Goal: Task Accomplishment & Management: Manage account settings

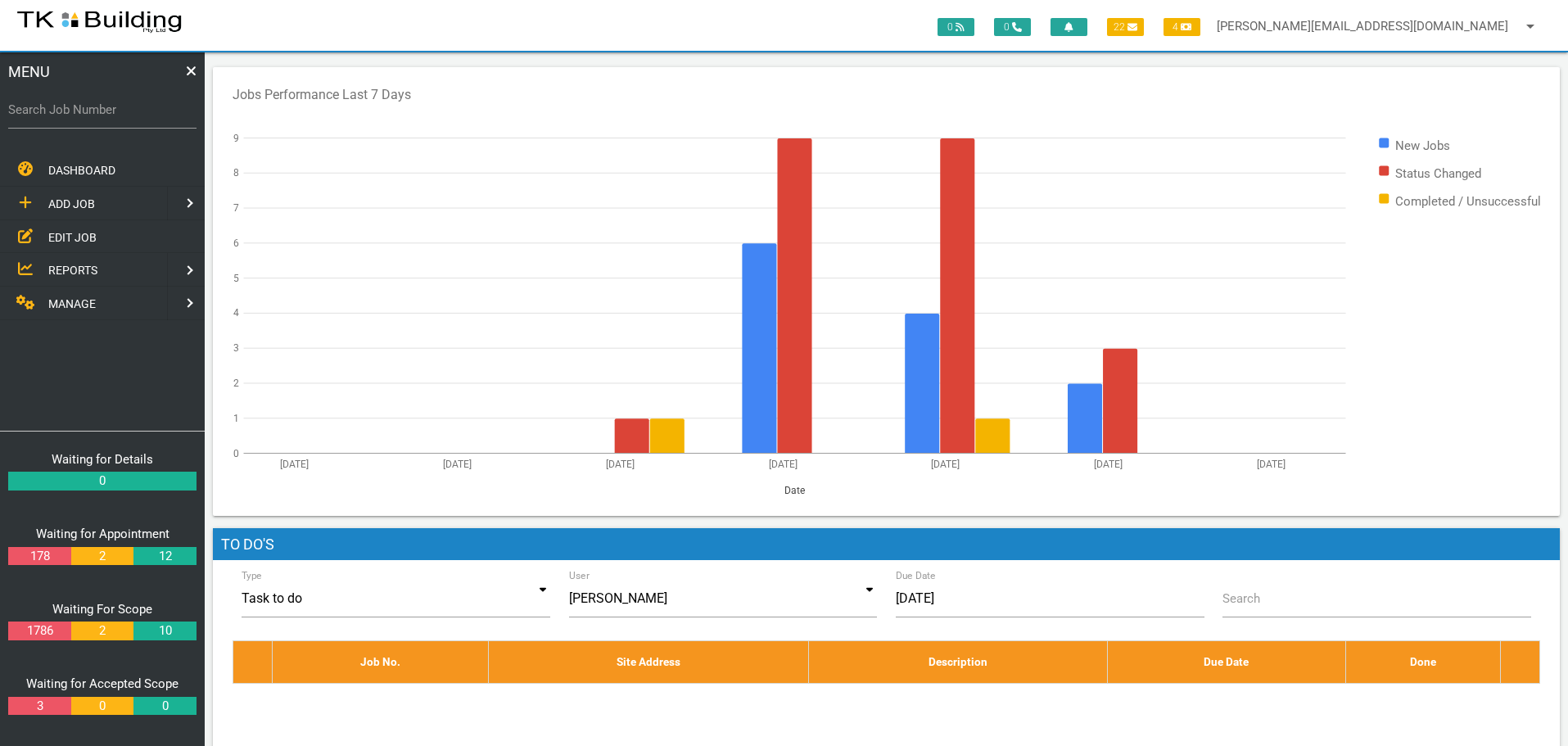
click at [76, 119] on label "Search Job Number" at bounding box center [102, 110] width 188 height 19
click at [76, 119] on input "Search Job Number" at bounding box center [102, 110] width 188 height 38
type input "27205"
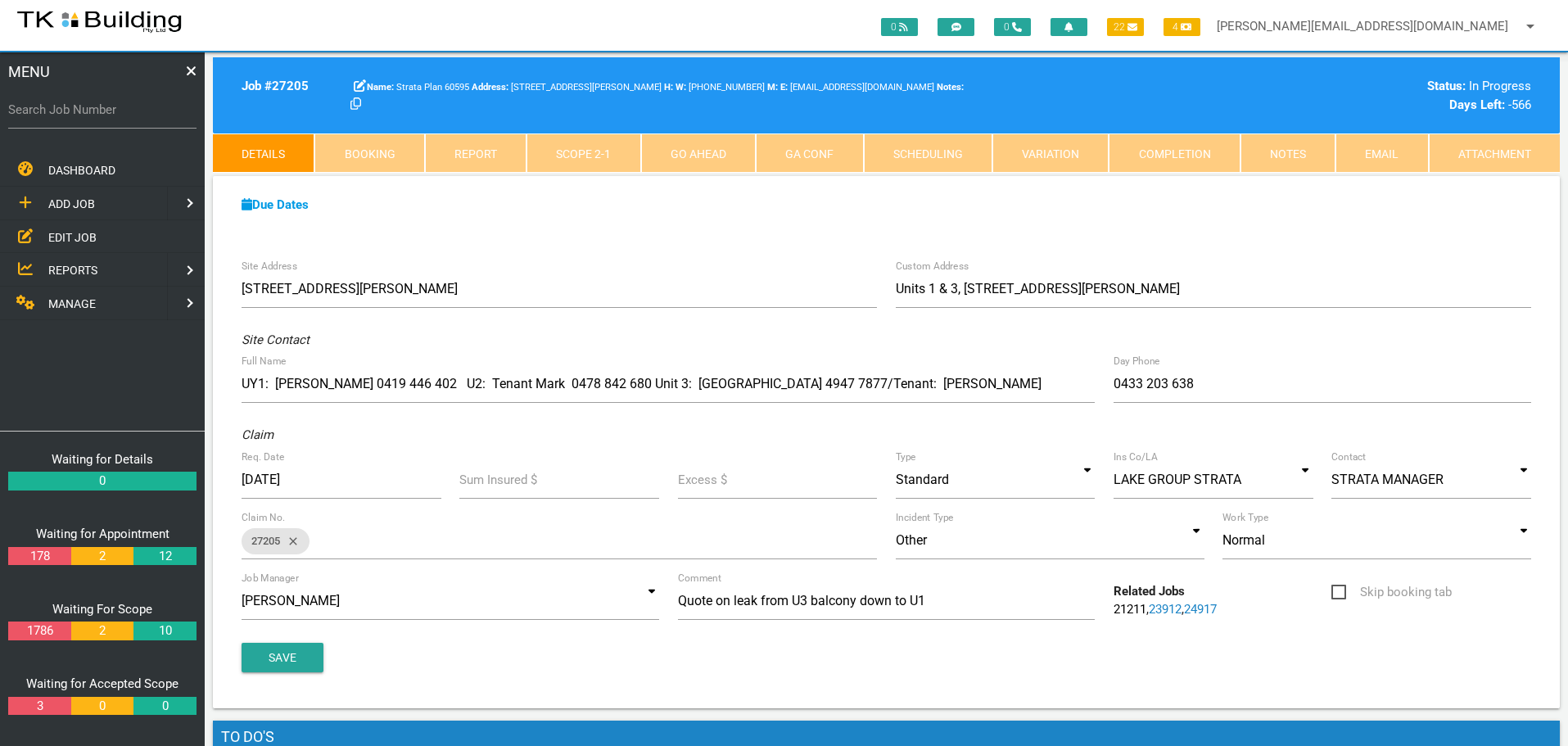
click at [72, 118] on label "Search Job Number" at bounding box center [102, 110] width 188 height 19
click at [72, 118] on input "Search Job Number" at bounding box center [102, 110] width 188 height 38
type input "27418"
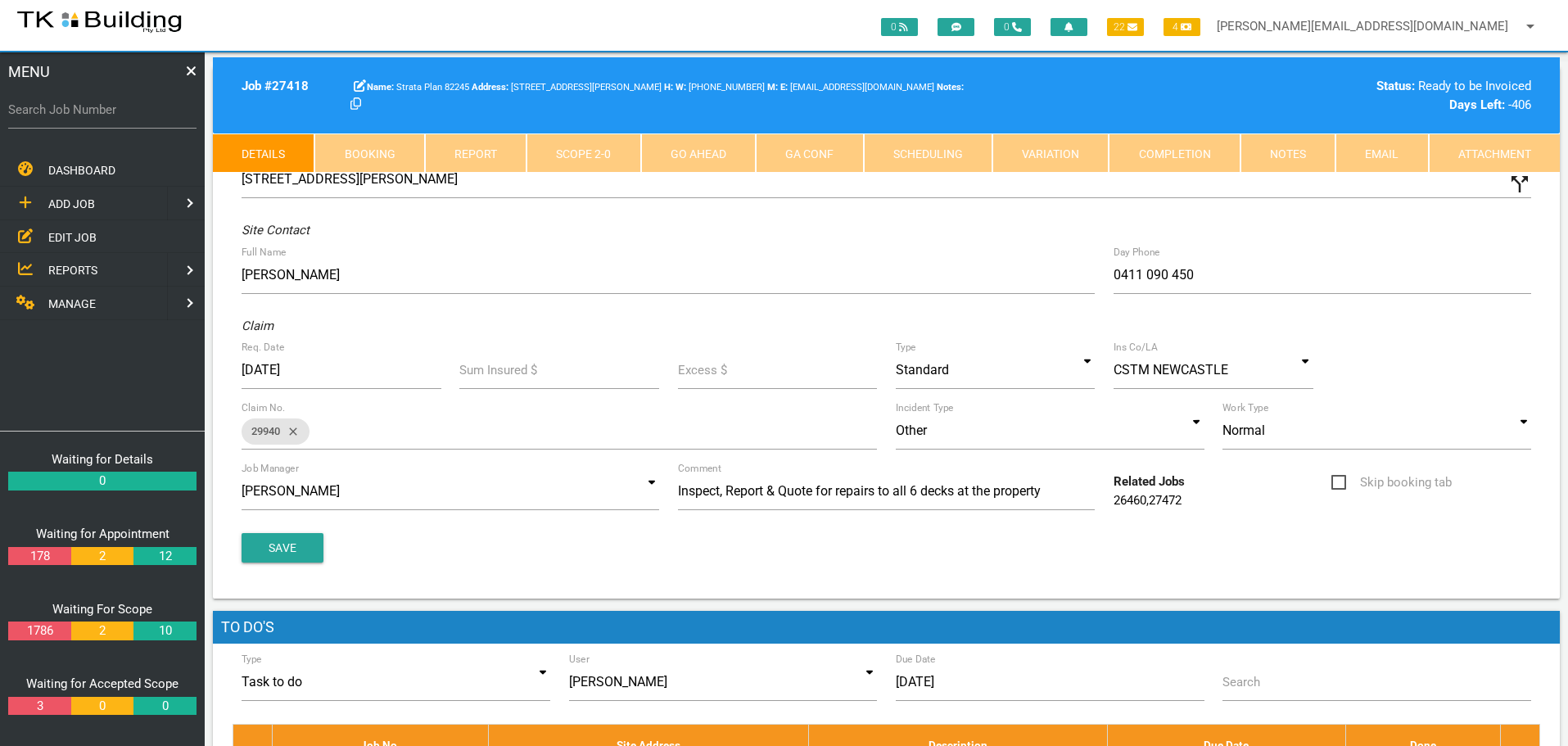
click at [78, 118] on label "Search Job Number" at bounding box center [102, 110] width 188 height 19
click at [78, 118] on input "Search Job Number" at bounding box center [102, 110] width 188 height 38
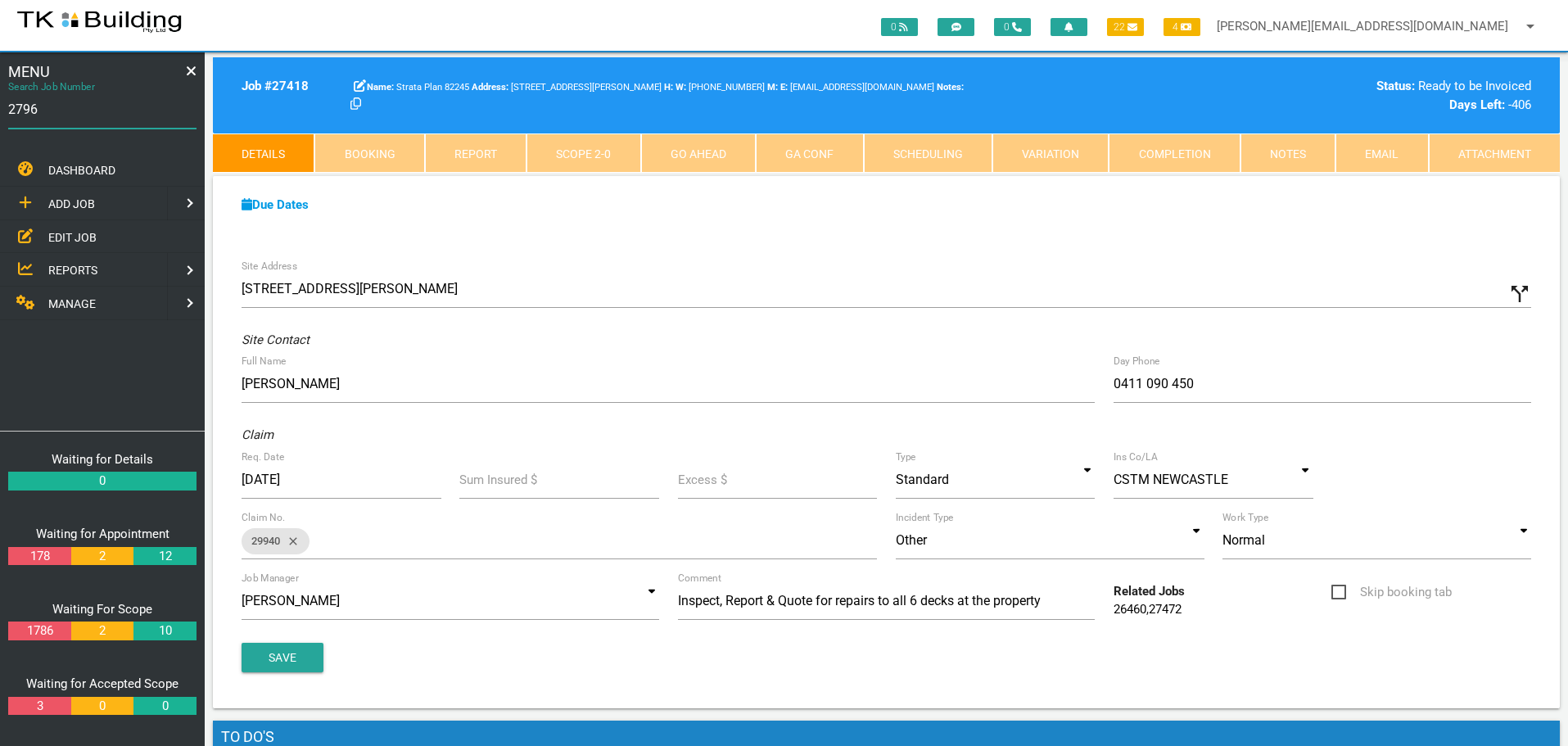
type input "27965"
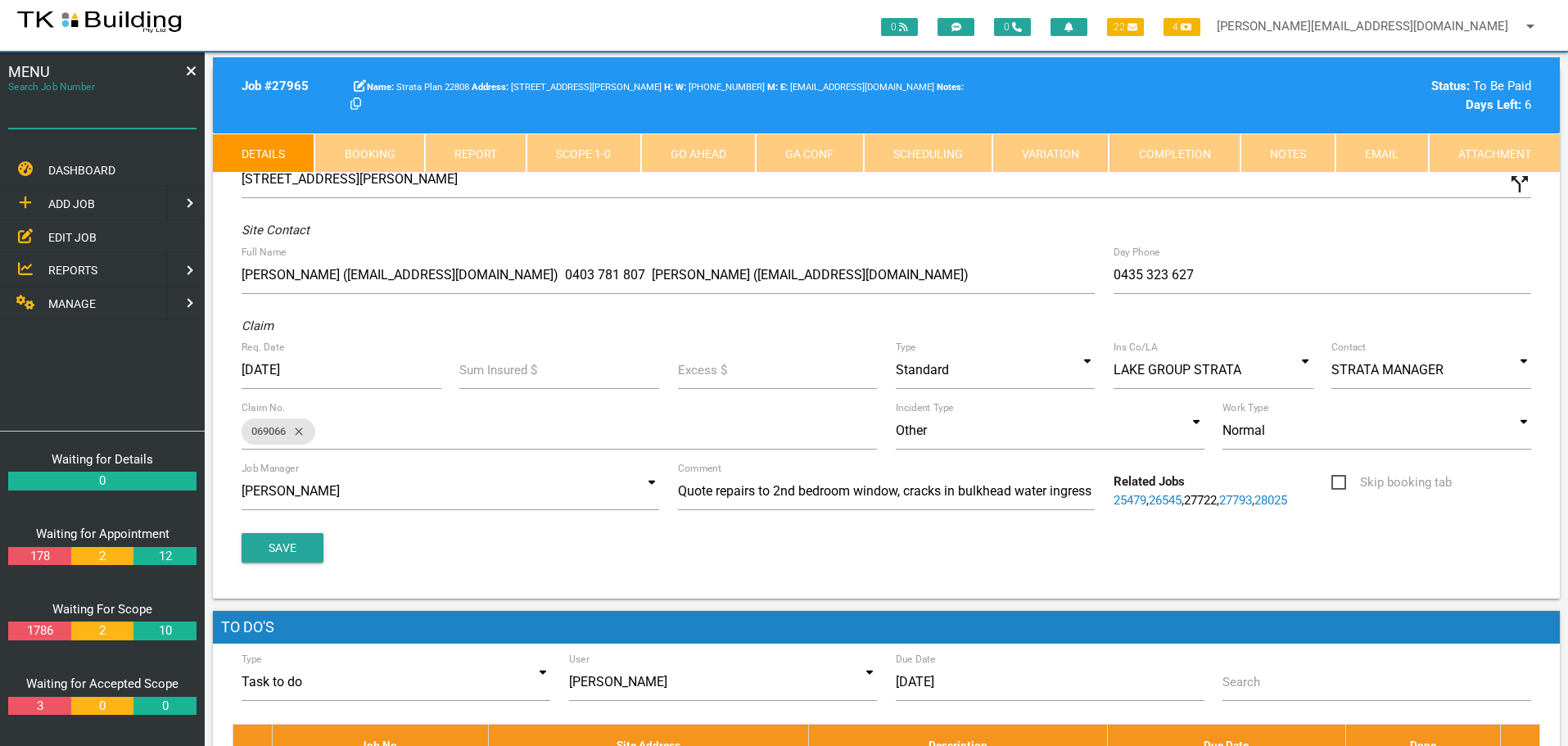
click at [78, 122] on input "Search Job Number" at bounding box center [102, 110] width 188 height 38
type input "27615"
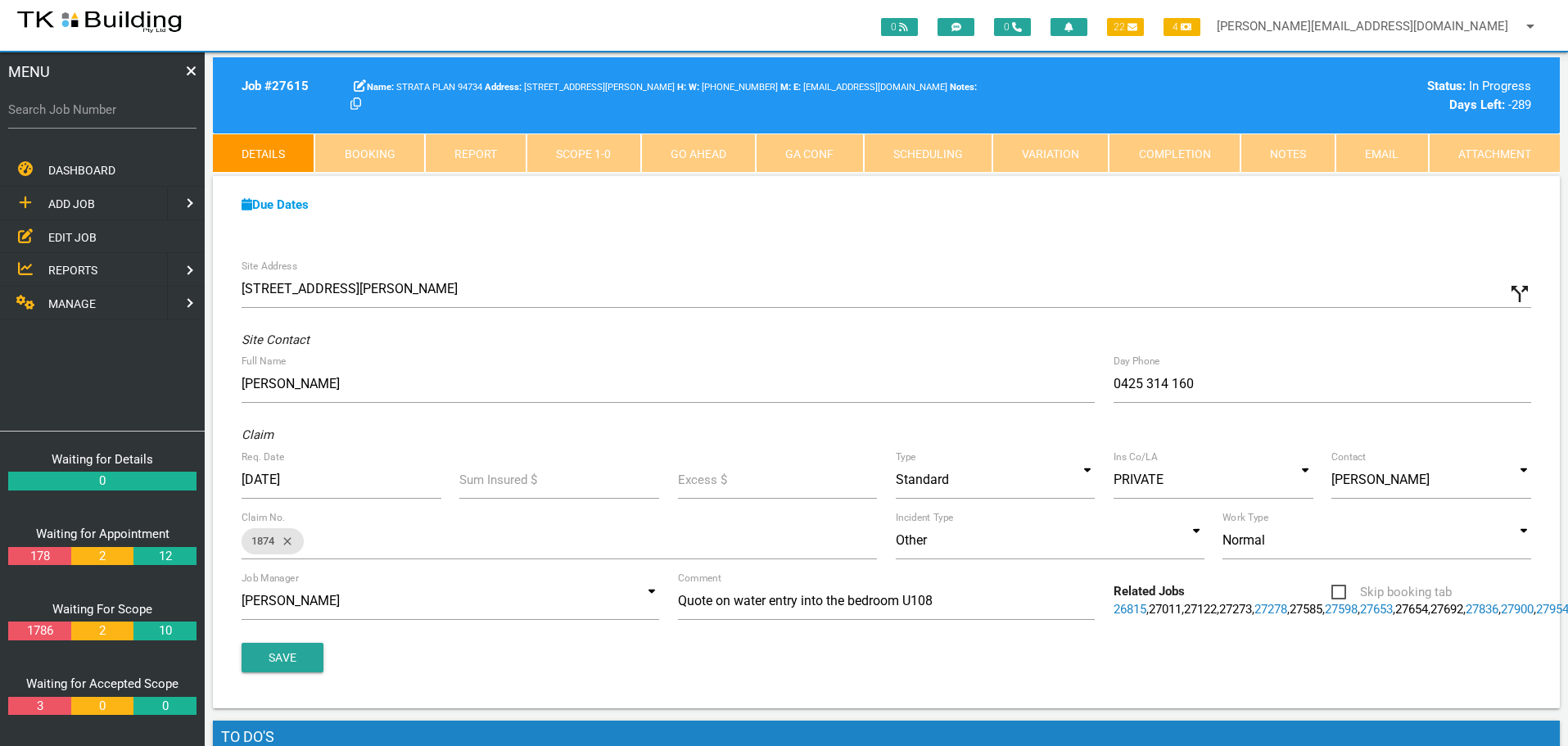
click at [107, 117] on label "Search Job Number" at bounding box center [102, 110] width 188 height 19
click at [107, 117] on input "Search Job Number" at bounding box center [102, 110] width 188 height 38
type input "27484"
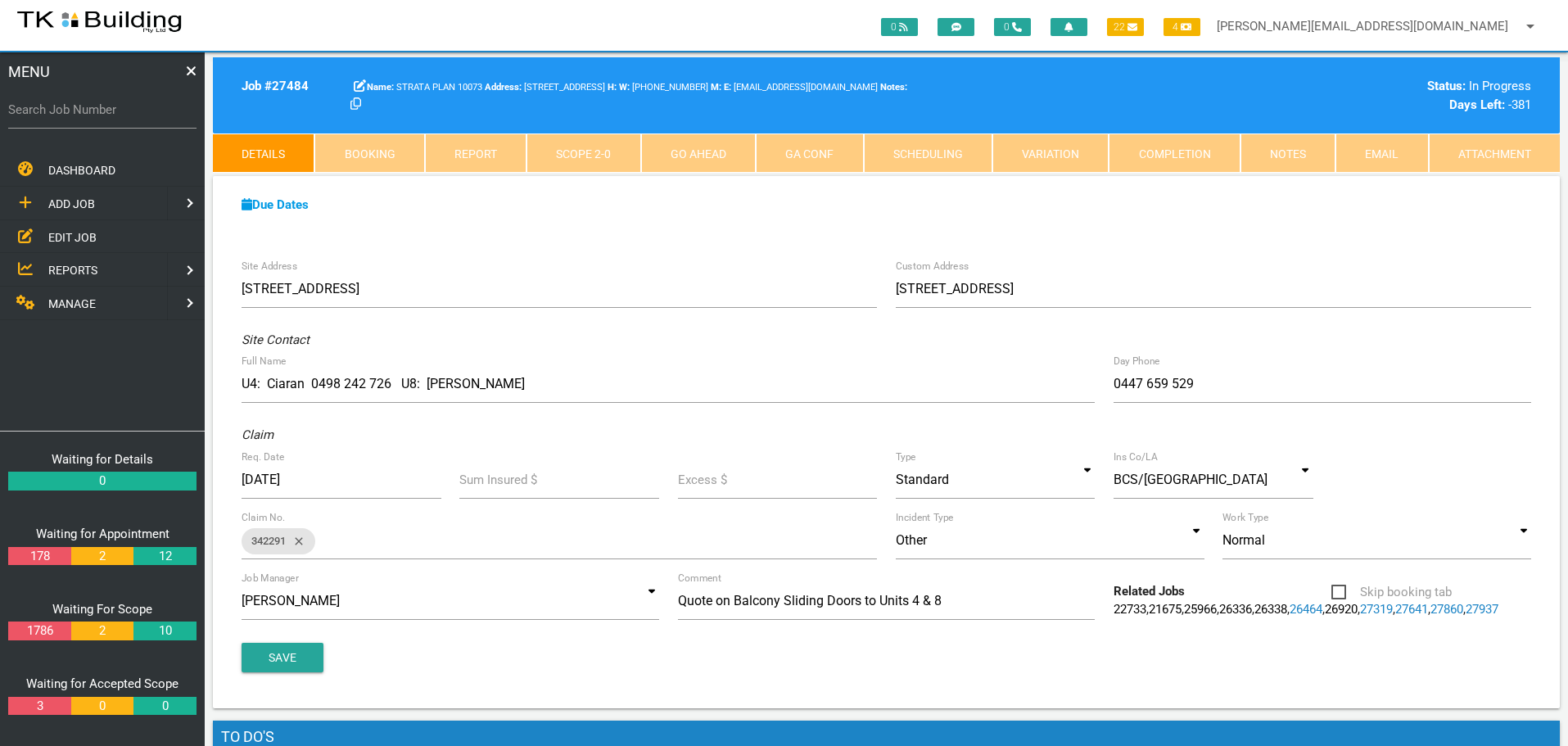
click at [1269, 156] on link "Notes" at bounding box center [1287, 153] width 95 height 40
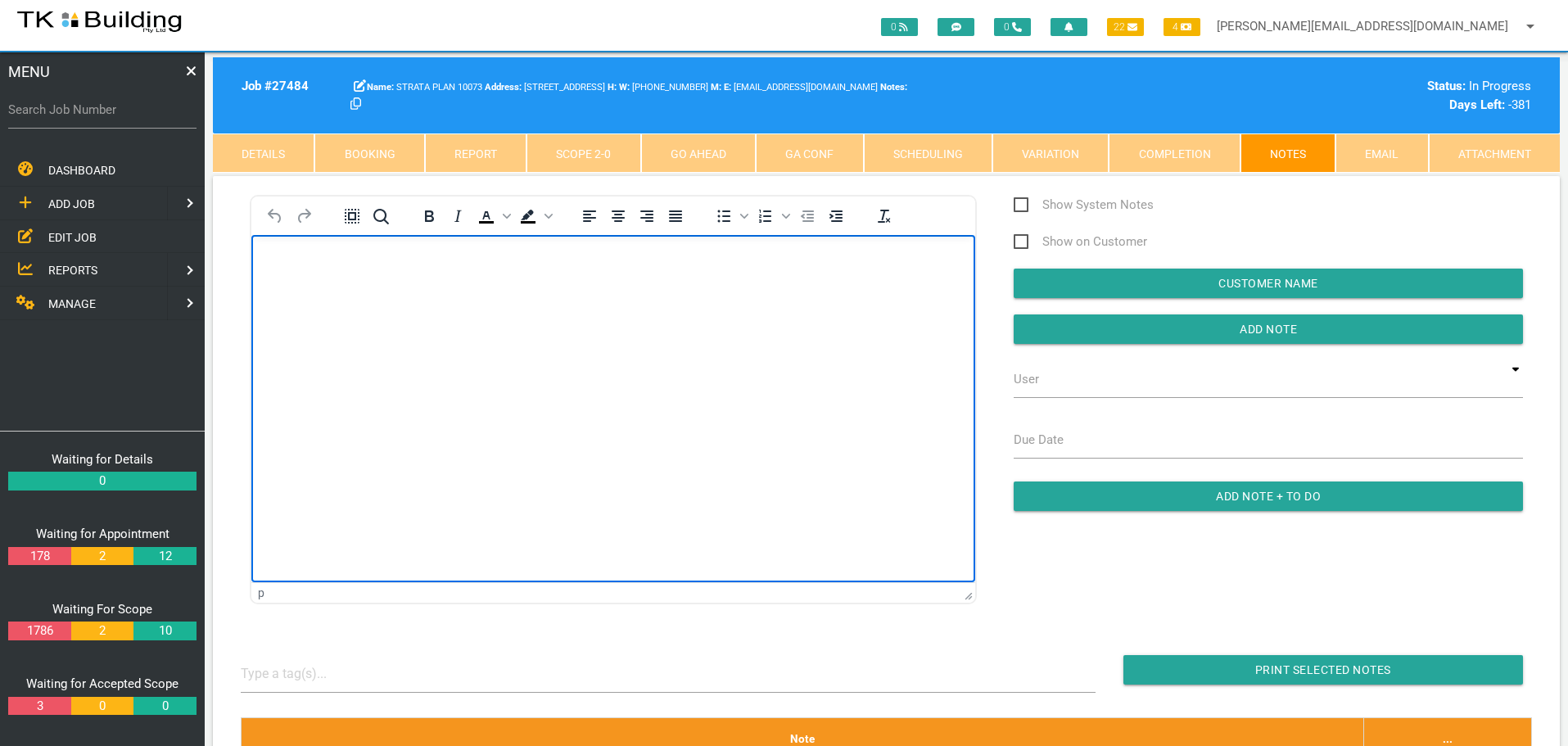
click at [270, 263] on body "Rich Text Area. Press ALT-0 for help." at bounding box center [613, 282] width 724 height 54
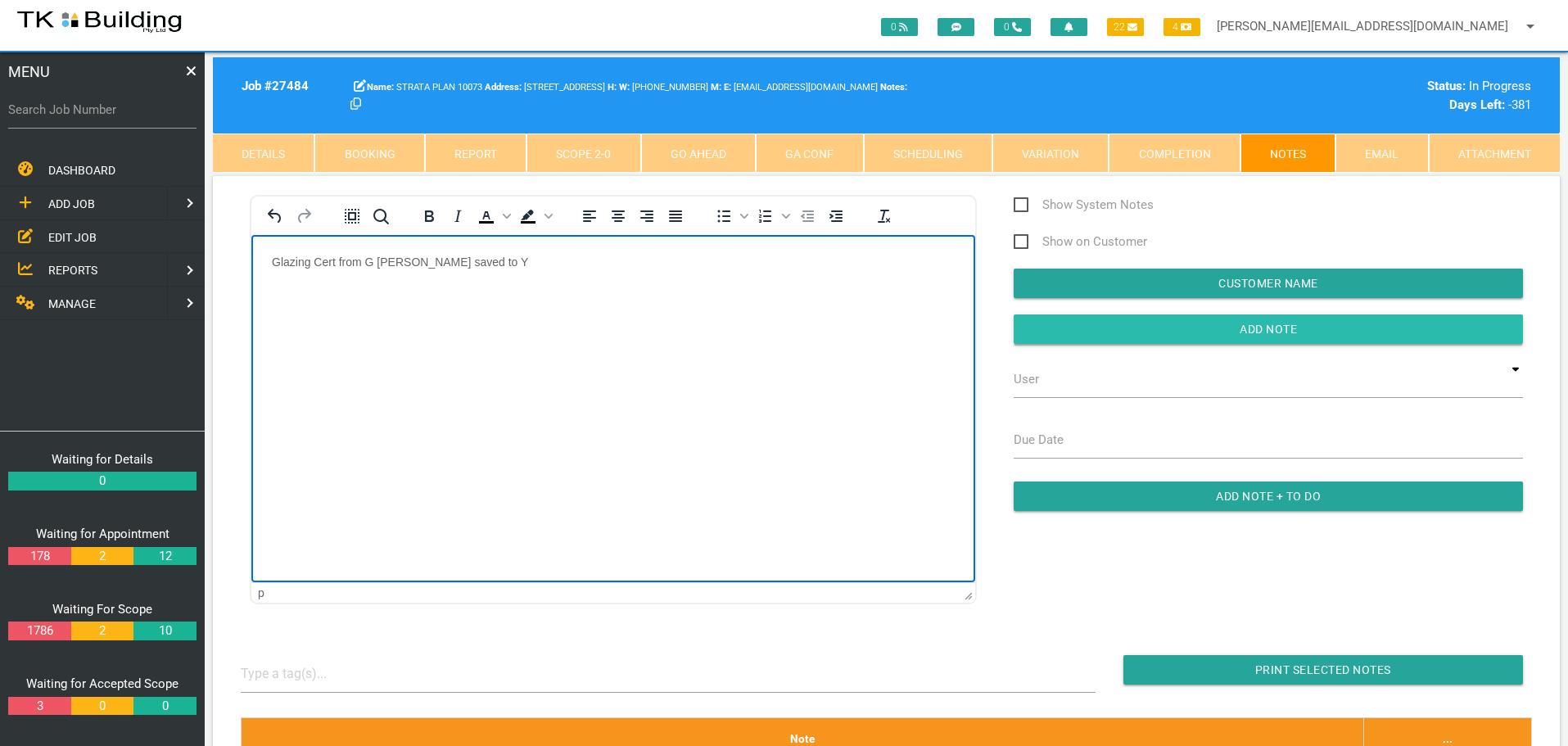
drag, startPoint x: 1124, startPoint y: 338, endPoint x: 1060, endPoint y: 330, distance: 64.5
click at [1121, 338] on input "Add Note" at bounding box center [1268, 329] width 509 height 30
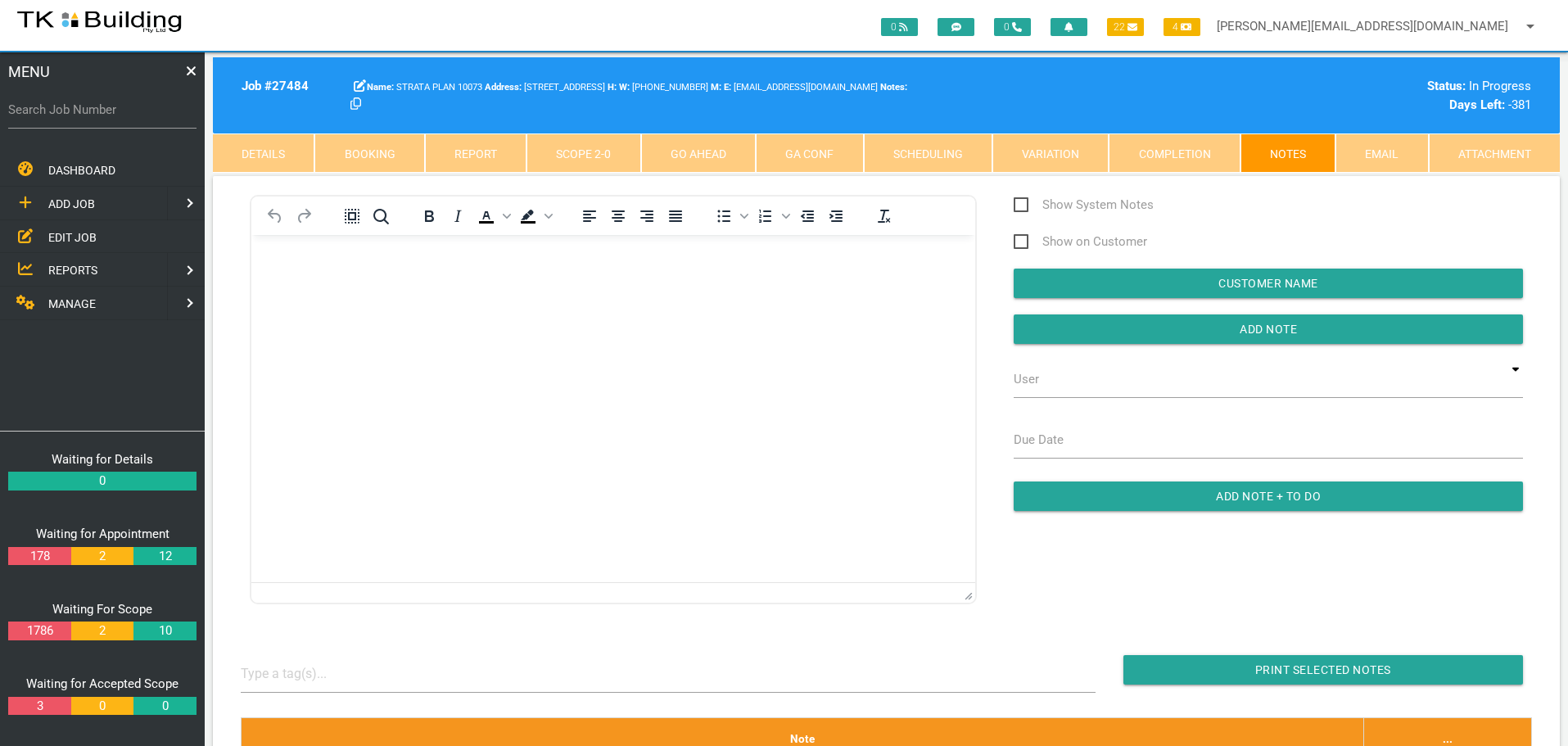
click at [83, 236] on span "EDIT JOB" at bounding box center [72, 237] width 48 height 13
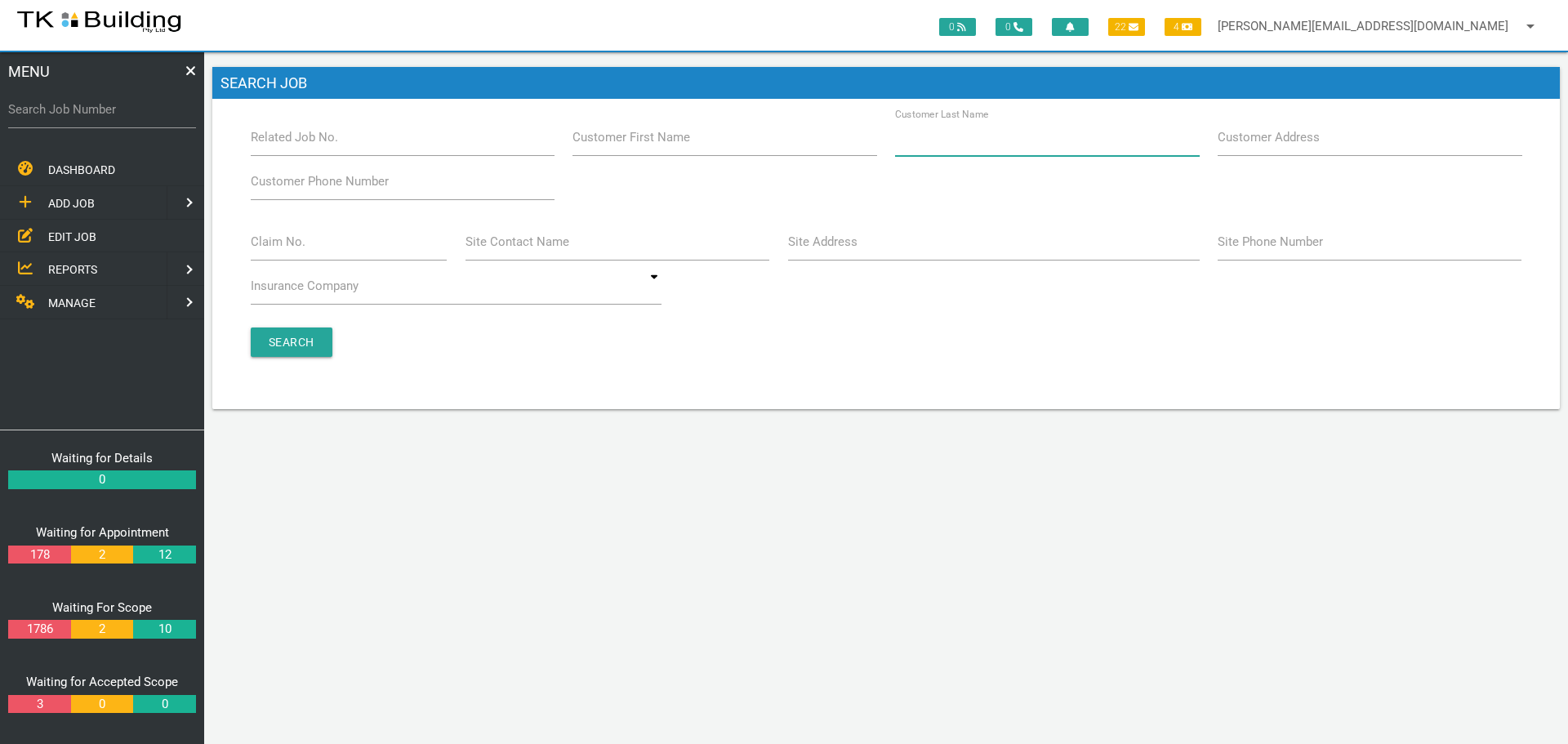
click at [1034, 146] on input "Customer Last Name" at bounding box center [1047, 137] width 304 height 38
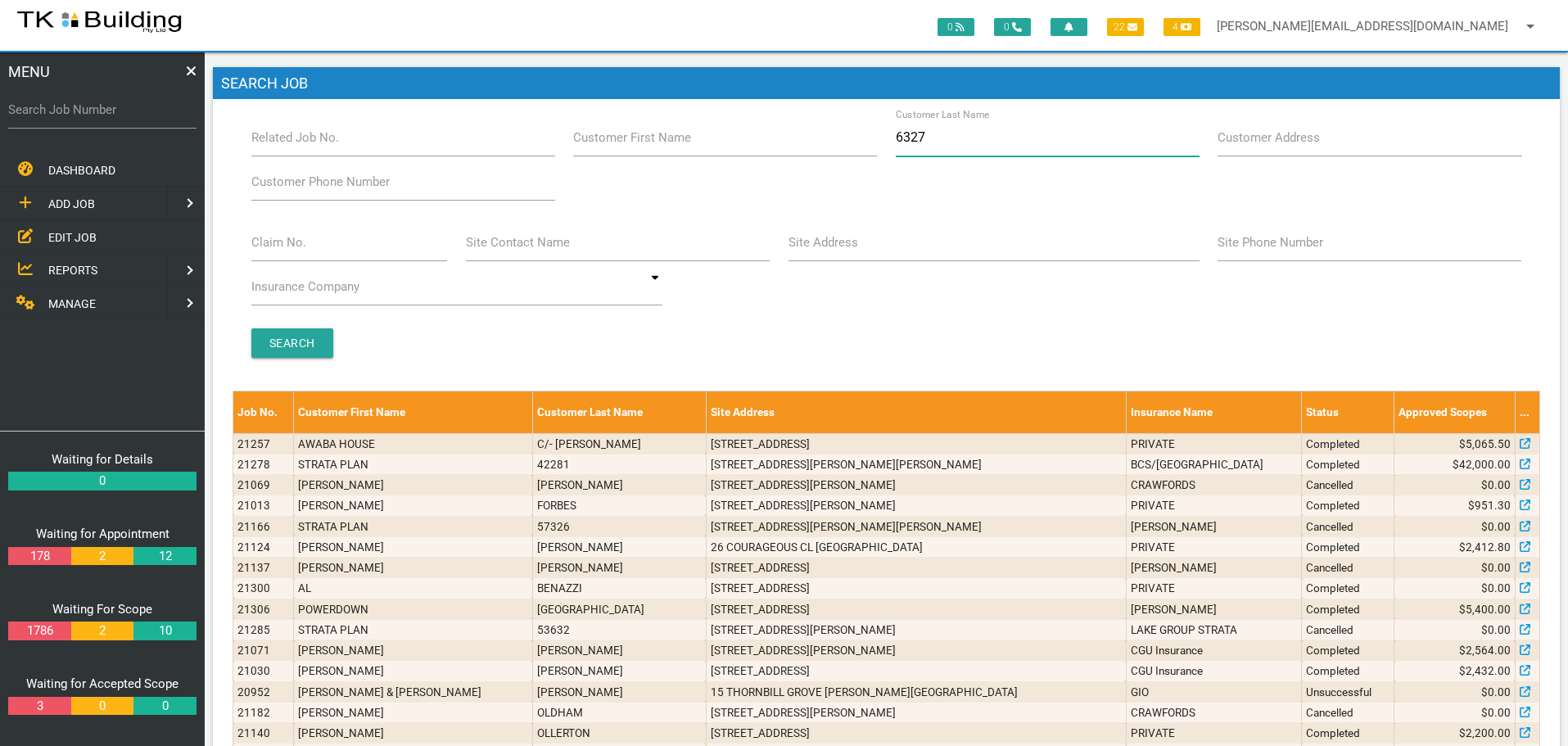
type input "63274"
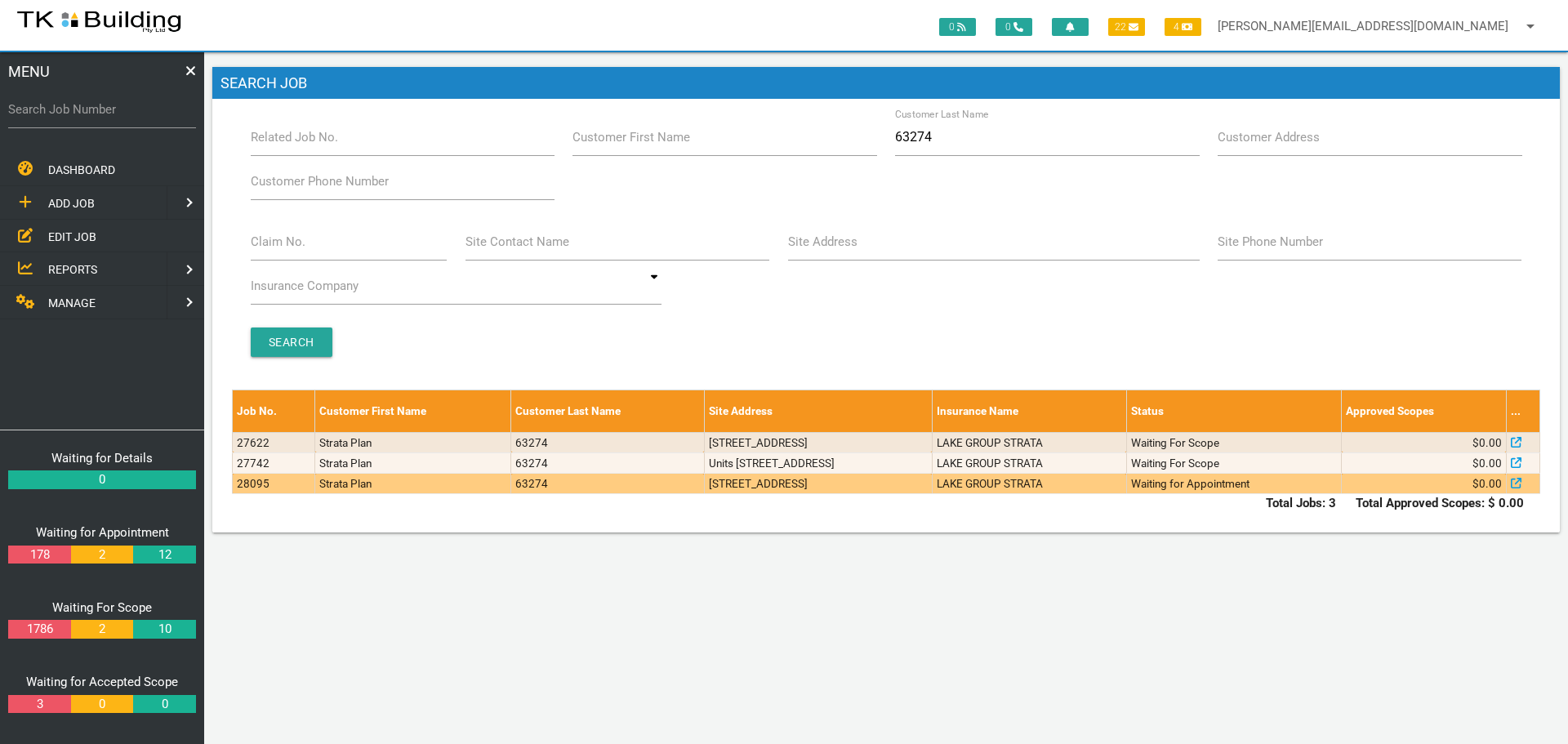
click at [910, 491] on td "18/8-14 Telford St, Newcastle East NSW 2300, Australia" at bounding box center [818, 484] width 228 height 20
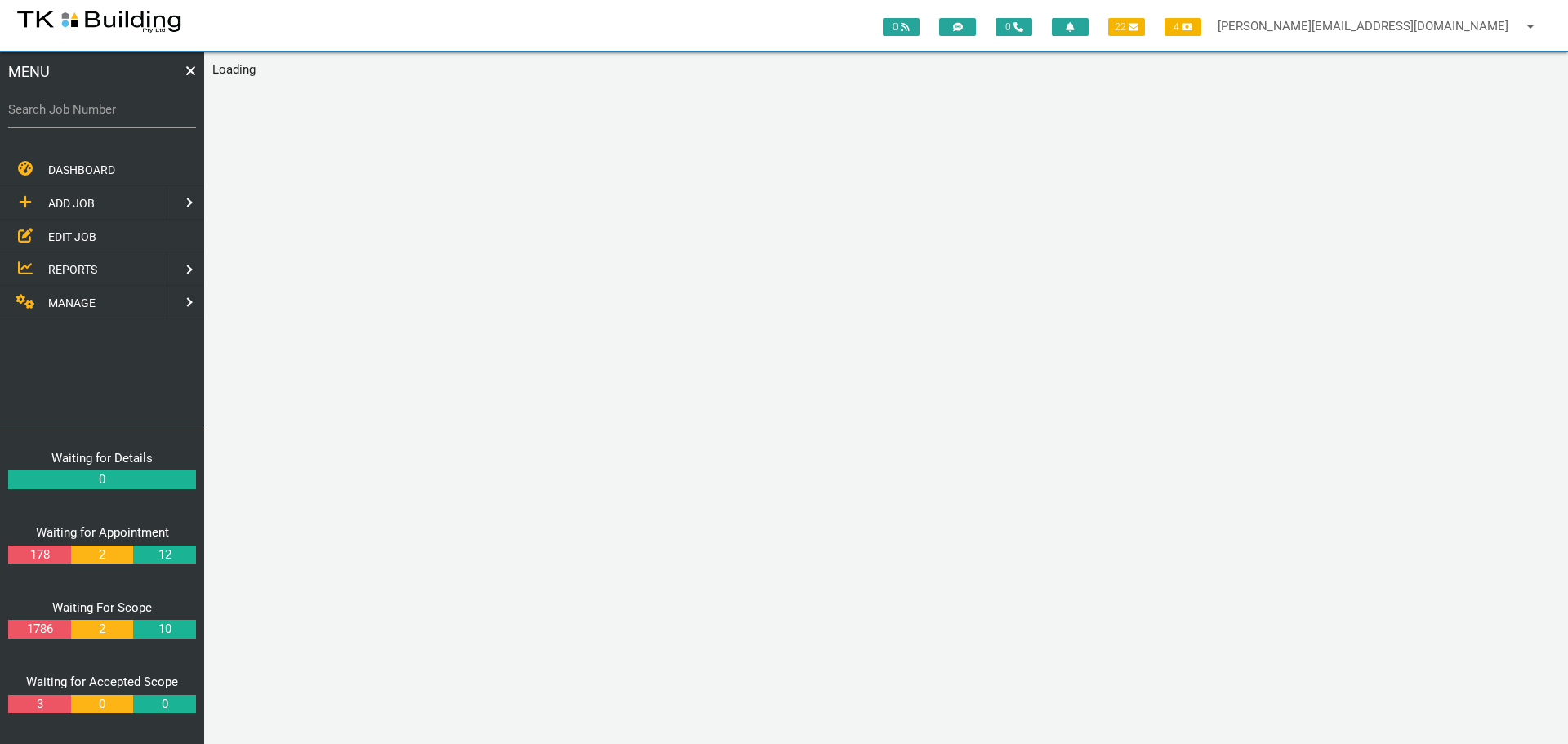
click at [910, 491] on div "0 0 22 4 sharon@tkbuilding.com.au arrow_drop_down Account Preferences Logout ME…" at bounding box center [886, 398] width 1365 height 692
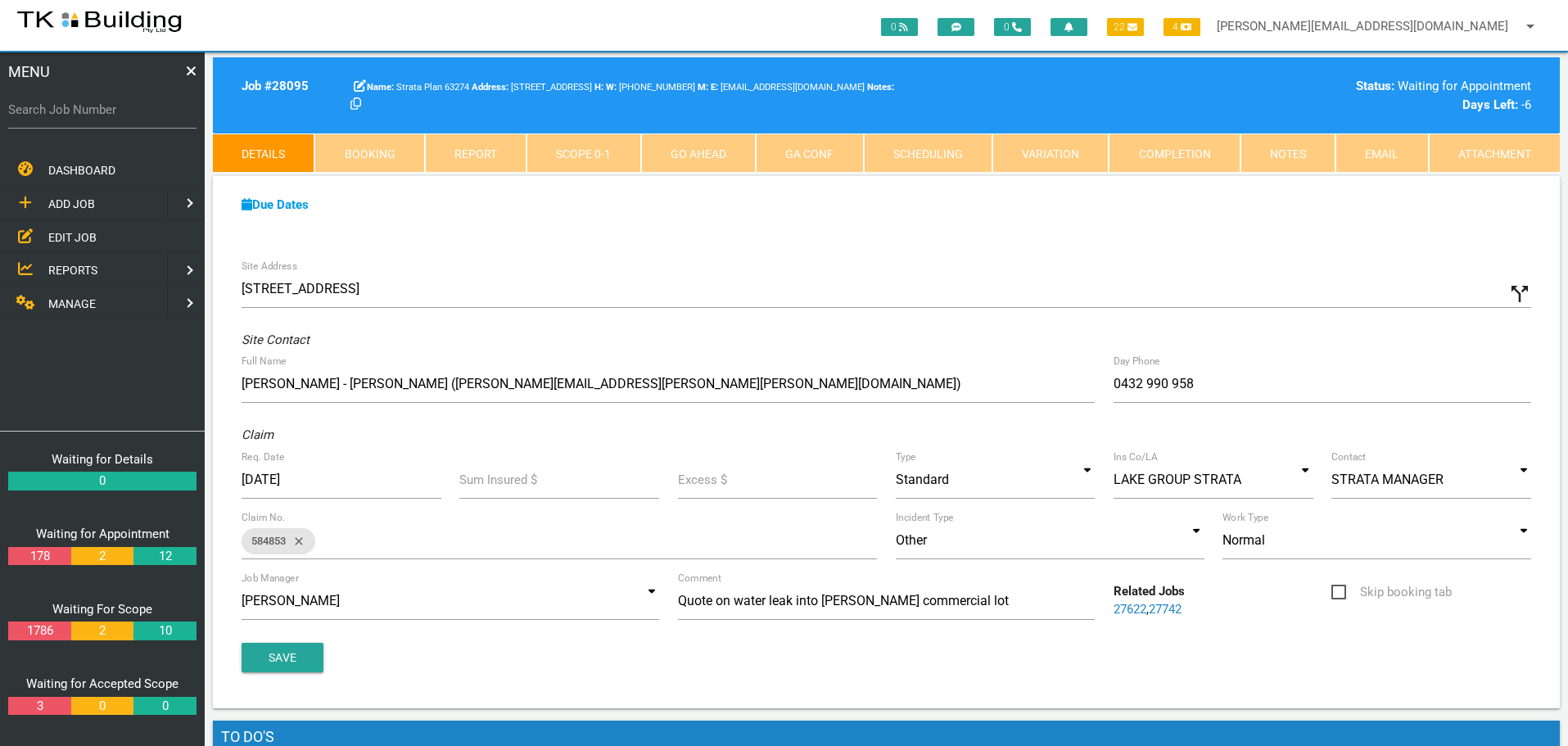
click at [70, 268] on span "REPORTS" at bounding box center [72, 271] width 49 height 13
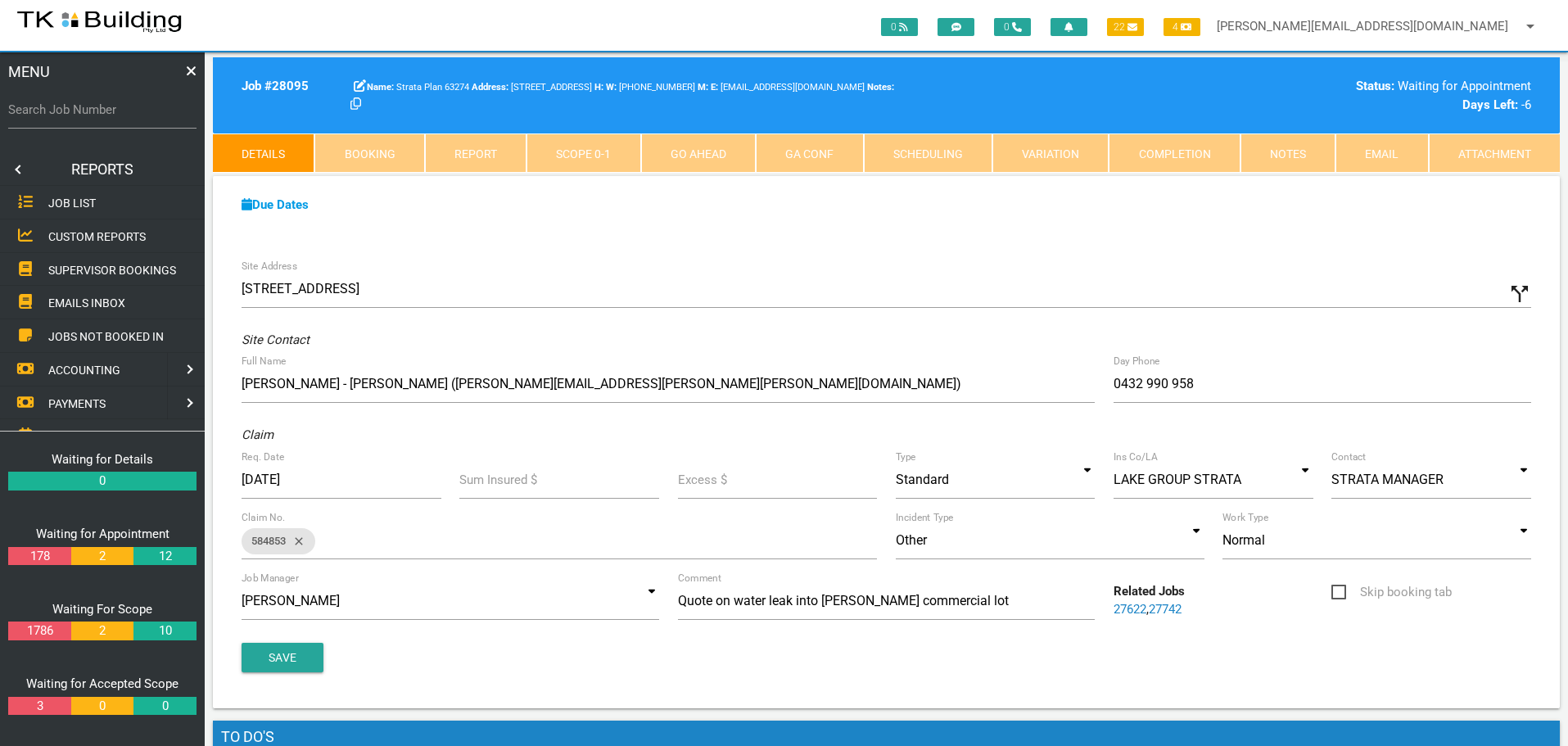
click at [133, 266] on span "SUPERVISOR BOOKINGS" at bounding box center [112, 270] width 128 height 13
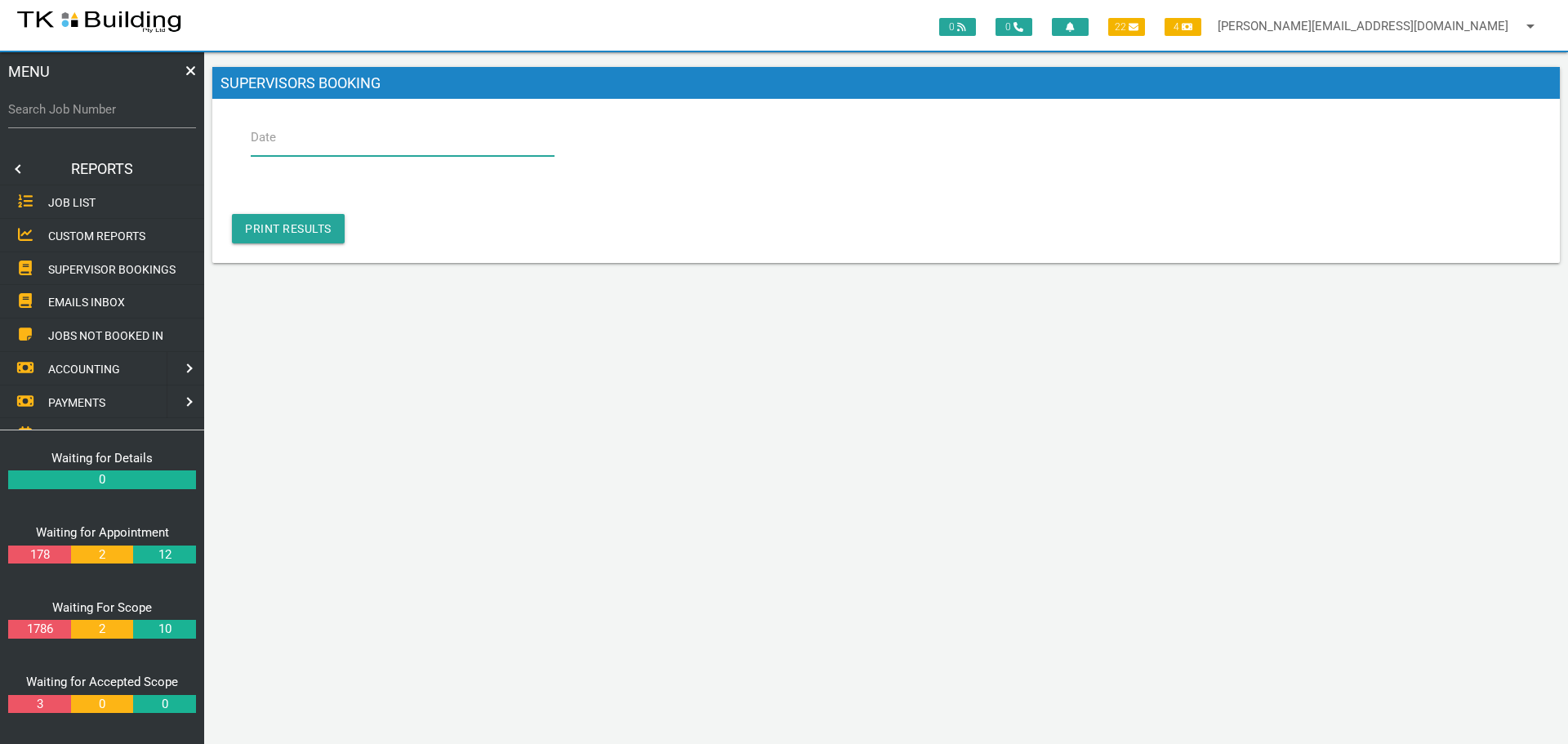
click at [310, 146] on input "Date" at bounding box center [402, 137] width 304 height 38
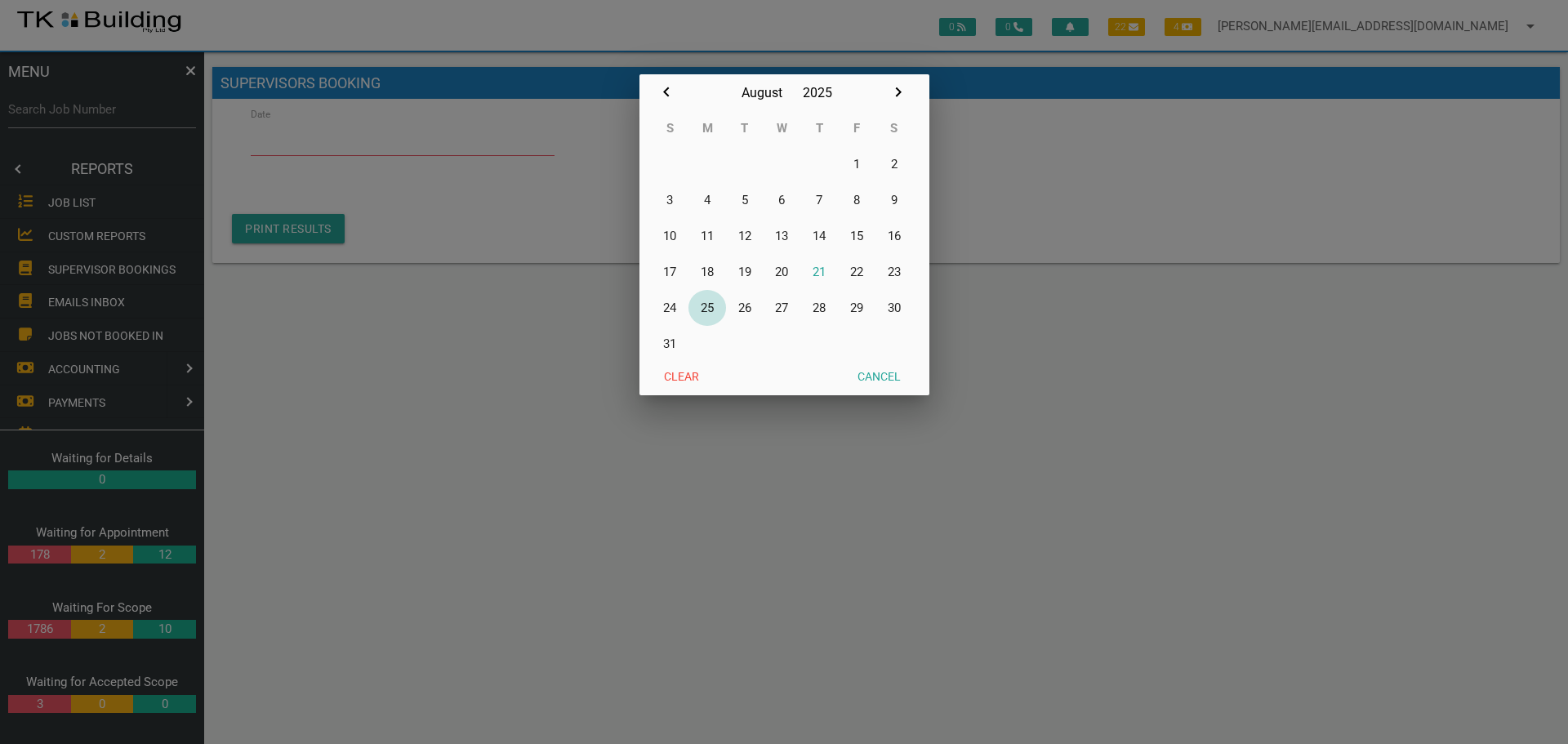
click at [710, 306] on button "25" at bounding box center [707, 308] width 38 height 36
type input "[DATE]"
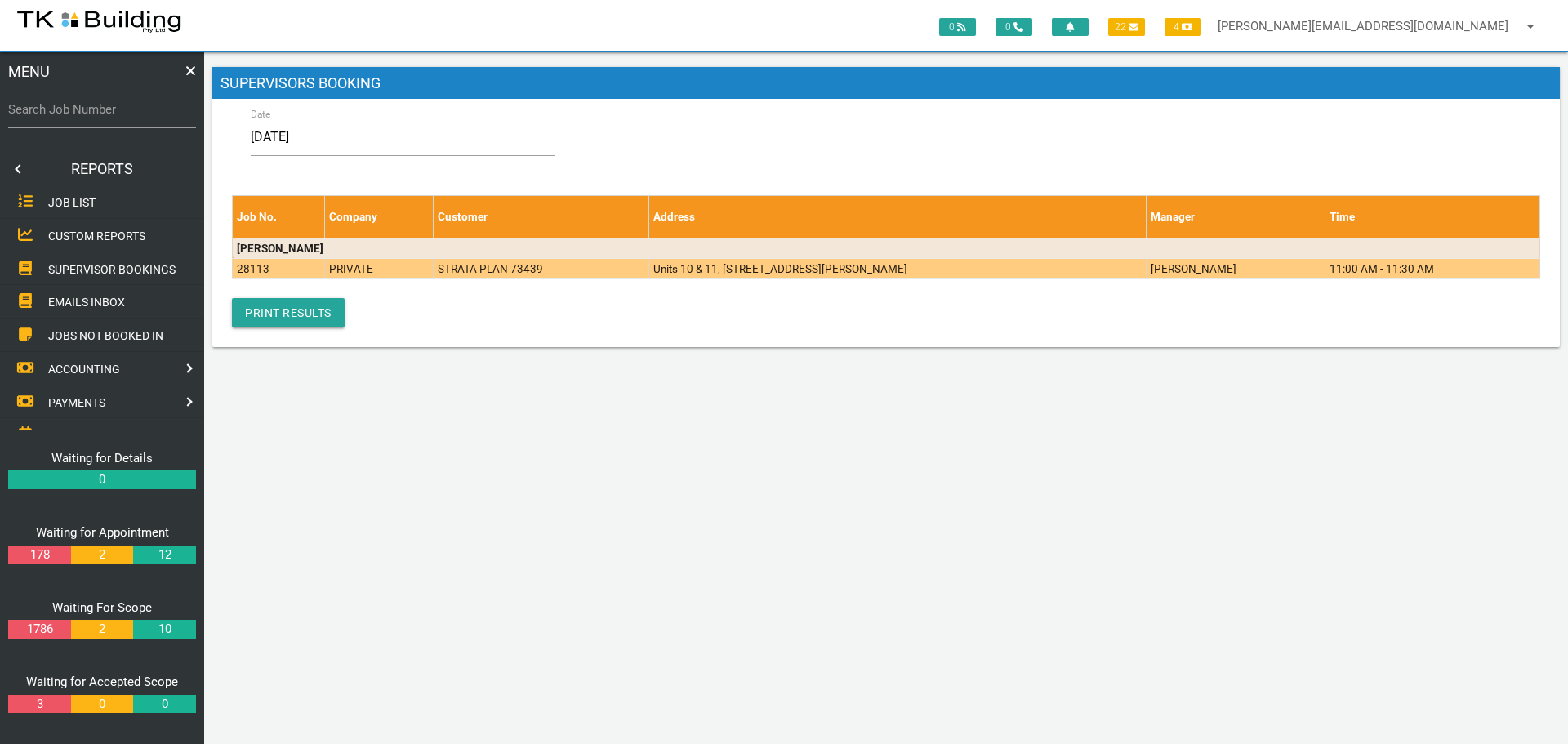
click at [419, 267] on td "PRIVATE" at bounding box center [379, 268] width 108 height 20
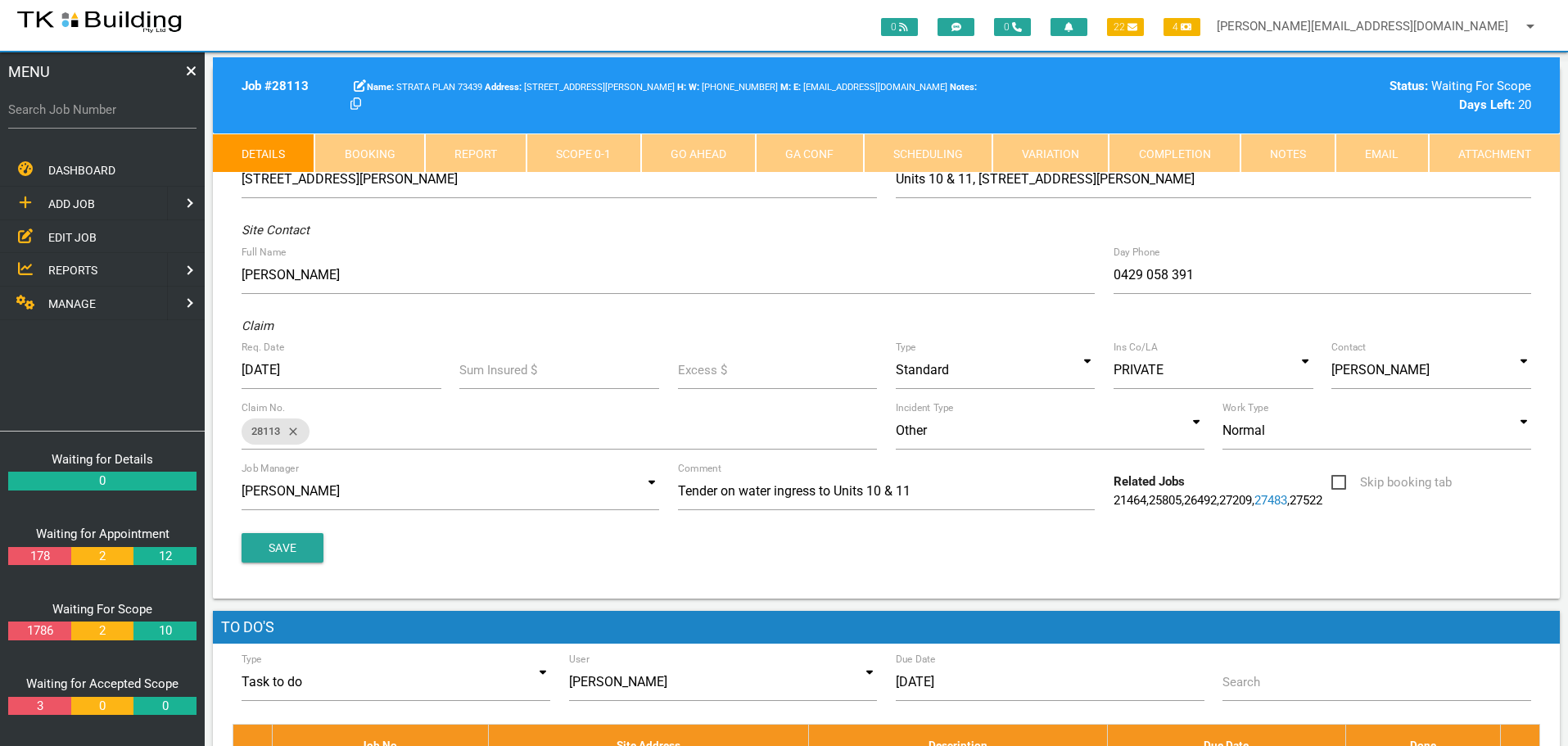
click at [382, 150] on link "Booking" at bounding box center [369, 153] width 110 height 40
select select "7"
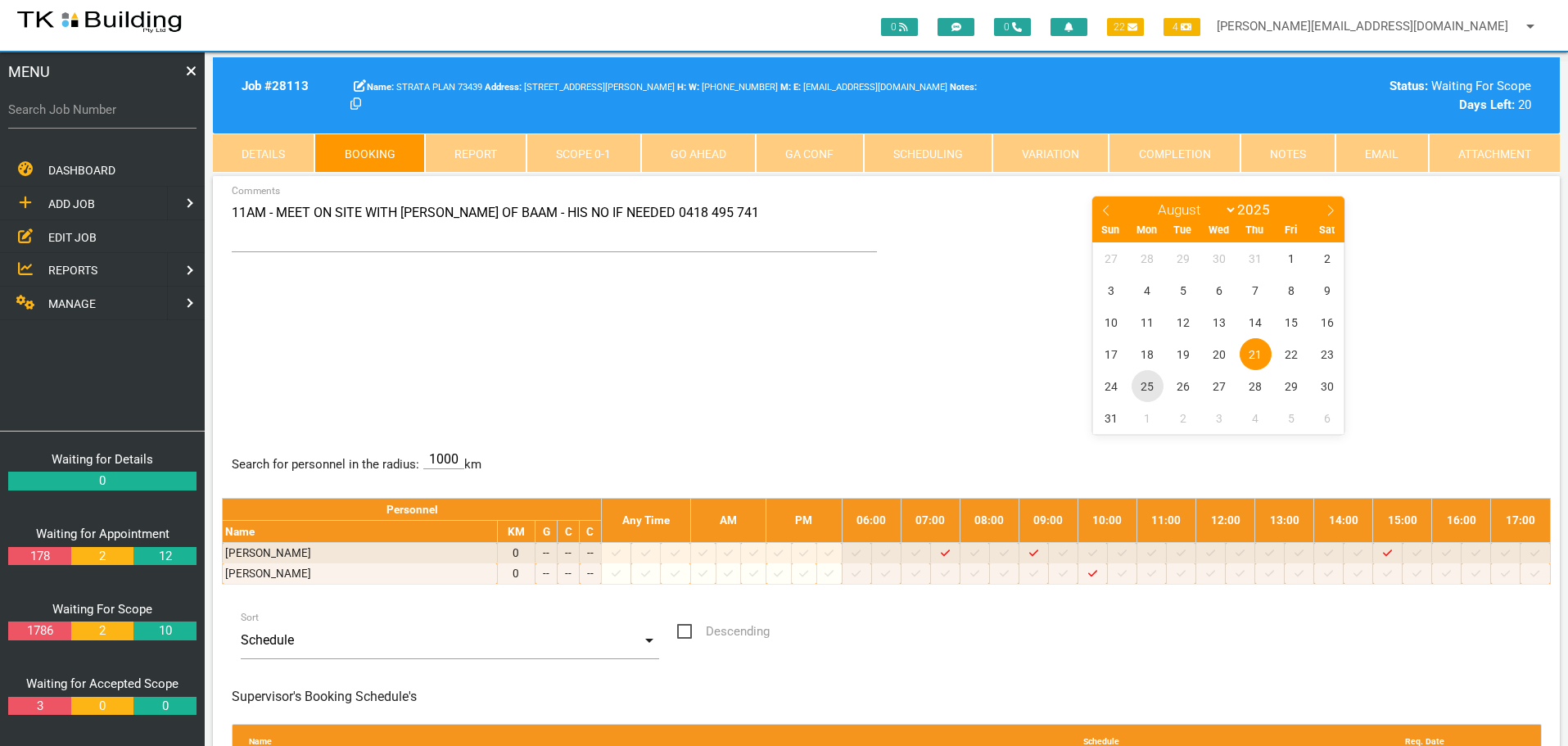
click at [1146, 389] on span "25" at bounding box center [1148, 386] width 32 height 32
click at [82, 115] on label "Search Job Number" at bounding box center [102, 110] width 188 height 19
click at [82, 115] on input "Search Job Number" at bounding box center [102, 110] width 188 height 38
type input "25438"
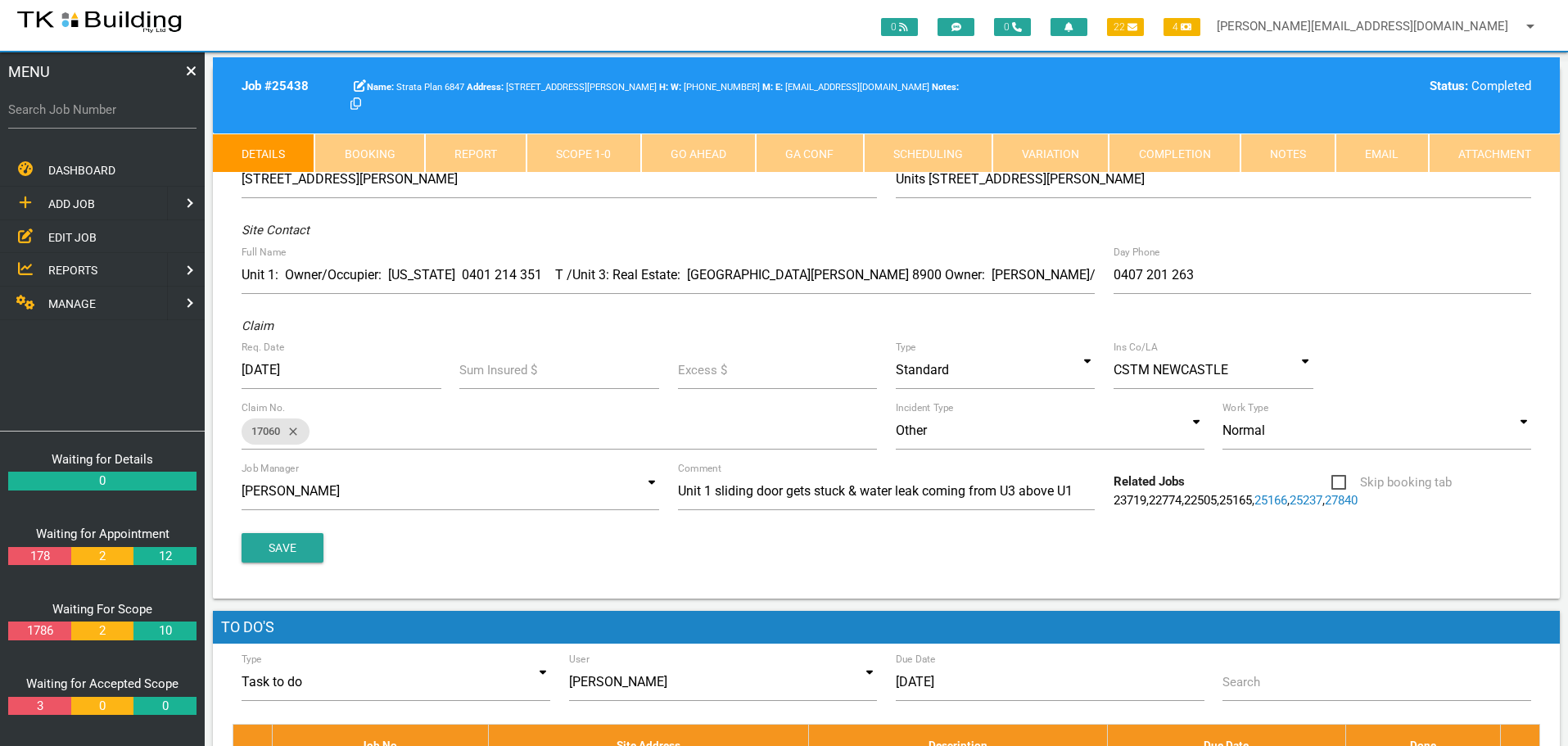
click at [393, 155] on link "Booking" at bounding box center [369, 153] width 110 height 40
select select "7"
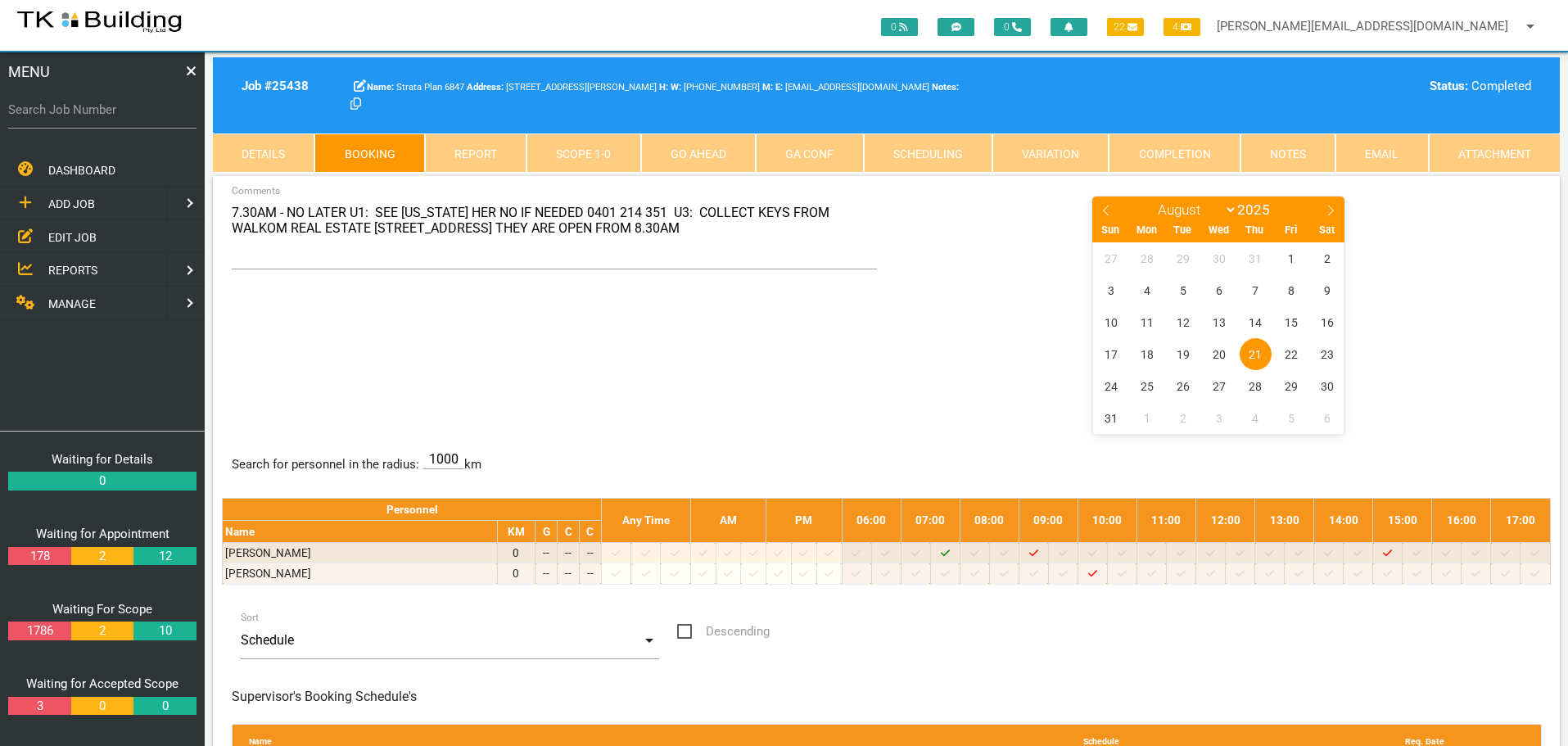
click at [64, 239] on span "EDIT JOB" at bounding box center [72, 237] width 48 height 13
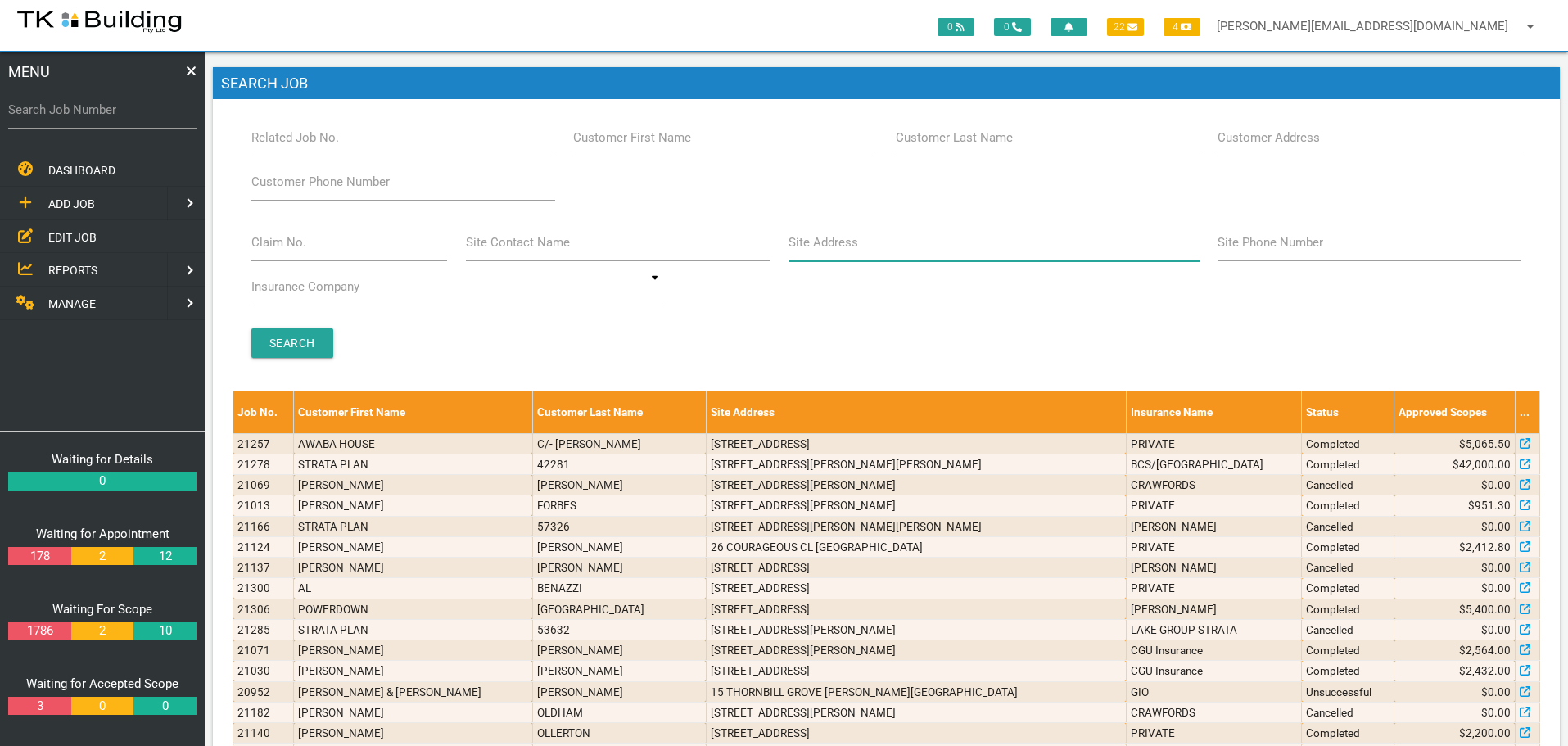
click at [885, 250] on input "Site Address" at bounding box center [994, 242] width 411 height 38
type input "woodberry"
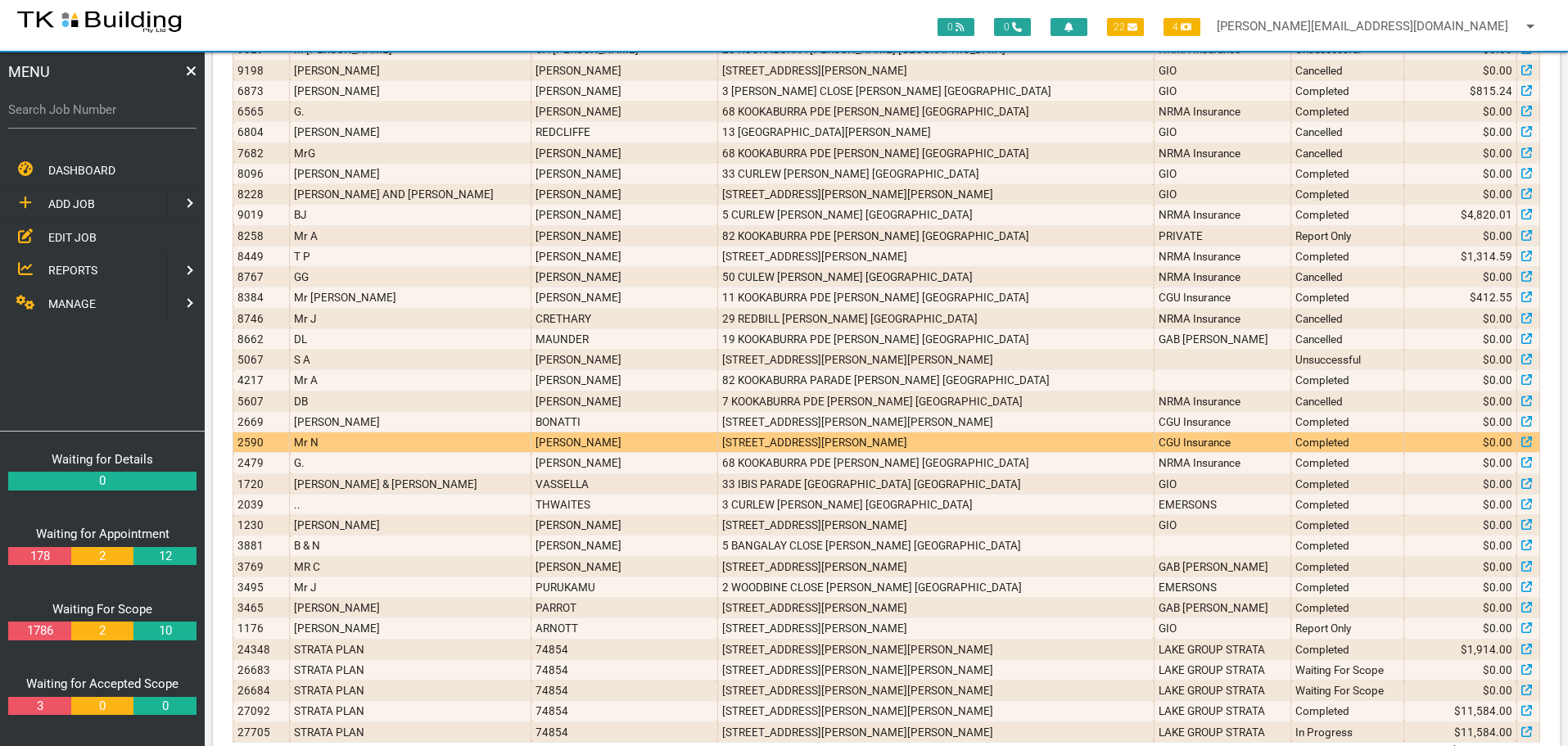
scroll to position [1255, 0]
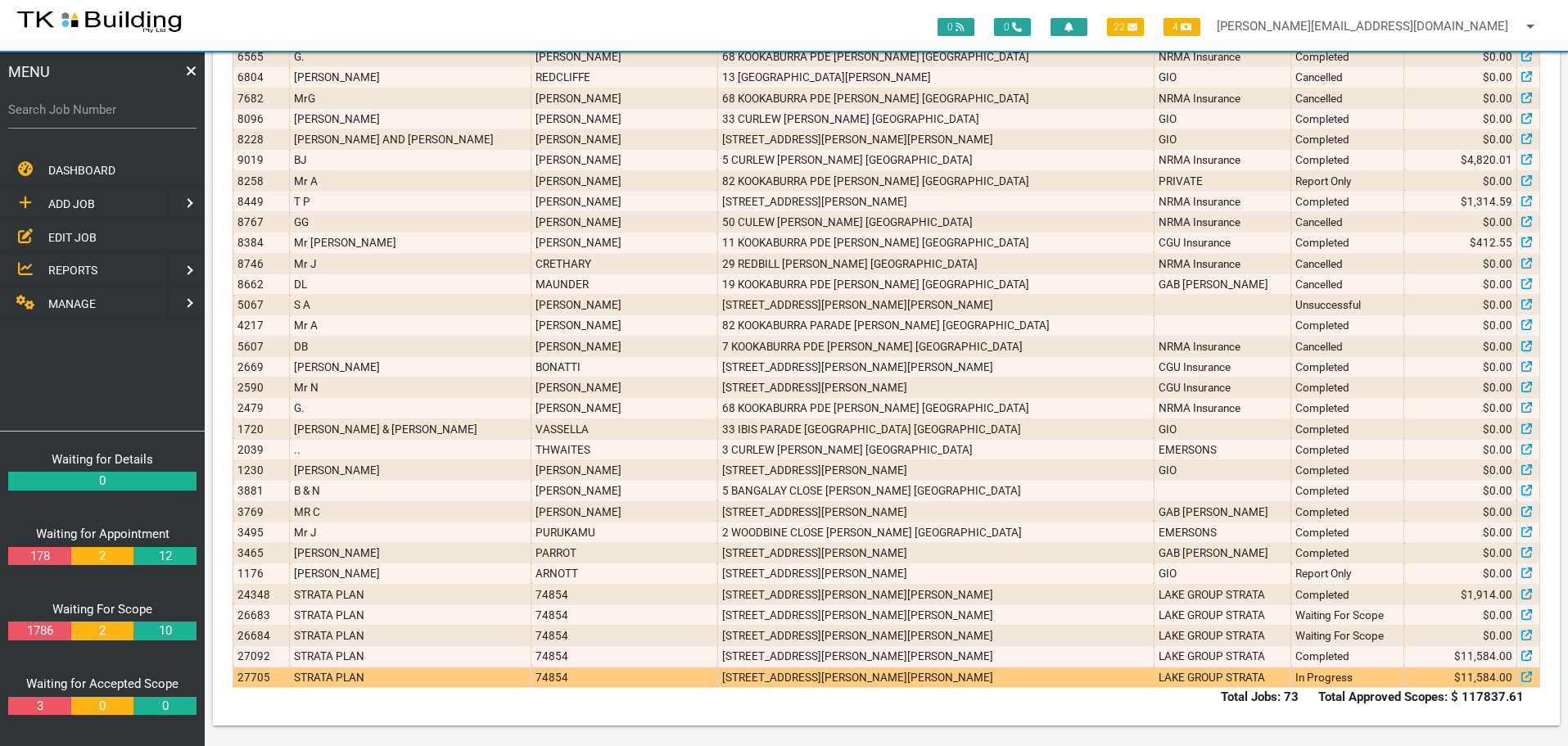
click at [979, 683] on td "6/452 Woodberry Rd, Woodberry NSW 2322, Australia" at bounding box center [935, 677] width 436 height 20
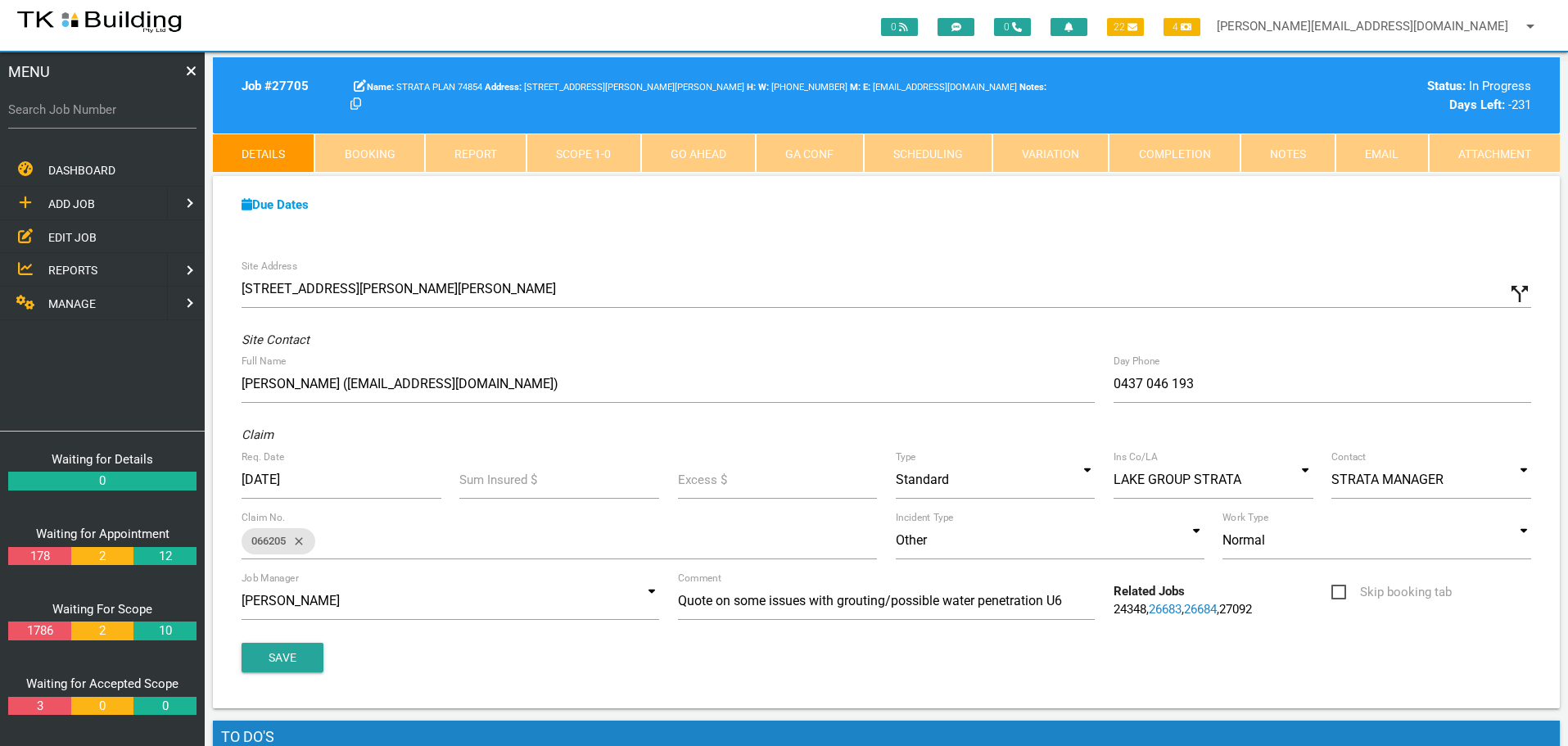
click at [565, 161] on link "Scope 1 - 0" at bounding box center [583, 153] width 114 height 40
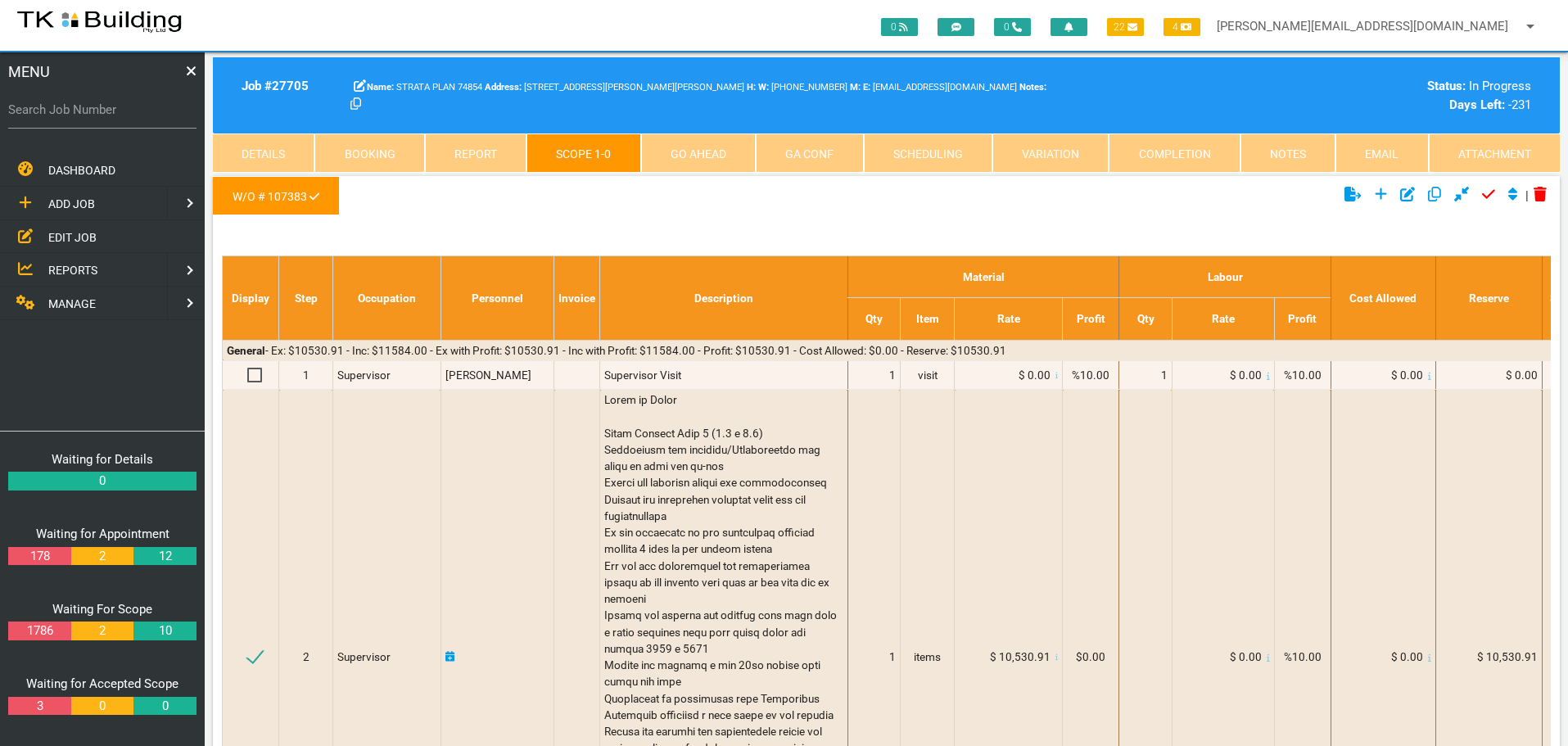
click at [1267, 154] on link "Notes" at bounding box center [1287, 153] width 95 height 40
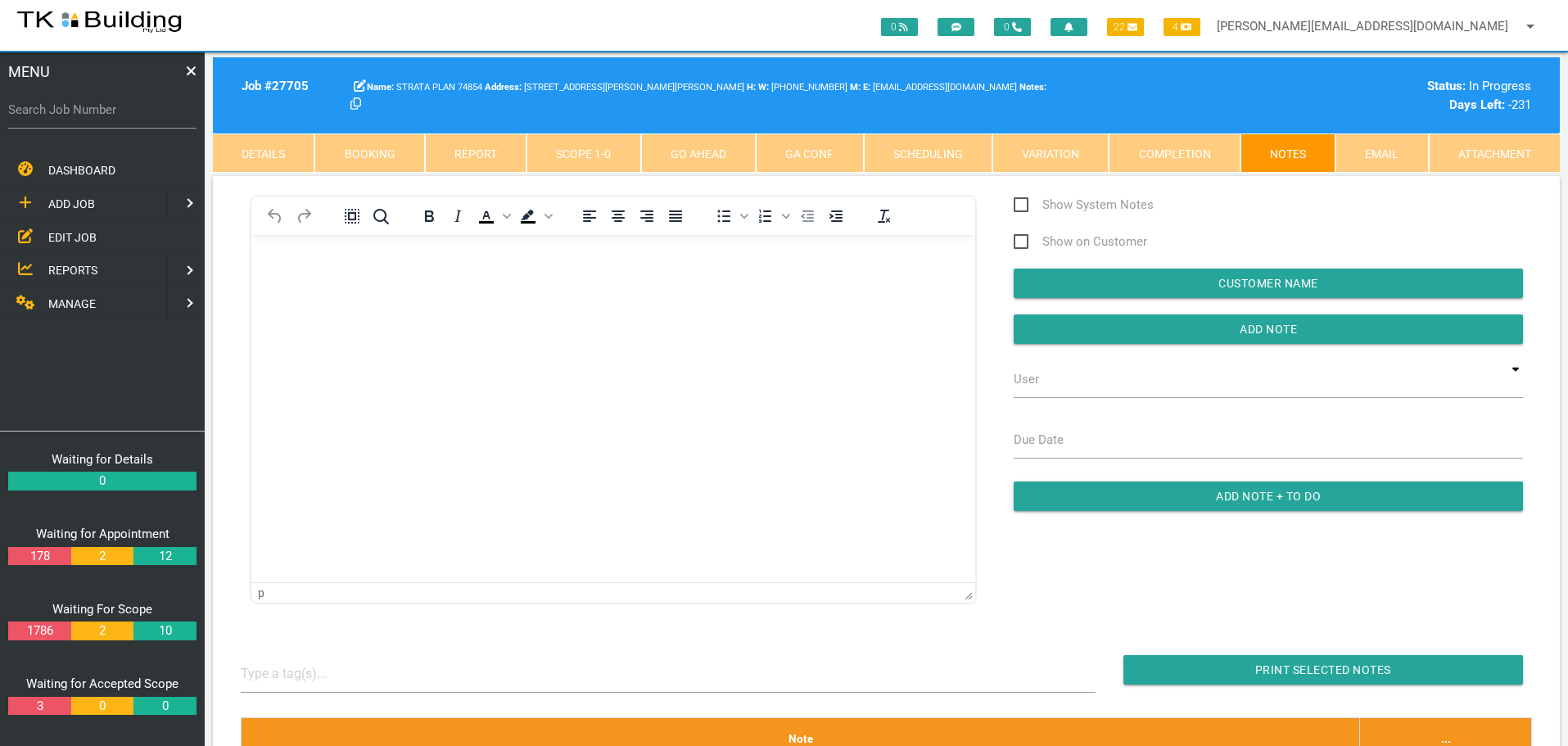
click at [297, 156] on link "Details" at bounding box center [264, 153] width 101 height 40
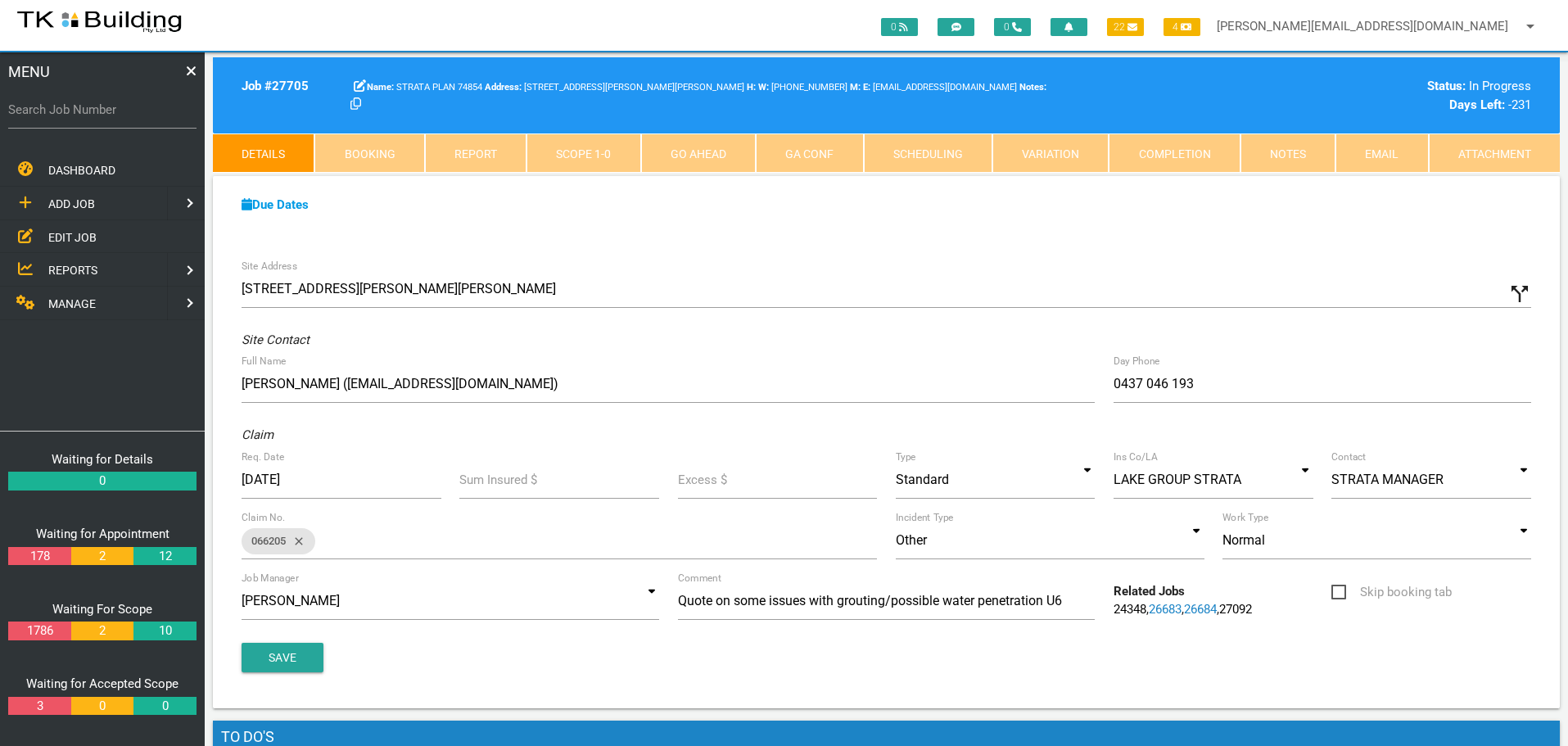
click at [361, 153] on link "Booking" at bounding box center [369, 153] width 110 height 40
select select "7"
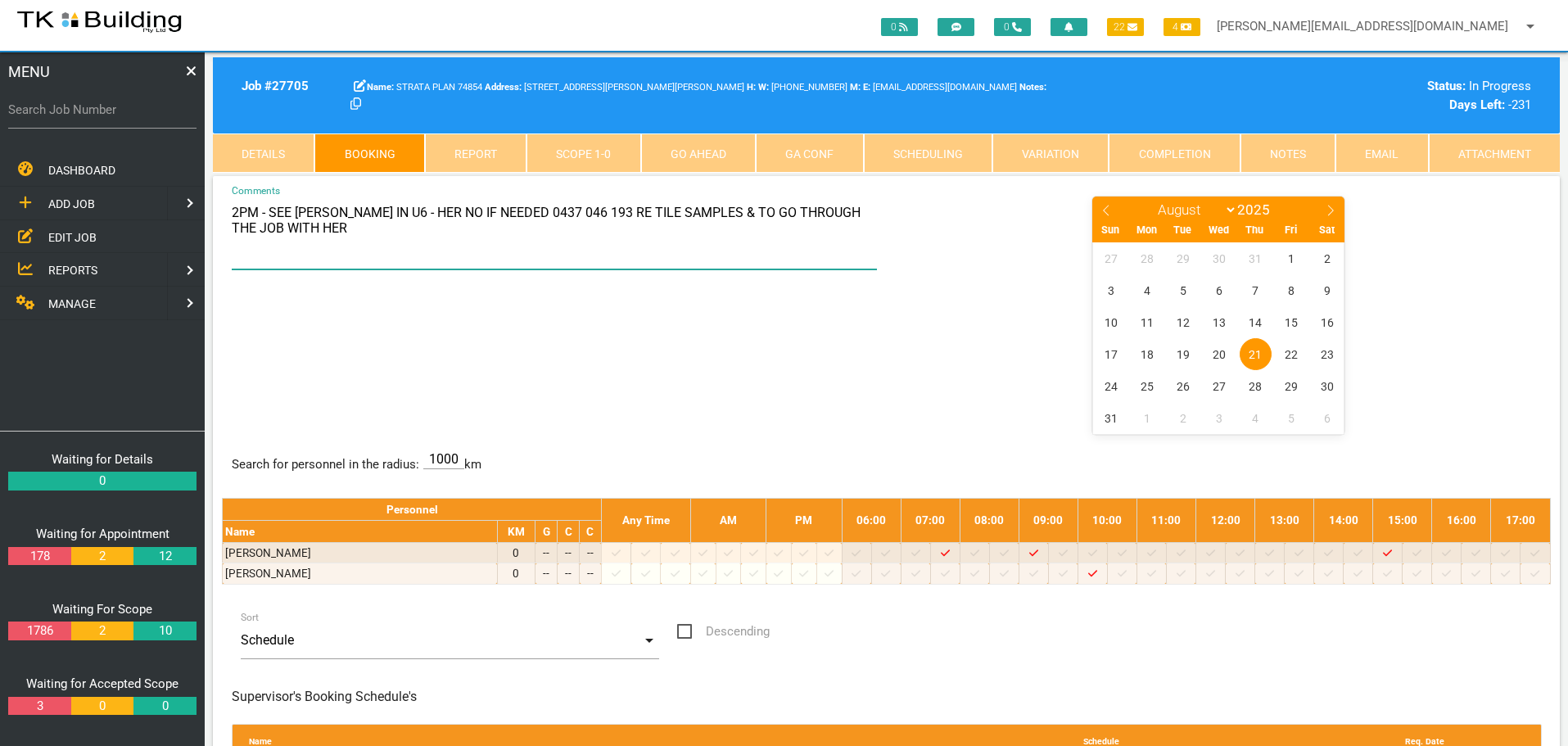
drag, startPoint x: 518, startPoint y: 212, endPoint x: 596, endPoint y: 210, distance: 78.0
click at [596, 210] on textarea "2PM - SEE JANNETTE IN U6 - HER NO IF NEEDED 0437 046 193 RE TILE SAMPLES & TO G…" at bounding box center [554, 232] width 646 height 74
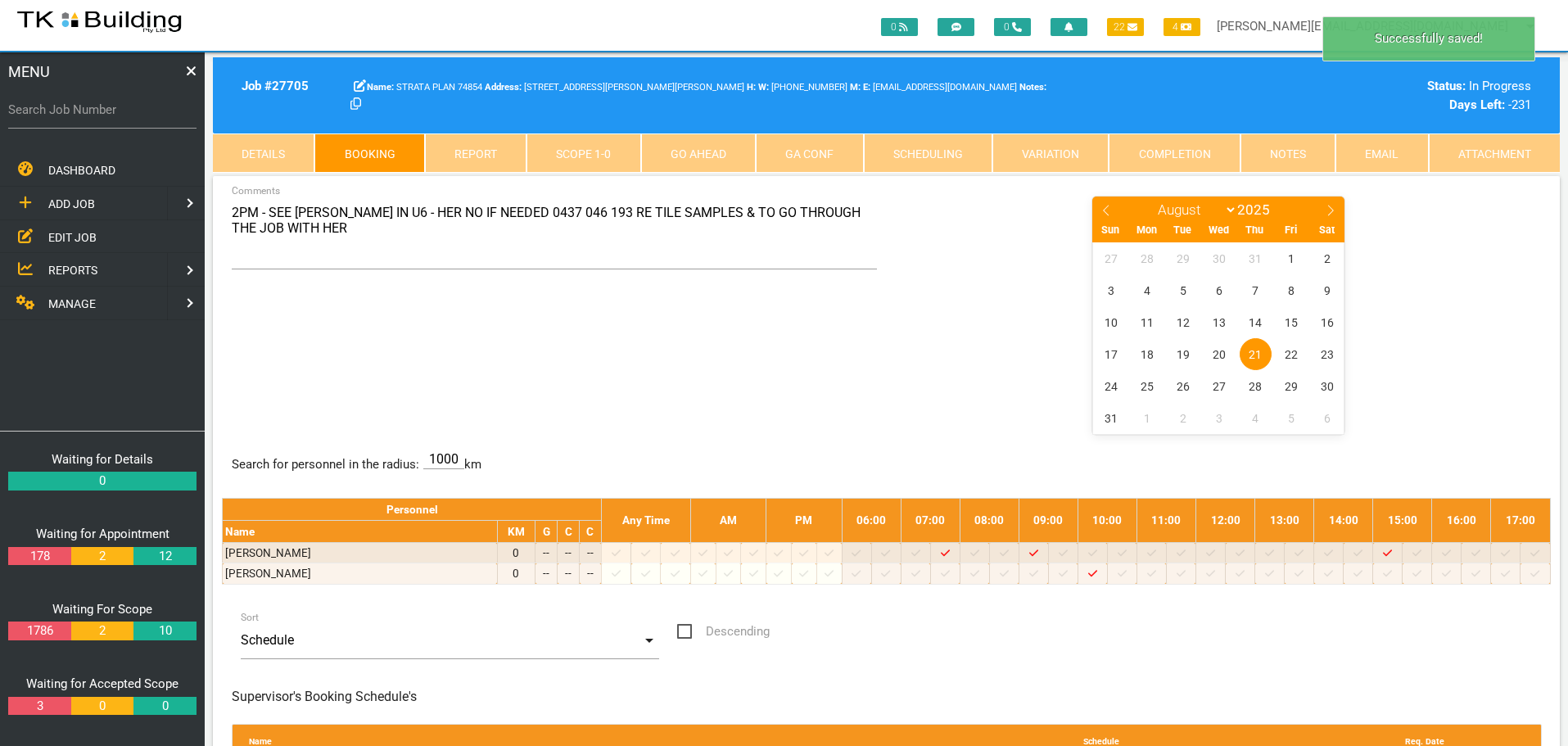
click at [1287, 152] on link "Notes" at bounding box center [1287, 153] width 95 height 40
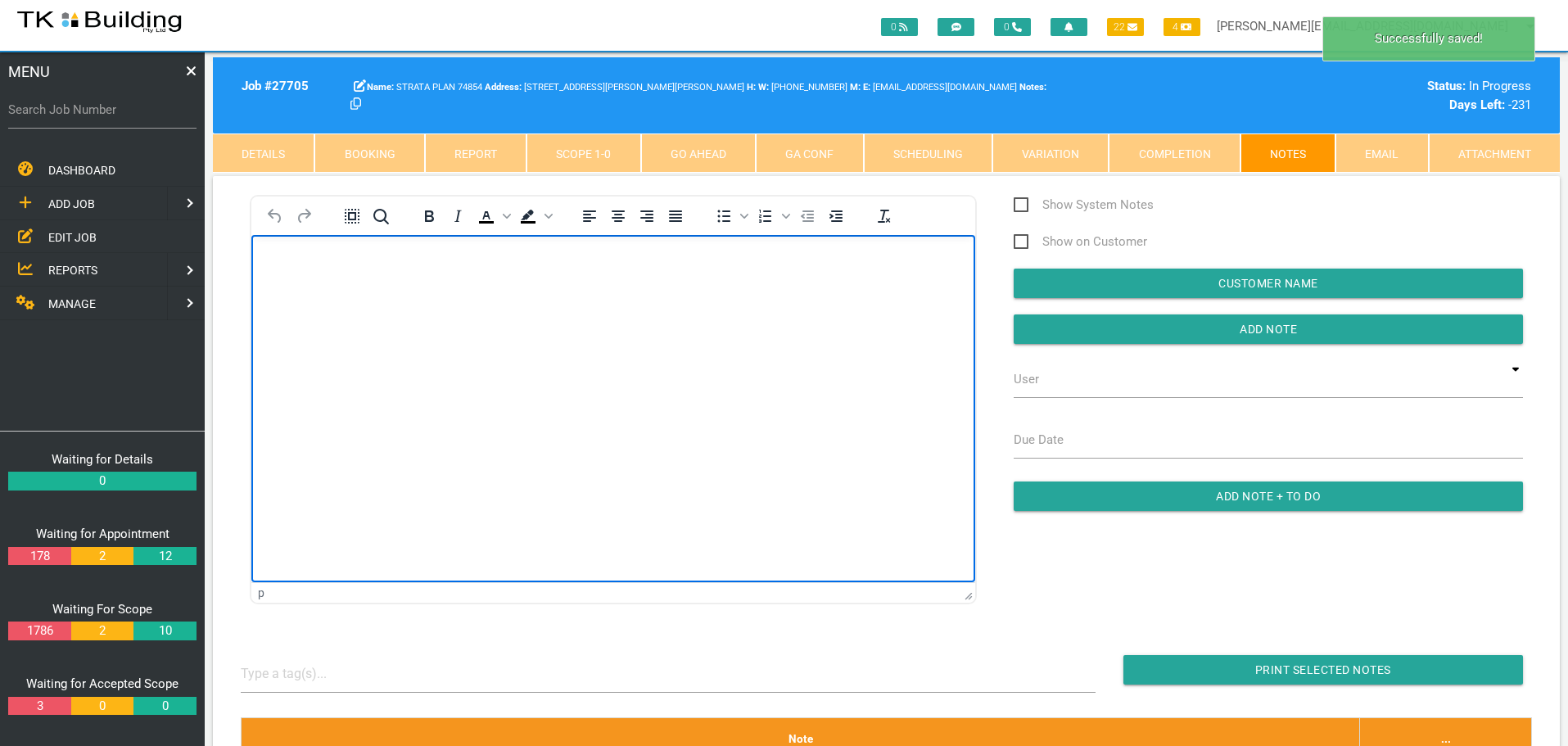
click at [286, 270] on body "Rich Text Area. Press ALT-0 for help." at bounding box center [613, 282] width 724 height 54
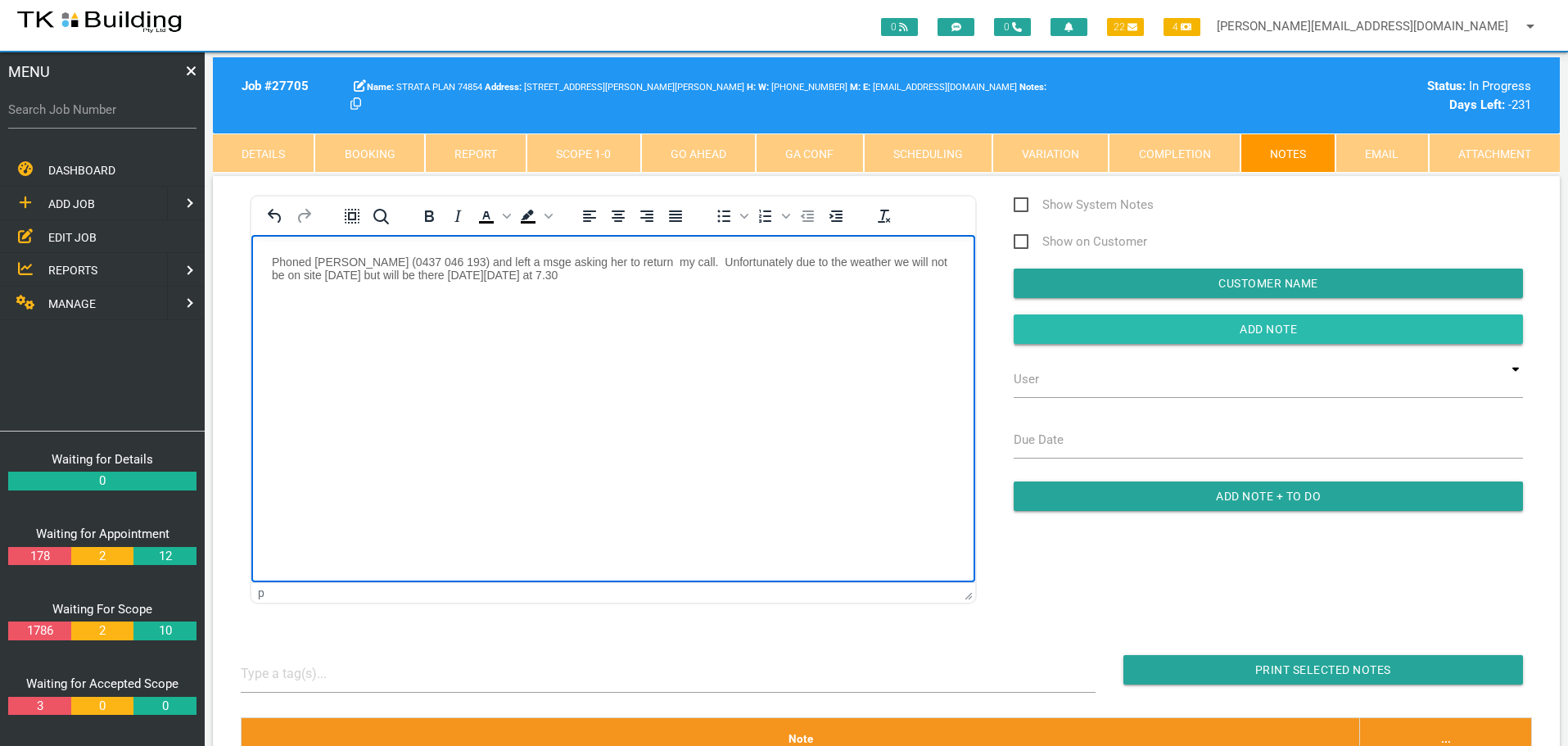
click at [1030, 330] on input "Add Note" at bounding box center [1268, 329] width 509 height 30
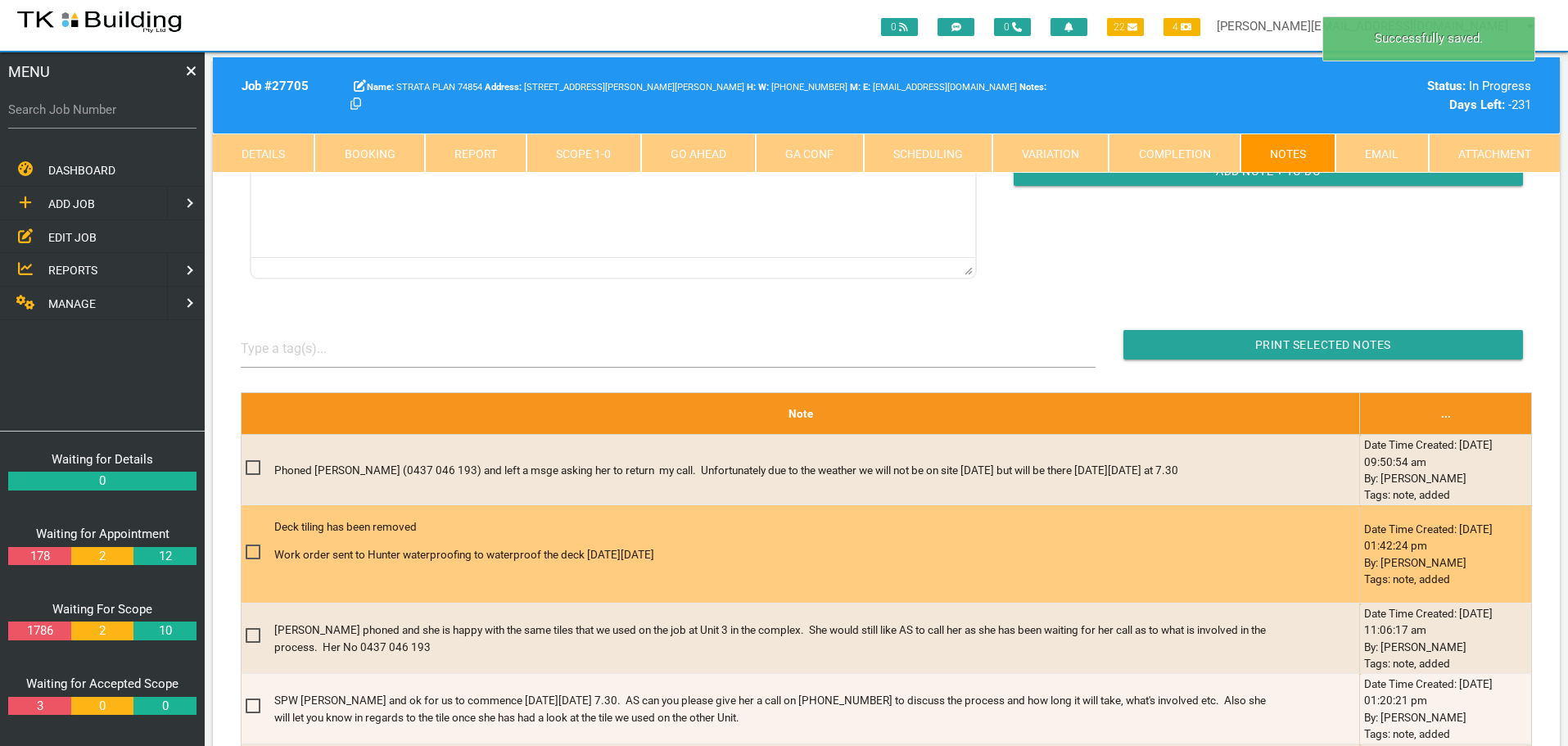
scroll to position [328, 0]
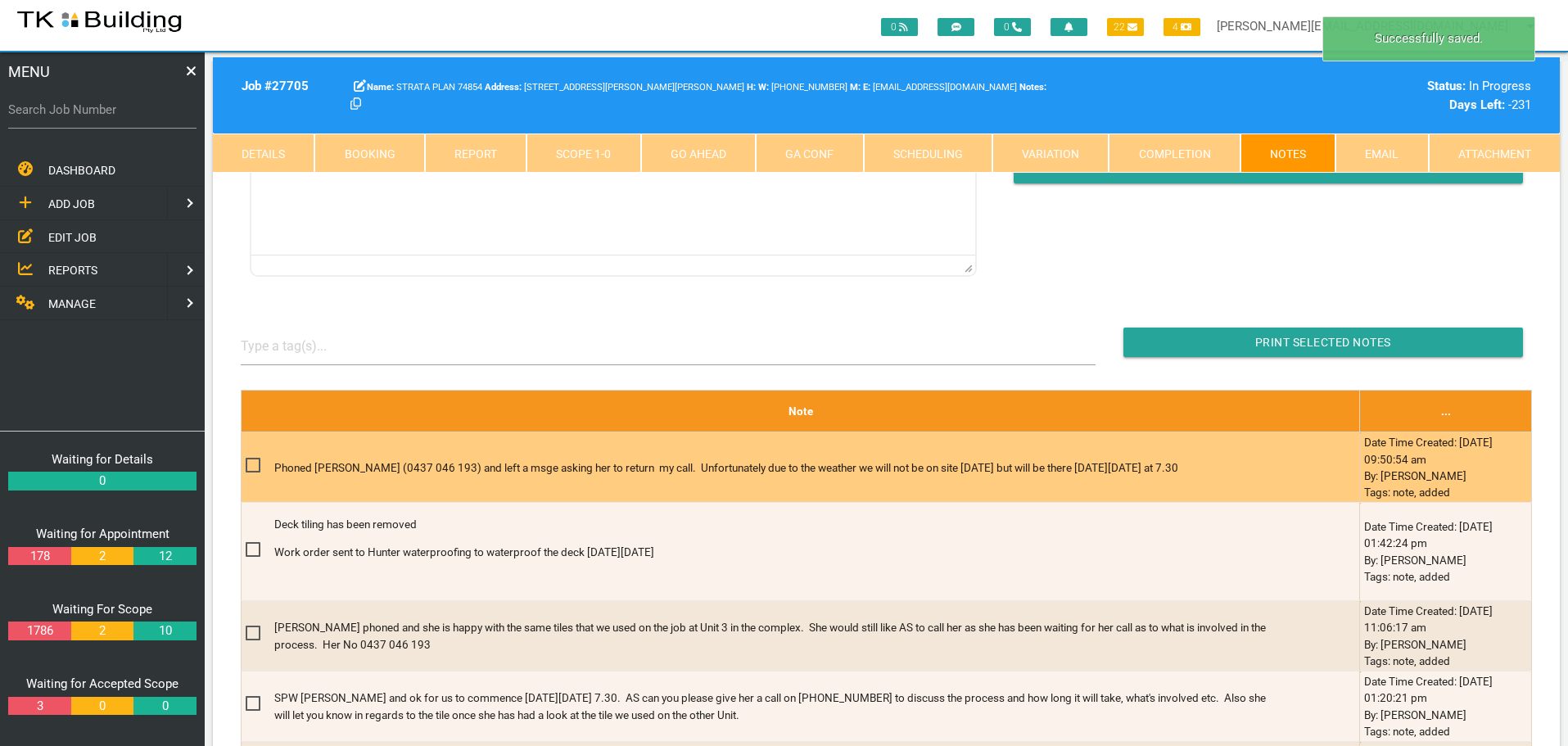
click at [249, 464] on span at bounding box center [260, 465] width 29 height 20
click at [249, 464] on input "checkbox" at bounding box center [250, 460] width 11 height 11
checkbox input "true"
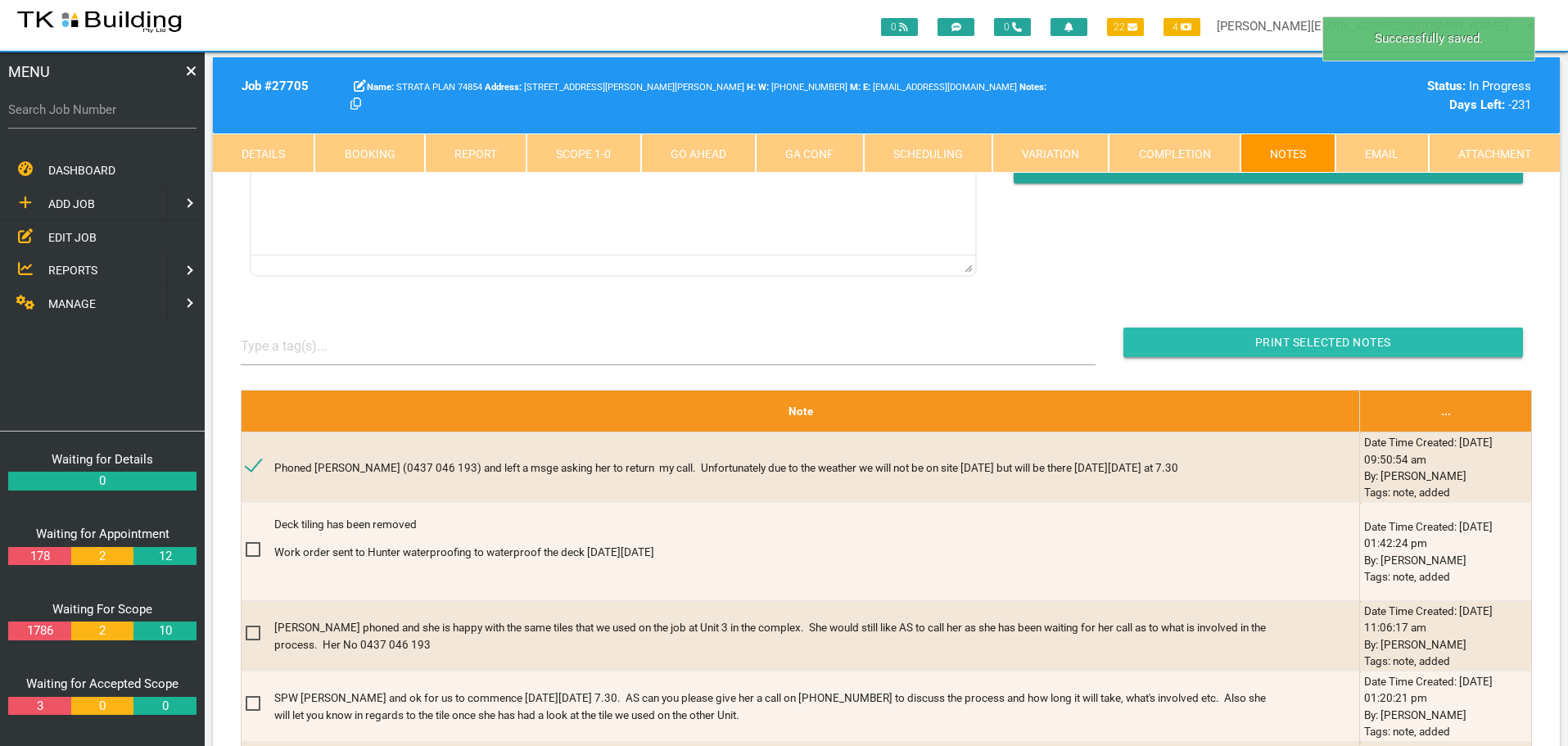
click at [1187, 332] on input "button" at bounding box center [1323, 342] width 399 height 30
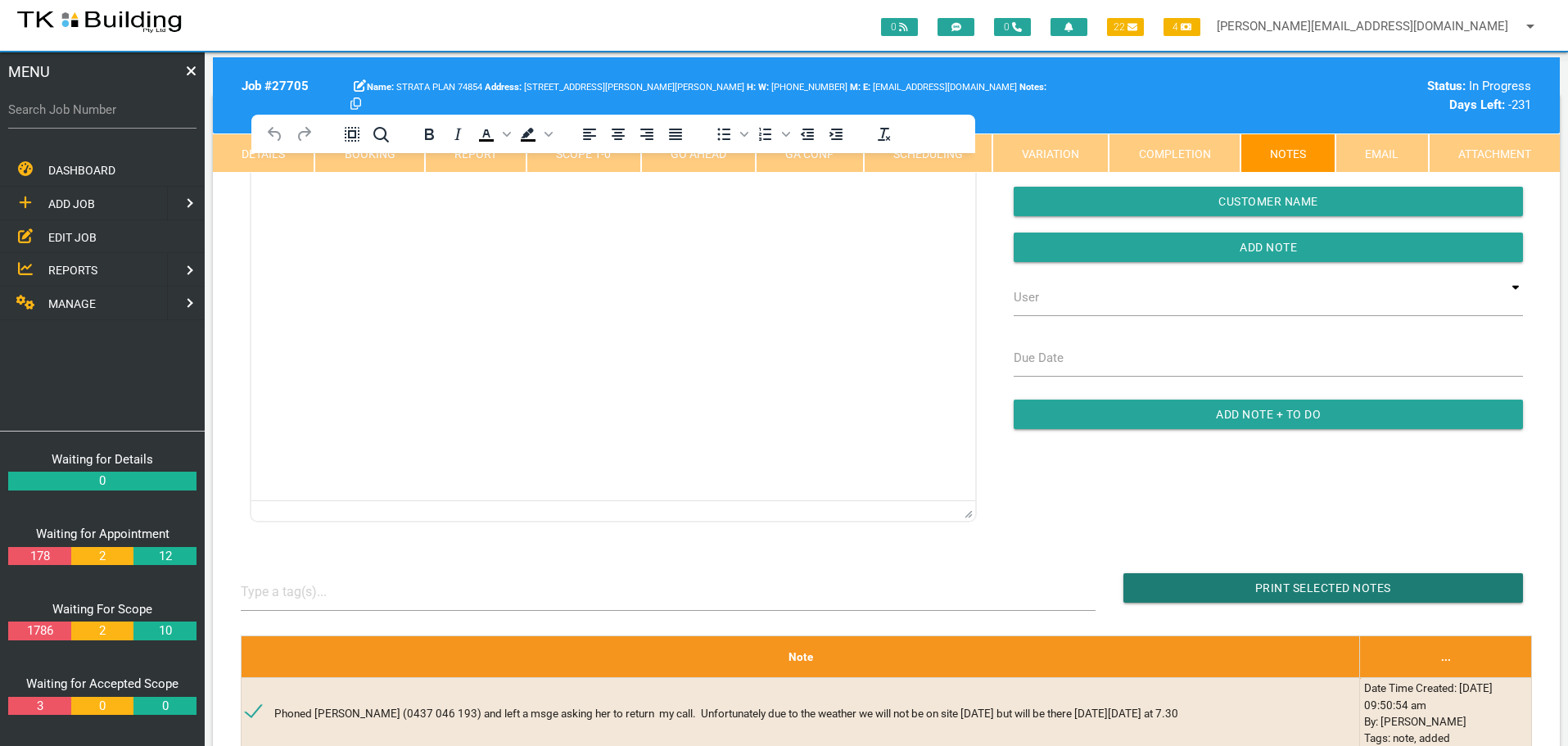
scroll to position [0, 0]
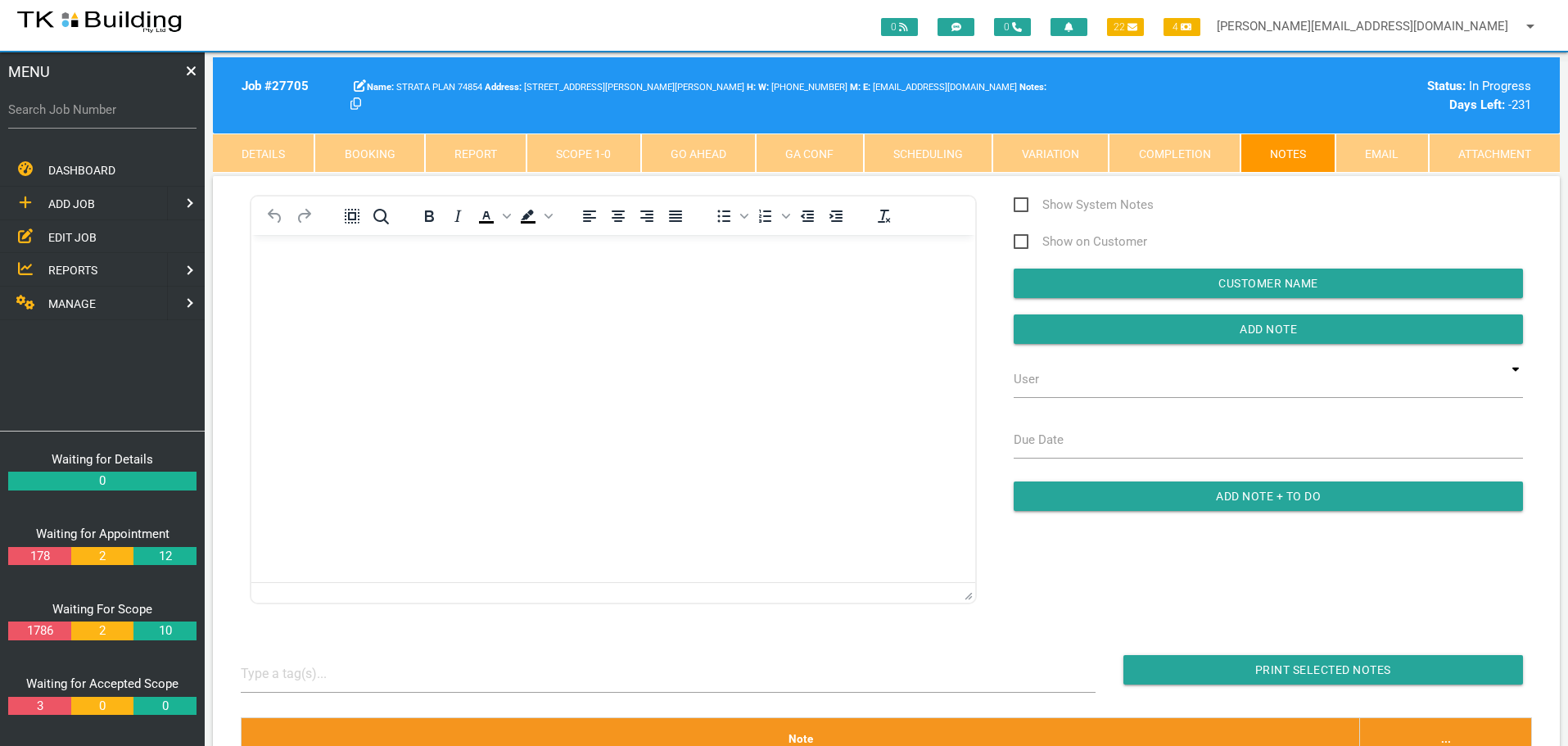
click at [325, 273] on body "Rich Text Area. Press ALT-0 for help." at bounding box center [613, 282] width 724 height 54
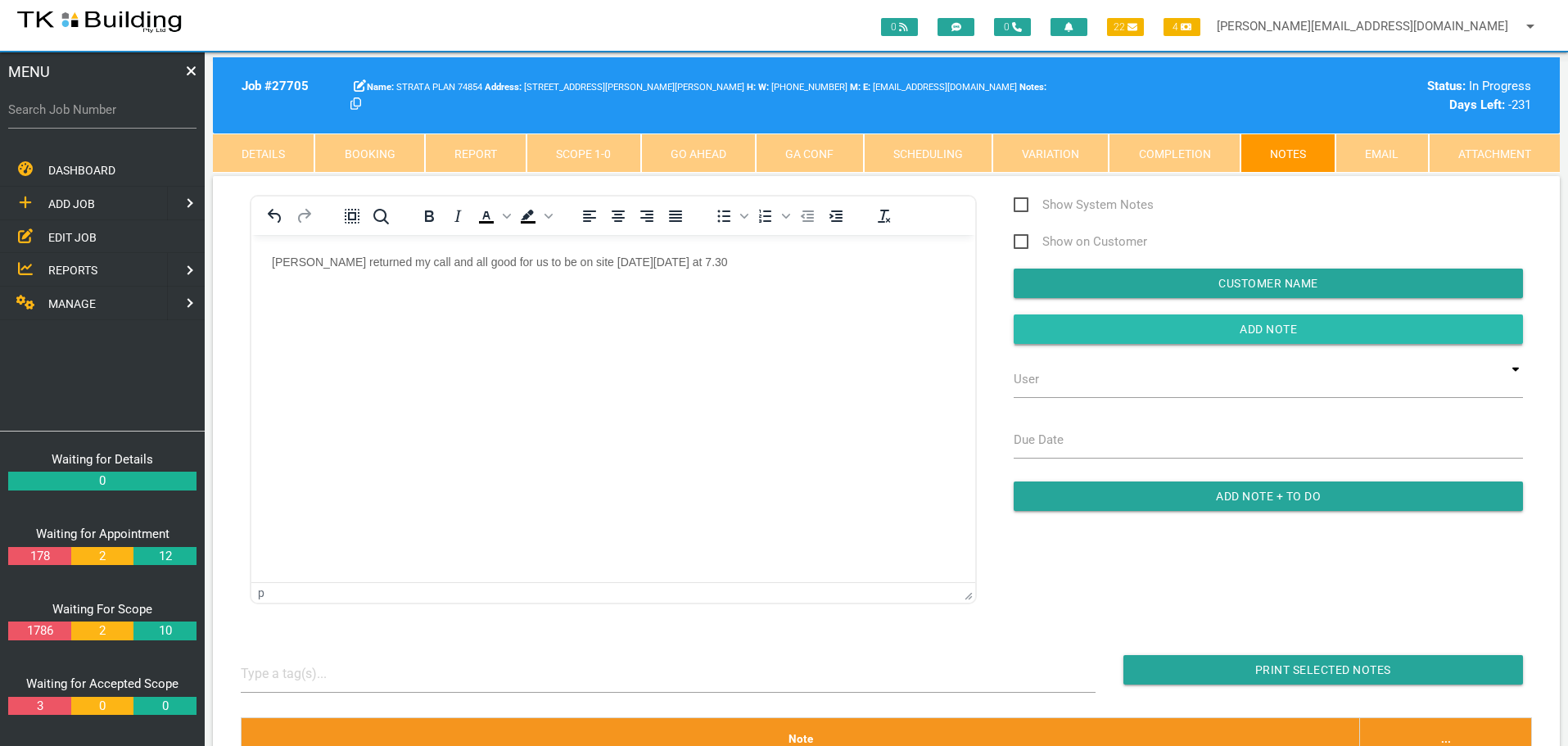
click at [1076, 330] on input "button" at bounding box center [1268, 329] width 509 height 30
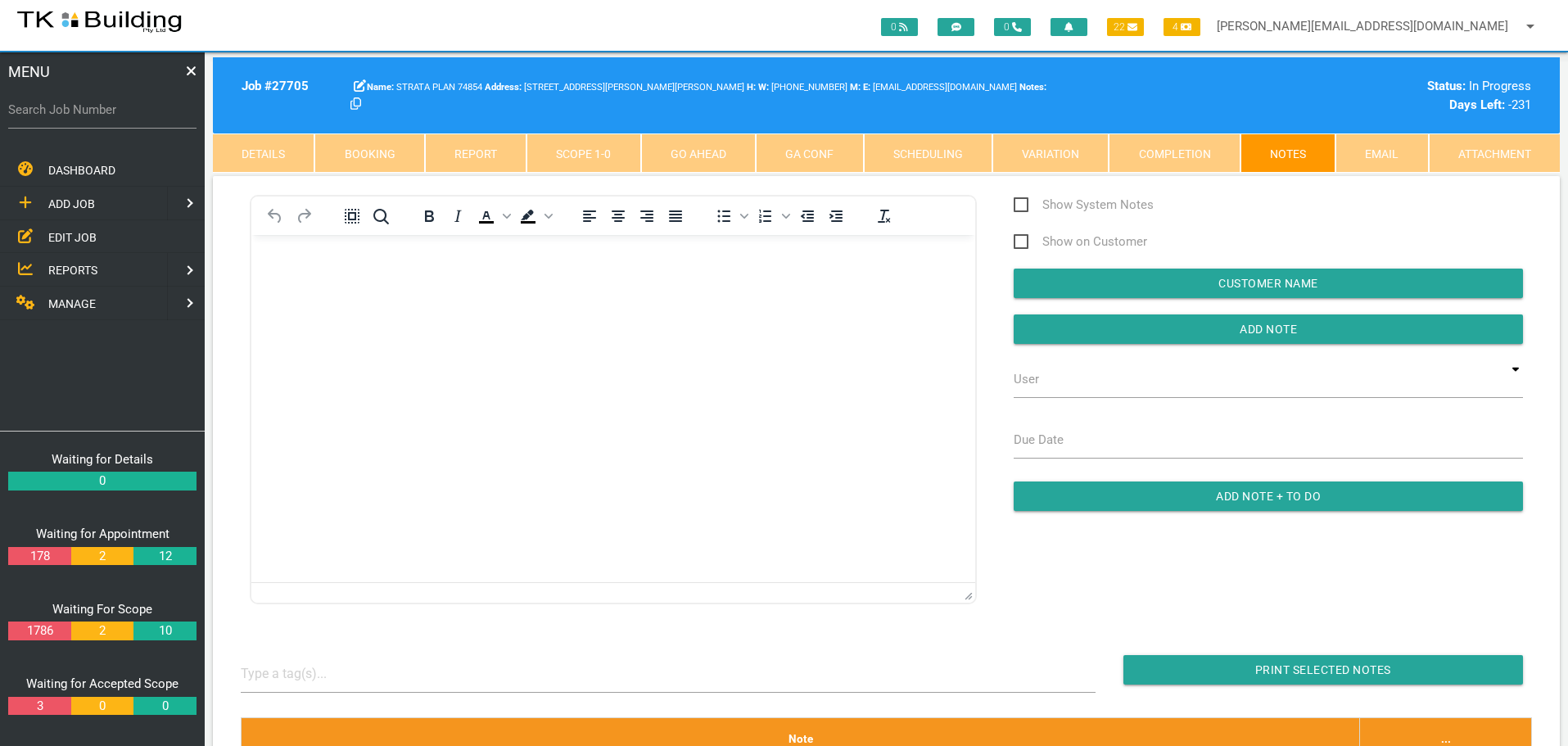
click at [84, 269] on span "REPORTS" at bounding box center [72, 271] width 49 height 13
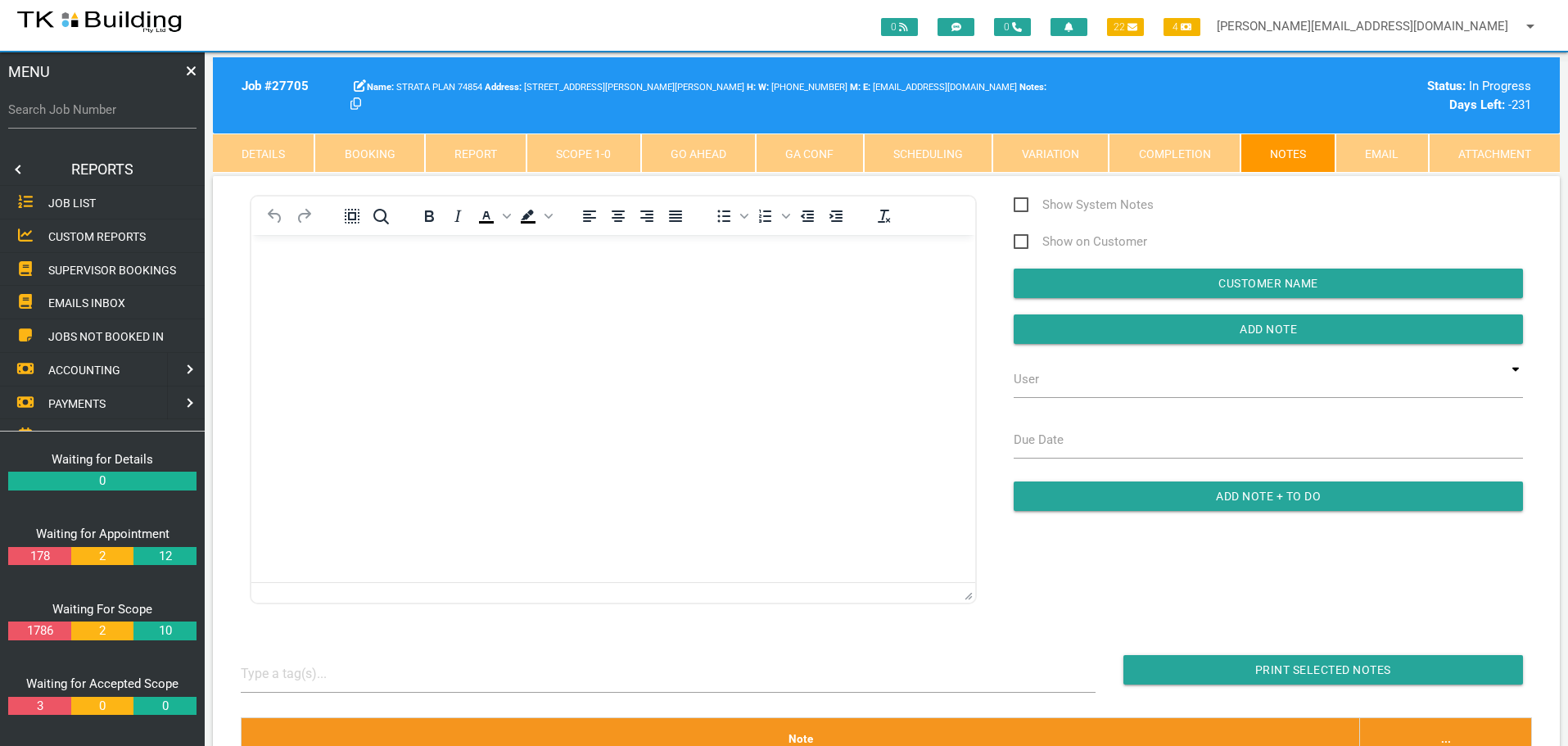
click at [105, 269] on span "SUPERVISOR BOOKINGS" at bounding box center [112, 270] width 128 height 13
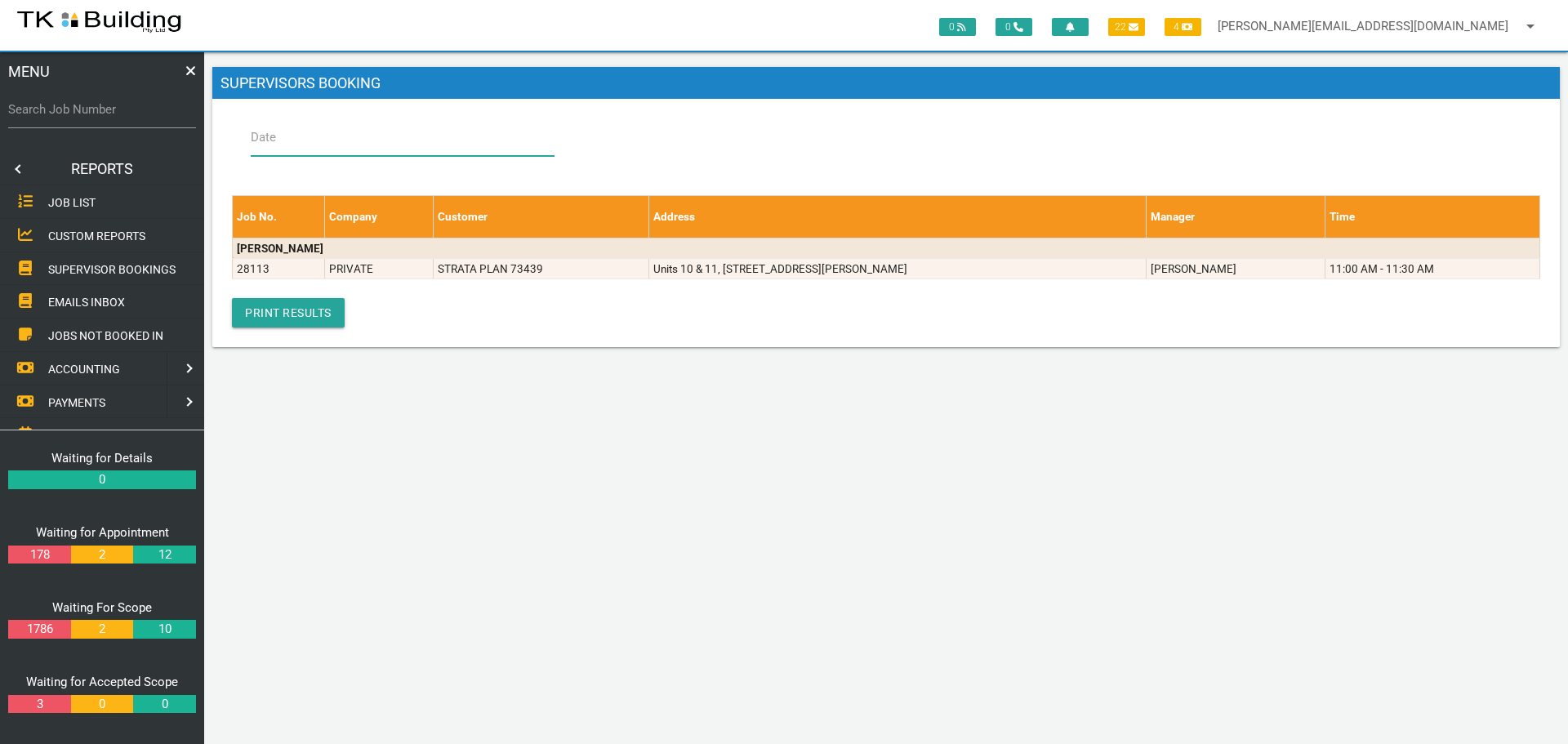
click at [291, 144] on input "Date" at bounding box center [402, 137] width 304 height 38
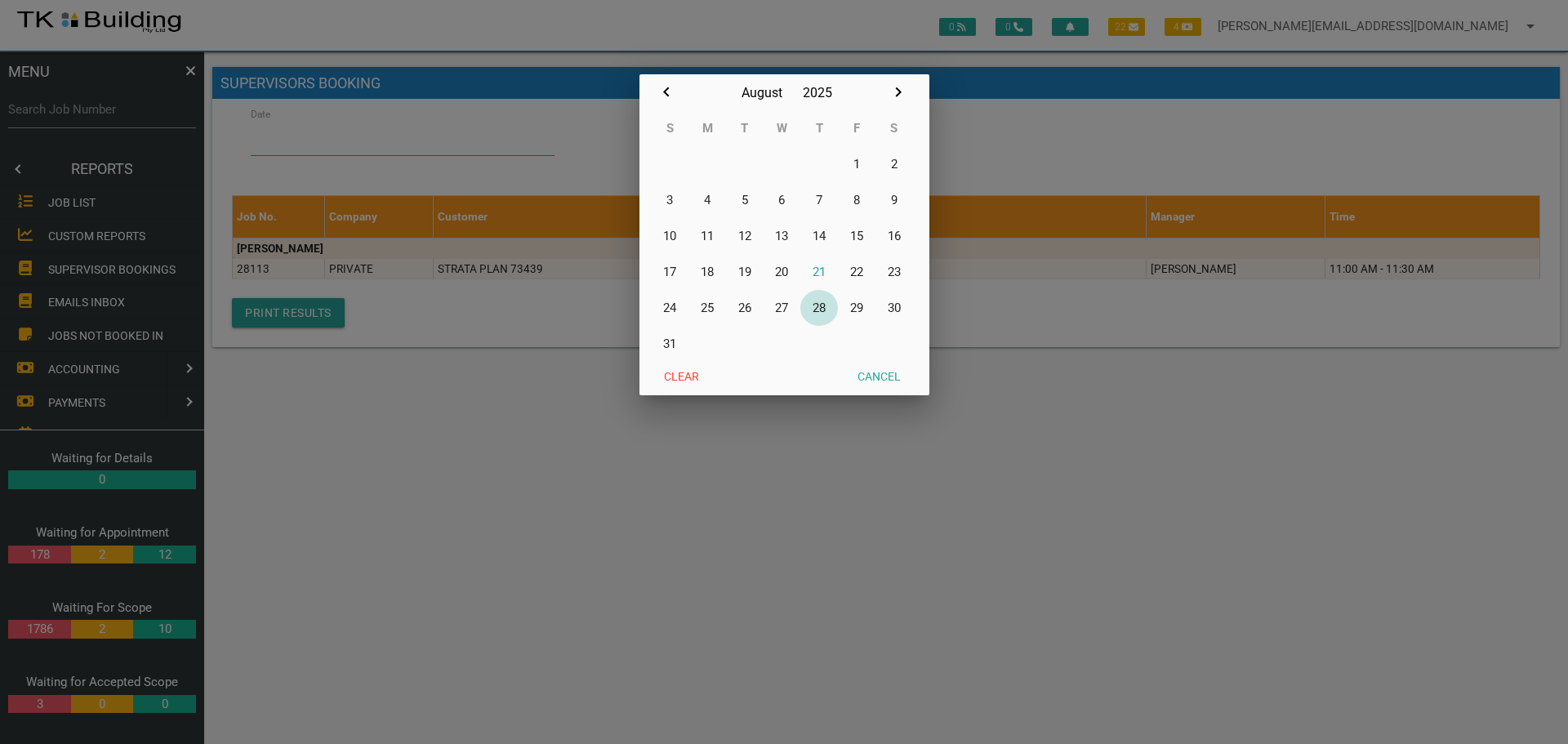
click at [821, 308] on button "28" at bounding box center [819, 308] width 38 height 36
type input "[DATE]"
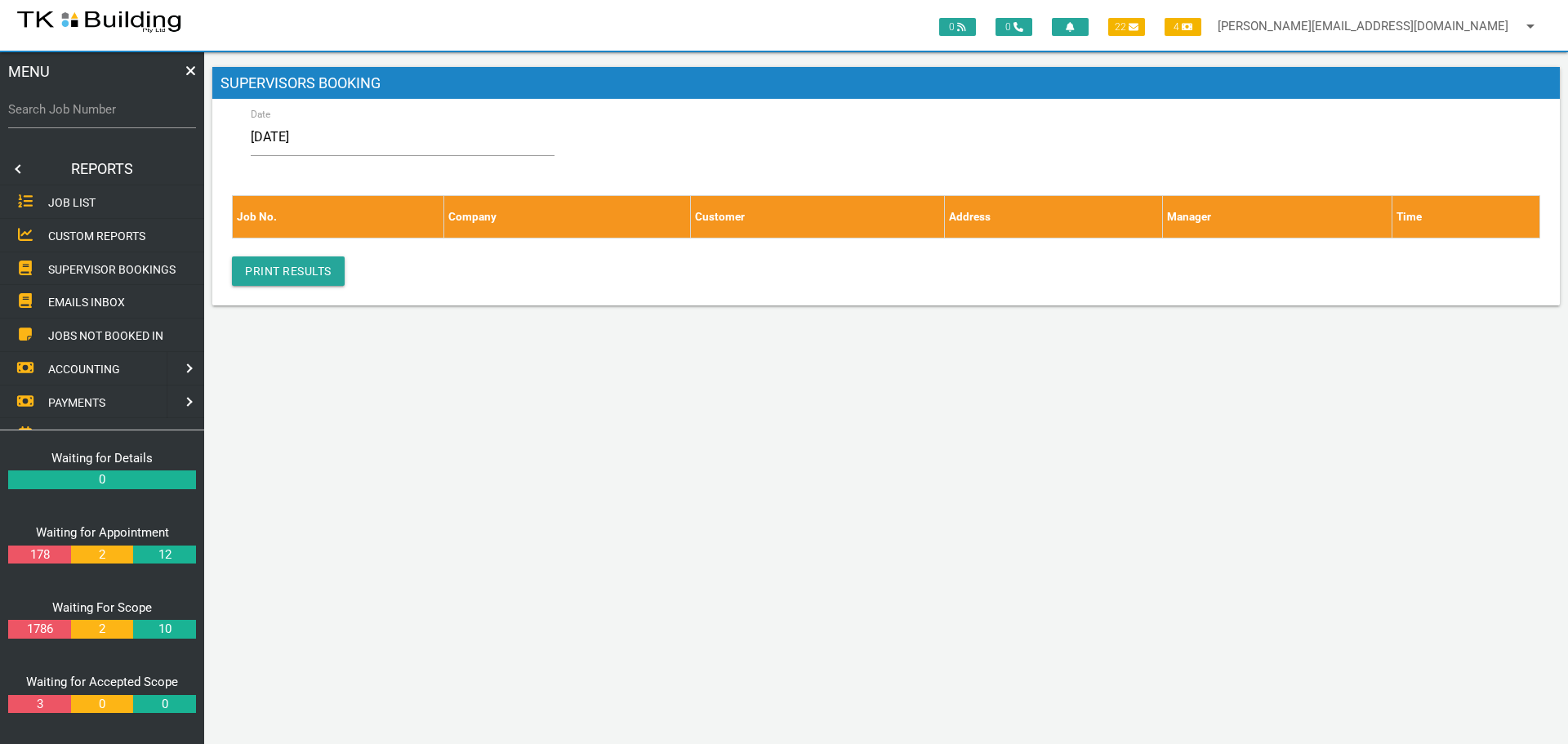
click at [18, 168] on link at bounding box center [16, 169] width 33 height 33
click at [77, 239] on span "EDIT JOB" at bounding box center [71, 236] width 48 height 13
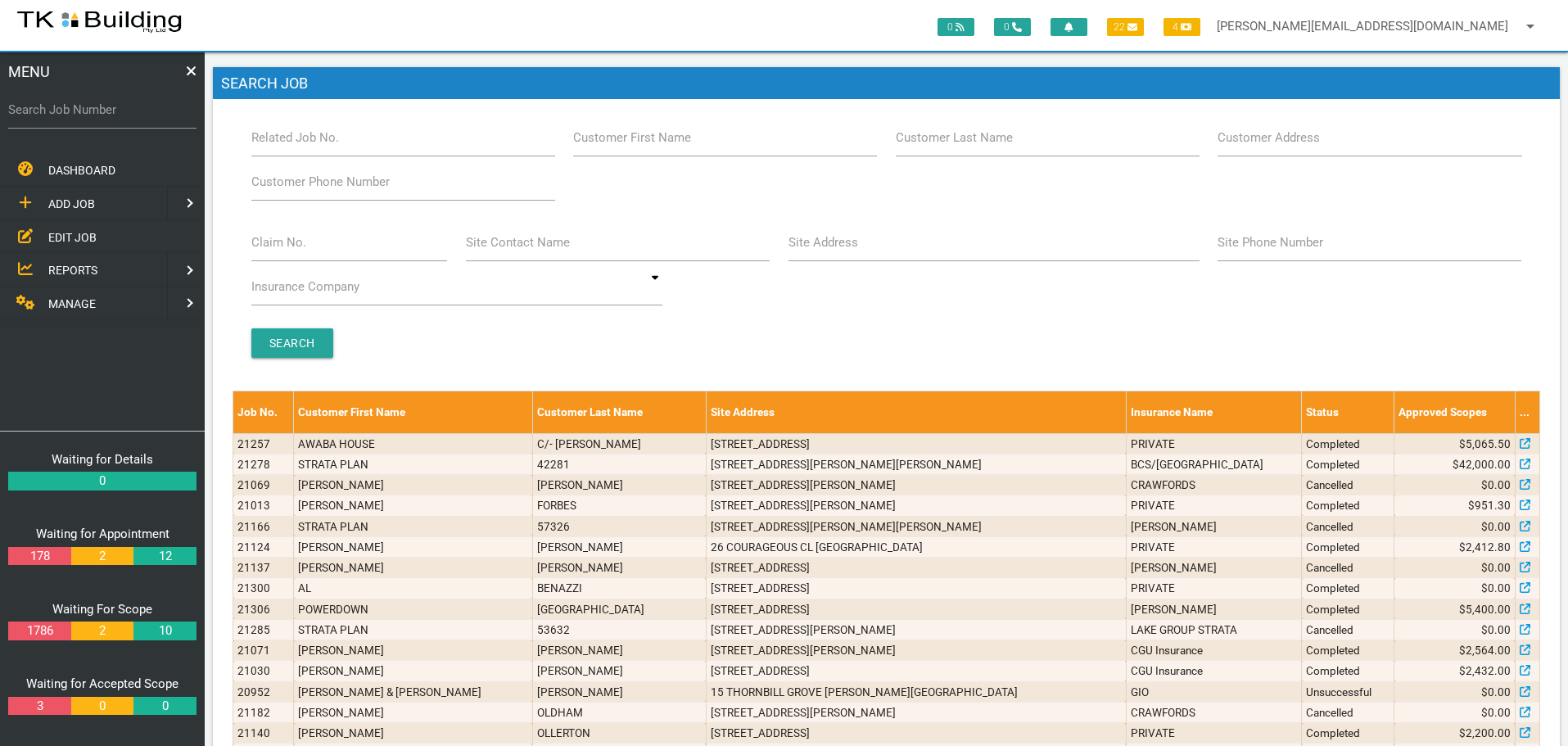
click at [59, 119] on label "Search Job Number" at bounding box center [102, 110] width 188 height 19
click at [59, 119] on input "Search Job Number" at bounding box center [102, 110] width 188 height 38
type input "27653"
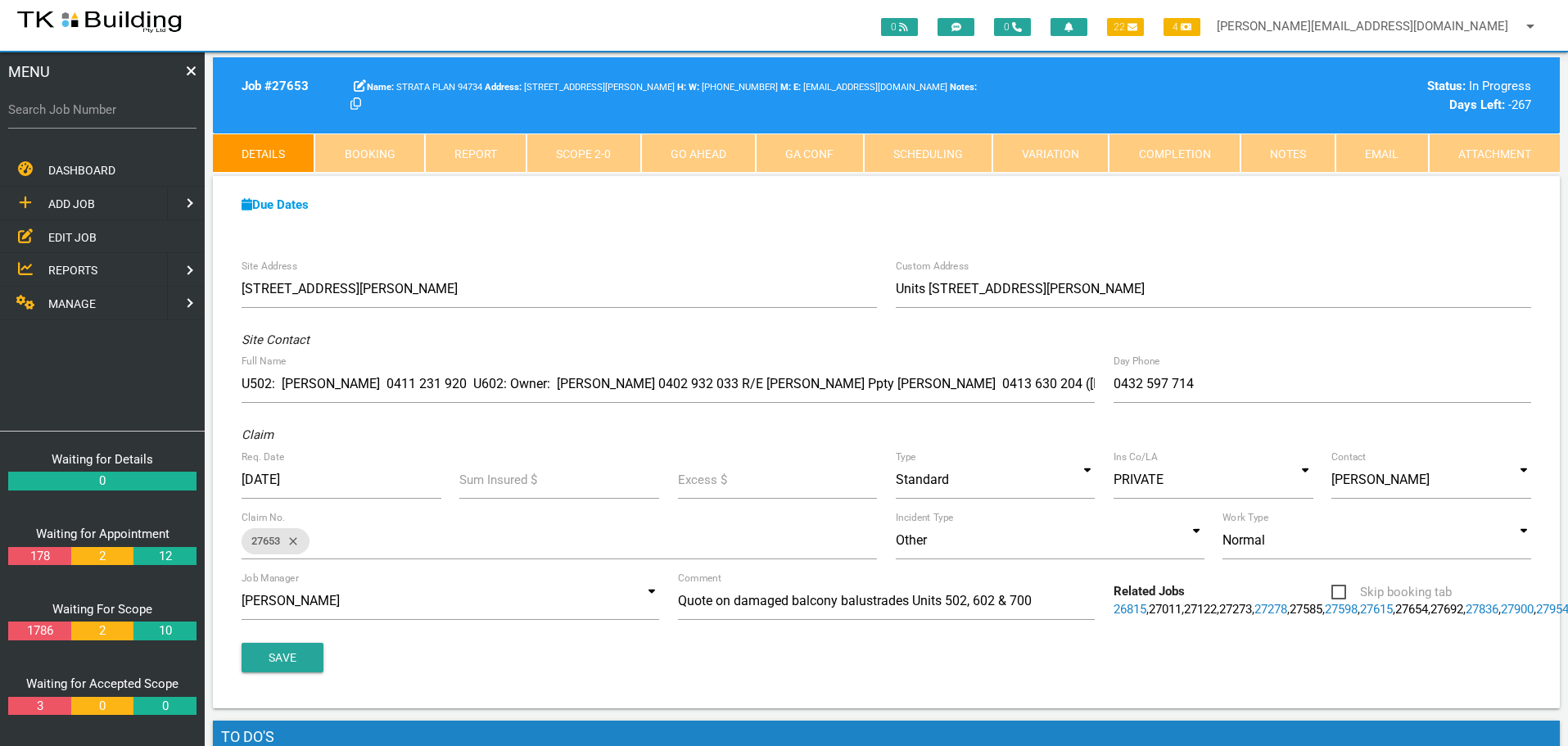
click at [393, 154] on link "Booking" at bounding box center [369, 153] width 110 height 40
select select "7"
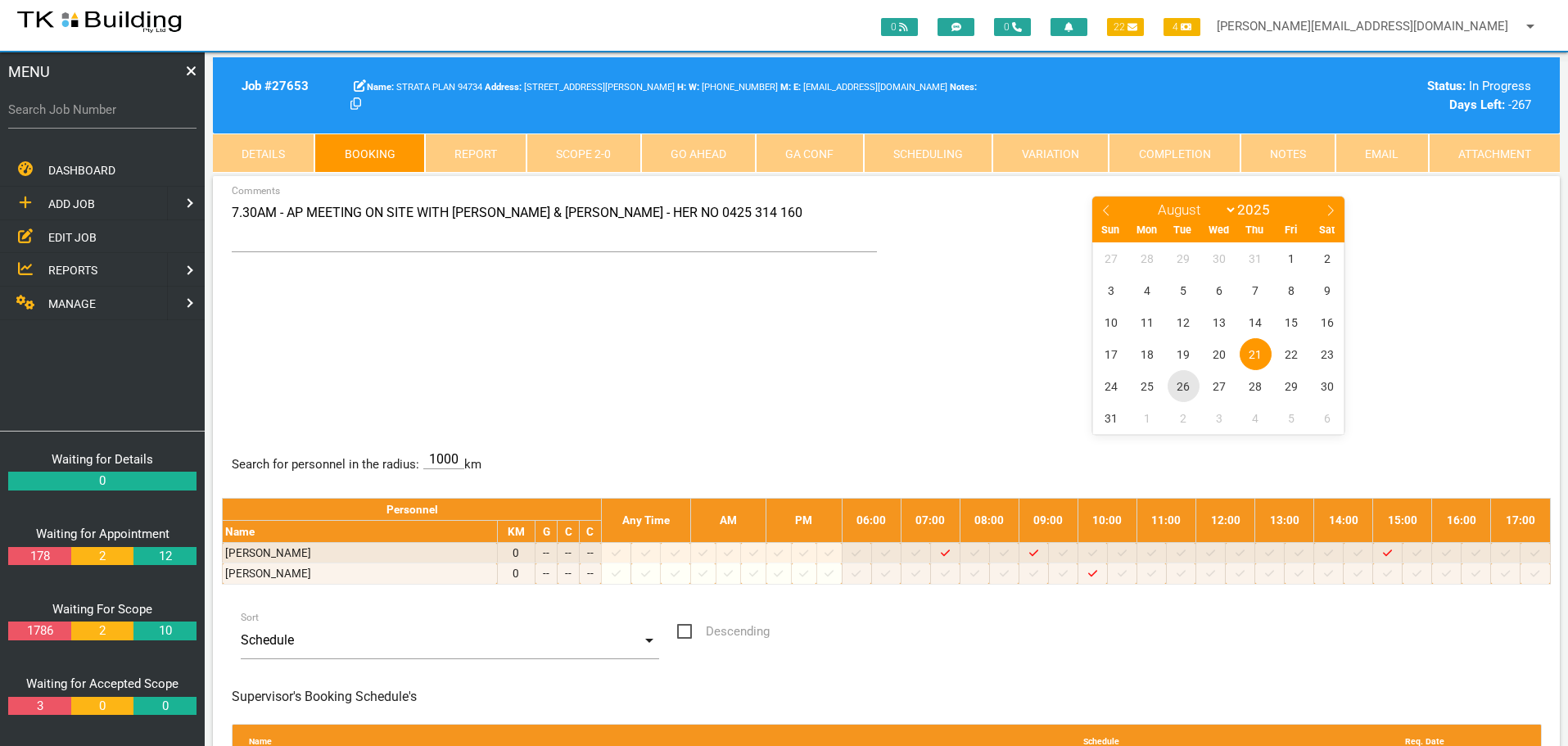
click at [1182, 387] on span "26" at bounding box center [1184, 386] width 32 height 32
click at [97, 115] on label "Search Job Number" at bounding box center [102, 110] width 188 height 19
click at [97, 115] on input "Search Job Number" at bounding box center [102, 110] width 188 height 38
type input "27734"
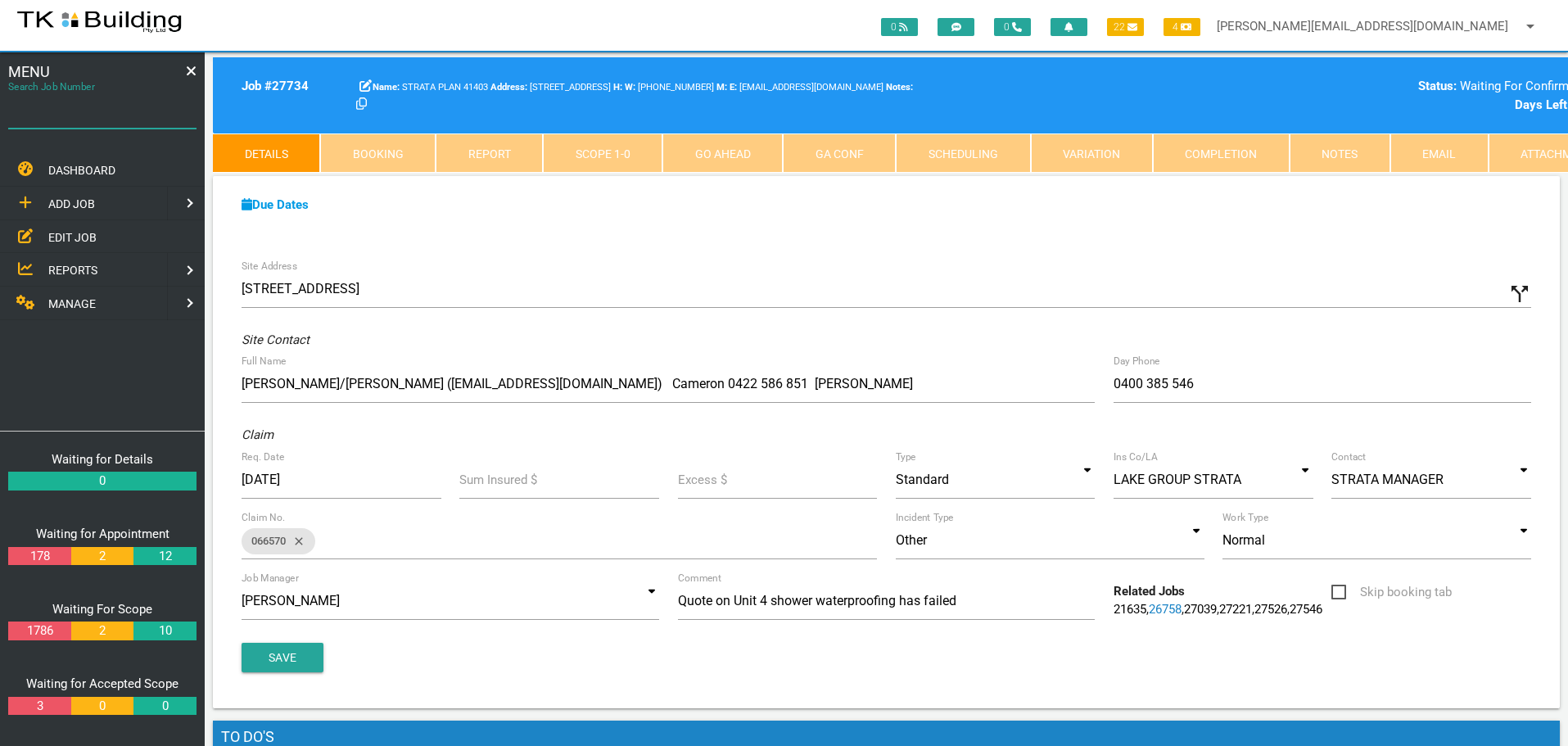
click at [95, 120] on input "Search Job Number" at bounding box center [102, 110] width 188 height 38
type input "27653"
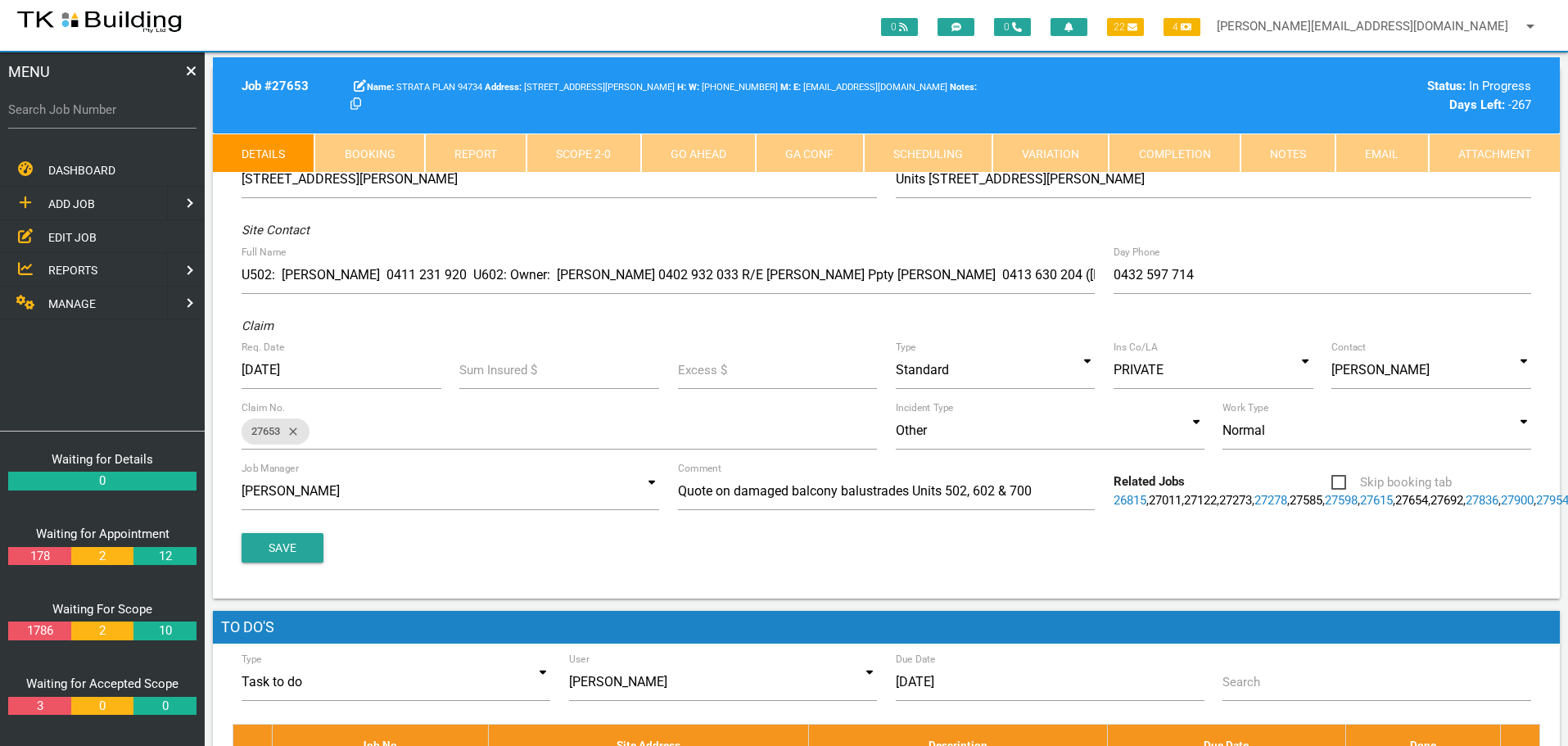
click at [1276, 145] on link "Notes" at bounding box center [1287, 153] width 95 height 40
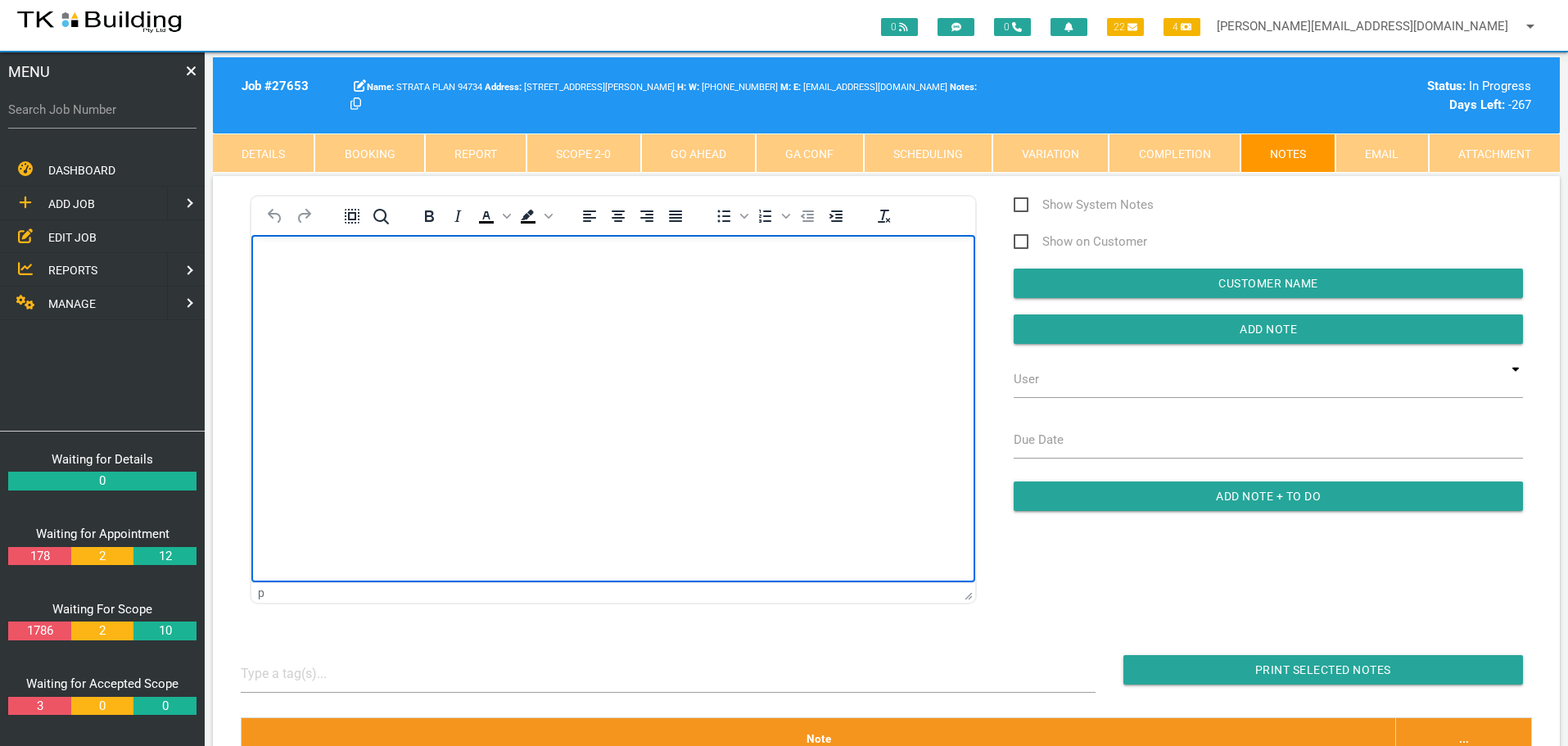
click at [295, 256] on p "Rich Text Area. Press ALT-0 for help." at bounding box center [613, 261] width 682 height 13
click at [274, 260] on p "u202:" at bounding box center [613, 261] width 682 height 13
click at [343, 266] on p "U202:" at bounding box center [613, 261] width 682 height 13
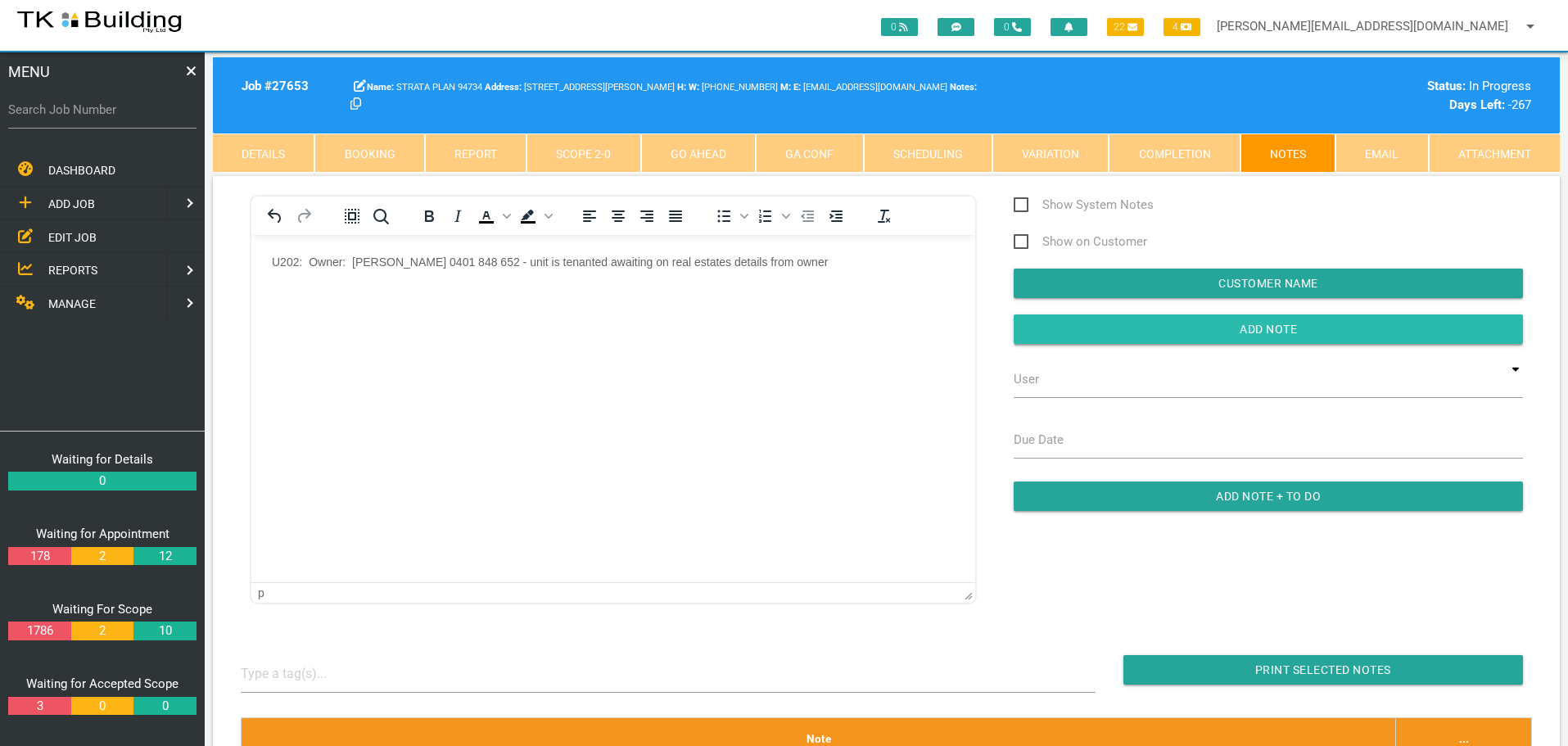
click at [1082, 321] on input "button" at bounding box center [1268, 329] width 509 height 30
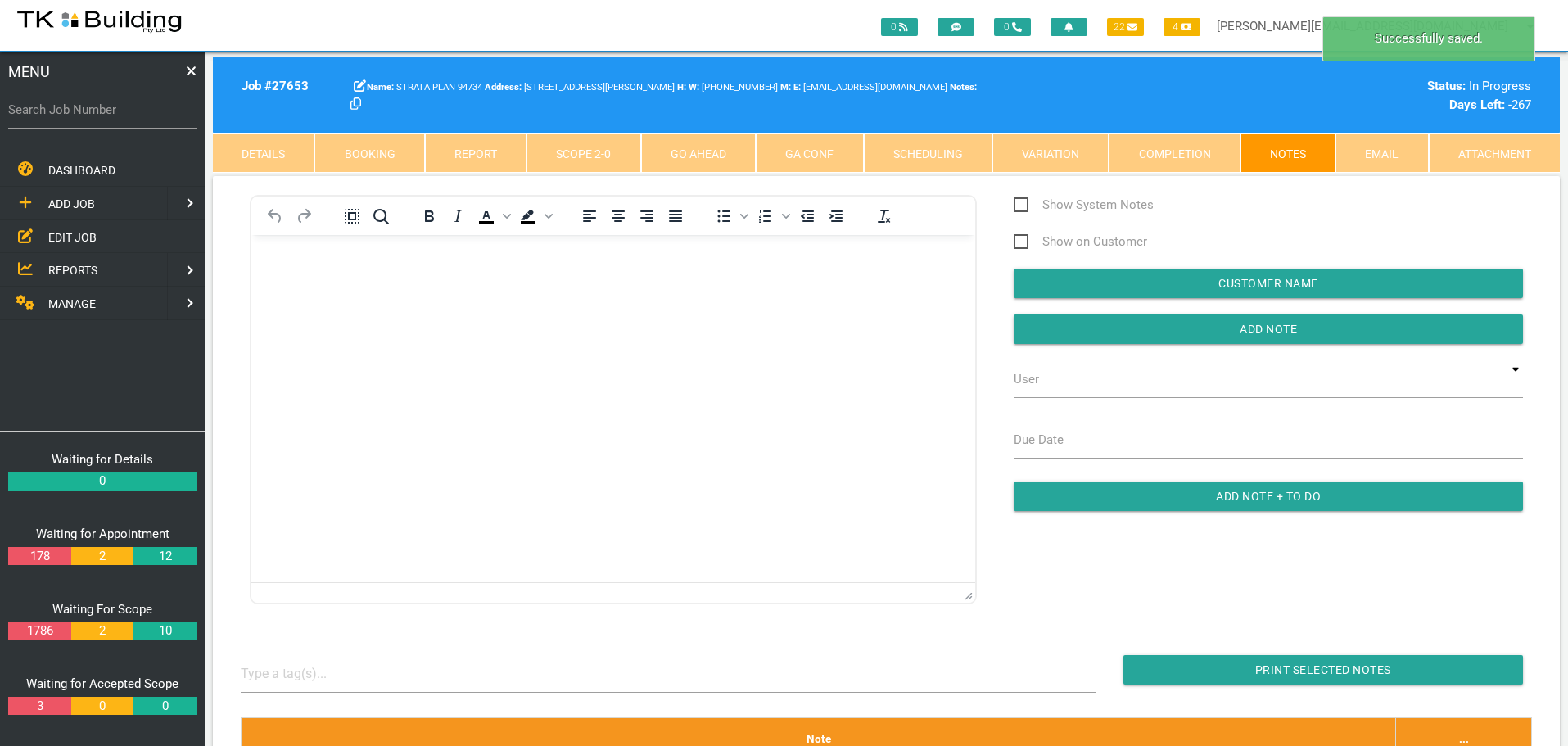
click at [383, 147] on link "Booking" at bounding box center [369, 153] width 110 height 40
select select "7"
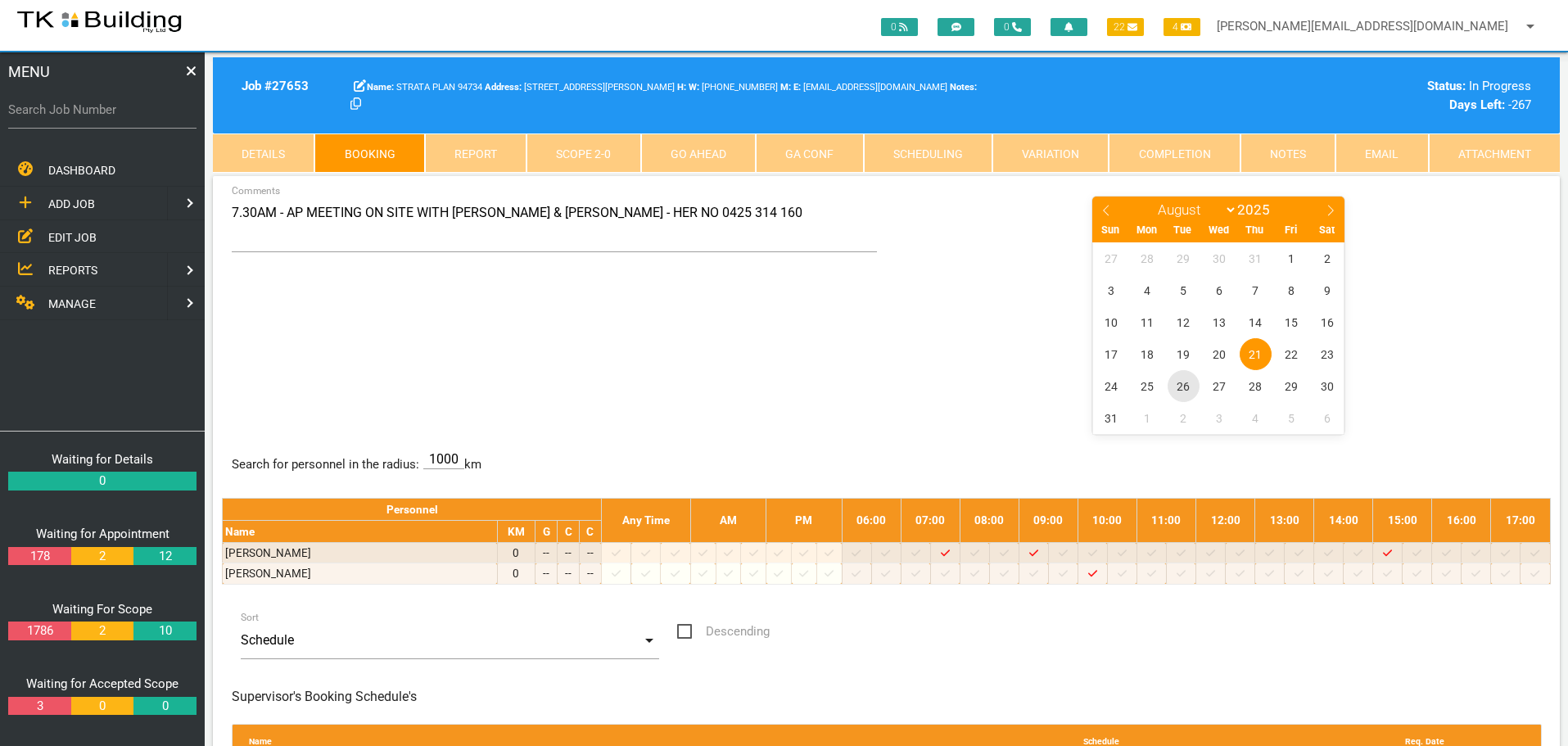
click at [1190, 390] on span "26" at bounding box center [1184, 386] width 32 height 32
click at [233, 212] on textarea "7.30AM - AP MEETING ON SITE WITH MOE, ALI & KIM - HER NO 0425 314 160" at bounding box center [554, 223] width 646 height 57
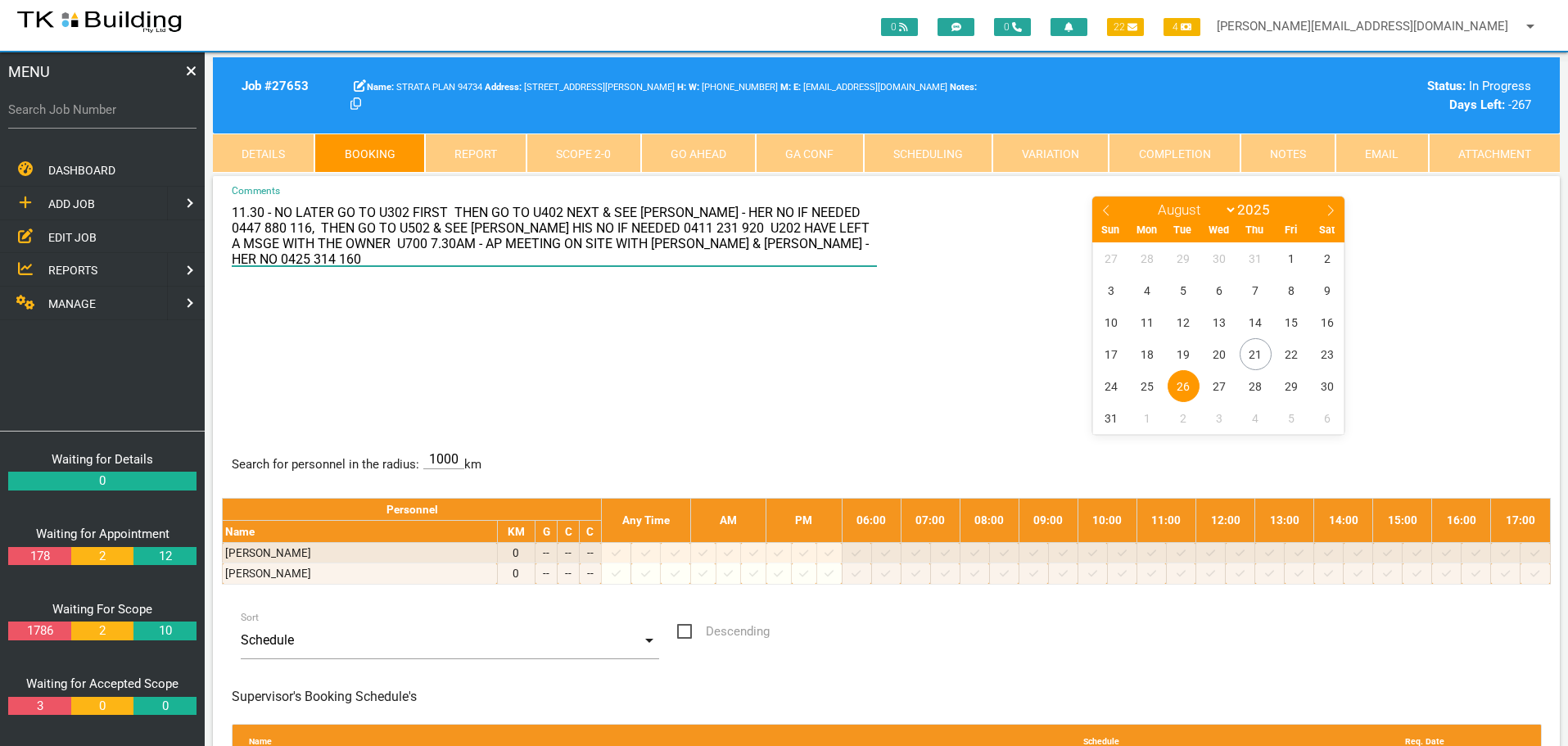
drag, startPoint x: 268, startPoint y: 247, endPoint x: 722, endPoint y: 271, distance: 454.6
click at [722, 271] on div "11.30 - NO LATER GO TO U302 FIRST THEN GO TO U402 NEXT & SEE FAYE - HER NO IF N…" at bounding box center [554, 236] width 664 height 83
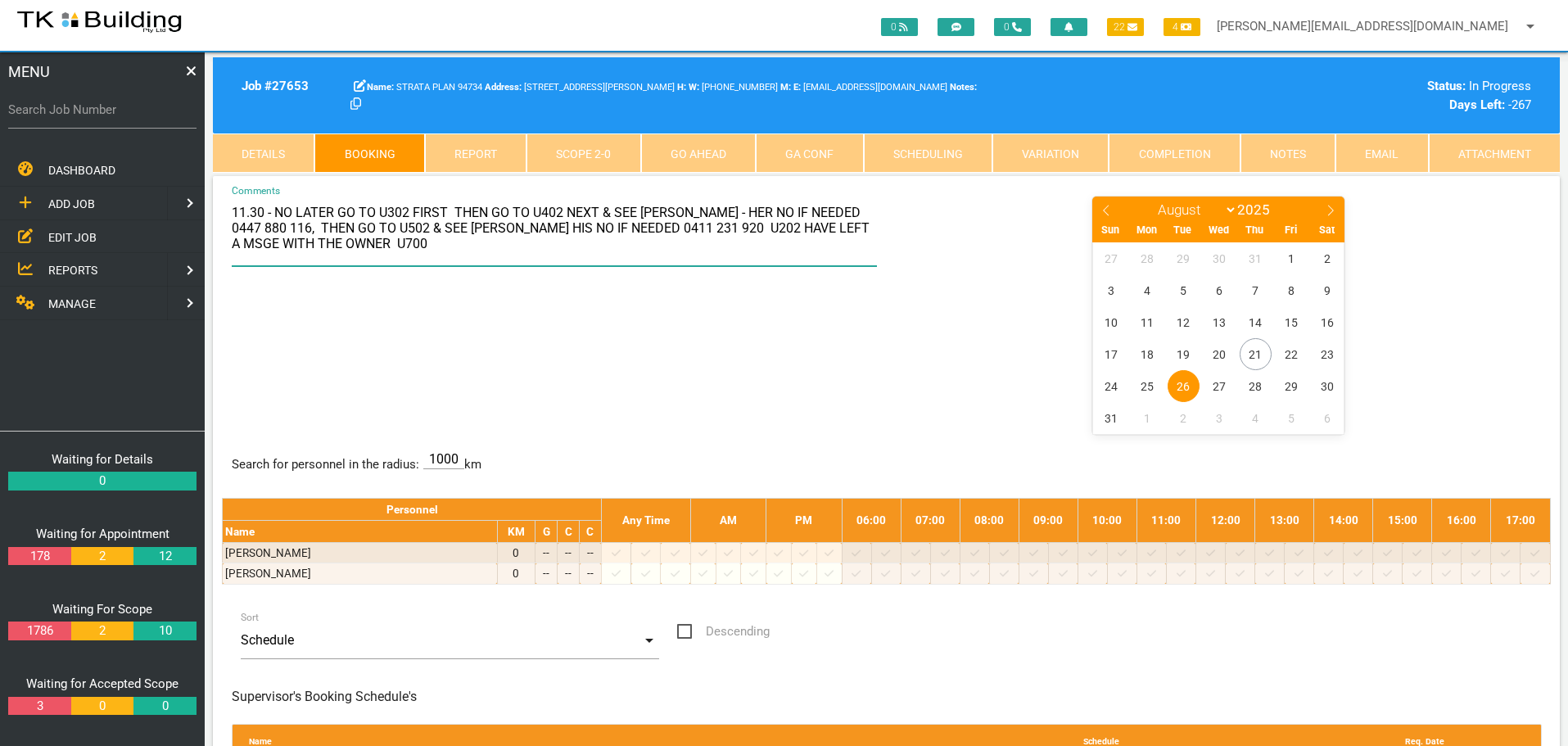
type textarea "11.30 - NO LATER GO TO U302 FIRST THEN GO TO U402 NEXT & SEE FAYE - HER NO IF N…"
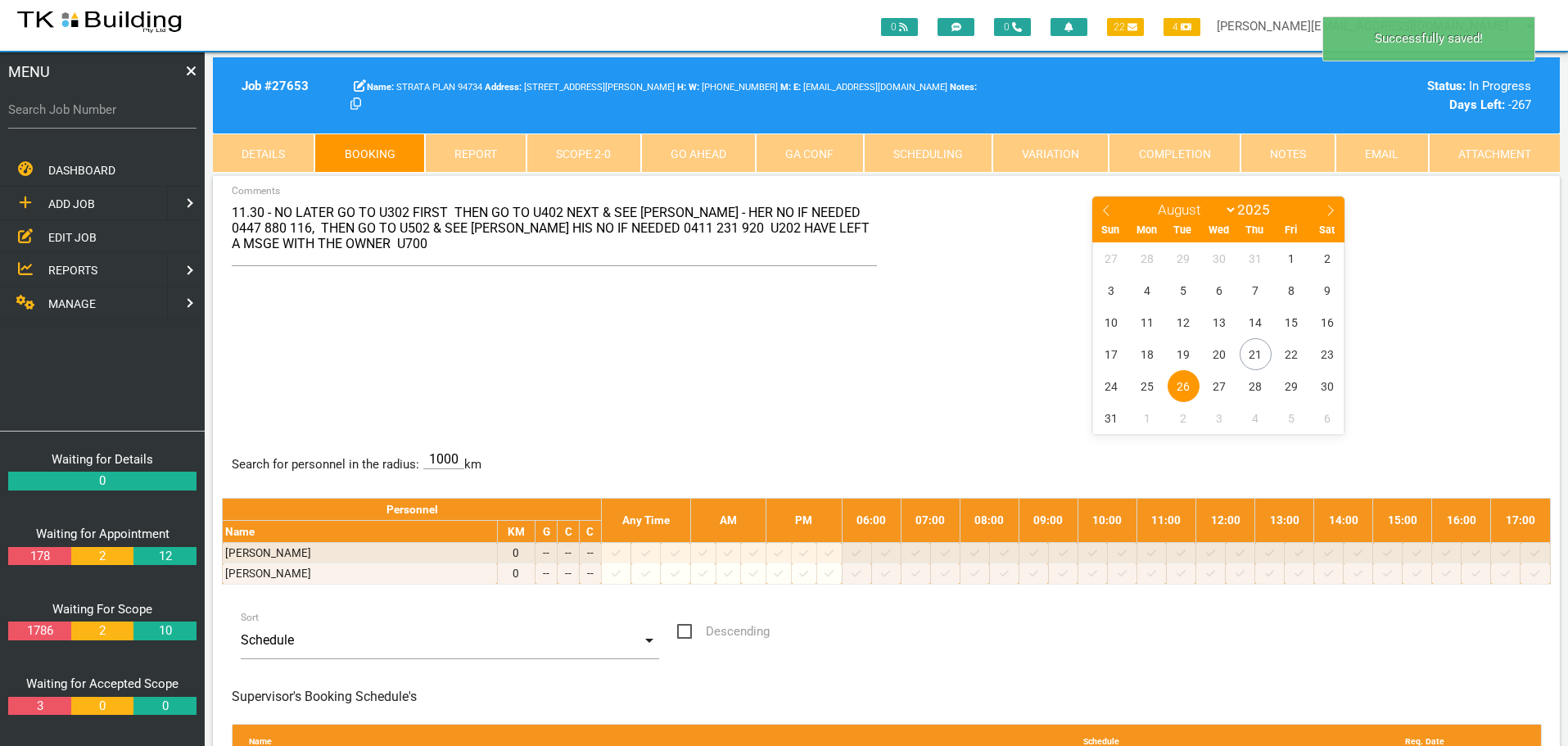
click at [518, 379] on div "11.30 - NO LATER GO TO U302 FIRST THEN GO TO U402 NEXT & SEE FAYE - HER NO IF N…" at bounding box center [886, 314] width 1329 height 239
click at [265, 157] on link "Details" at bounding box center [264, 153] width 101 height 40
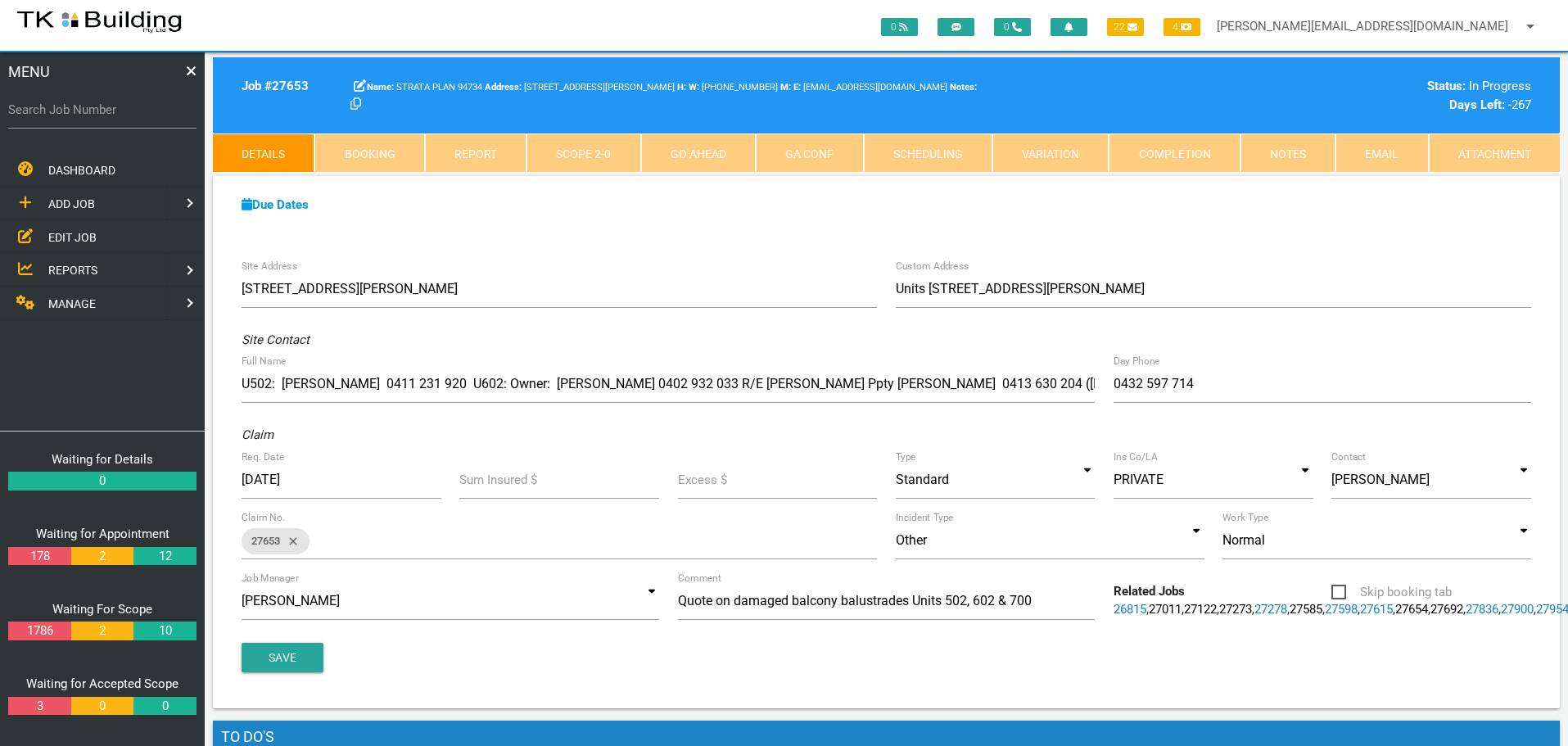
click at [389, 152] on link "Booking" at bounding box center [369, 153] width 110 height 40
select select "7"
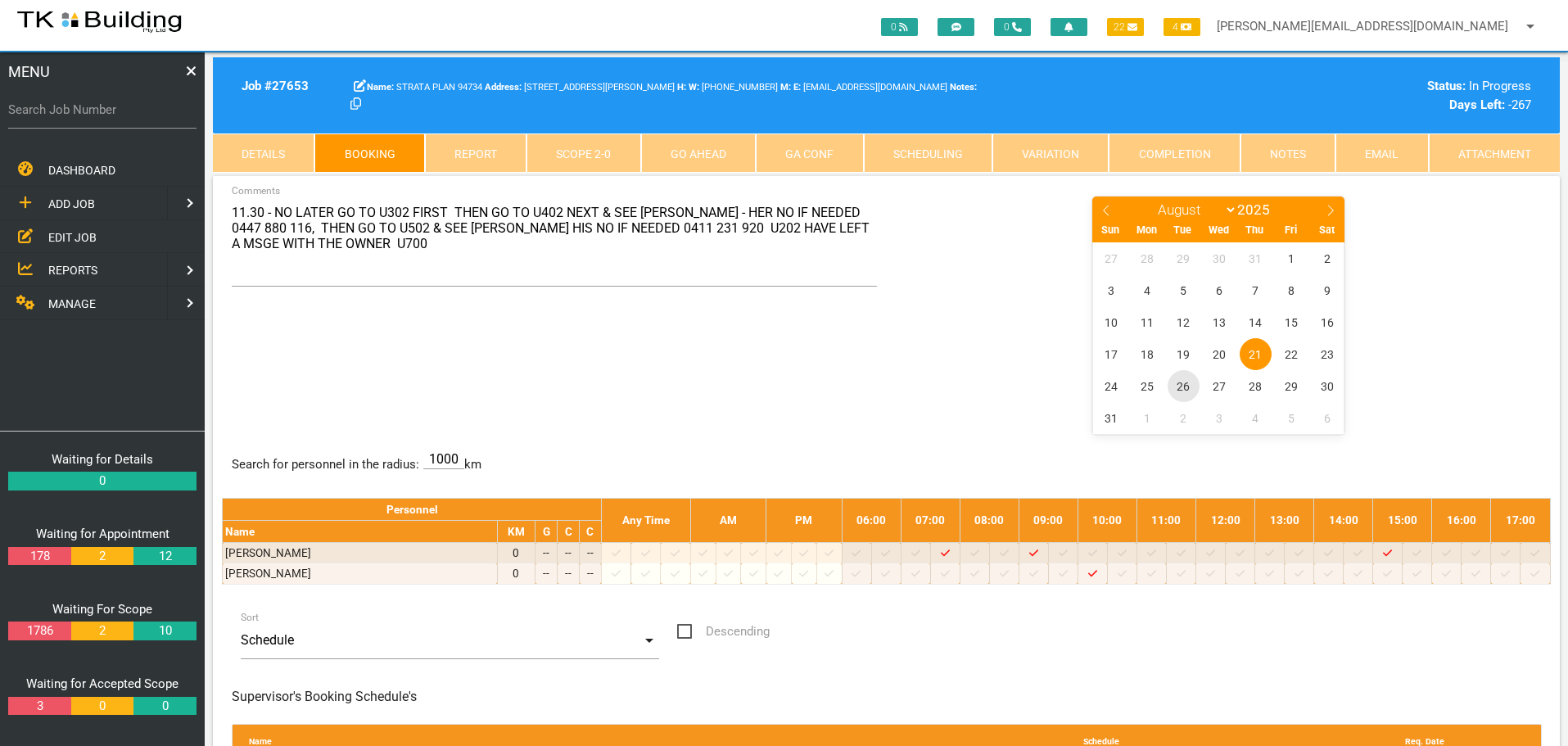
click at [1183, 386] on span "26" at bounding box center [1184, 386] width 32 height 32
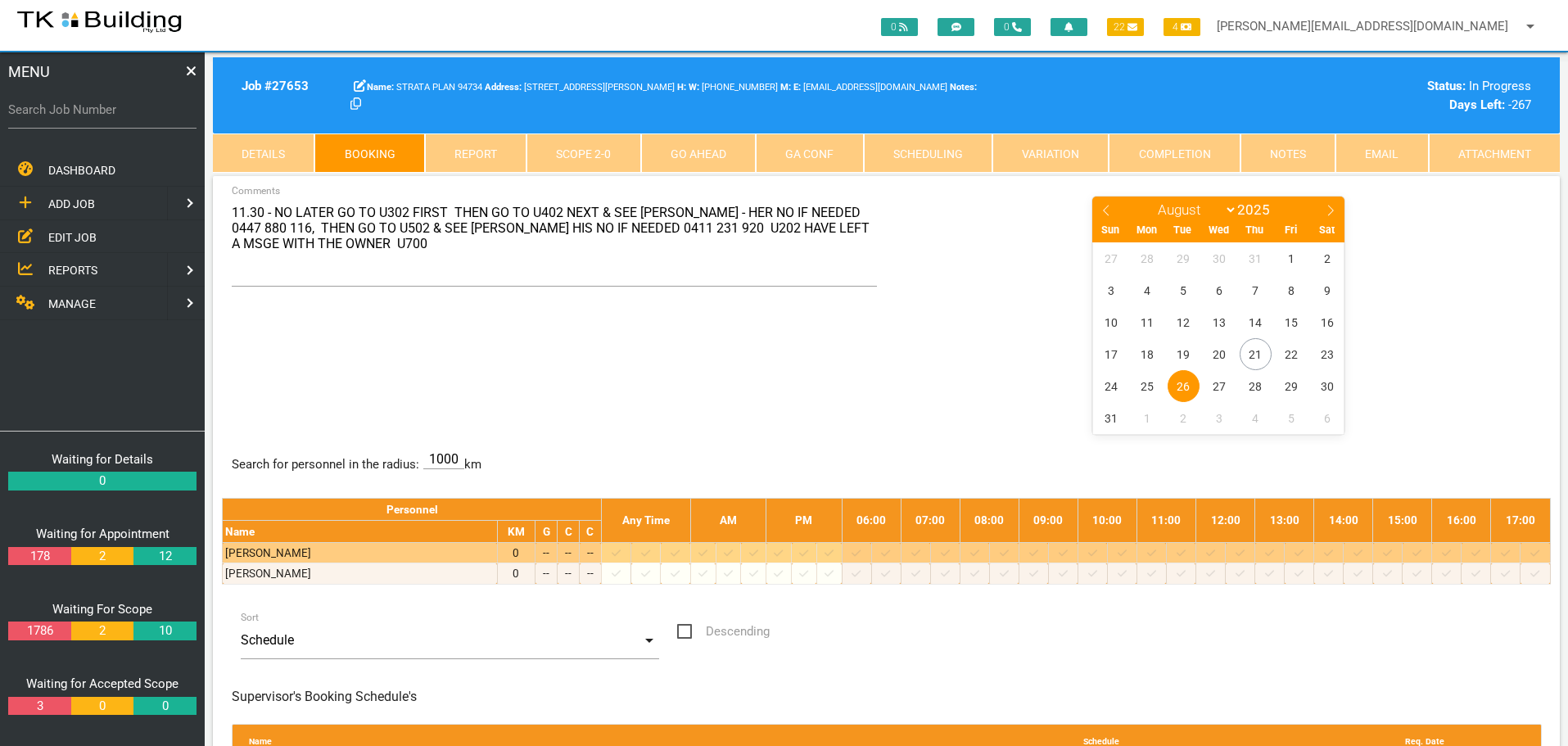
click at [1185, 553] on icon at bounding box center [1180, 553] width 9 height 11
click at [1215, 552] on icon at bounding box center [1210, 553] width 9 height 11
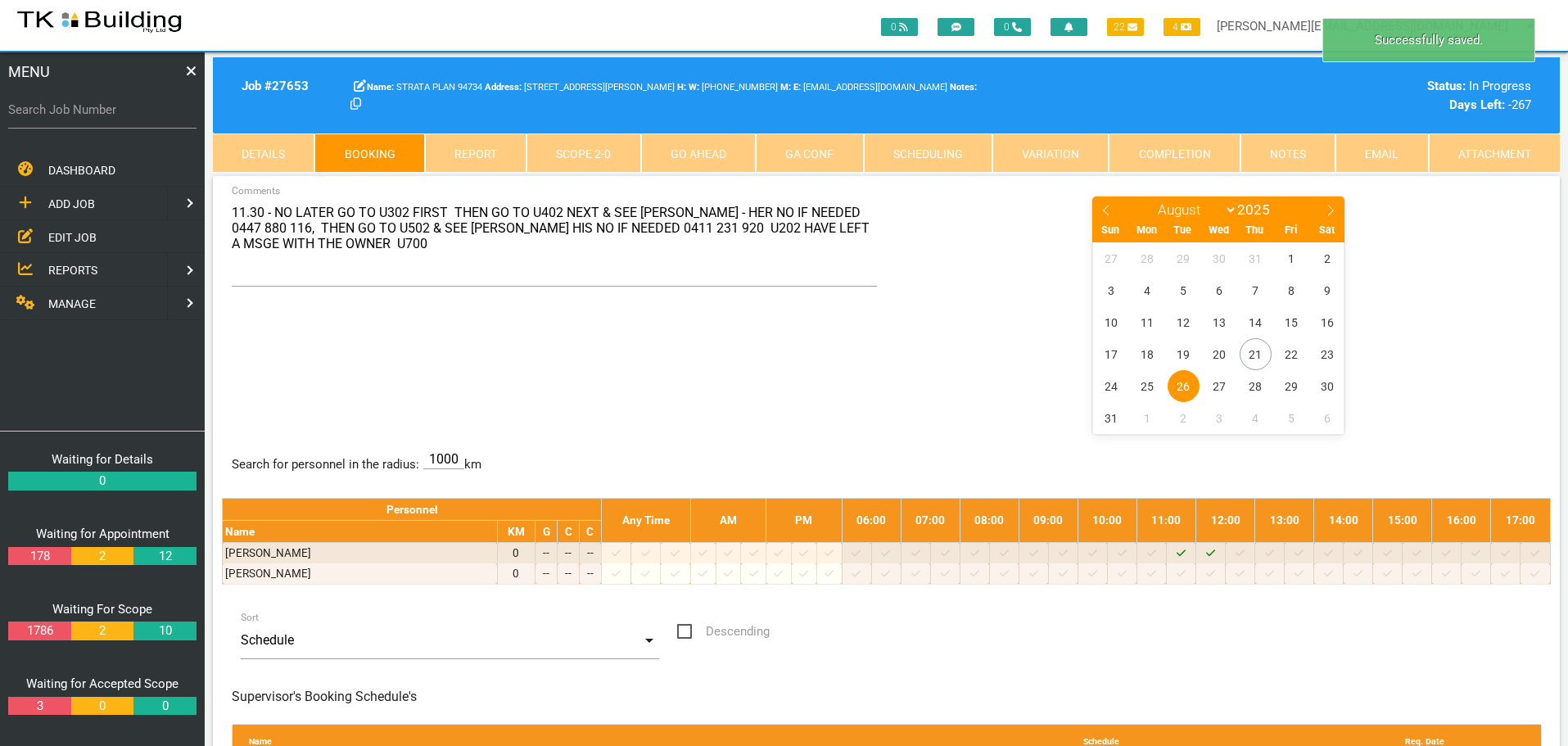
click at [1175, 382] on span "26" at bounding box center [1184, 386] width 32 height 32
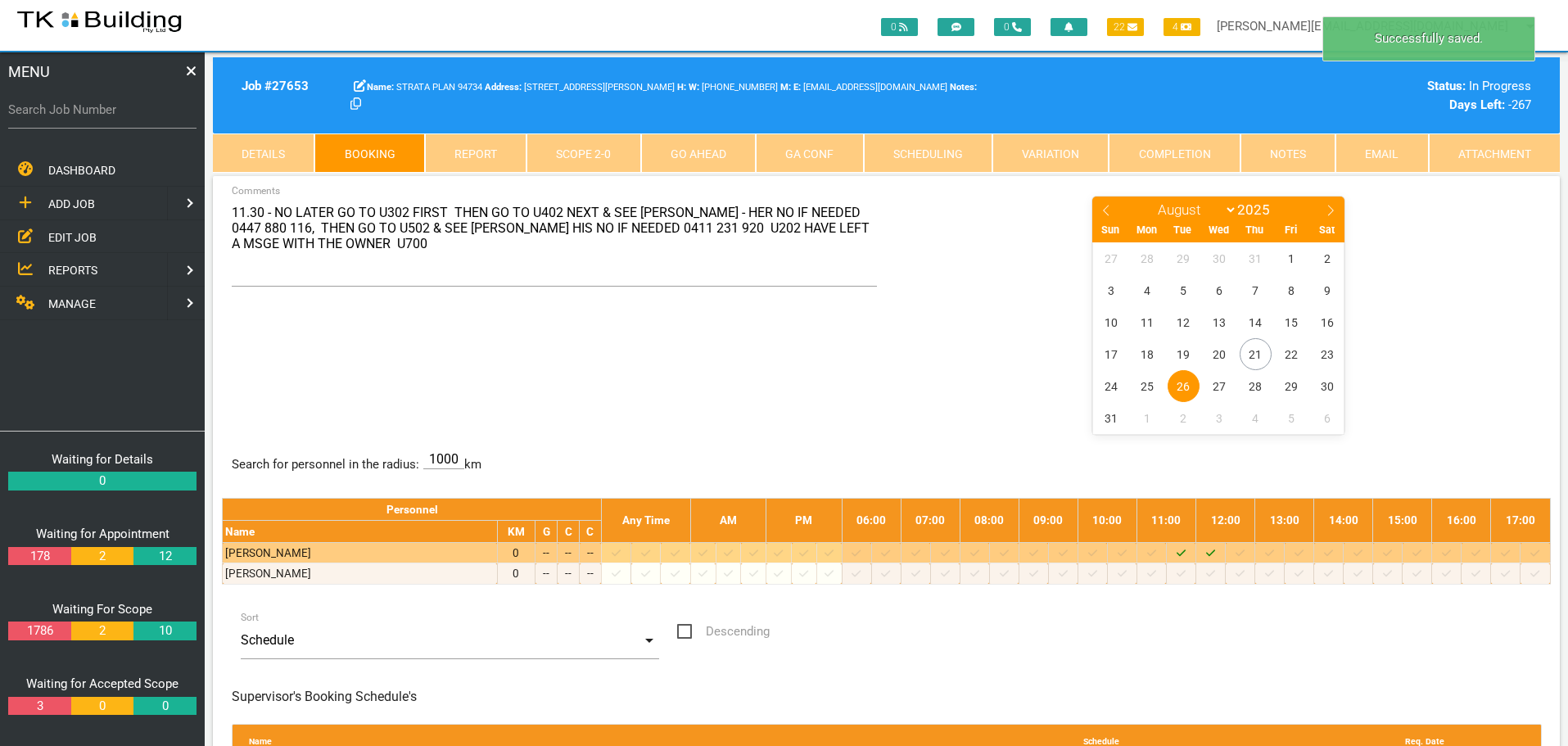
click at [1243, 553] on icon at bounding box center [1239, 553] width 9 height 11
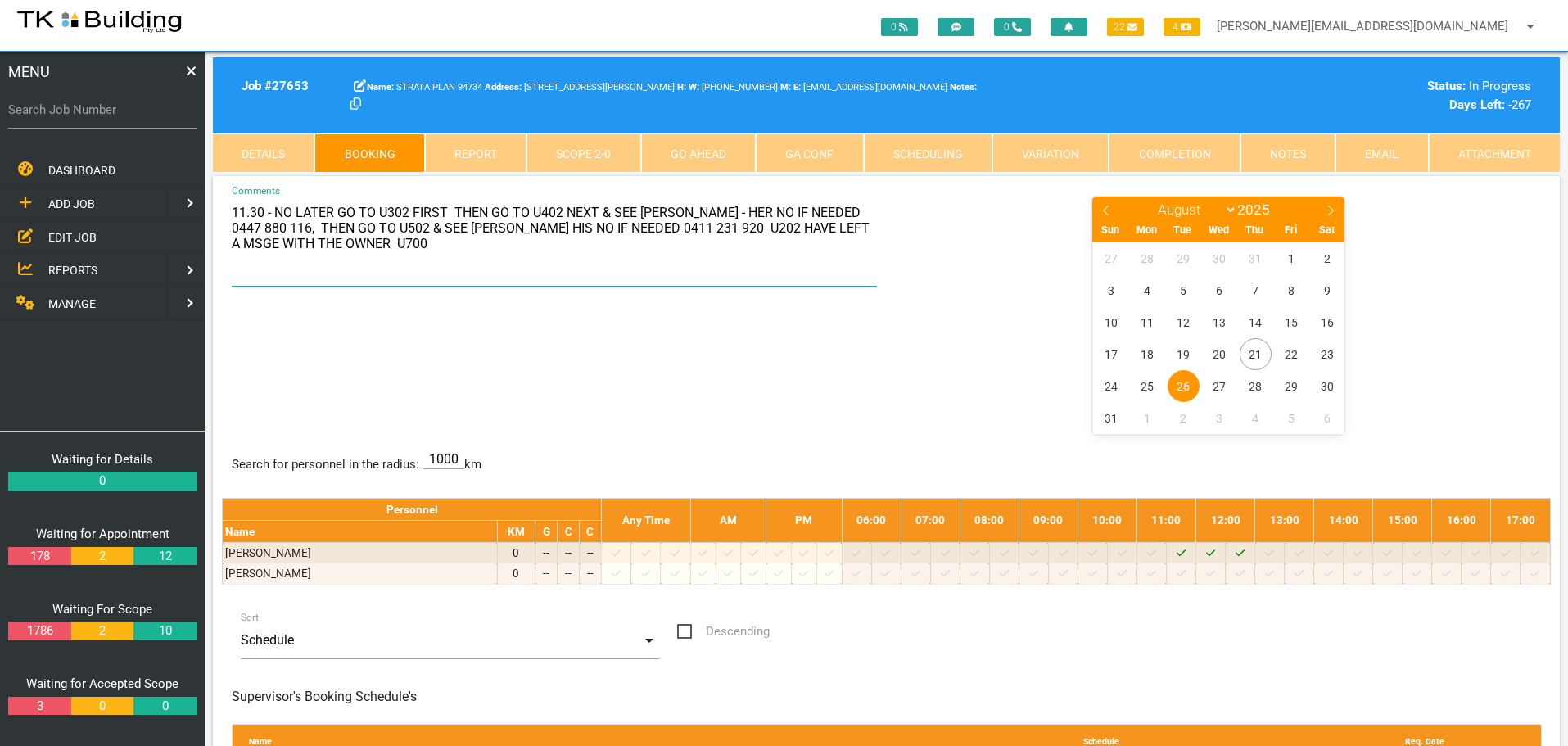
click at [297, 248] on textarea "11.30 - NO LATER GO TO U302 FIRST THEN GO TO U402 NEXT & SEE FAYE - HER NO IF N…" at bounding box center [554, 240] width 646 height 92
type textarea "11.30 - NO LATER GO TO U302 FIRST THEN GO TO U402 NEXT & SEE FAYE - HER NO IF N…"
click at [96, 115] on label "Search Job Number" at bounding box center [102, 110] width 188 height 19
click at [96, 115] on input "Search Job Number" at bounding box center [102, 110] width 188 height 38
click at [1293, 149] on link "Notes" at bounding box center [1287, 153] width 95 height 40
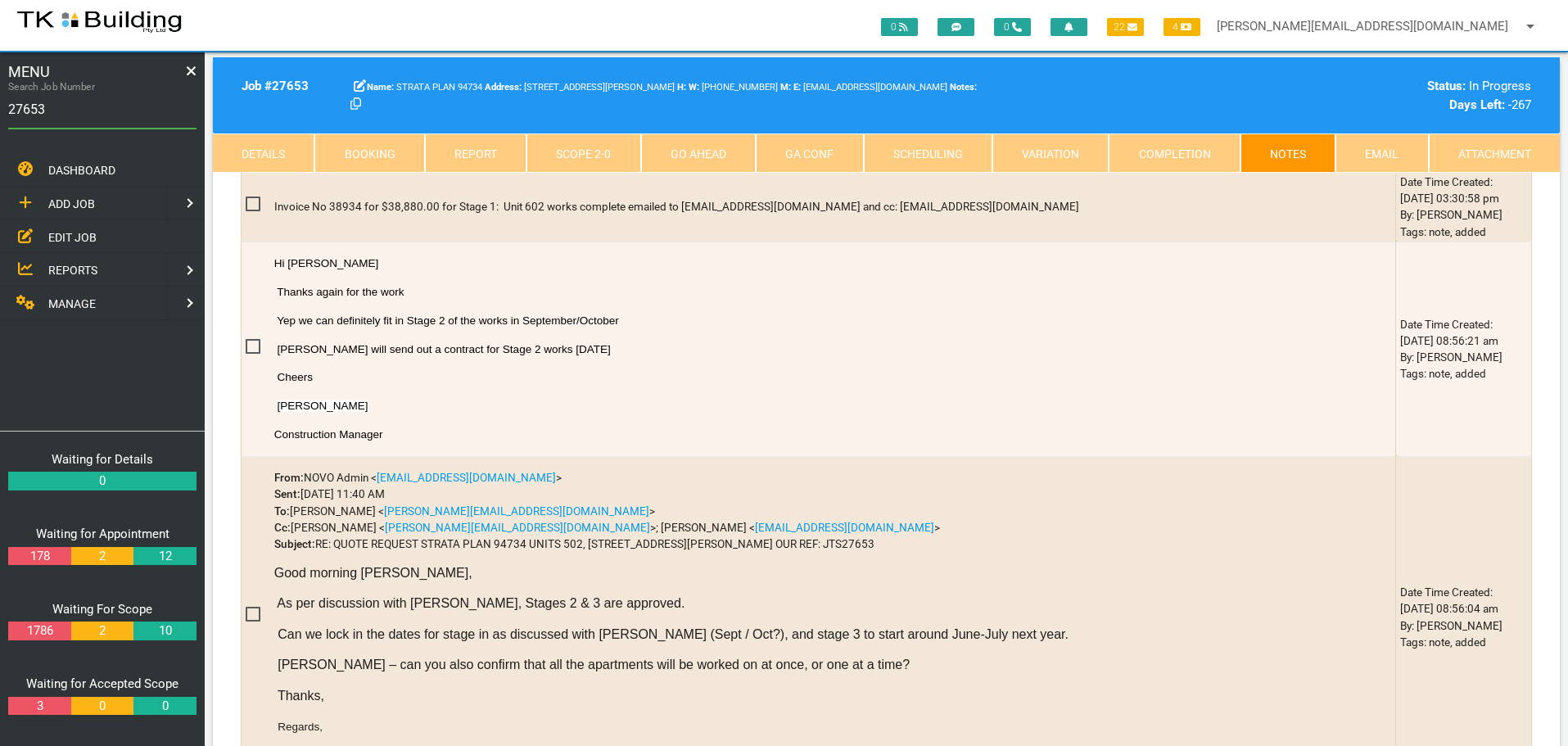
scroll to position [1228, 0]
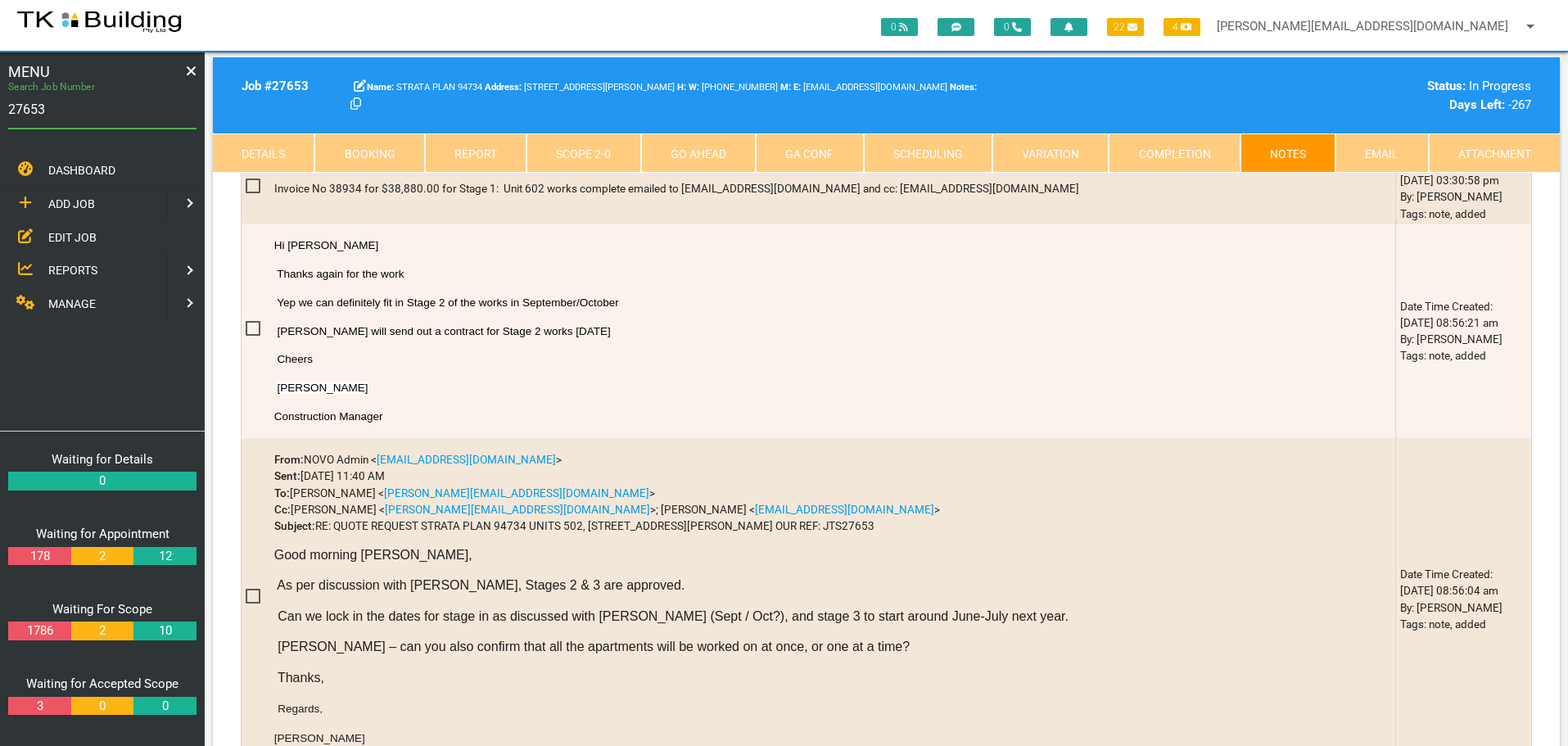
click at [58, 111] on input "27653" at bounding box center [102, 110] width 188 height 38
type input "27938"
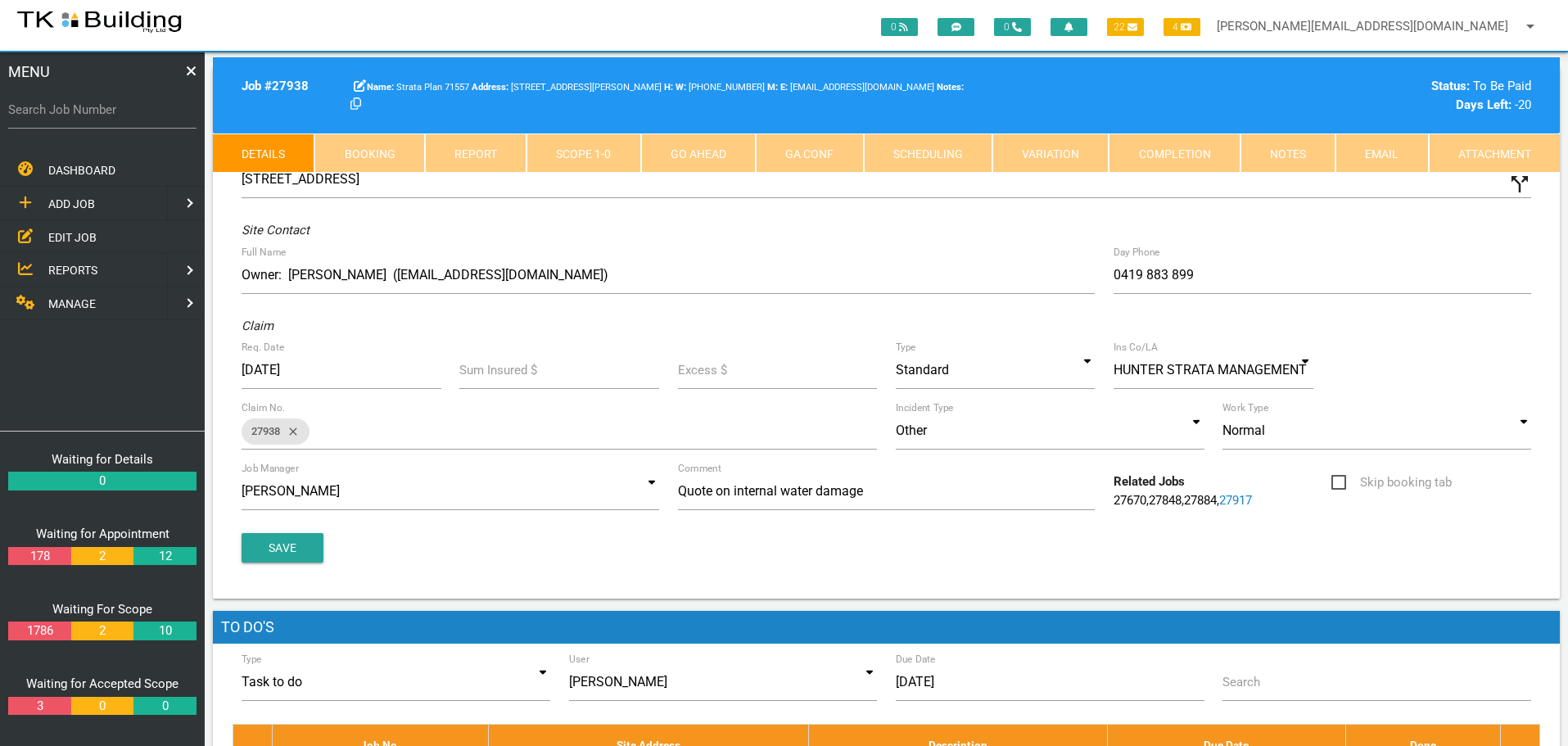
click at [1300, 153] on link "Notes" at bounding box center [1287, 153] width 95 height 40
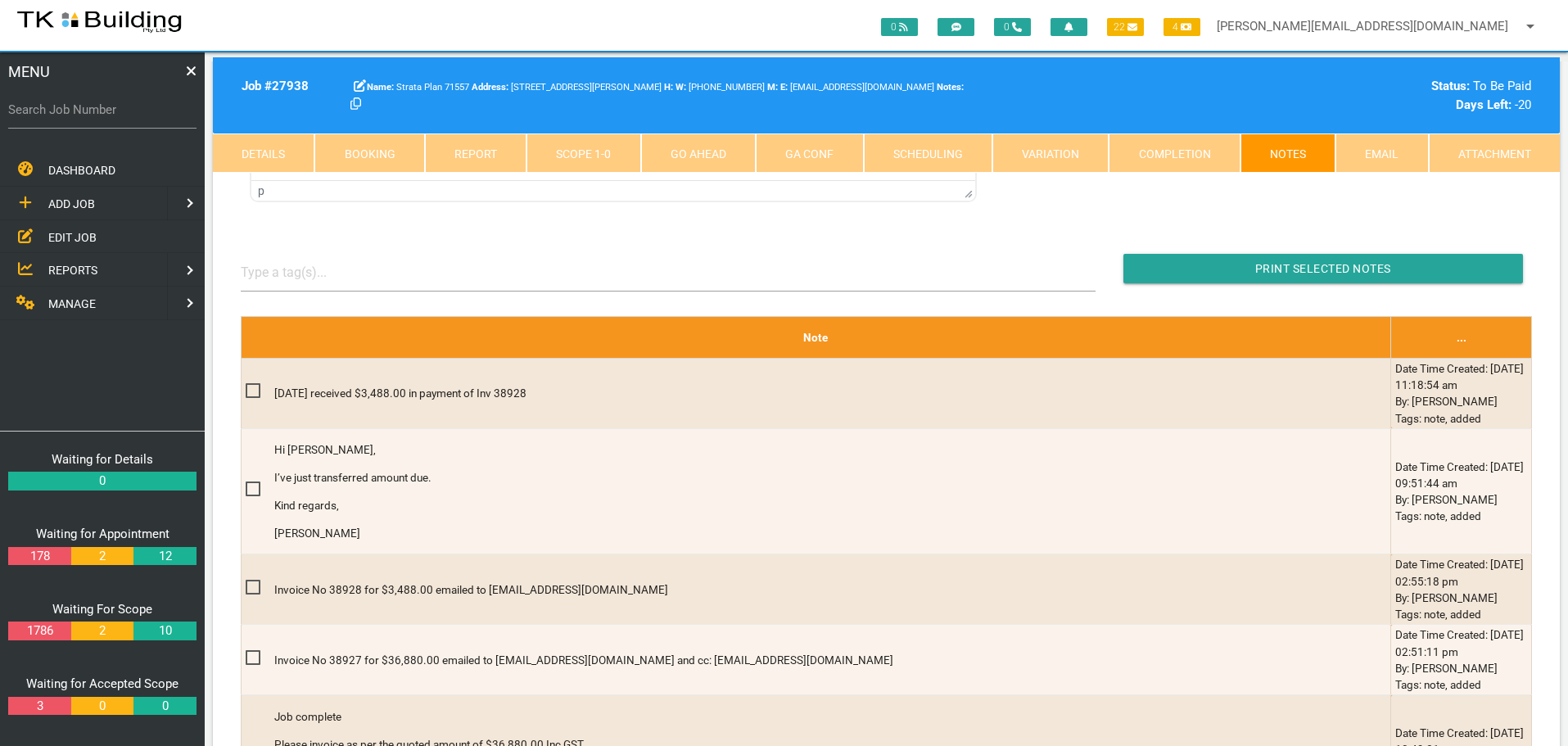
scroll to position [410, 0]
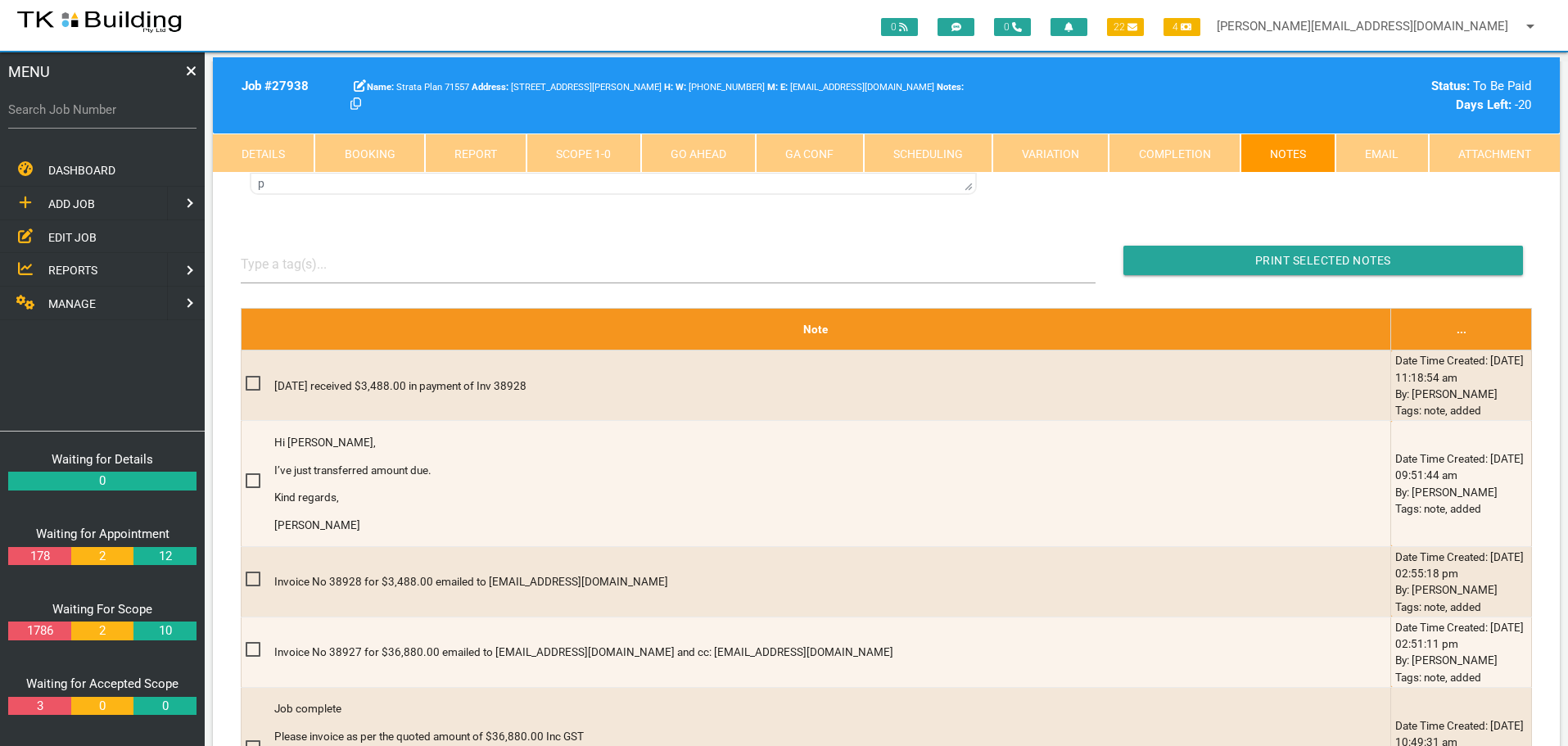
click at [252, 157] on link "Details" at bounding box center [264, 153] width 101 height 40
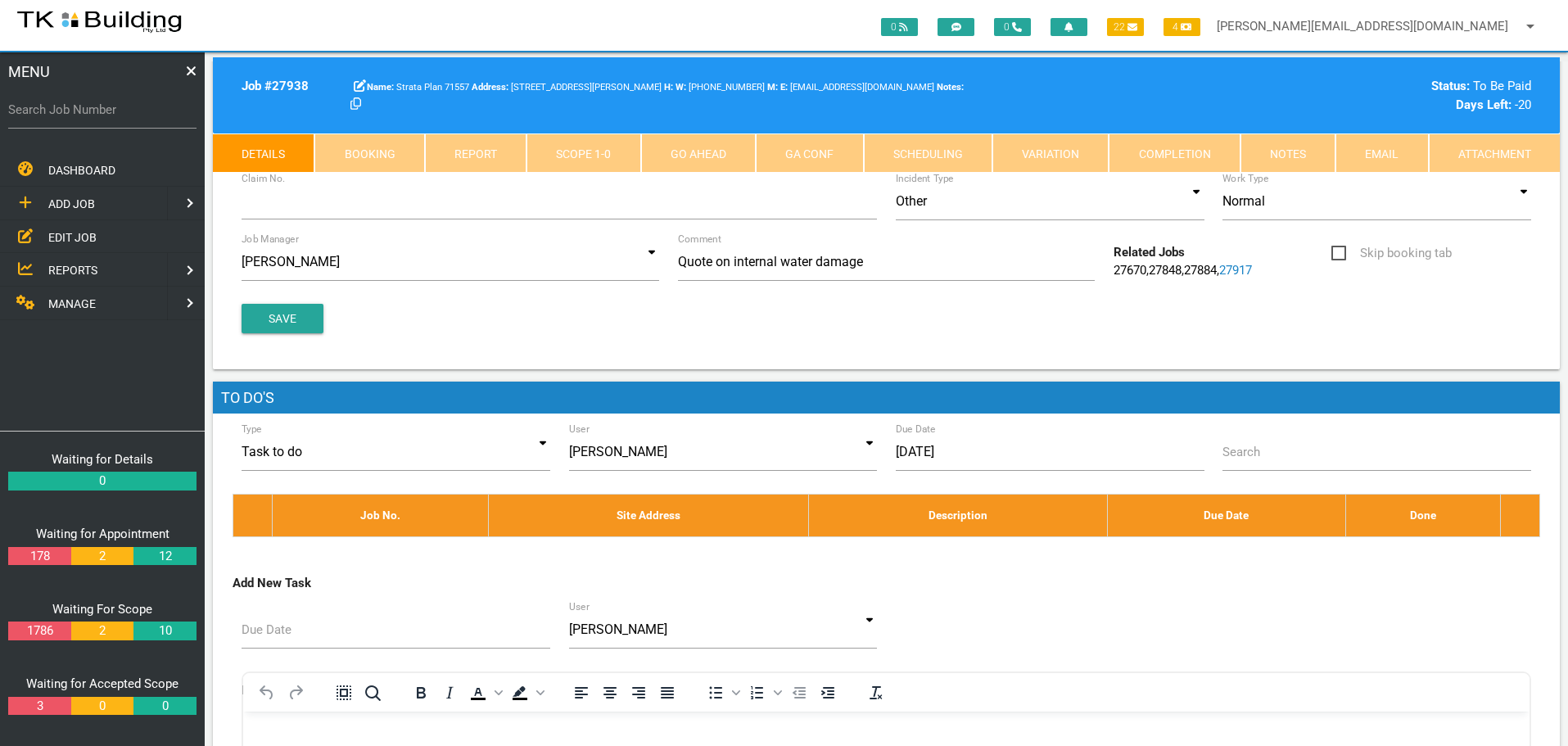
scroll to position [0, 0]
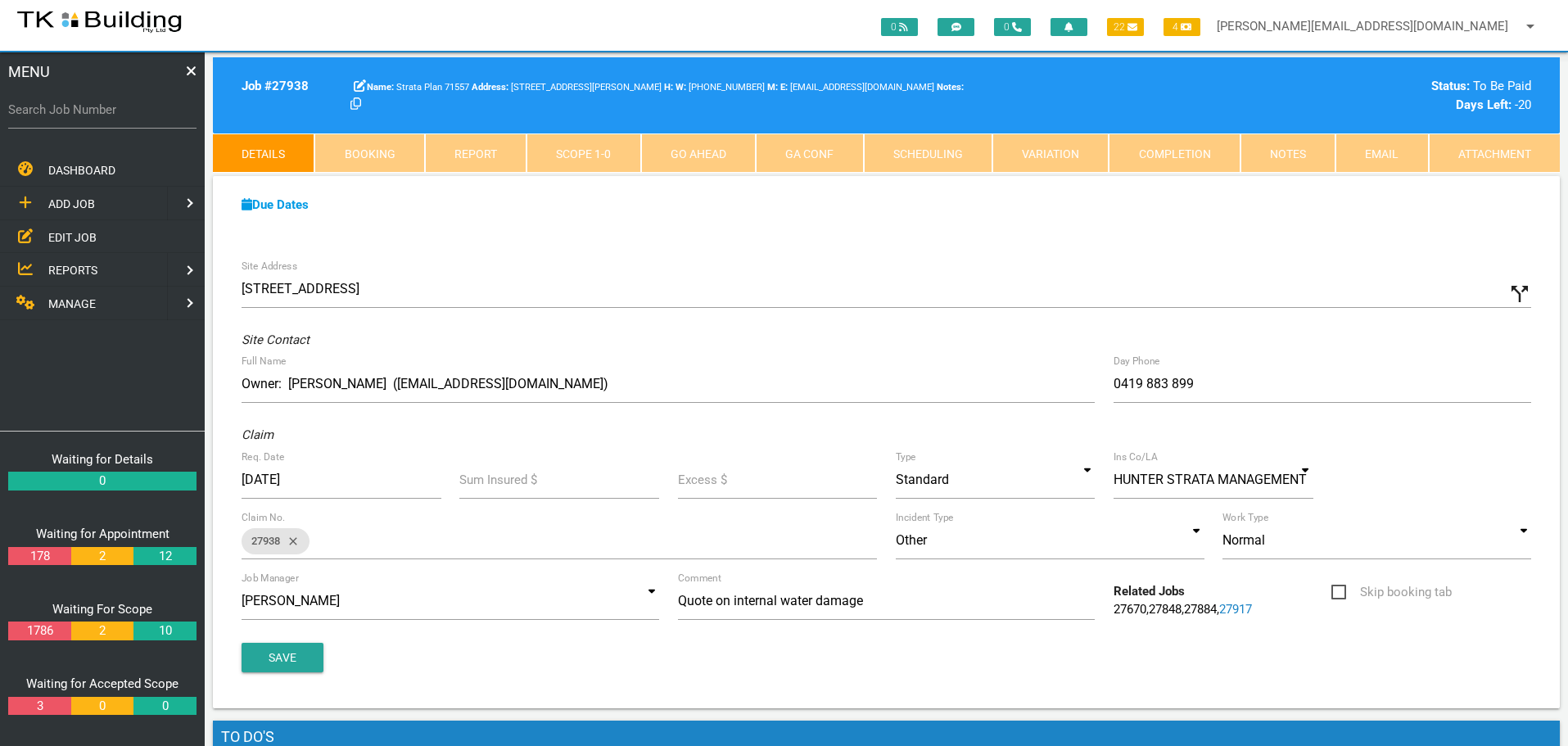
click at [1307, 148] on link "Notes" at bounding box center [1287, 153] width 95 height 40
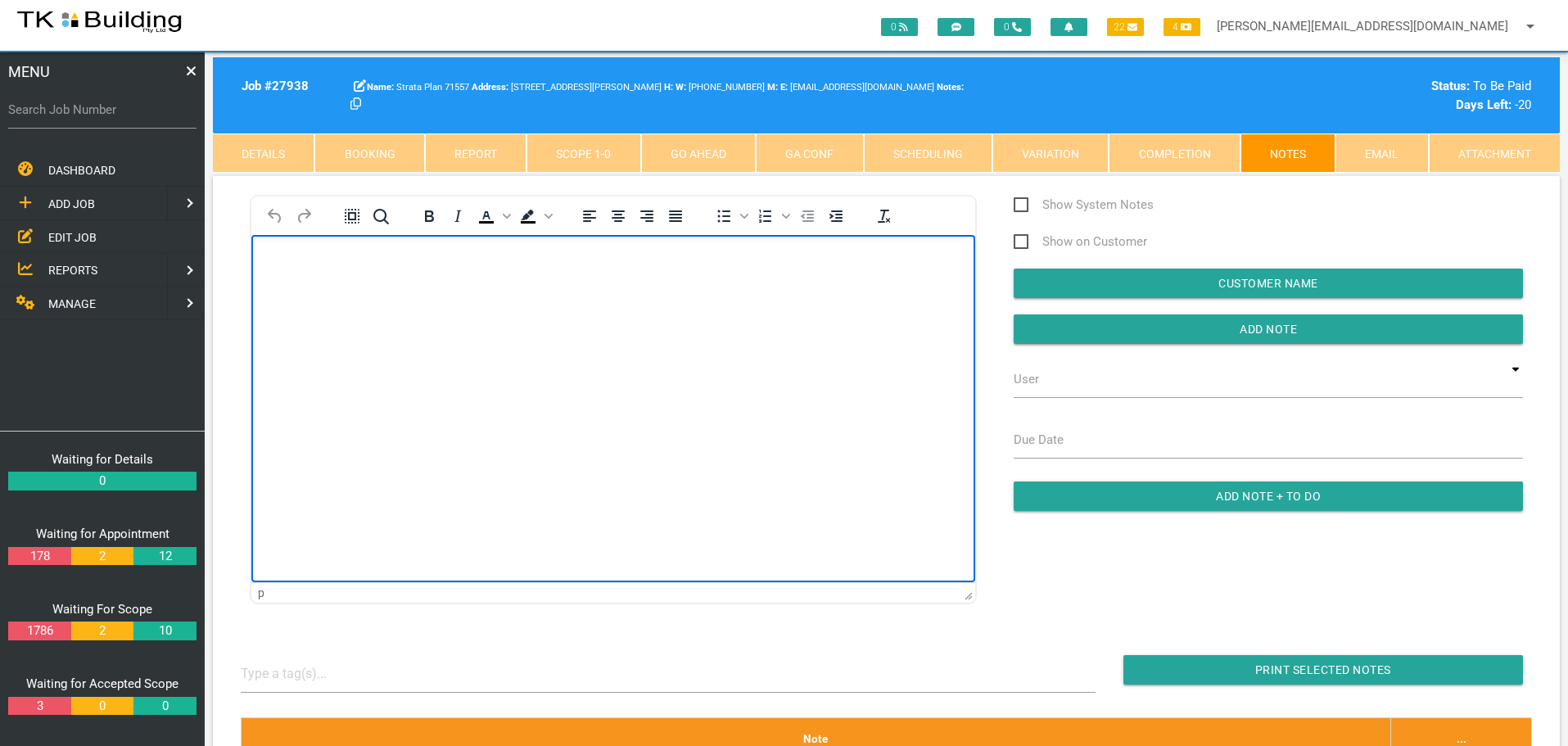
click at [300, 269] on body "Rich Text Area. Press ALT-0 for help." at bounding box center [613, 282] width 724 height 54
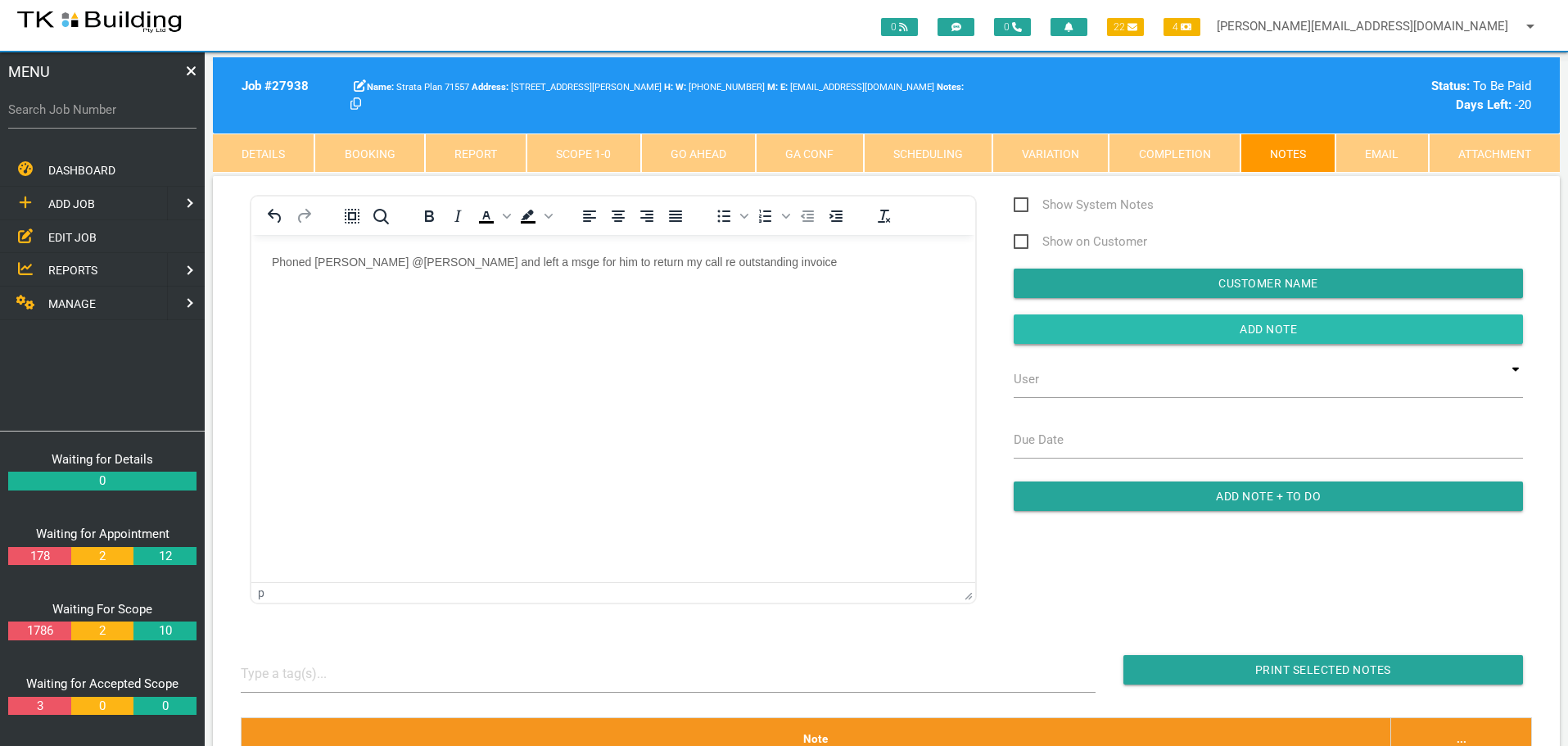
click at [1038, 328] on input "button" at bounding box center [1268, 329] width 509 height 30
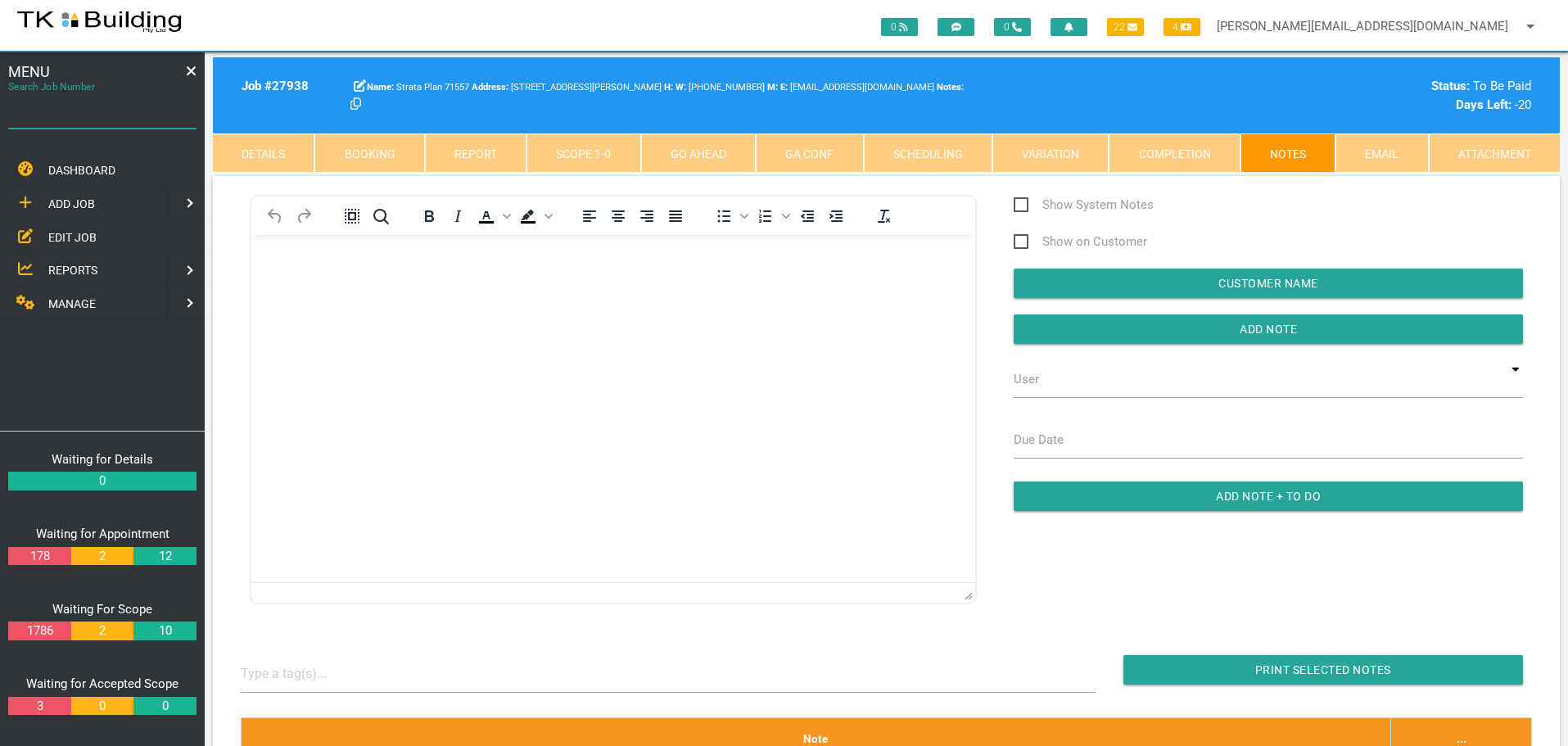
click at [119, 121] on input "Search Job Number" at bounding box center [102, 110] width 188 height 38
type input "27653"
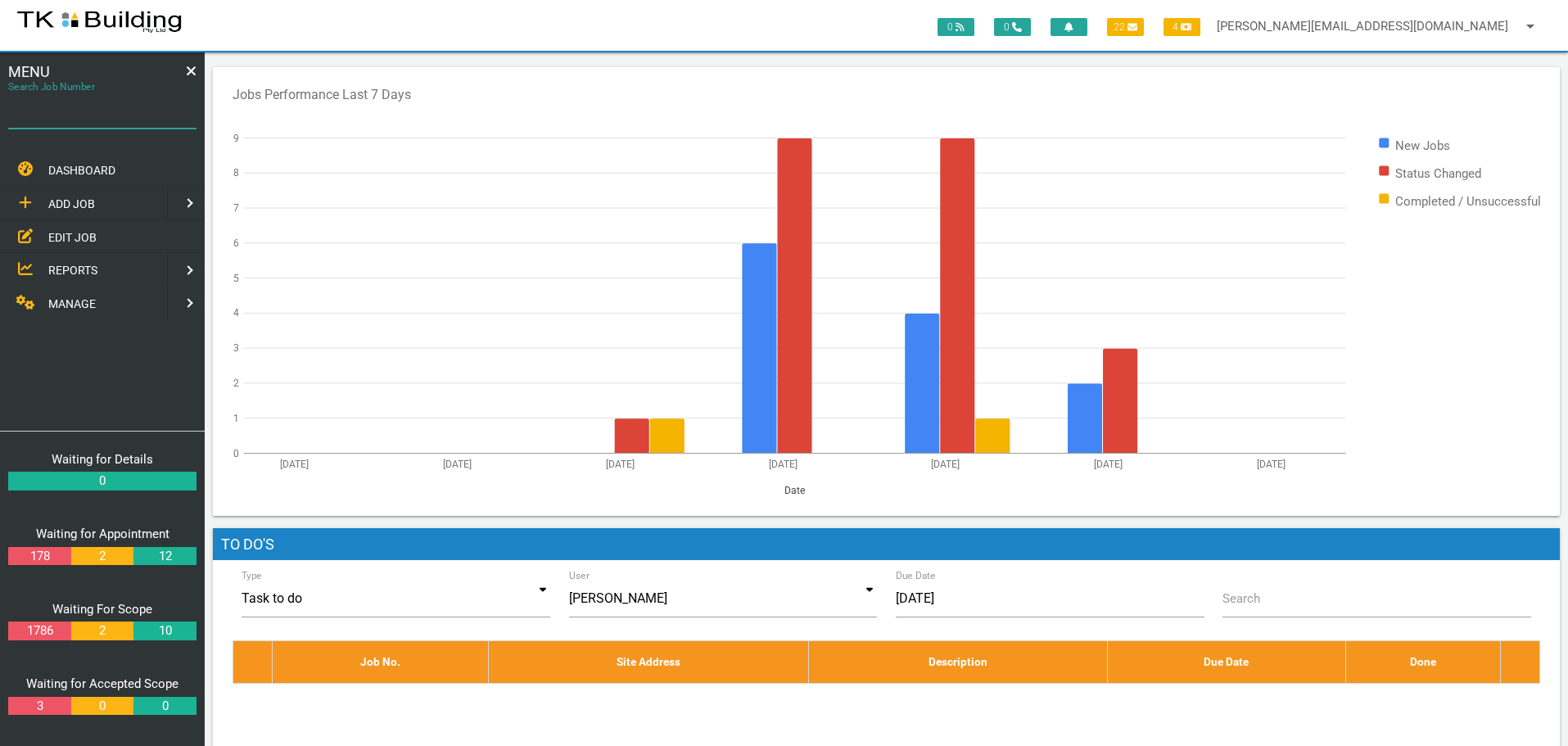
click at [101, 126] on input "Search Job Number" at bounding box center [102, 110] width 188 height 38
type input "27950"
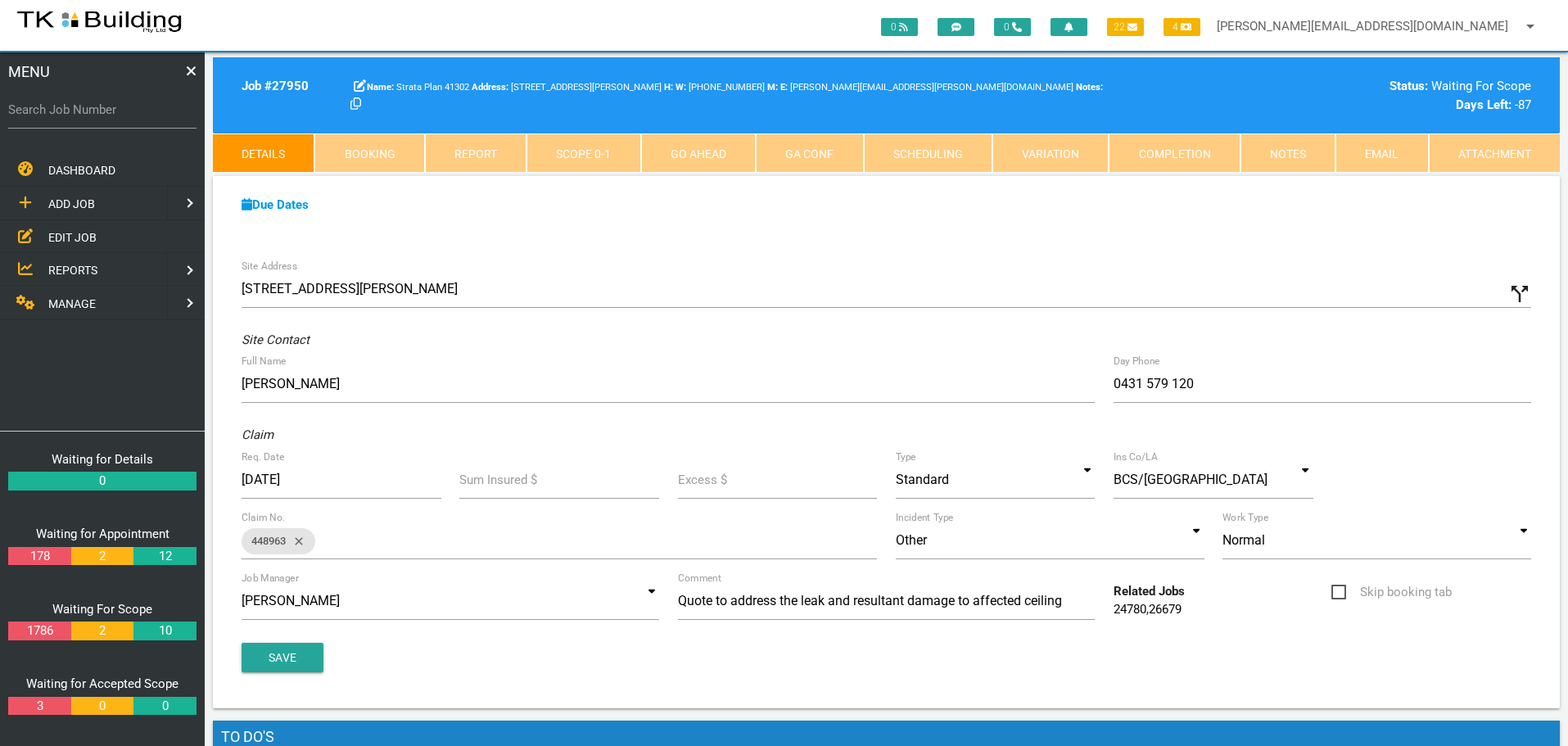
click at [1288, 153] on link "Notes" at bounding box center [1287, 153] width 95 height 40
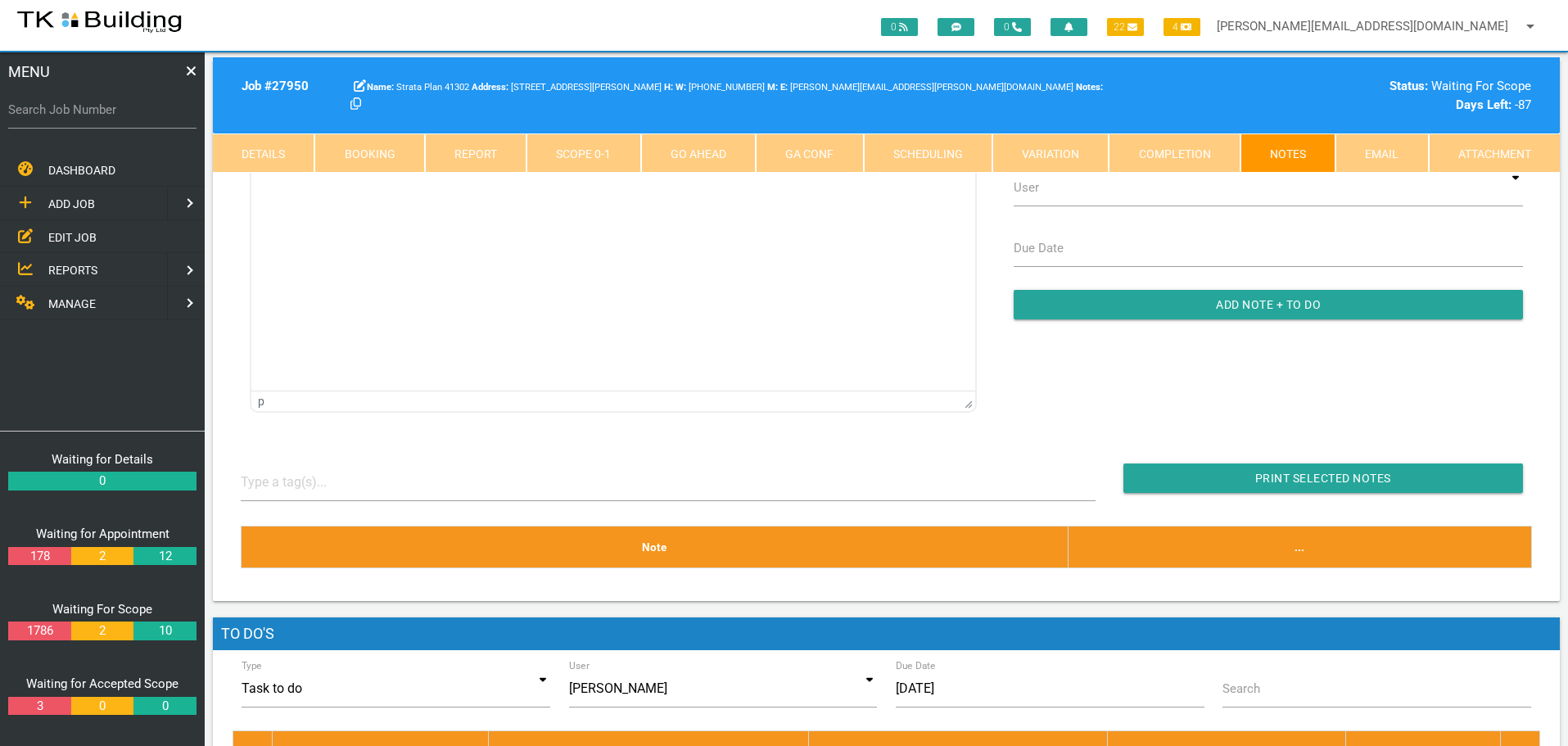
scroll to position [32, 0]
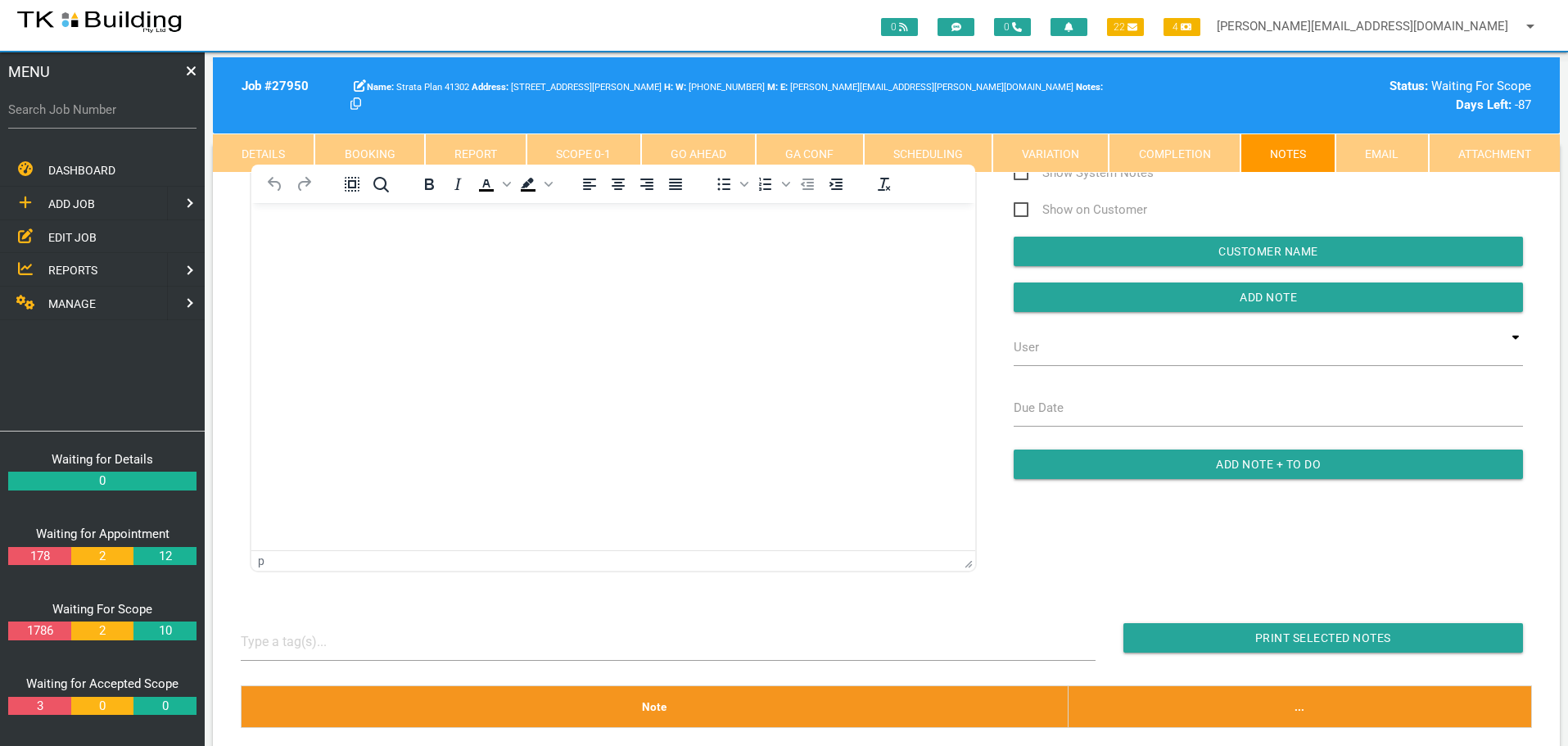
click at [297, 237] on body "Rich Text Area. Press ALT-0 for help." at bounding box center [613, 250] width 724 height 54
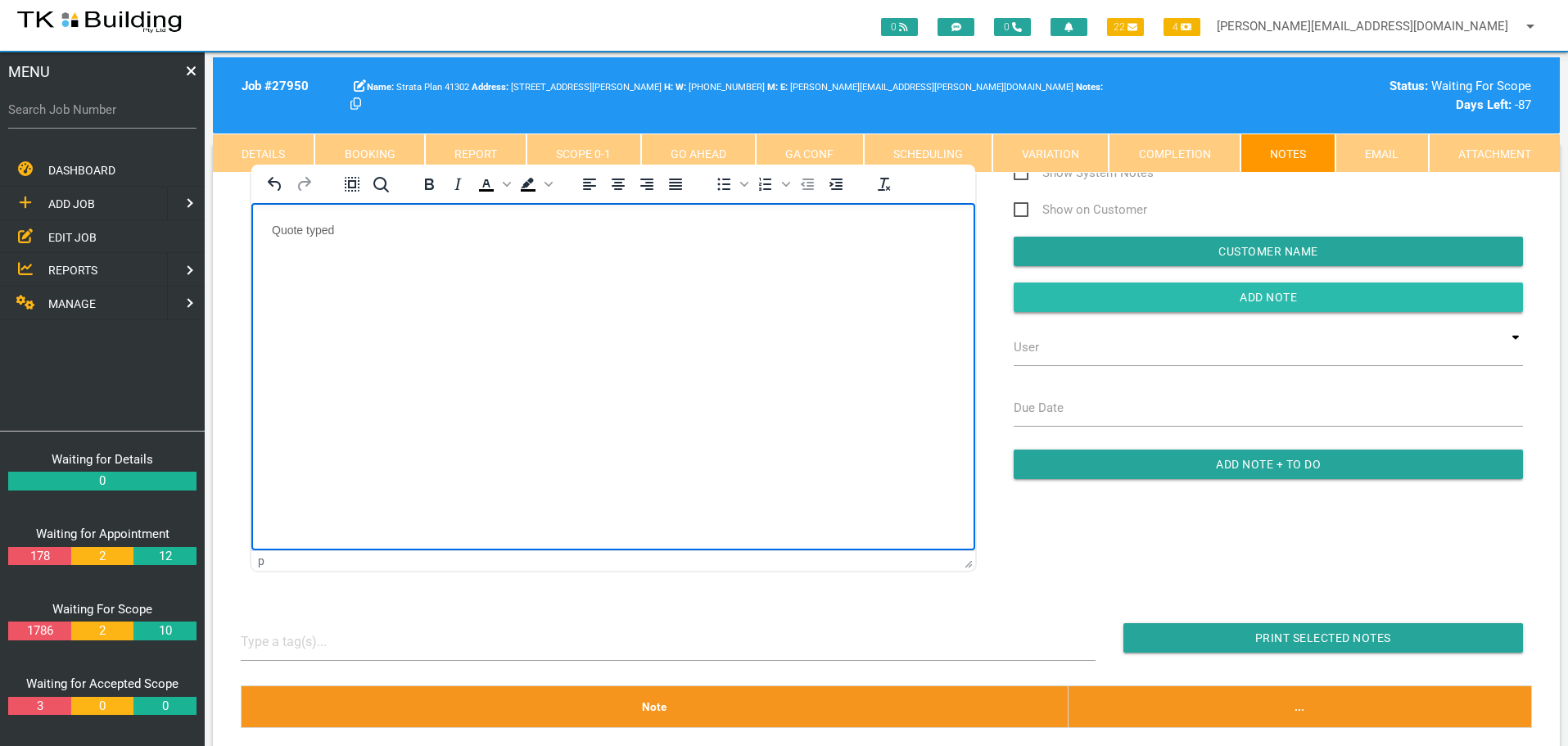
click at [1120, 298] on input "Add Note" at bounding box center [1268, 297] width 509 height 30
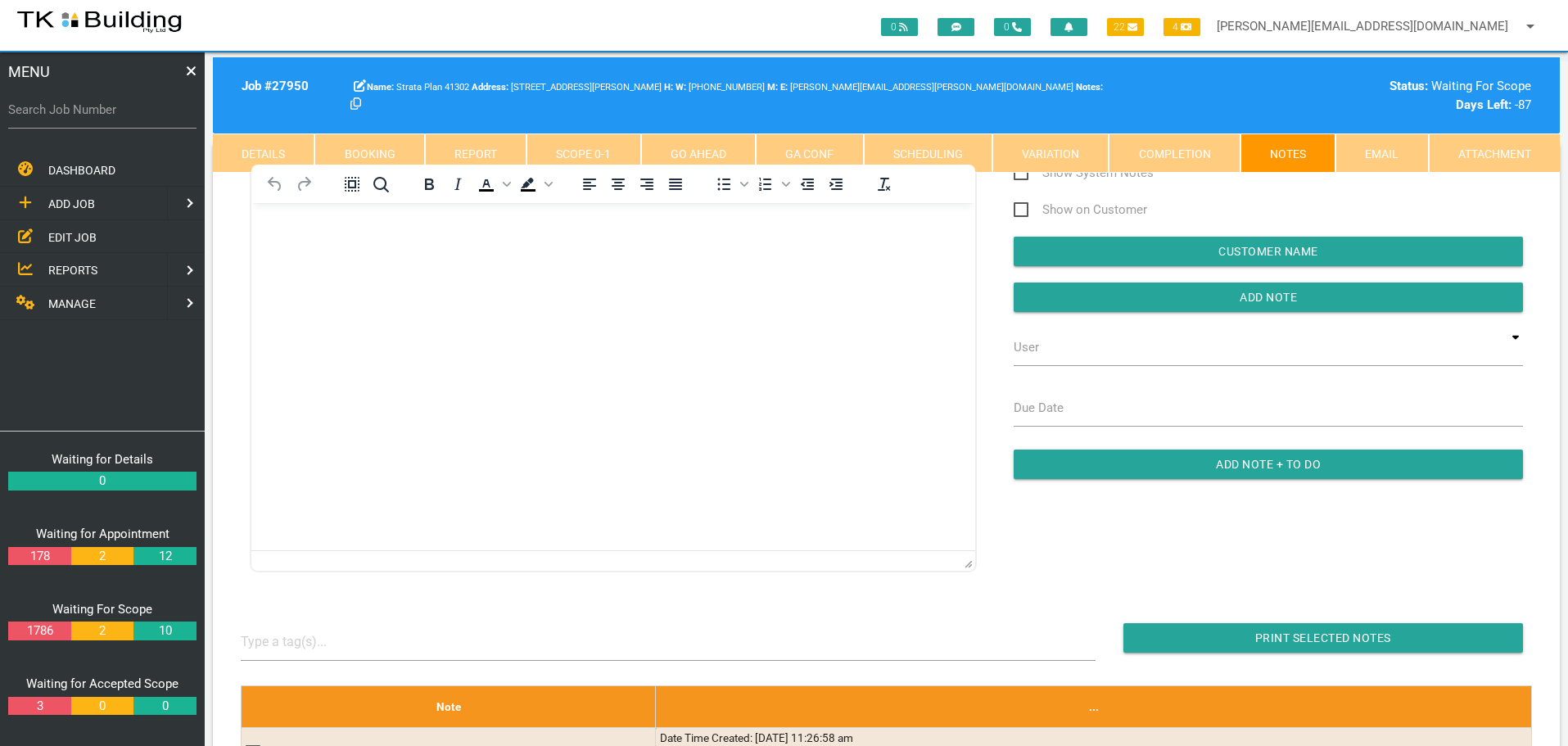
click at [62, 117] on label "Search Job Number" at bounding box center [102, 110] width 188 height 19
click at [62, 117] on input "Search Job Number" at bounding box center [102, 110] width 188 height 38
type input "28118"
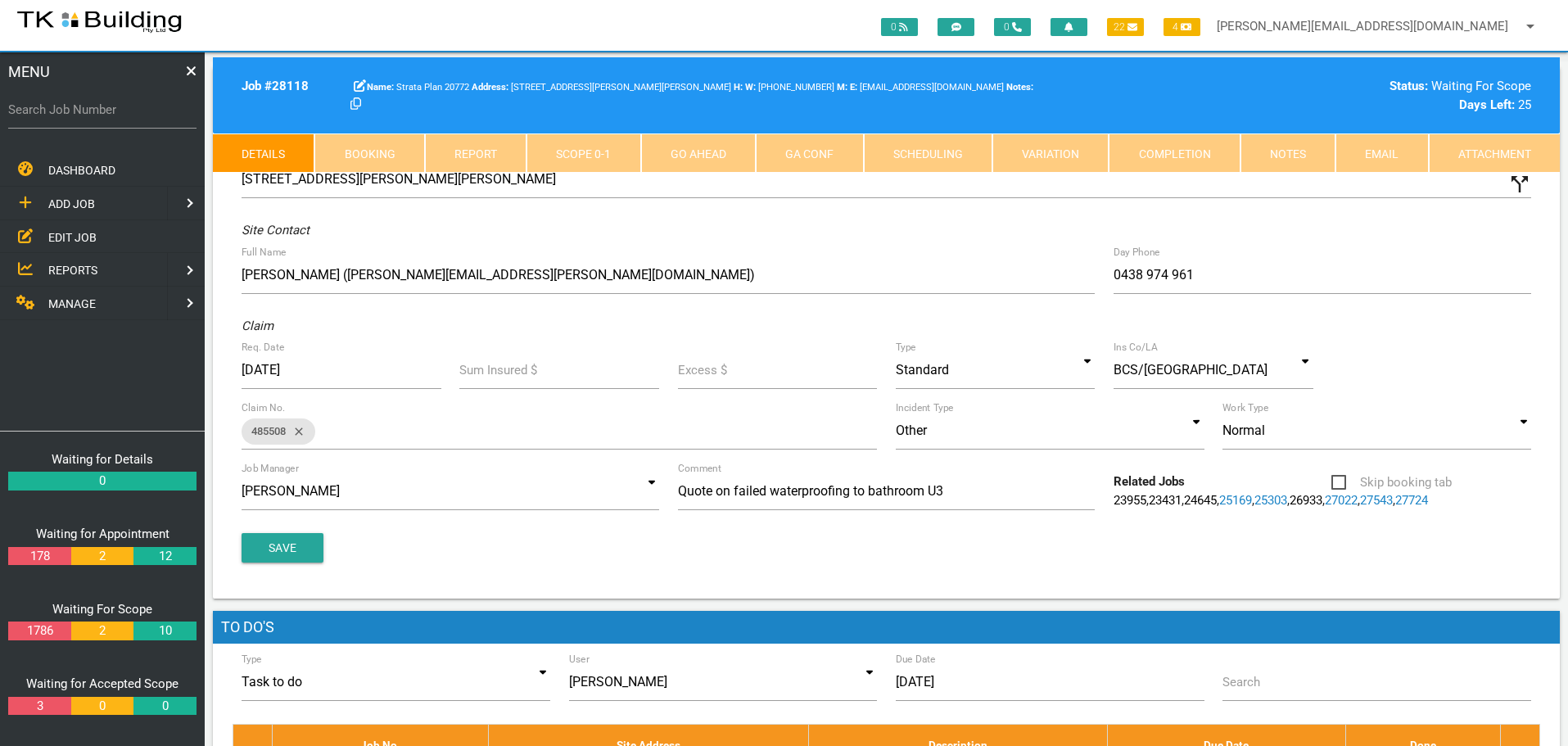
click at [1289, 148] on link "Notes" at bounding box center [1287, 153] width 95 height 40
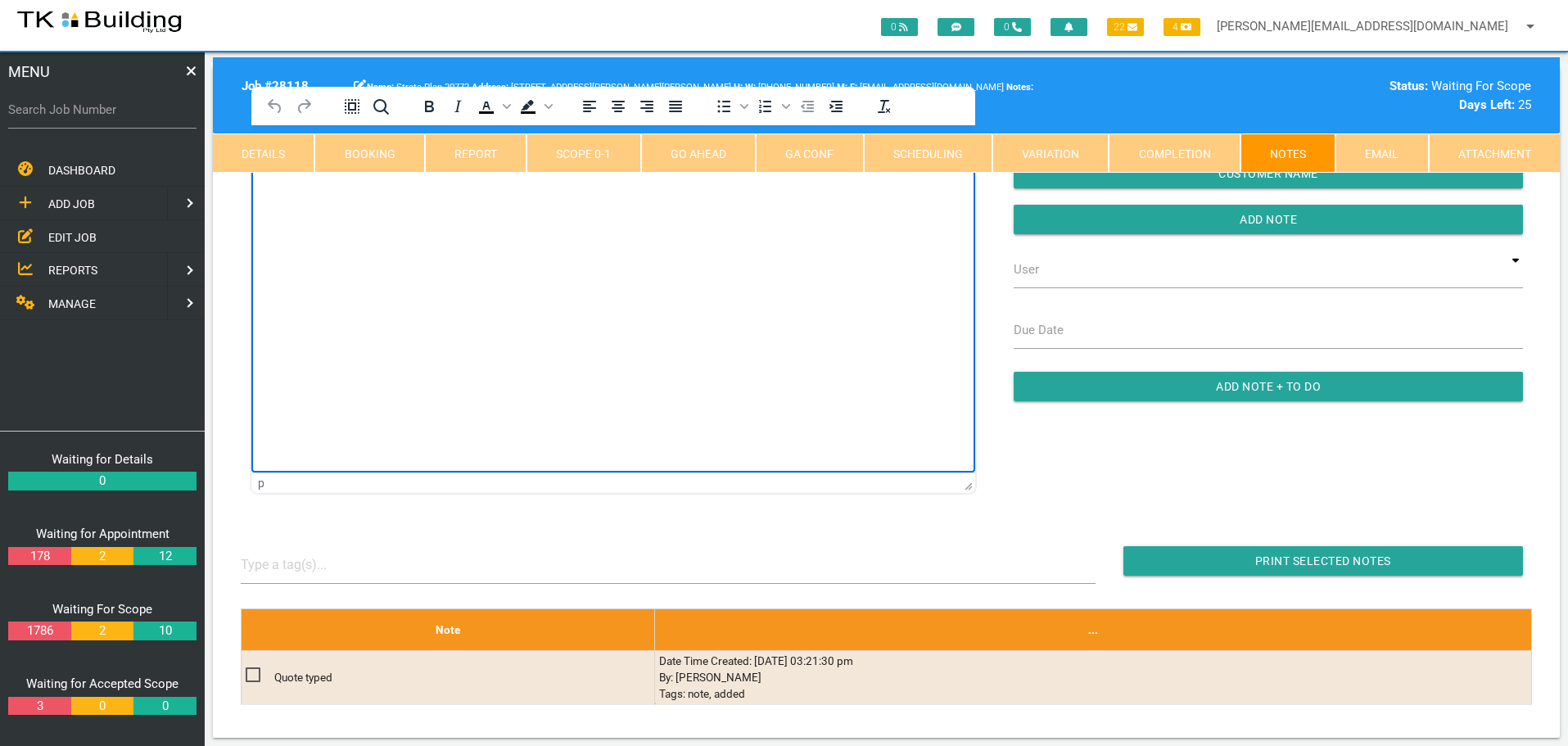
click at [297, 200] on html at bounding box center [613, 163] width 724 height 74
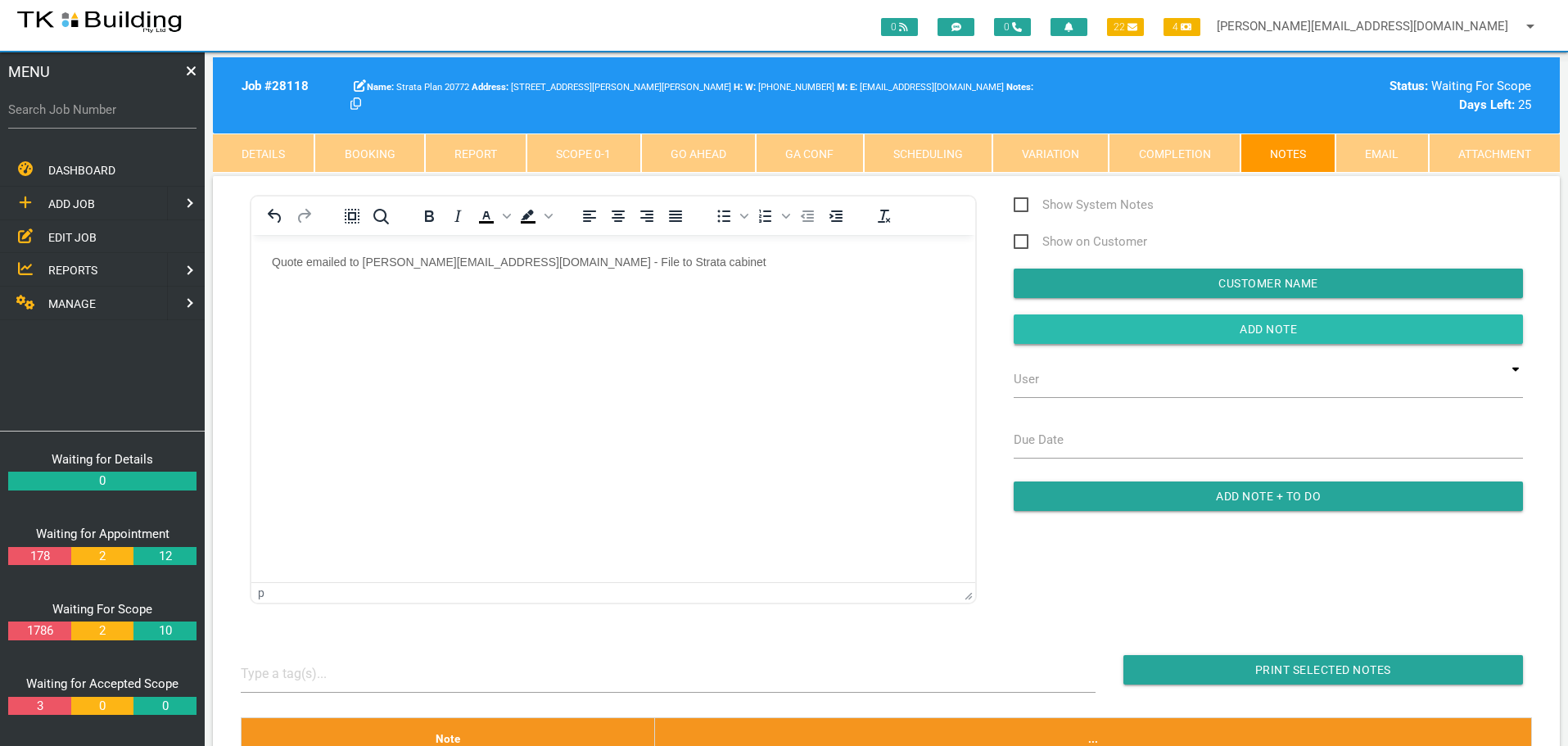
click at [1070, 330] on input "button" at bounding box center [1268, 329] width 509 height 30
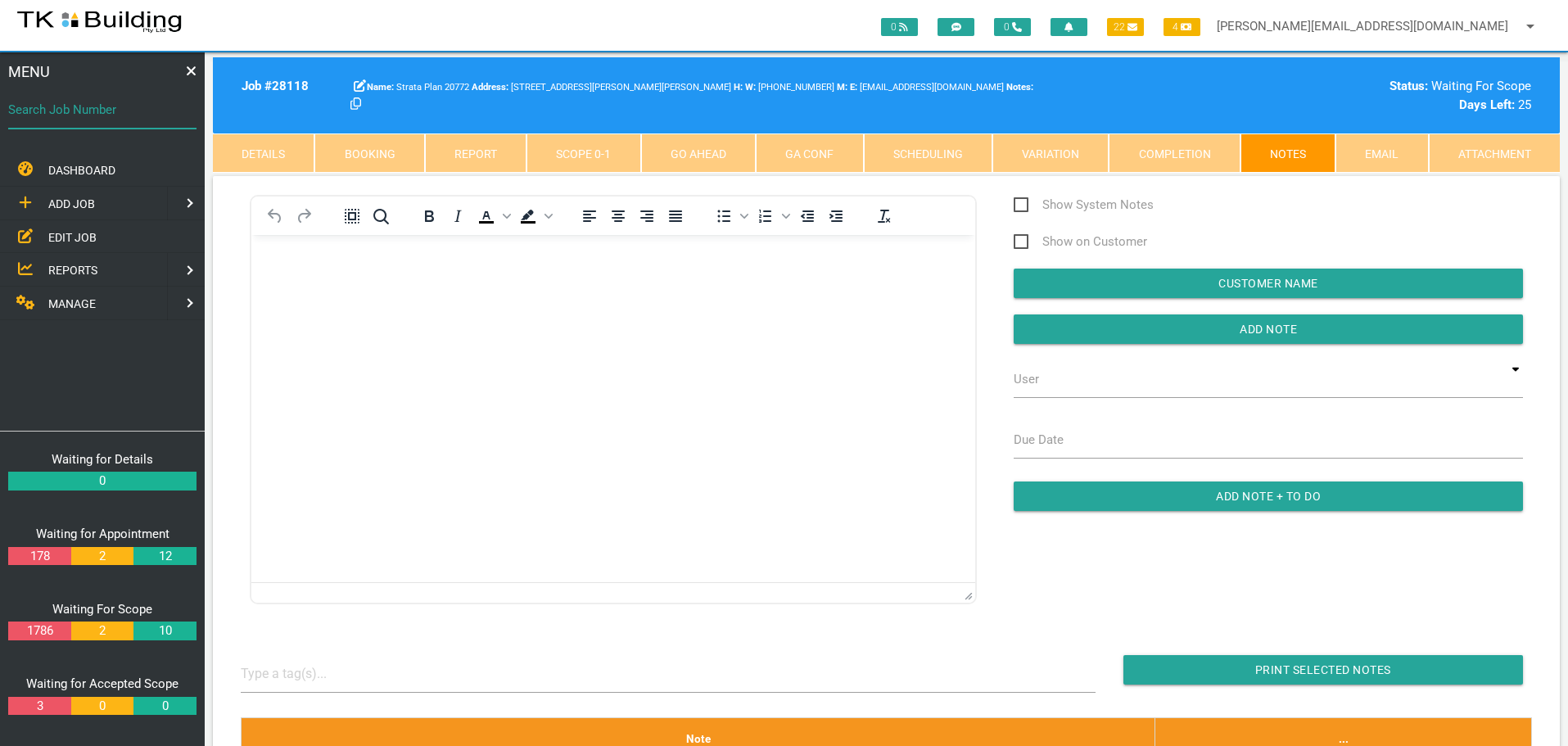
click at [83, 121] on input "Search Job Number" at bounding box center [102, 110] width 188 height 38
type input "28001"
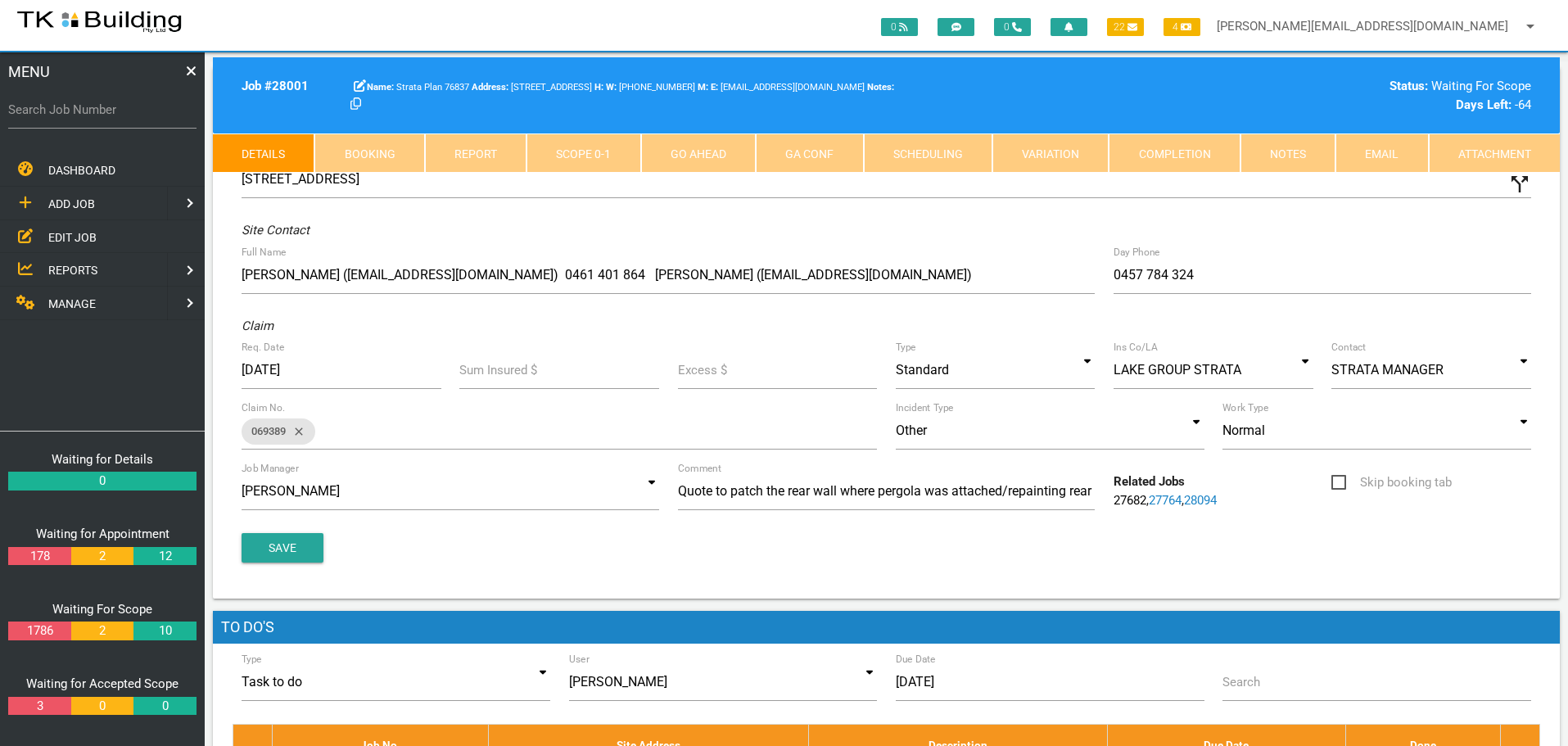
click at [1268, 159] on link "Notes" at bounding box center [1287, 153] width 95 height 40
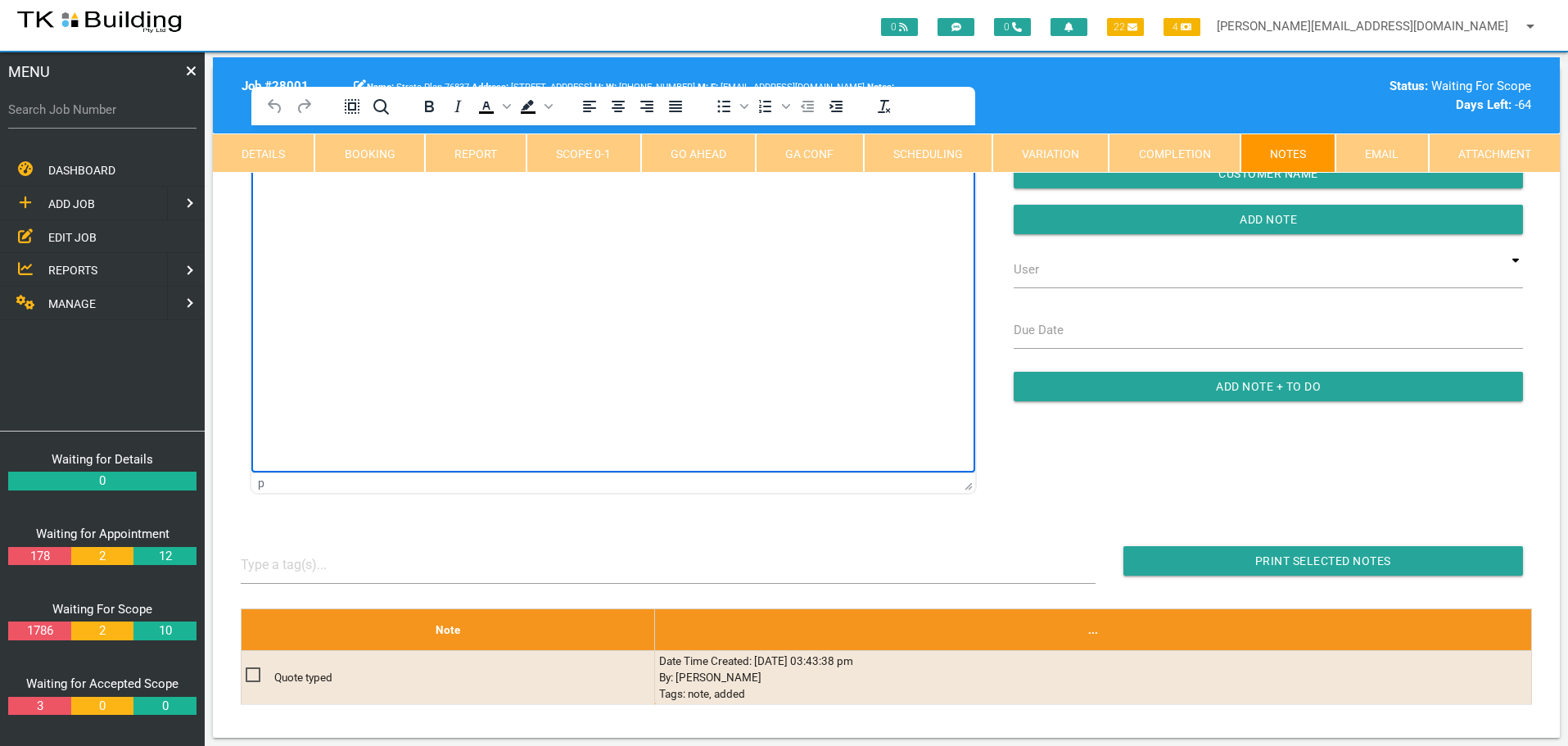
click at [348, 200] on html at bounding box center [613, 163] width 724 height 74
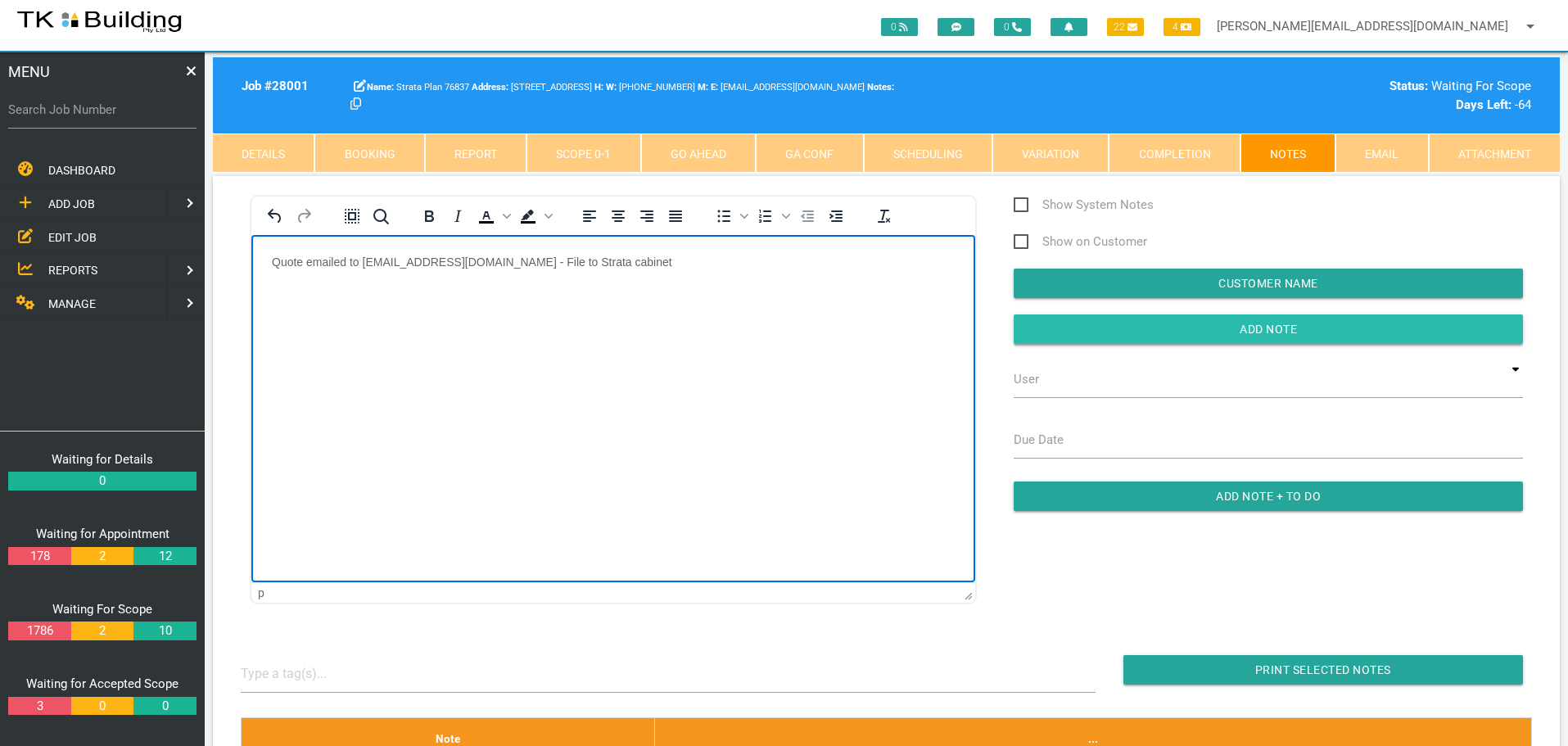
drag, startPoint x: 1078, startPoint y: 332, endPoint x: 1040, endPoint y: 335, distance: 38.1
click at [1078, 332] on input "Add Note" at bounding box center [1268, 329] width 509 height 30
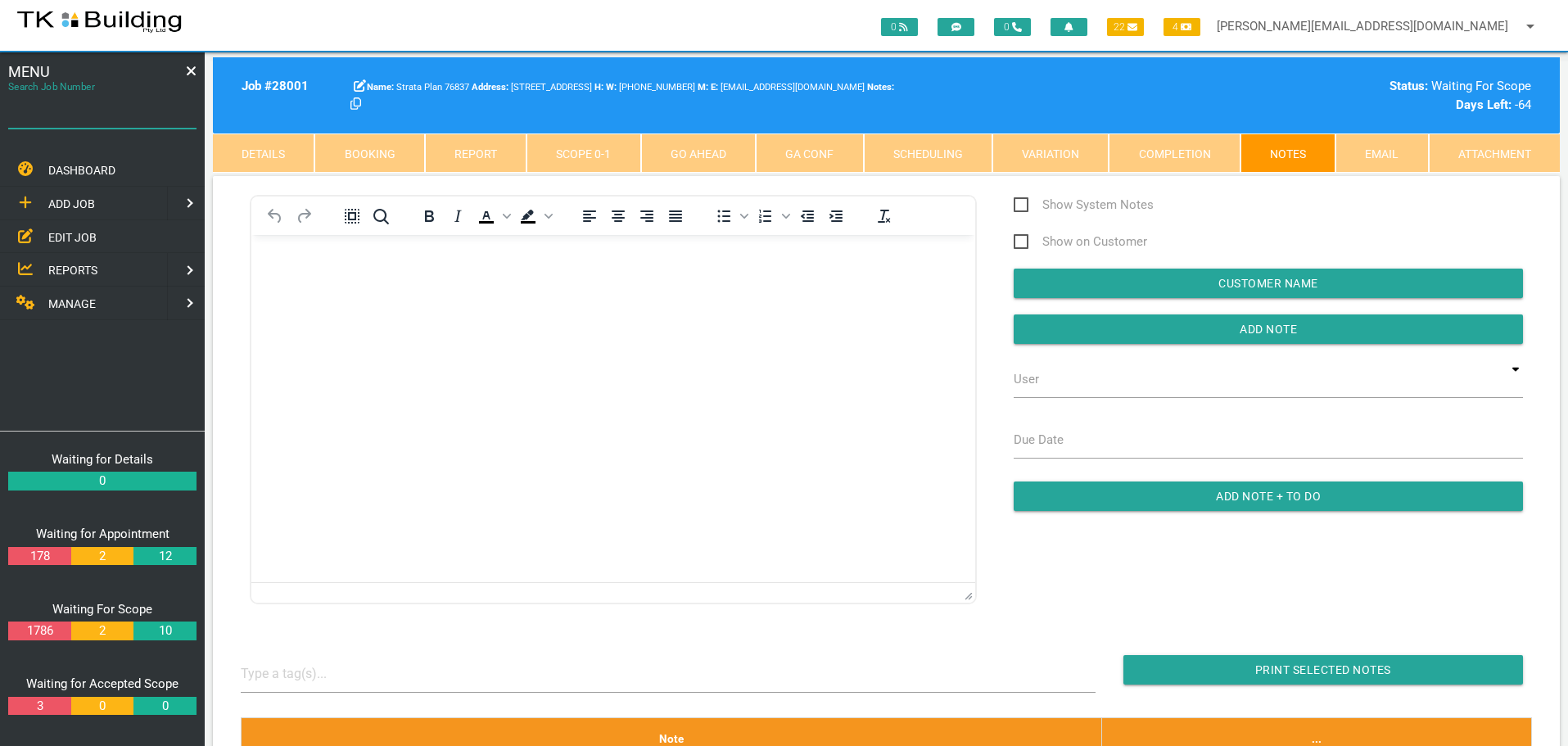
click at [110, 121] on input "Search Job Number" at bounding box center [102, 110] width 188 height 38
type input "27954"
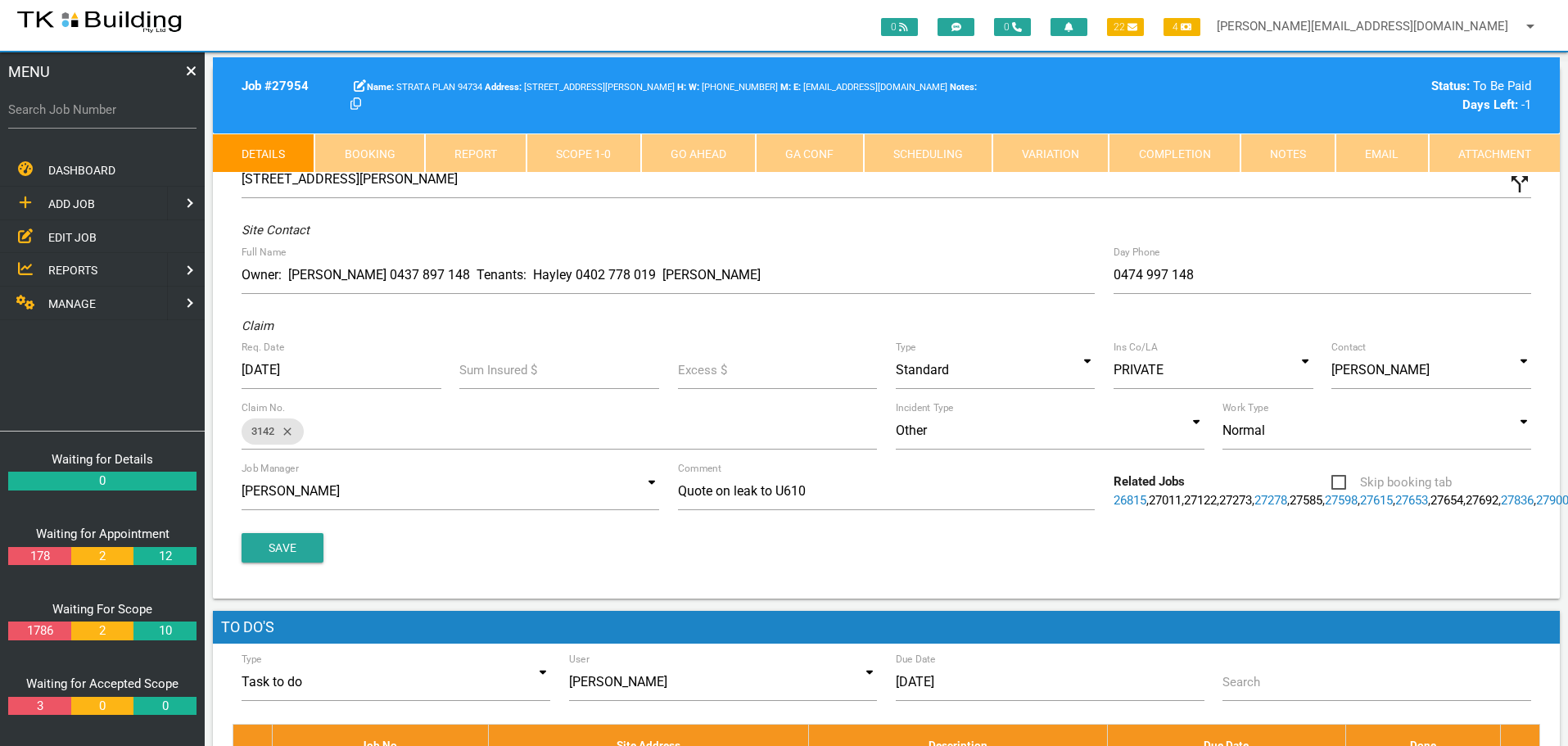
click at [1290, 158] on link "Notes" at bounding box center [1287, 153] width 95 height 40
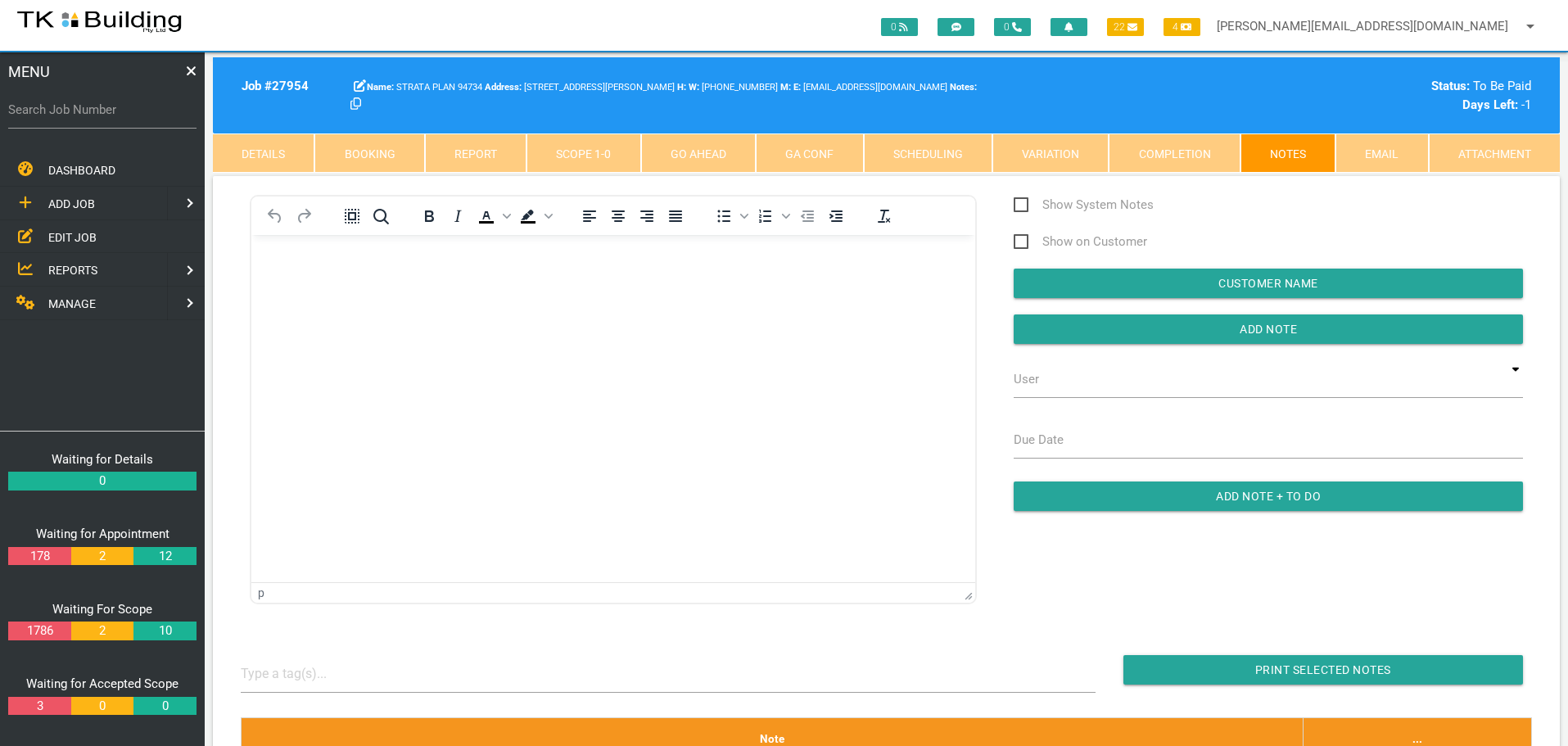
click at [320, 283] on body "Rich Text Area. Press ALT-0 for help." at bounding box center [613, 282] width 724 height 54
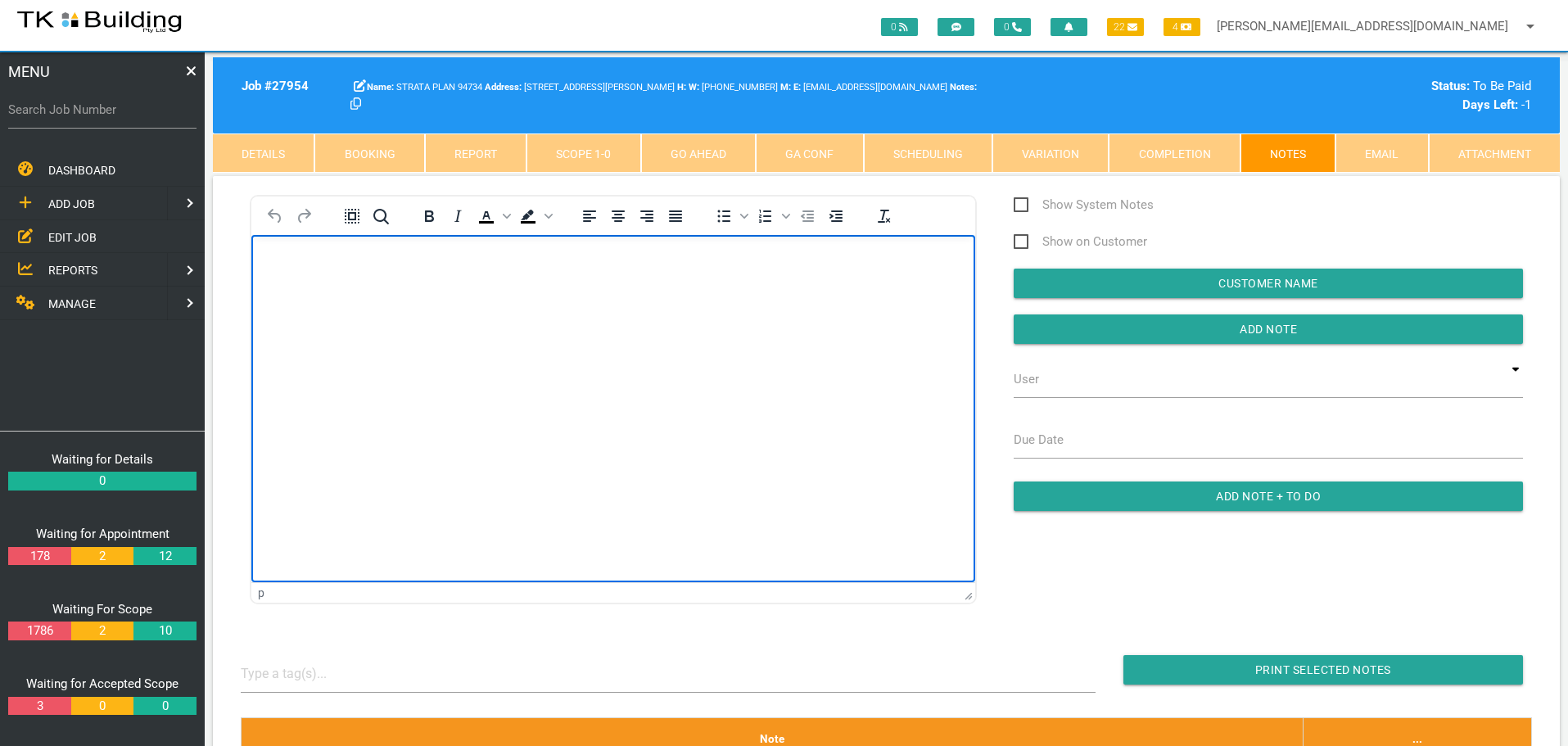
click at [309, 261] on p "Rich Text Area. Press ALT-0 for help." at bounding box center [613, 261] width 682 height 13
click at [296, 287] on body "Hi Sharon, Quote approved, can you please schedule in and advise of date? Thank…" at bounding box center [613, 348] width 724 height 188
click at [286, 320] on body "Hi Sharon, Quote approved, can you please schedule in and advise of date? Thank…" at bounding box center [613, 332] width 724 height 155
click at [341, 328] on p "Thanks," at bounding box center [613, 329] width 682 height 13
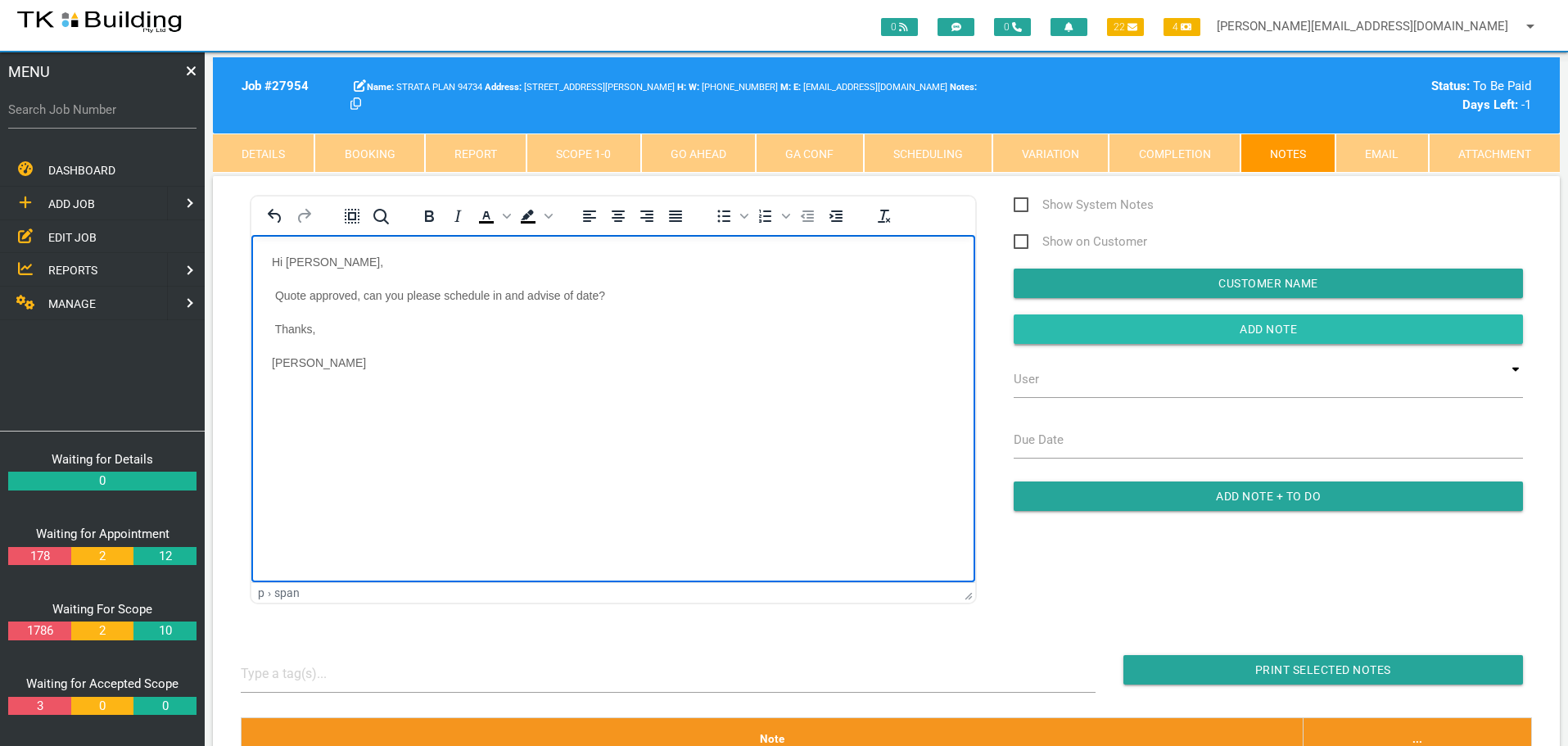
click at [1057, 332] on input "Add Note" at bounding box center [1268, 329] width 509 height 30
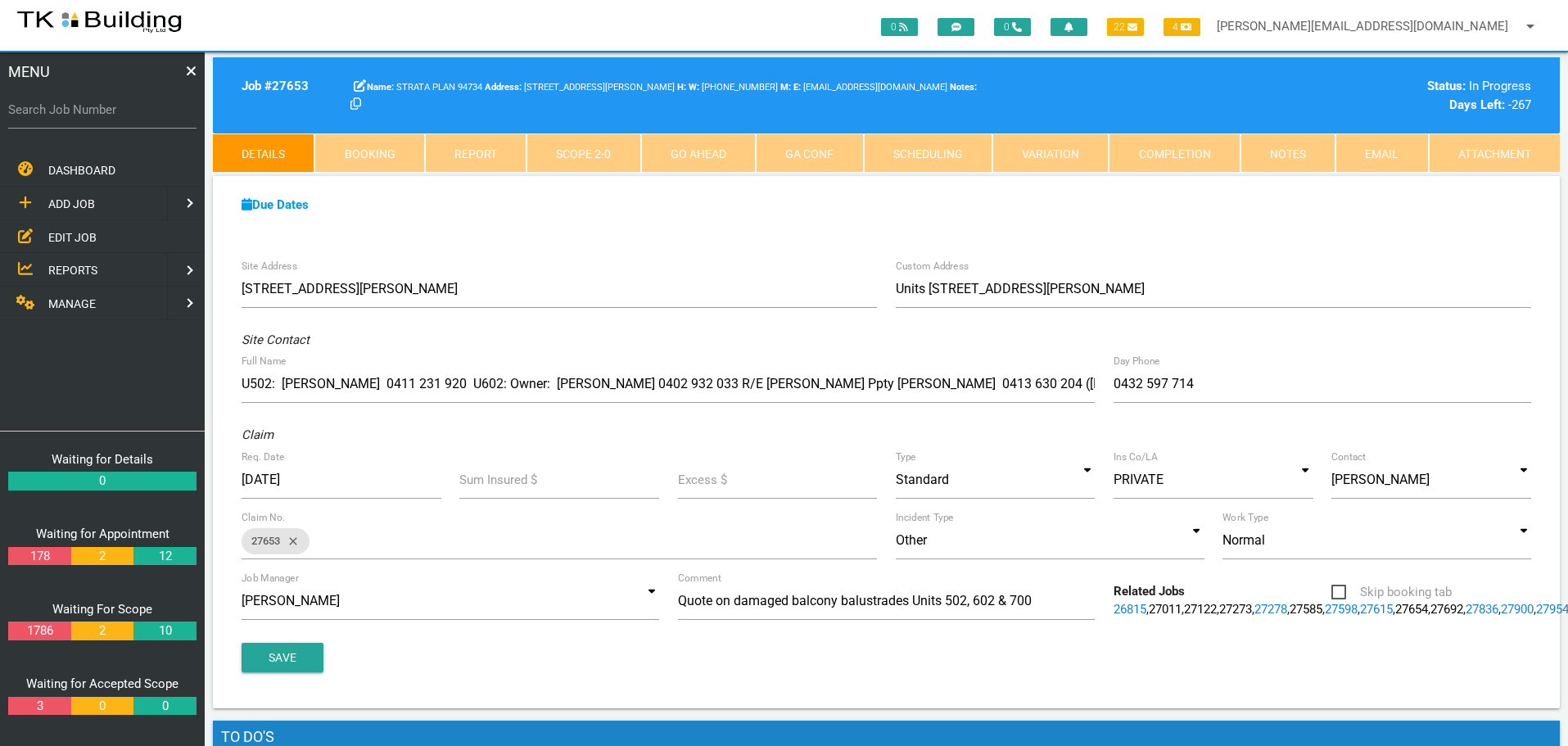
click at [382, 153] on link "Booking" at bounding box center [369, 153] width 110 height 40
select select "7"
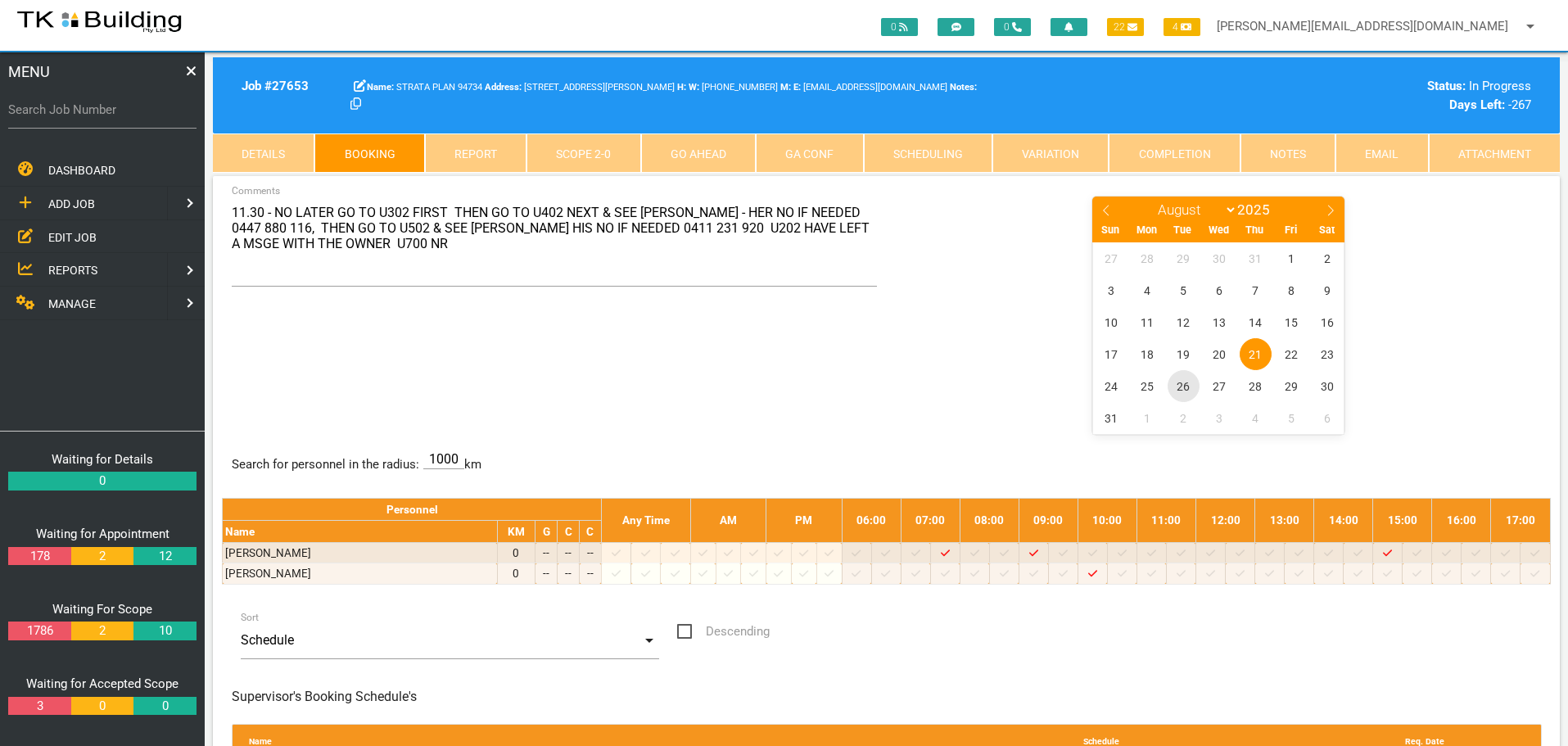
click at [1185, 387] on span "26" at bounding box center [1184, 386] width 32 height 32
click at [452, 212] on textarea "11.30 - NO LATER GO TO U302 FIRST THEN GO TO U402 NEXT & SEE FAYE - HER NO IF N…" at bounding box center [554, 240] width 646 height 92
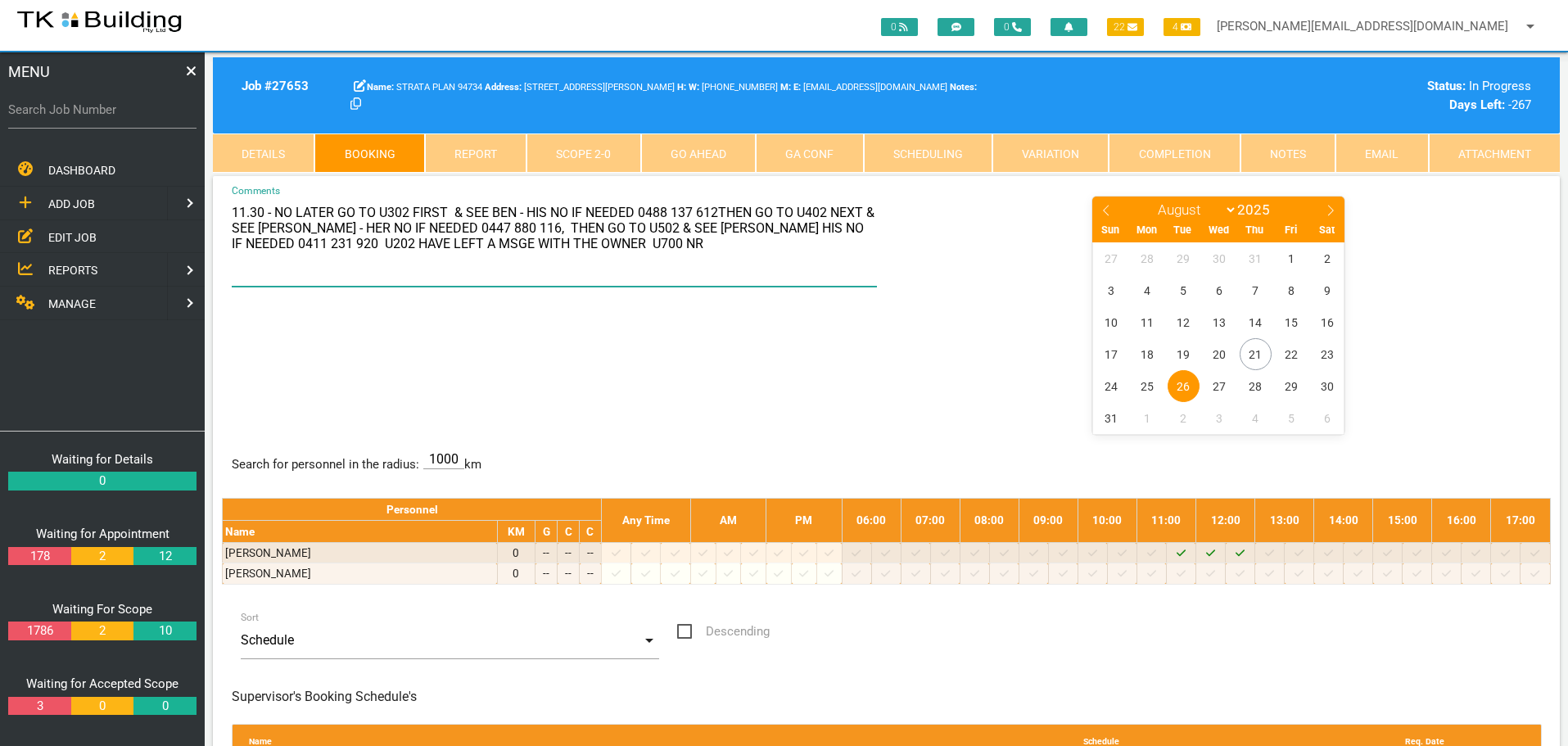
type textarea "11.30 - NO LATER GO TO U302 FIRST & SEE BEN - HIS NO IF NEEDED 0488 137 612THEN…"
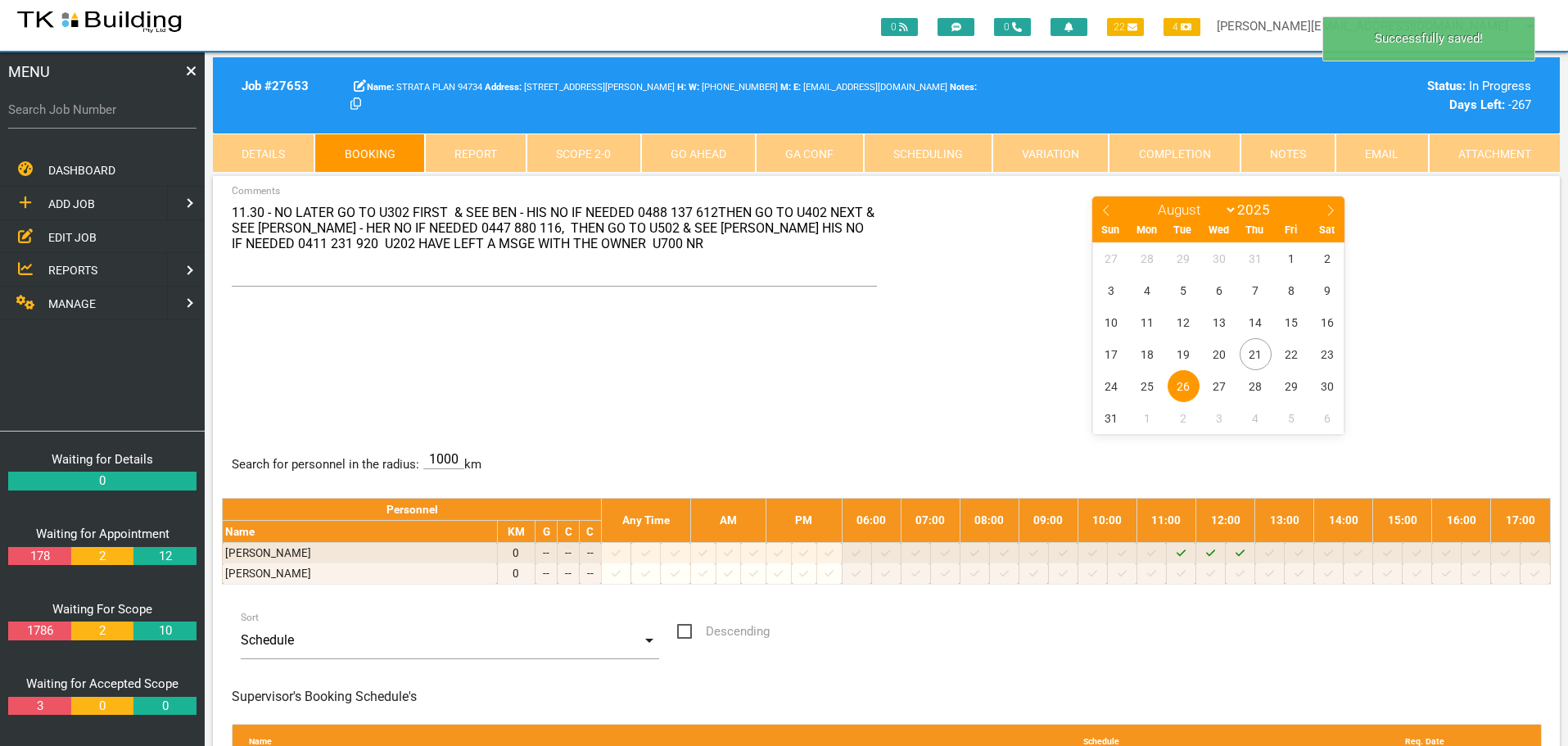
click at [706, 362] on div "11.30 - NO LATER GO TO U302 FIRST & SEE BEN - HIS NO IF NEEDED 0488 137 612THEN…" at bounding box center [886, 314] width 1329 height 239
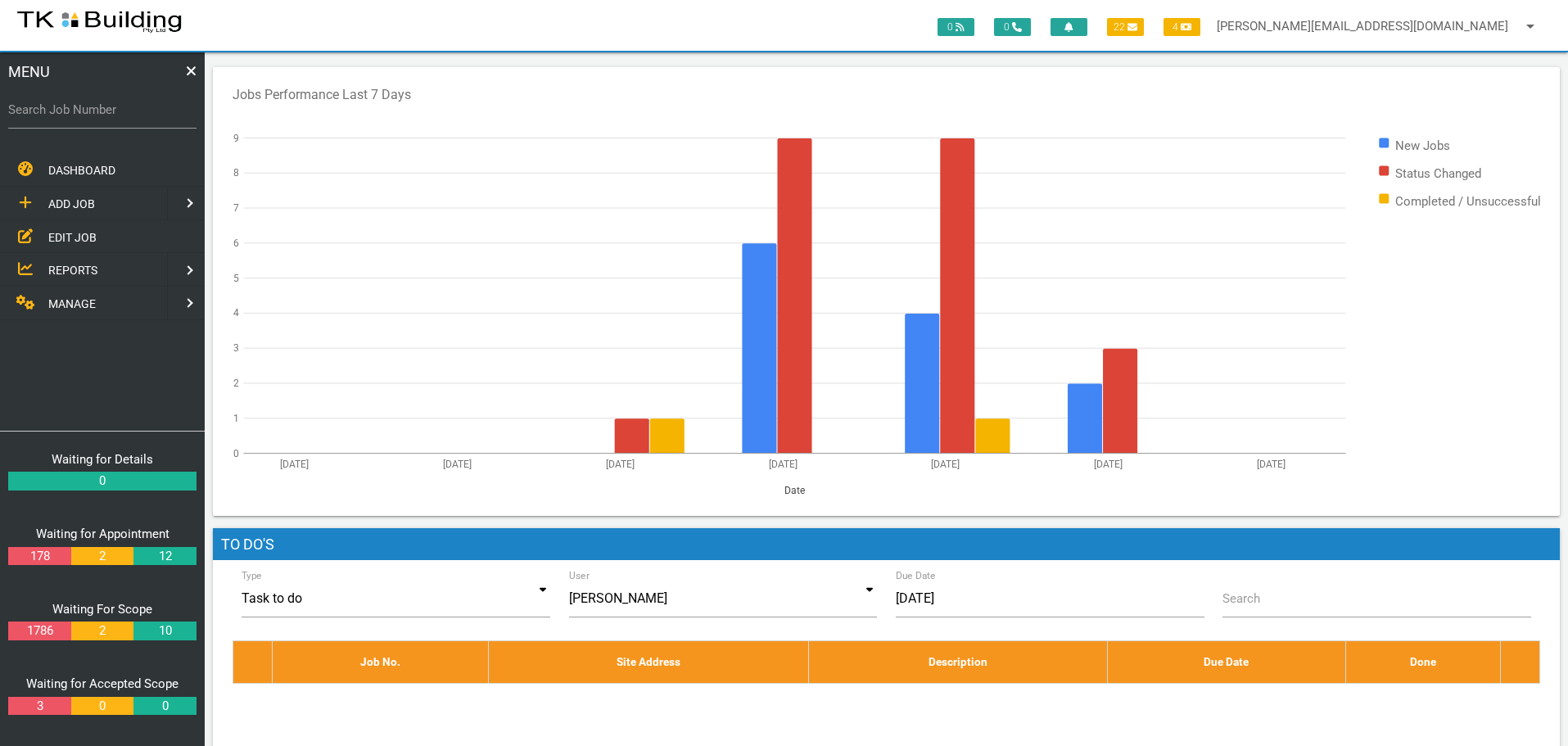
click at [78, 236] on span "EDIT JOB" at bounding box center [72, 237] width 48 height 13
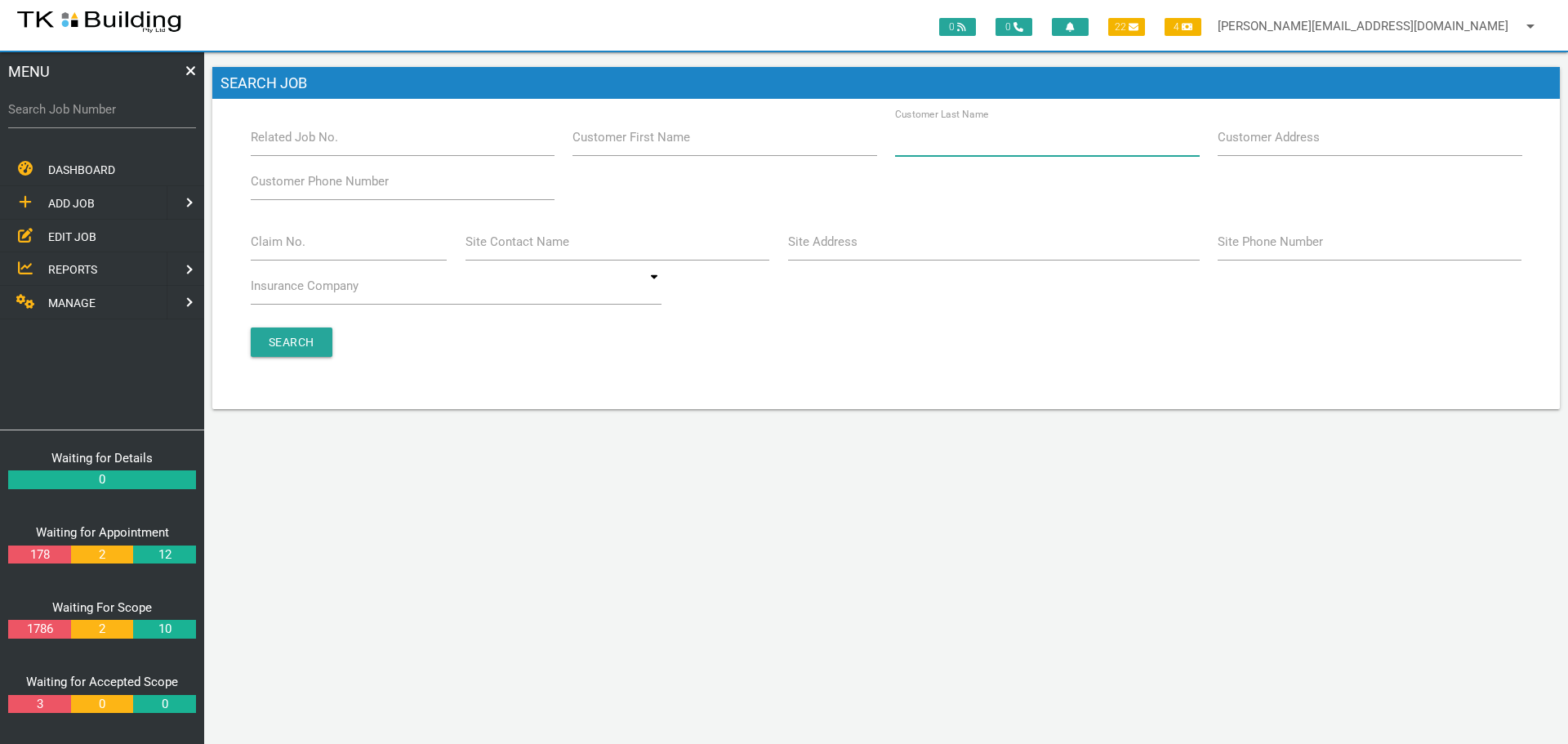
click at [985, 147] on input "Customer Last Name" at bounding box center [1047, 137] width 304 height 38
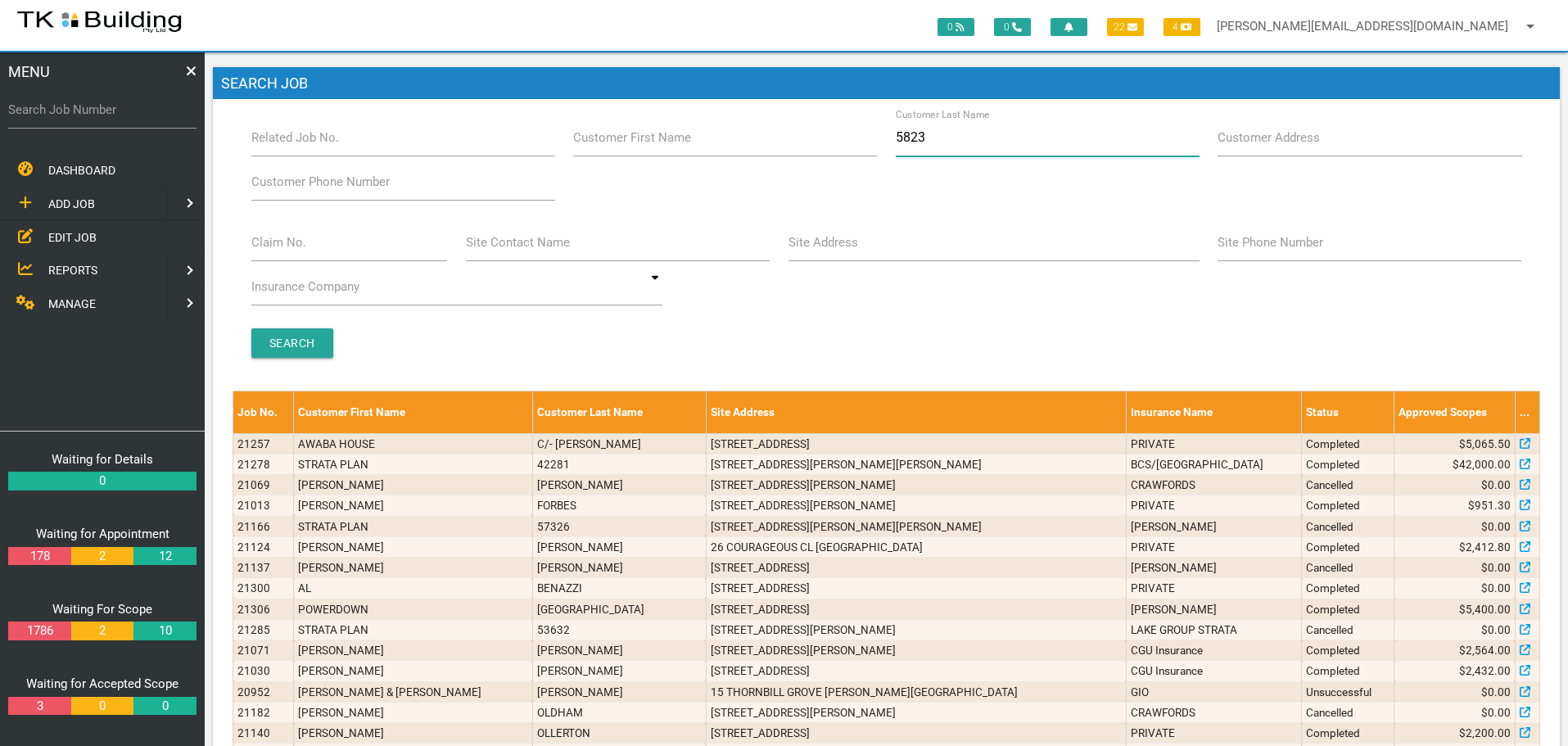
type input "58237"
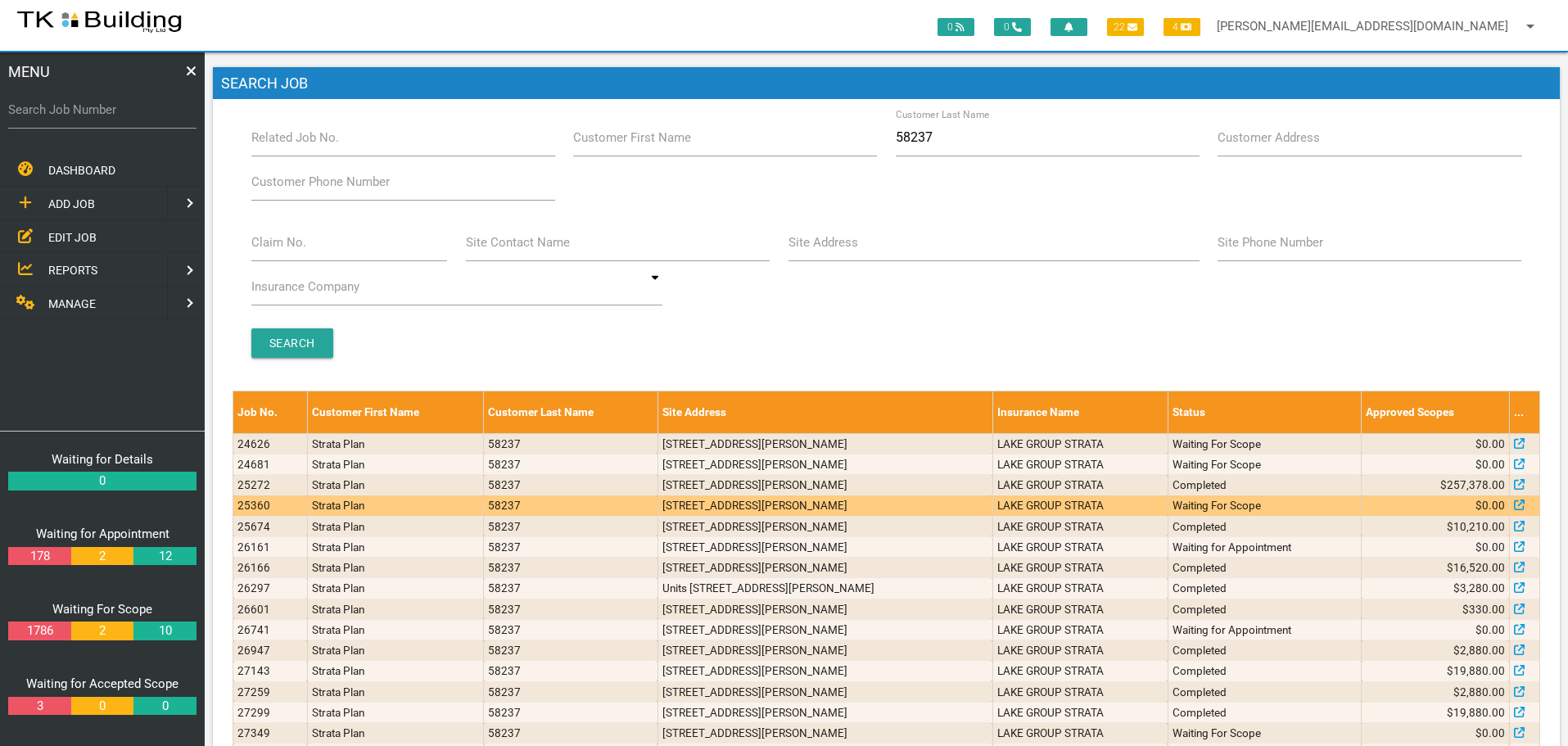
scroll to position [139, 0]
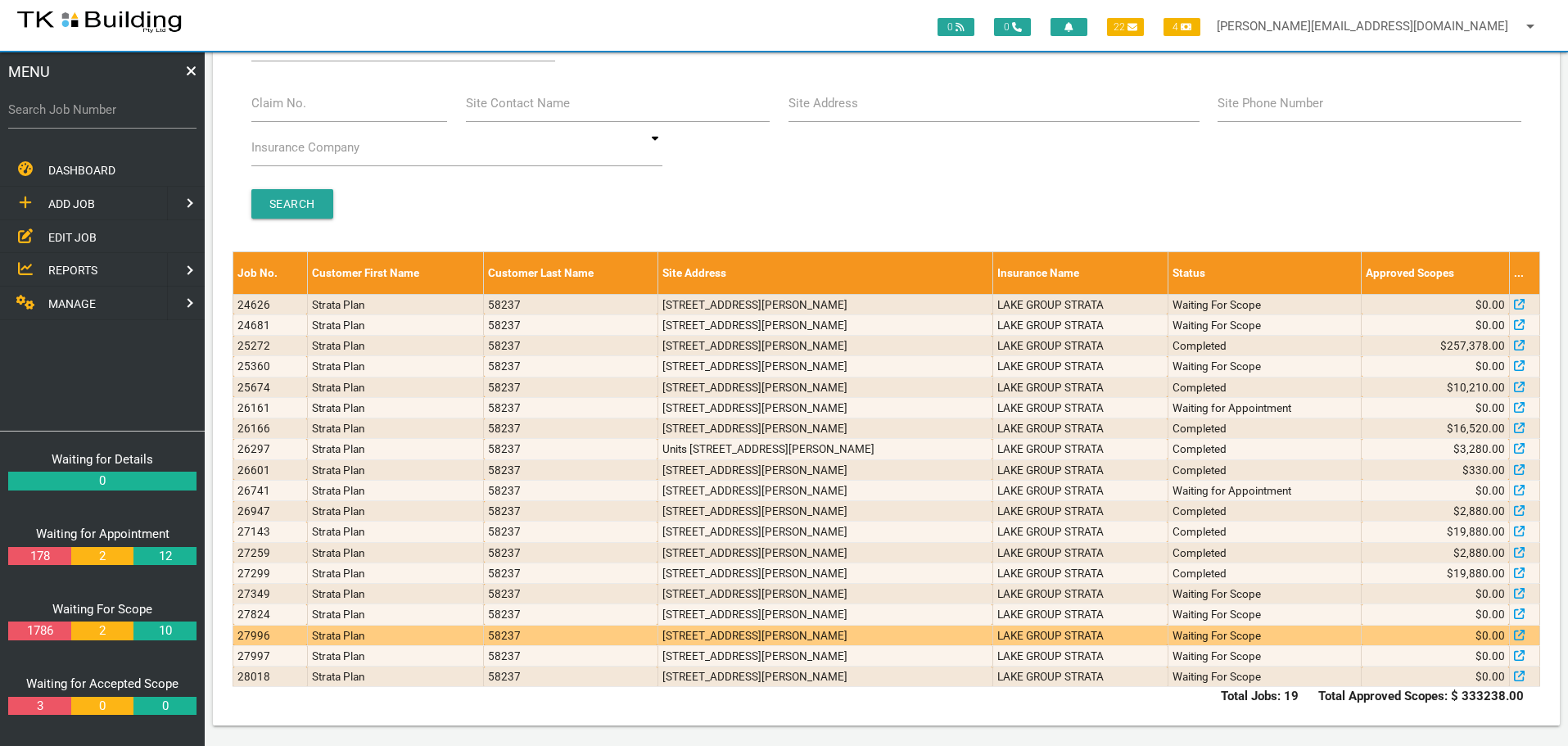
click at [714, 633] on td "[STREET_ADDRESS][PERSON_NAME]" at bounding box center [824, 635] width 334 height 20
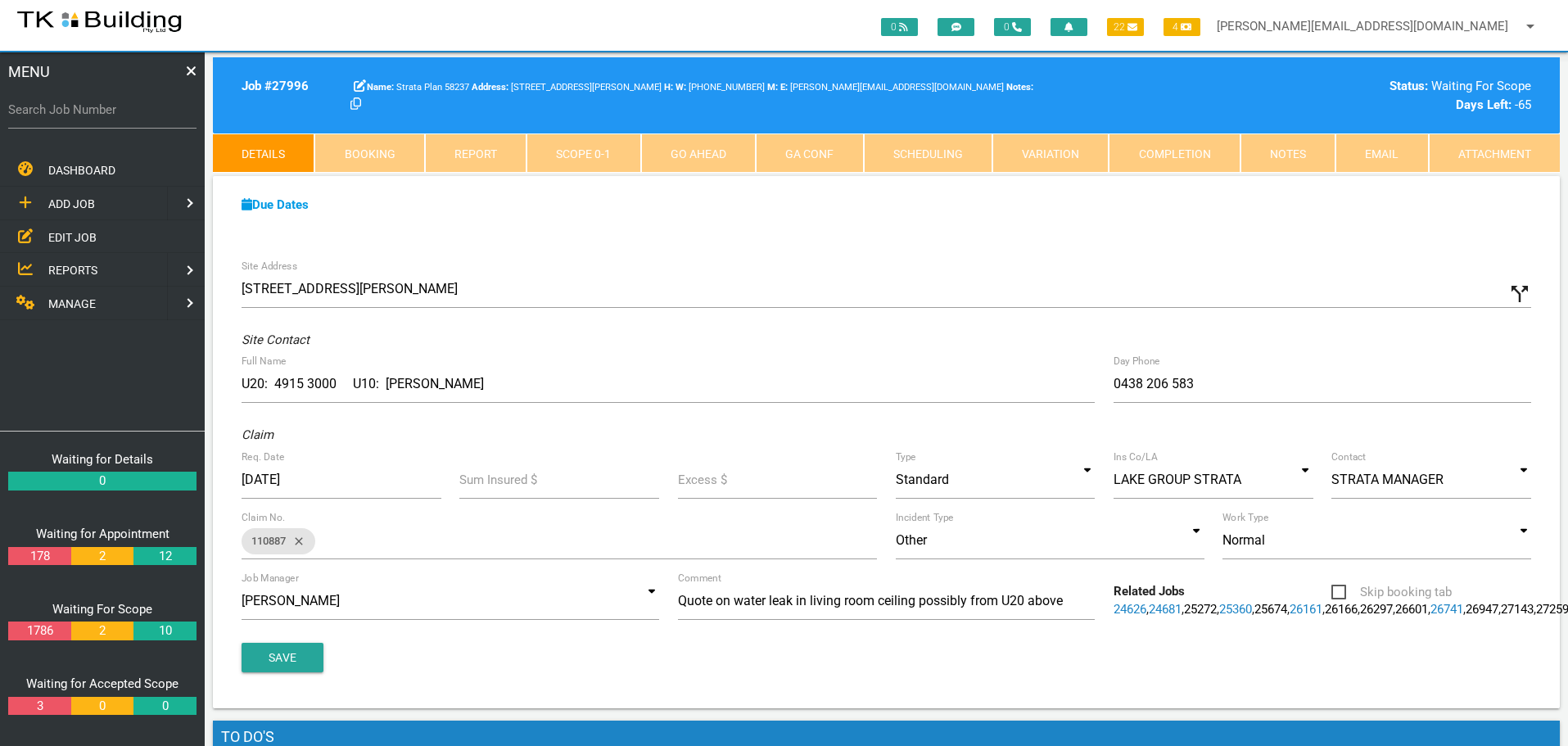
click at [1296, 146] on link "Notes" at bounding box center [1287, 153] width 95 height 40
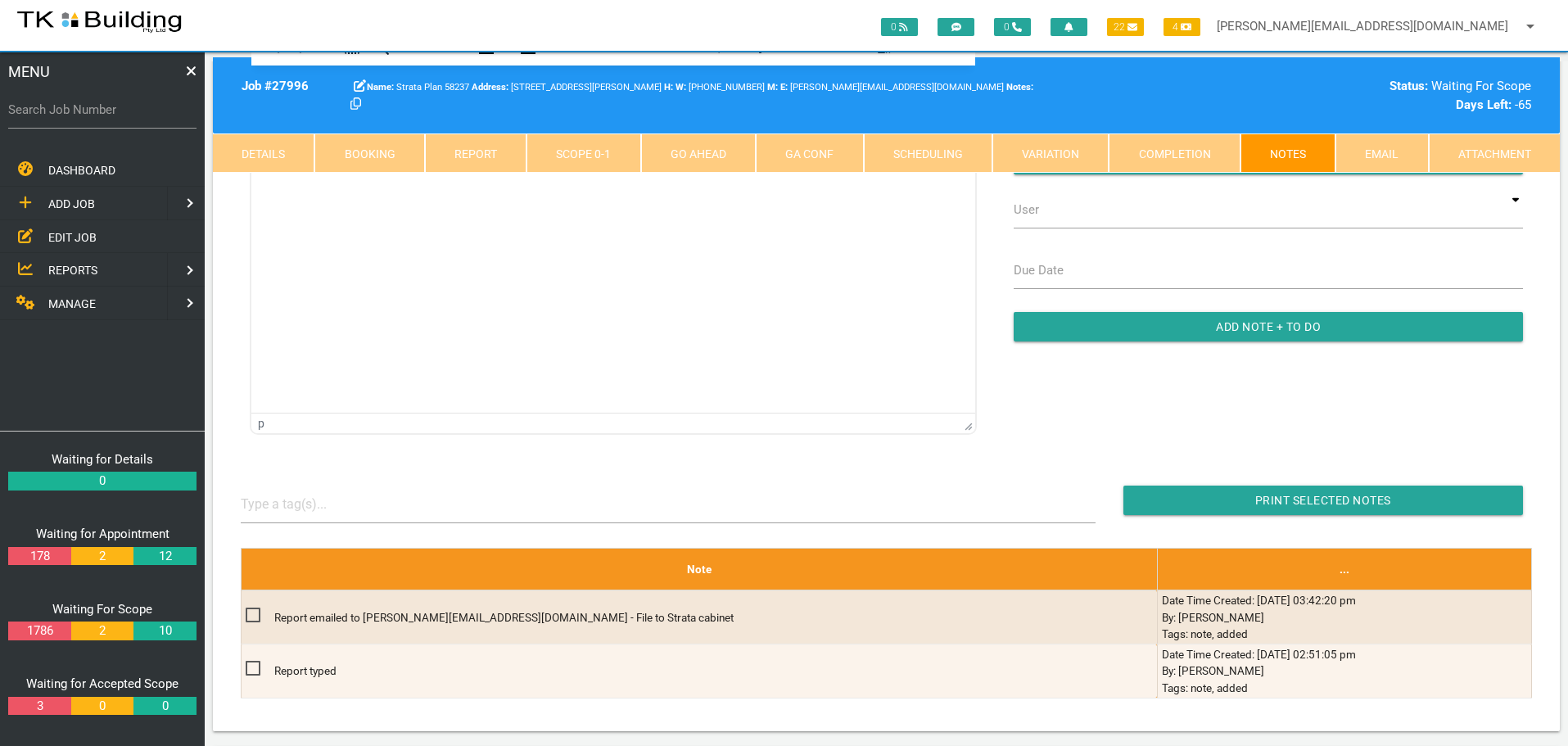
scroll to position [245, 0]
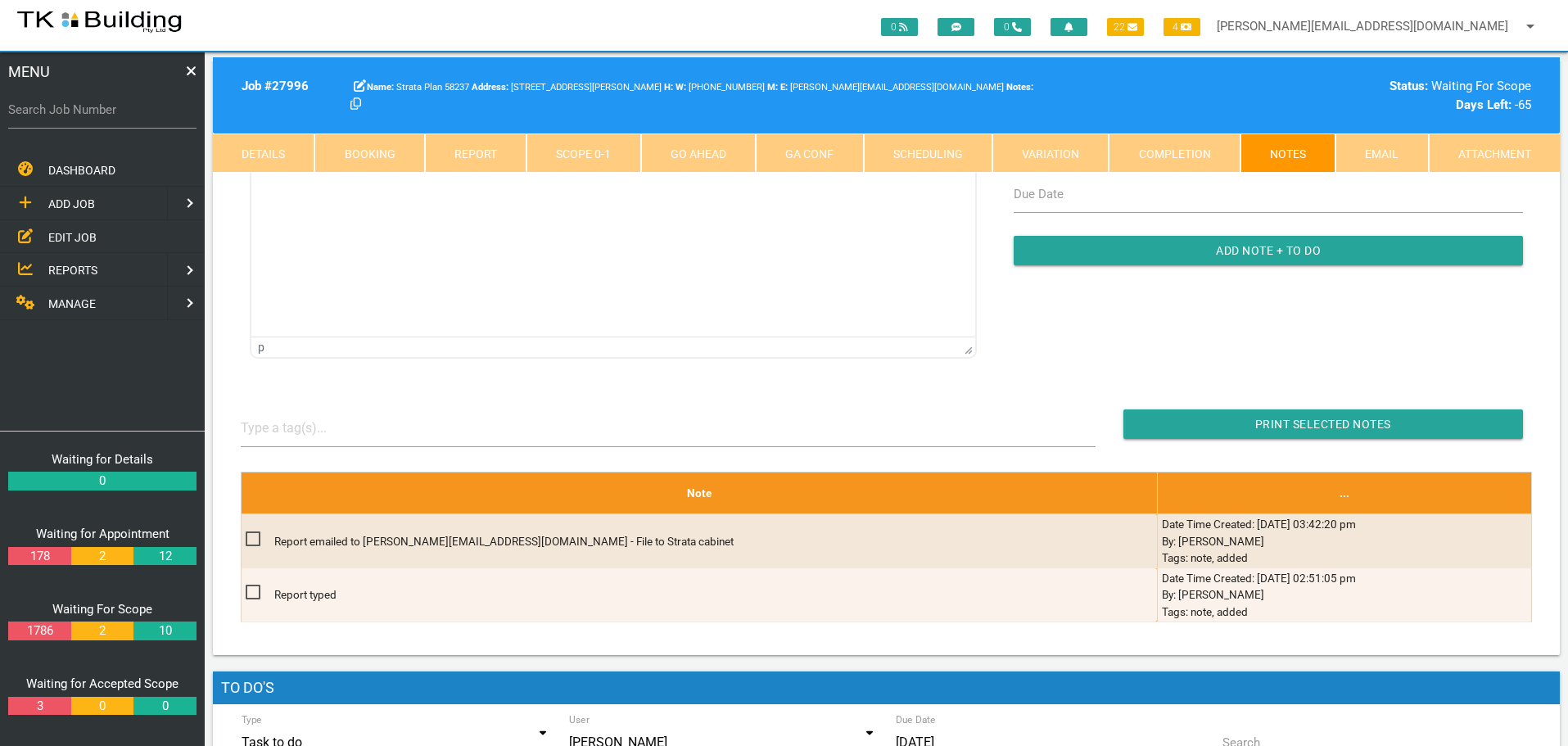
click at [277, 150] on link "Details" at bounding box center [264, 153] width 101 height 40
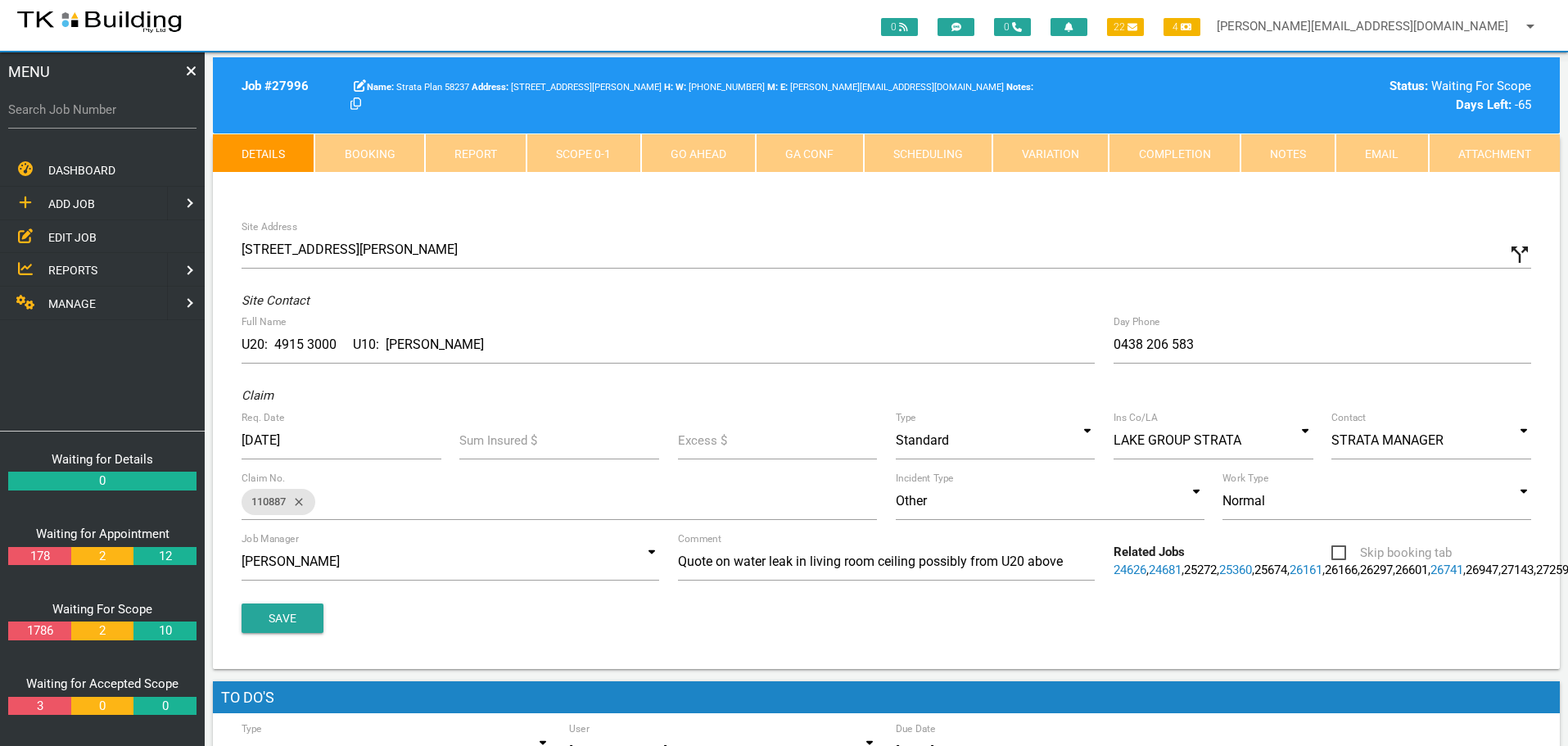
scroll to position [0, 0]
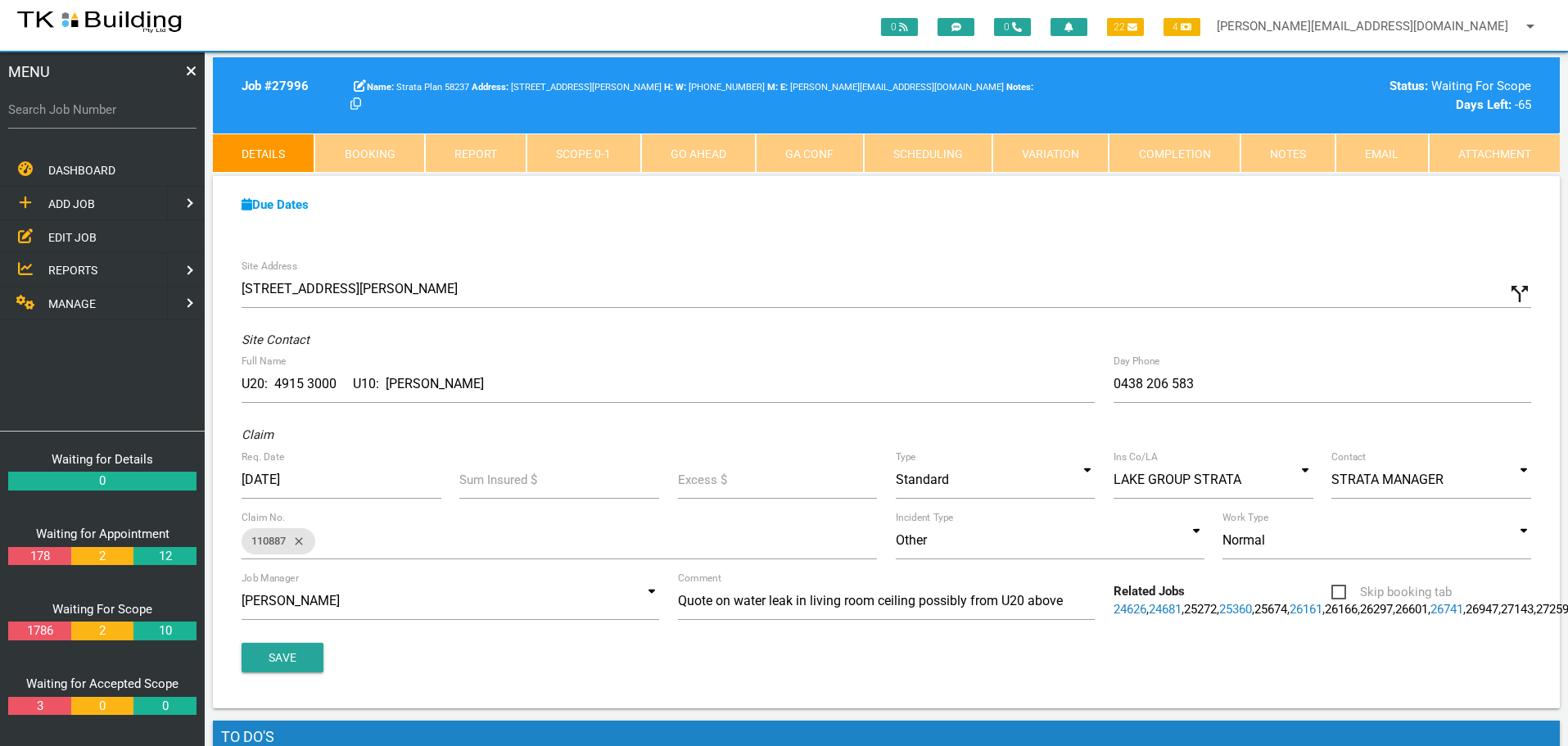
click at [1286, 148] on link "Notes" at bounding box center [1287, 153] width 95 height 40
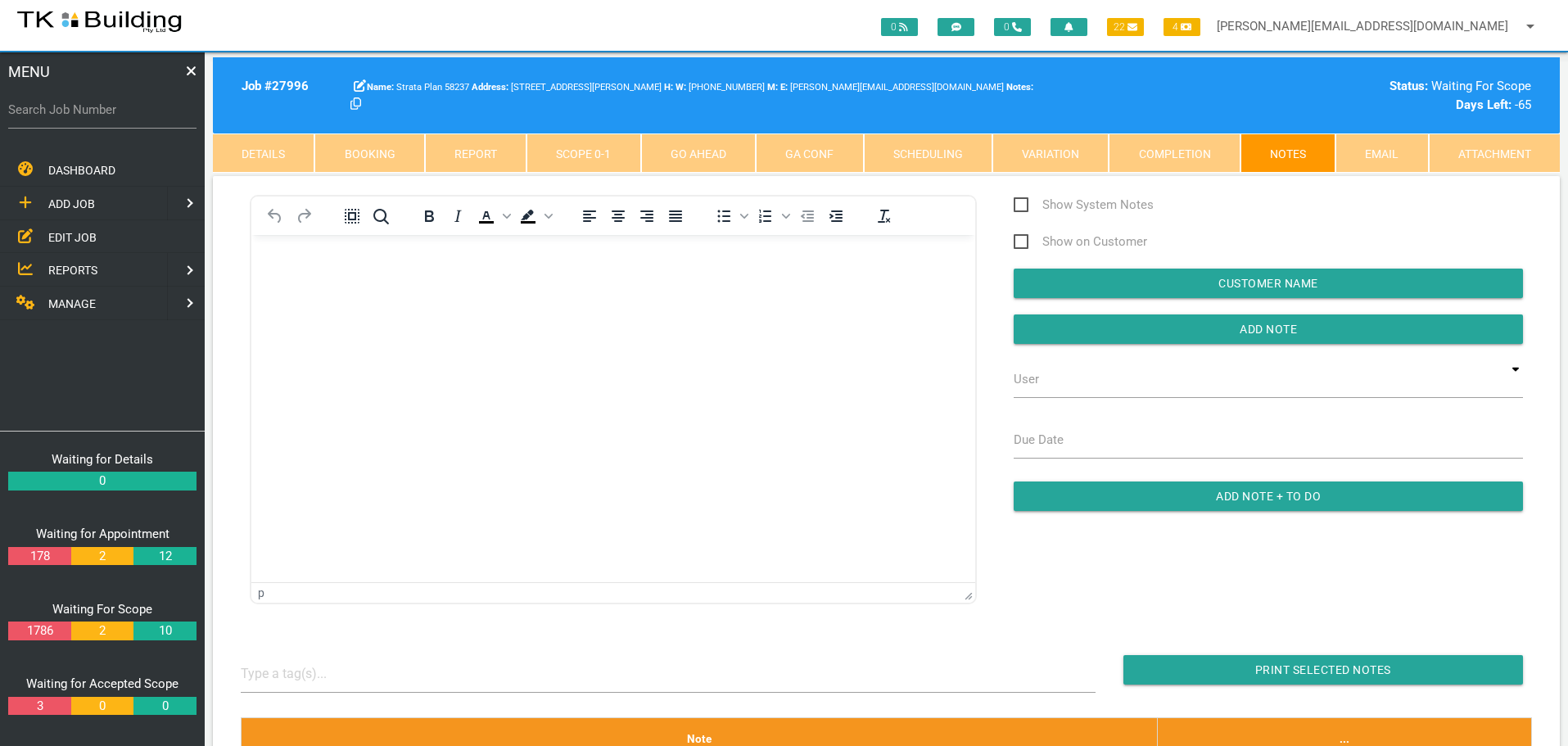
click at [333, 309] on html at bounding box center [613, 271] width 724 height 74
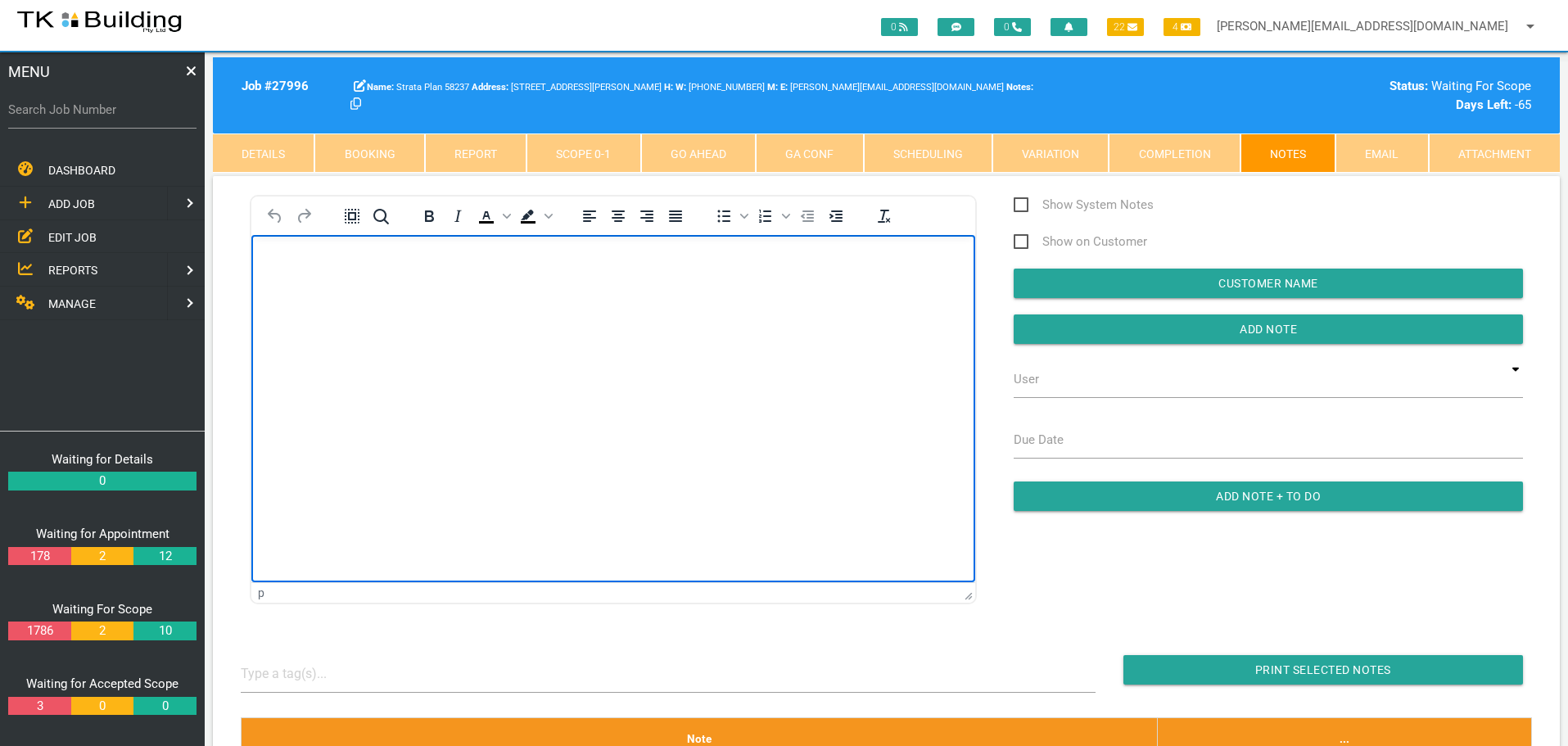
click at [296, 273] on body "Rich Text Area. Press ALT-0 for help." at bounding box center [613, 282] width 724 height 54
paste body "Rich Text Area. Press ALT-0 for help."
click at [276, 292] on p "Rich Text Area. Press ALT-0 for help." at bounding box center [613, 295] width 682 height 13
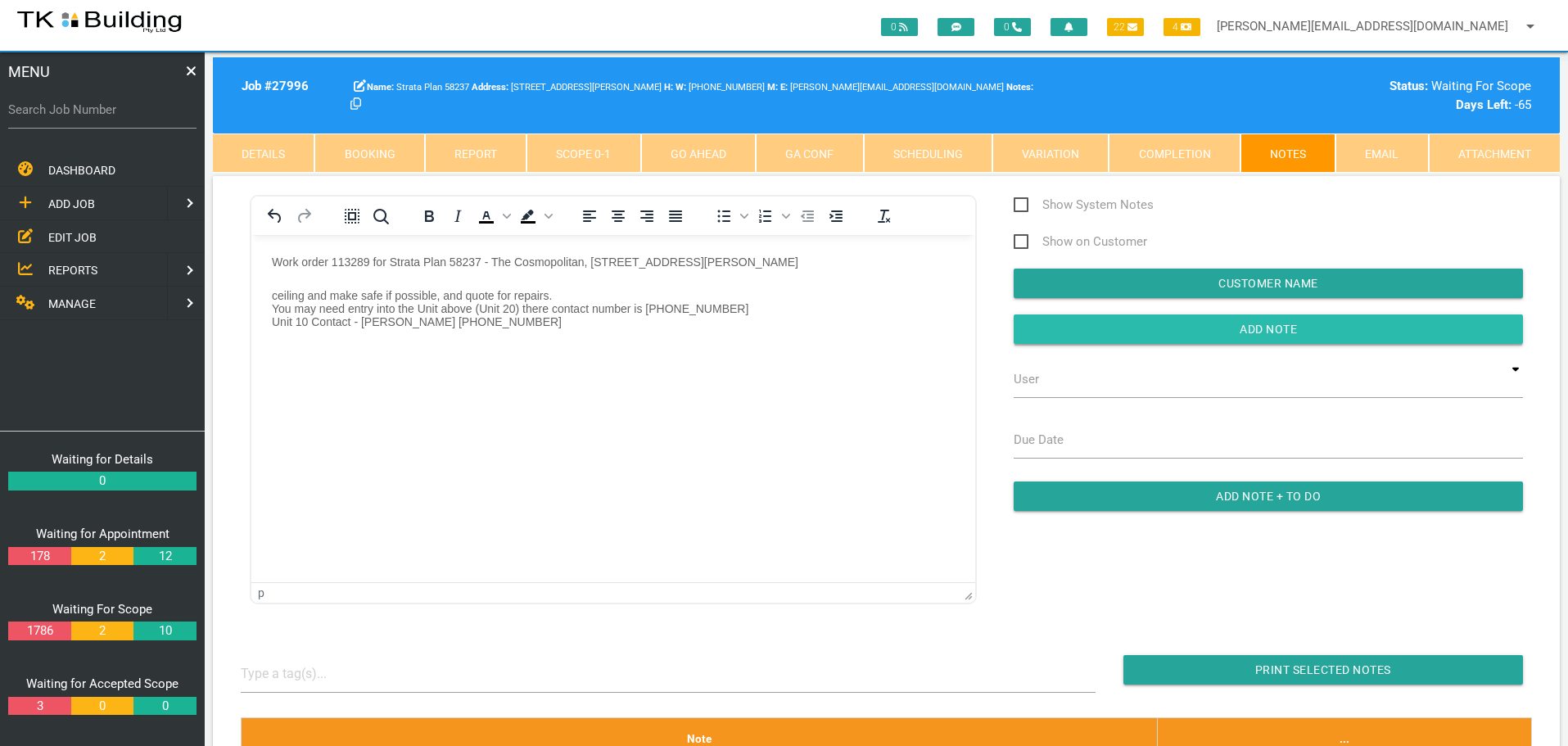
drag, startPoint x: 1052, startPoint y: 334, endPoint x: 618, endPoint y: 133, distance: 478.3
click at [1052, 334] on input "button" at bounding box center [1268, 329] width 509 height 30
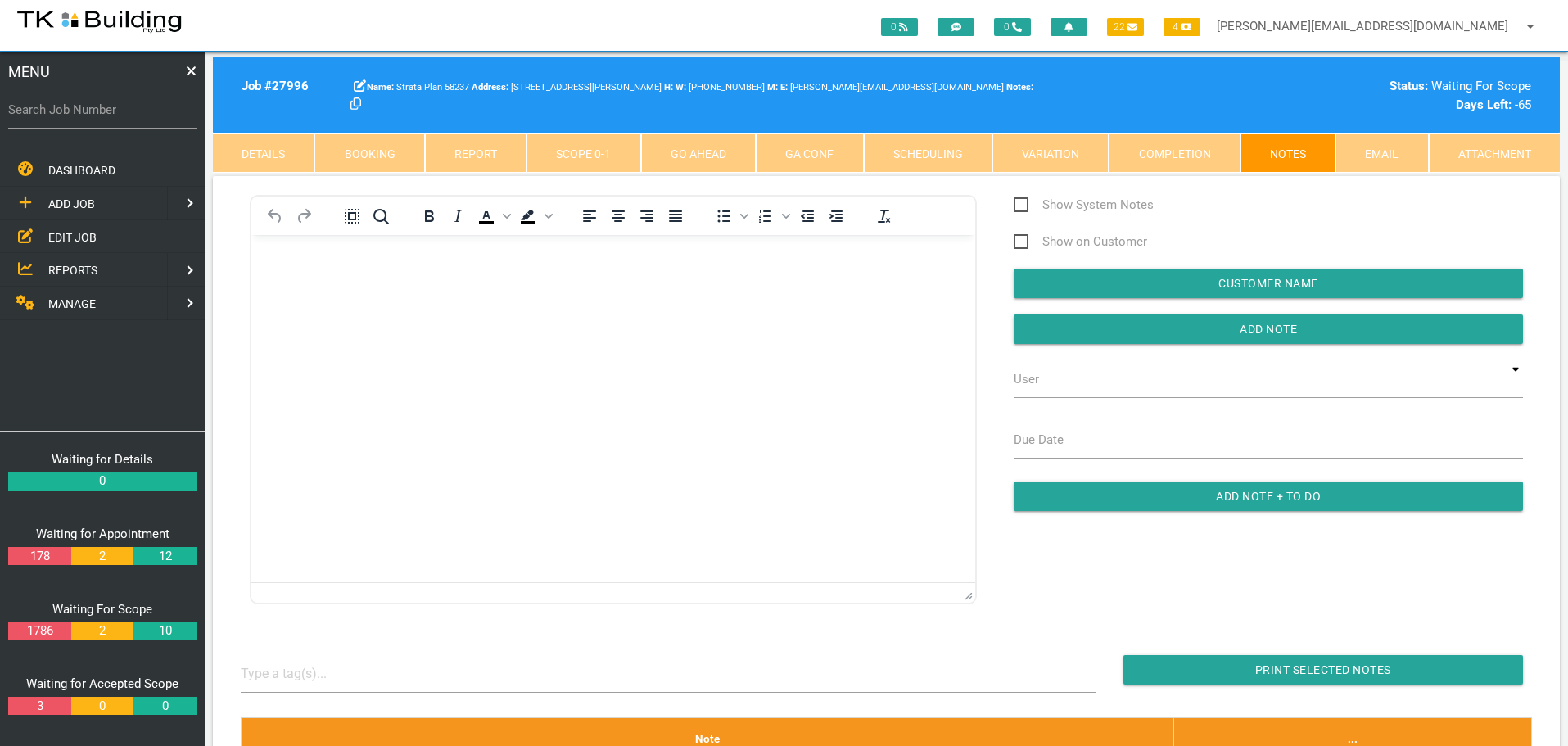
click at [72, 240] on span "EDIT JOB" at bounding box center [72, 237] width 48 height 13
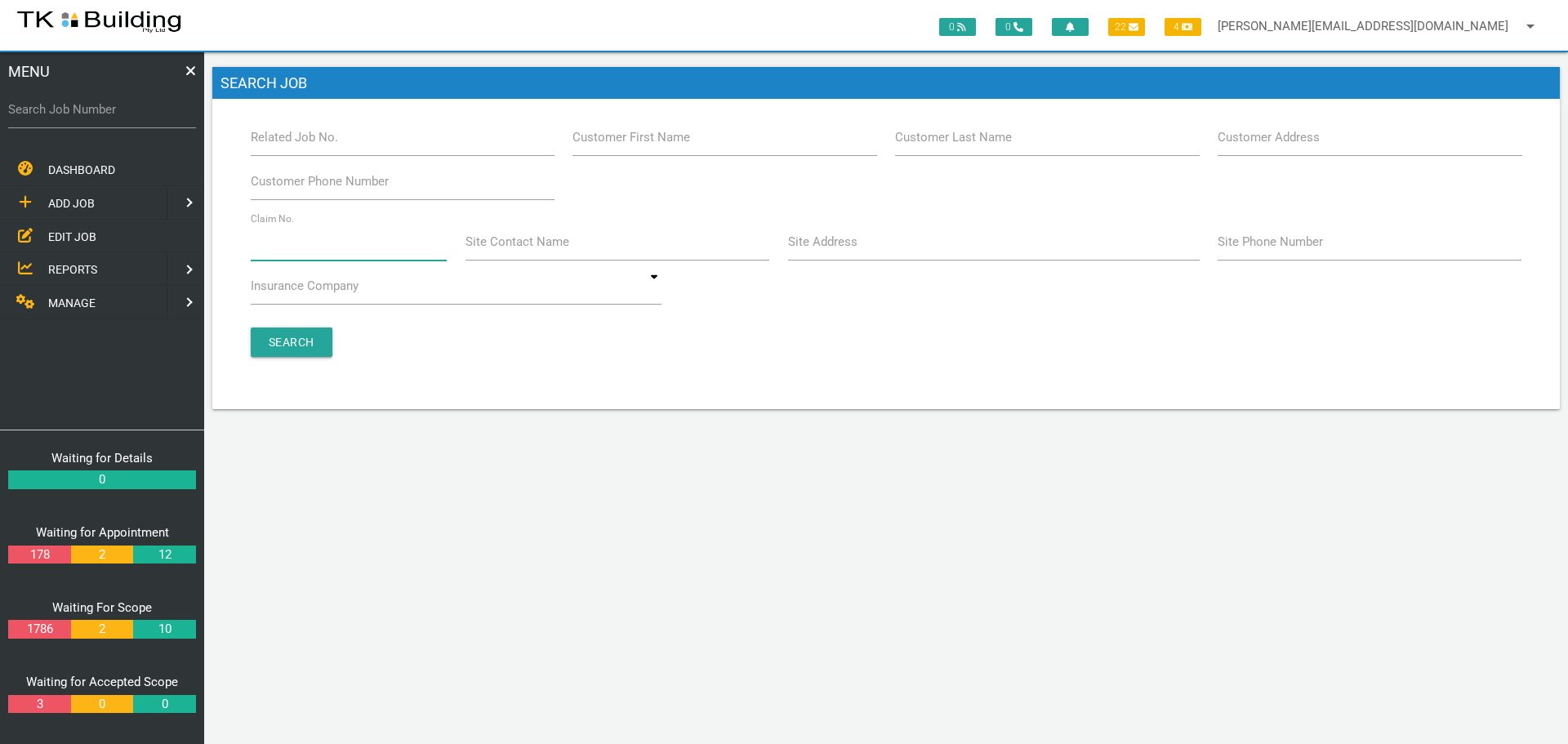
click at [293, 251] on input "Claim No." at bounding box center [349, 241] width 197 height 38
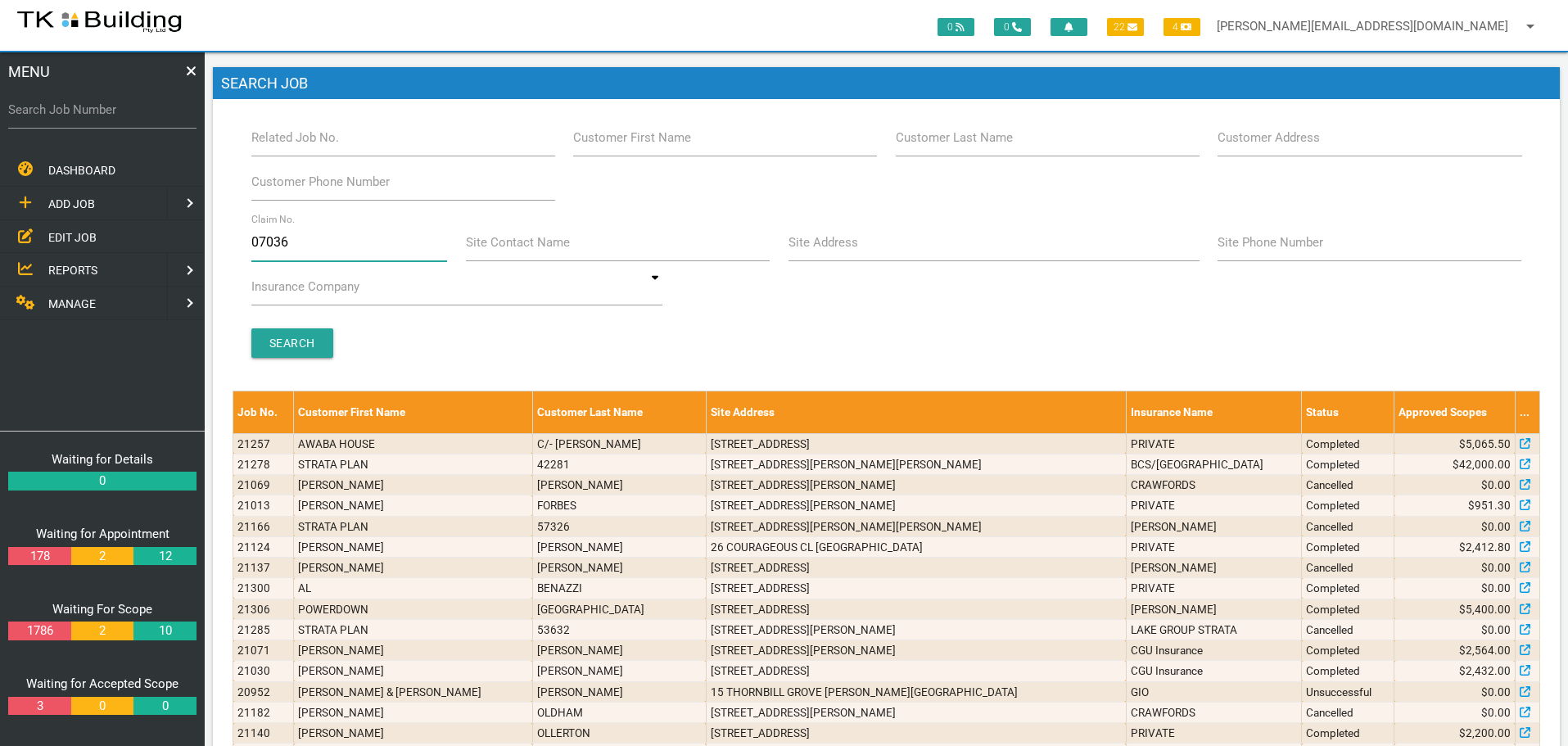
type input "070364"
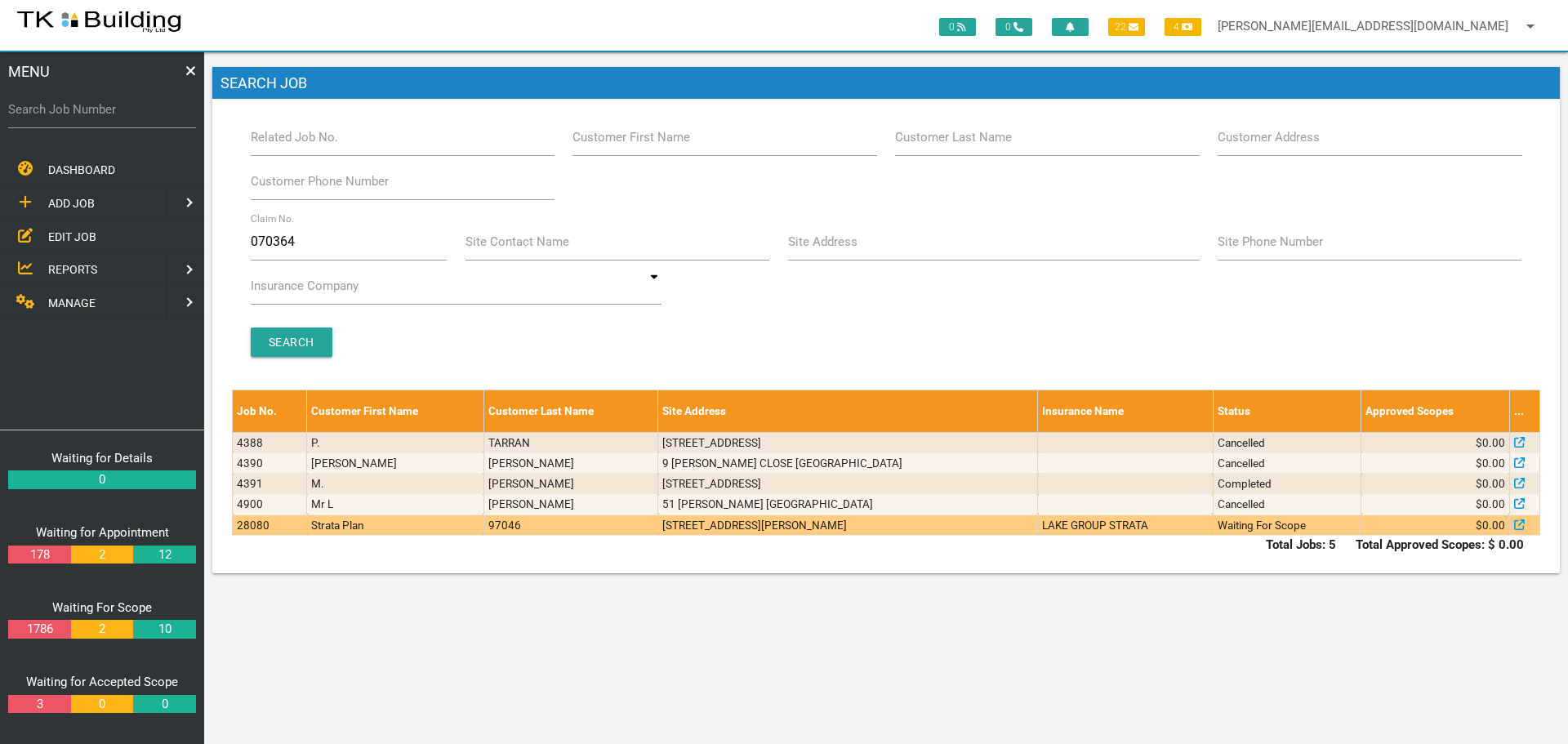
click at [725, 532] on td "[STREET_ADDRESS][PERSON_NAME]" at bounding box center [848, 525] width 380 height 20
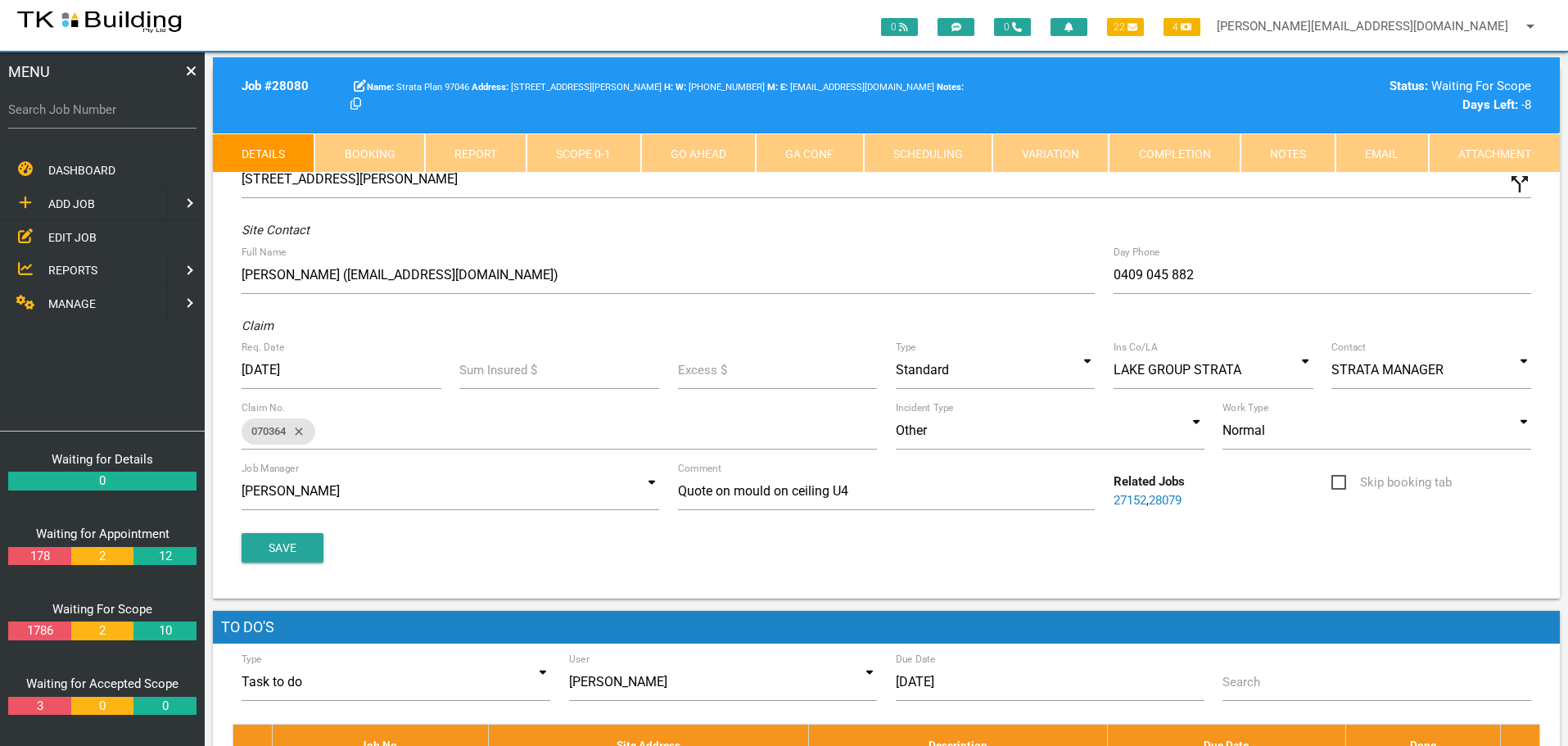
click at [1287, 151] on link "Notes" at bounding box center [1287, 153] width 95 height 40
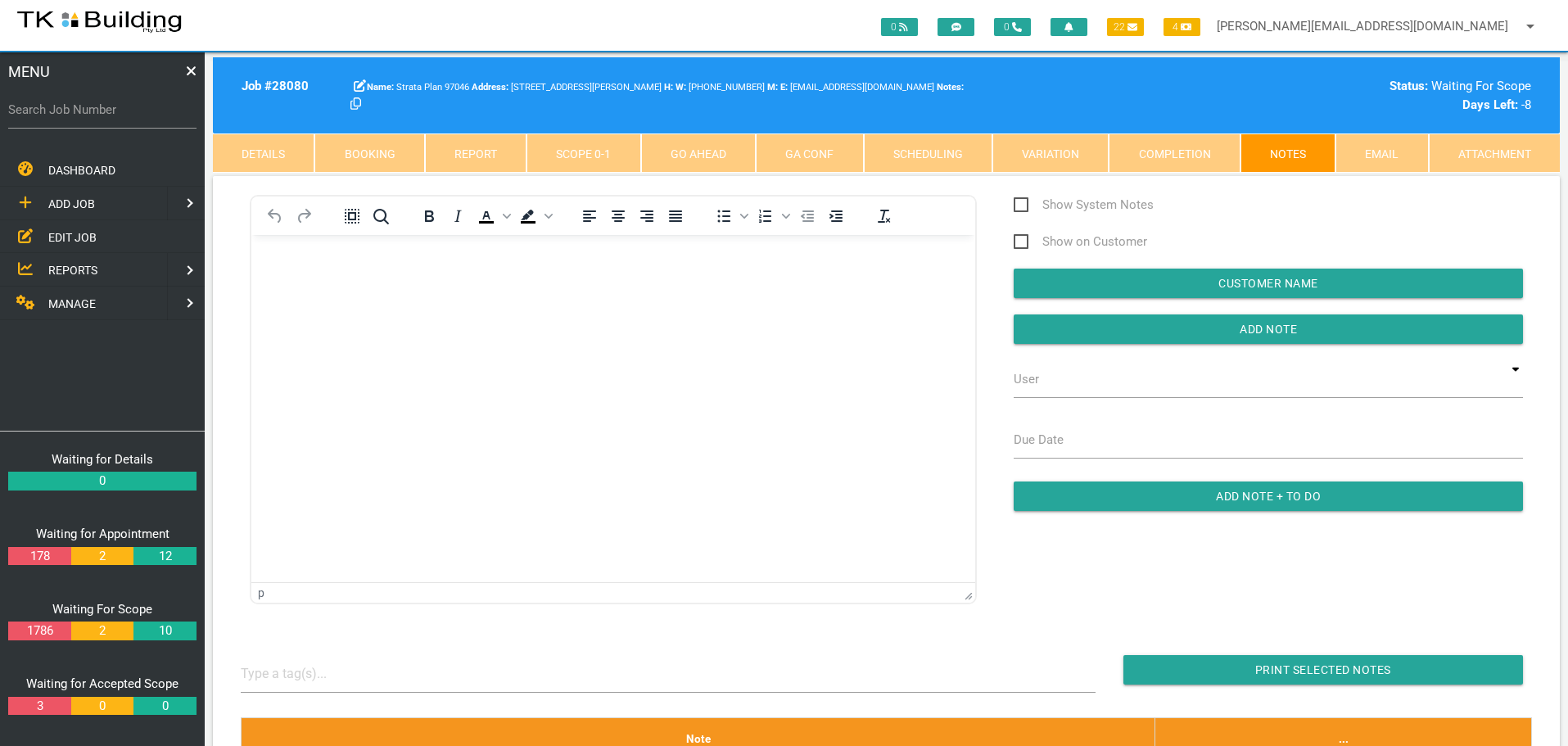
click at [64, 232] on span "EDIT JOB" at bounding box center [72, 237] width 48 height 13
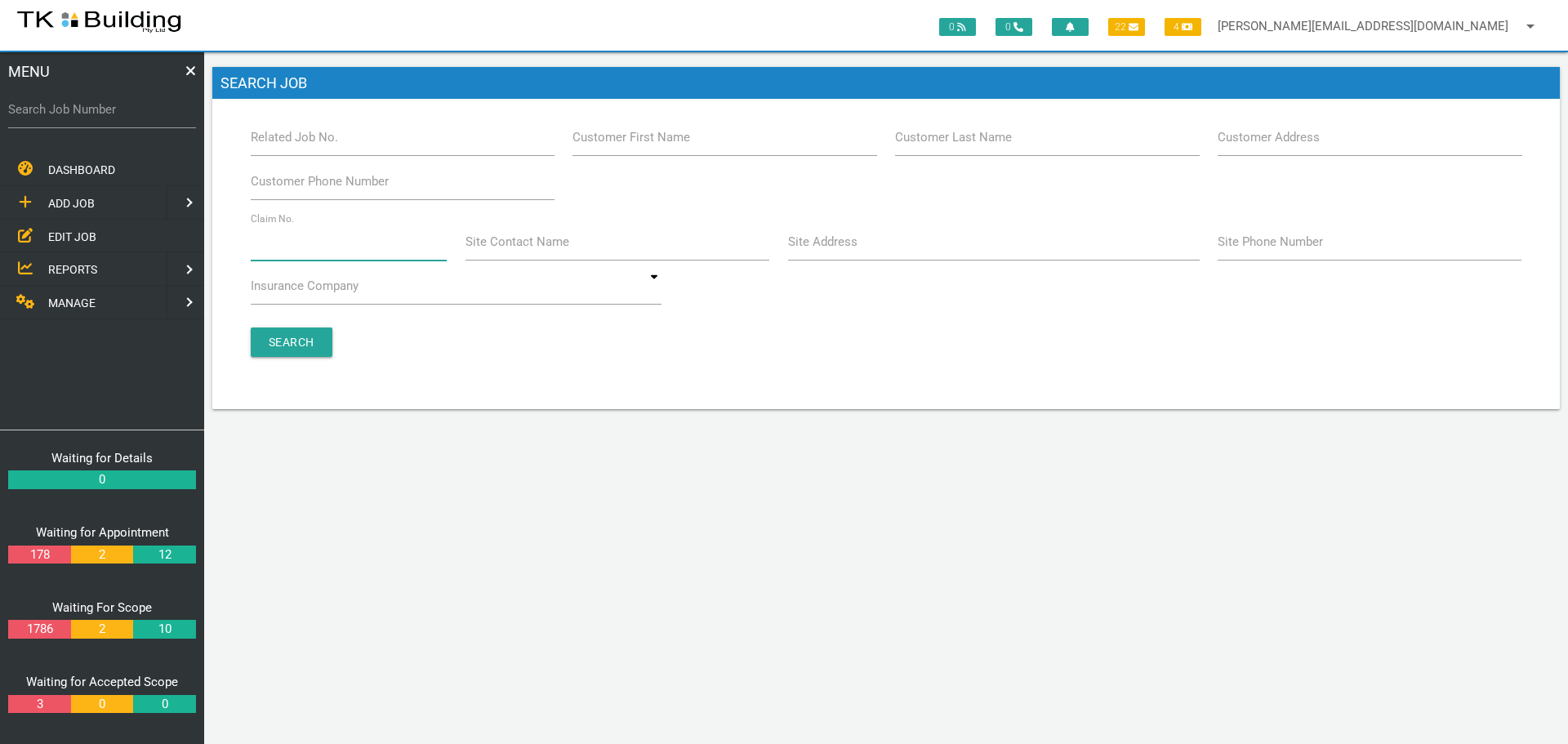
click at [337, 246] on input "Claim No." at bounding box center [349, 241] width 197 height 38
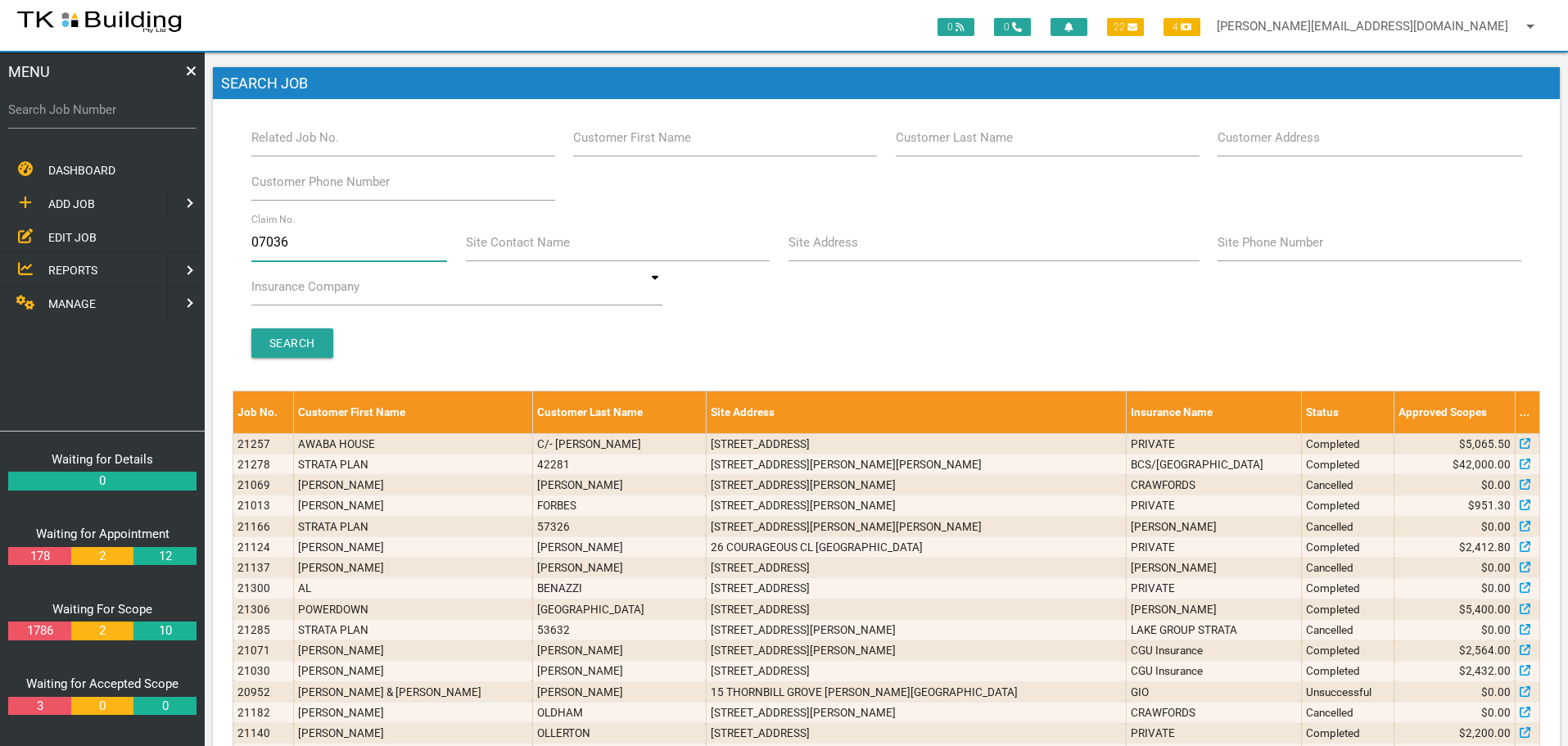
type input "070365"
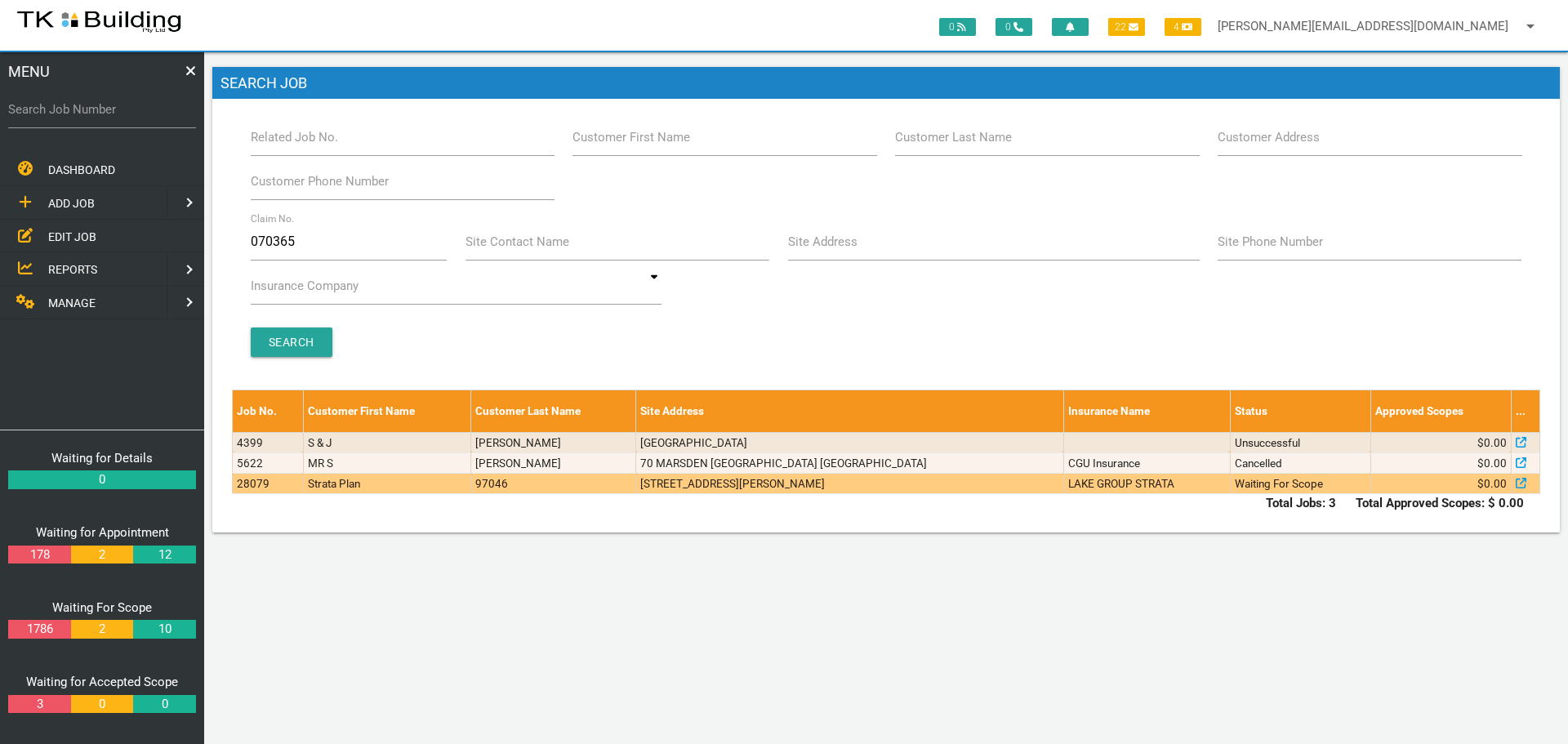
click at [780, 485] on td "[STREET_ADDRESS][PERSON_NAME]" at bounding box center [850, 484] width 427 height 20
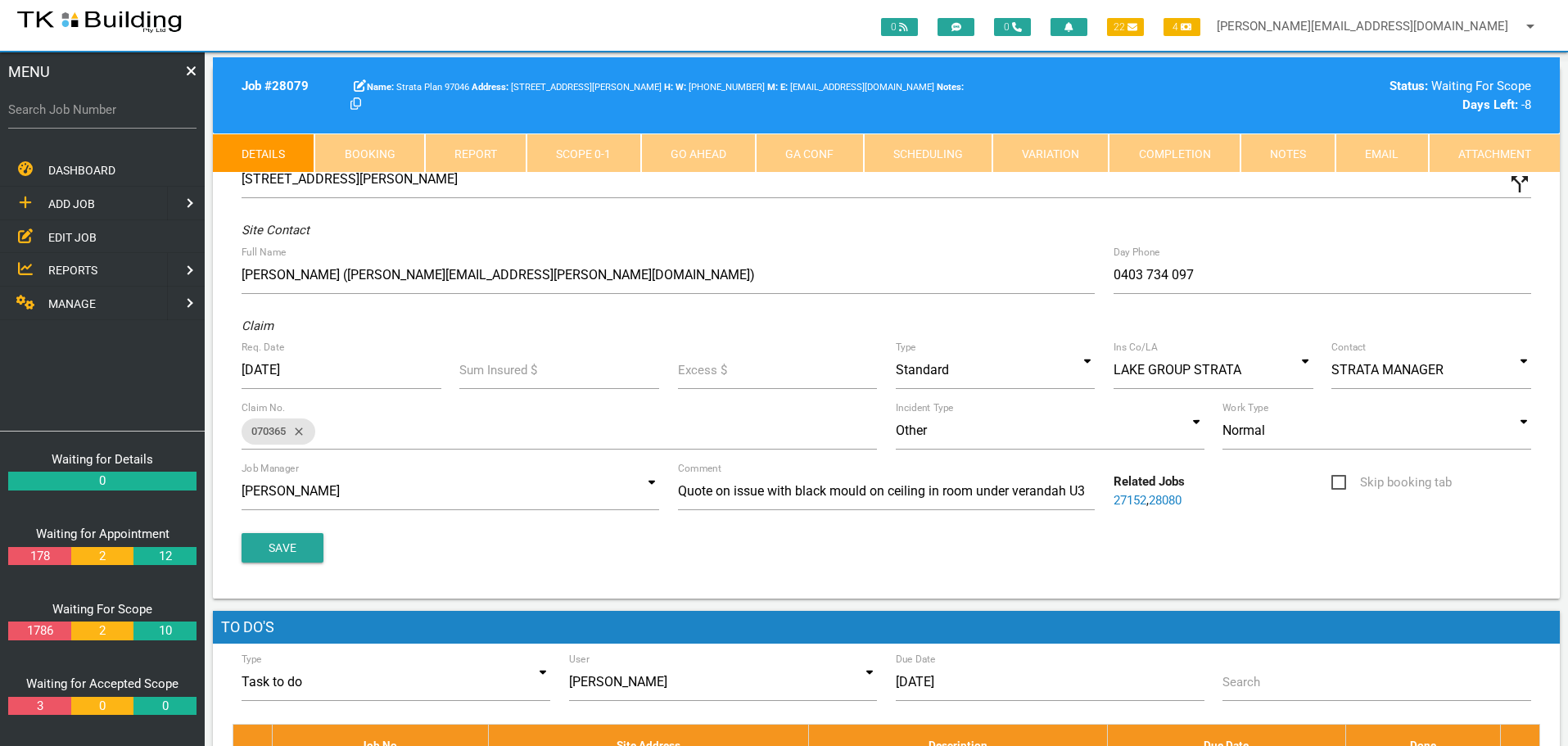
click at [1292, 149] on link "Notes" at bounding box center [1287, 153] width 95 height 40
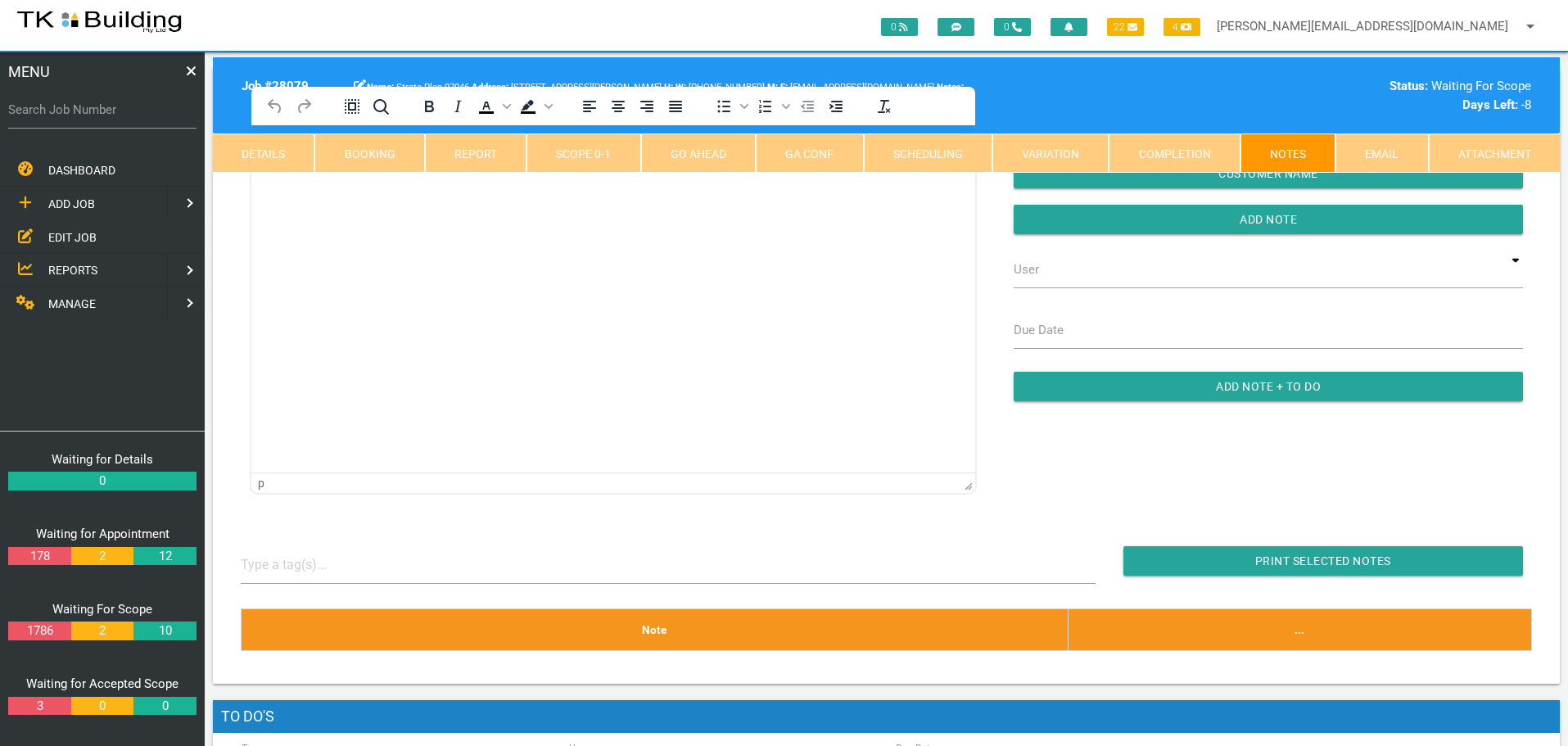
click at [243, 137] on link "Details" at bounding box center [264, 153] width 101 height 40
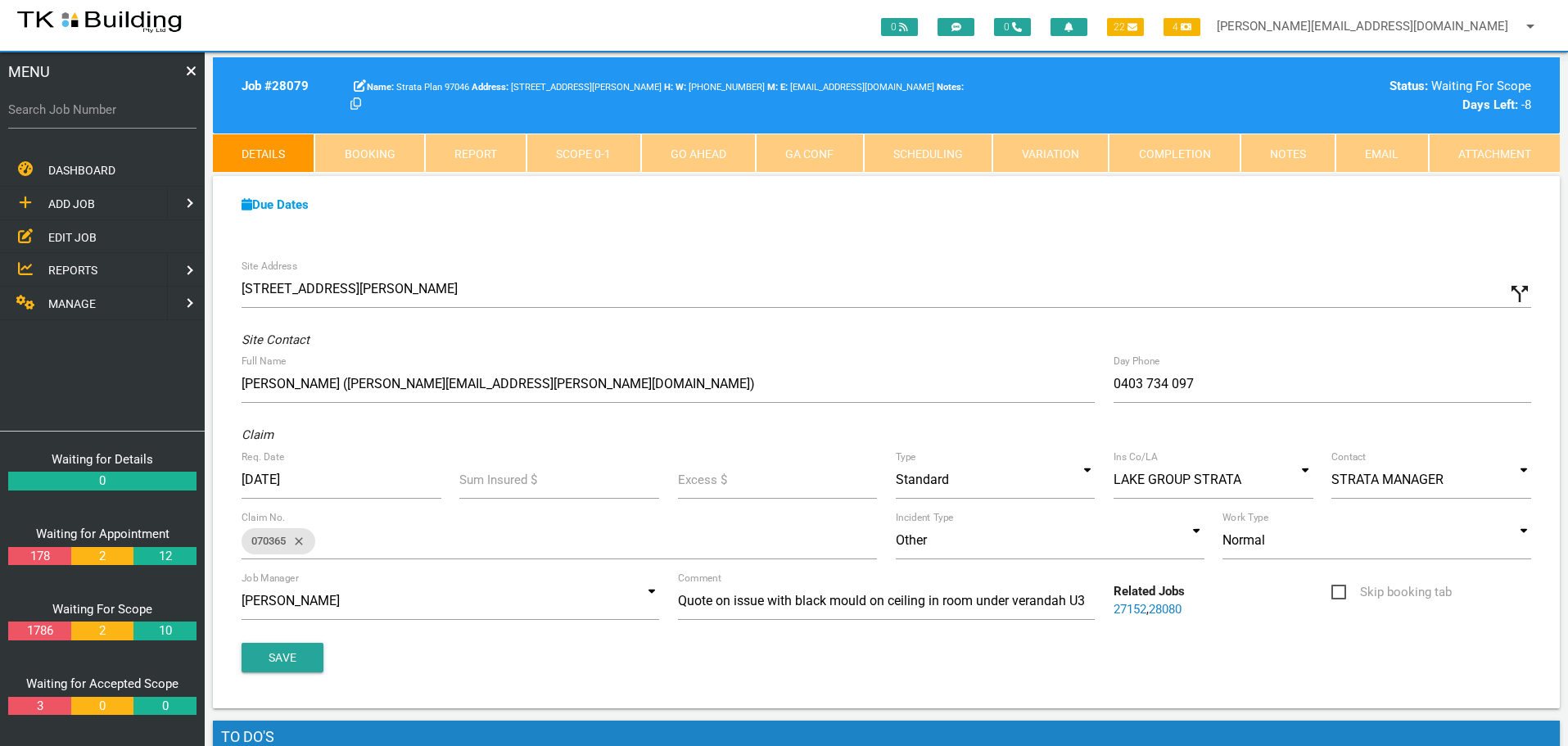
drag, startPoint x: 406, startPoint y: 143, endPoint x: 395, endPoint y: 166, distance: 25.5
click at [405, 145] on link "Booking" at bounding box center [369, 153] width 110 height 40
select select "7"
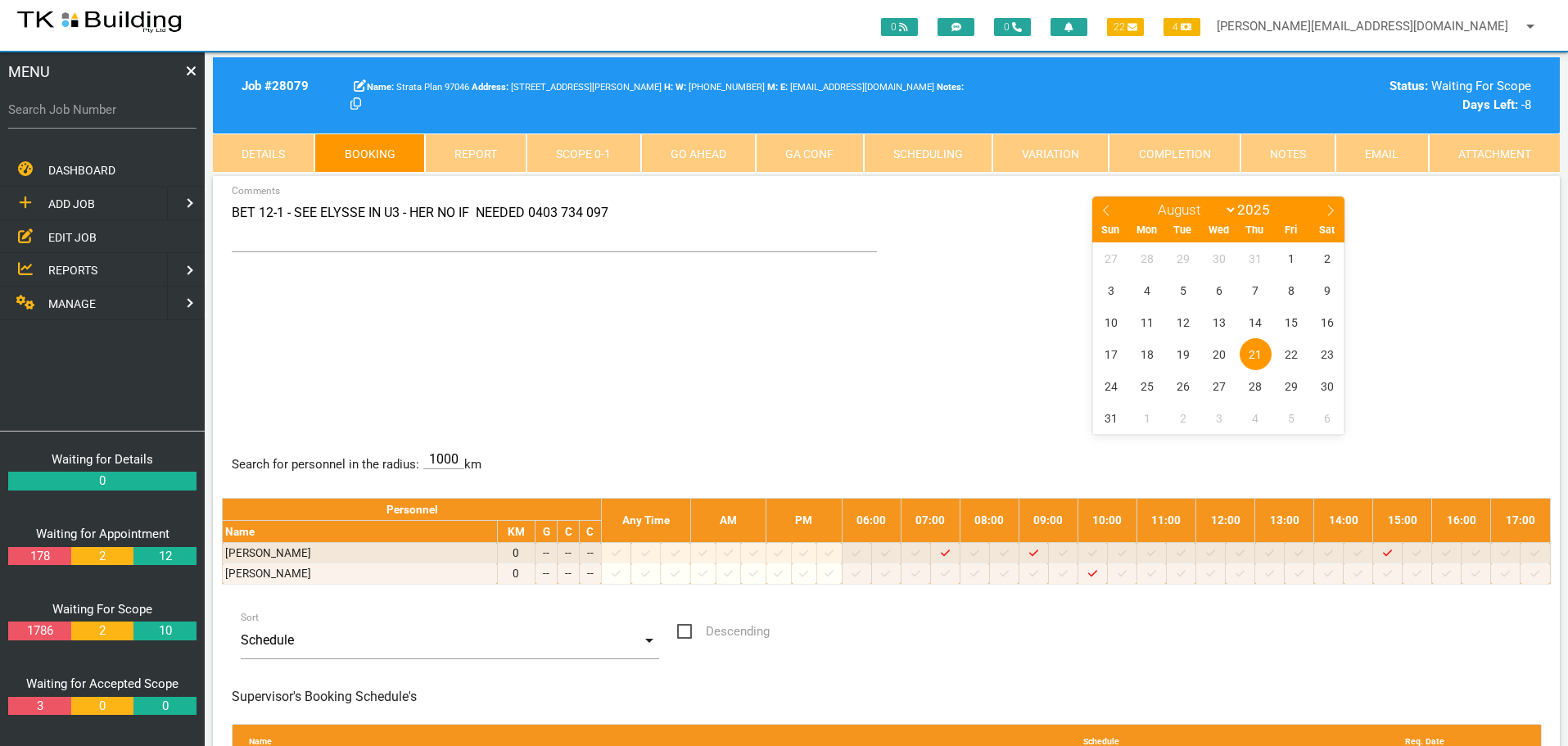
click at [65, 236] on span "EDIT JOB" at bounding box center [72, 237] width 48 height 13
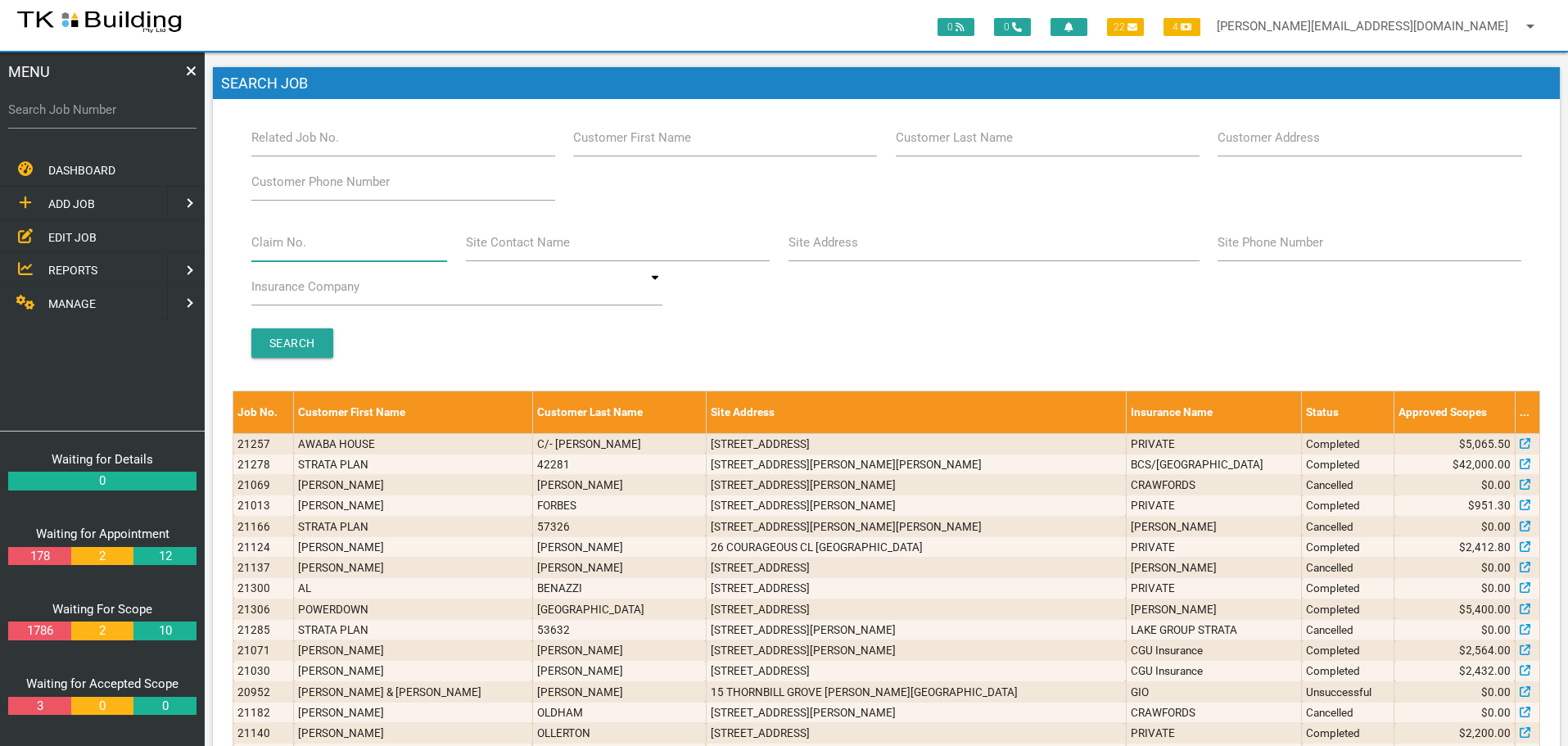
click at [339, 250] on input "Claim No." at bounding box center [349, 242] width 196 height 38
type input "070364"
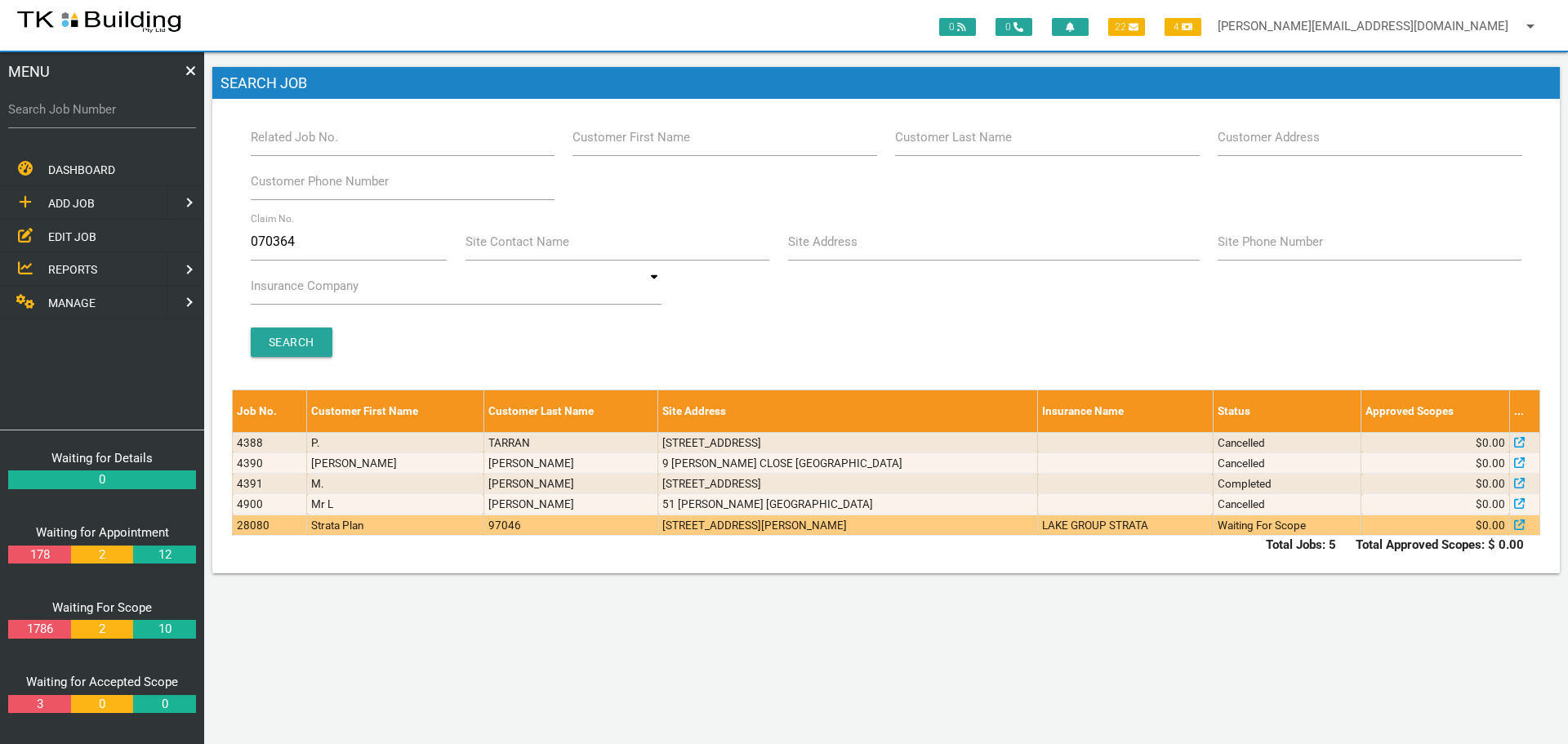
click at [965, 520] on td "[STREET_ADDRESS][PERSON_NAME]" at bounding box center [848, 525] width 380 height 20
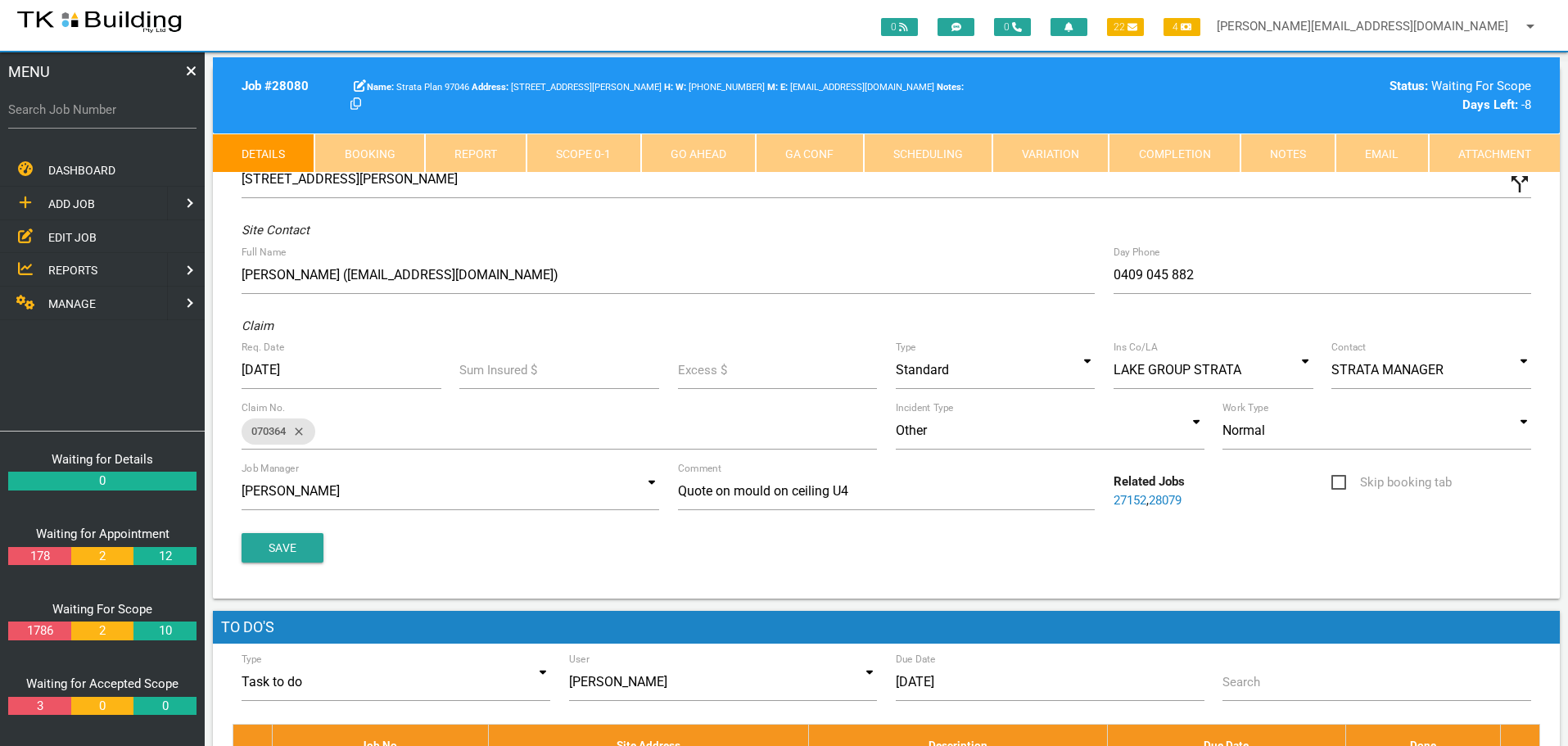
click at [1293, 146] on link "Notes" at bounding box center [1287, 153] width 95 height 40
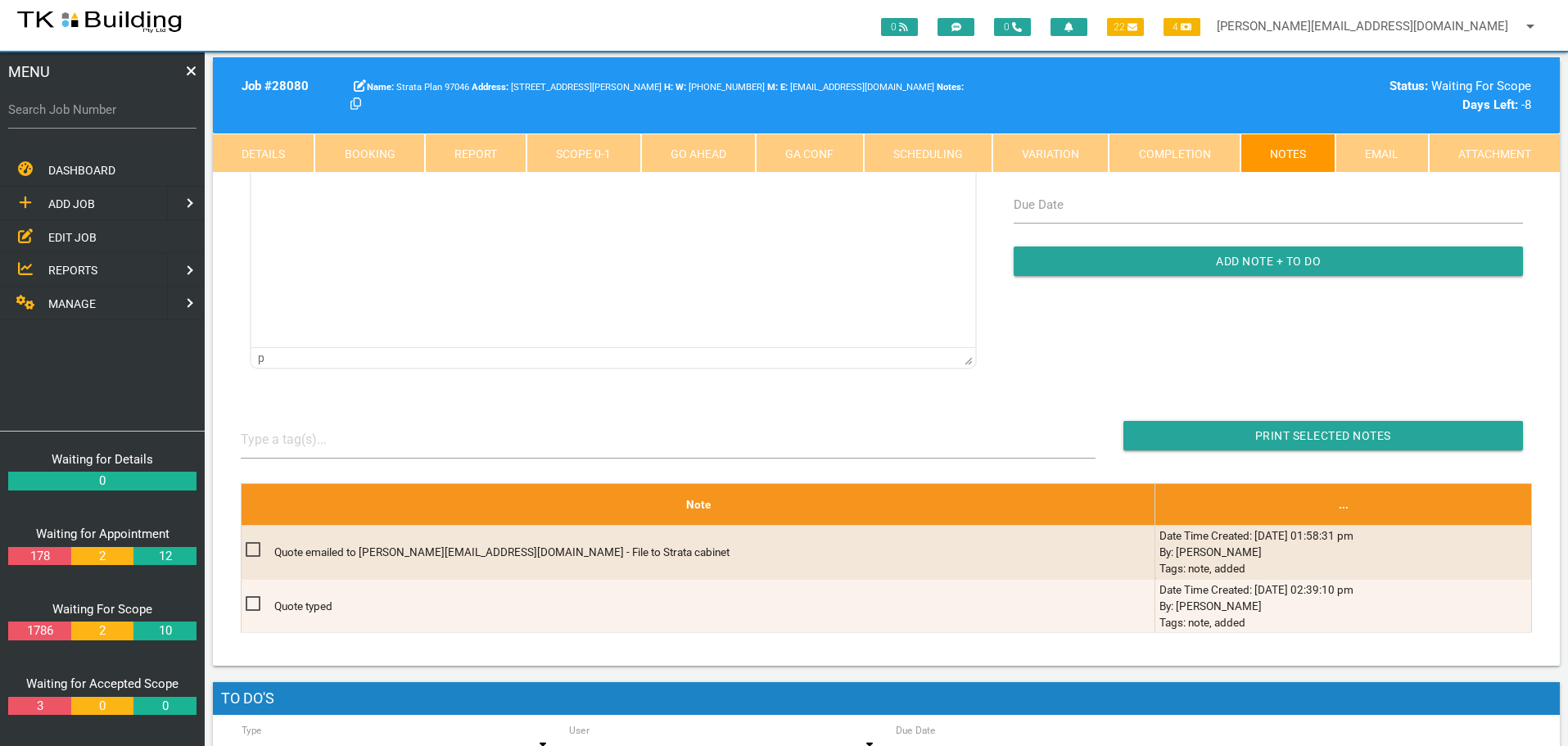
scroll to position [164, 0]
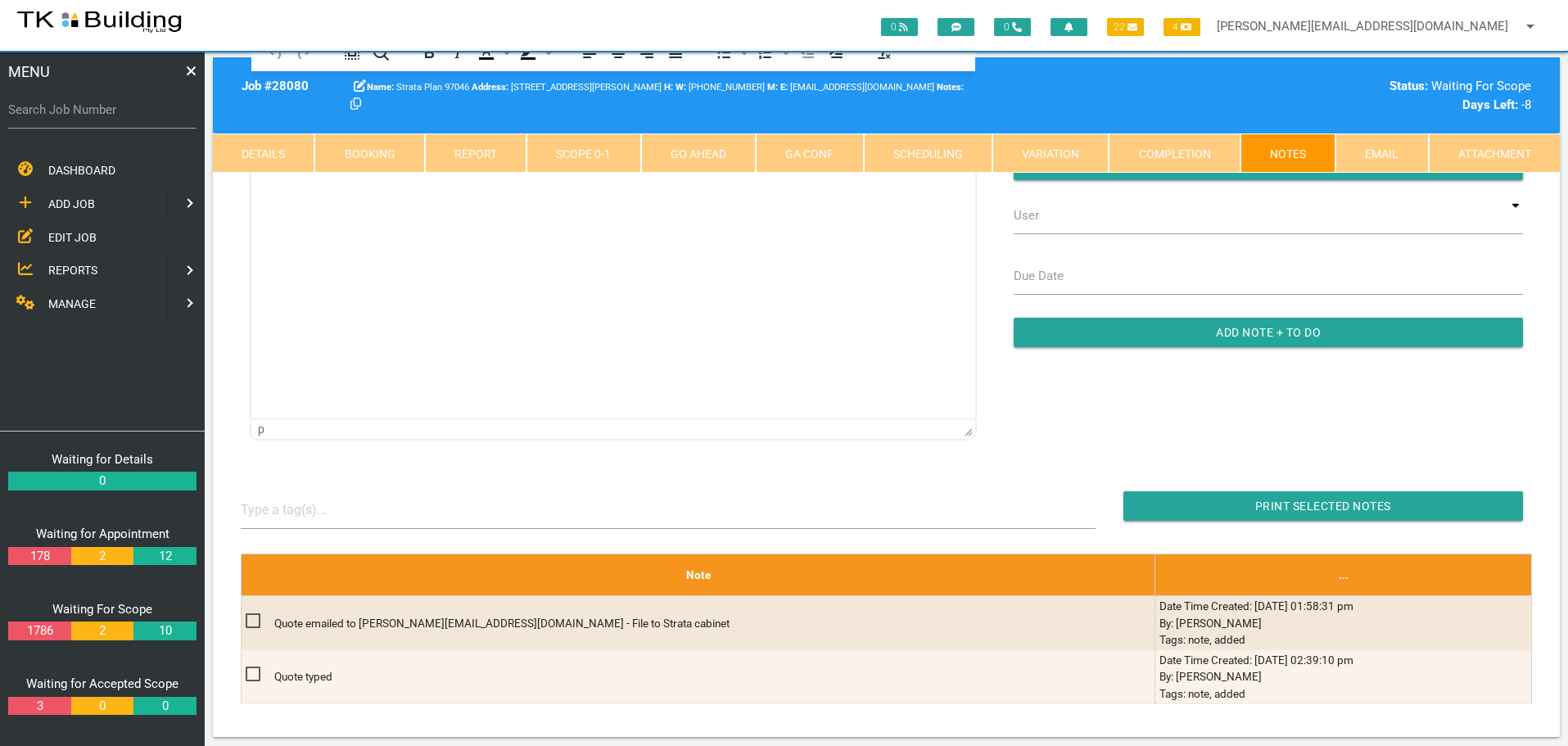
click at [242, 149] on link "Details" at bounding box center [264, 153] width 101 height 40
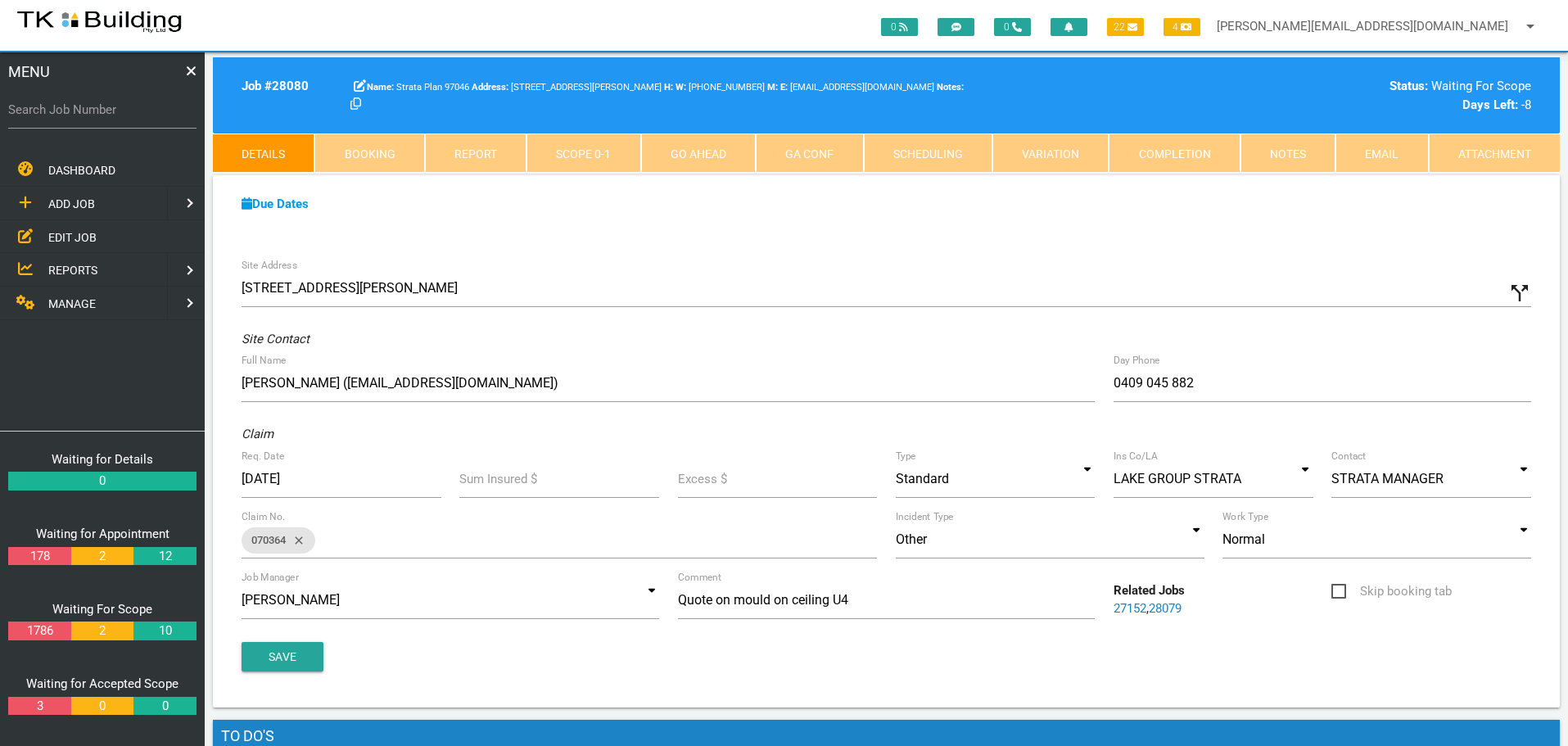
scroll to position [0, 0]
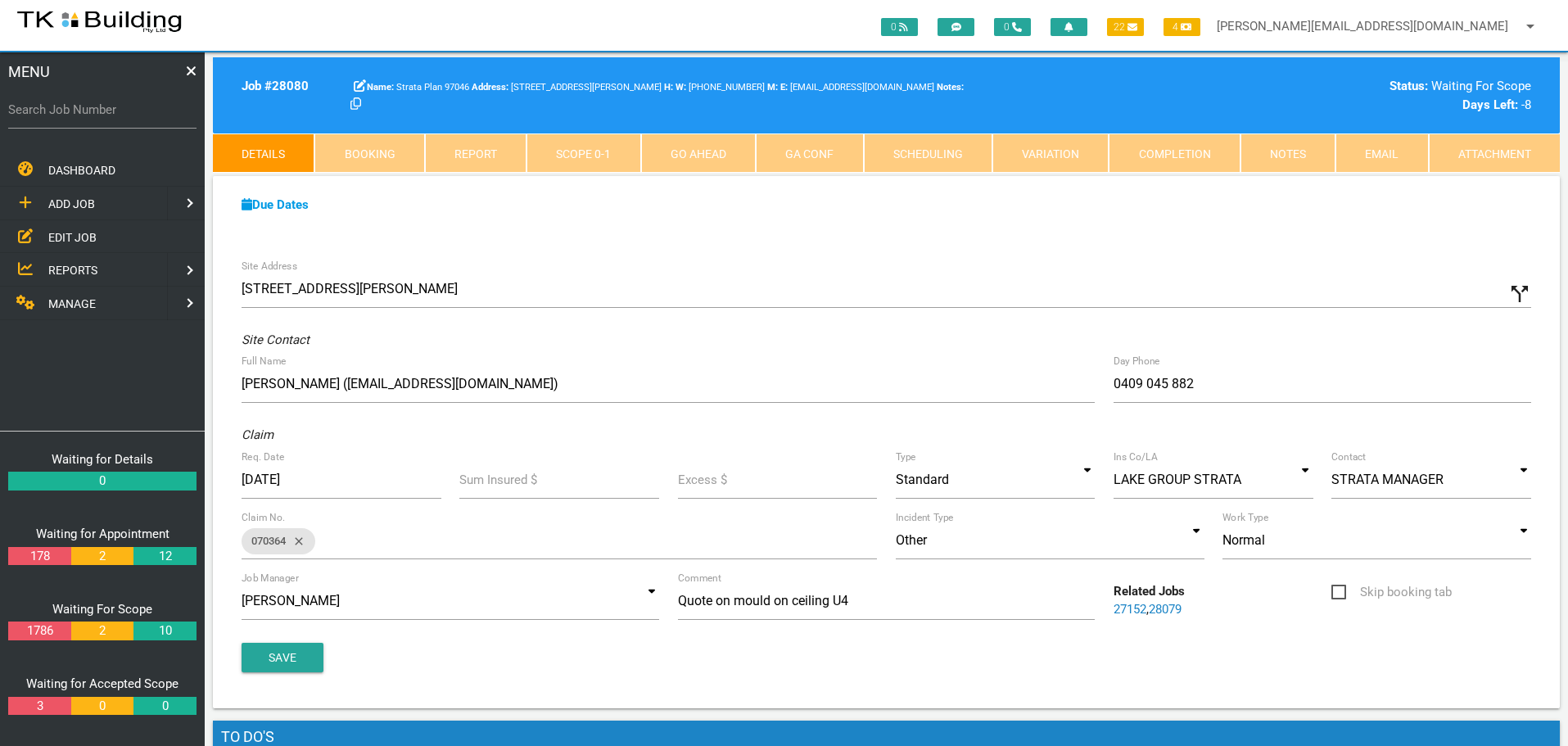
click at [1288, 158] on link "Notes" at bounding box center [1287, 153] width 95 height 40
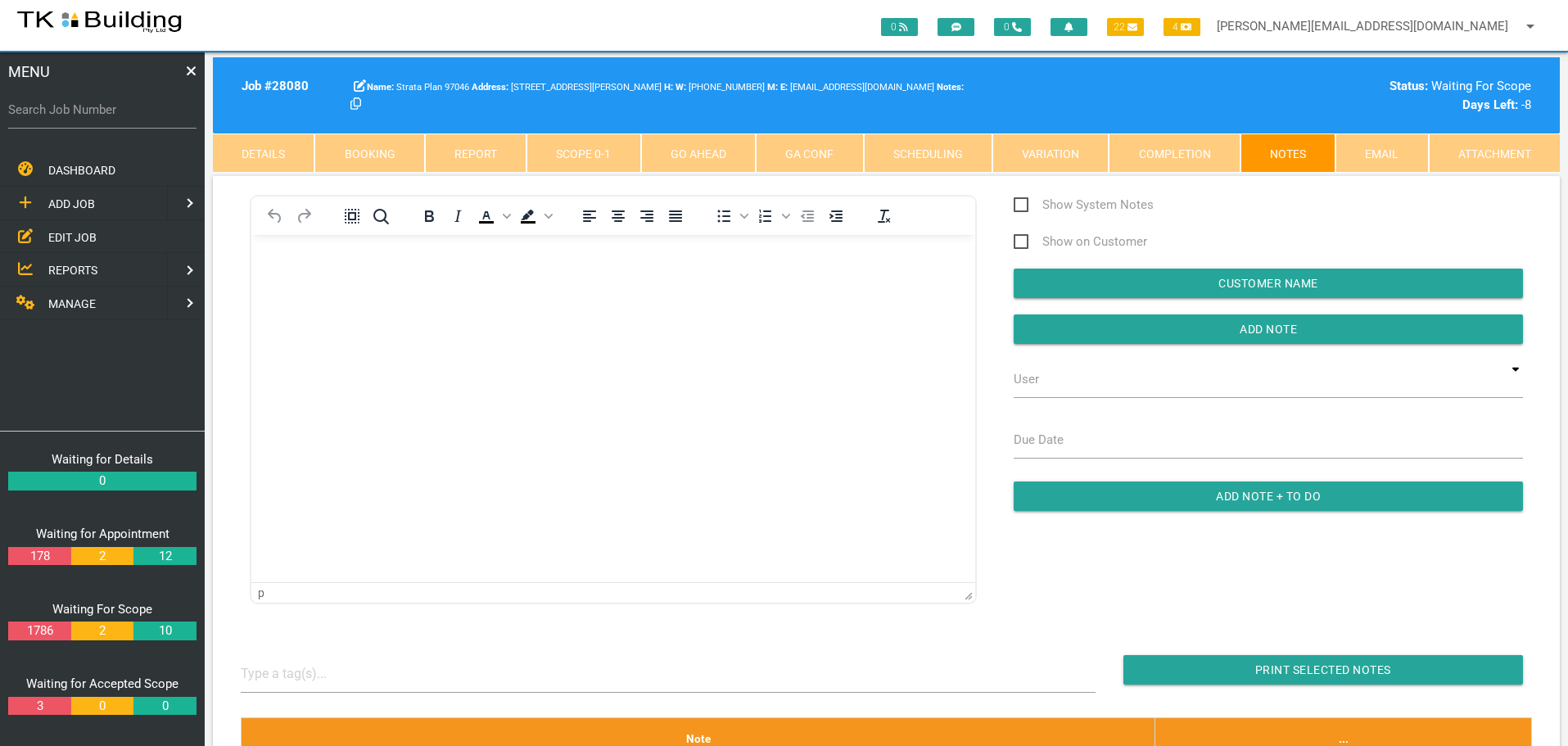
click at [316, 244] on html at bounding box center [613, 271] width 724 height 74
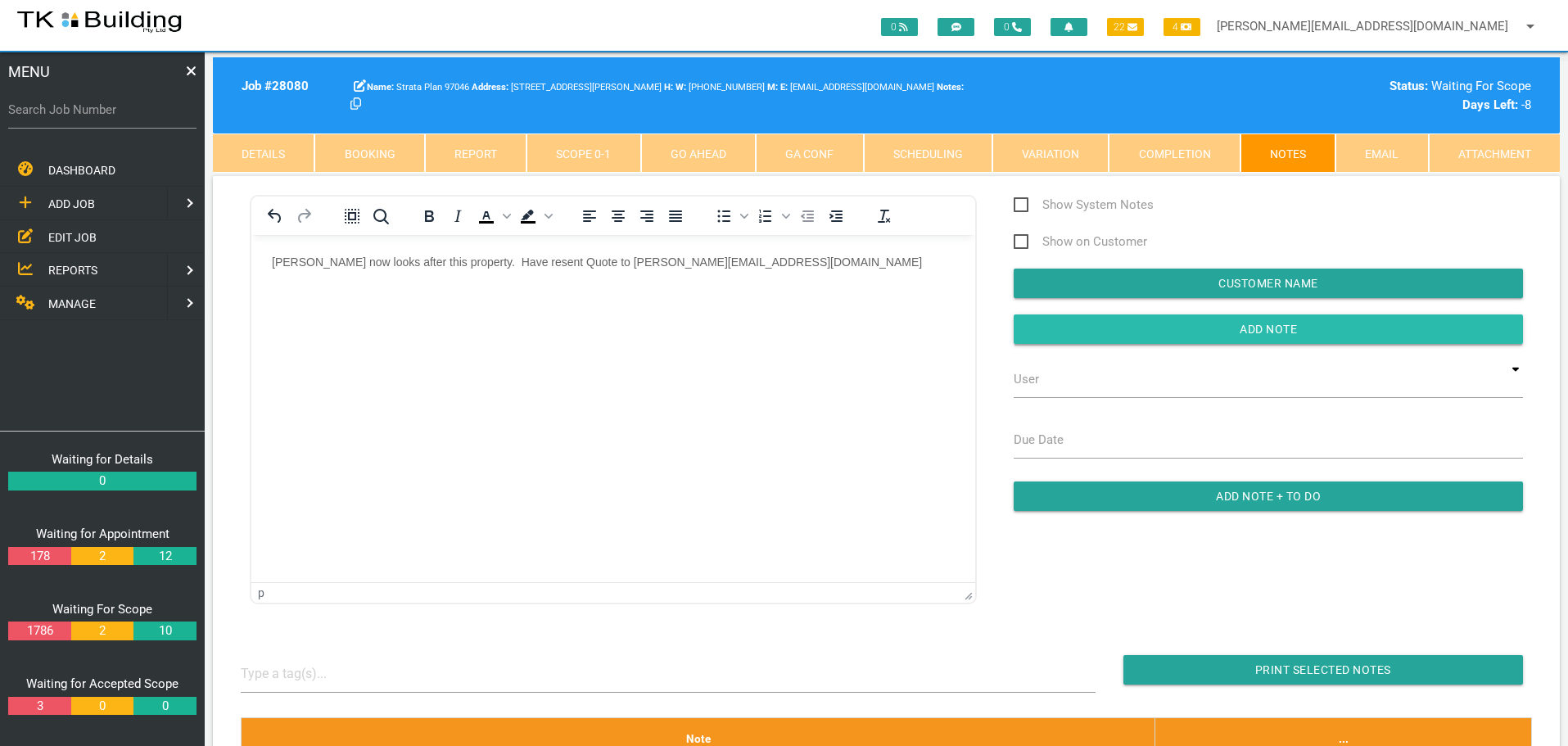
click at [1123, 323] on input "button" at bounding box center [1268, 329] width 509 height 30
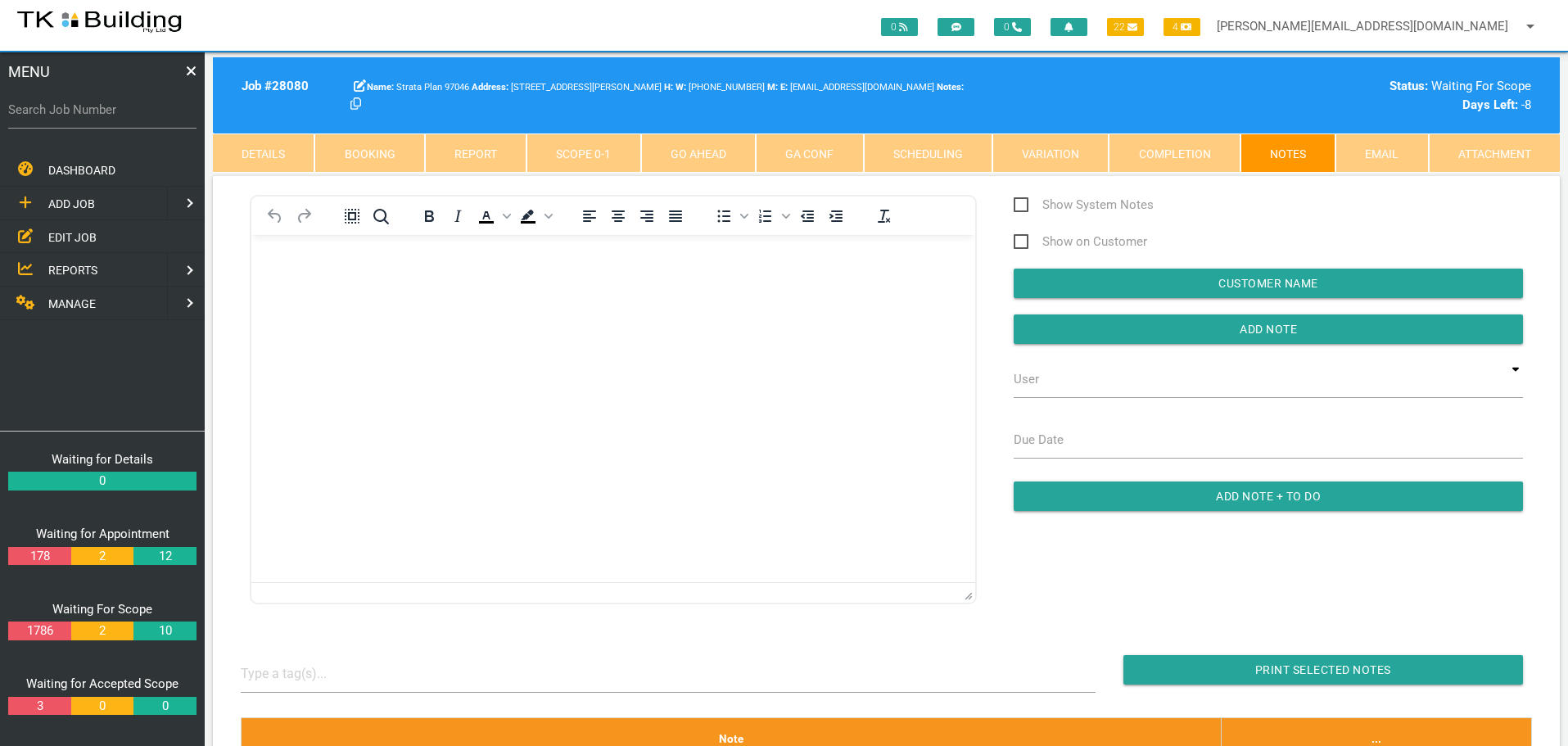
click at [97, 116] on label "Search Job Number" at bounding box center [102, 110] width 188 height 19
click at [97, 116] on input "Search Job Number" at bounding box center [102, 110] width 188 height 38
type input "27954"
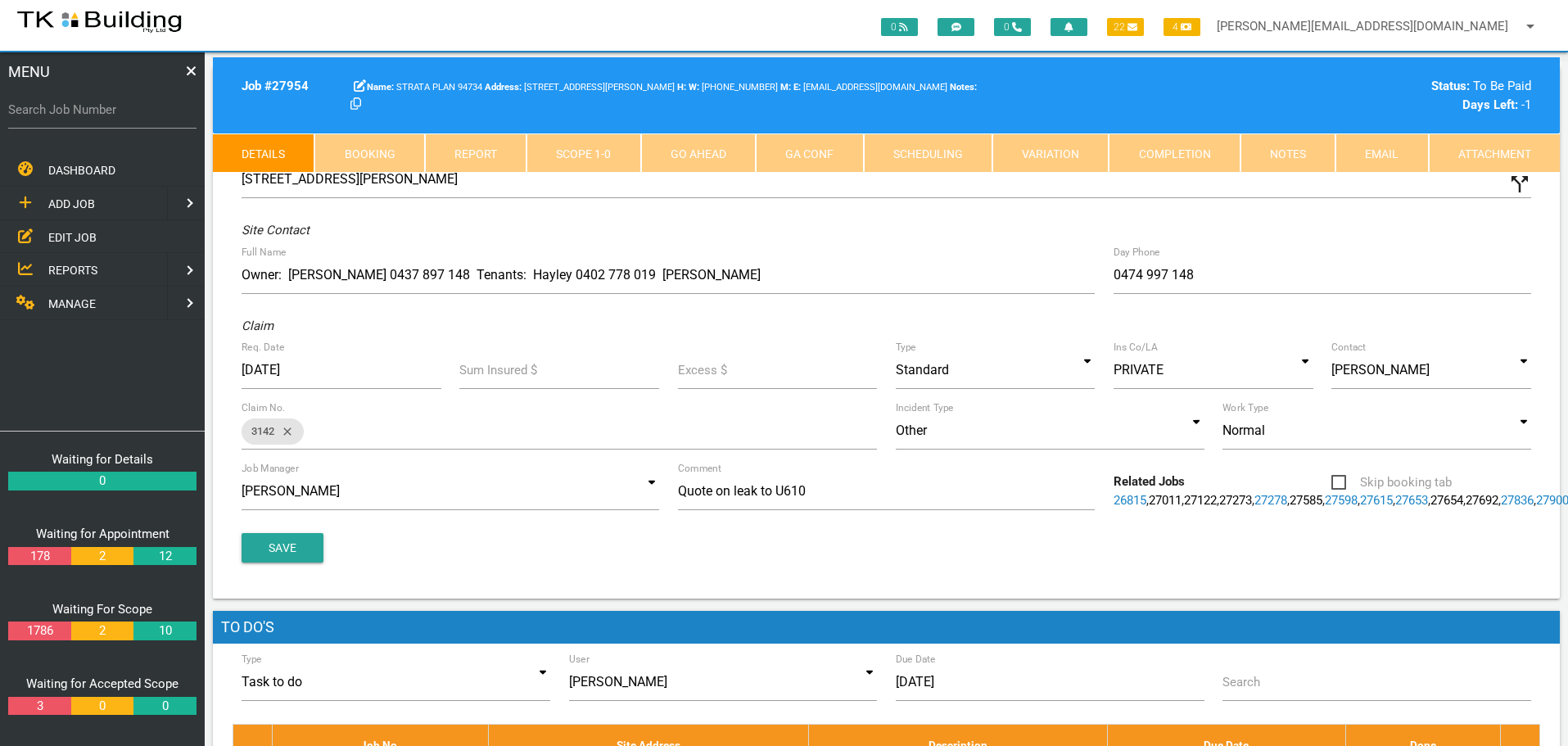
click at [1280, 150] on link "Notes" at bounding box center [1287, 153] width 95 height 40
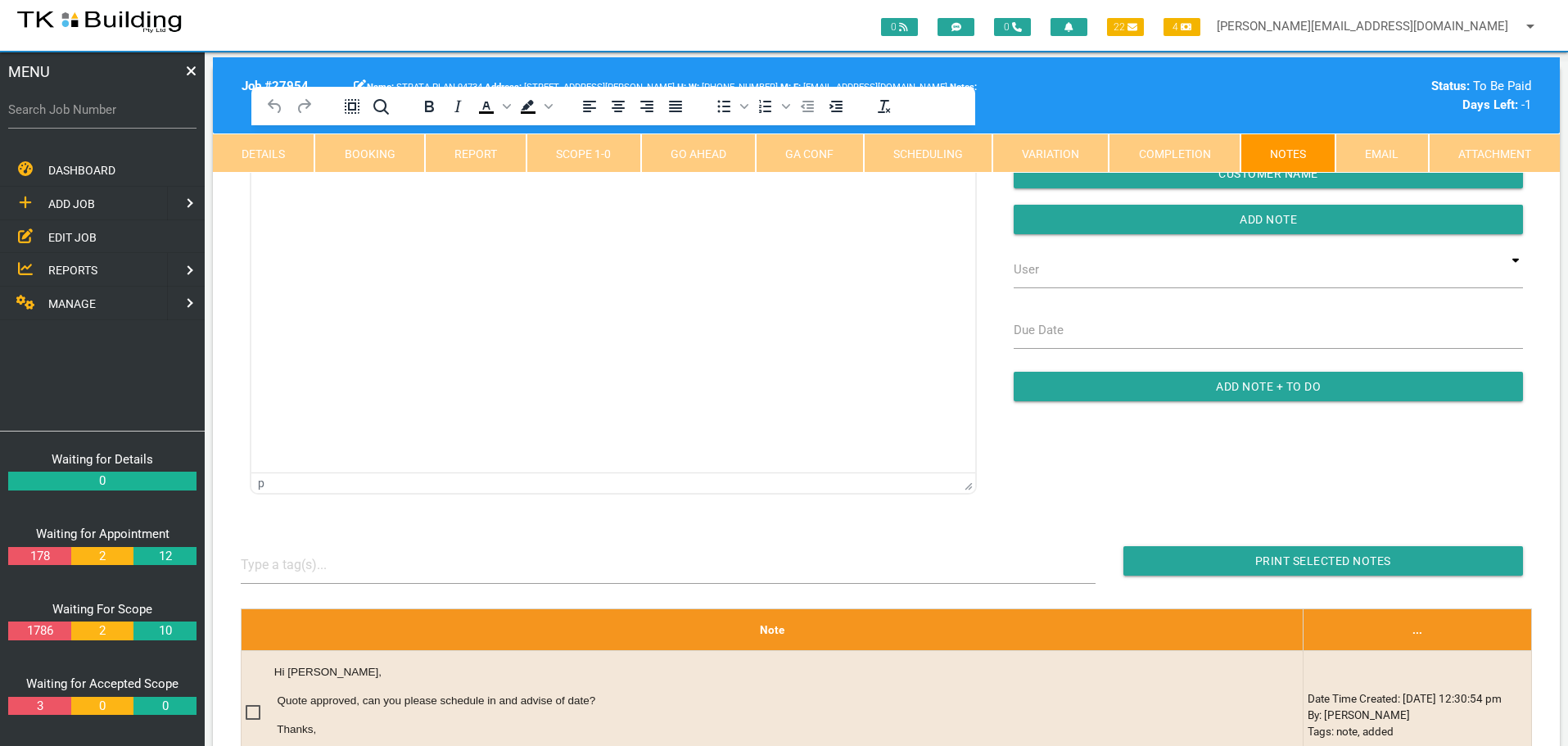
click at [318, 200] on html at bounding box center [613, 163] width 724 height 74
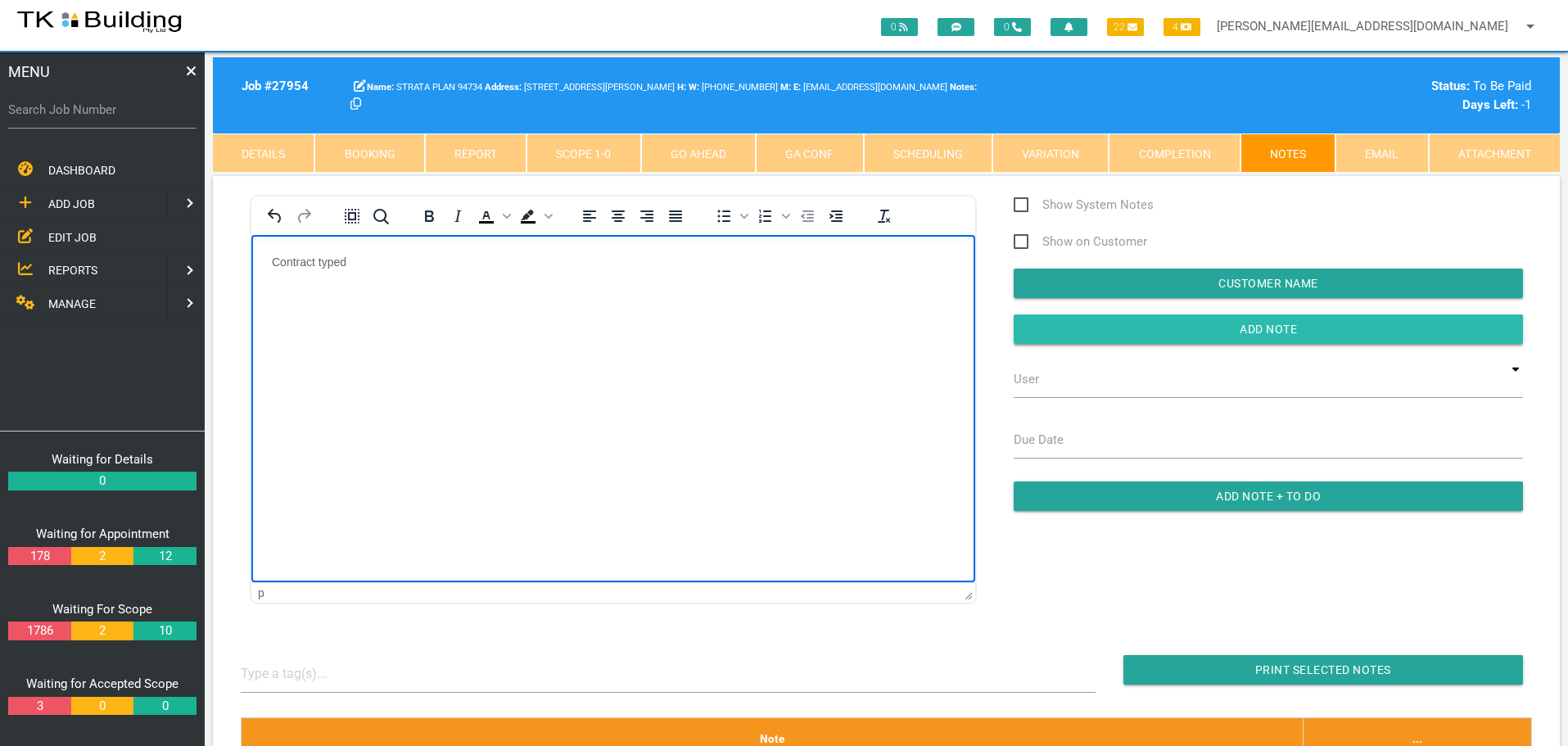
click at [1110, 331] on input "Add Note" at bounding box center [1268, 329] width 509 height 30
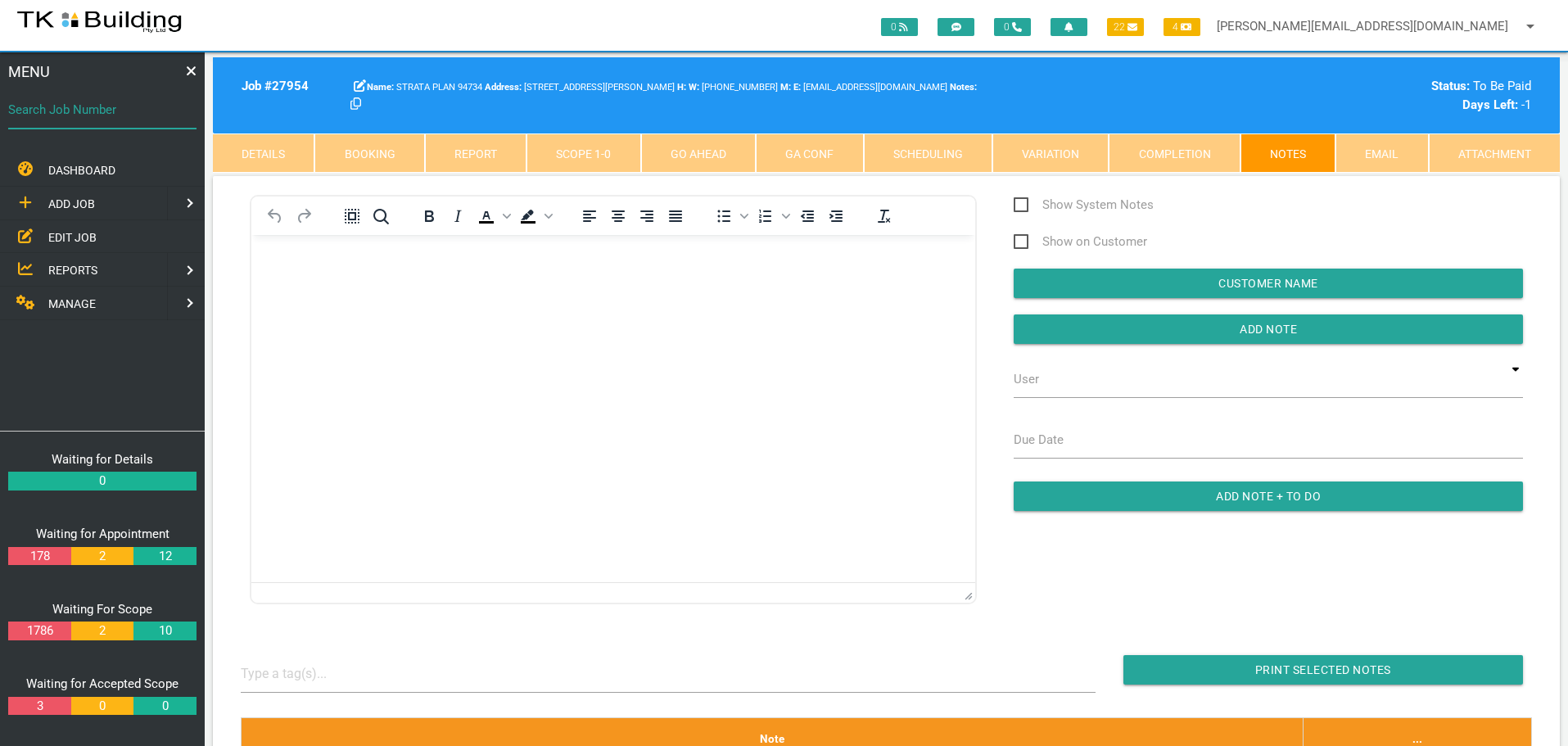
click at [127, 122] on input "Search Job Number" at bounding box center [102, 110] width 188 height 38
type input "27653"
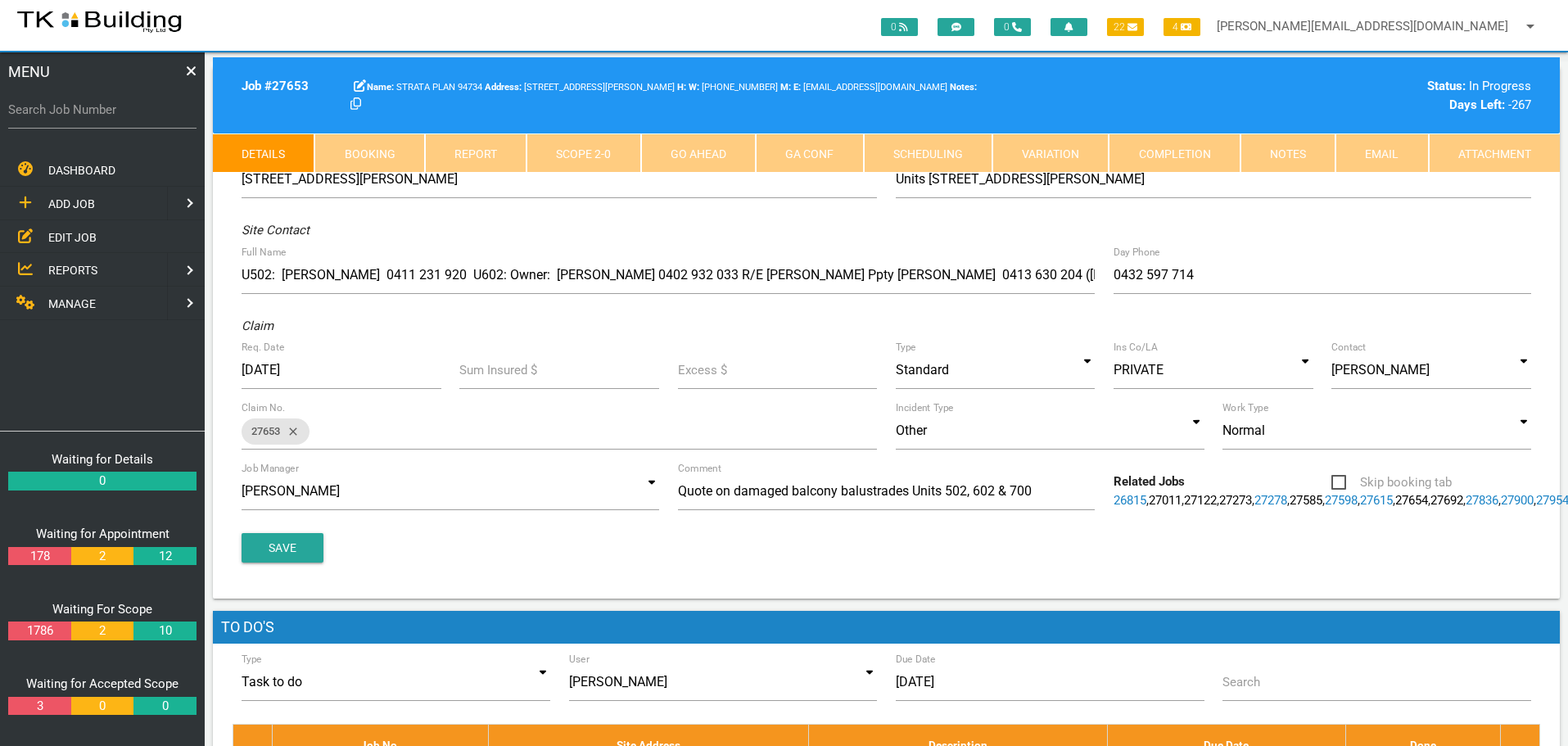
click at [389, 161] on link "Booking" at bounding box center [369, 153] width 110 height 40
select select "7"
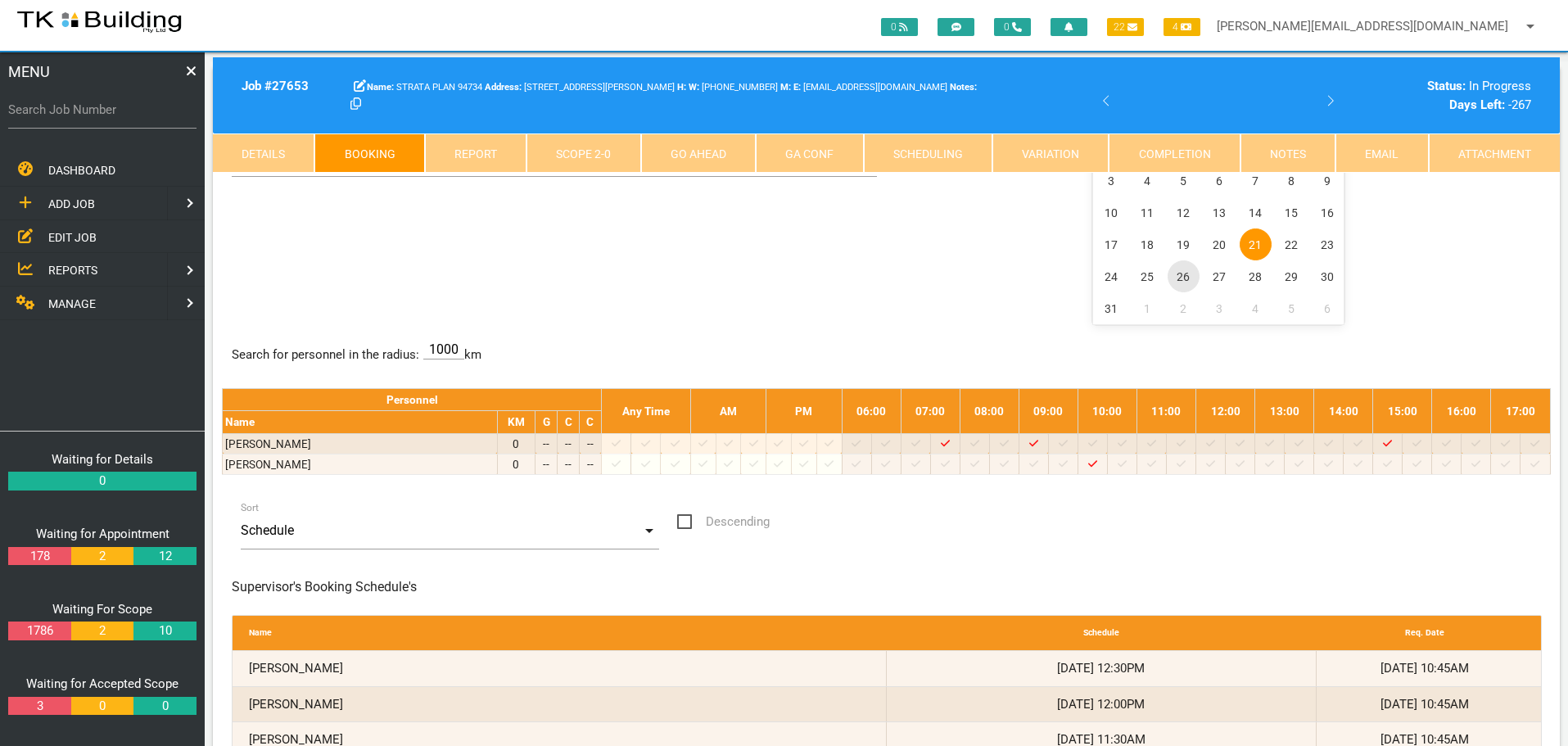
click at [1183, 277] on span "26" at bounding box center [1184, 276] width 32 height 32
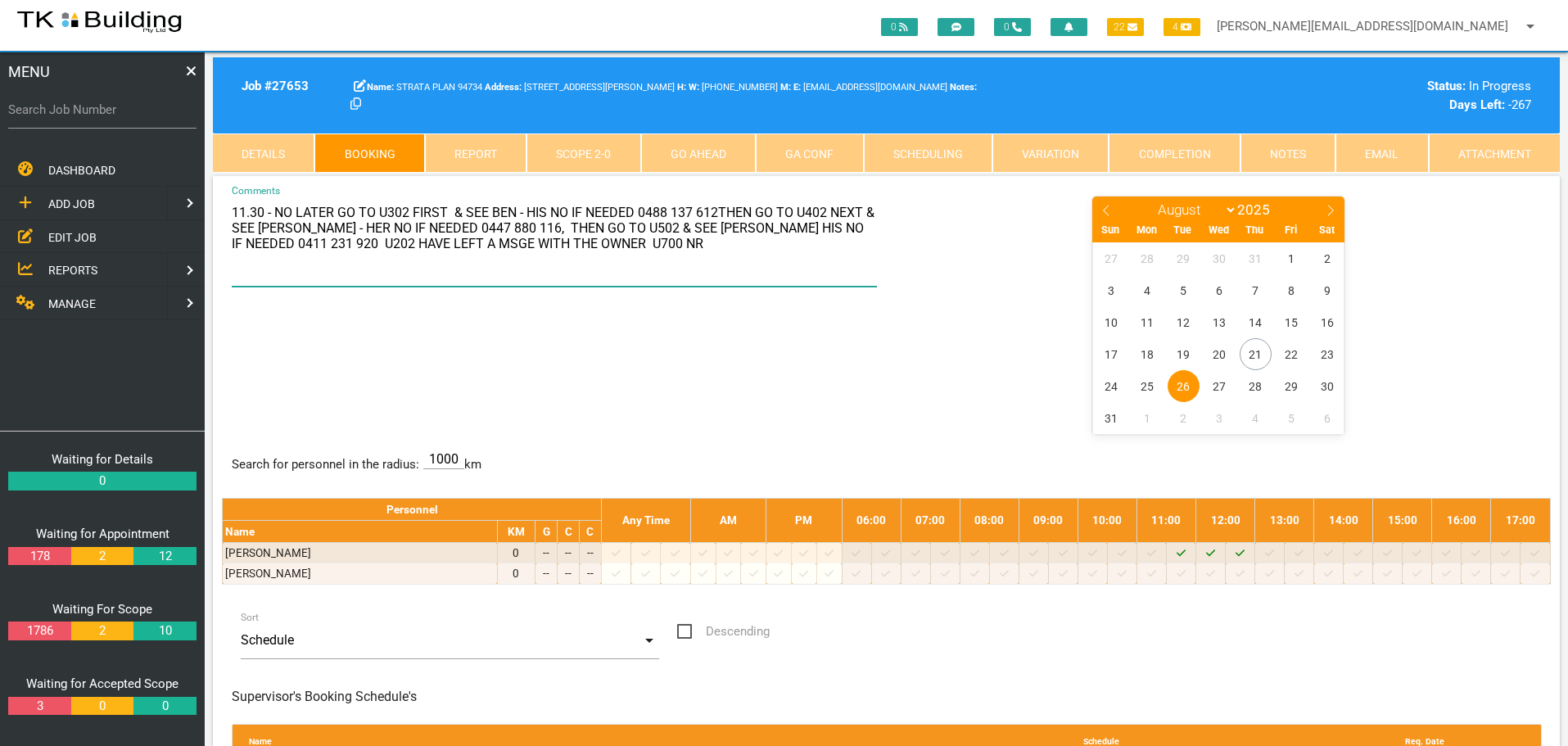
click at [713, 211] on textarea "11.30 - NO LATER GO TO U302 FIRST & SEE BEN - HIS NO IF NEEDED 0488 137 612THEN…" at bounding box center [554, 240] width 646 height 92
type textarea "11.30 - NO LATER GO TO U302 FIRST & SEE BEN - HIS NO IF NEEDED 0488 137 612, TH…"
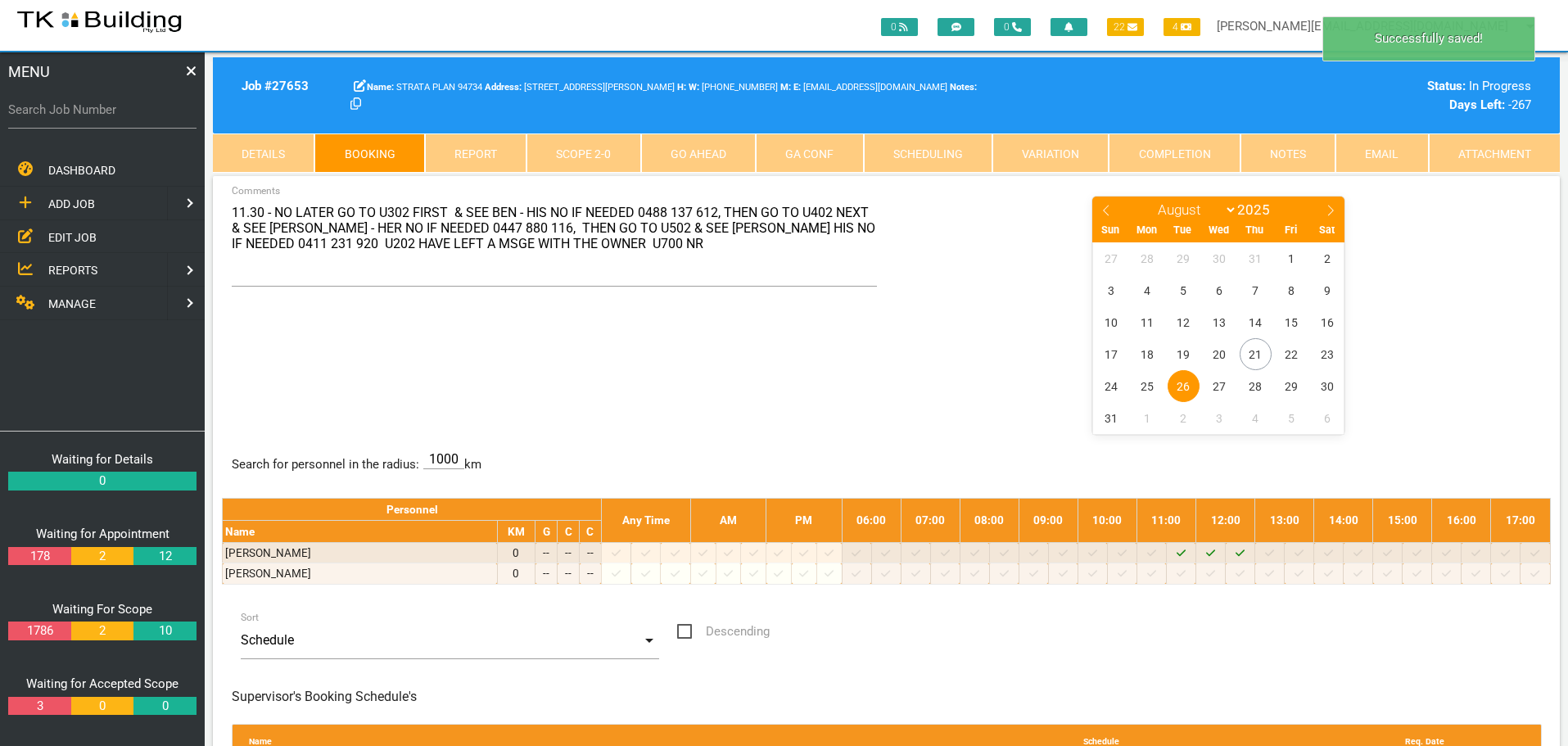
click at [821, 411] on div "11.30 - NO LATER GO TO U302 FIRST & SEE BEN - HIS NO IF NEEDED 0488 137 612, TH…" at bounding box center [886, 314] width 1329 height 239
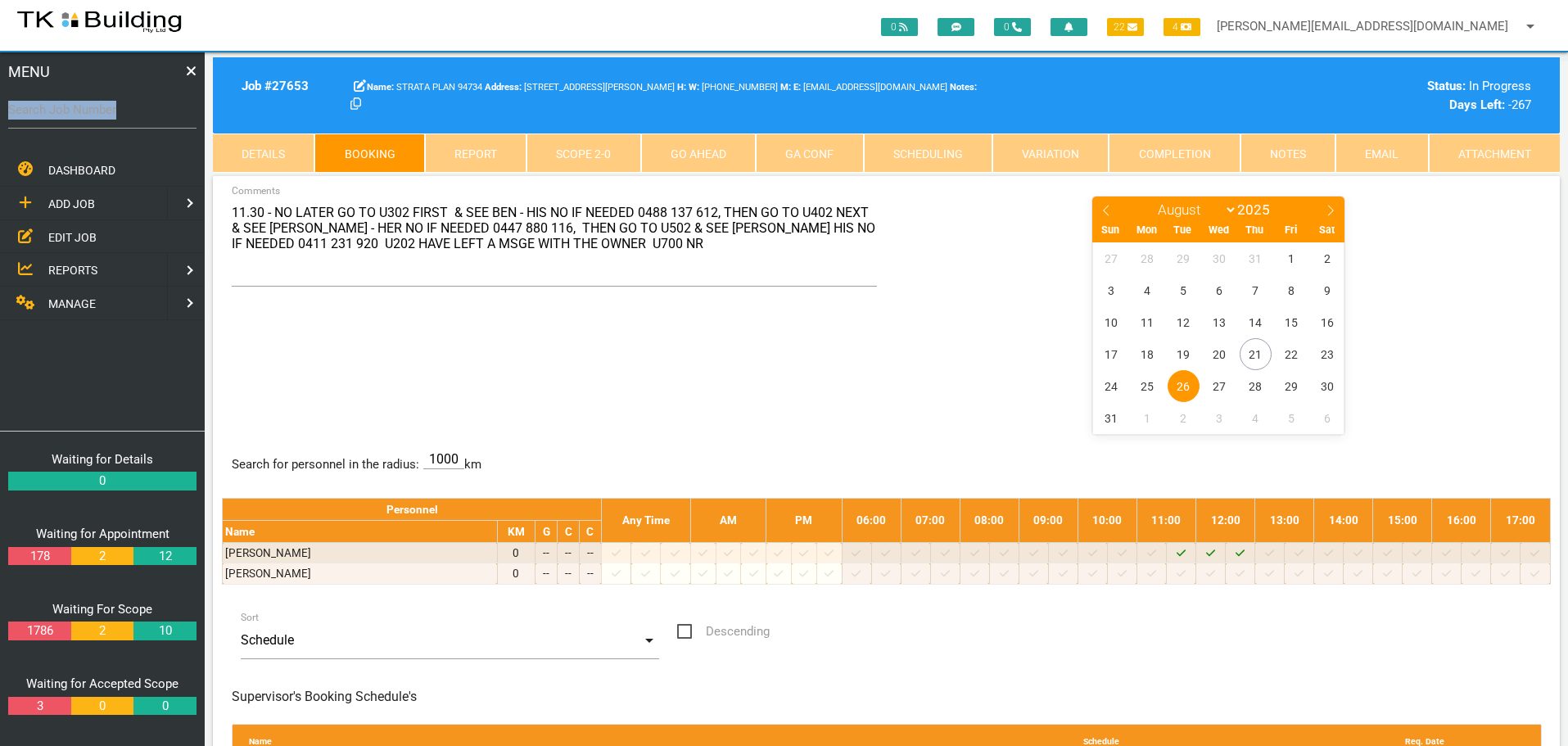
click at [134, 120] on div "Search Job Number" at bounding box center [102, 113] width 188 height 44
click at [140, 121] on input "Search Job Number" at bounding box center [102, 110] width 188 height 38
type input "28108"
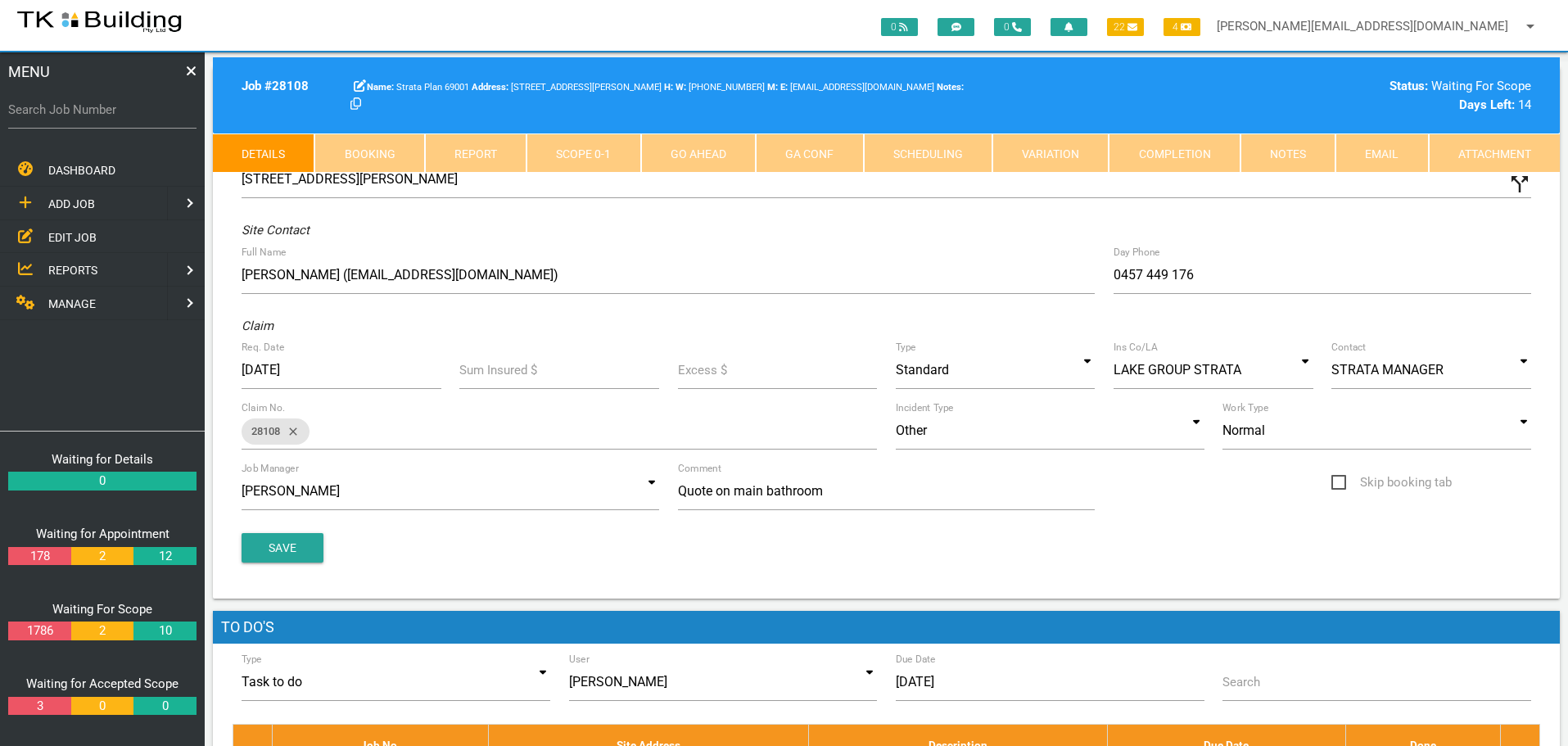
click at [1282, 162] on link "Notes" at bounding box center [1287, 153] width 95 height 40
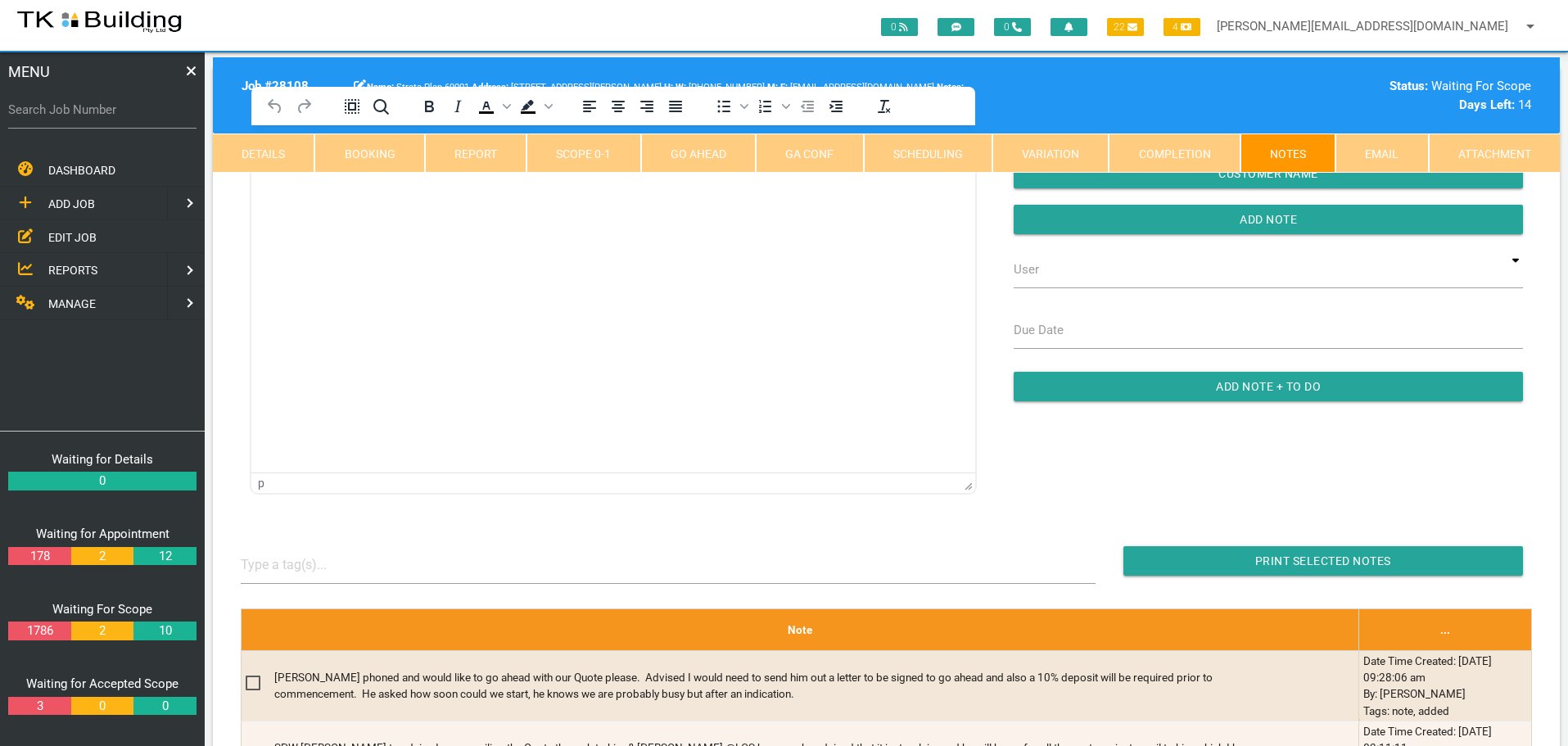
click at [320, 200] on html at bounding box center [613, 163] width 724 height 74
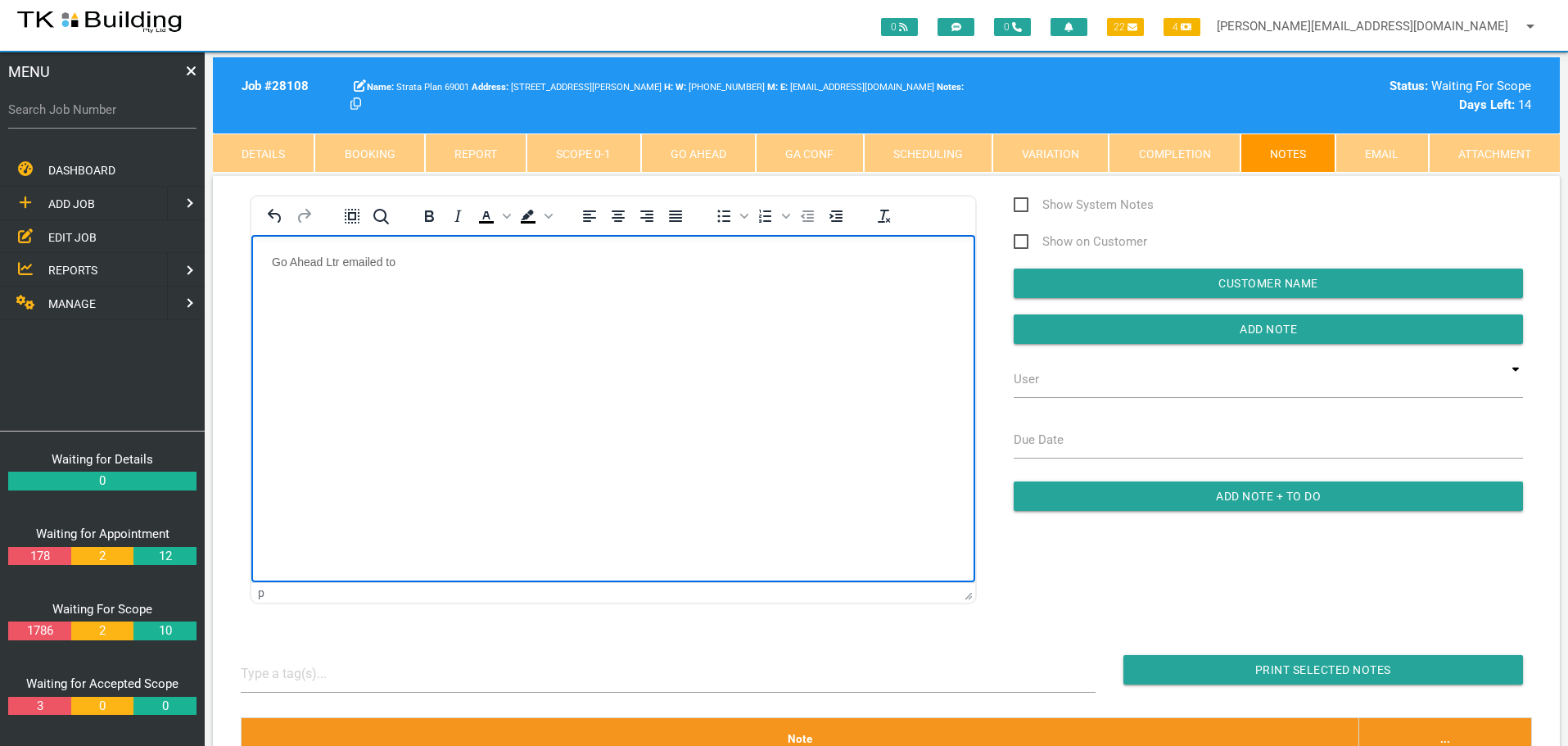
click at [415, 258] on p "Go Ahead Ltr emailed to" at bounding box center [613, 261] width 682 height 13
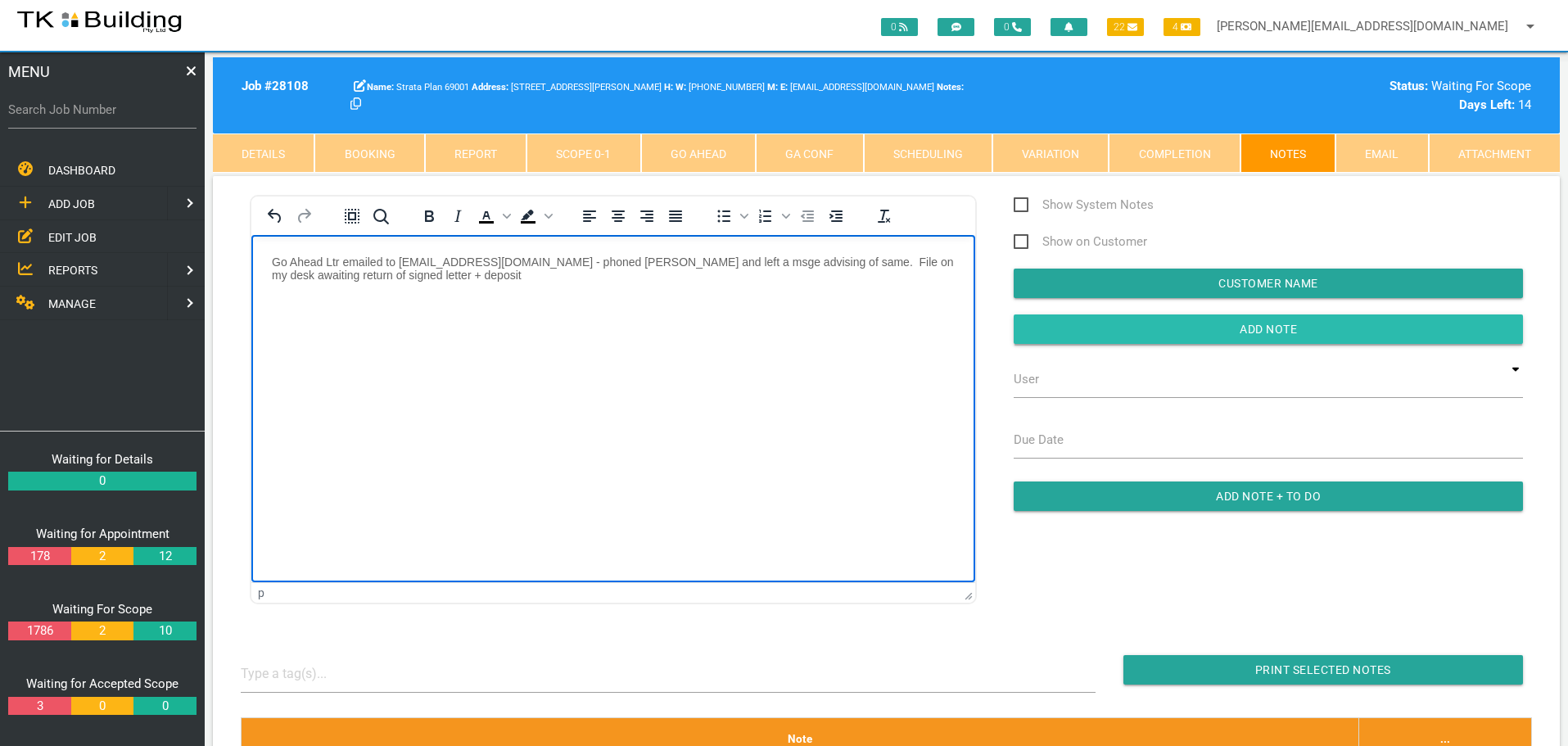
click at [1030, 323] on input "Add Note" at bounding box center [1268, 329] width 509 height 30
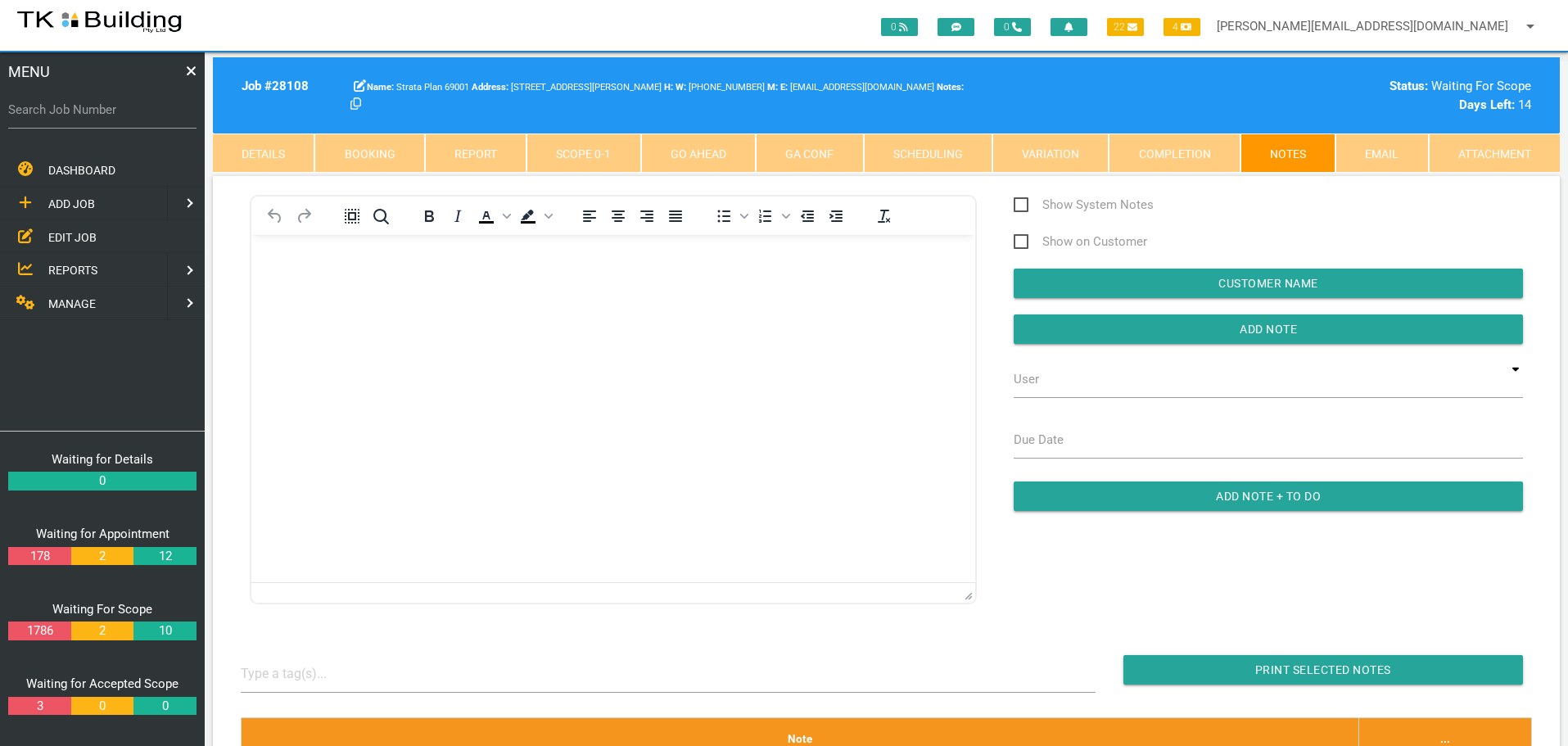
click at [101, 115] on label "Search Job Number" at bounding box center [102, 110] width 188 height 19
click at [101, 115] on input "Search Job Number" at bounding box center [102, 110] width 188 height 38
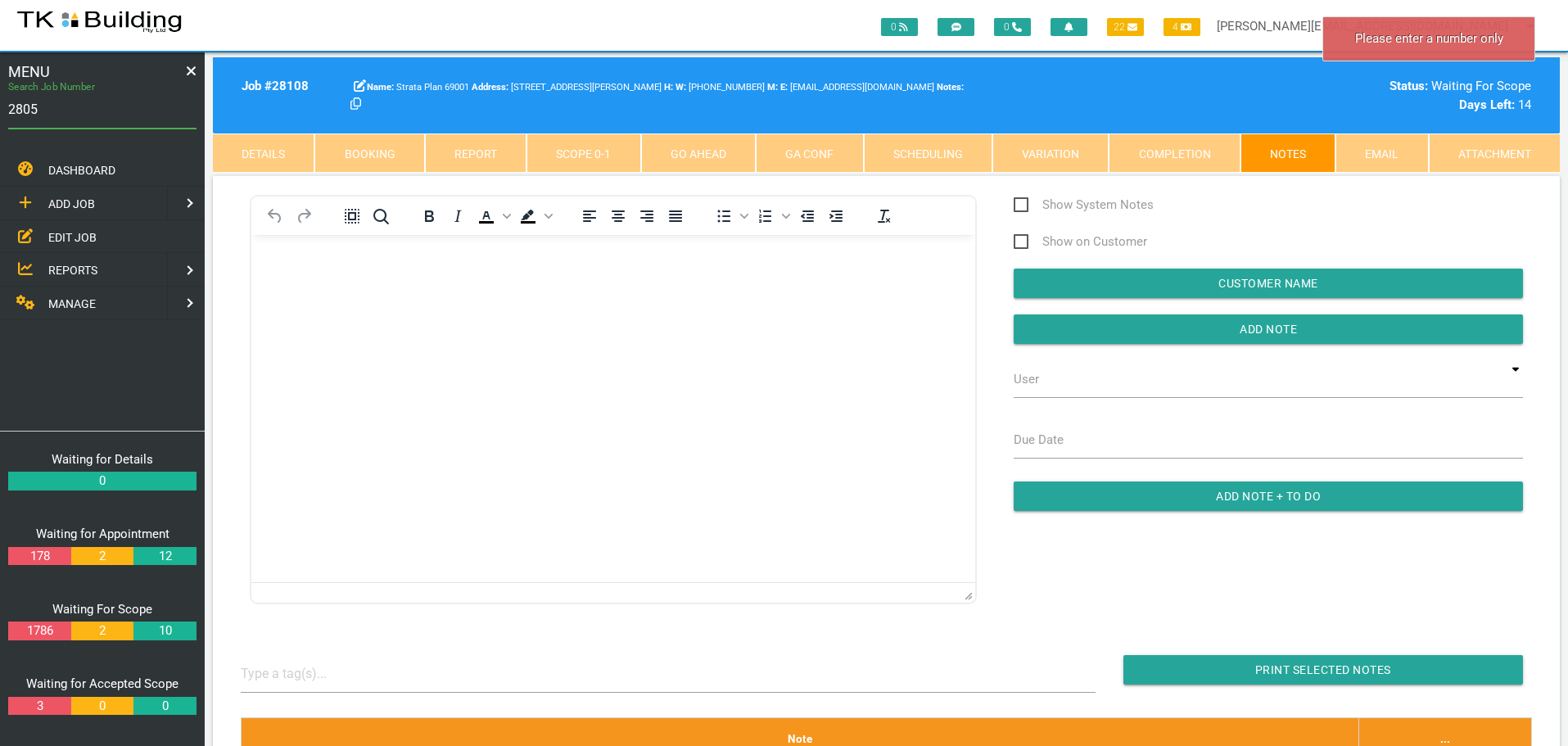
type input "28051"
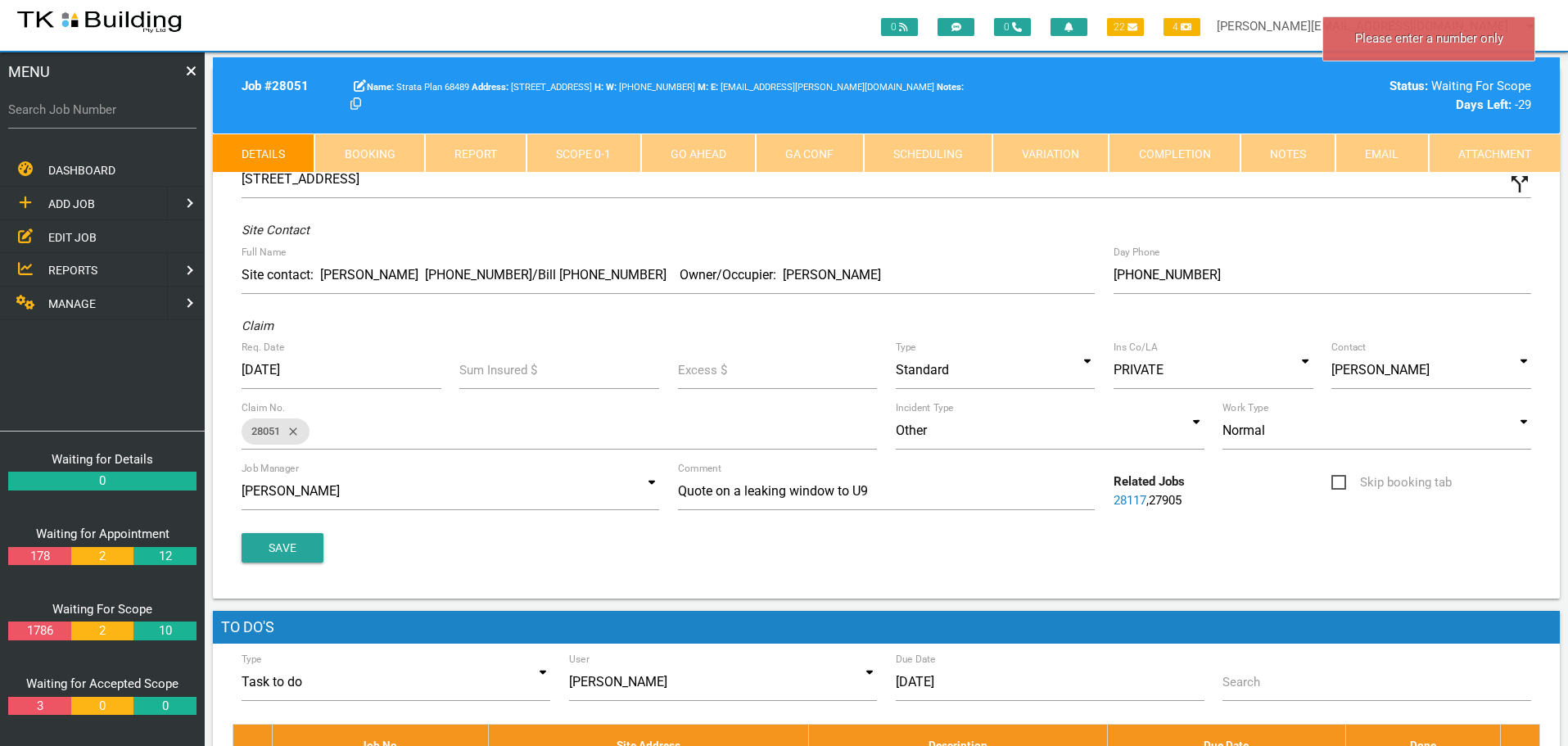
click at [1271, 156] on link "Notes" at bounding box center [1287, 153] width 95 height 40
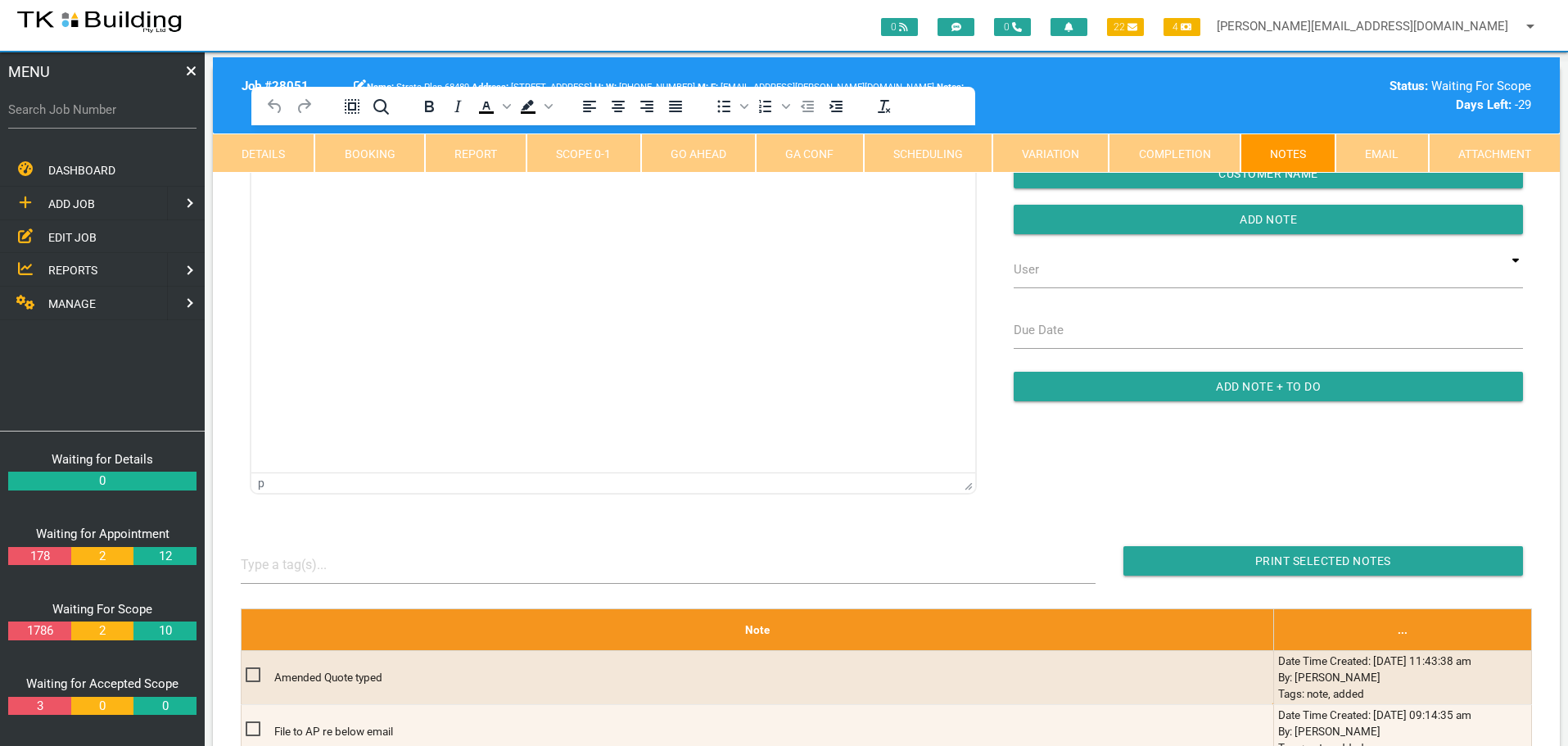
click at [383, 200] on html at bounding box center [613, 163] width 724 height 74
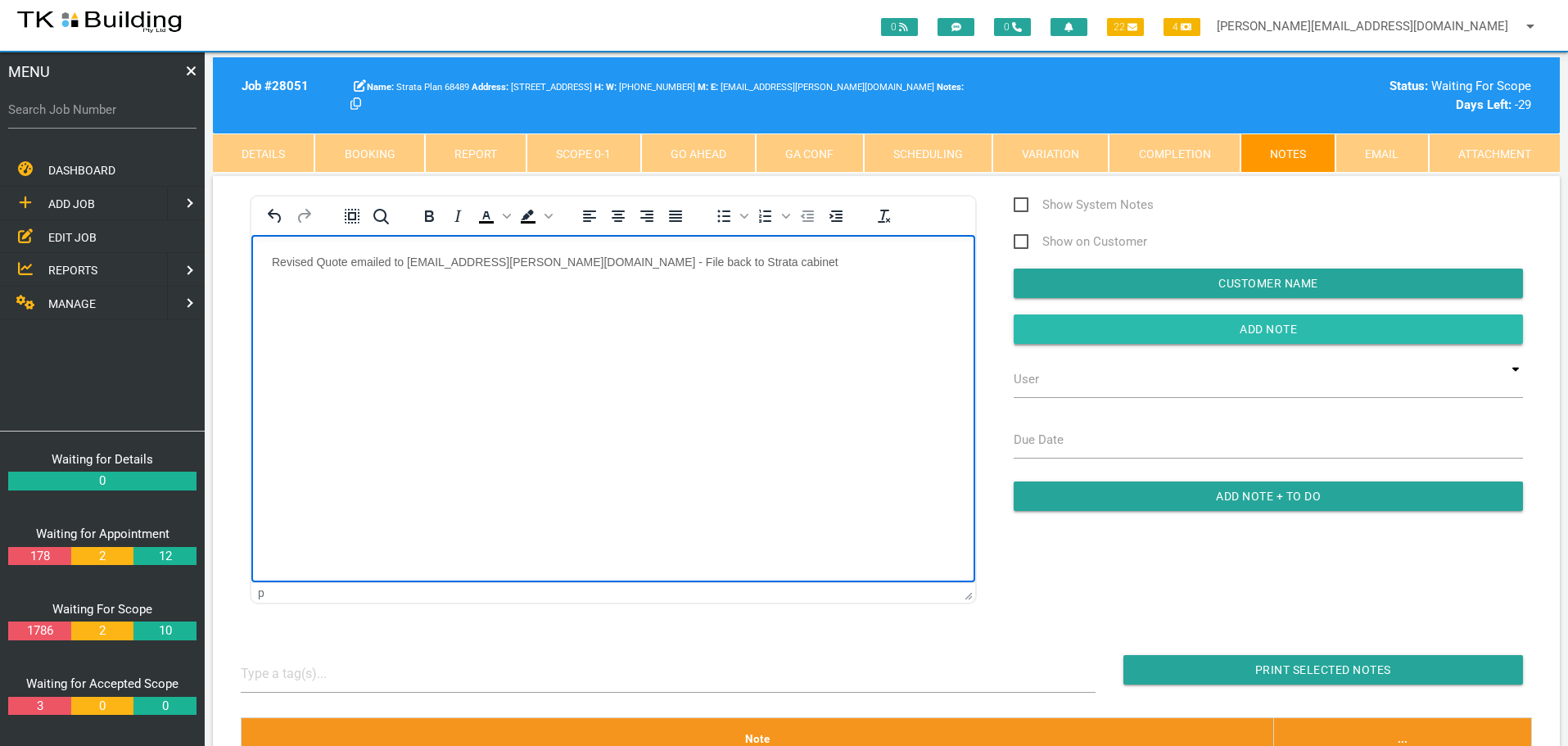
click at [1133, 336] on input "Add Note" at bounding box center [1268, 329] width 509 height 30
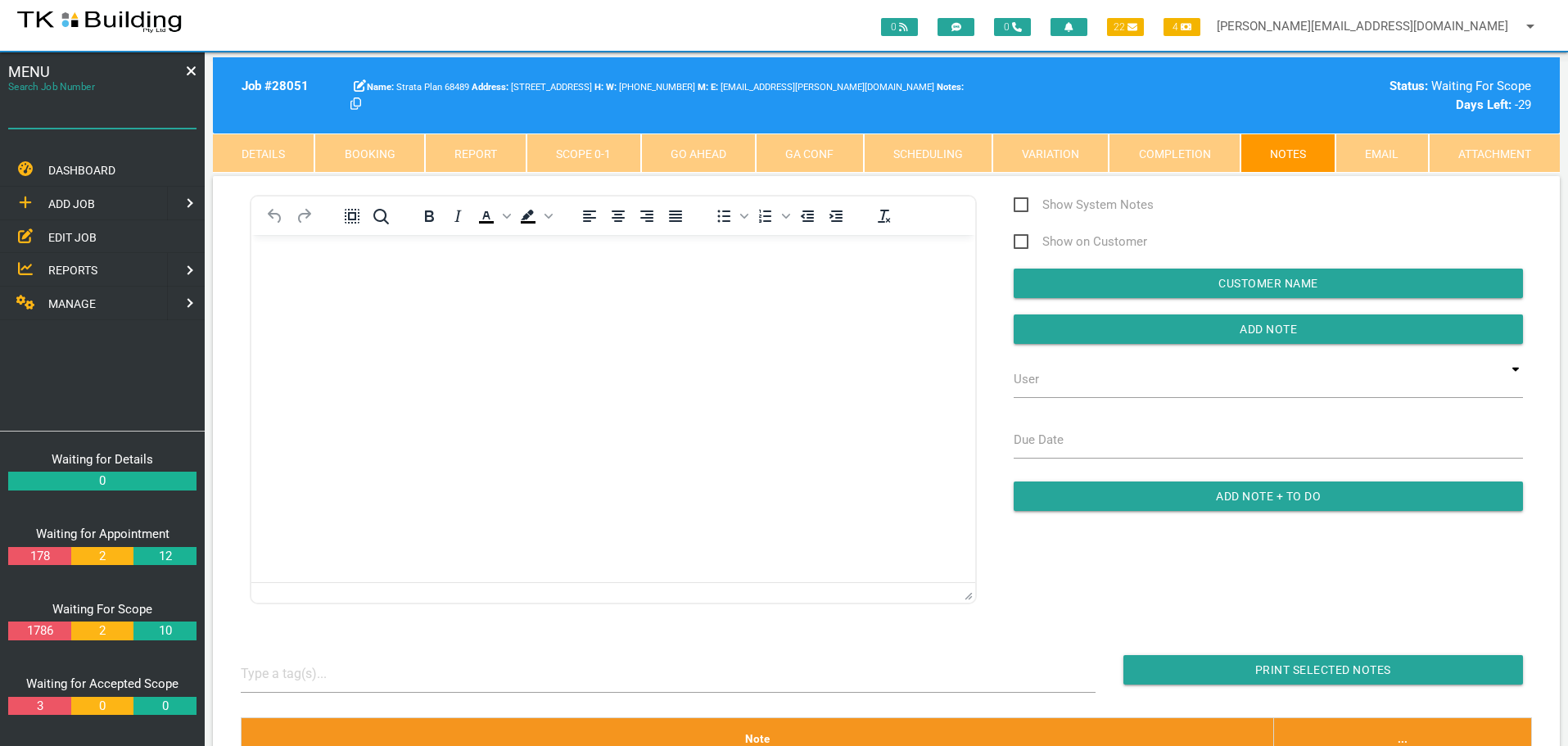
click at [83, 120] on input "Search Job Number" at bounding box center [102, 110] width 188 height 38
type input "27959"
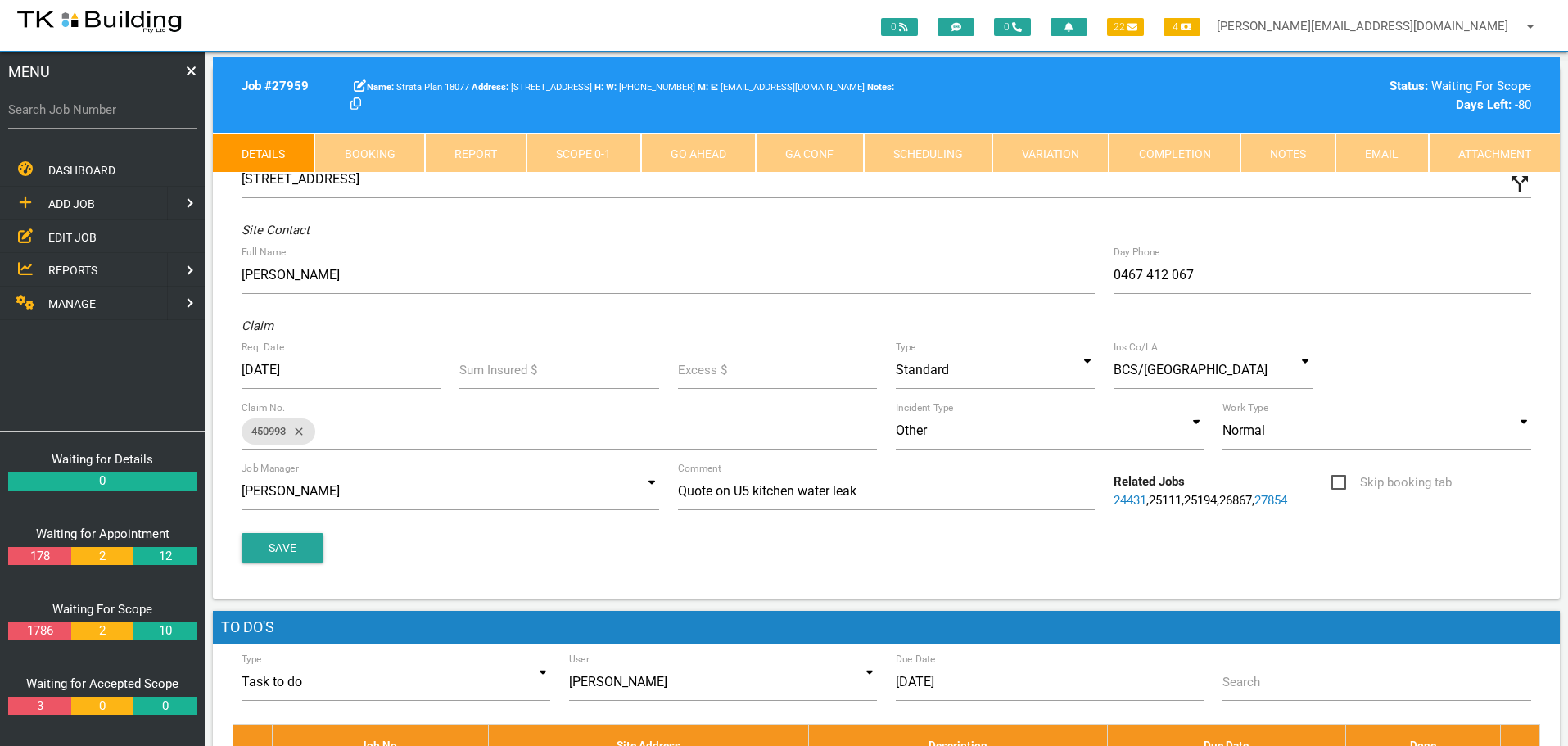
click at [1292, 144] on link "Notes" at bounding box center [1287, 153] width 95 height 40
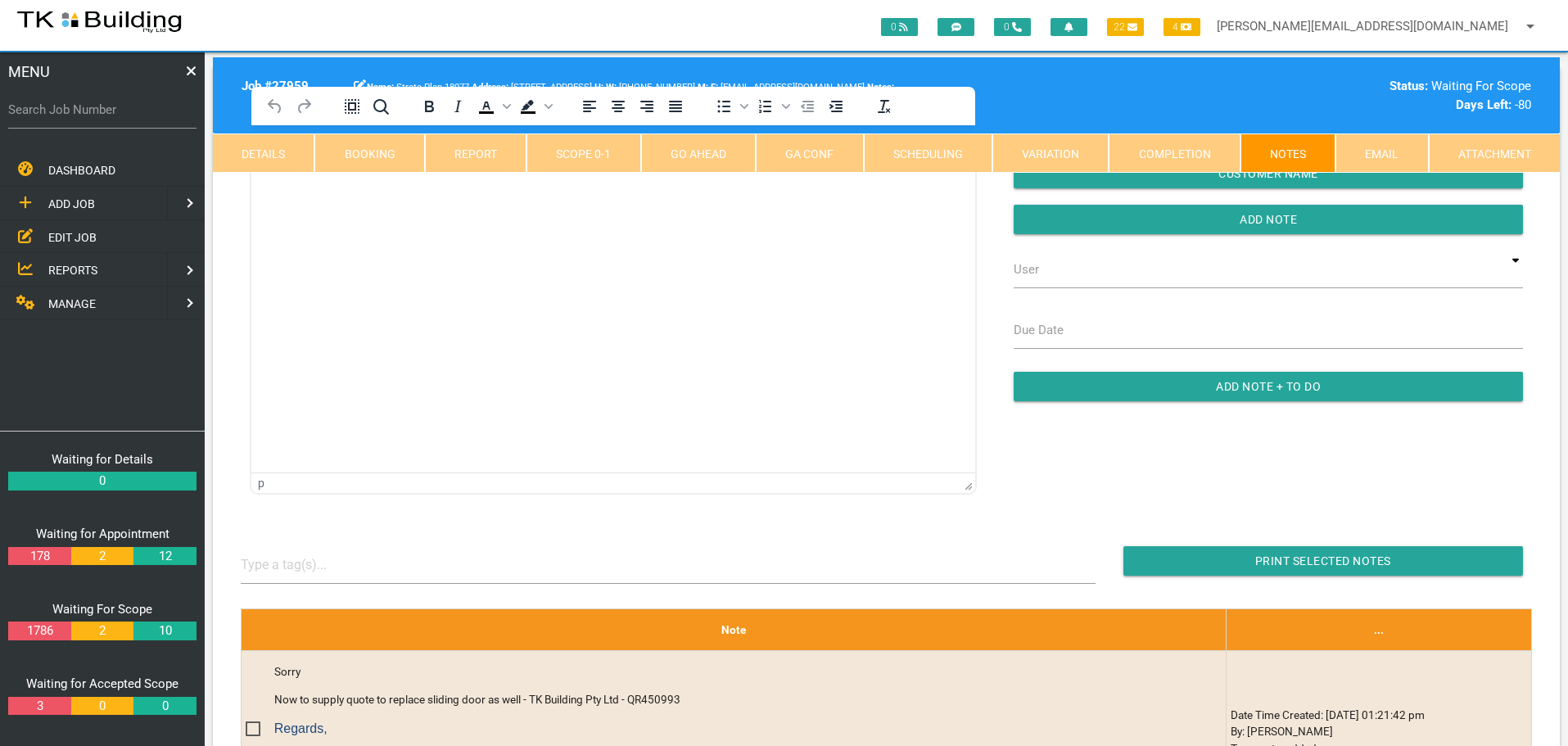
click at [320, 200] on html at bounding box center [613, 163] width 724 height 74
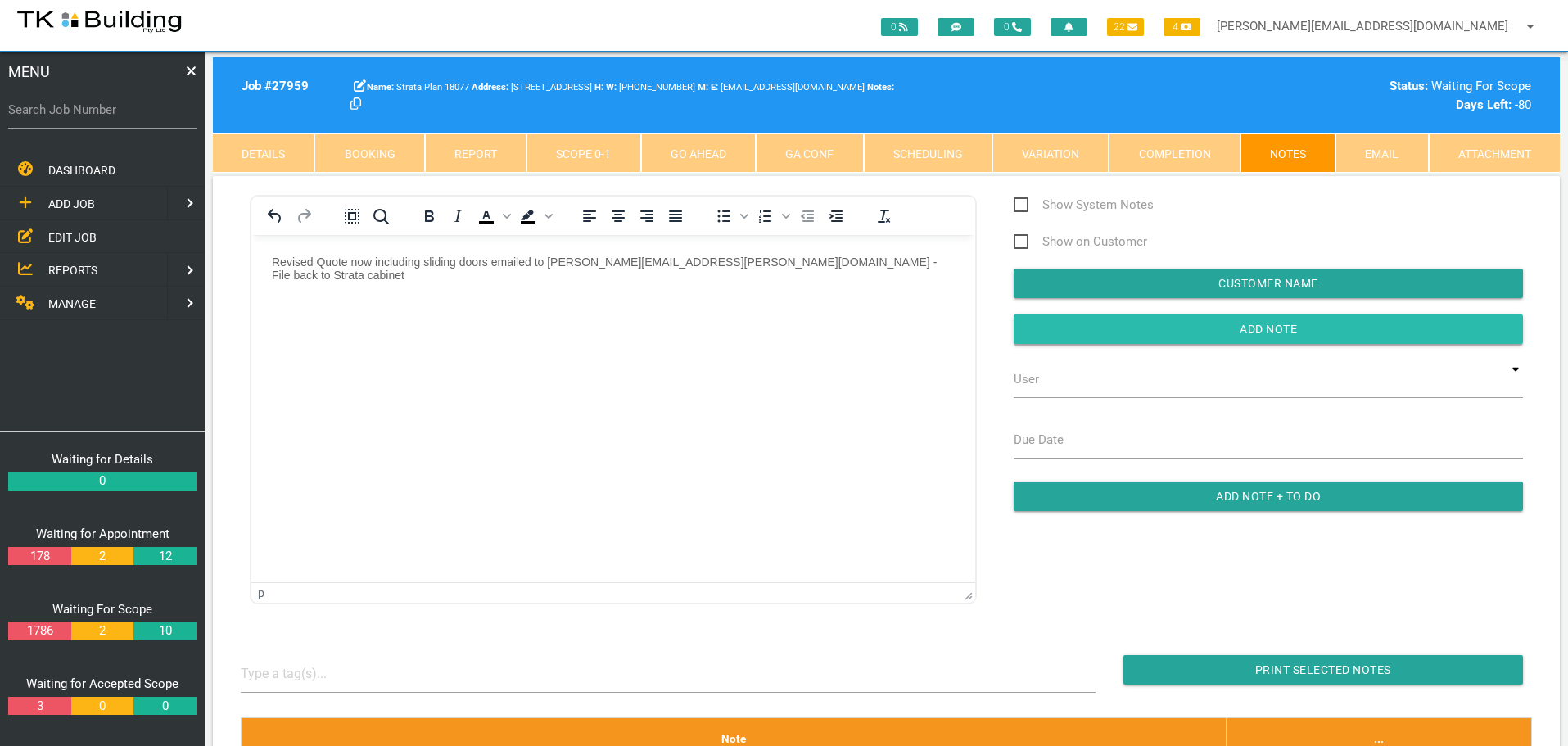
drag, startPoint x: 1057, startPoint y: 318, endPoint x: 994, endPoint y: 337, distance: 65.8
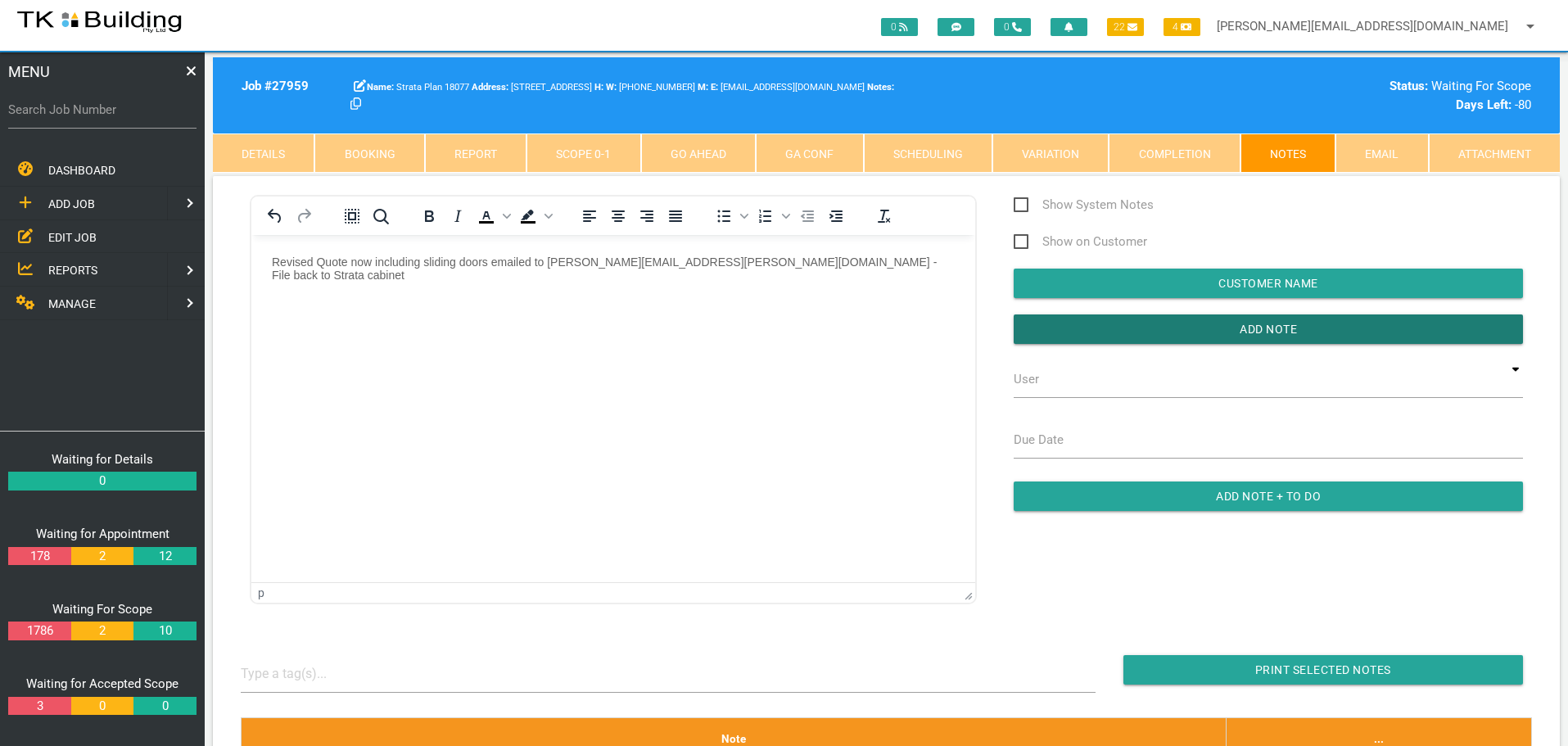
click at [1057, 319] on input "button" at bounding box center [1268, 329] width 509 height 30
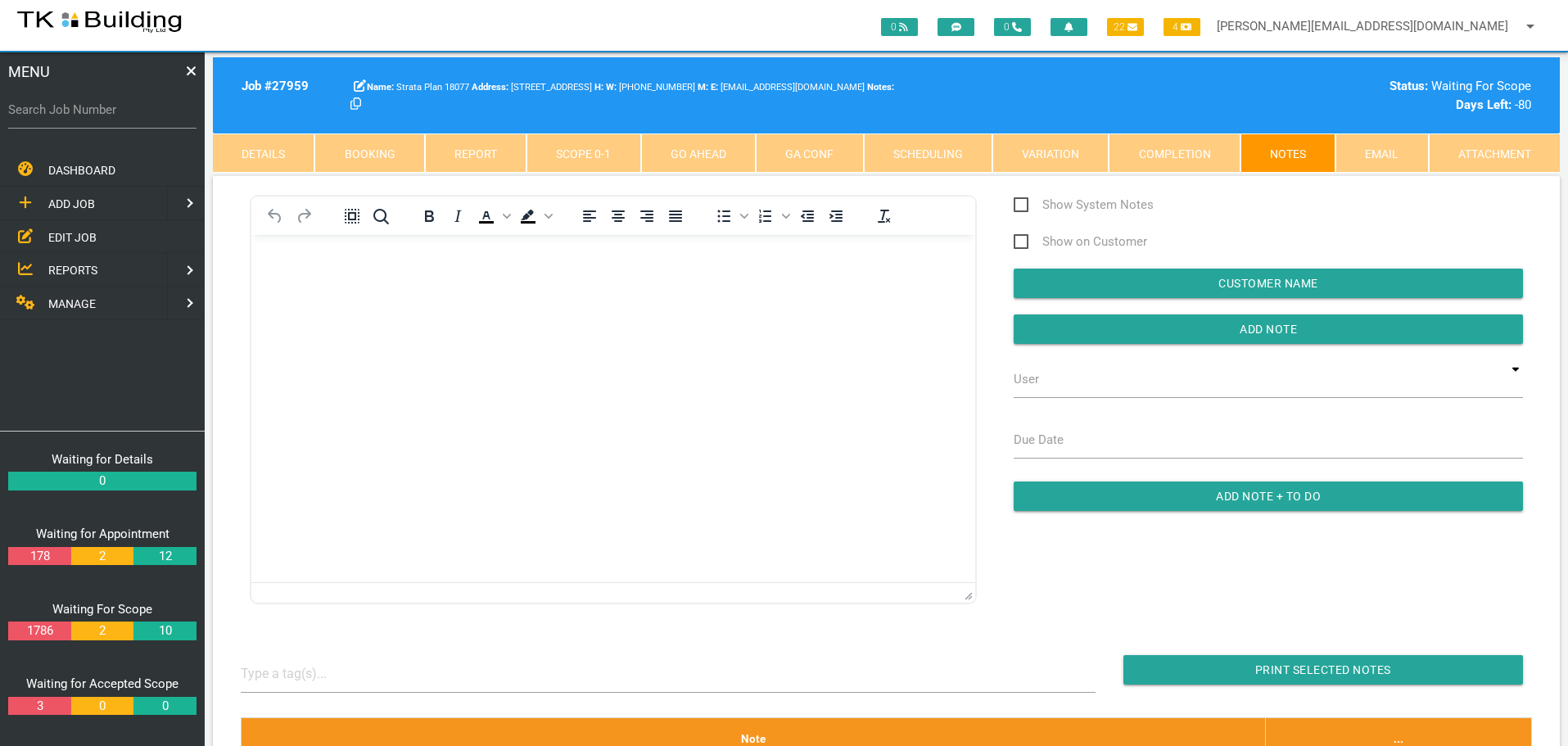
click at [77, 266] on span "REPORTS" at bounding box center [72, 271] width 49 height 13
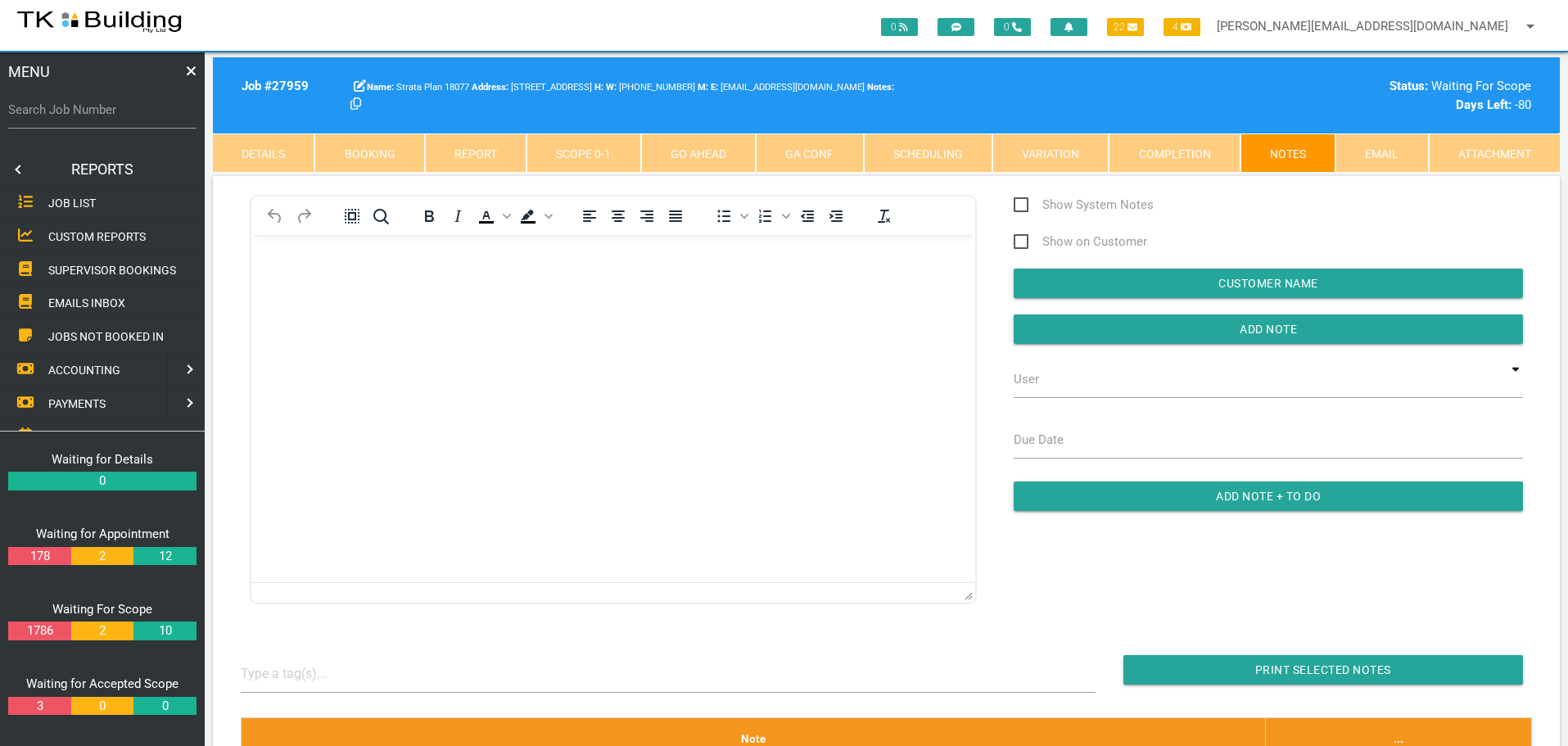
click at [104, 272] on span "SUPERVISOR BOOKINGS" at bounding box center [112, 270] width 128 height 13
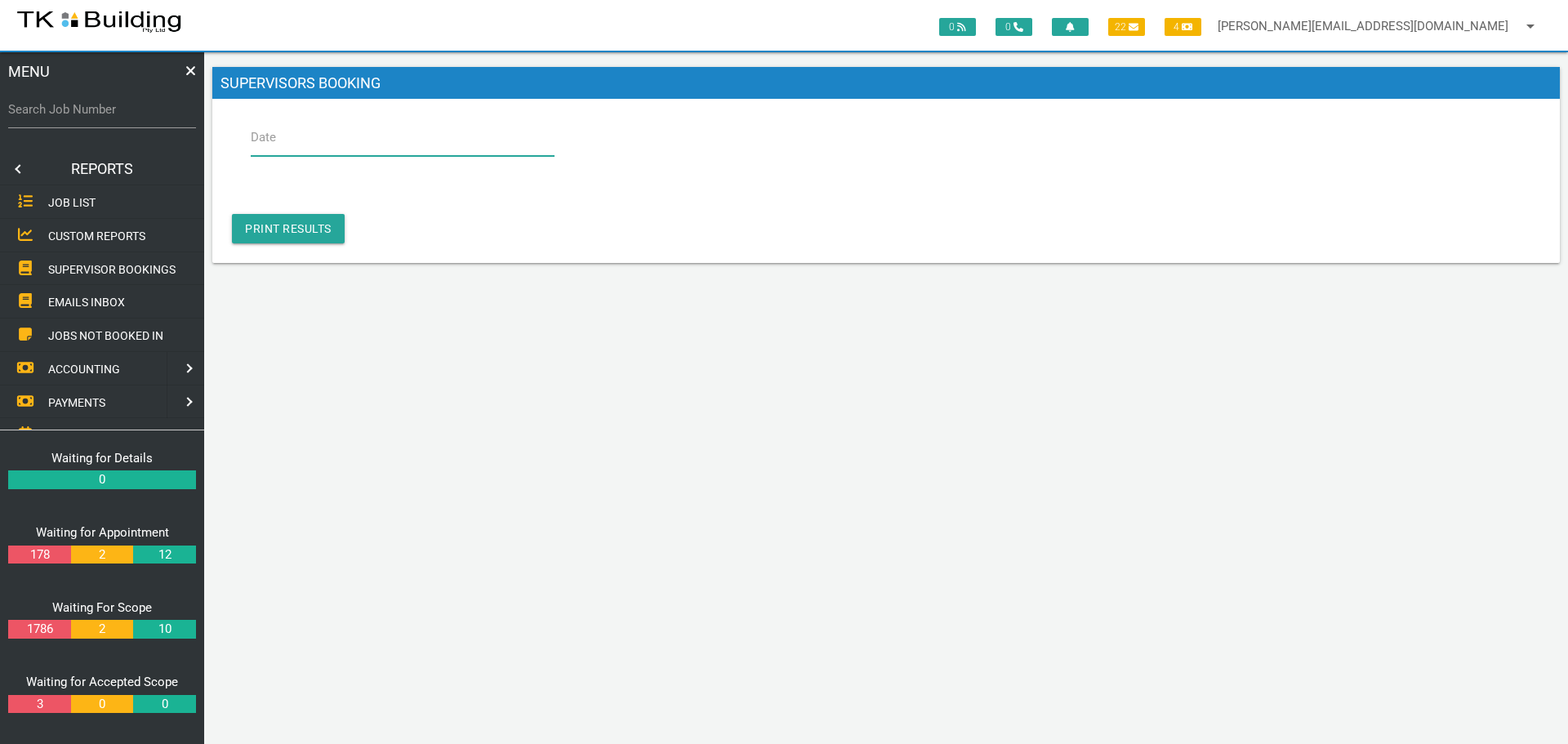
click at [325, 136] on input "Date" at bounding box center [402, 137] width 304 height 38
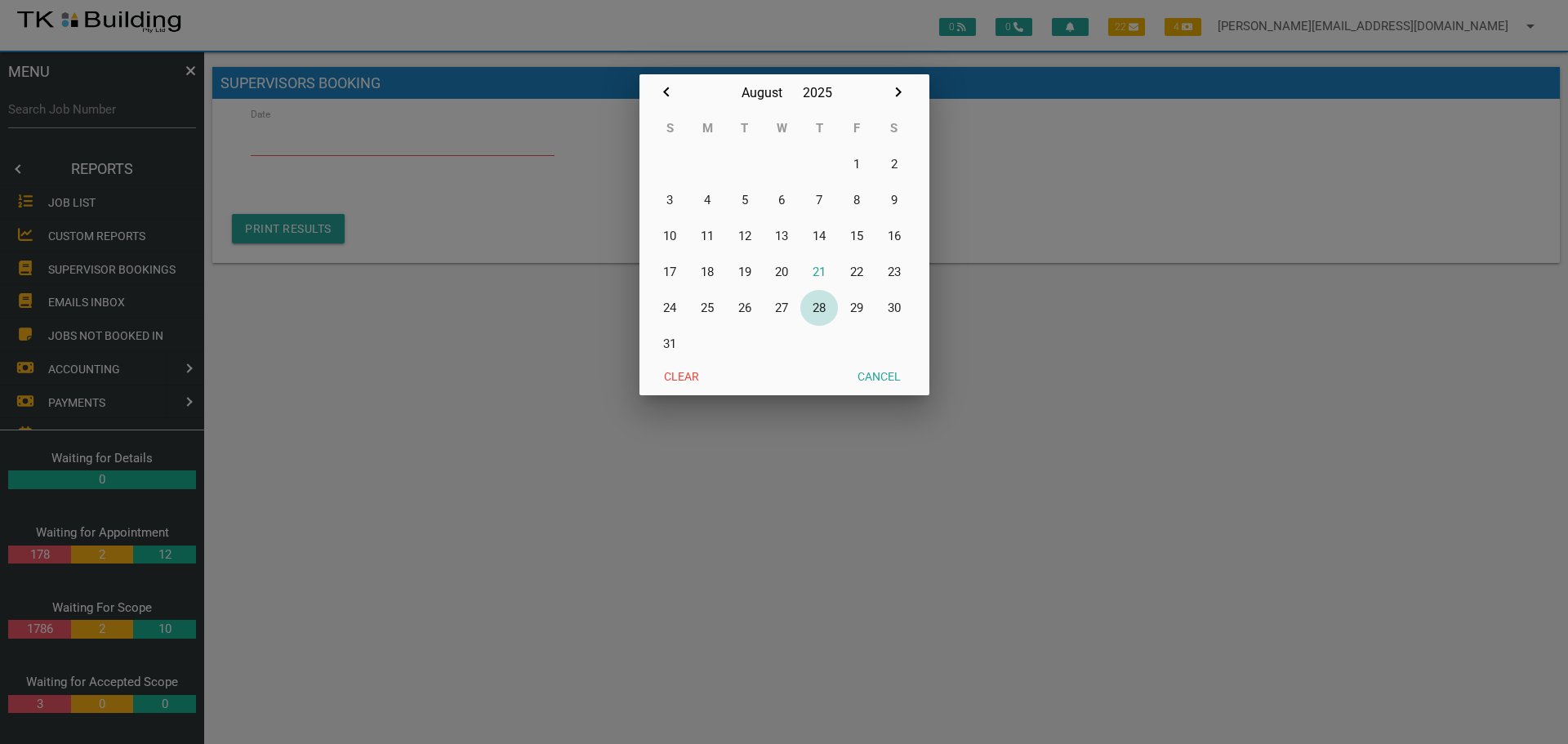
click at [820, 304] on button "28" at bounding box center [819, 308] width 38 height 36
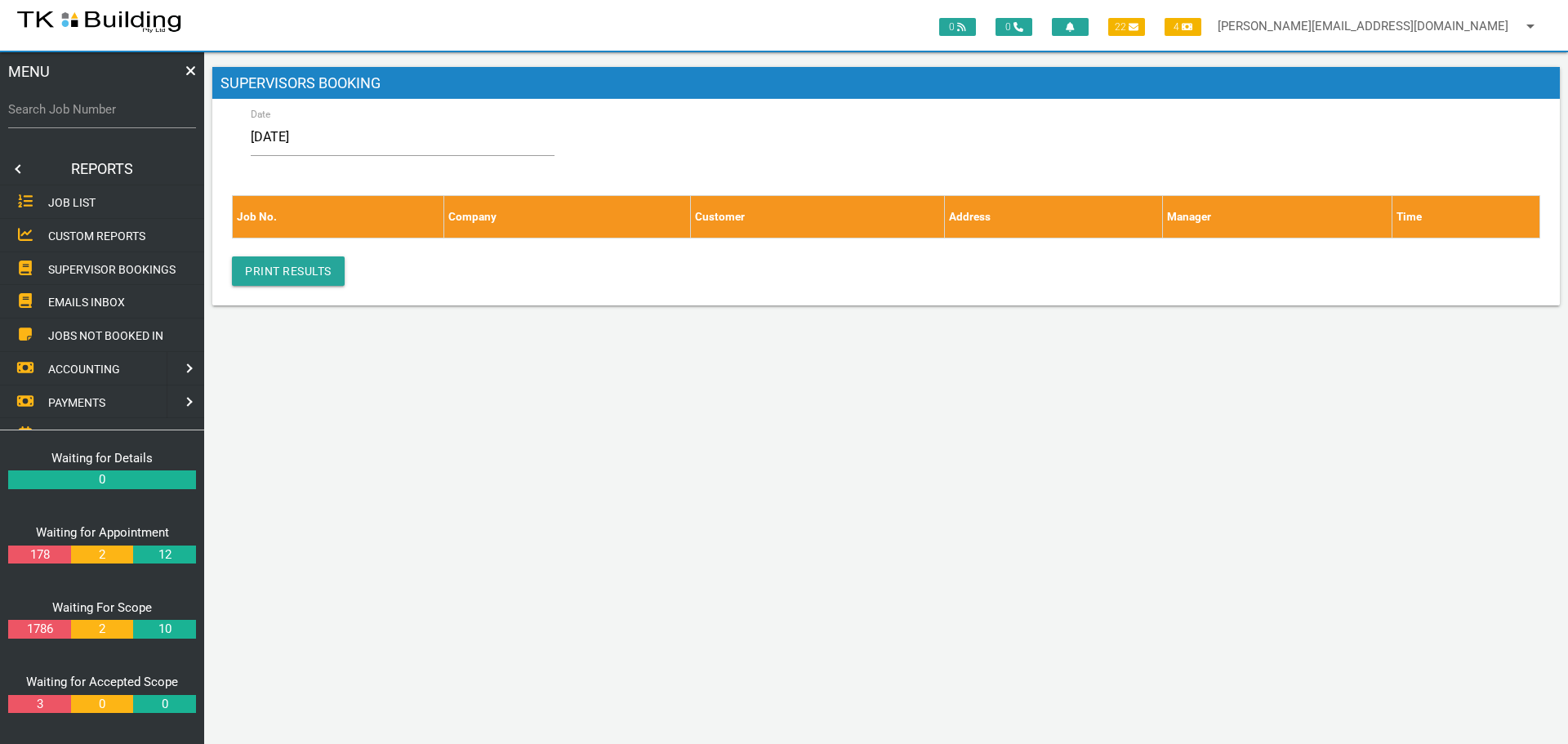
click at [18, 169] on link at bounding box center [16, 169] width 33 height 33
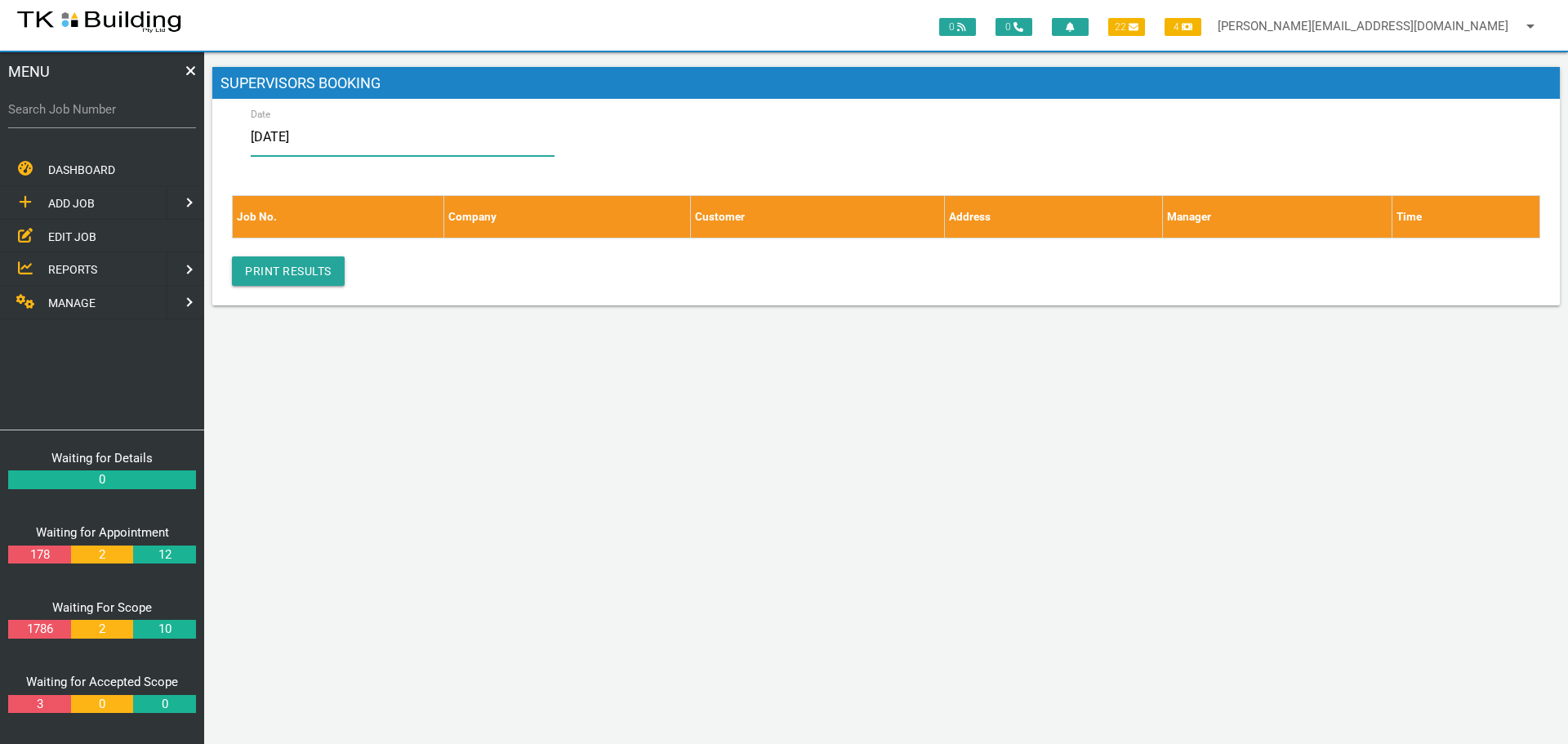
click at [329, 142] on input "[DATE]" at bounding box center [402, 137] width 304 height 38
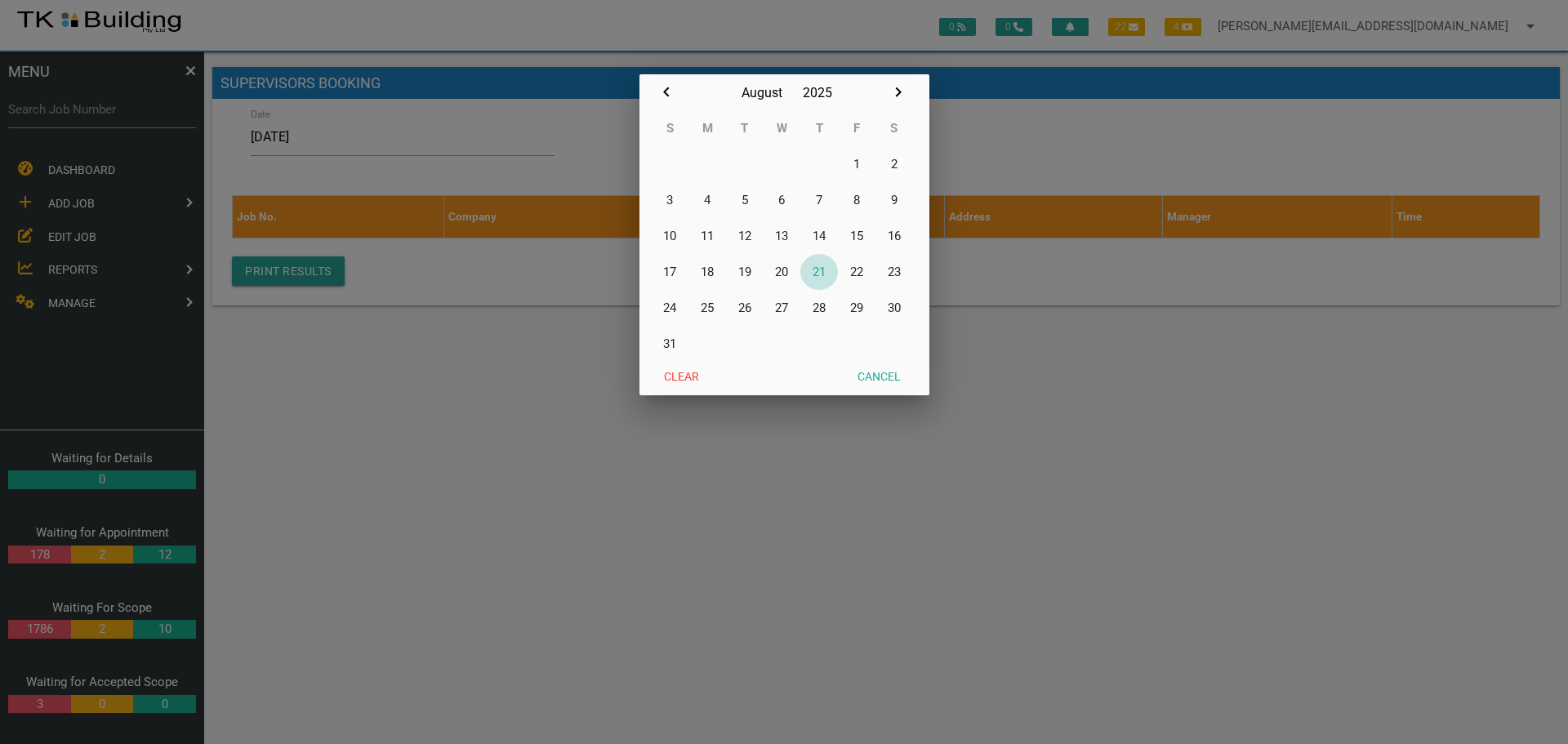
click at [821, 272] on button "21" at bounding box center [819, 272] width 38 height 36
type input "[DATE]"
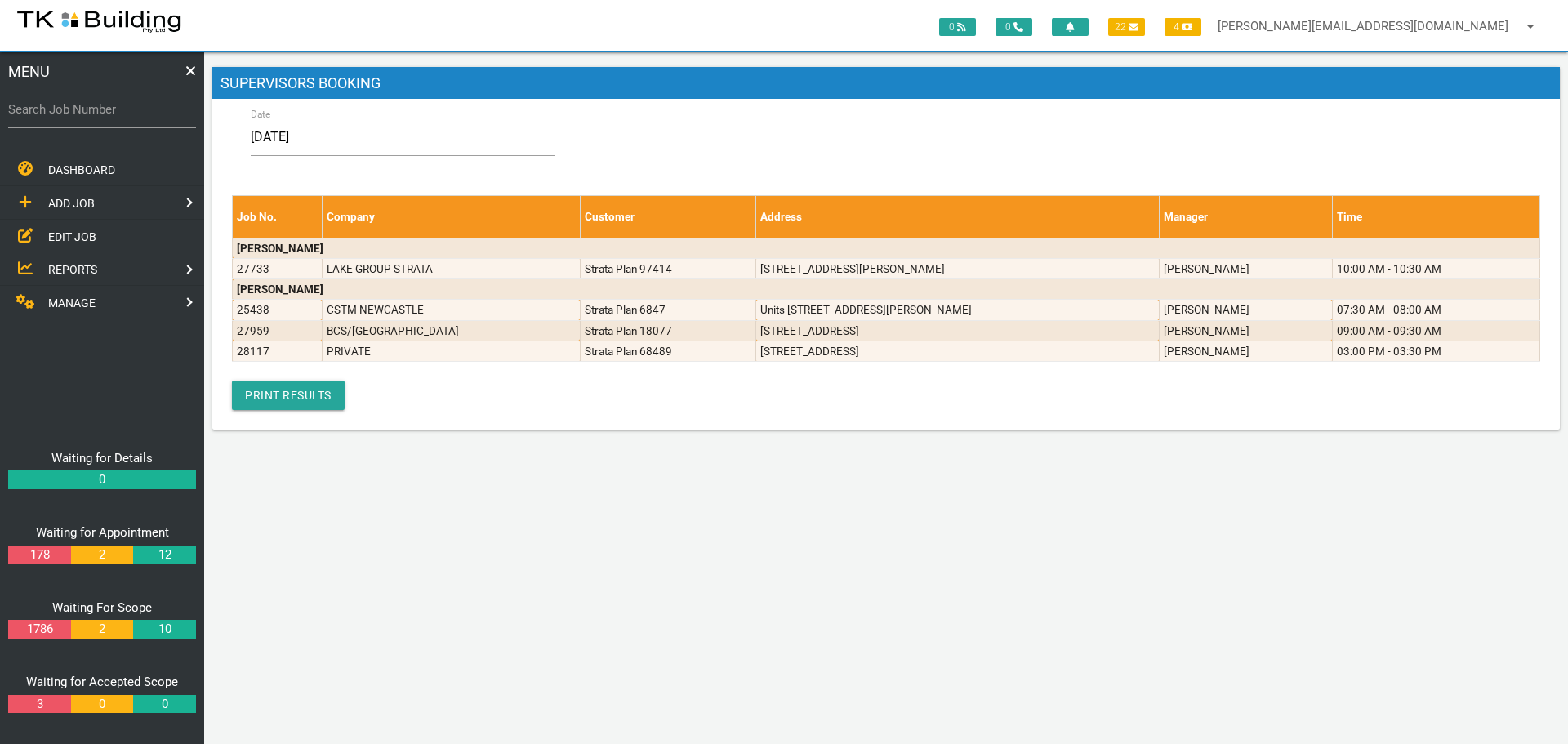
click at [76, 116] on label "Search Job Number" at bounding box center [102, 110] width 187 height 18
click at [76, 116] on input "Search Job Number" at bounding box center [102, 109] width 187 height 38
type input "25438"
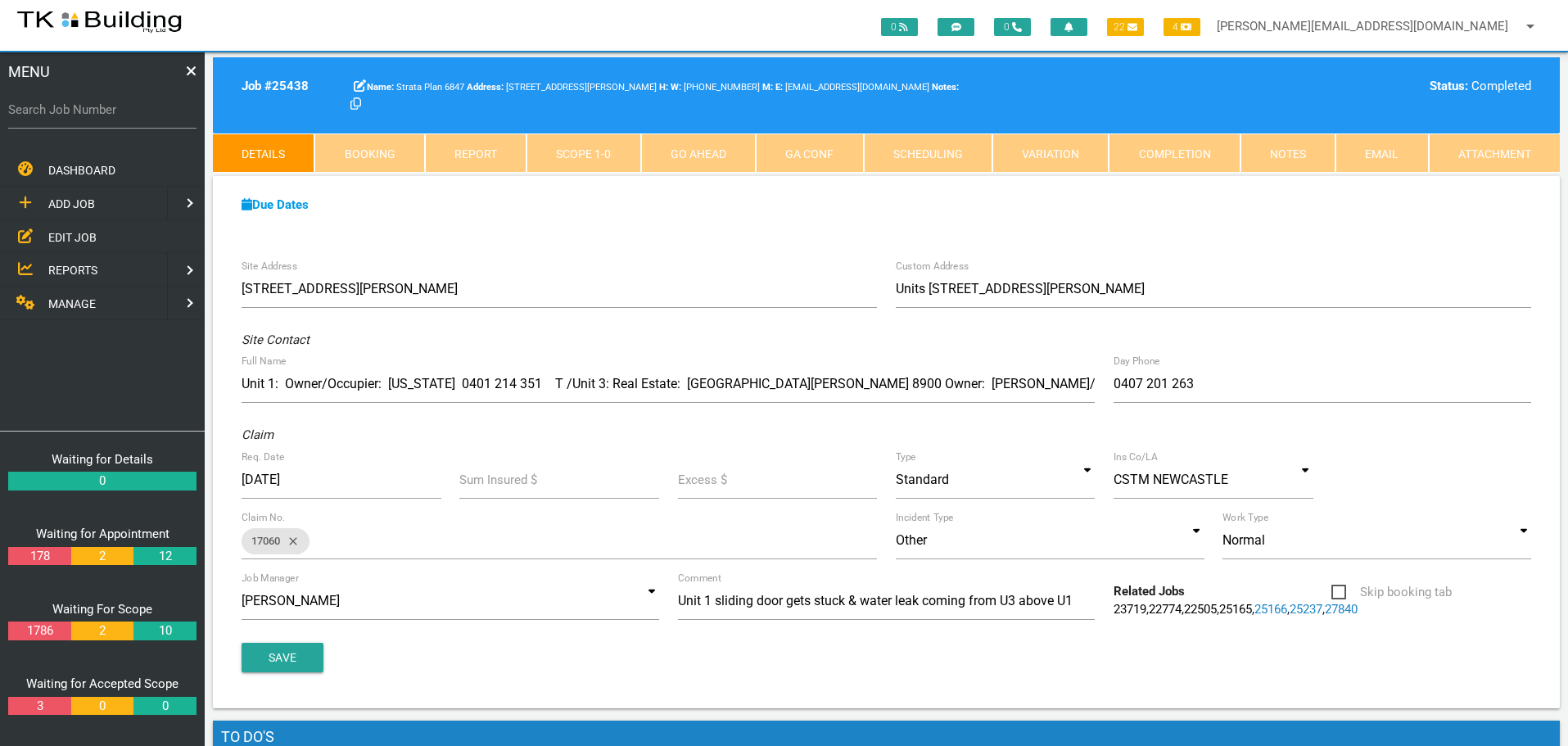
click at [398, 152] on link "Booking" at bounding box center [369, 153] width 110 height 40
select select "7"
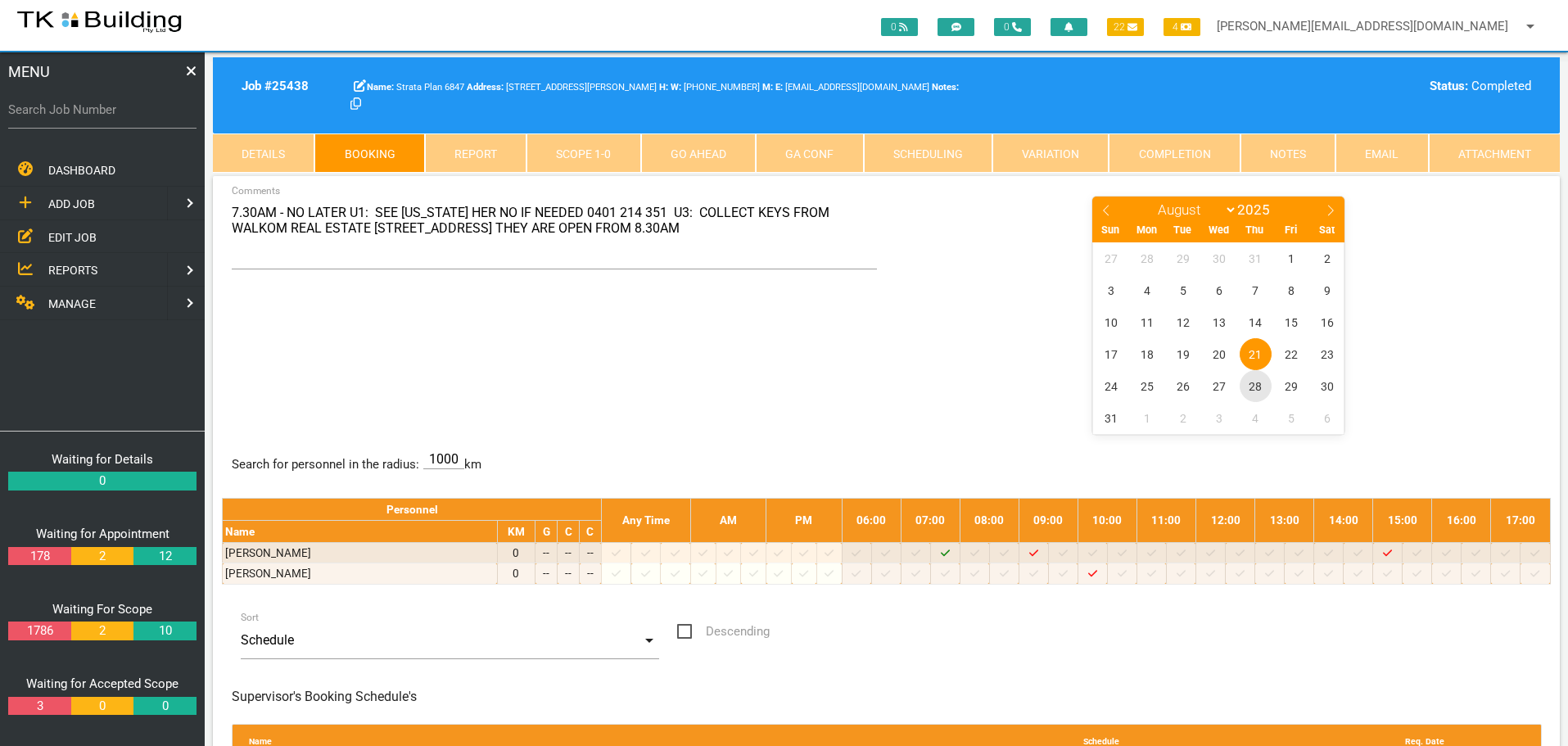
click at [1258, 387] on span "28" at bounding box center [1255, 386] width 32 height 32
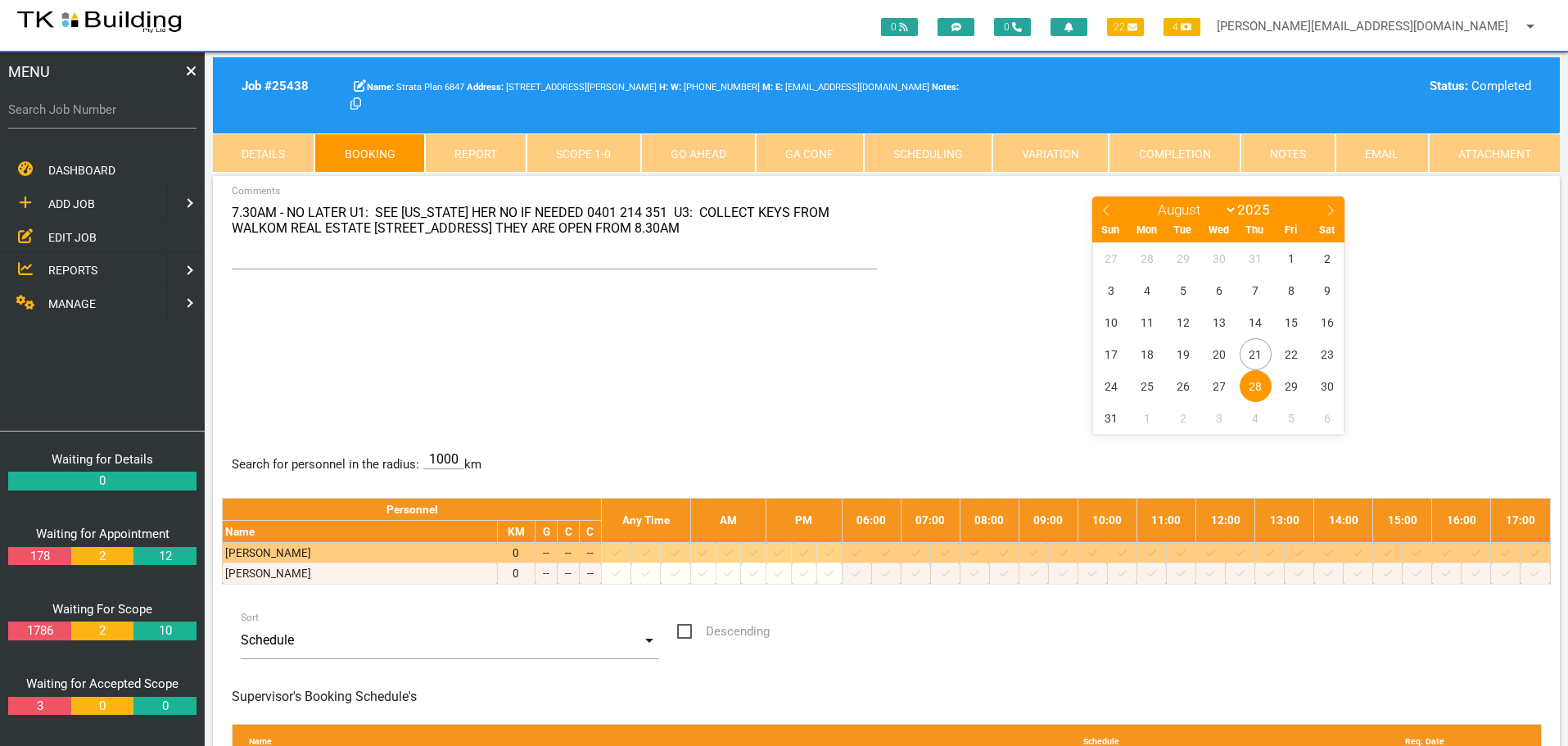
click at [920, 550] on icon at bounding box center [915, 553] width 9 height 11
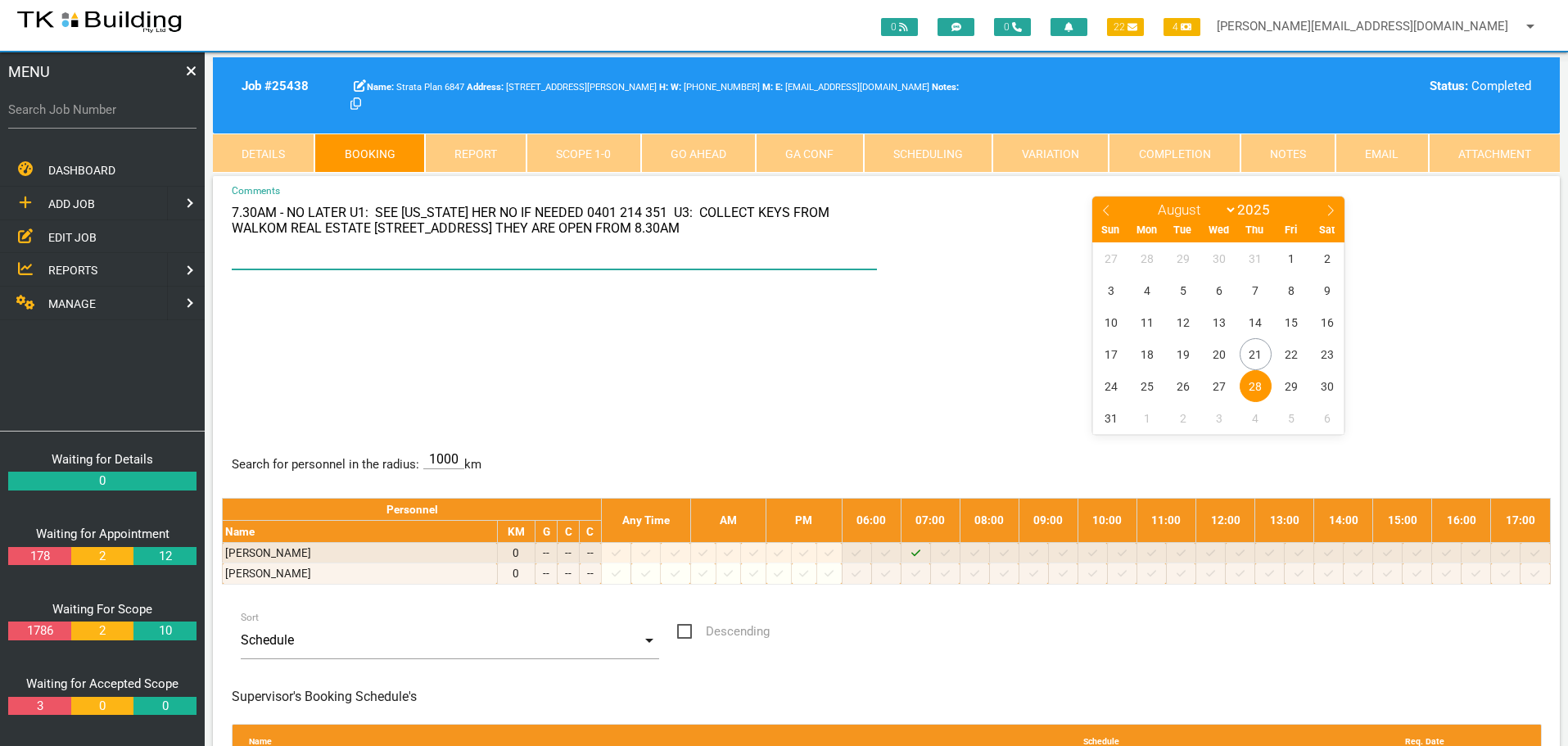
click at [238, 211] on textarea "7.30AM - NO LATER U1: SEE [US_STATE] HER NO IF NEEDED 0401 214 351 U3: COLLECT …" at bounding box center [554, 232] width 646 height 74
drag, startPoint x: 642, startPoint y: 214, endPoint x: 684, endPoint y: 240, distance: 49.4
click at [684, 240] on textarea "7AM - NO LATER U1: SEE [US_STATE] HER NO IF NEEDED 0401 214 351 U3: COLLECT KEY…" at bounding box center [554, 232] width 646 height 74
type textarea "7AM - NO LATER U1: SEE [US_STATE] HER NO IF NEEDED 0401 214 351 (TO BE CONFIRME…"
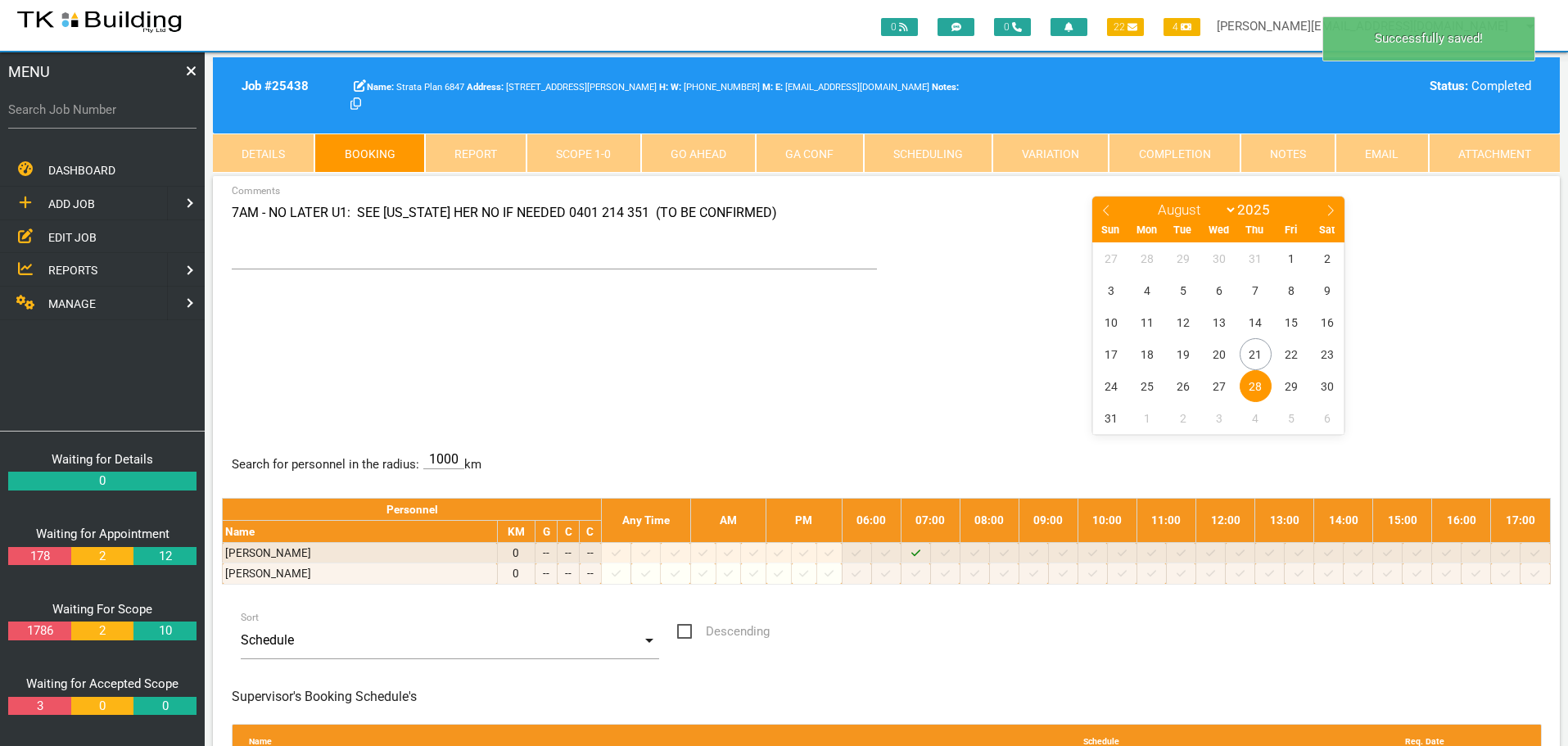
click at [696, 360] on div "7AM - NO LATER U1: SEE [US_STATE] HER NO IF NEEDED 0401 214 351 (TO BE CONFIRME…" at bounding box center [886, 314] width 1329 height 239
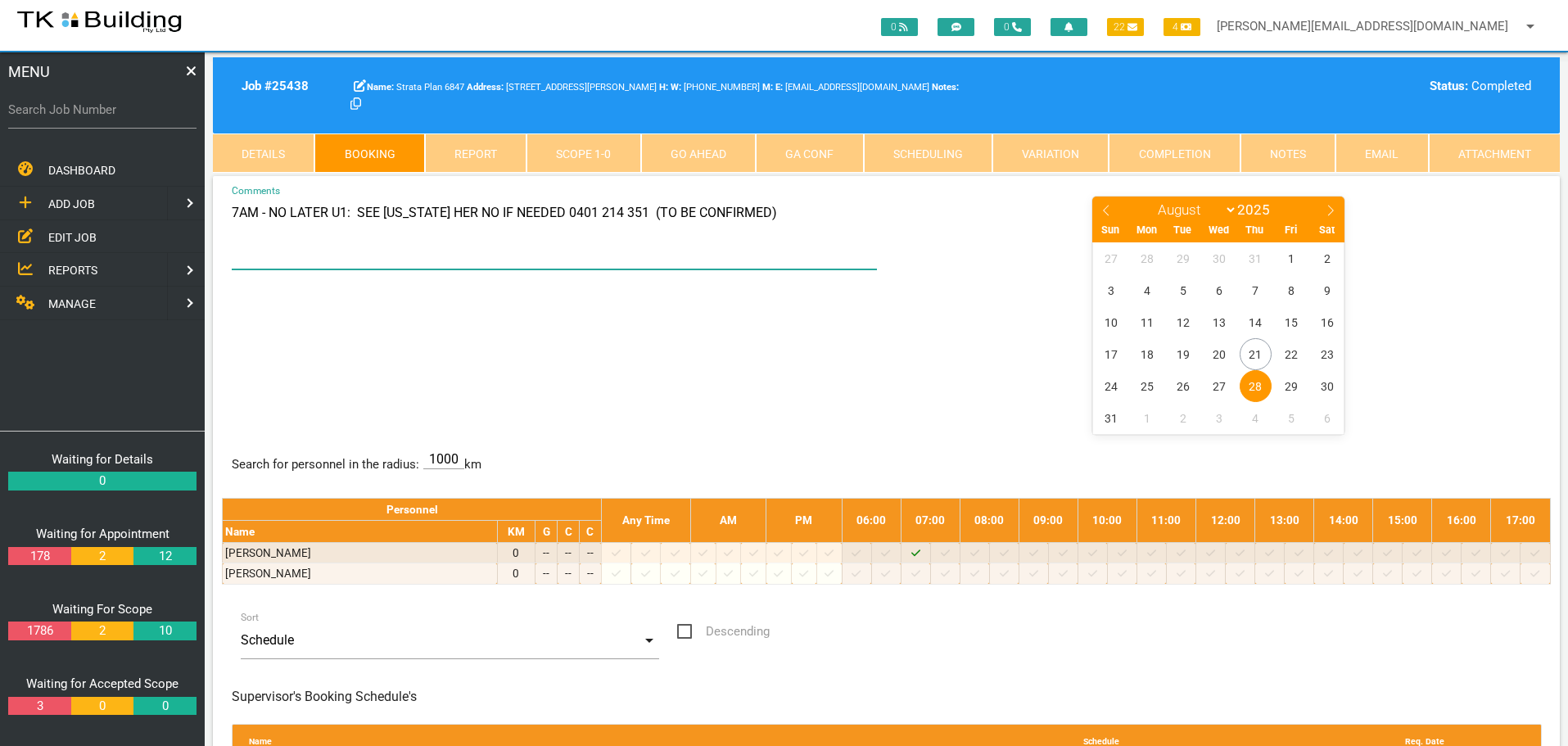
click at [838, 218] on textarea "7AM - NO LATER U1: SEE [US_STATE] HER NO IF NEEDED 0401 214 351 (TO BE CONFIRME…" at bounding box center [554, 232] width 646 height 74
click at [896, 332] on center "January February March April May June July August September October November [D…" at bounding box center [1218, 314] width 646 height 239
click at [83, 264] on span "REPORTS" at bounding box center [72, 271] width 49 height 13
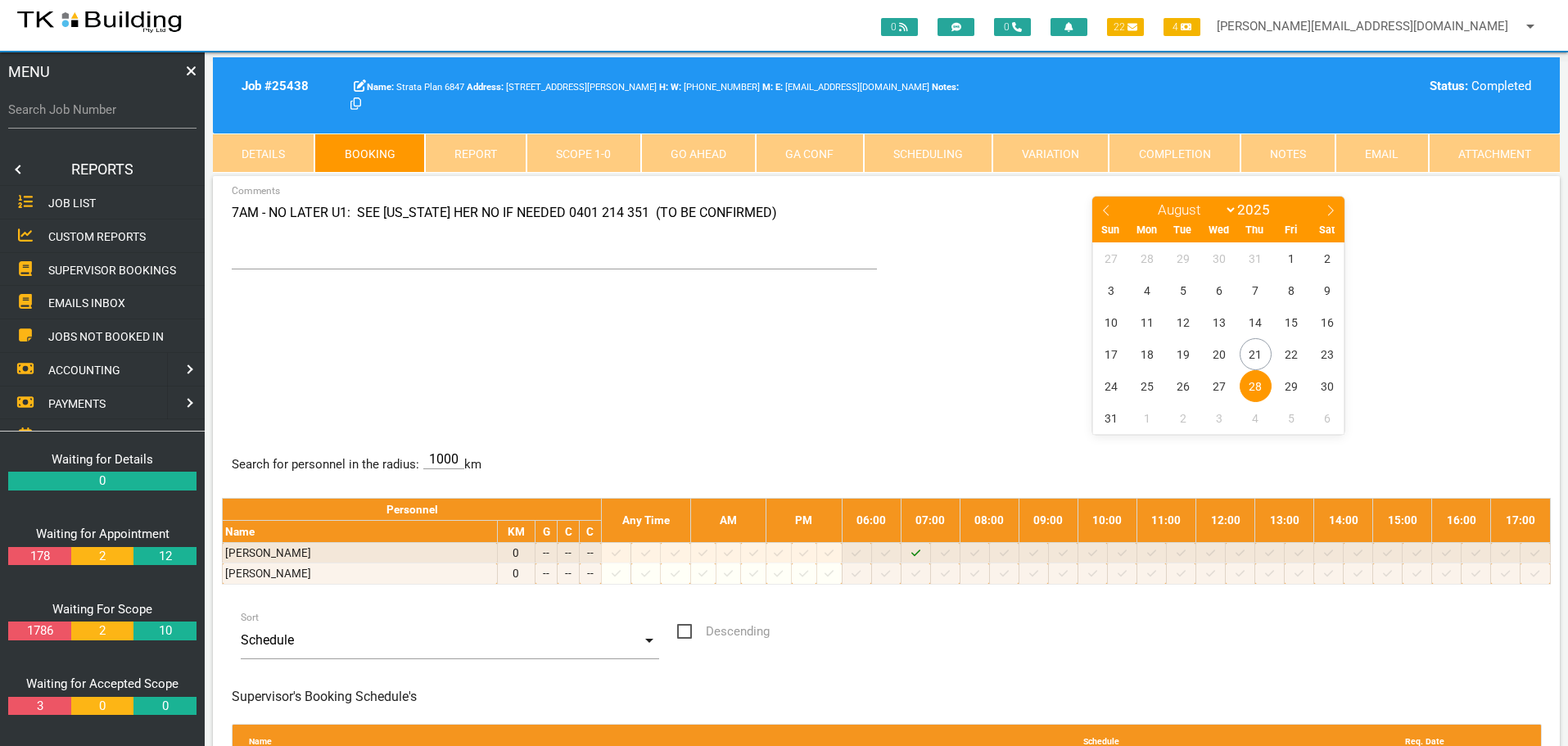
click at [115, 265] on span "SUPERVISOR BOOKINGS" at bounding box center [112, 270] width 128 height 13
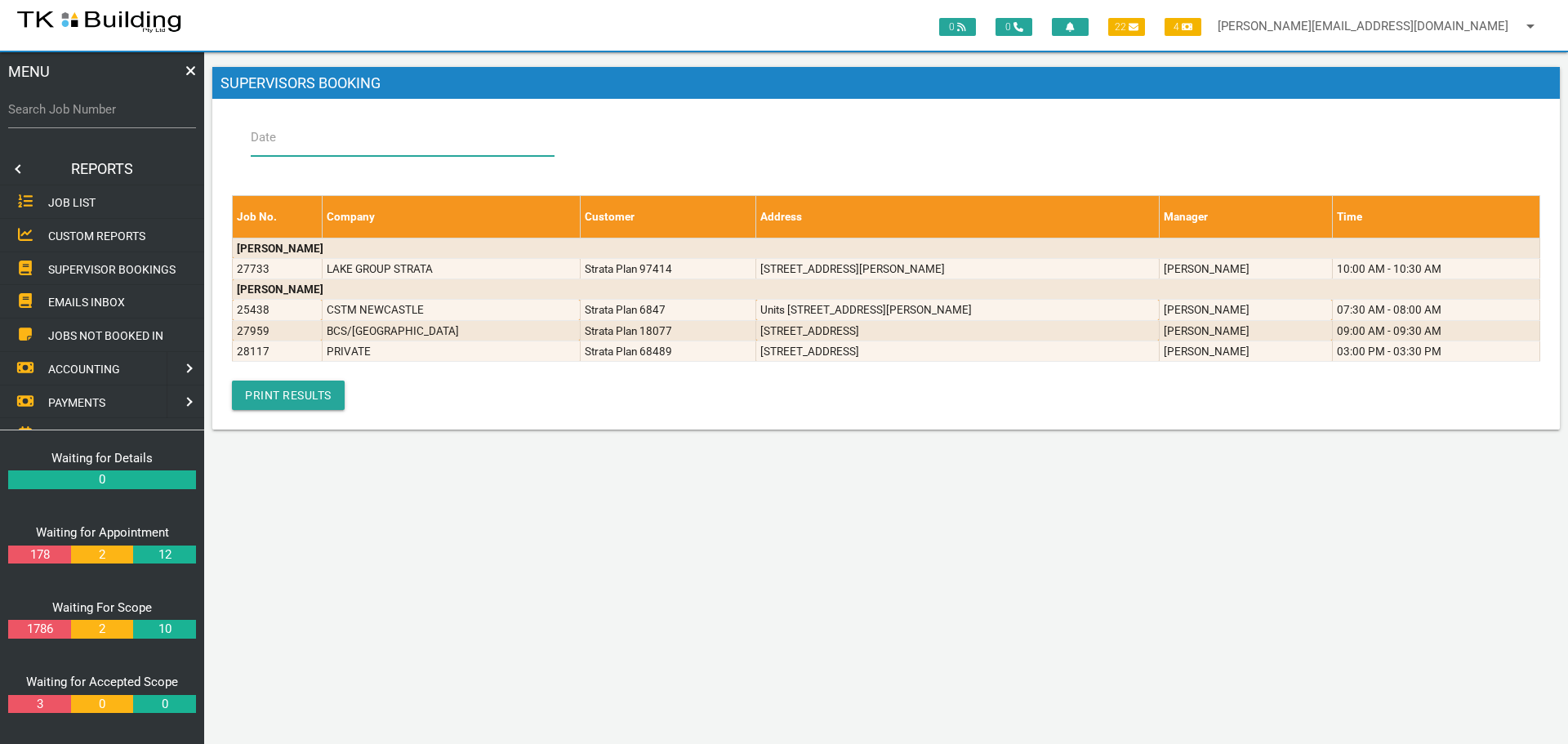
click at [314, 141] on input "Date" at bounding box center [402, 137] width 304 height 38
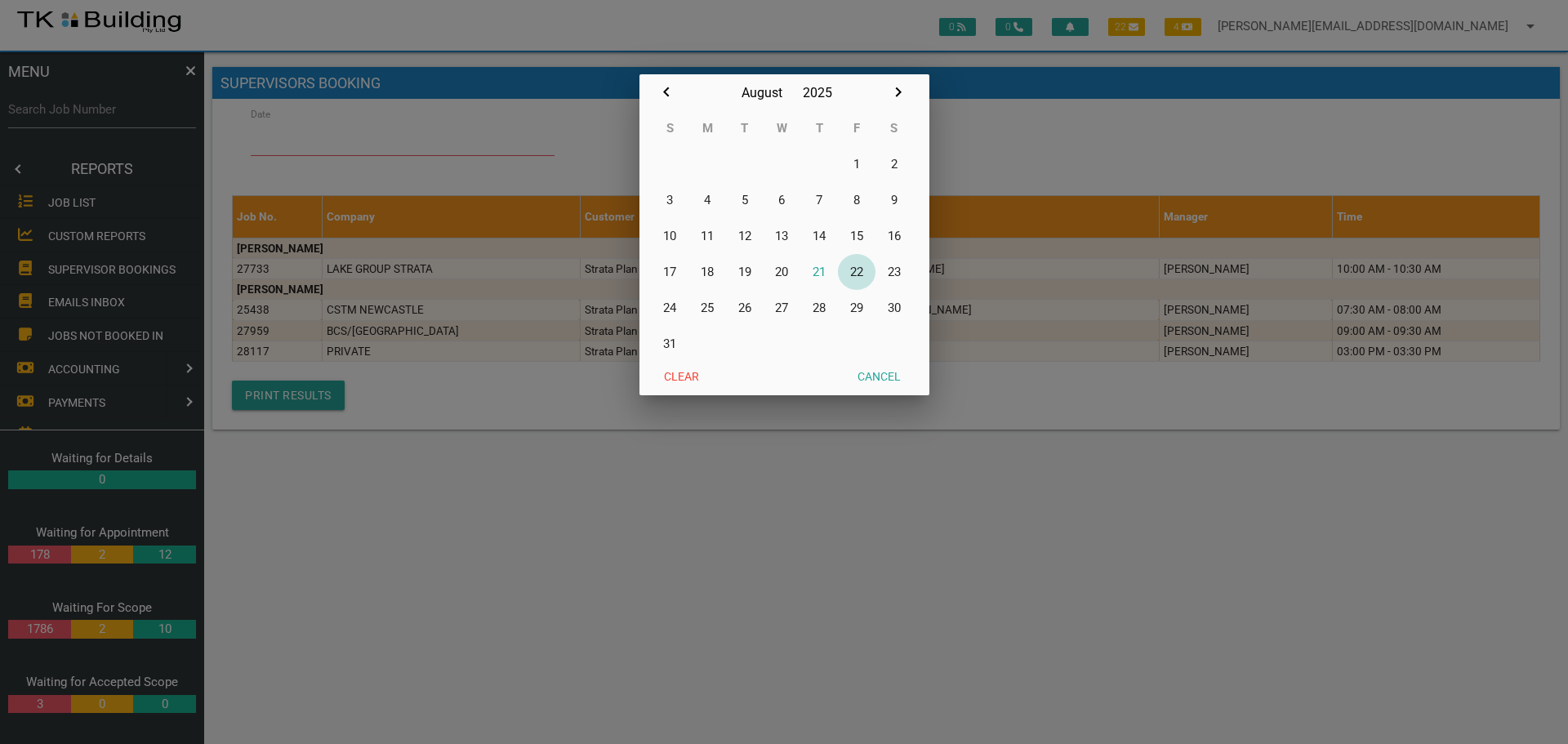
click at [856, 268] on button "22" at bounding box center [857, 272] width 38 height 36
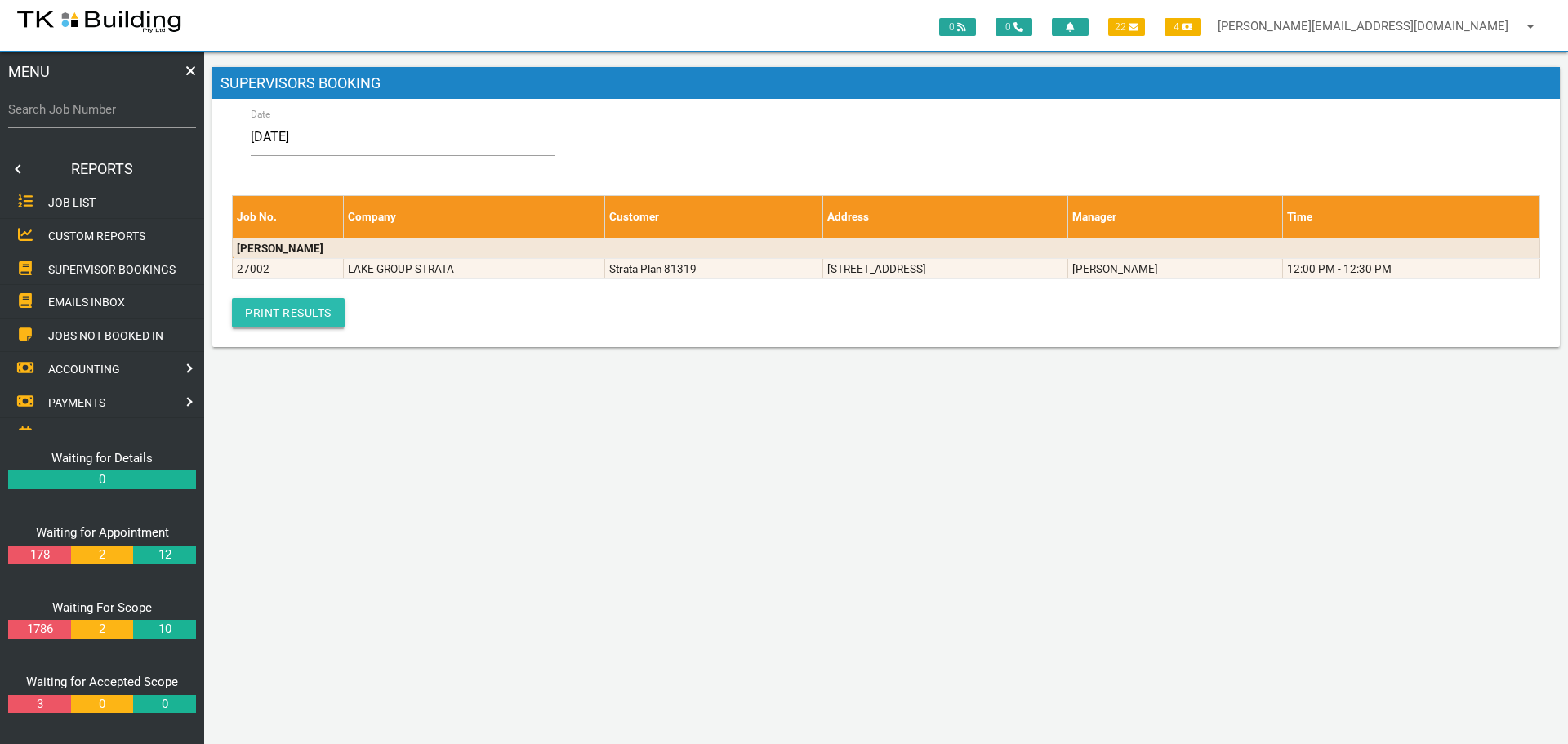
click at [308, 308] on link "Print Results" at bounding box center [288, 313] width 113 height 29
click at [342, 138] on input "[DATE]" at bounding box center [402, 137] width 304 height 38
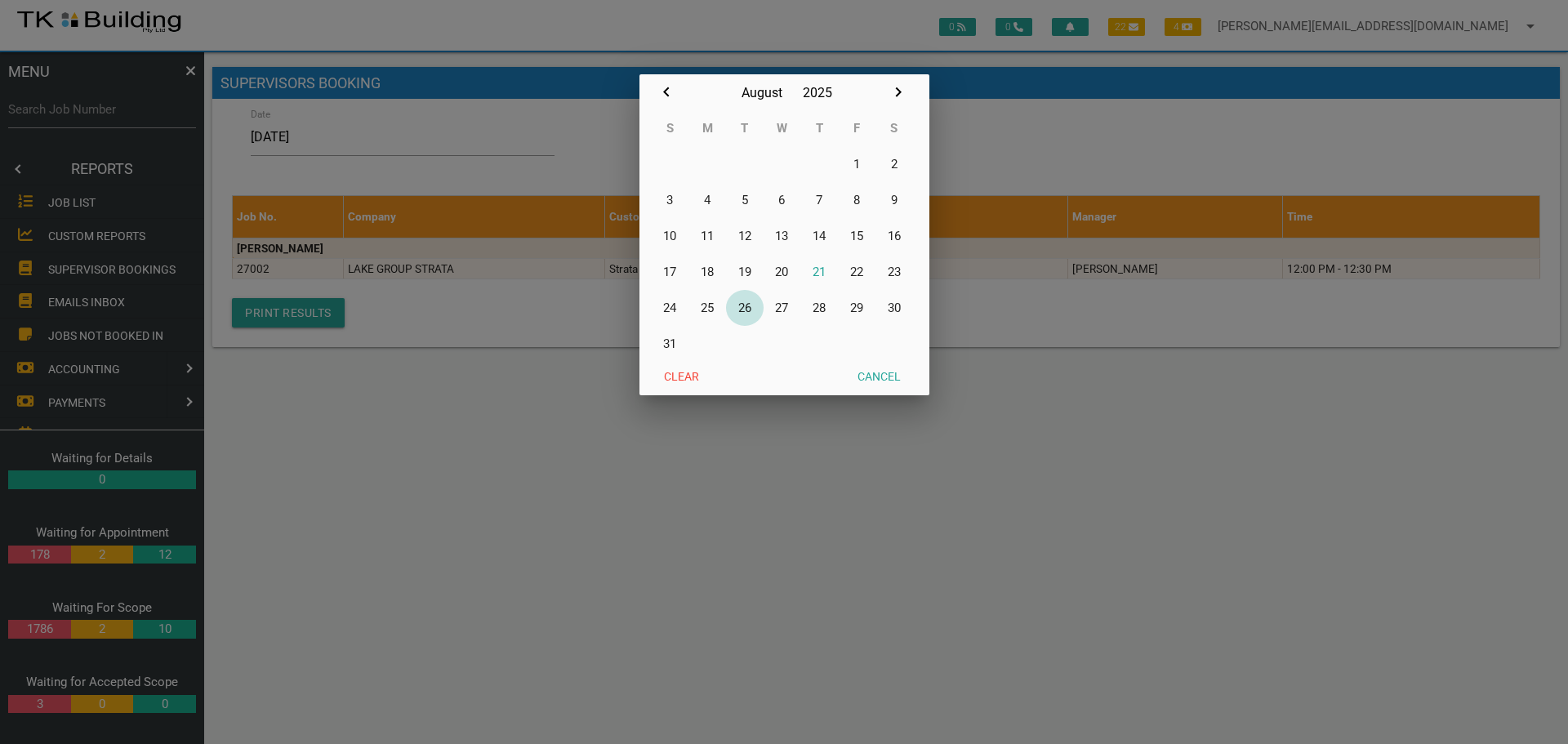
click at [745, 304] on button "26" at bounding box center [745, 308] width 38 height 36
type input "[DATE]"
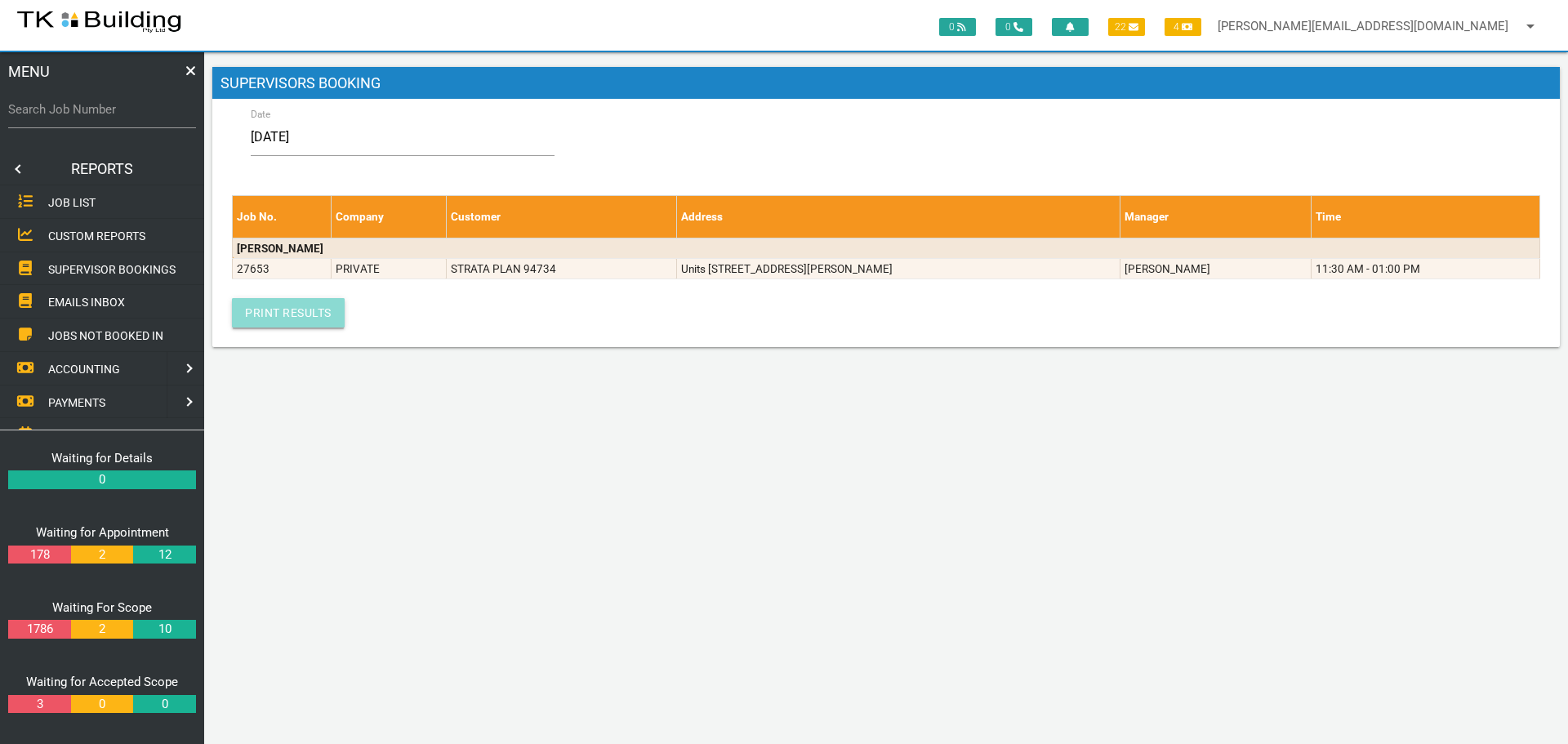
click at [277, 307] on link "Print Results" at bounding box center [288, 313] width 113 height 29
click at [65, 116] on label "Search Job Number" at bounding box center [102, 110] width 187 height 18
click at [65, 116] on input "Search Job Number" at bounding box center [102, 109] width 187 height 38
type input "28102"
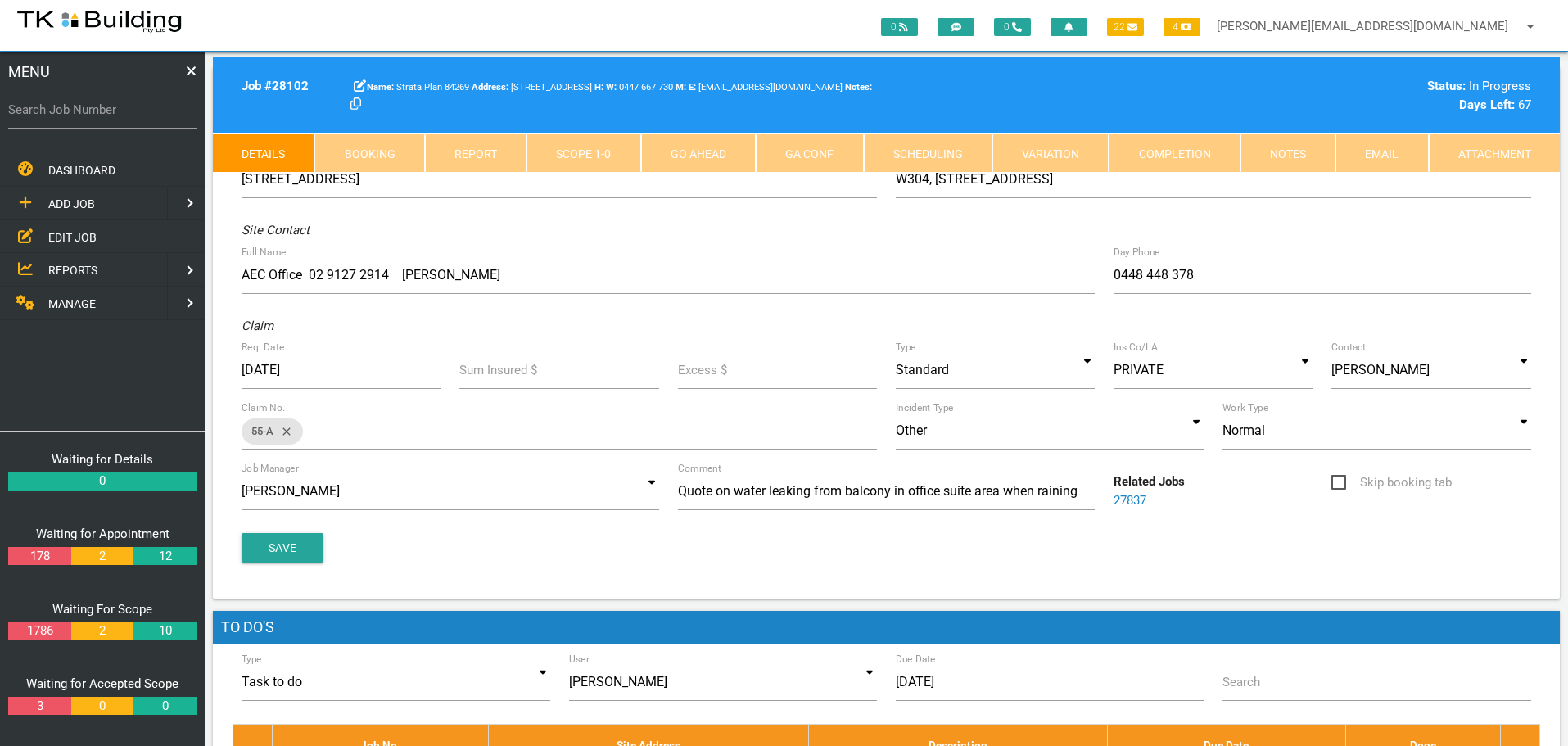
click at [396, 146] on link "Booking" at bounding box center [369, 153] width 110 height 40
select select "7"
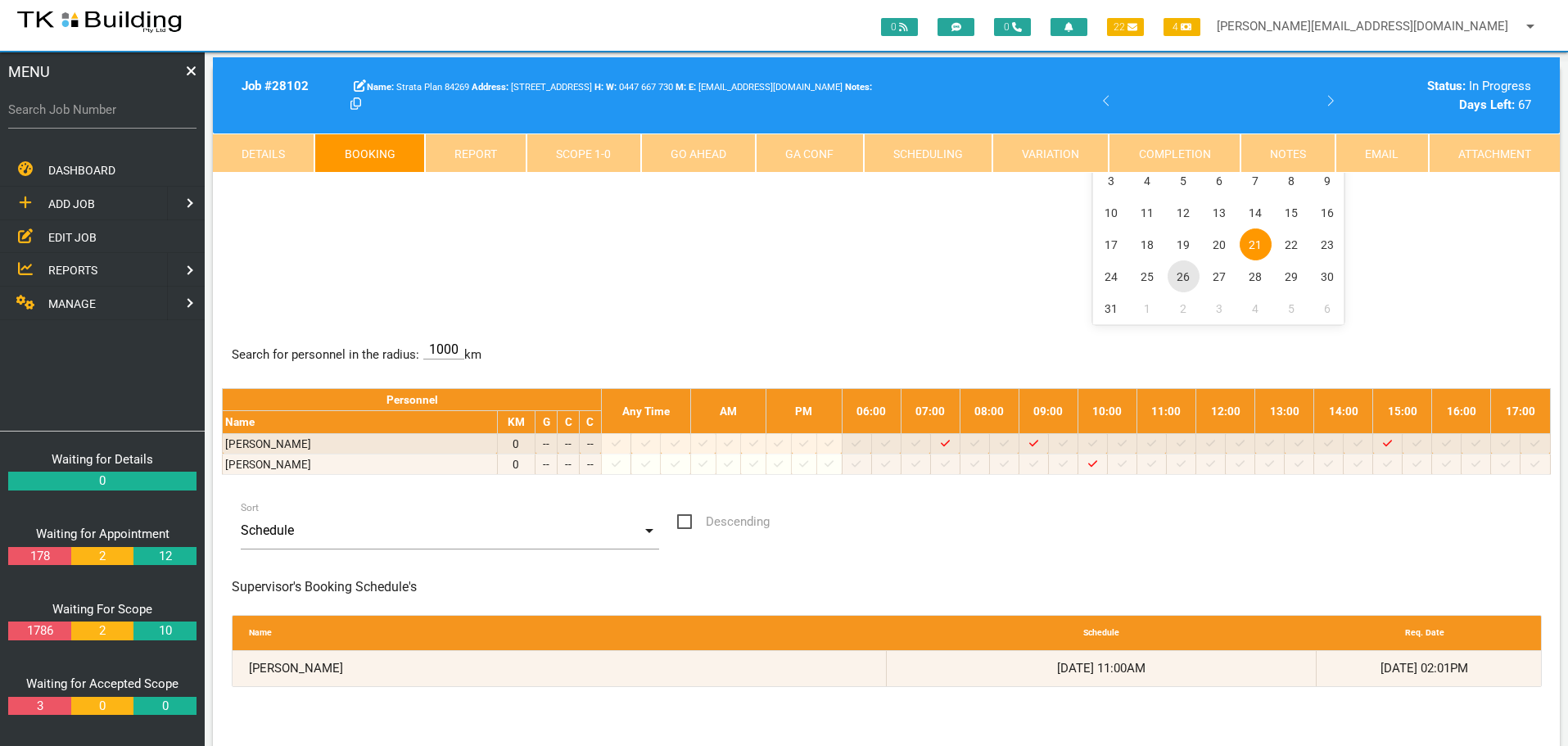
click at [1183, 272] on span "26" at bounding box center [1184, 276] width 32 height 32
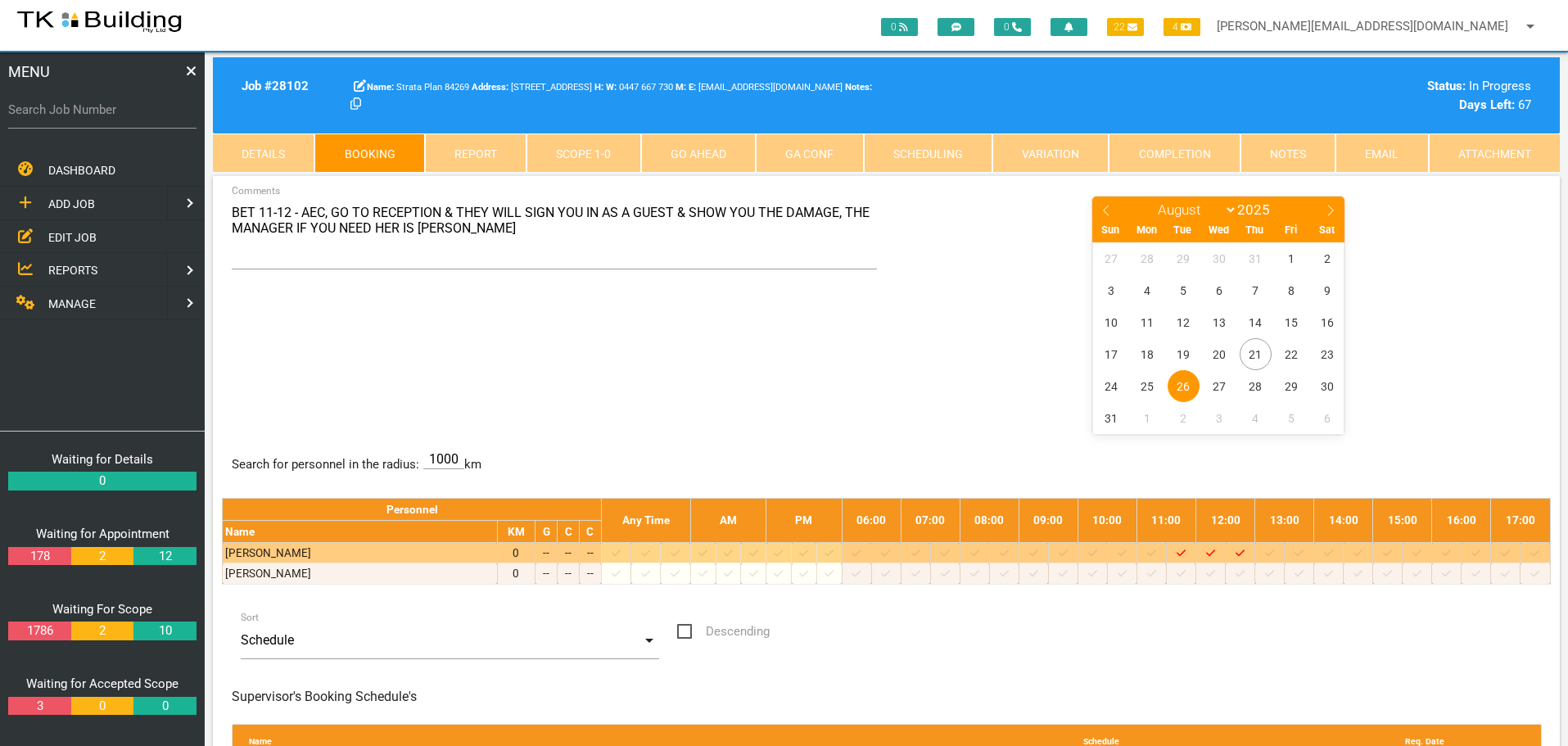
click at [1044, 445] on div "BET 11-12 - AEC, GO TO RECEPTION & THEY WILL SIGN YOU IN AS A GUEST & SHOW YOU …" at bounding box center [886, 534] width 1346 height 715
click at [1038, 551] on icon at bounding box center [1033, 553] width 9 height 11
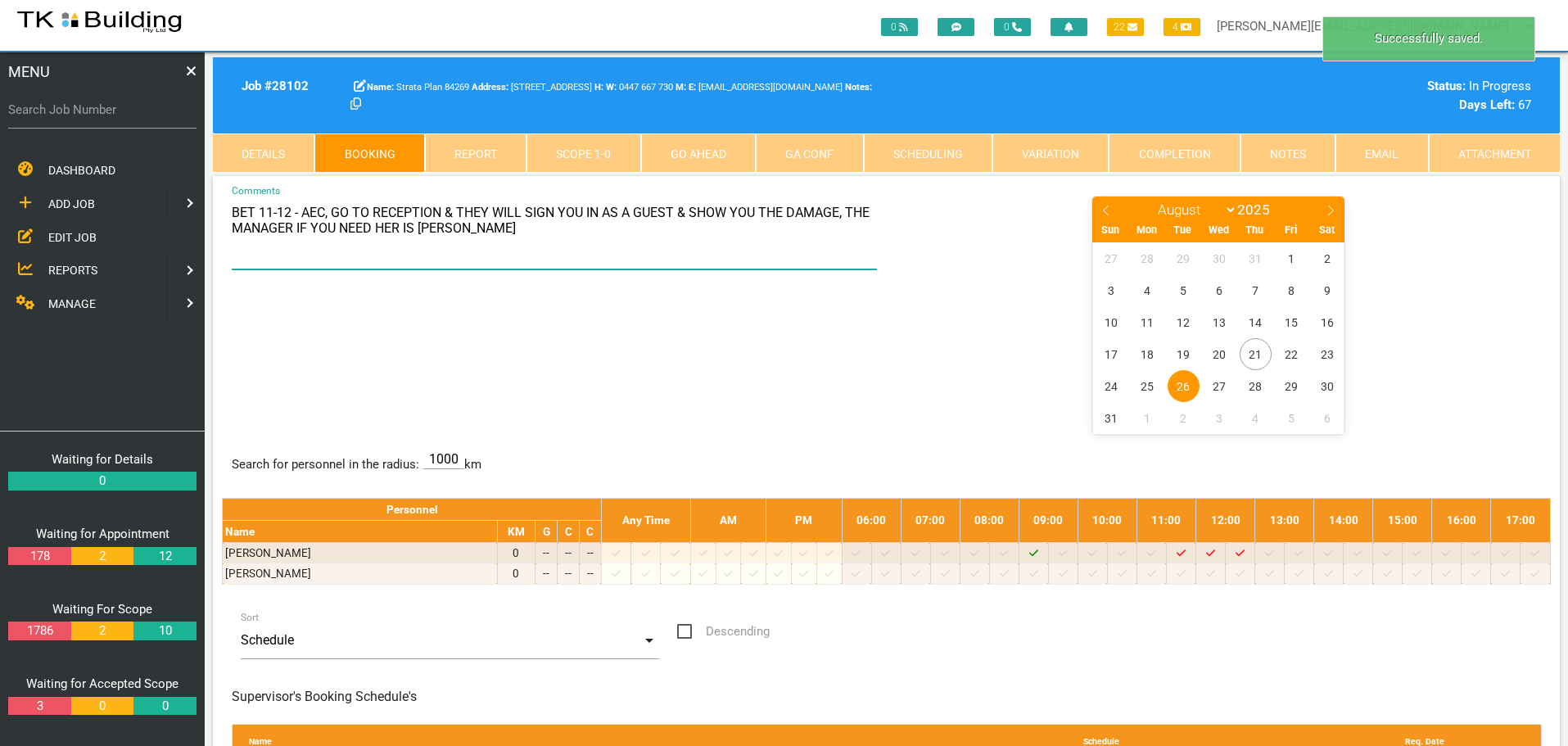
click at [233, 208] on textarea "BET 11-12 - AEC, GO TO RECEPTION & THEY WILL SIGN YOU IN AS A GUEST & SHOW YOU …" at bounding box center [554, 232] width 646 height 74
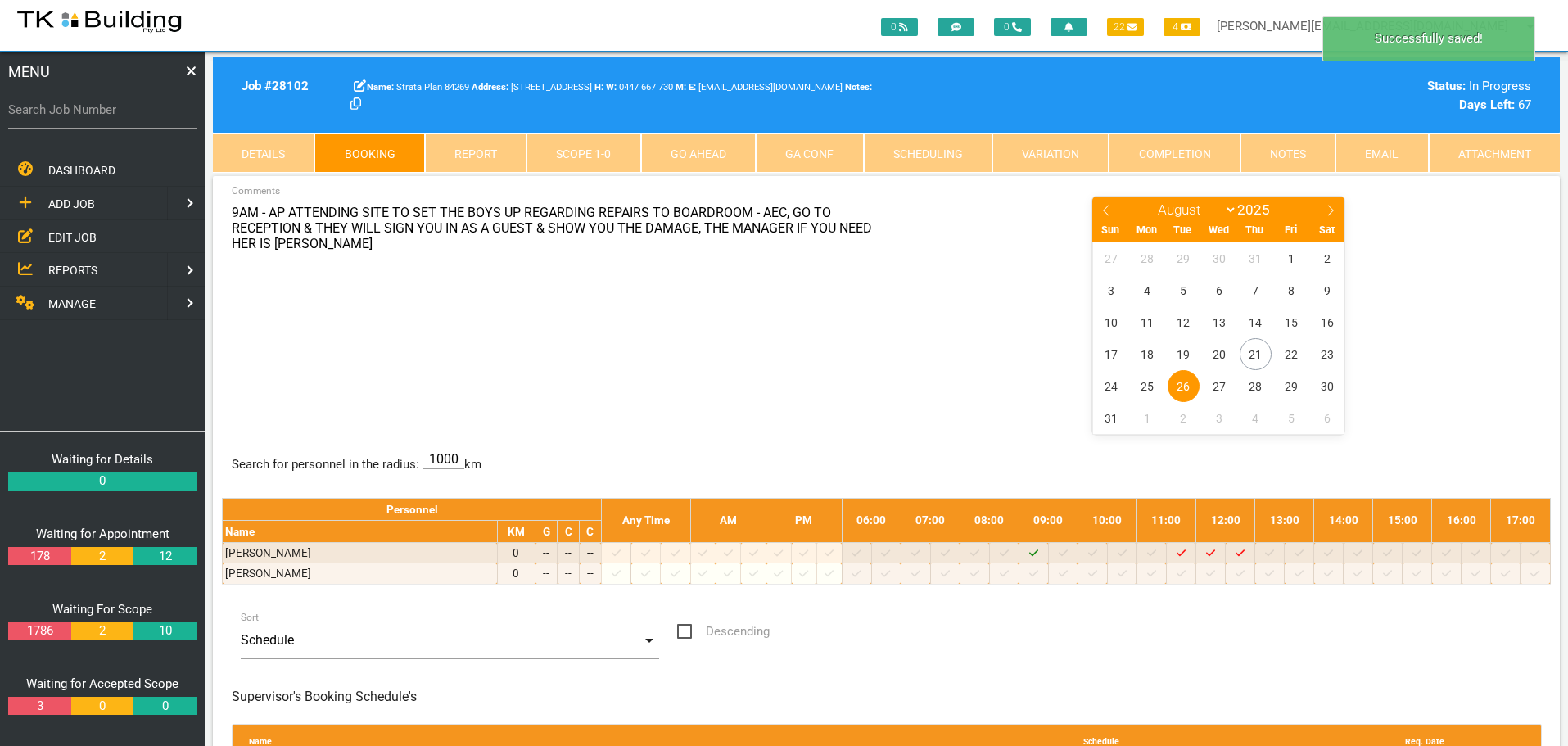
click at [619, 387] on div "9AM - AP ATTENDING SITE TO SET THE BOYS UP REGARDING REPAIRS TO BOARDROOM - AEC…" at bounding box center [886, 314] width 1329 height 239
drag, startPoint x: 533, startPoint y: 231, endPoint x: 538, endPoint y: 244, distance: 13.9
click at [538, 244] on textarea "9AM - AP ATTENDING SITE TO SET THE BOYS UP REGARDING REPAIRS TO BOARDROOM - AEC…" at bounding box center [554, 232] width 646 height 74
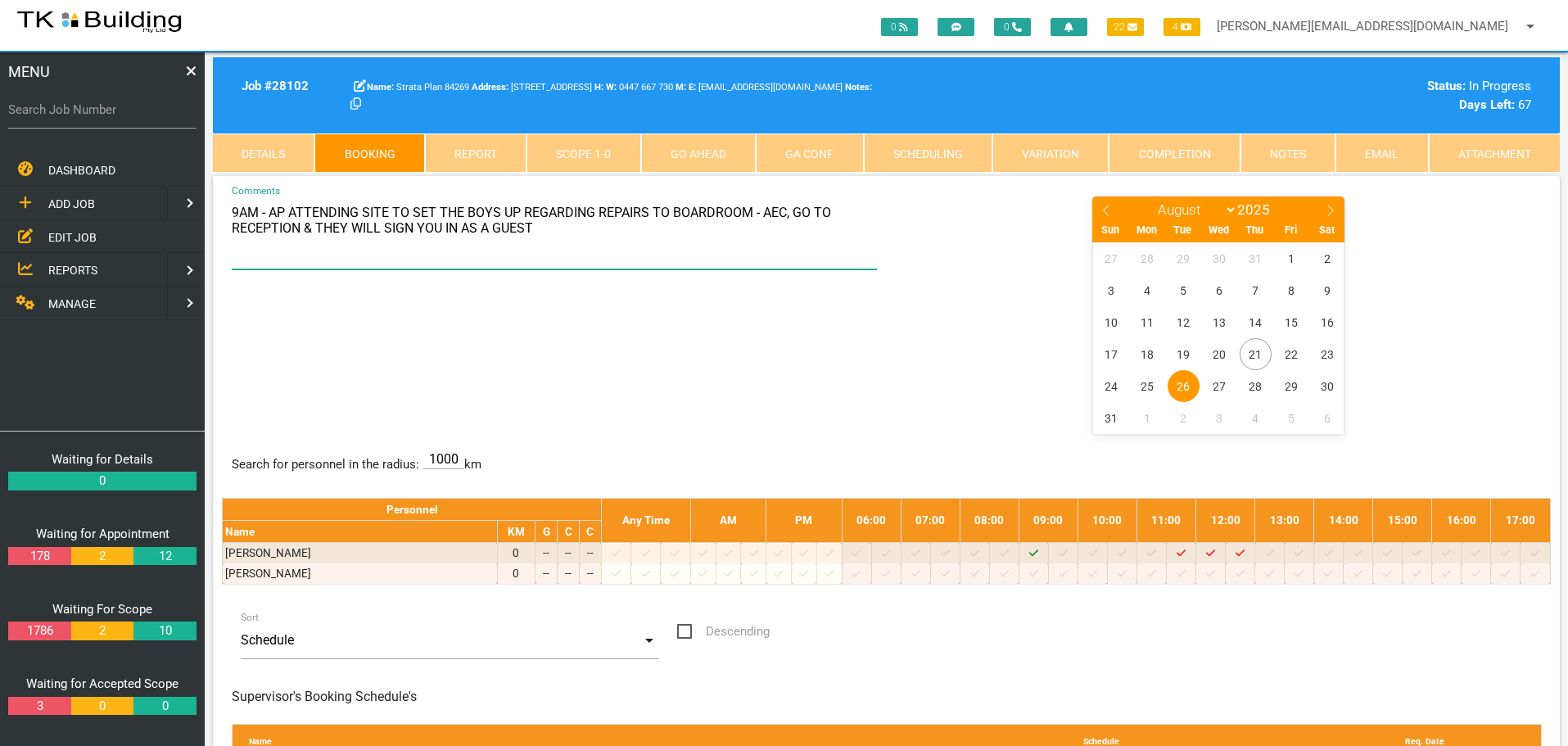
type textarea "9AM - AP ATTENDING SITE TO SET THE BOYS UP REGARDING REPAIRS TO BOARDROOM - AEC…"
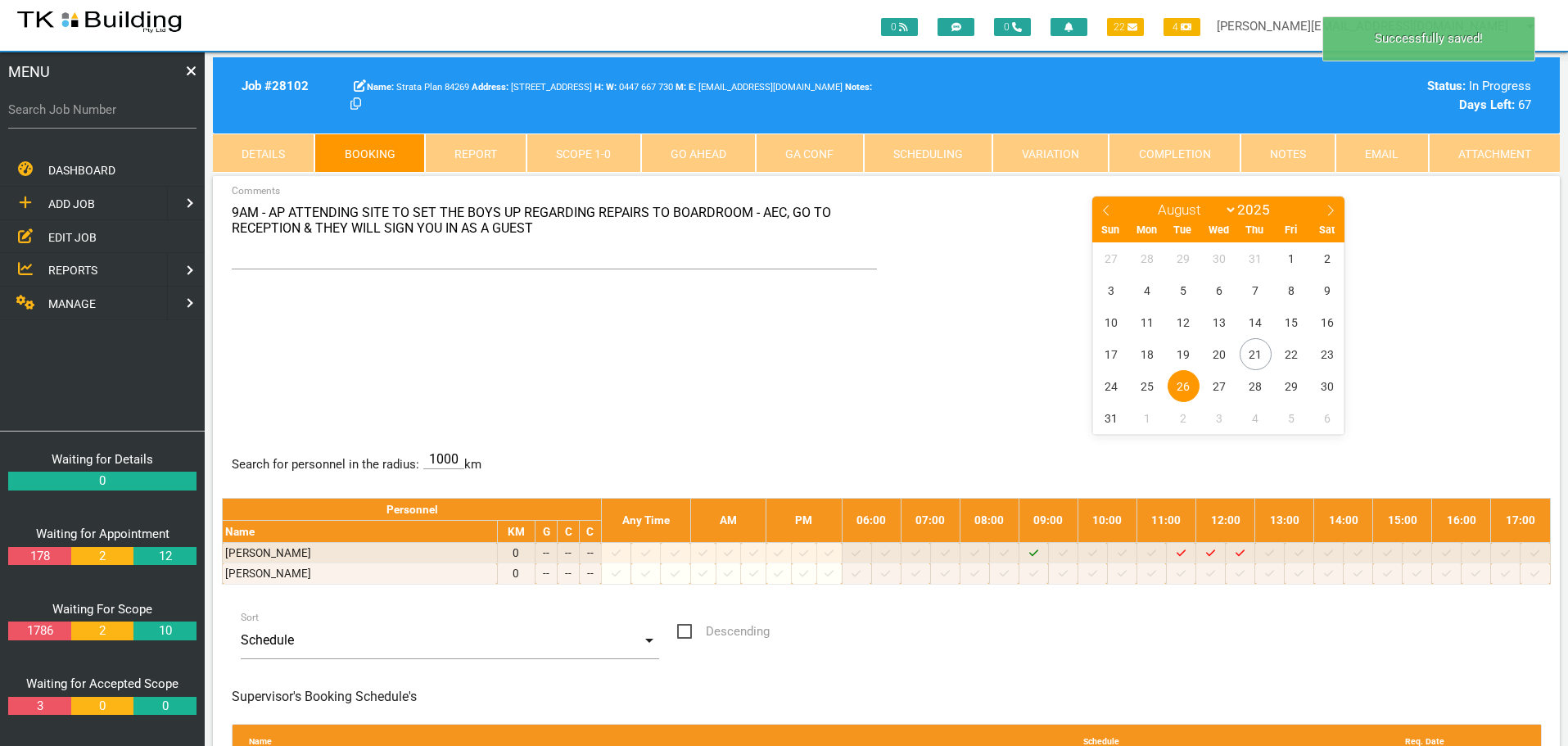
click at [658, 354] on div "9AM - AP ATTENDING SITE TO SET THE BOYS UP REGARDING REPAIRS TO BOARDROOM - AEC…" at bounding box center [886, 314] width 1329 height 239
click at [1282, 157] on link "Notes" at bounding box center [1287, 153] width 95 height 40
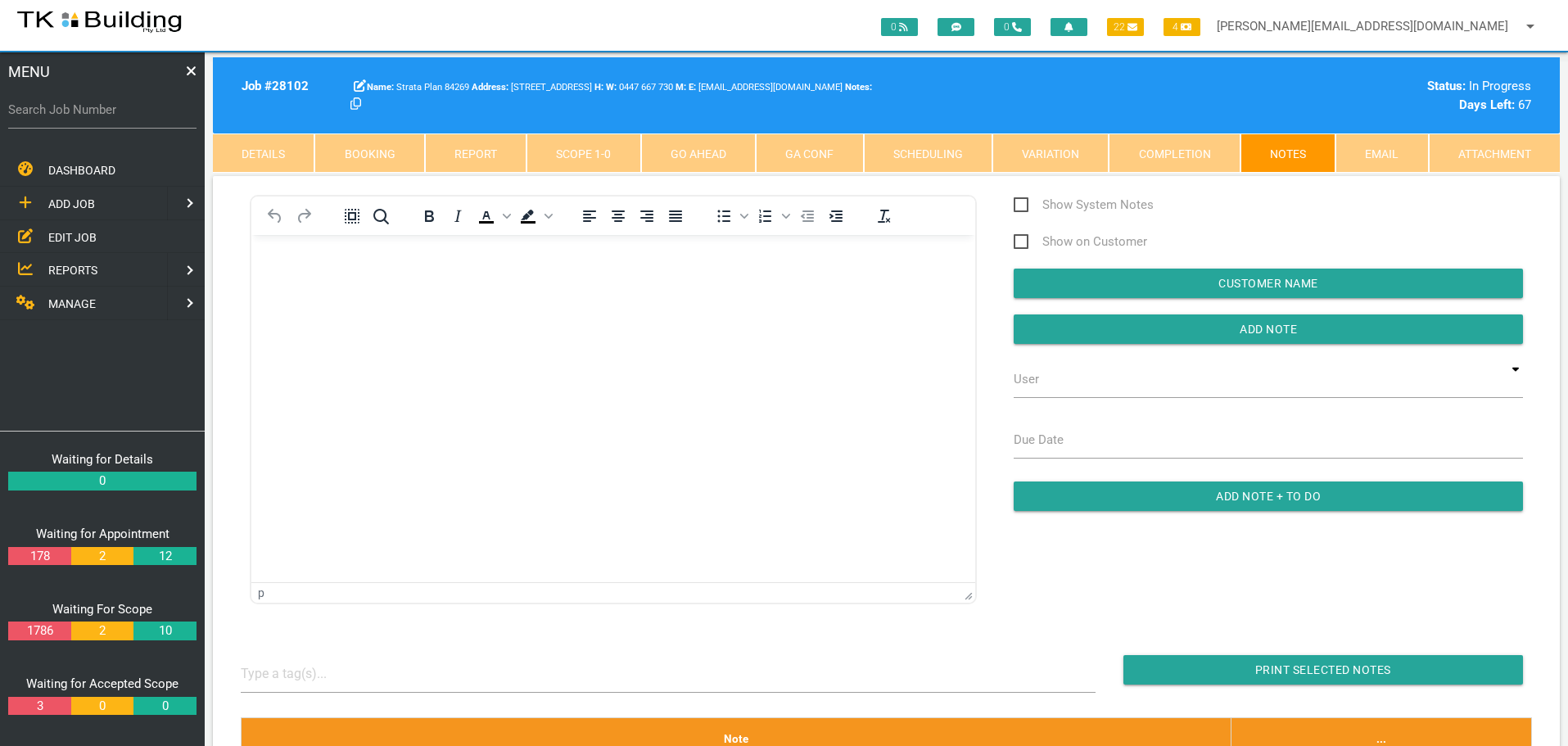
click at [303, 285] on body "Rich Text Area. Press ALT-0 for help." at bounding box center [613, 282] width 724 height 54
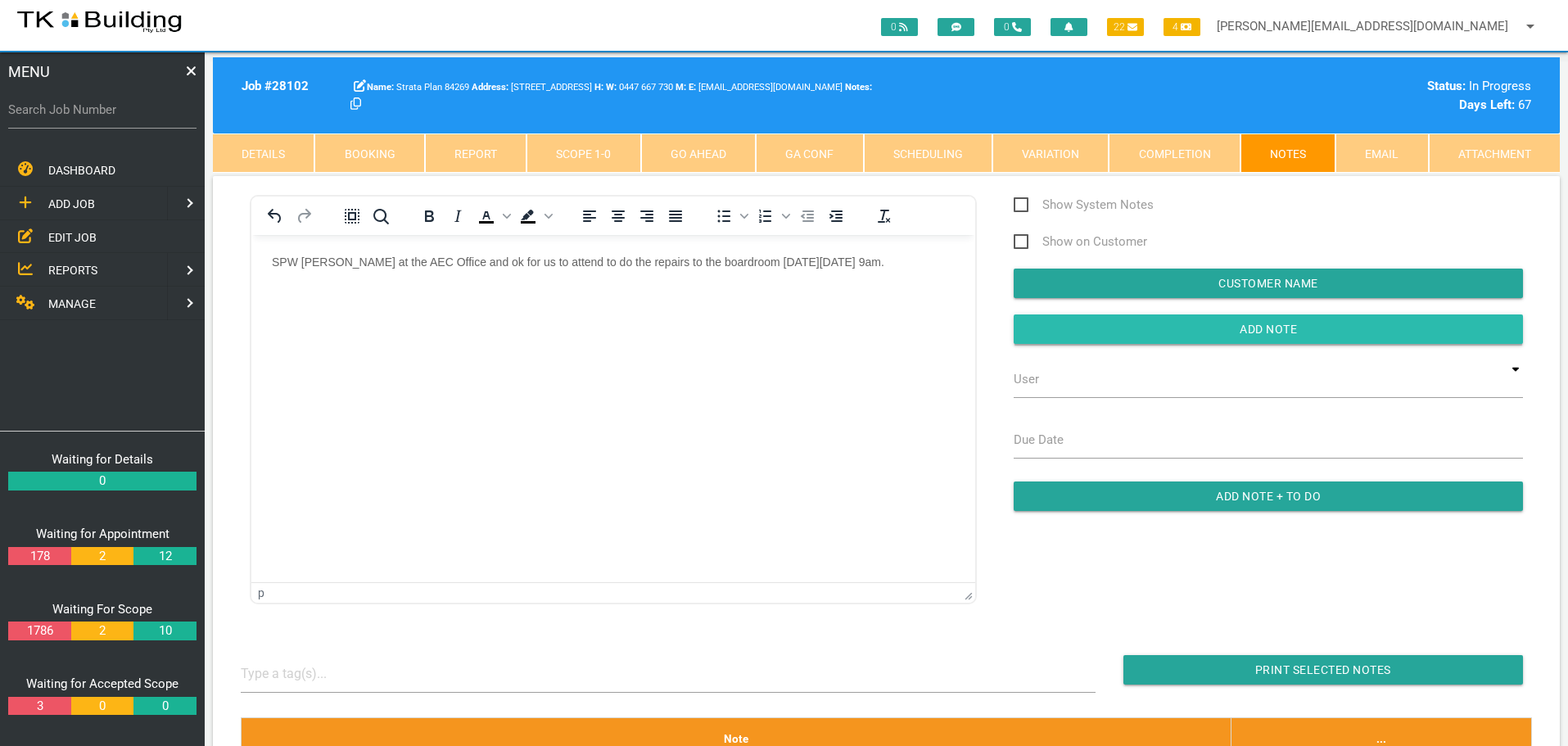
click at [1101, 320] on input "button" at bounding box center [1268, 329] width 509 height 30
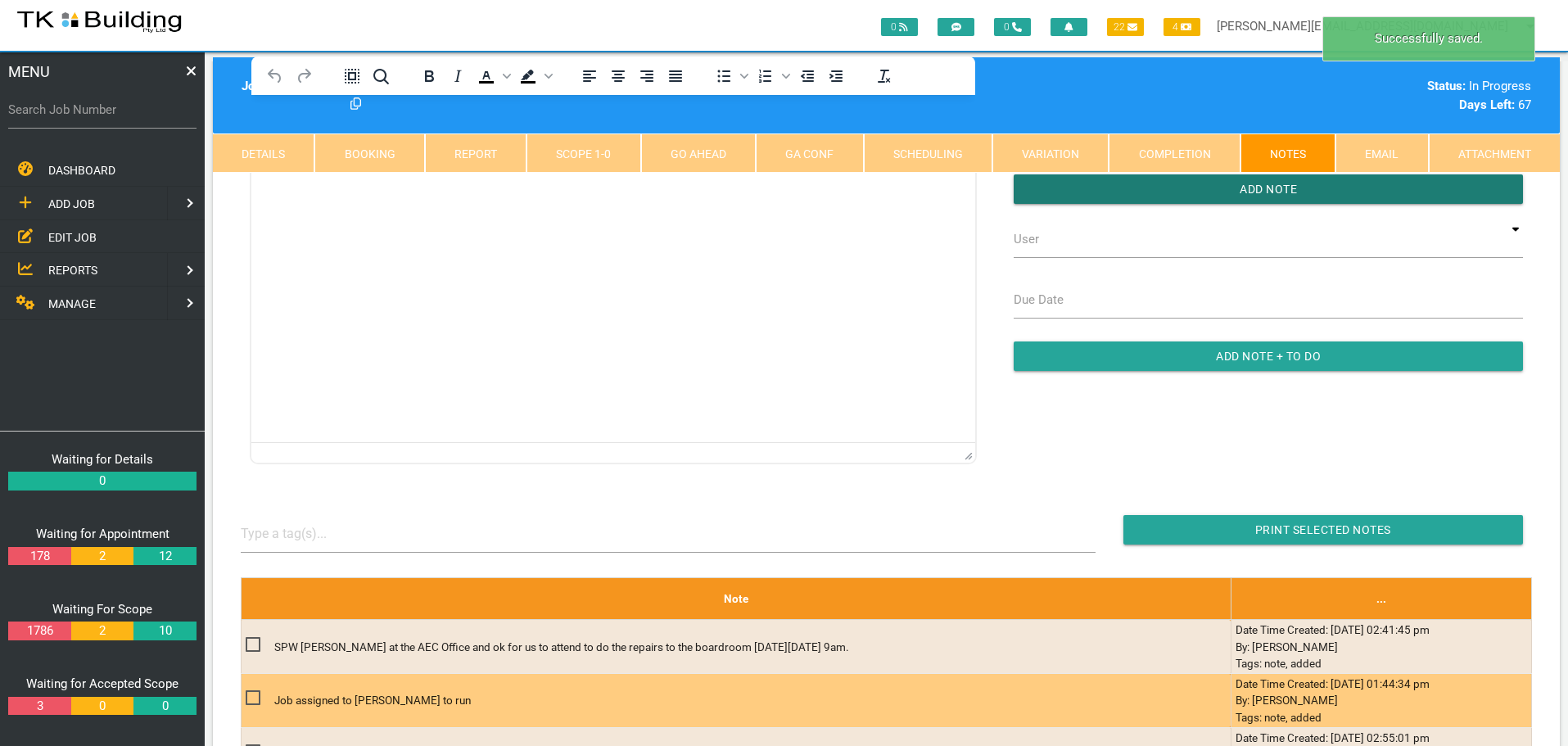
scroll to position [328, 0]
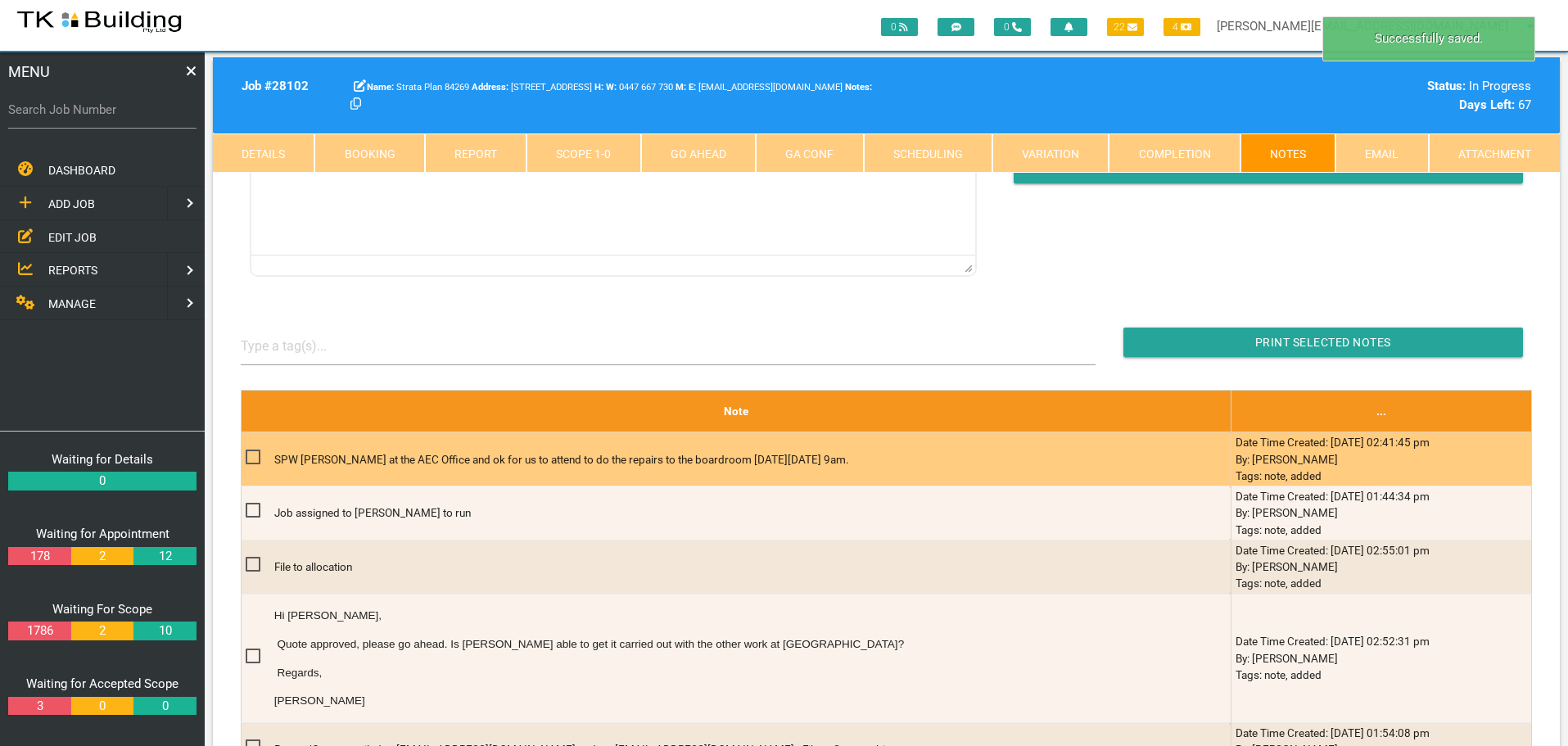
click at [248, 456] on span at bounding box center [260, 458] width 29 height 20
click at [248, 456] on input "checkbox" at bounding box center [250, 453] width 11 height 11
checkbox input "true"
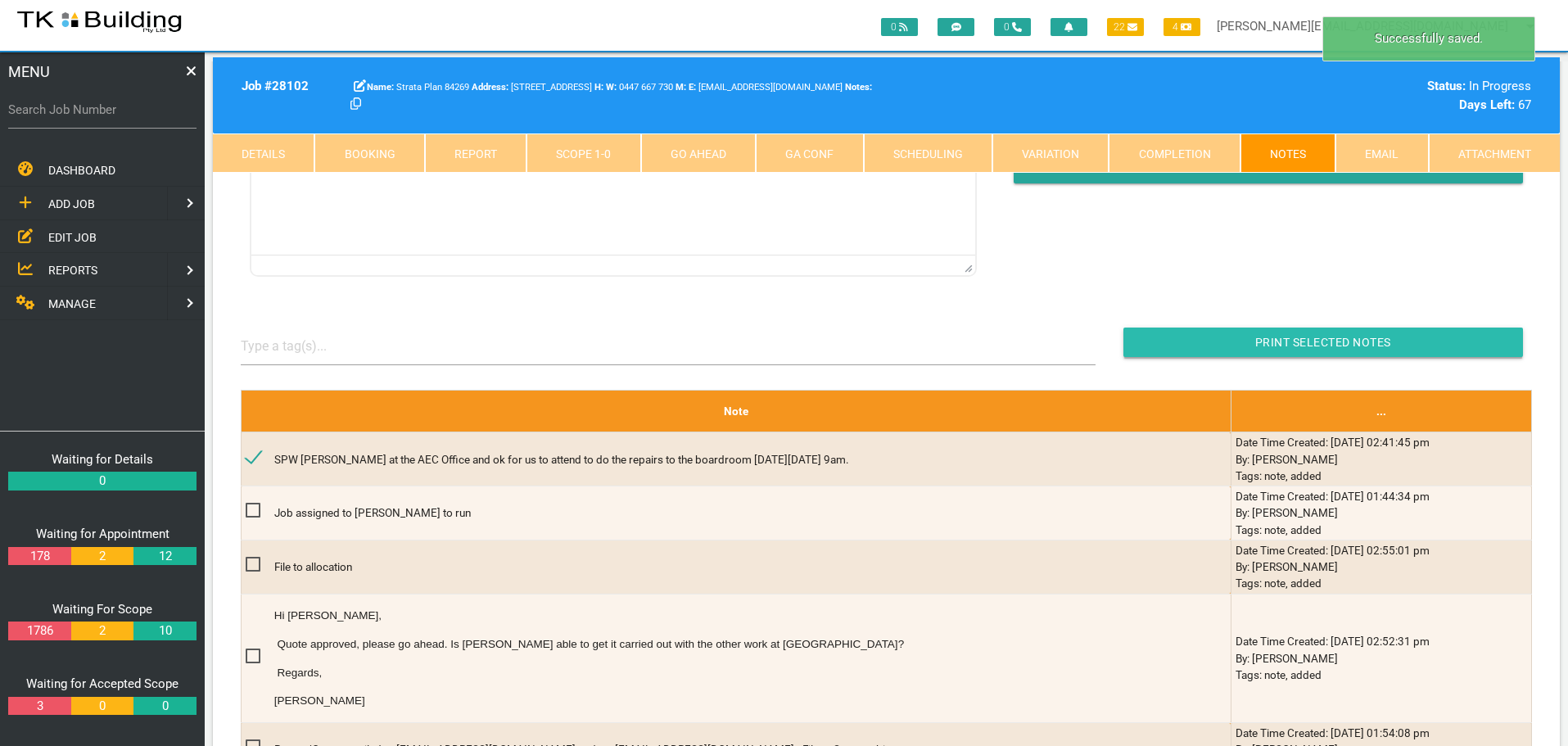
click at [1229, 341] on input "button" at bounding box center [1323, 342] width 399 height 30
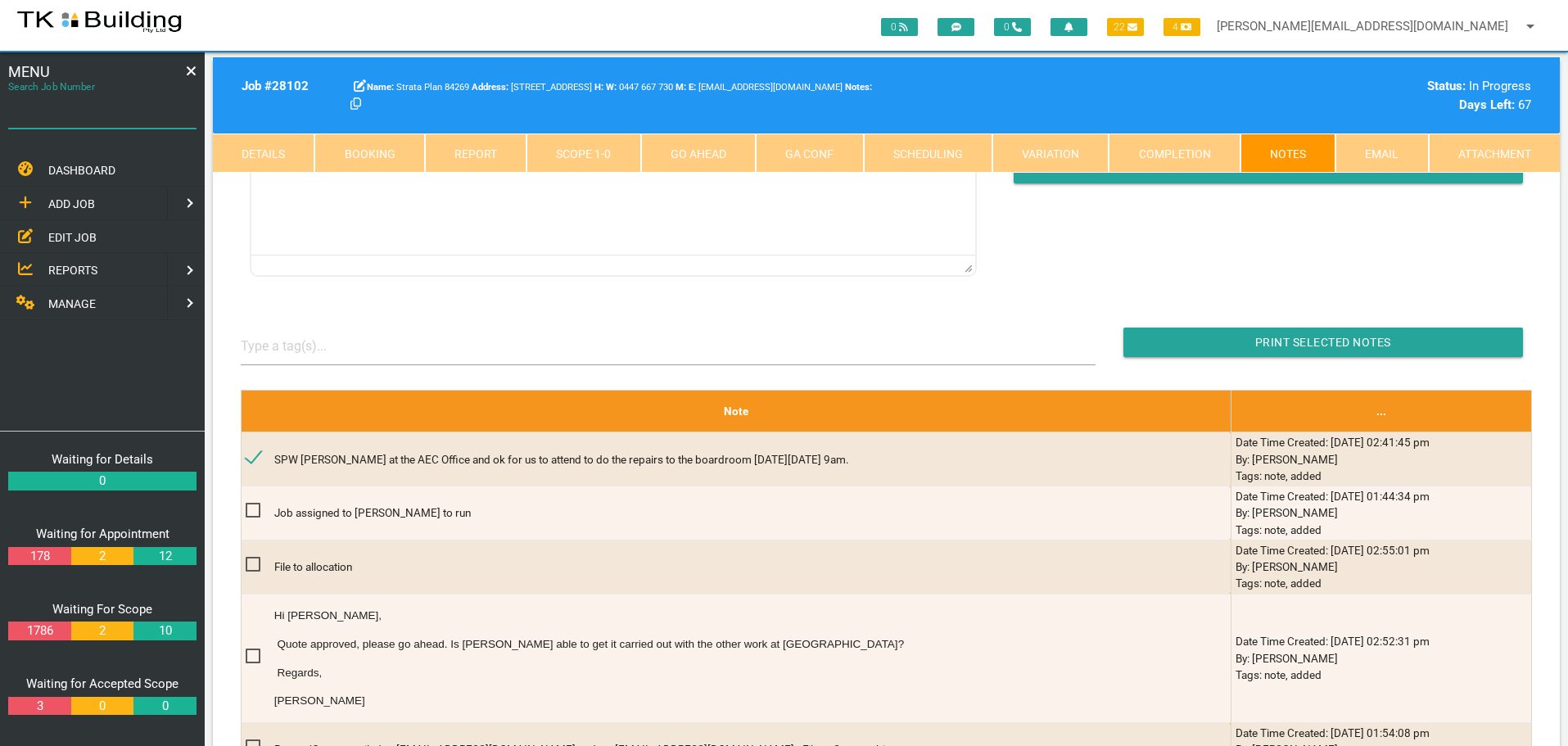
click at [131, 121] on input "Search Job Number" at bounding box center [102, 110] width 188 height 38
type input "28118"
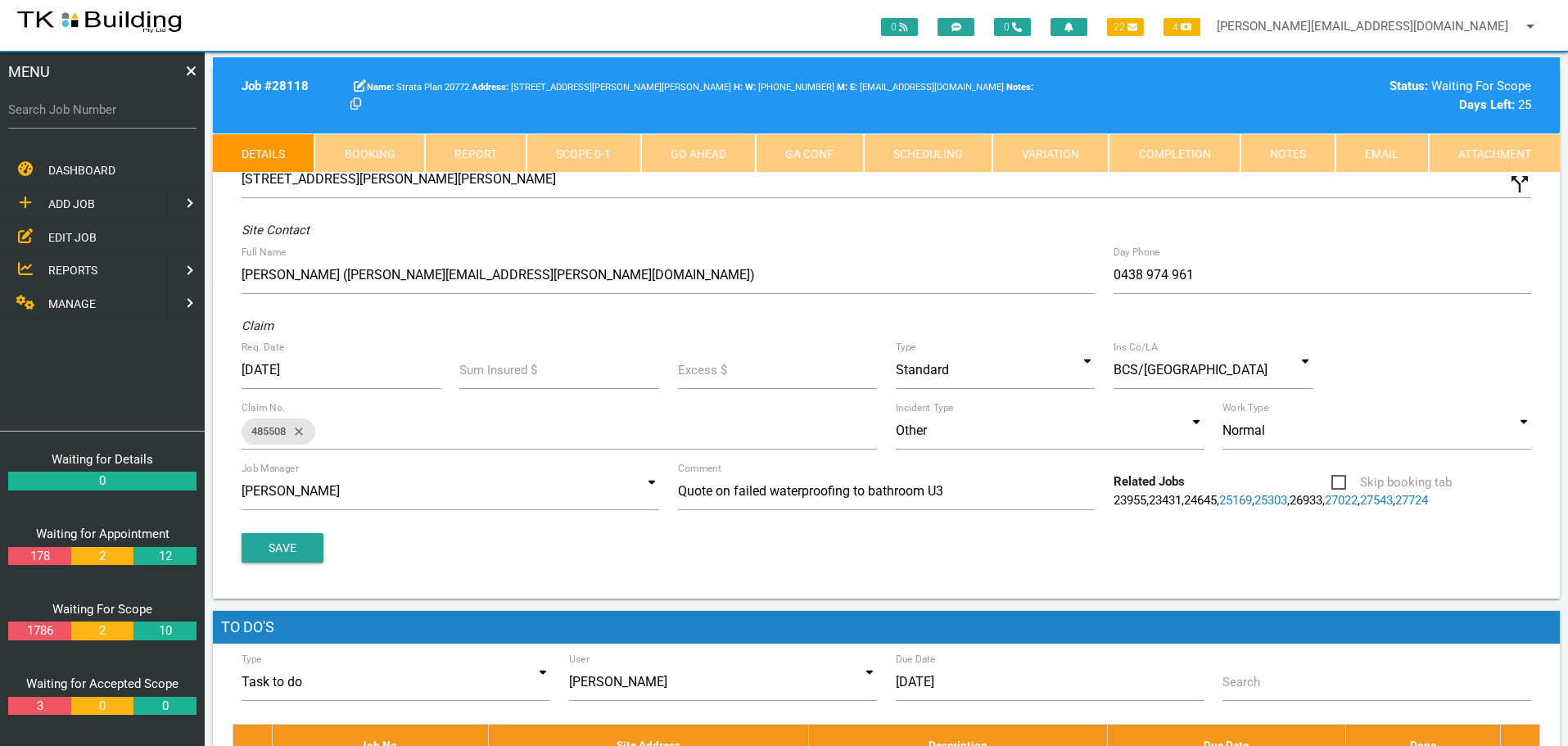
click at [1278, 154] on link "Notes" at bounding box center [1287, 153] width 95 height 40
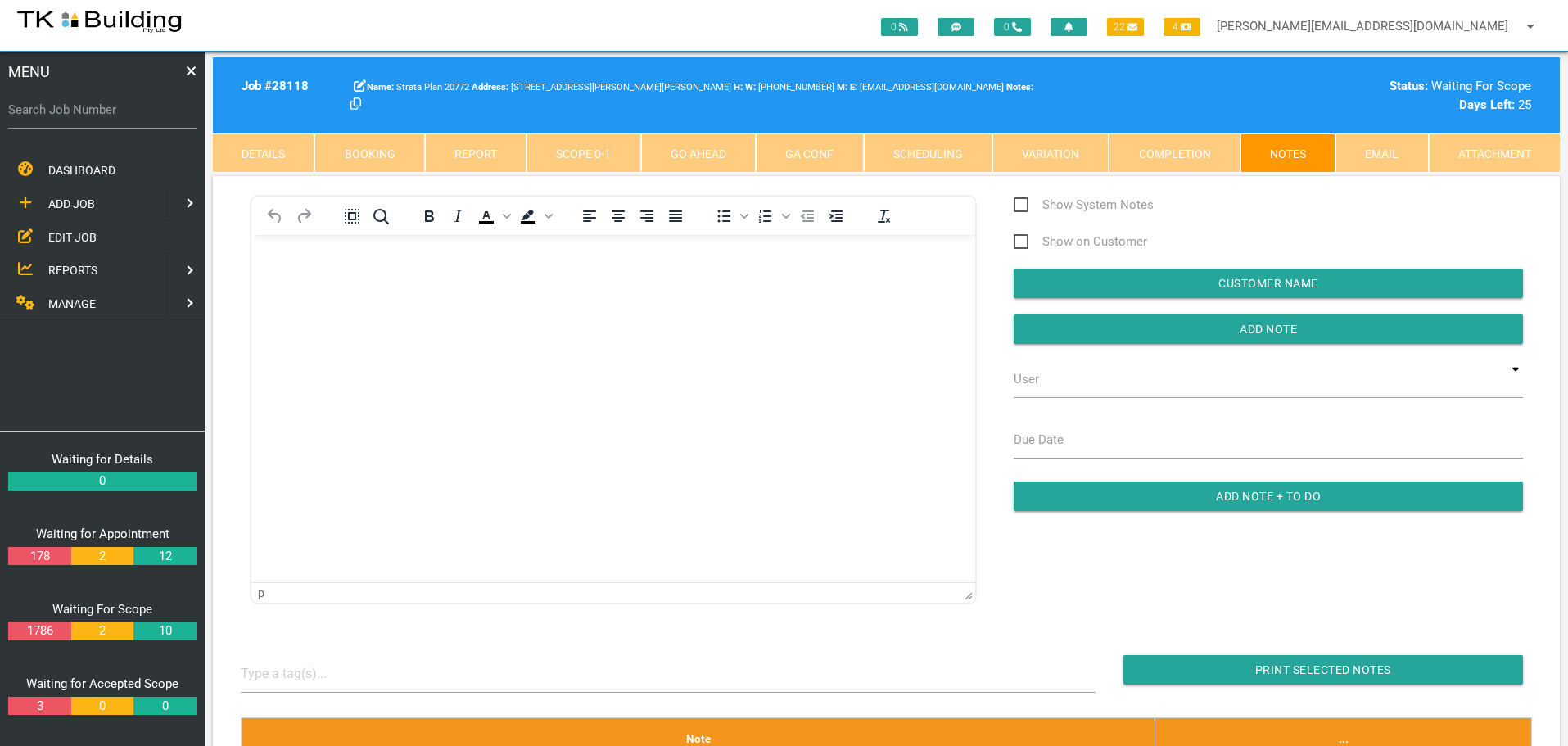
click at [286, 266] on p "Rich Text Area. Press ALT-0 for help." at bounding box center [613, 261] width 682 height 13
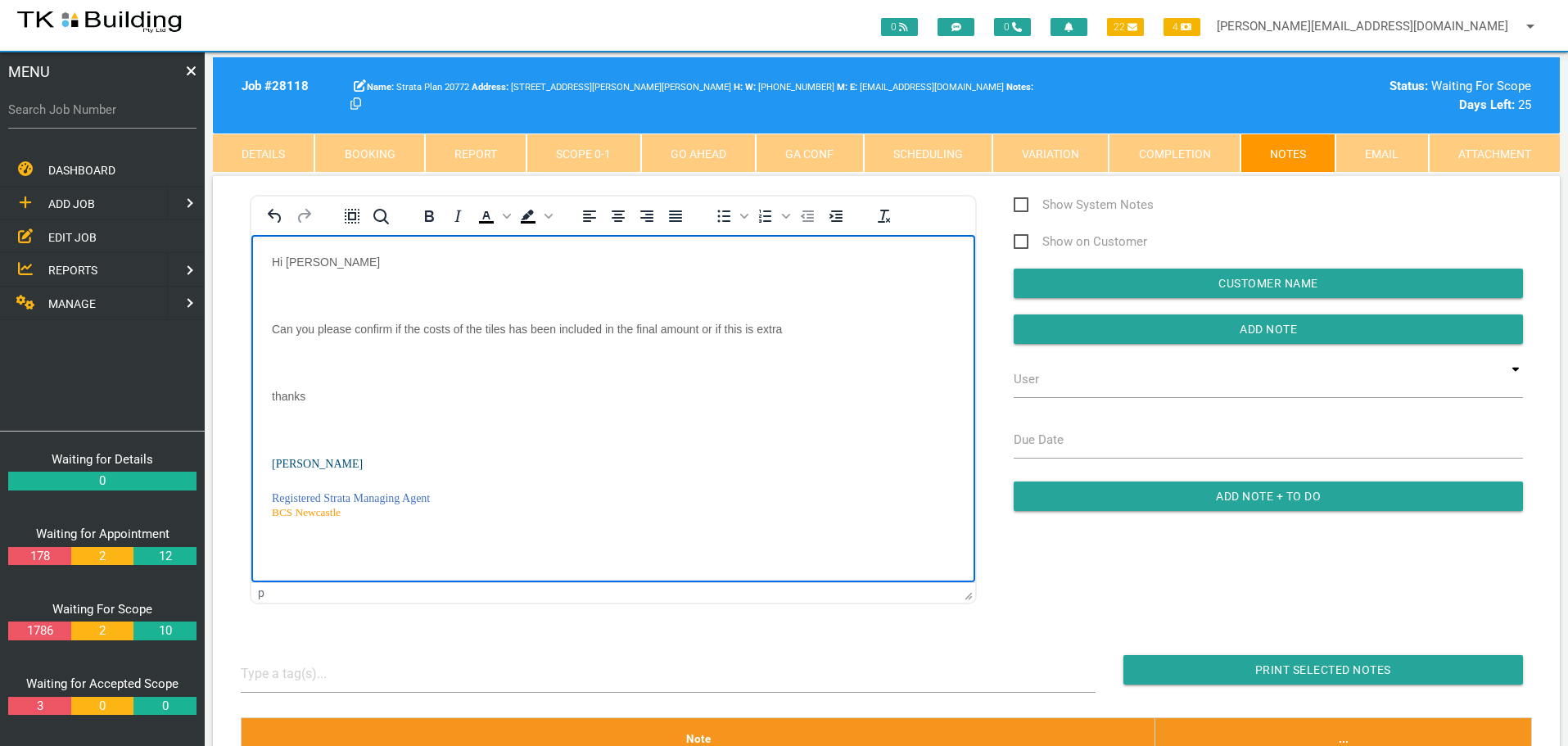
click at [287, 288] on p "Rich Text Area. Press ALT-0 for help." at bounding box center [613, 295] width 682 height 13
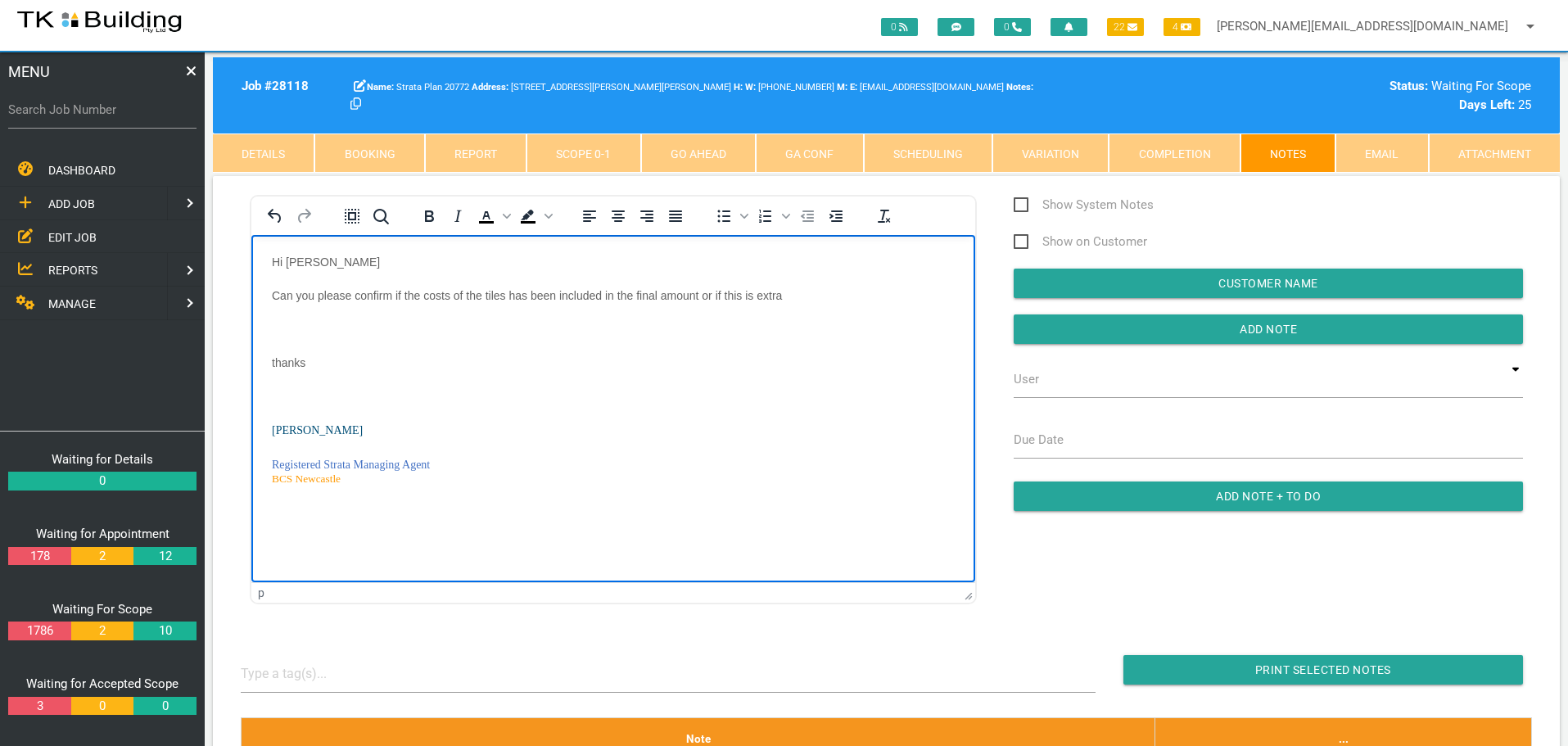
click at [283, 320] on body "Hi [PERSON_NAME] Can you please confirm if the costs of the tiles has been incl…" at bounding box center [613, 390] width 724 height 271
click at [277, 358] on p "Rich Text Area. Press ALT-0 for help." at bounding box center [613, 362] width 682 height 13
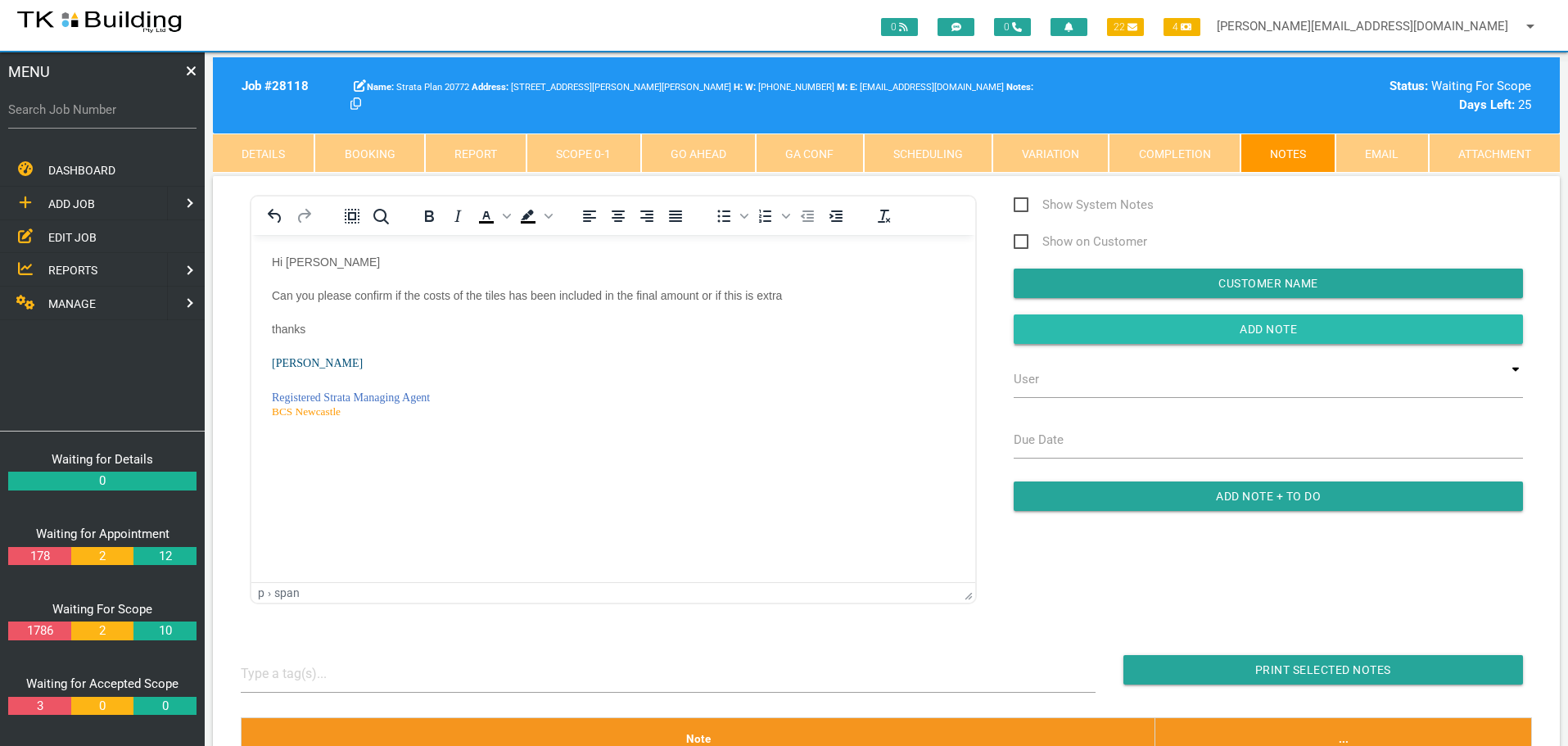
click at [1069, 331] on input "button" at bounding box center [1268, 329] width 509 height 30
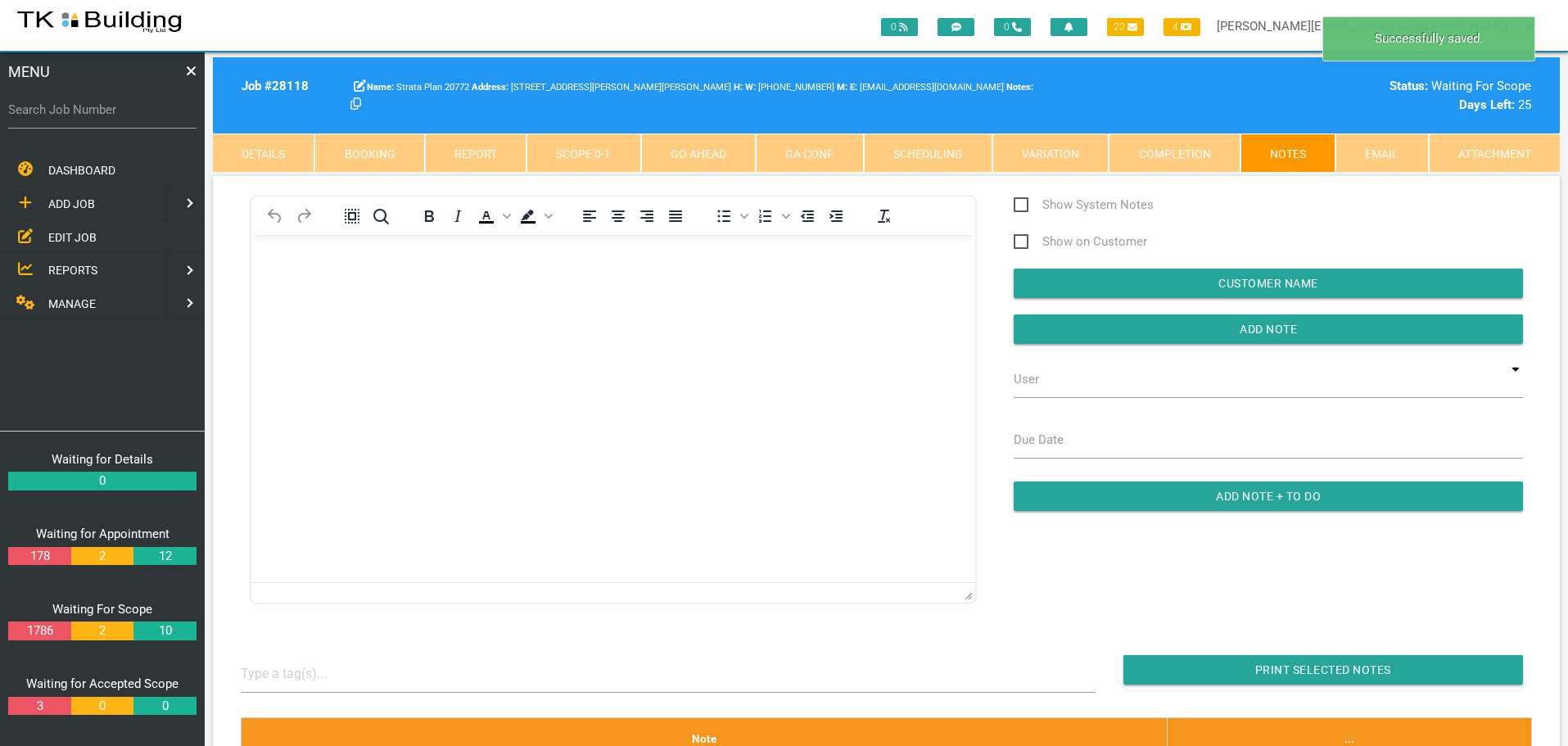
click at [275, 268] on body "Rich Text Area. Press ALT-0 for help." at bounding box center [613, 282] width 724 height 54
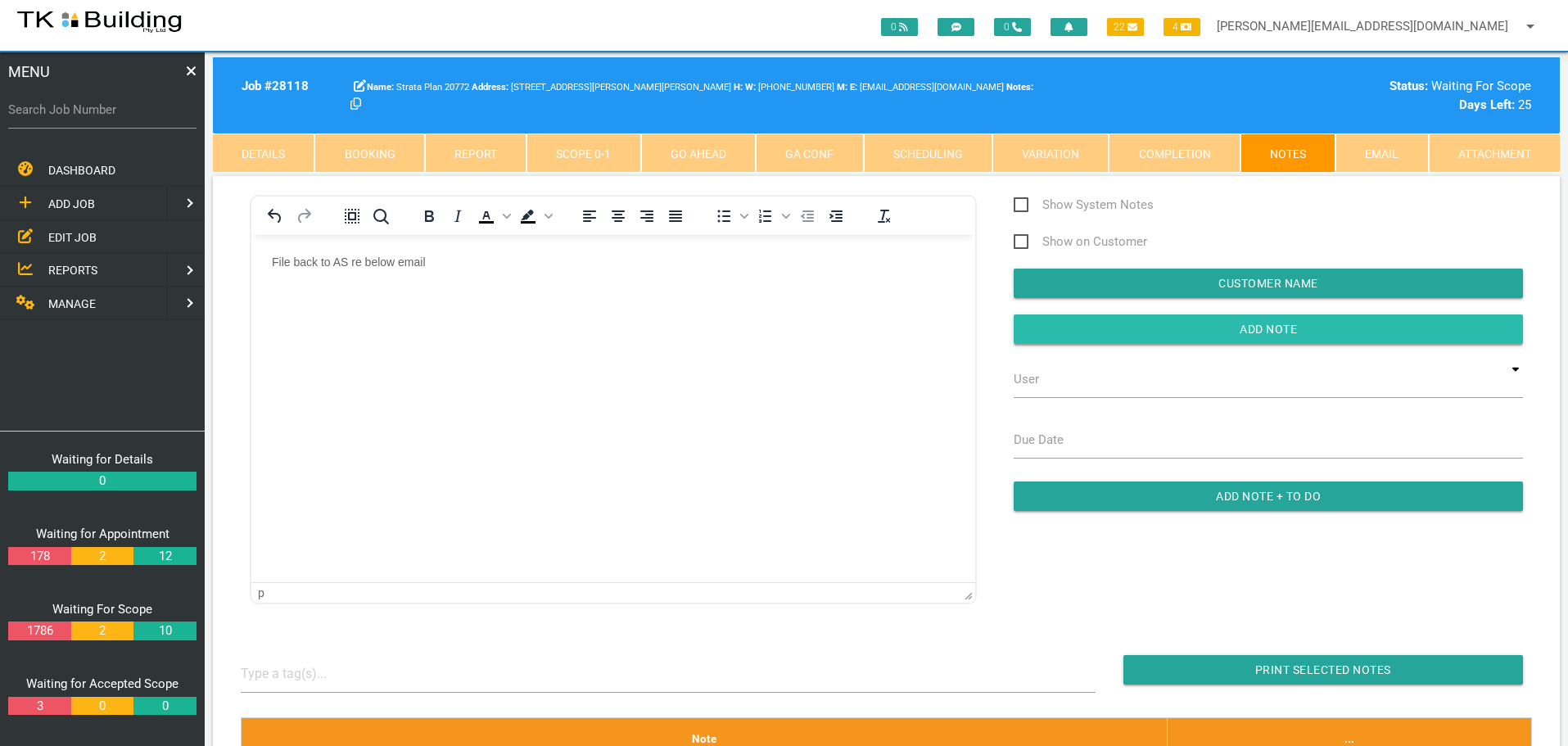
click at [1090, 323] on input "button" at bounding box center [1268, 329] width 509 height 30
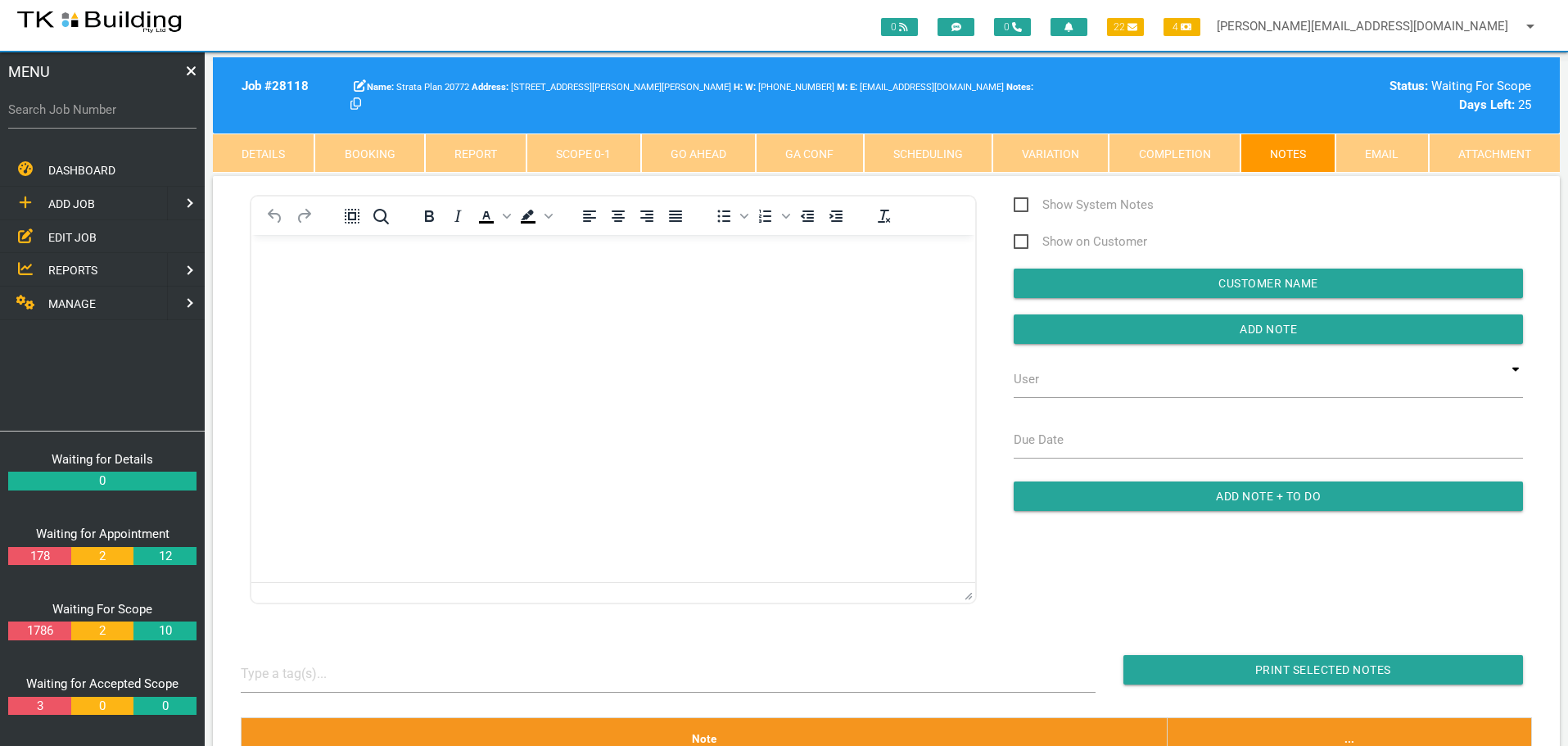
click at [94, 115] on label "Search Job Number" at bounding box center [102, 110] width 188 height 19
click at [94, 115] on input "Search Job Number" at bounding box center [102, 110] width 188 height 38
type input "27954"
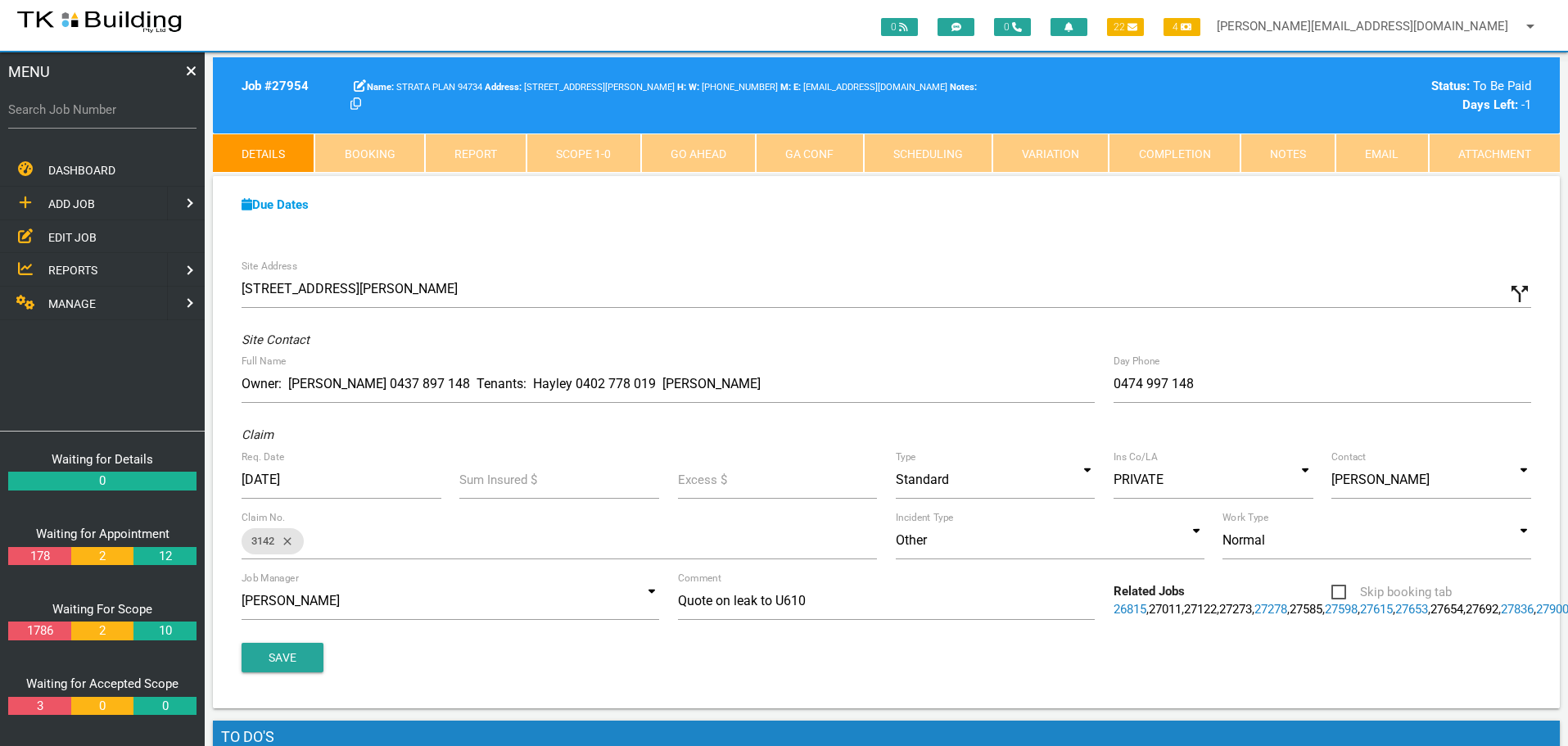
click at [1291, 156] on link "Notes" at bounding box center [1287, 153] width 95 height 40
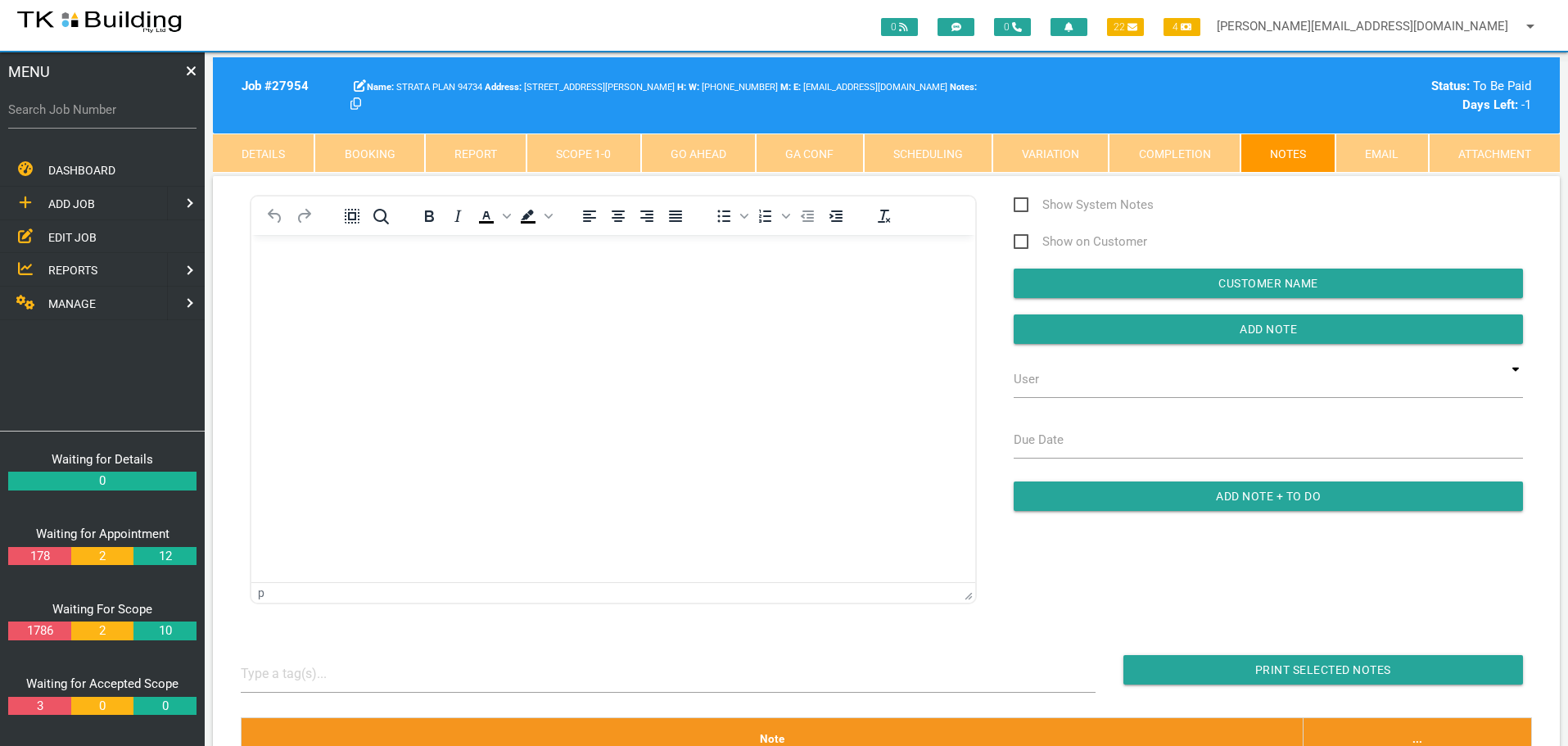
click at [280, 283] on body "Rich Text Area. Press ALT-0 for help." at bounding box center [613, 282] width 724 height 54
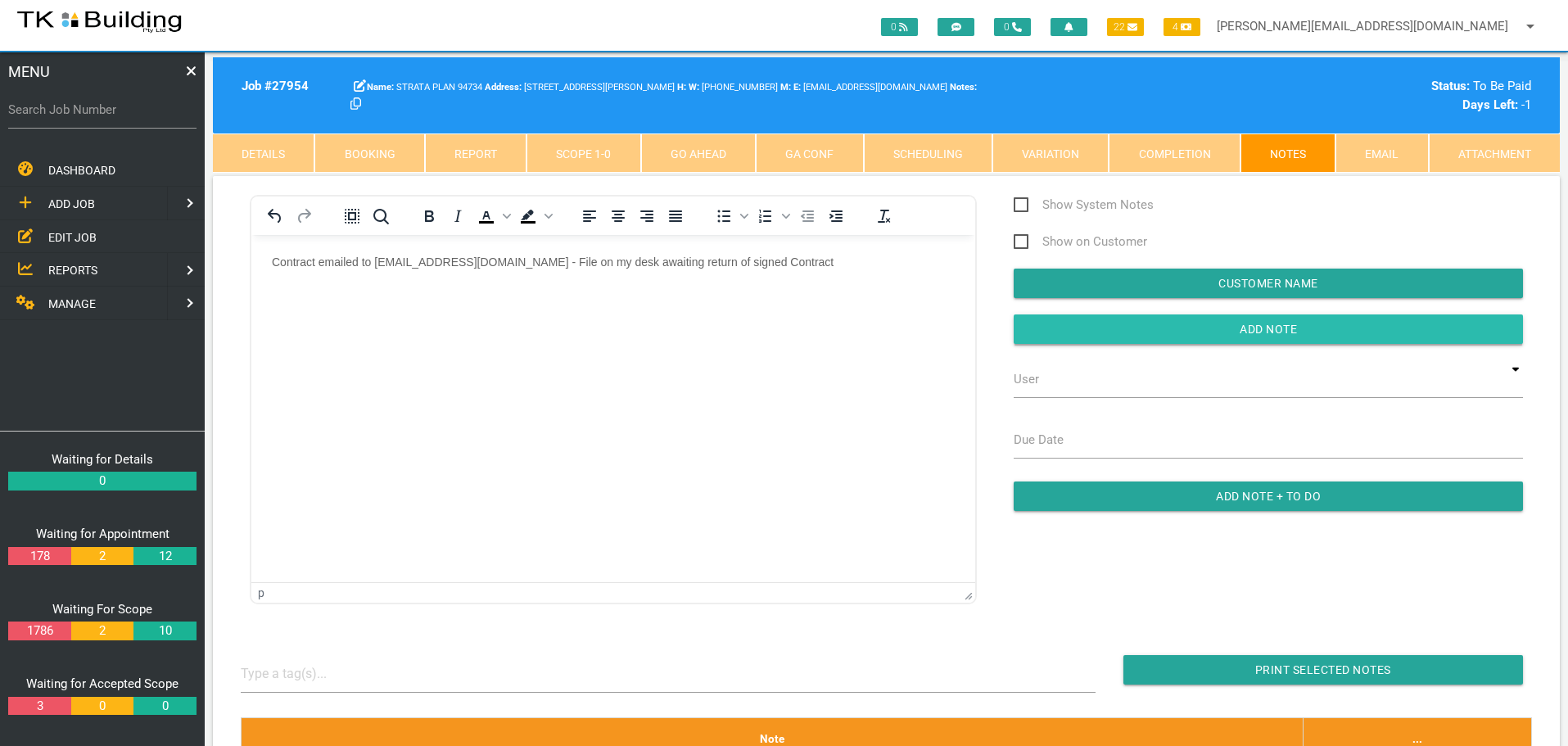
click at [1126, 330] on input "button" at bounding box center [1268, 329] width 509 height 30
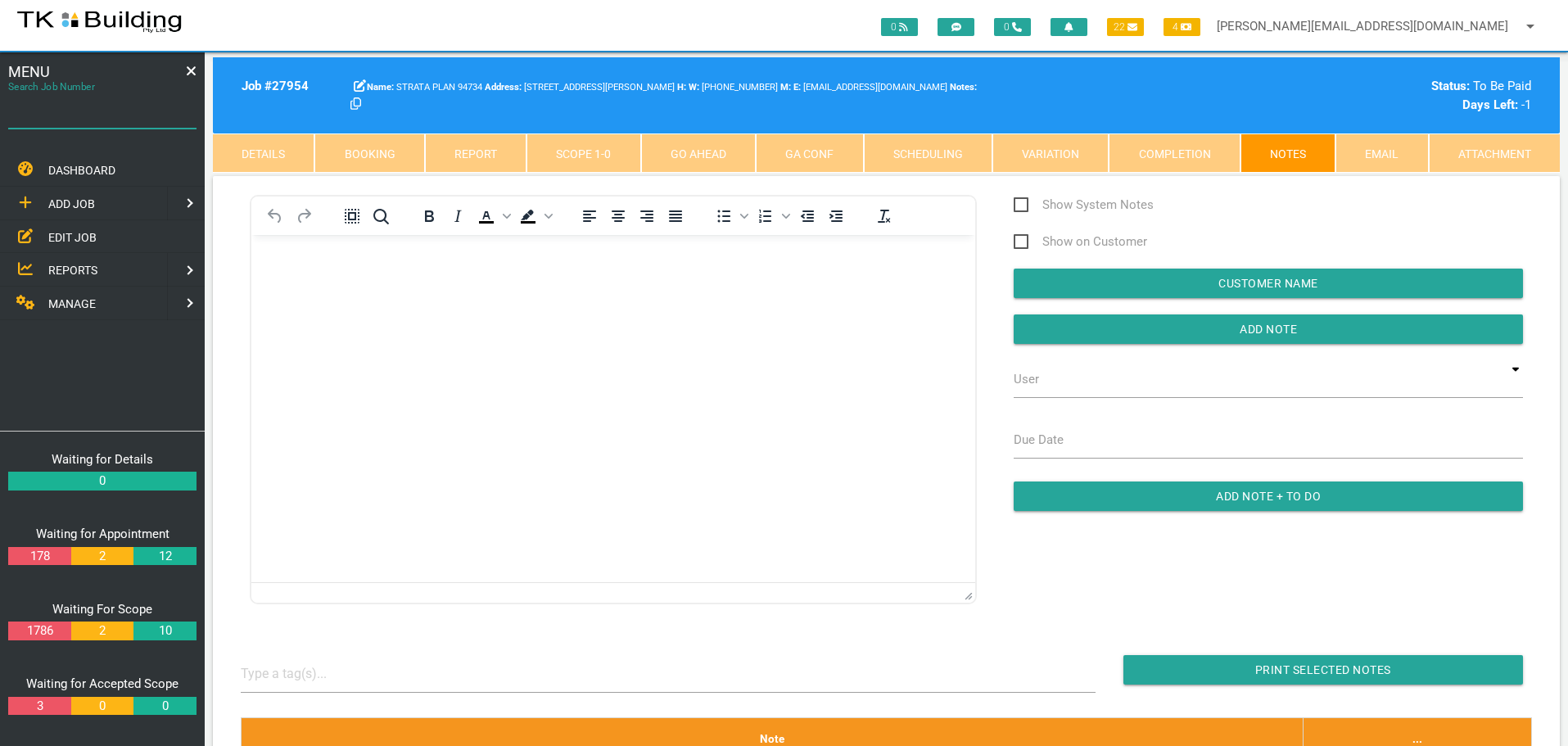
click at [114, 126] on input "Search Job Number" at bounding box center [102, 110] width 188 height 38
type input "27134"
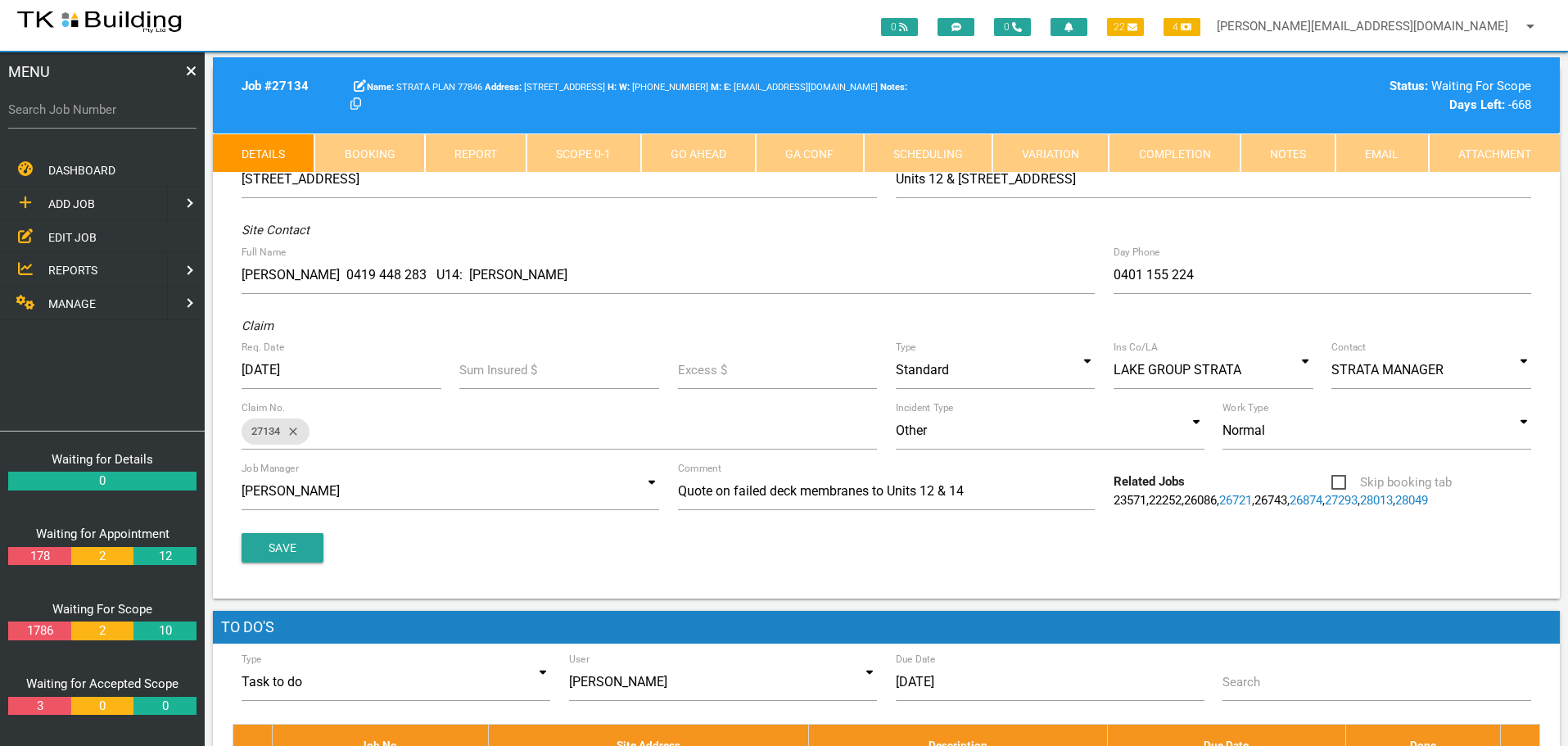
click at [1278, 151] on link "Notes" at bounding box center [1287, 153] width 95 height 40
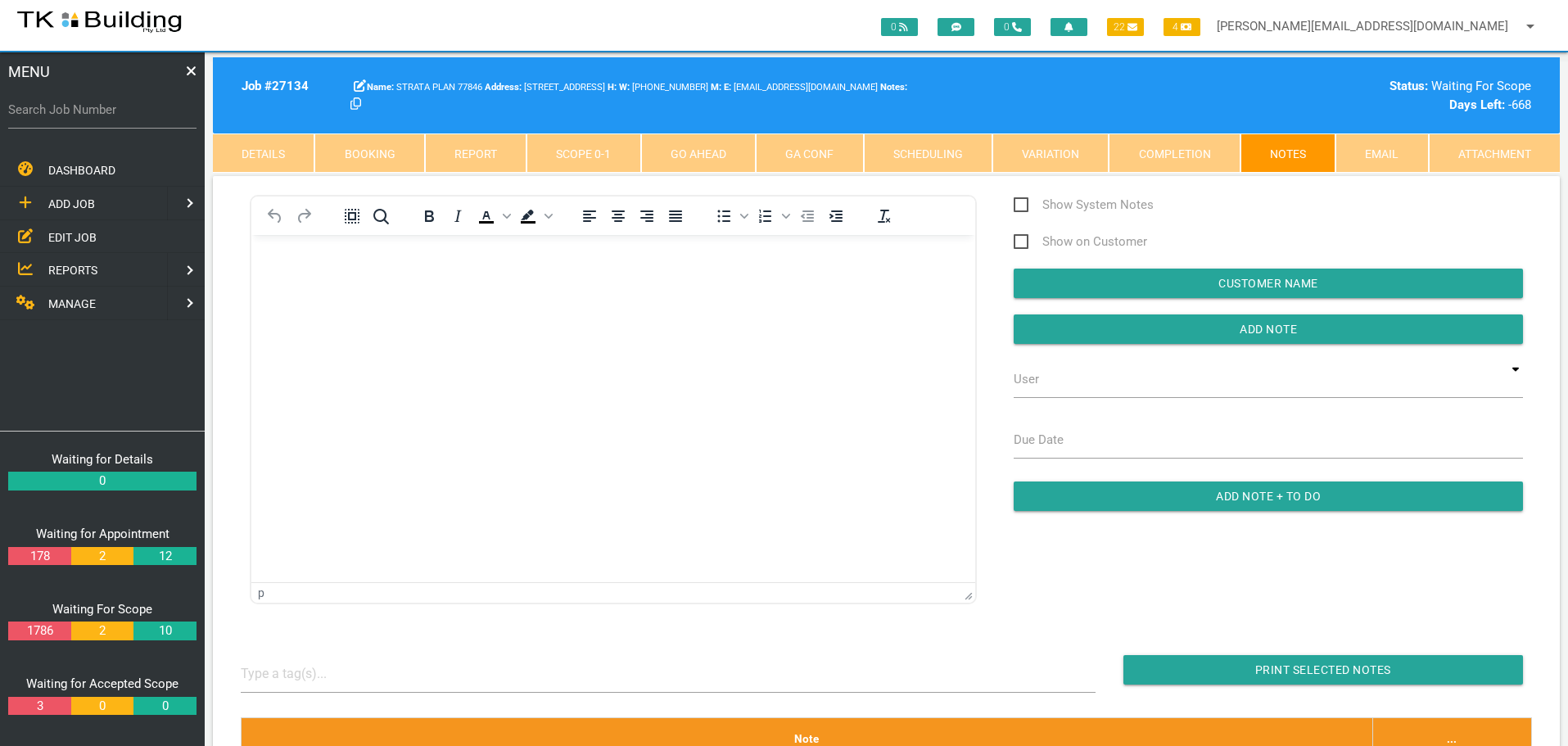
click at [316, 309] on html at bounding box center [613, 271] width 724 height 74
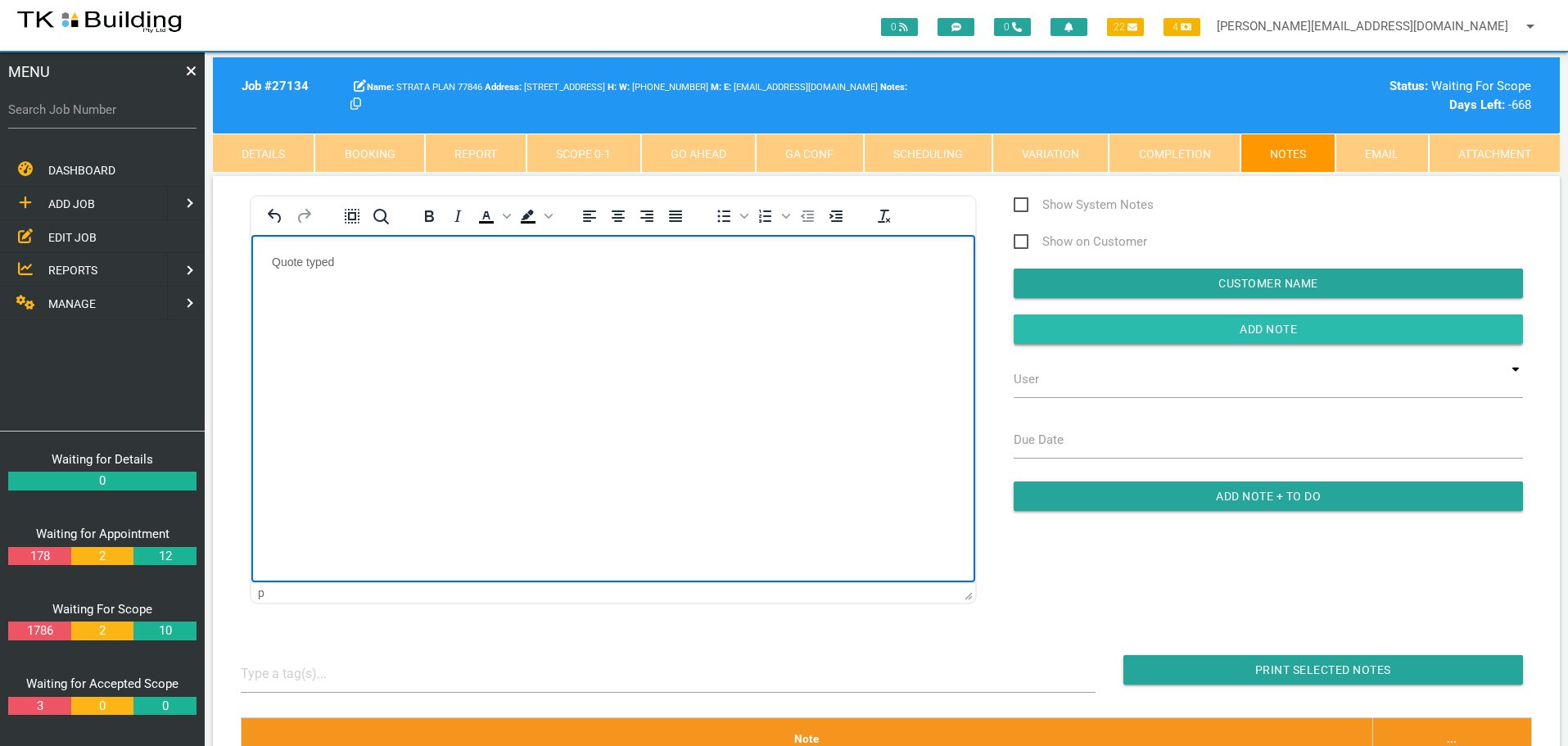
click at [1068, 319] on input "Add Note" at bounding box center [1268, 329] width 509 height 30
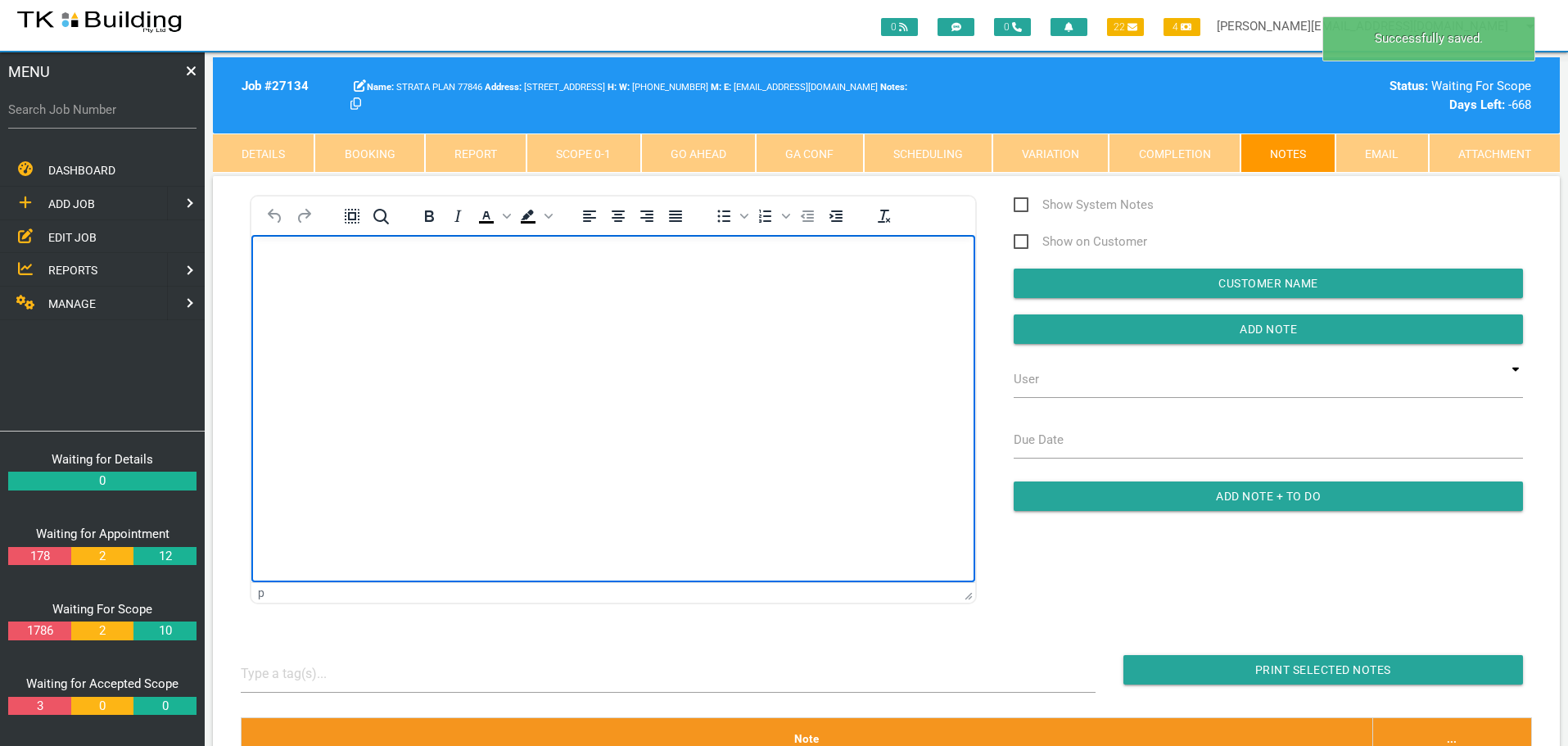
click at [330, 274] on body "Rich Text Area. Press ALT-0 for help." at bounding box center [613, 282] width 724 height 54
click at [428, 267] on p "Quote emailed to" at bounding box center [613, 261] width 682 height 13
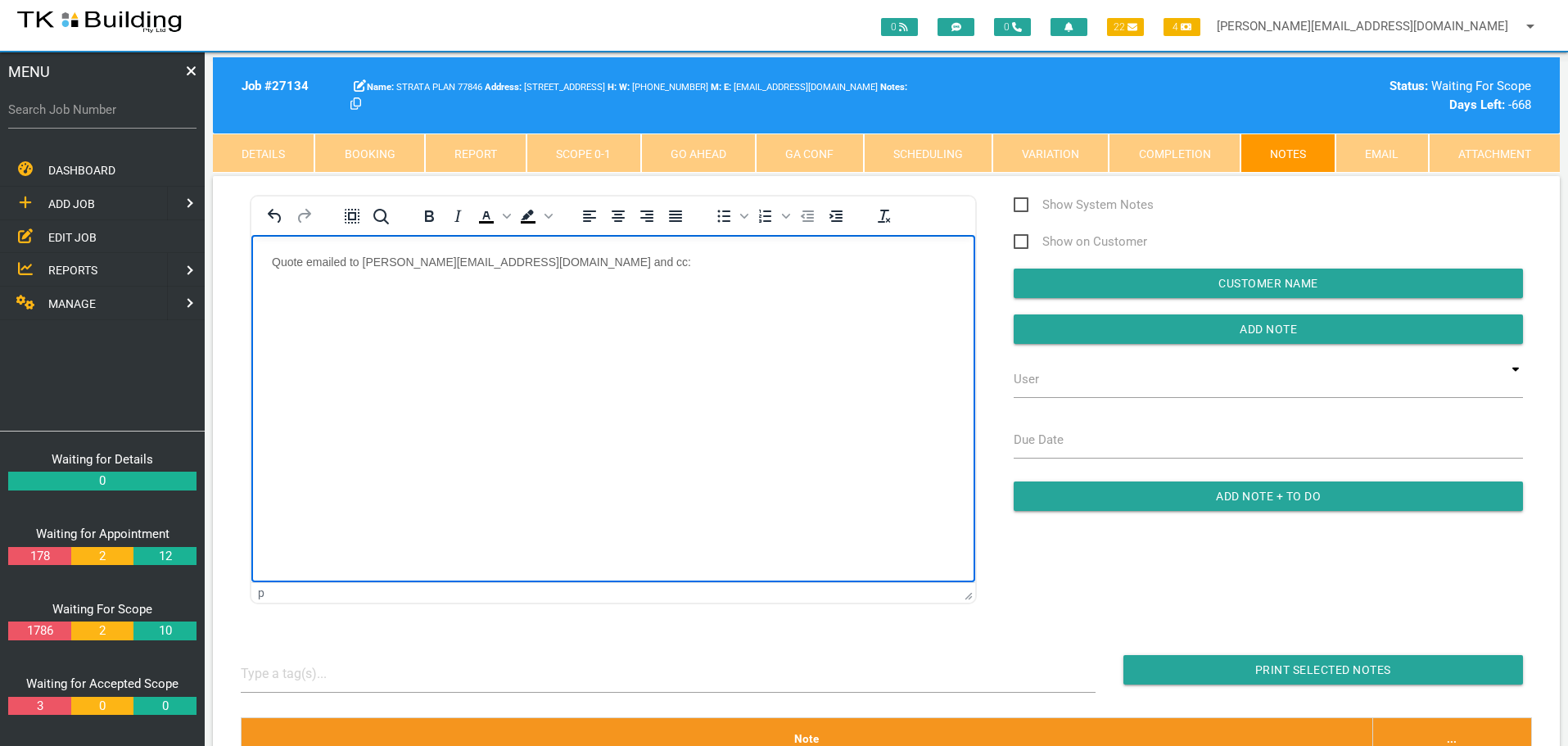
click at [623, 258] on p "Quote emailed to [PERSON_NAME][EMAIL_ADDRESS][DOMAIN_NAME] and cc:" at bounding box center [613, 261] width 682 height 13
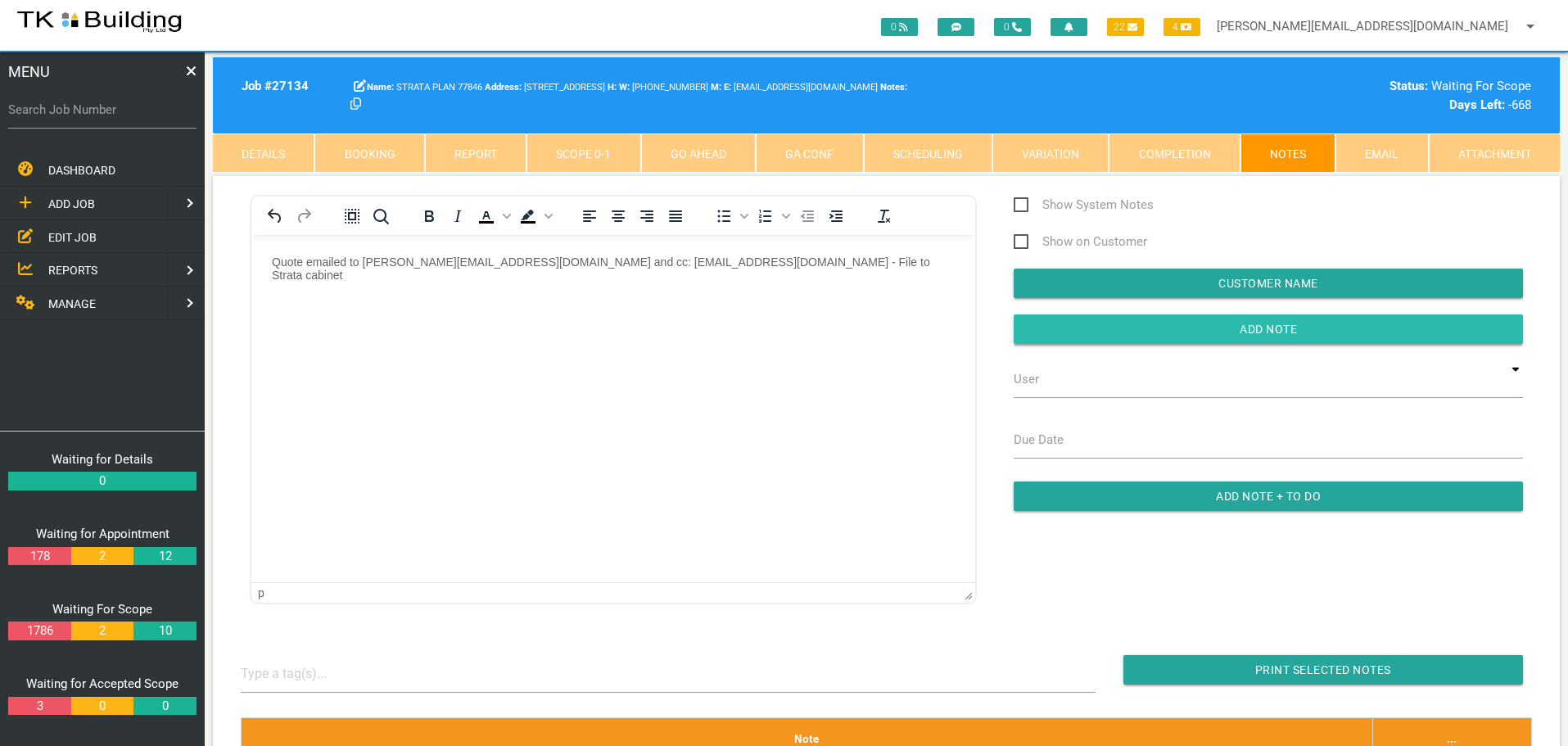
click at [1047, 322] on input "button" at bounding box center [1268, 329] width 509 height 30
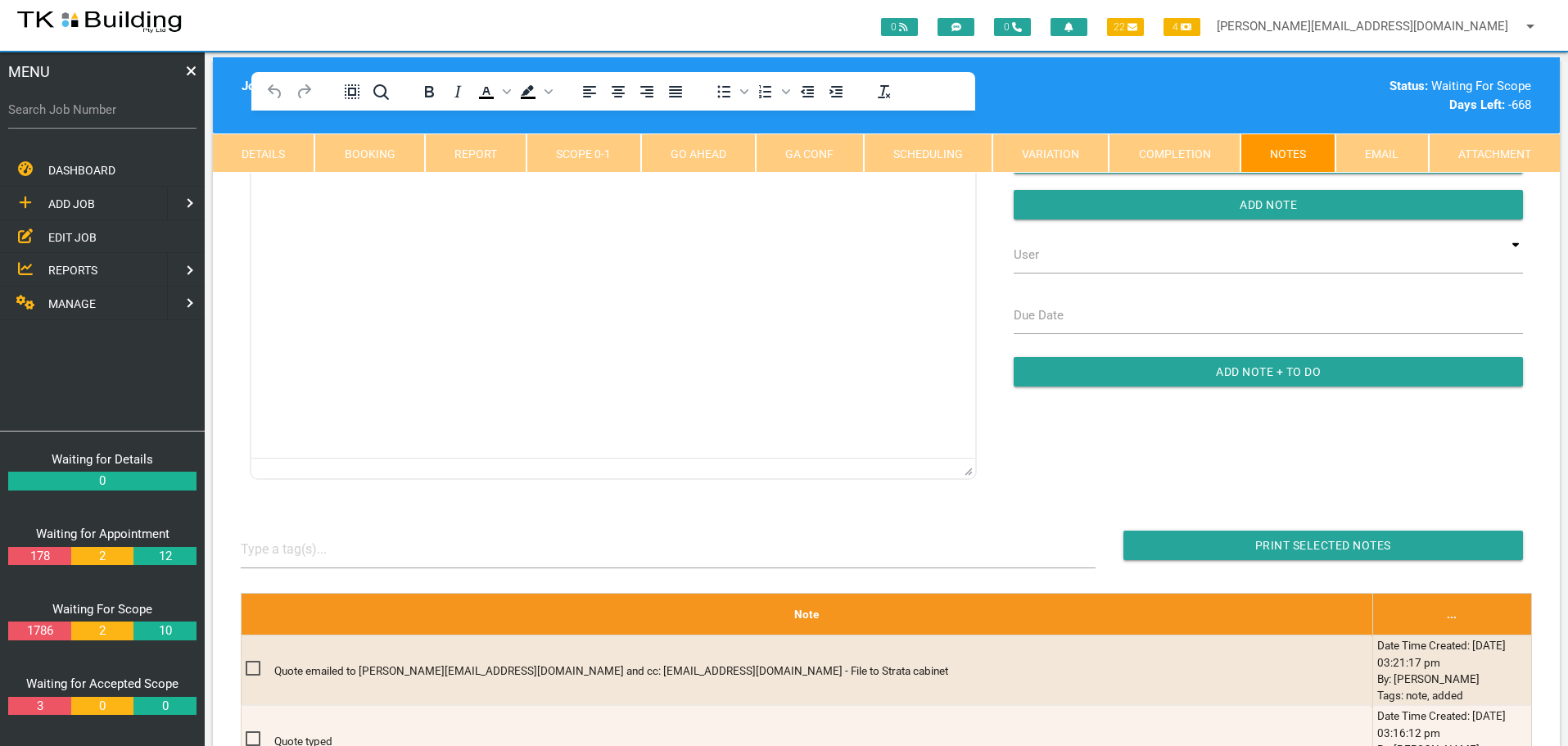
scroll to position [328, 0]
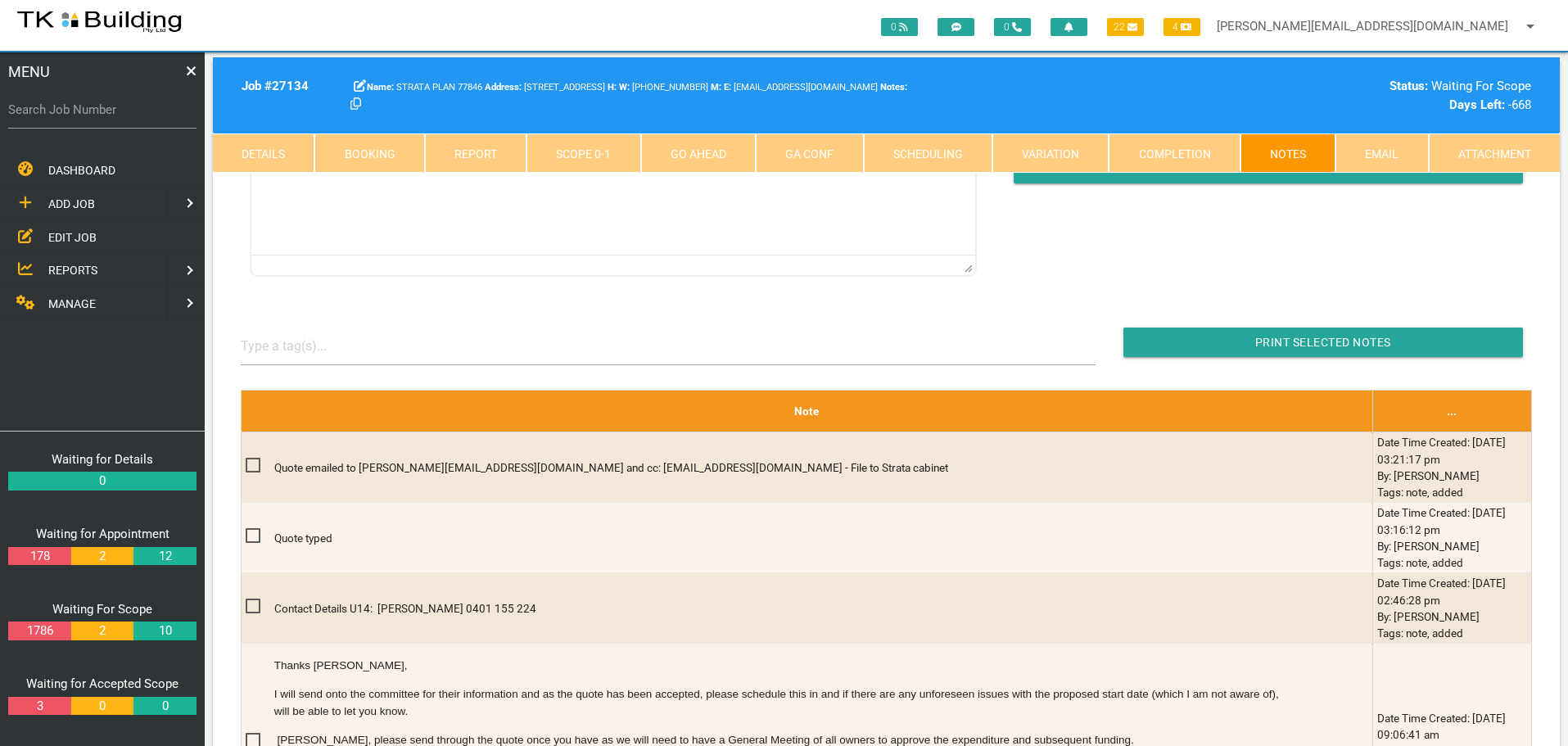
click at [62, 266] on span "REPORTS" at bounding box center [72, 271] width 49 height 13
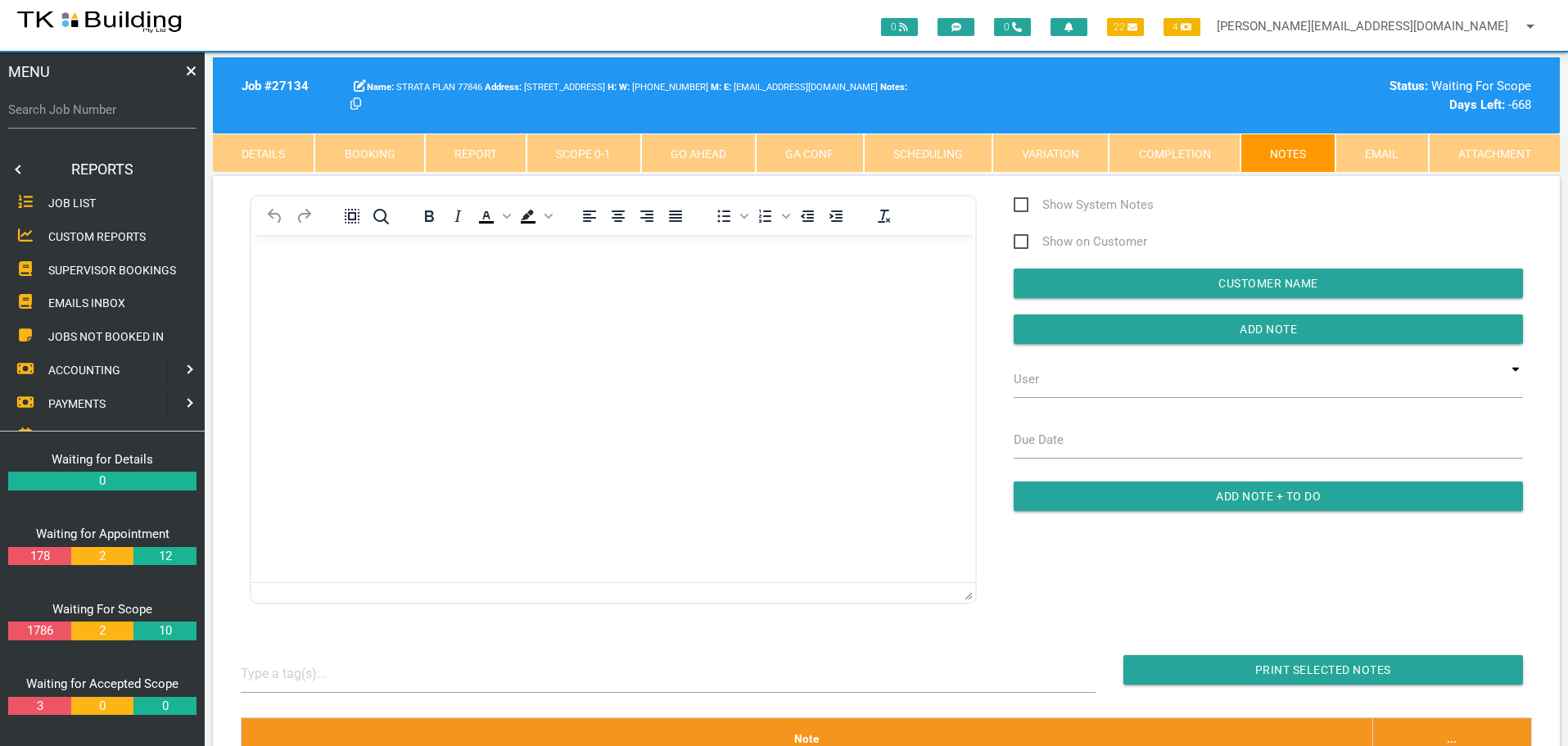
click at [62, 266] on span "SUPERVISOR BOOKINGS" at bounding box center [112, 270] width 128 height 13
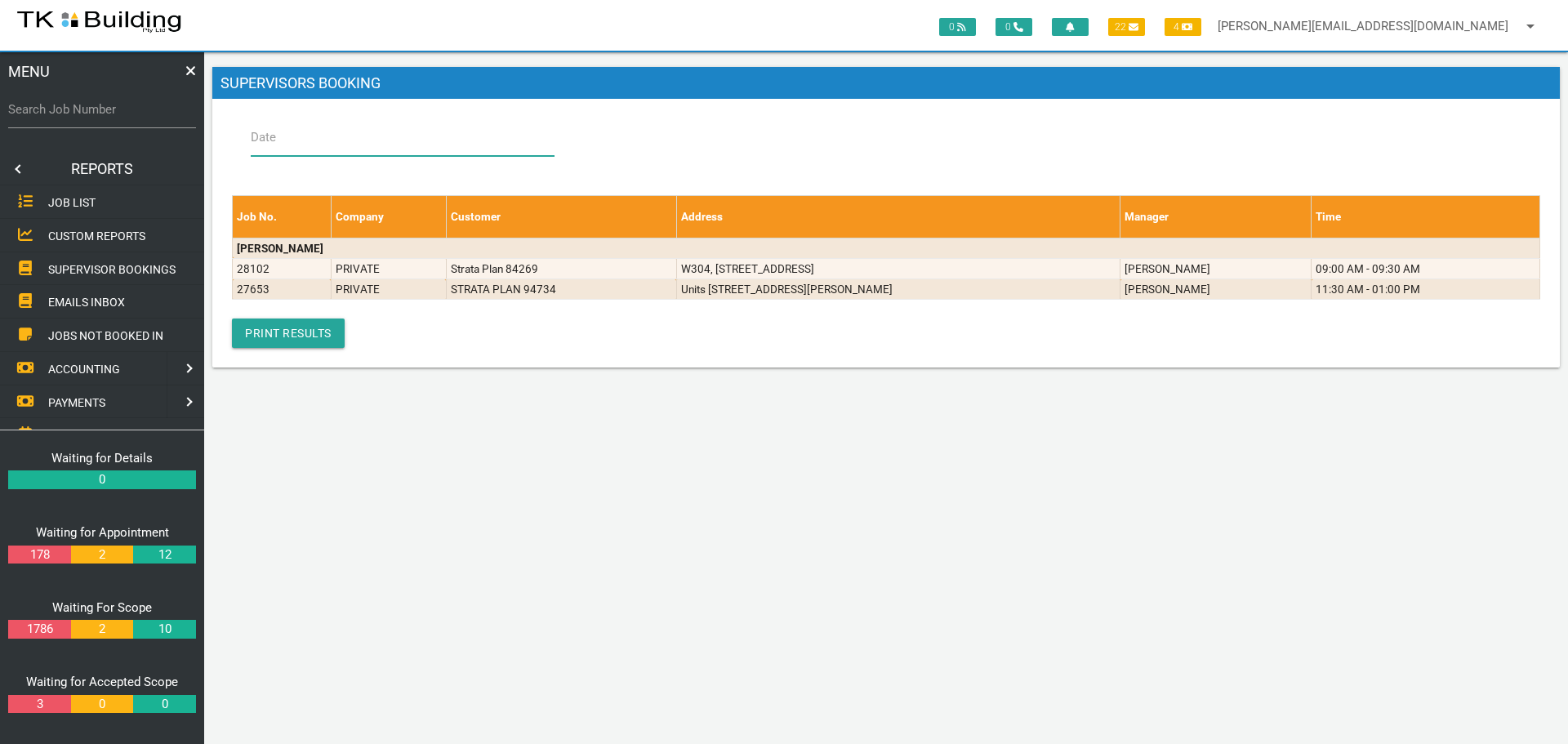
click at [323, 140] on input "Date" at bounding box center [402, 137] width 304 height 38
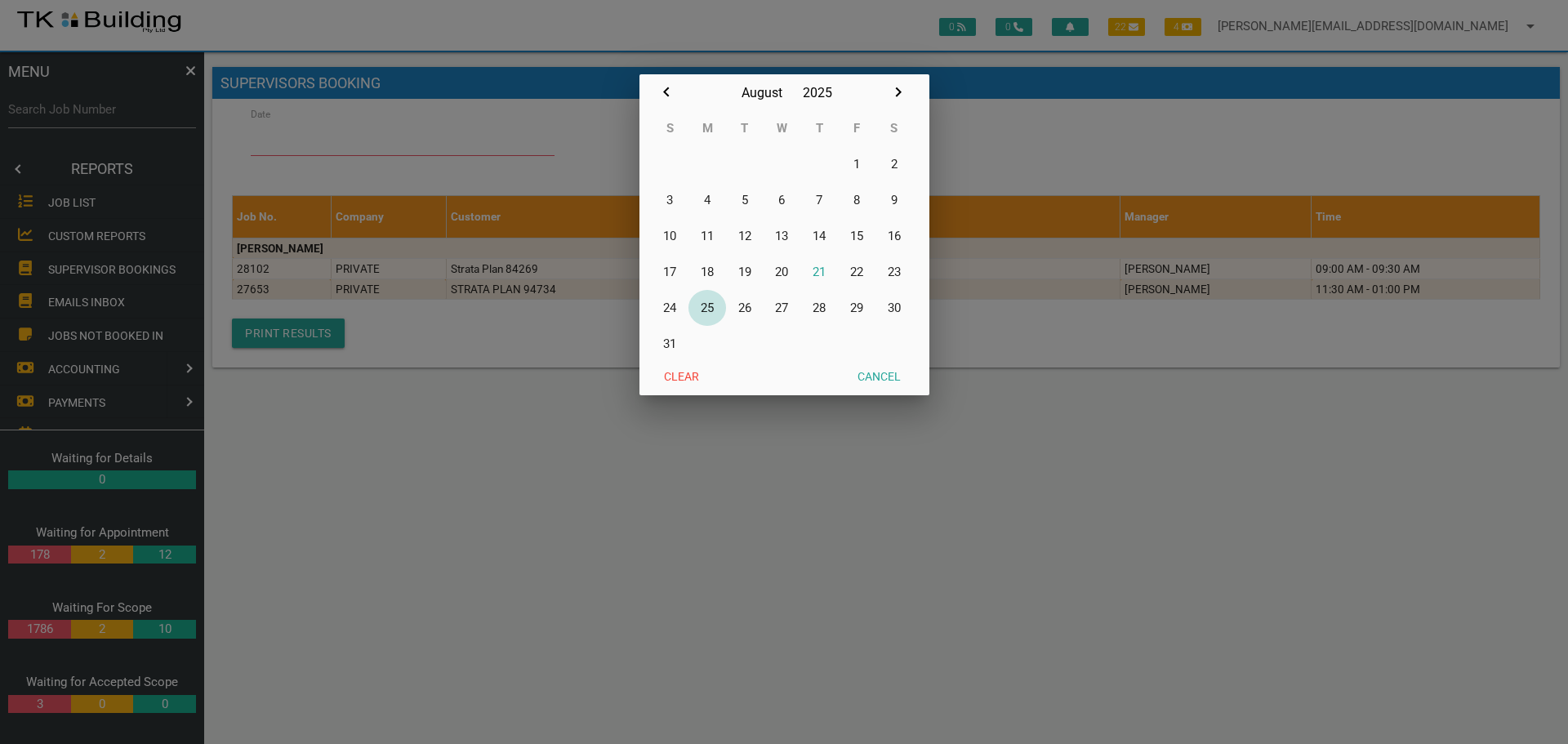
click at [712, 306] on button "25" at bounding box center [707, 308] width 38 height 36
type input "[DATE]"
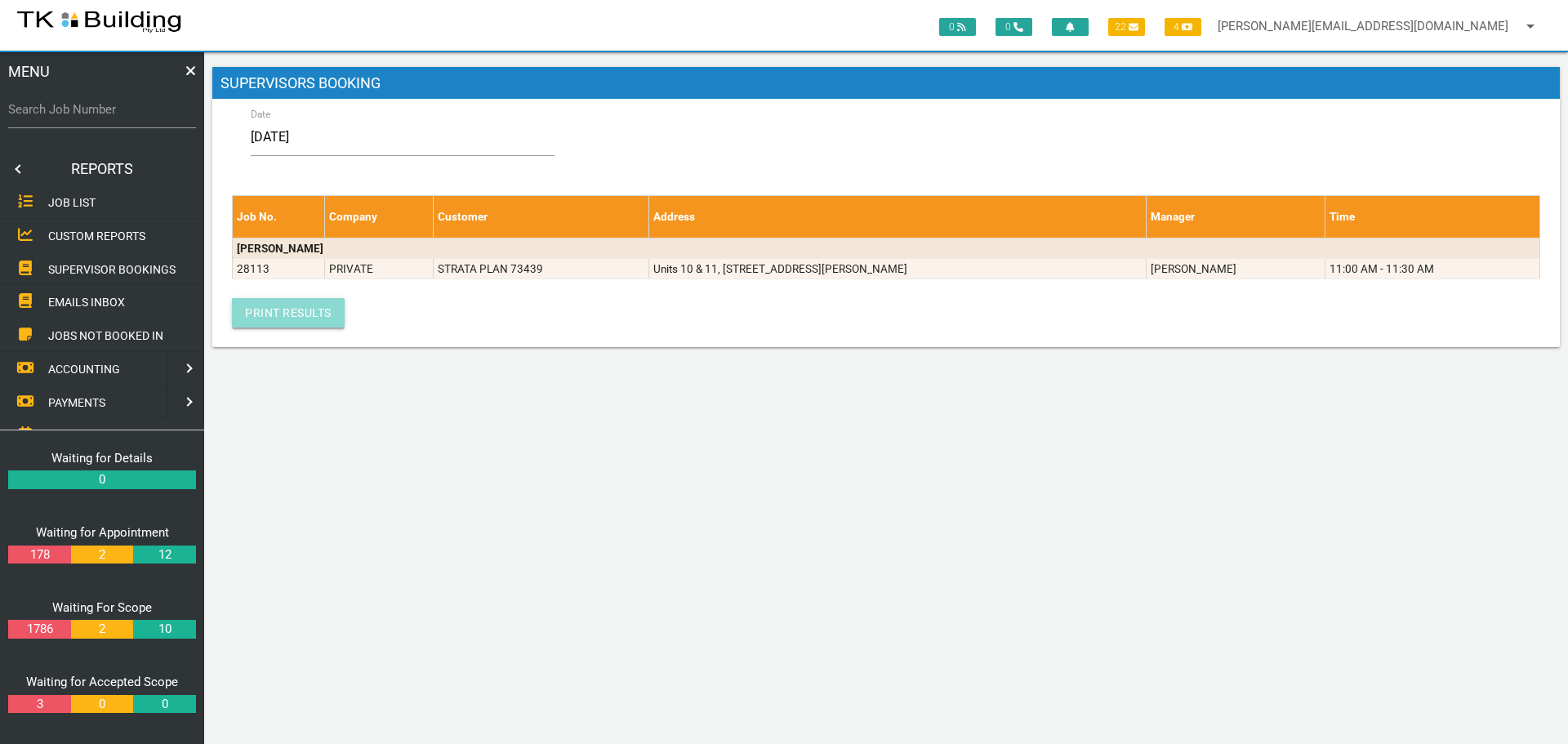
click at [274, 317] on link "Print Results" at bounding box center [288, 313] width 113 height 29
click at [95, 122] on input "Search Job Number" at bounding box center [102, 109] width 187 height 38
type input "28113"
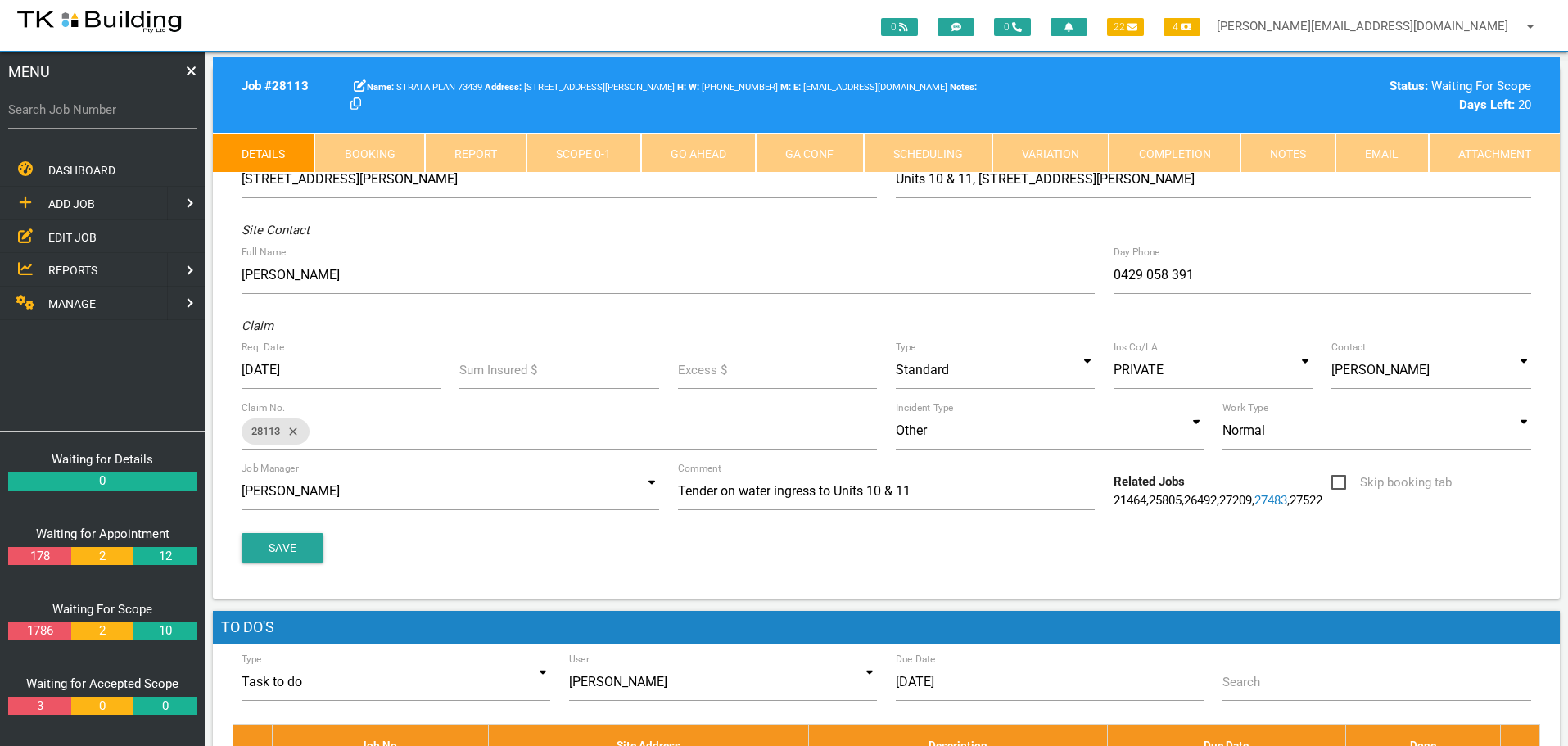
click at [372, 155] on link "Booking" at bounding box center [369, 153] width 110 height 40
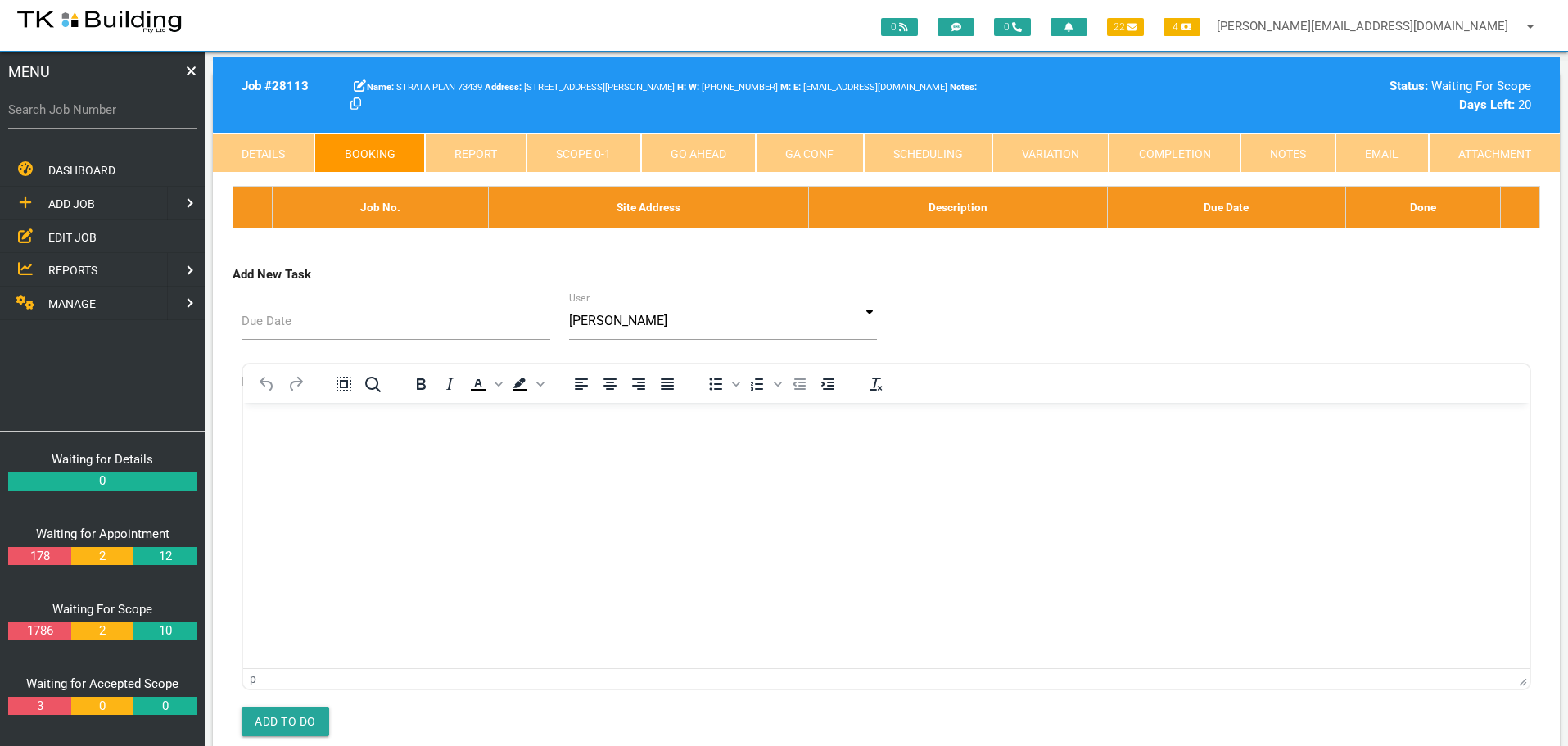
select select "7"
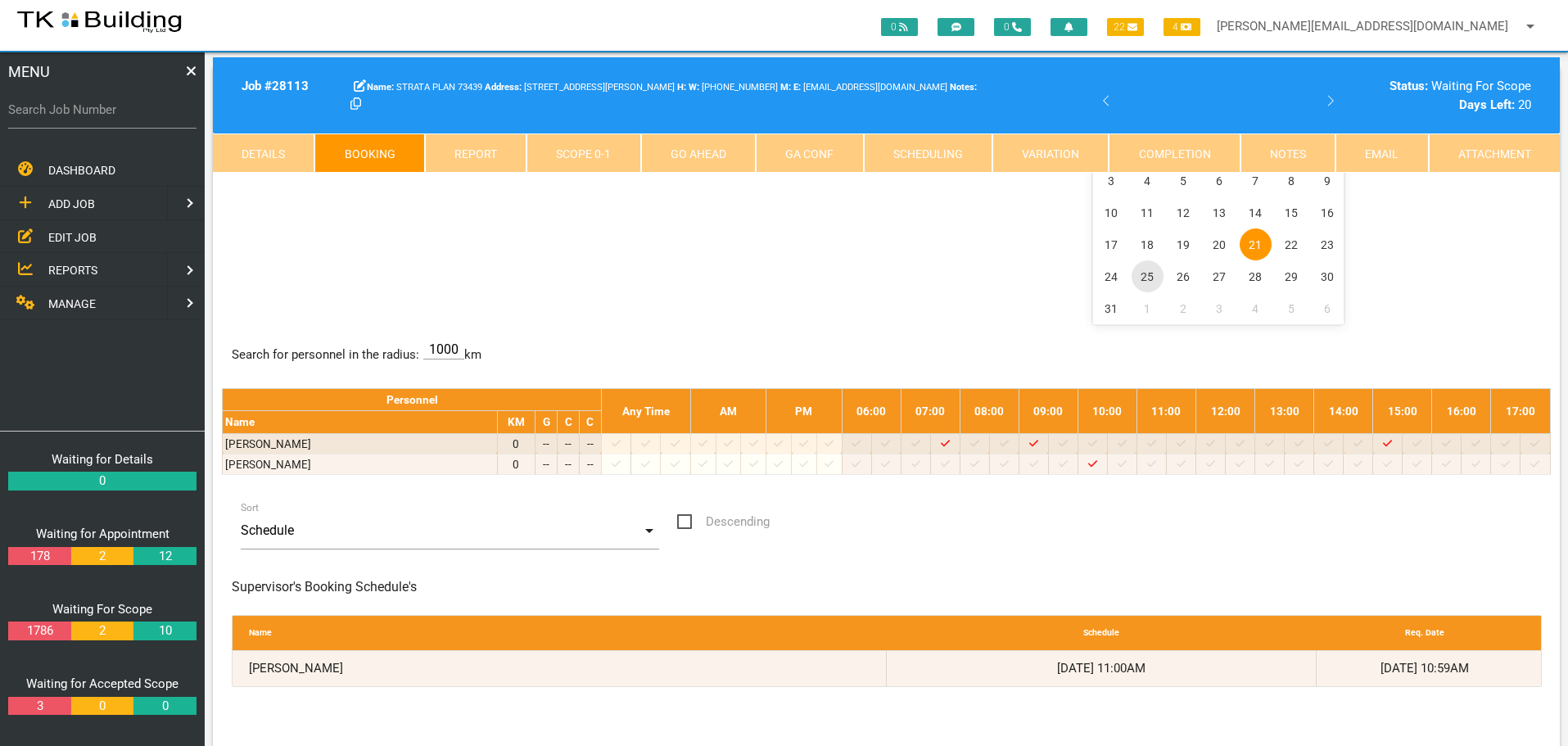
click at [1140, 276] on span "25" at bounding box center [1148, 276] width 32 height 32
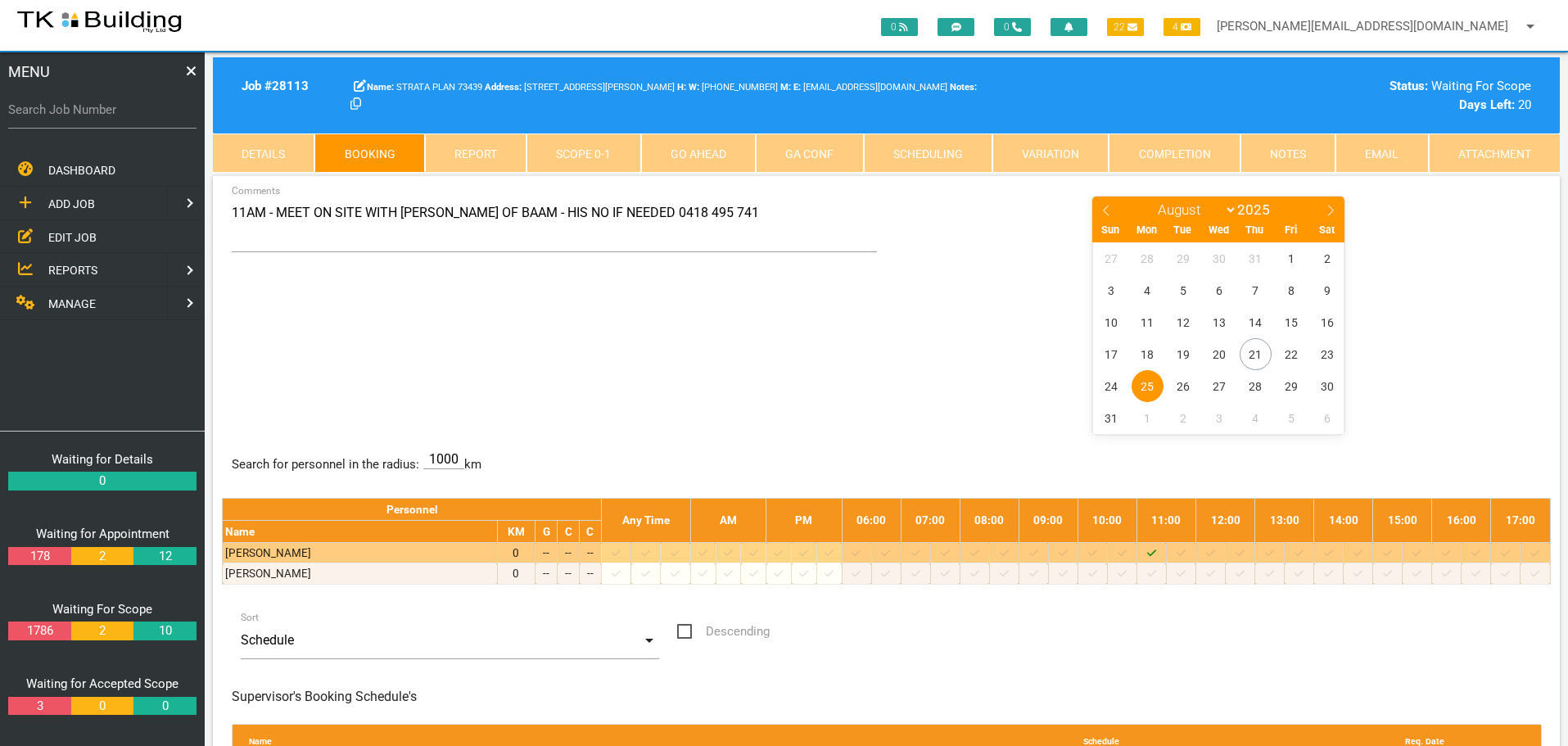
click at [1156, 553] on icon "Job: 28113 Scope: First Scope Suburb: Newcastle Customer: STRATA PLAN 73439" at bounding box center [1151, 553] width 9 height 11
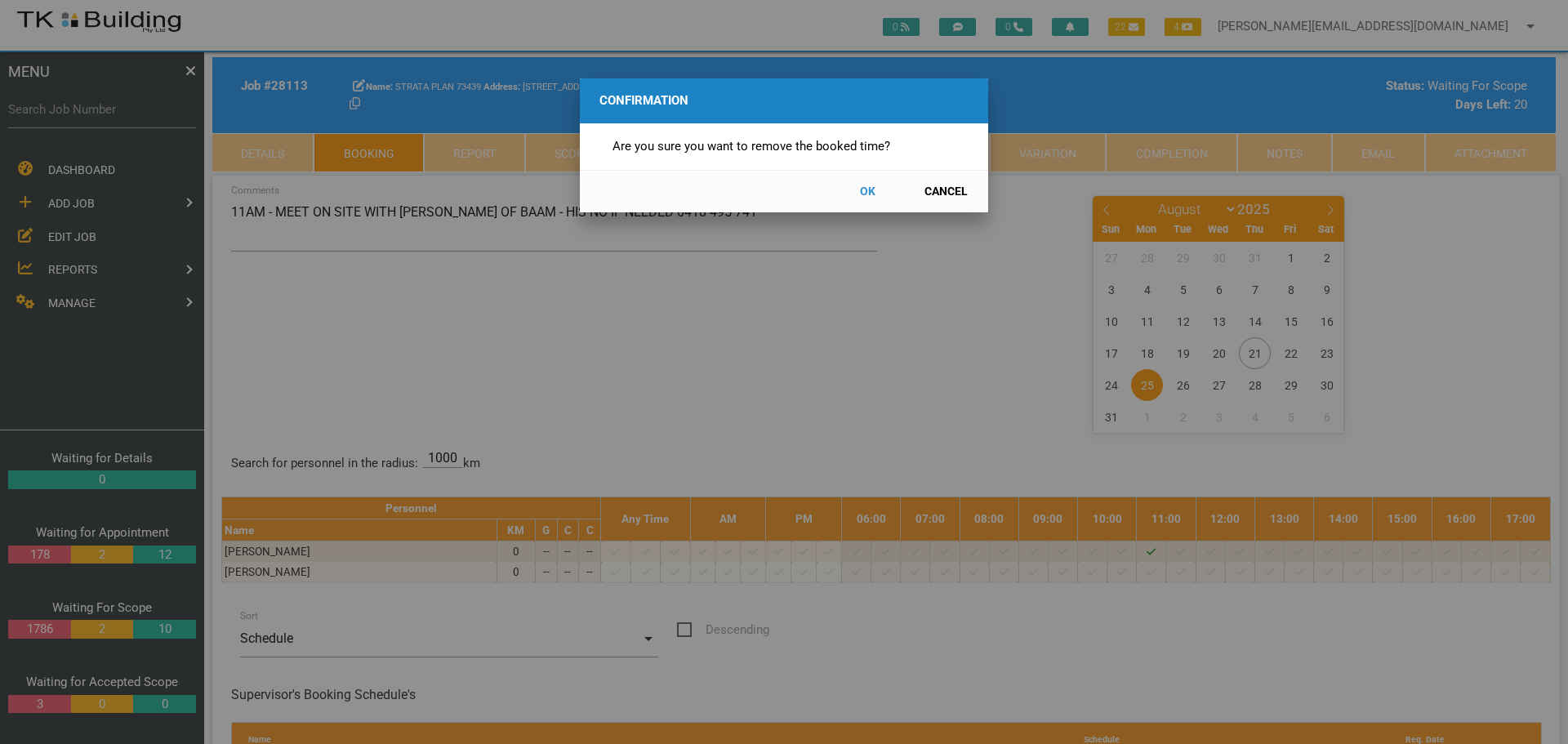
click at [868, 191] on button "OK" at bounding box center [868, 192] width 72 height 29
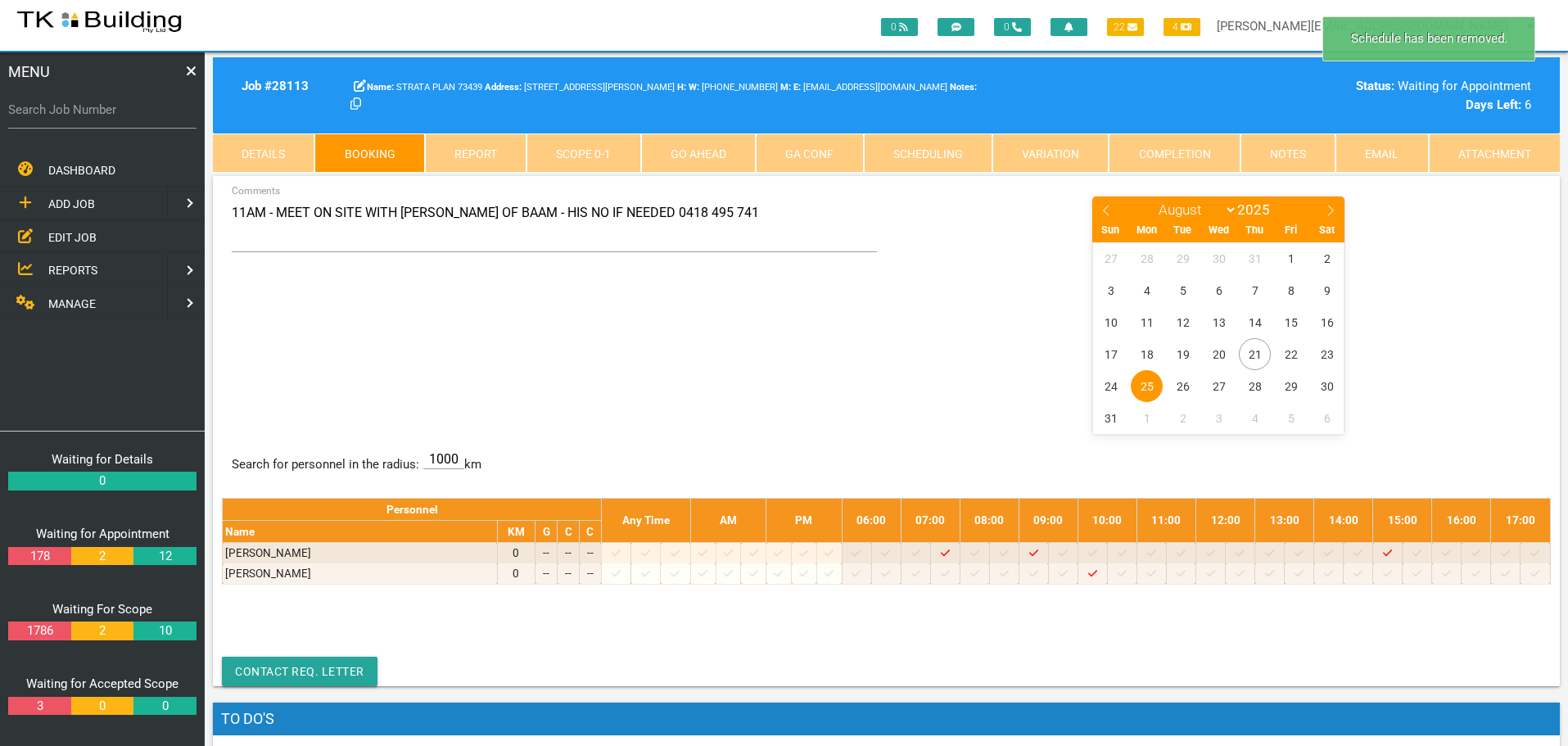
scroll to position [52, 0]
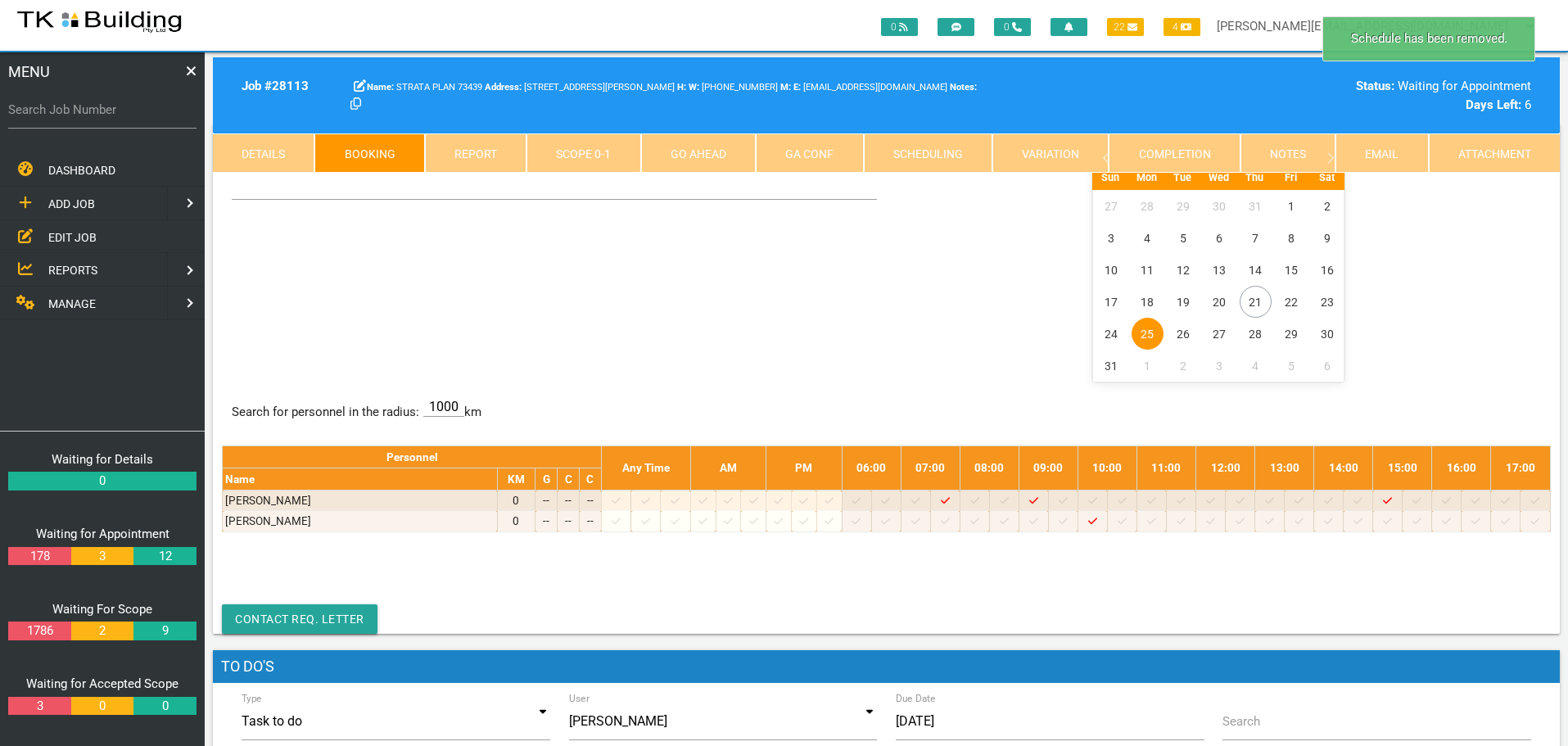
click at [1141, 329] on span "25" at bounding box center [1148, 334] width 32 height 32
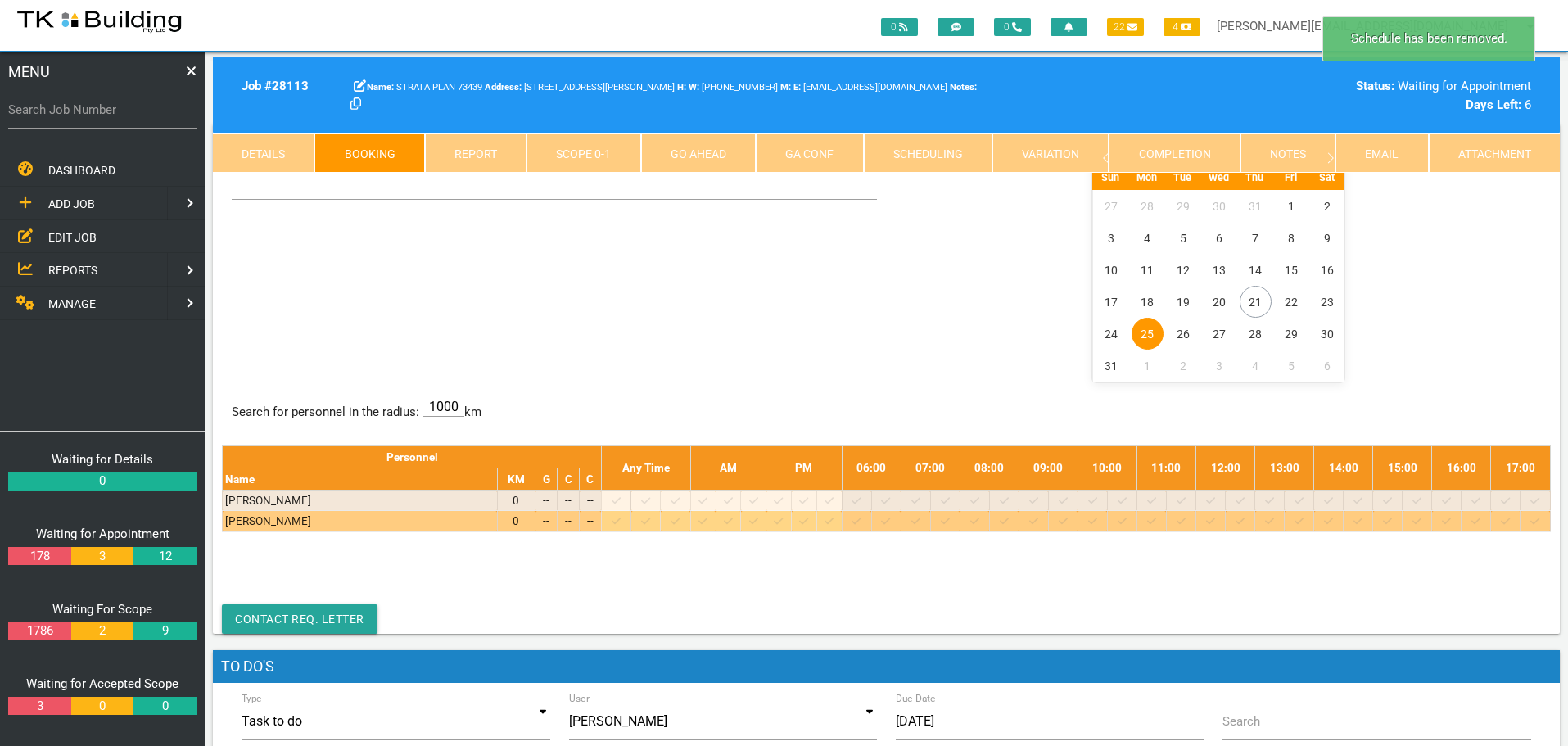
click at [1097, 523] on icon at bounding box center [1092, 521] width 9 height 11
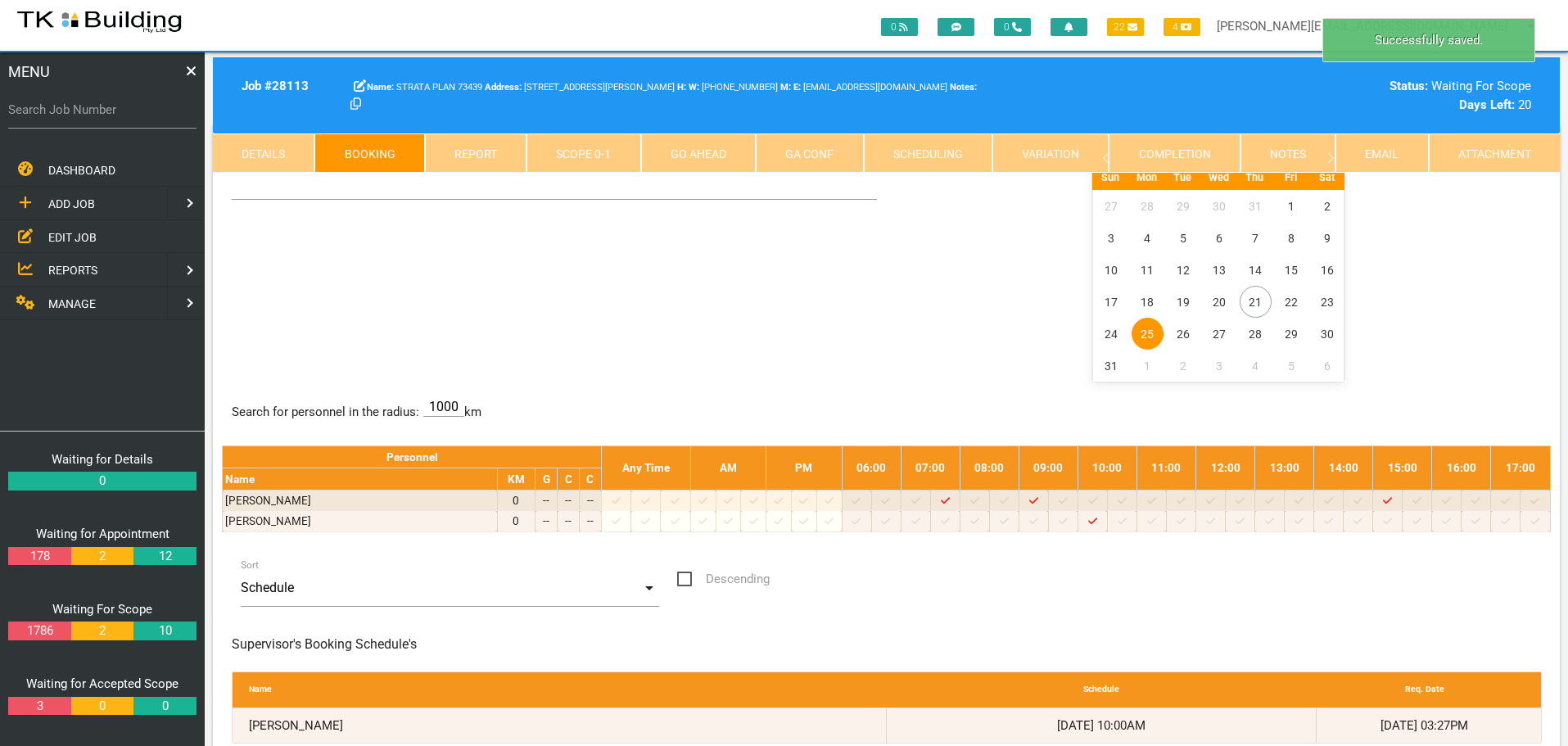
click at [1145, 333] on span "25" at bounding box center [1148, 334] width 32 height 32
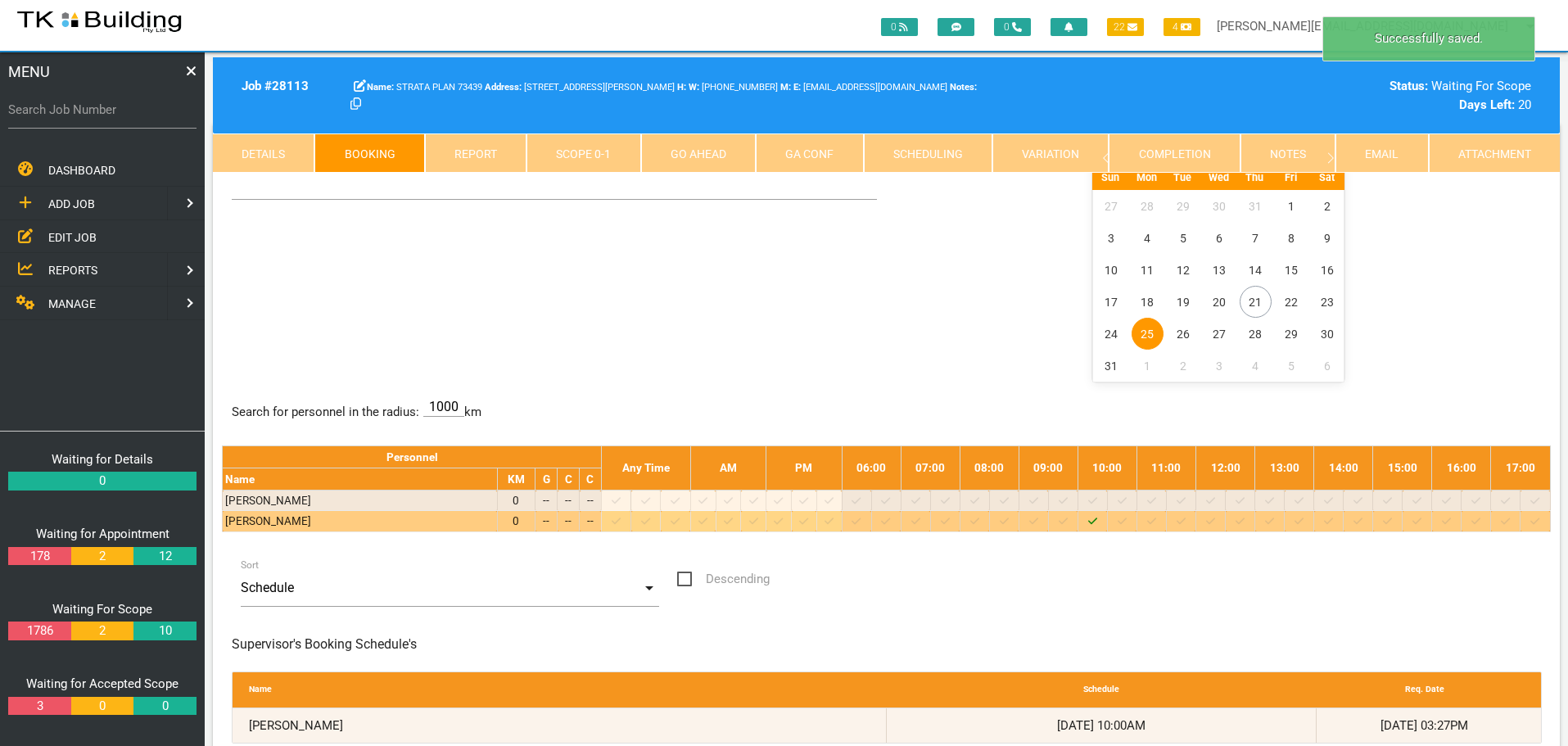
click at [1097, 520] on icon "Job: 28113 Scope: First Scope Suburb: Newcastle Customer: STRATA PLAN 73439" at bounding box center [1092, 521] width 9 height 11
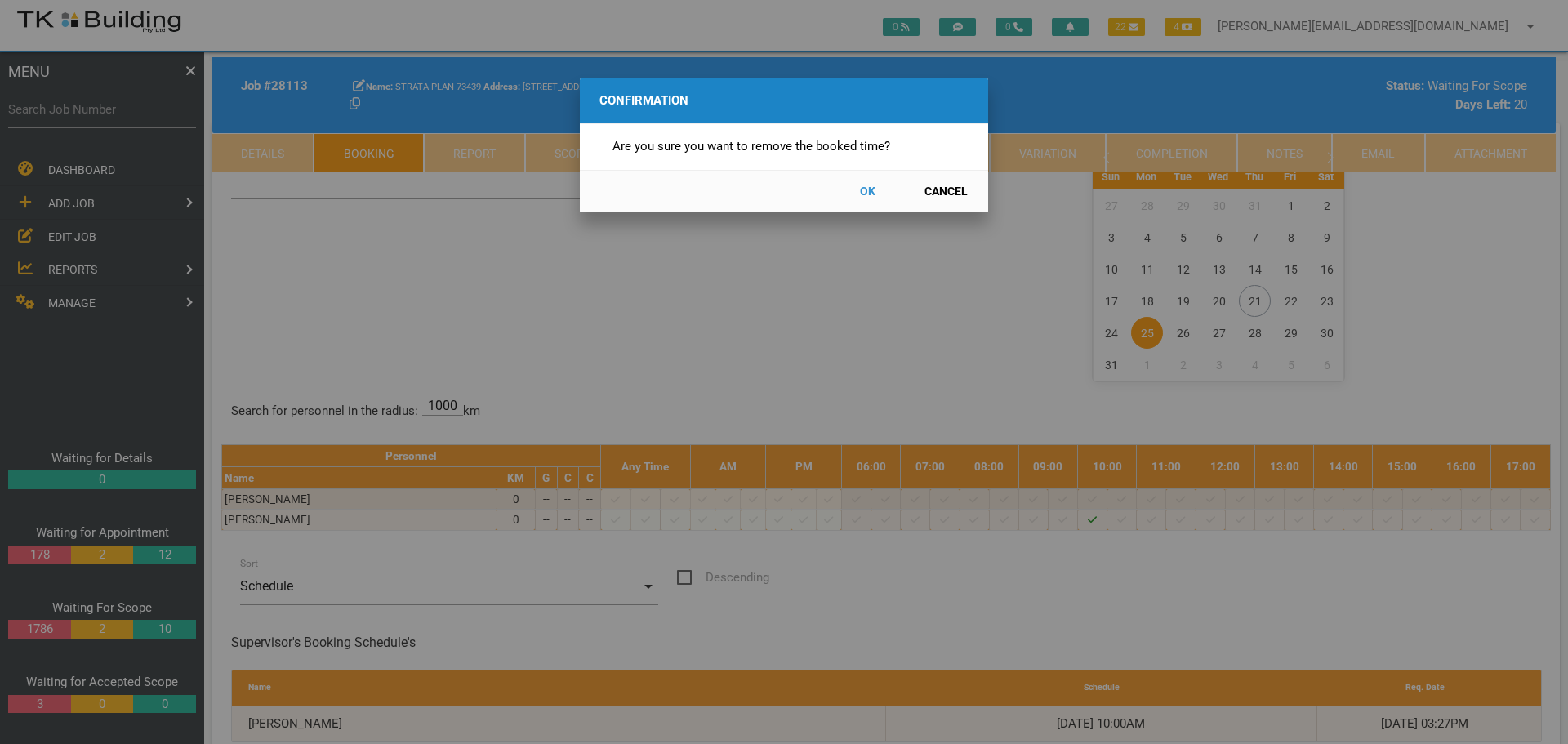
click at [867, 192] on button "OK" at bounding box center [868, 192] width 72 height 29
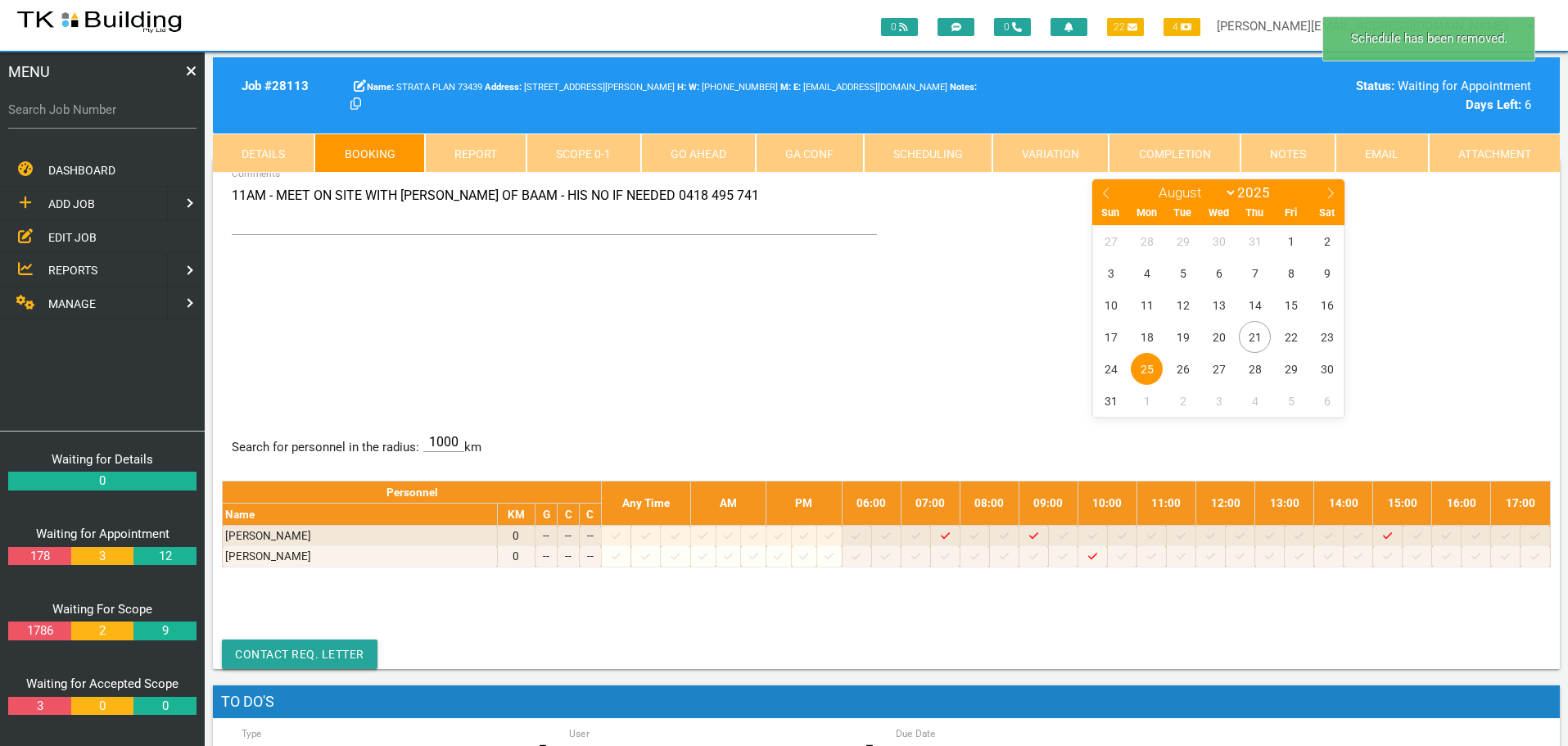
scroll to position [0, 0]
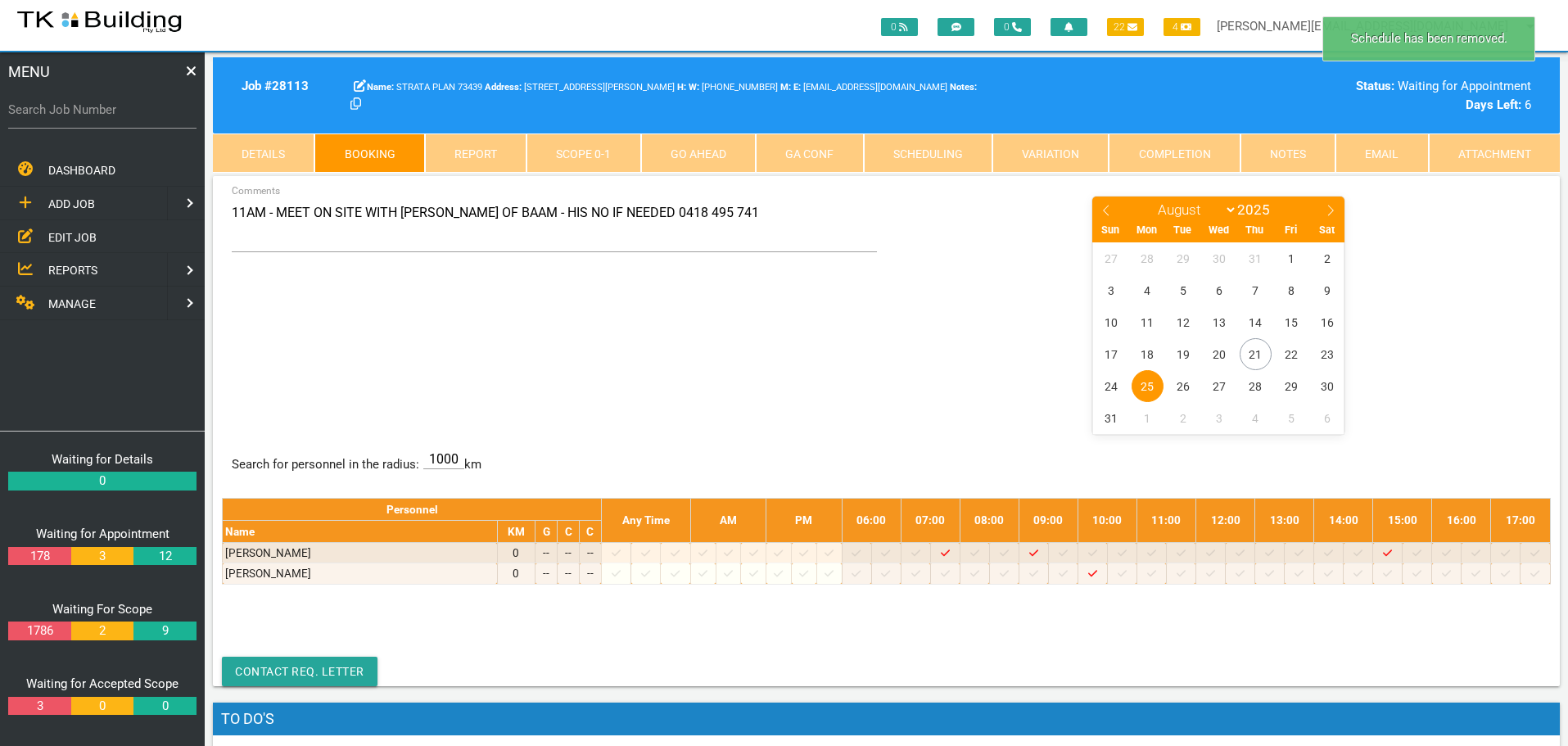
click at [1146, 384] on span "25" at bounding box center [1148, 386] width 32 height 32
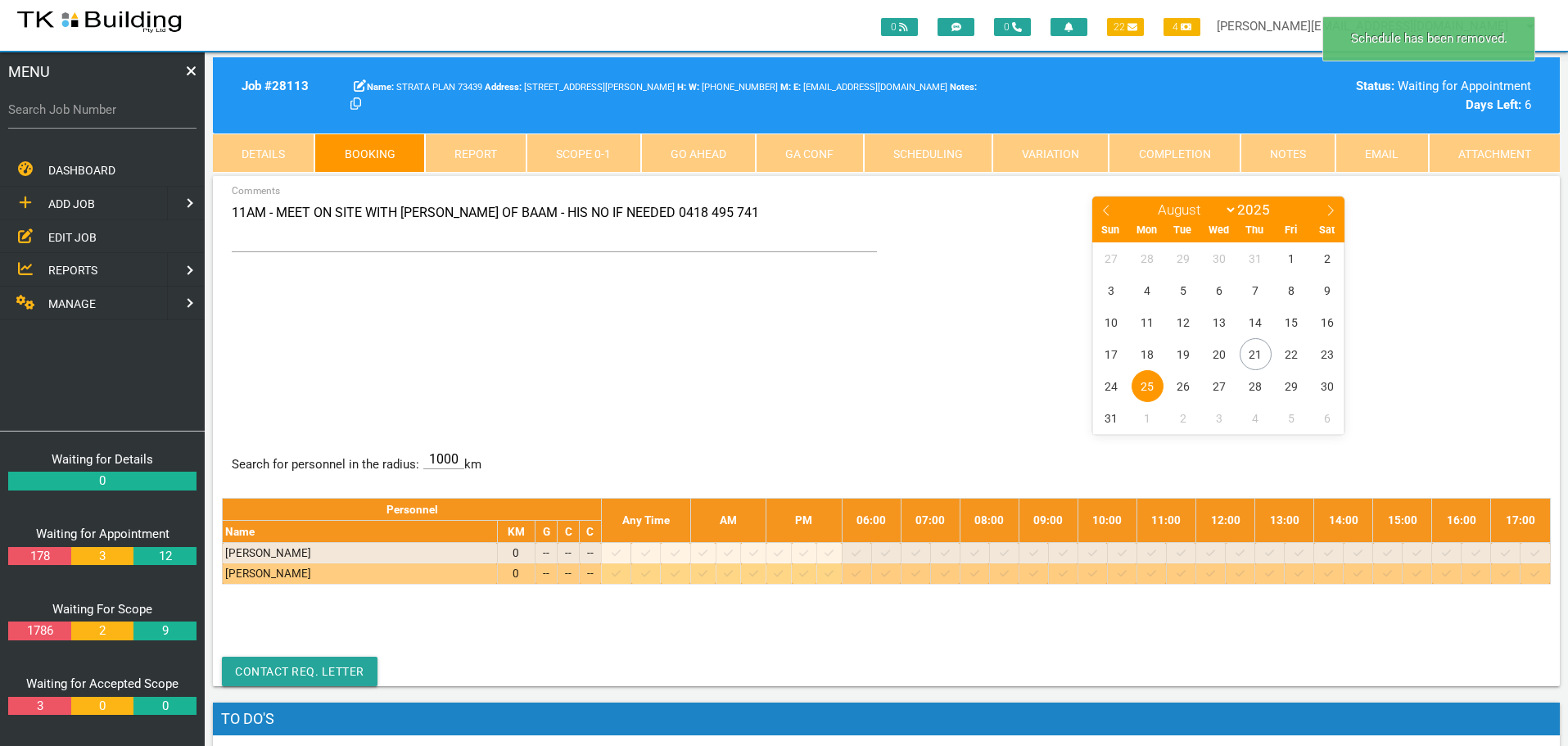
click at [1156, 573] on icon at bounding box center [1151, 573] width 9 height 11
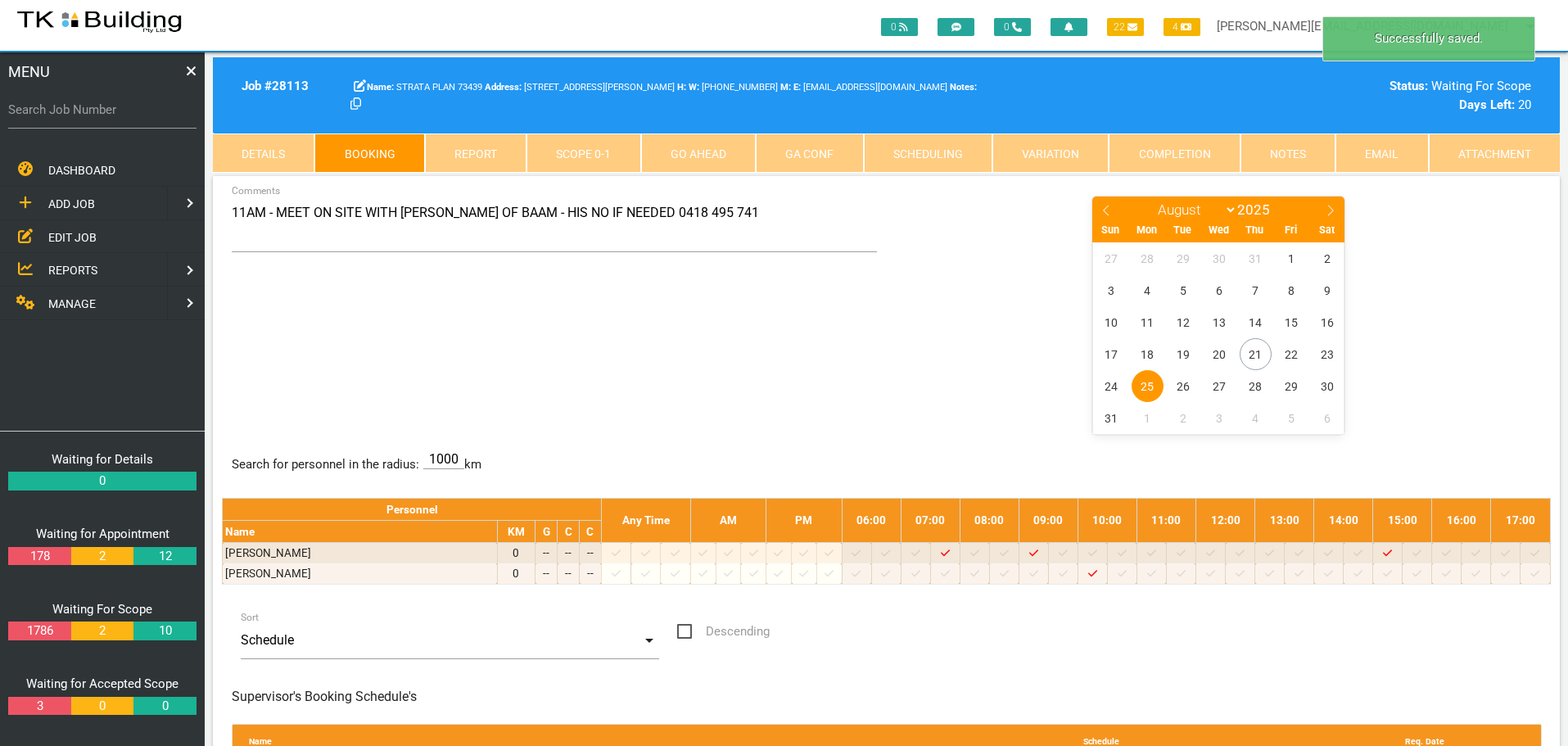
click at [1144, 379] on span "25" at bounding box center [1148, 386] width 32 height 32
click at [65, 266] on span "REPORTS" at bounding box center [72, 271] width 49 height 13
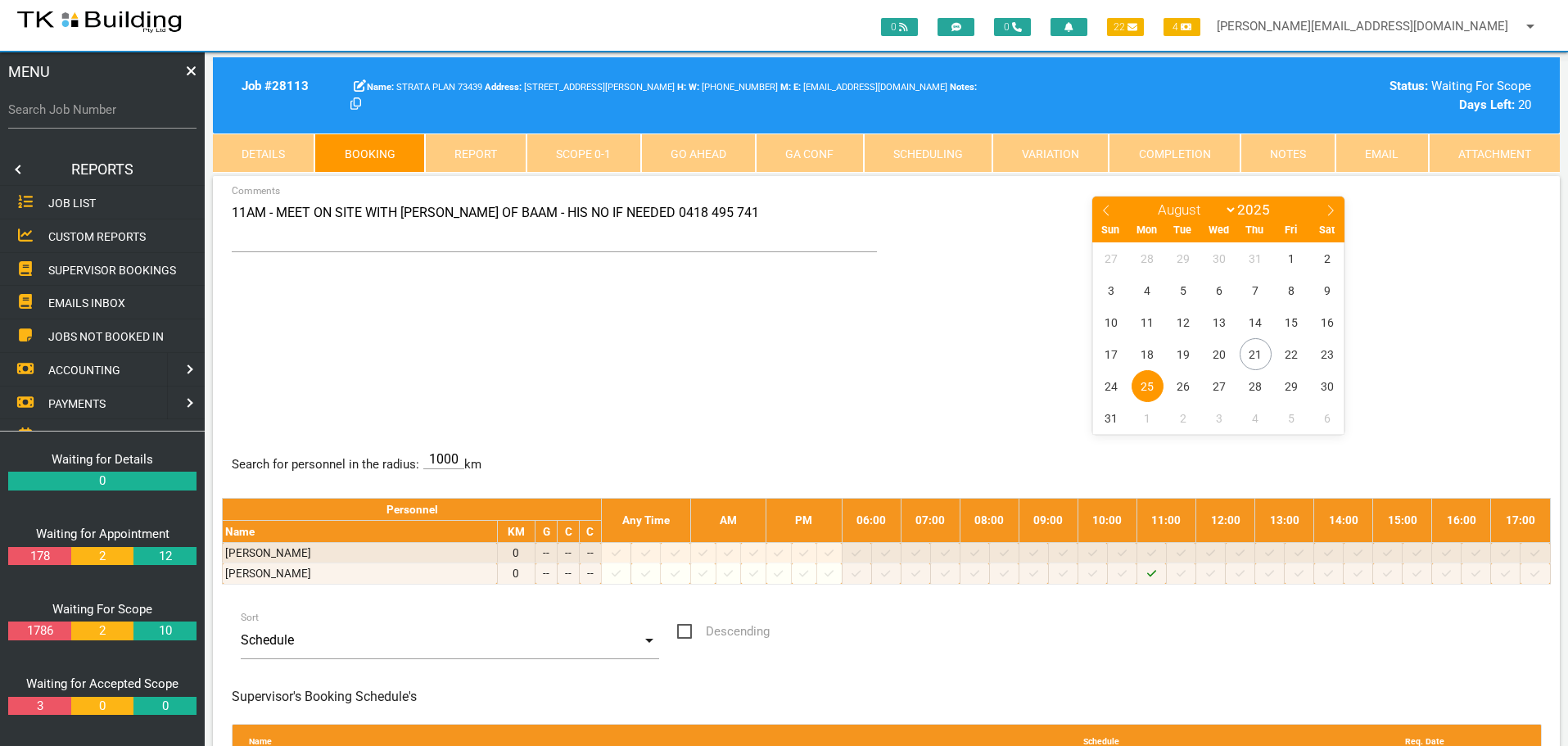
click at [65, 266] on span "SUPERVISOR BOOKINGS" at bounding box center [112, 270] width 128 height 13
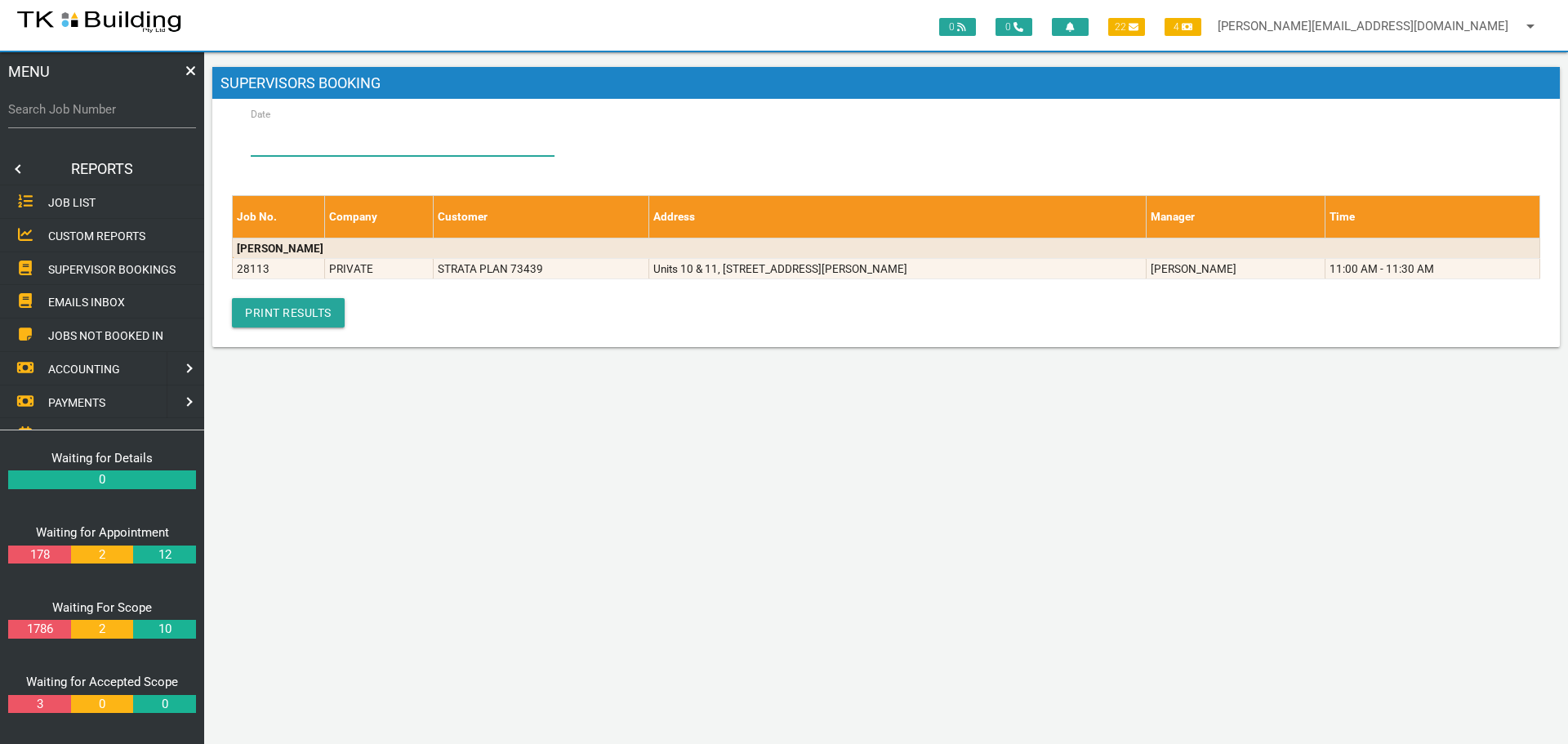
click at [325, 129] on input "Date" at bounding box center [402, 137] width 304 height 38
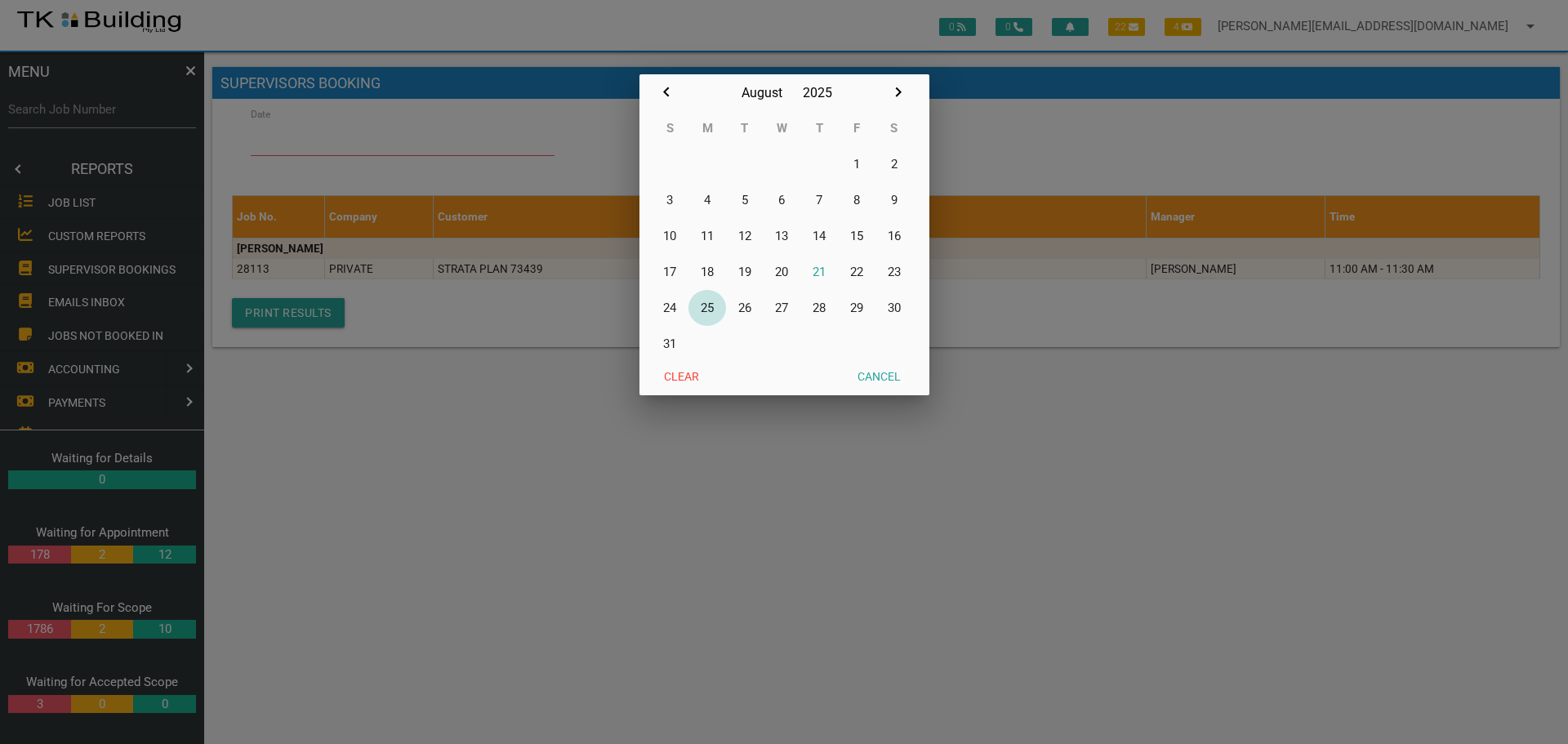
click at [710, 306] on button "25" at bounding box center [707, 308] width 38 height 36
type input "[DATE]"
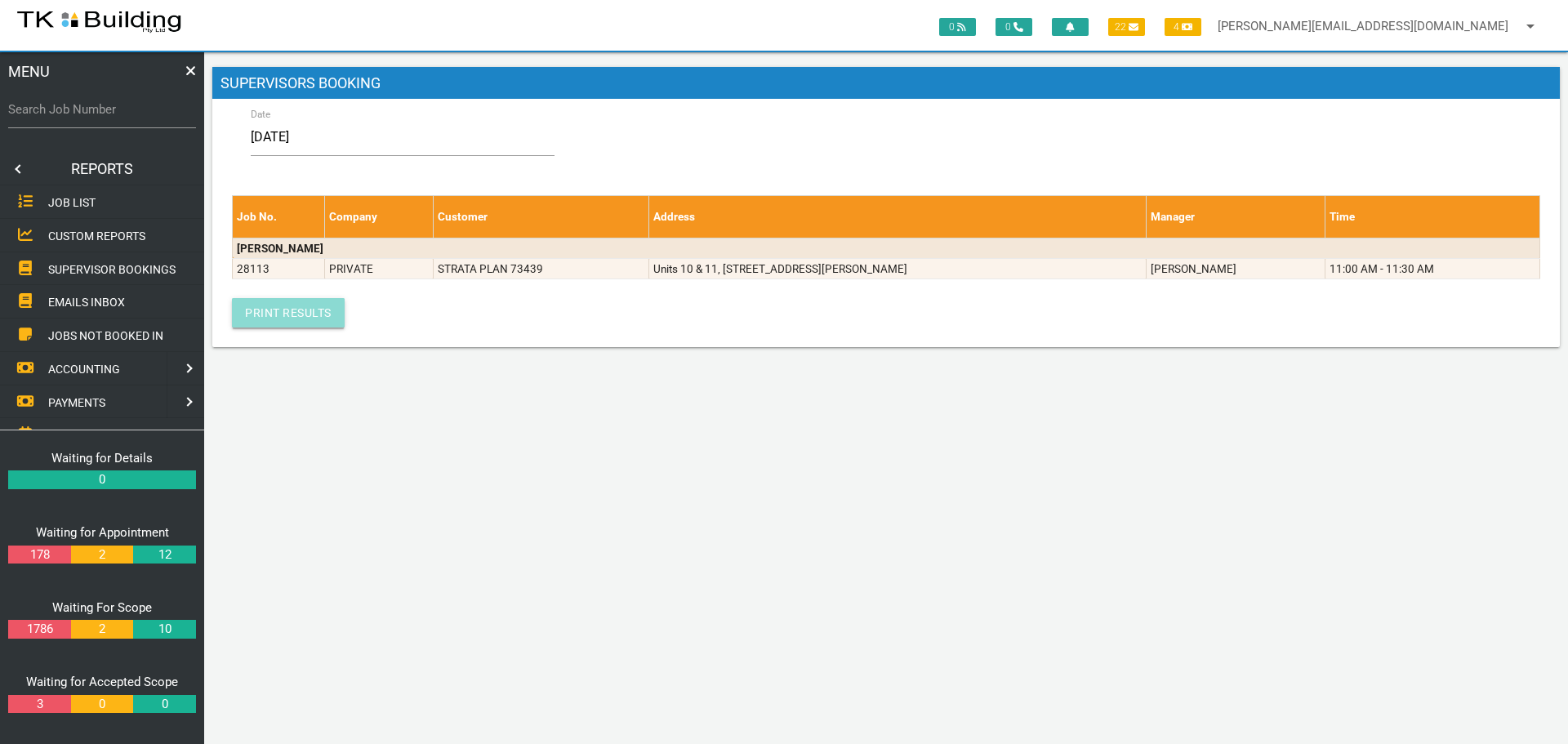
click at [247, 309] on link "Print Results" at bounding box center [288, 313] width 113 height 29
click at [17, 167] on link at bounding box center [16, 169] width 33 height 33
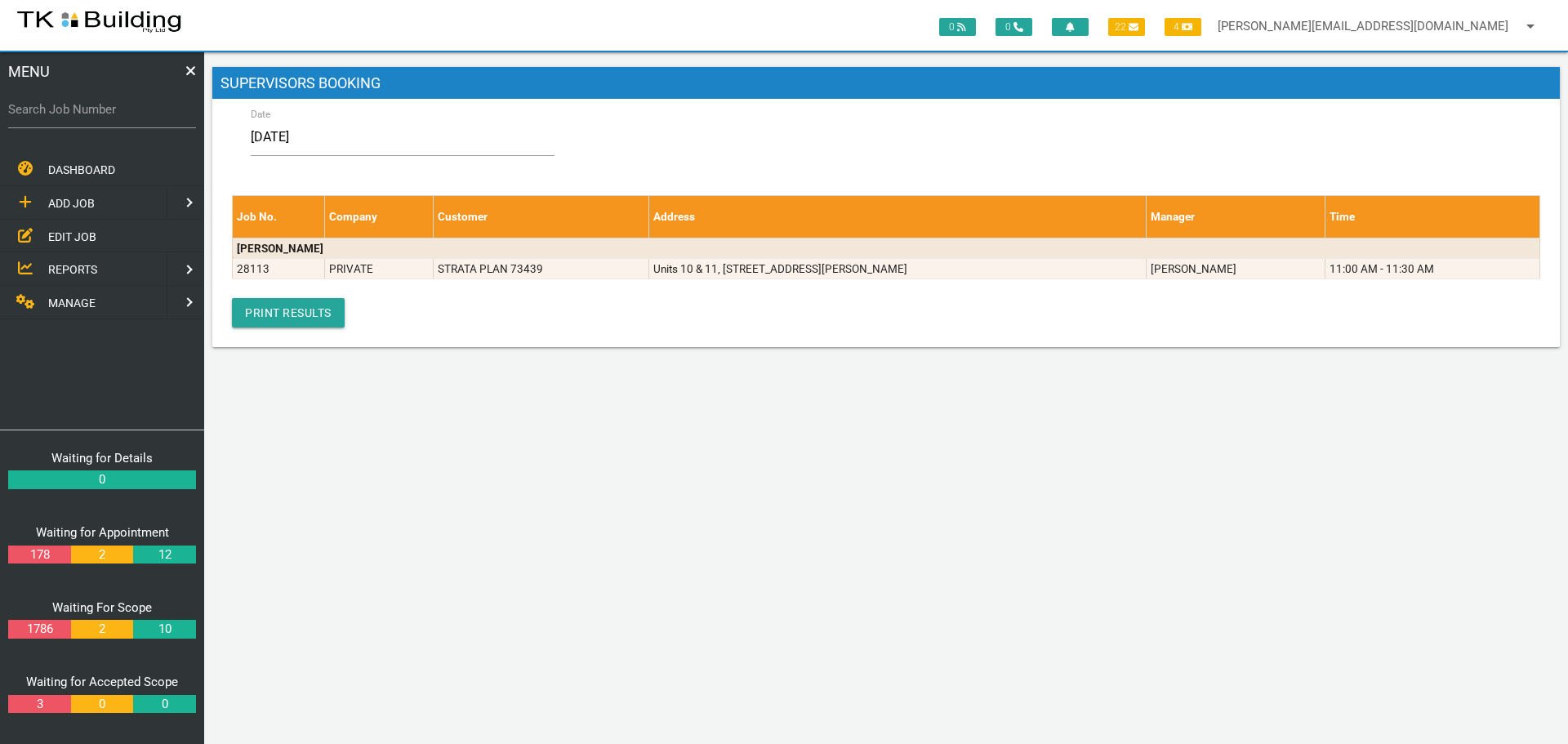
click at [82, 235] on span "EDIT JOB" at bounding box center [71, 236] width 48 height 13
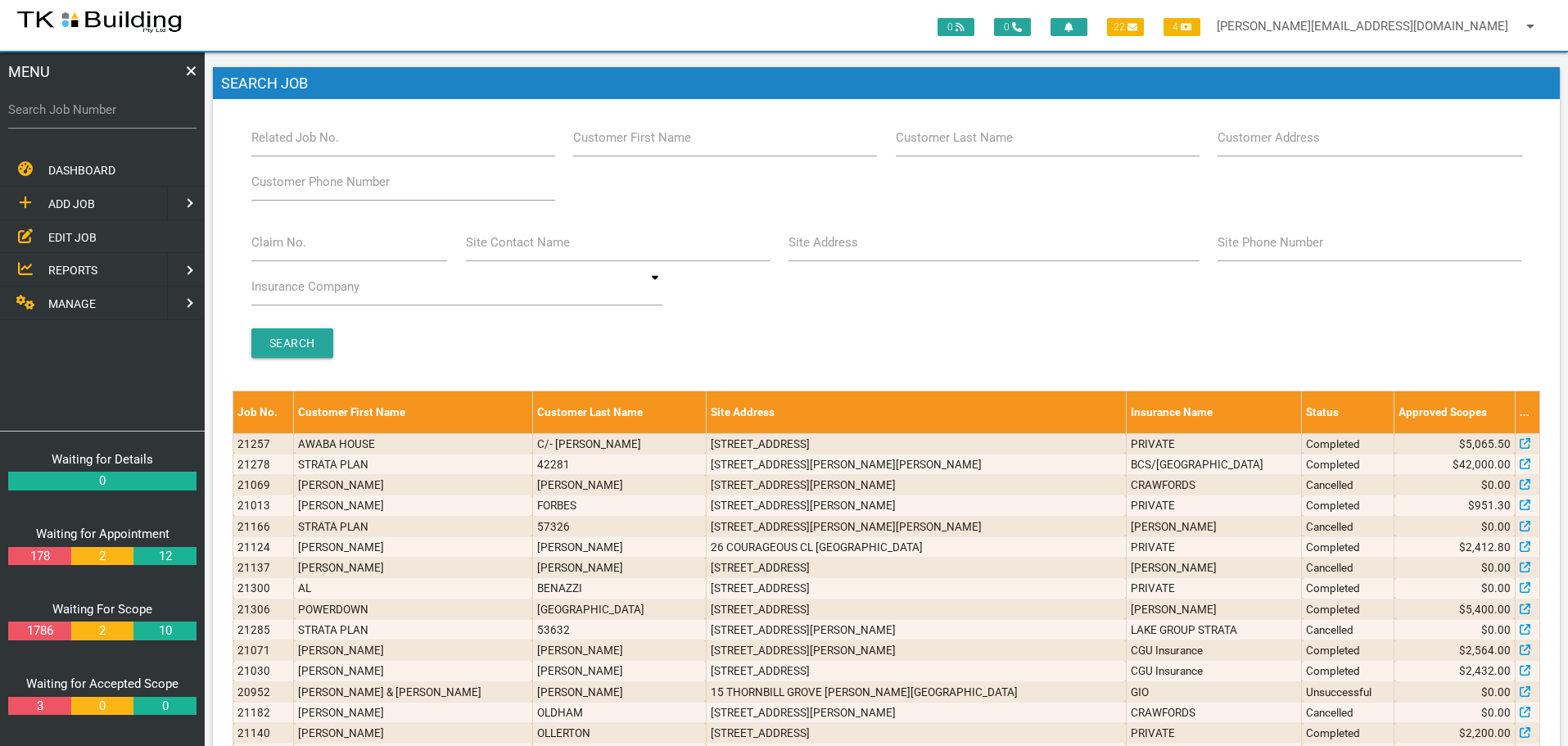
click at [992, 146] on label "Customer Last Name" at bounding box center [954, 138] width 117 height 19
click at [992, 146] on input "Customer Last Name" at bounding box center [1047, 137] width 303 height 38
type input "19610"
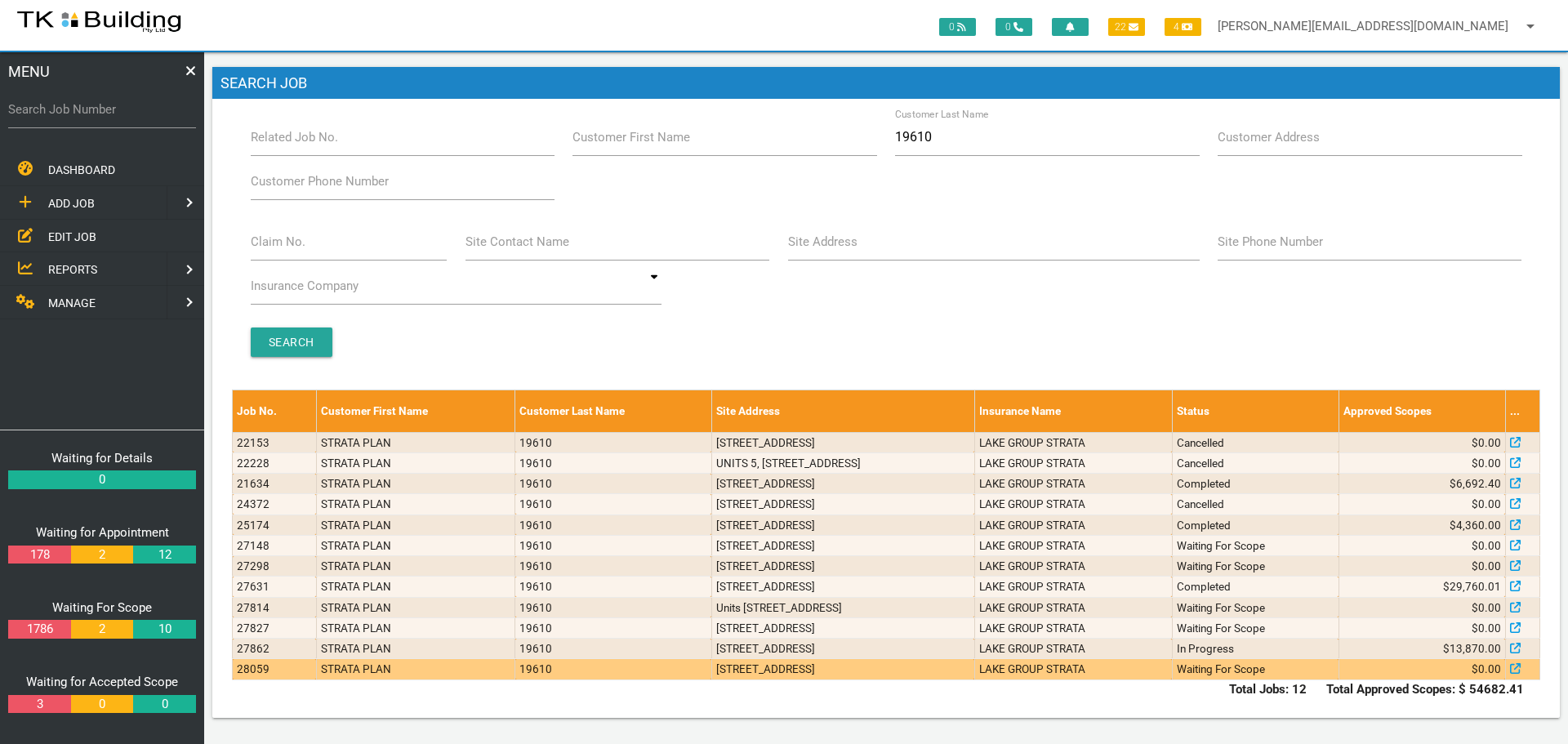
click at [931, 669] on td "[STREET_ADDRESS]" at bounding box center [842, 669] width 263 height 20
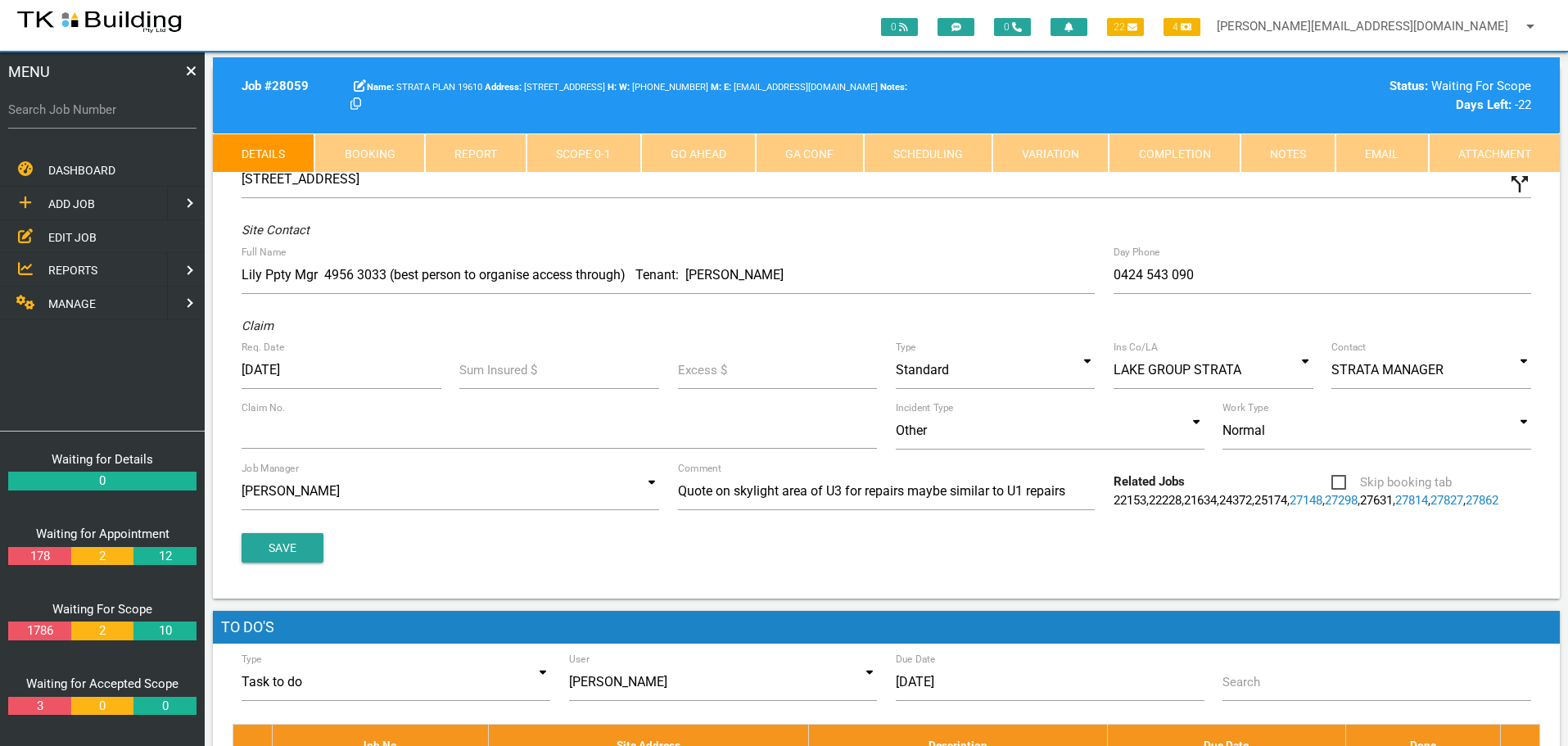
click at [1307, 145] on link "Notes" at bounding box center [1287, 153] width 95 height 40
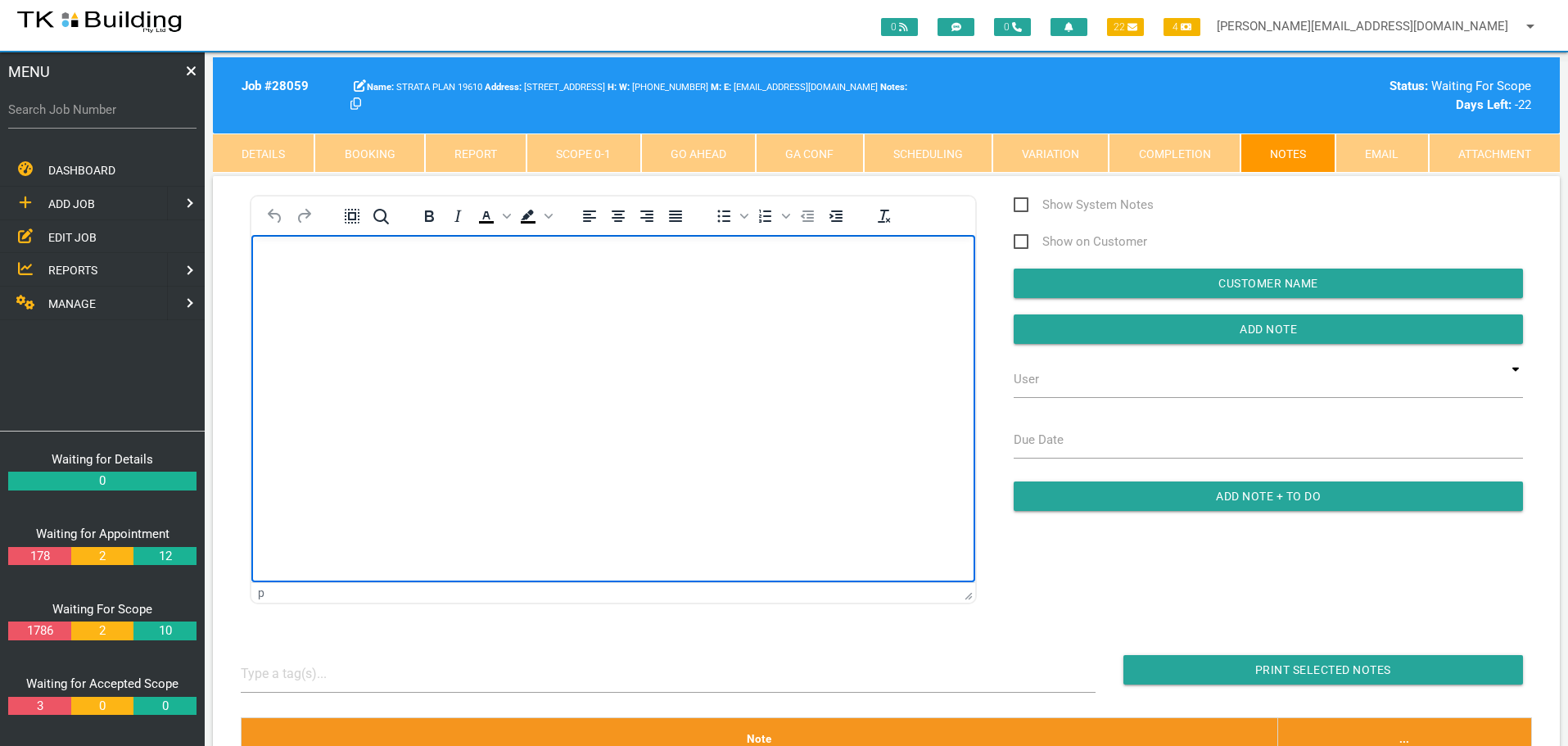
click at [286, 271] on body "Rich Text Area. Press ALT-0 for help." at bounding box center [613, 282] width 724 height 54
click at [274, 328] on p "Rich Text Area. Press ALT-0 for help." at bounding box center [613, 335] width 682 height 13
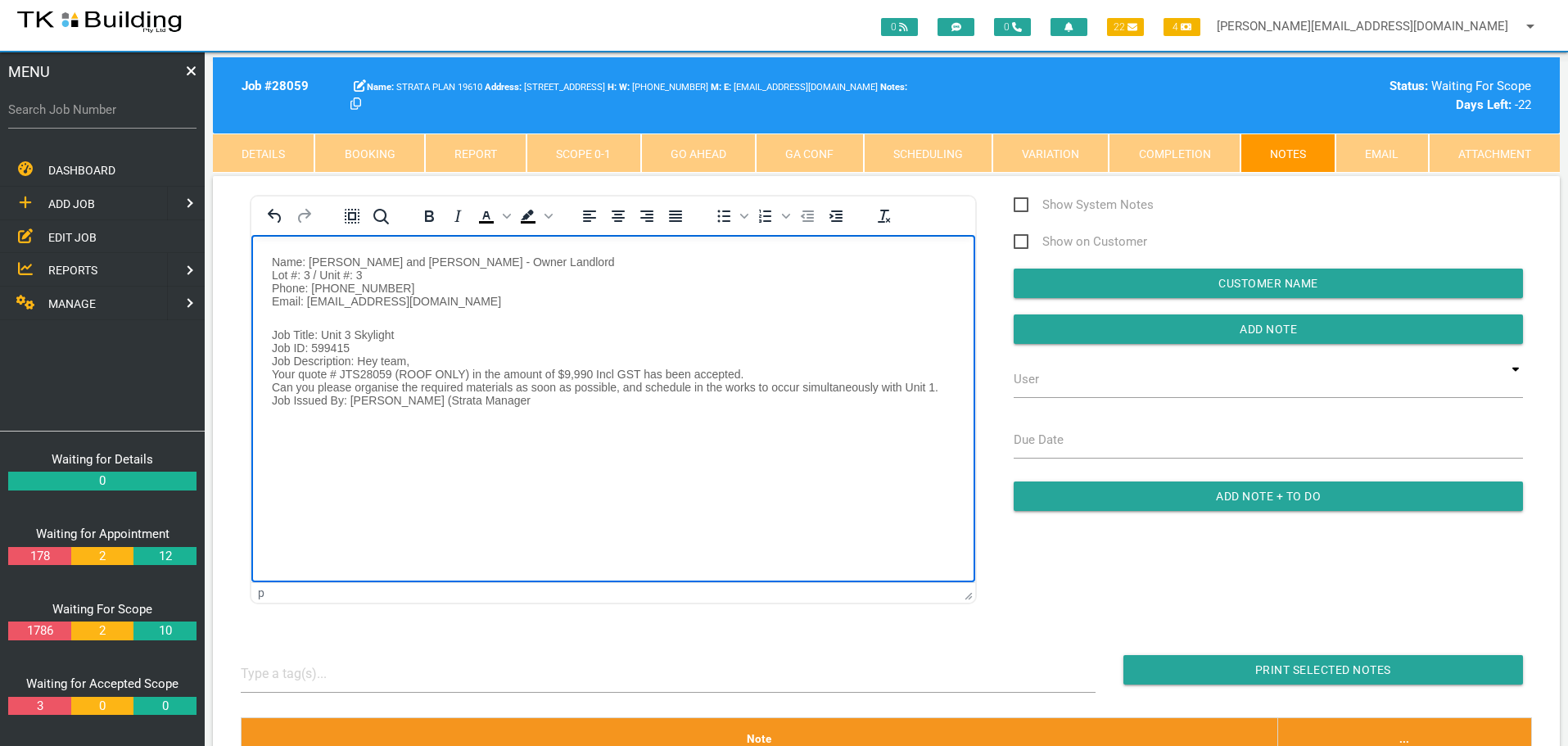
click at [270, 257] on body "Name: [PERSON_NAME] and [PERSON_NAME] - Owner Landlord Lot #: 3 / Unit #: 3 Pho…" at bounding box center [613, 351] width 724 height 192
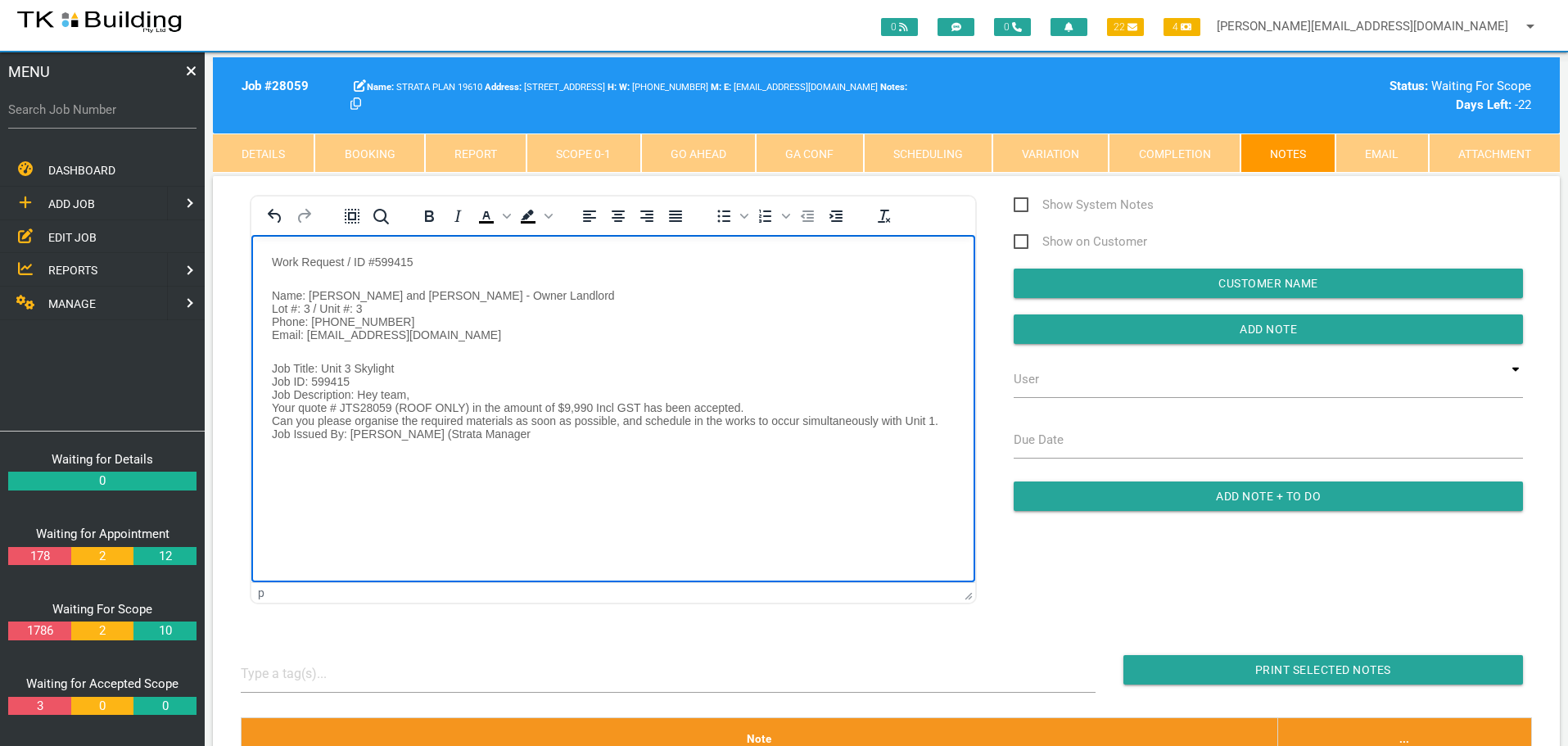
click at [270, 258] on body "Work Request / ID #599415 Name: [PERSON_NAME] and [PERSON_NAME] - Owner Landlor…" at bounding box center [613, 368] width 724 height 226
paste body "Rich Text Area. Press ALT-0 for help."
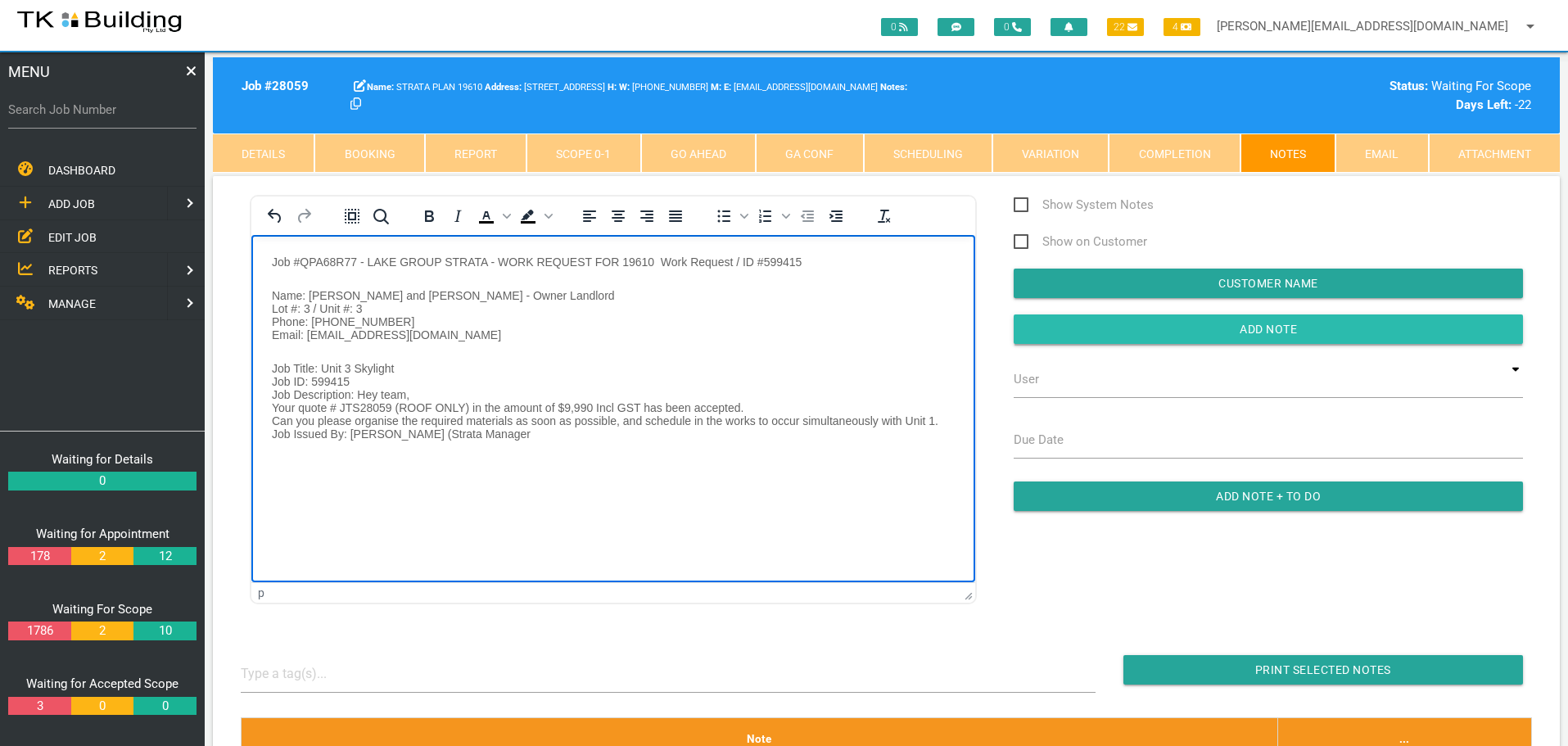
drag, startPoint x: 1046, startPoint y: 324, endPoint x: 1029, endPoint y: 332, distance: 18.8
click at [1037, 329] on input "Add Note" at bounding box center [1268, 329] width 509 height 30
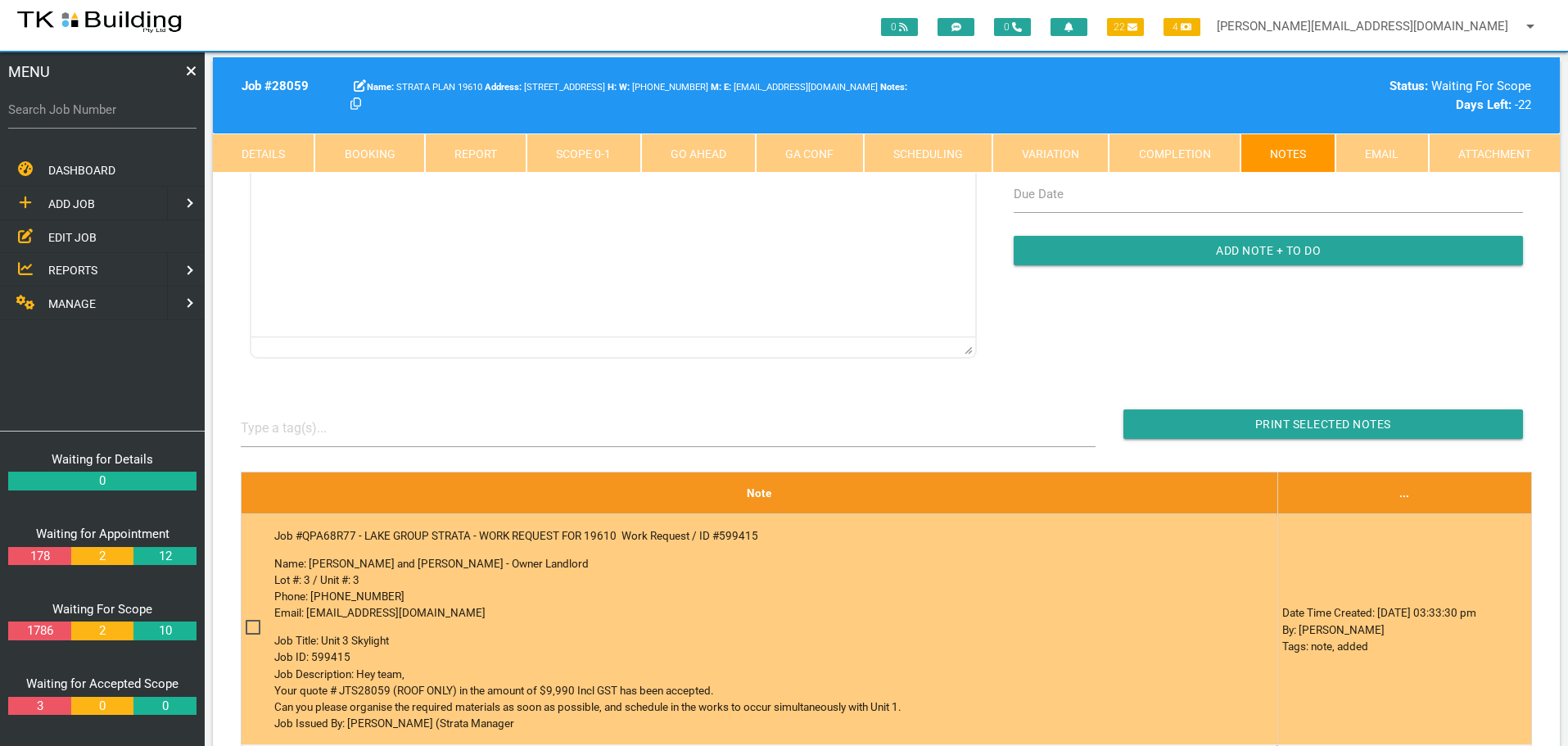
scroll to position [328, 0]
